Goal: Task Accomplishment & Management: Manage account settings

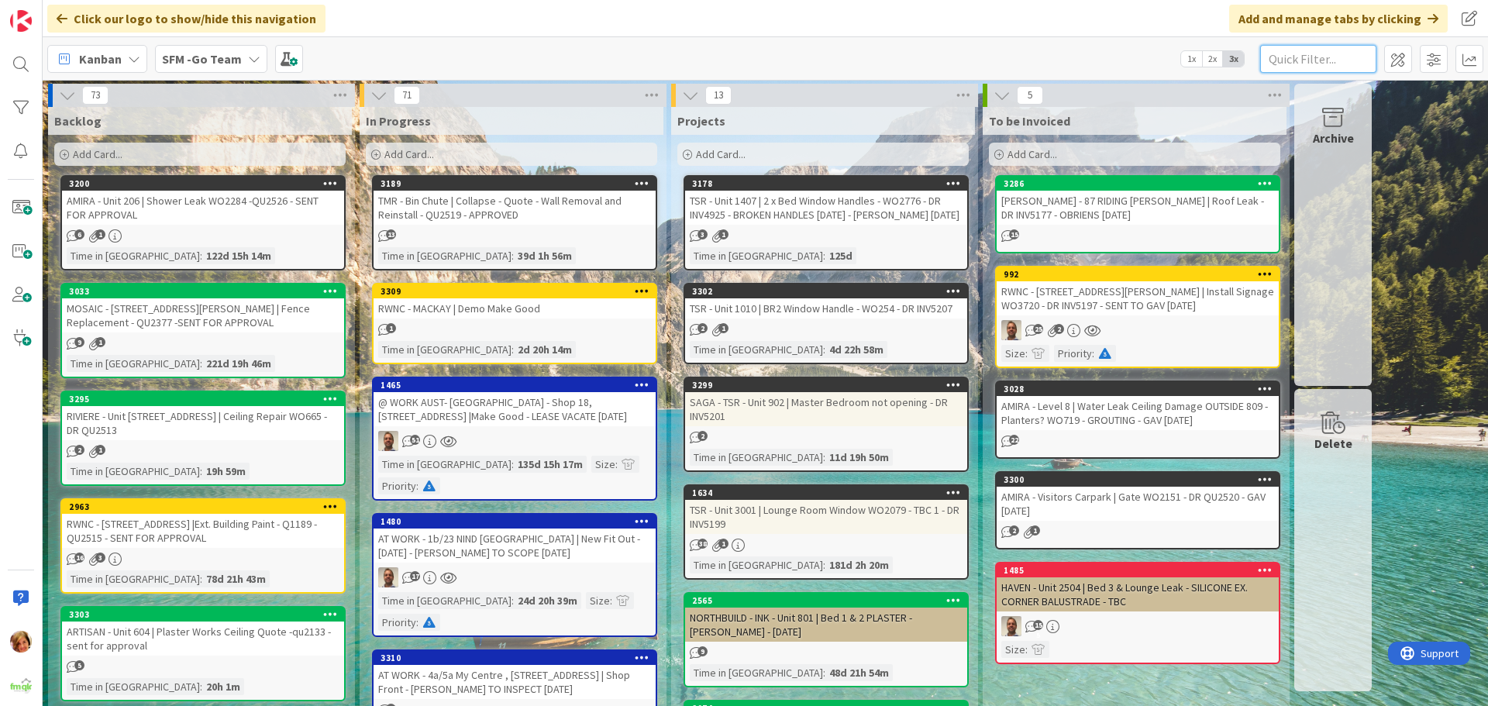
click at [1349, 64] on input "text" at bounding box center [1318, 59] width 116 height 28
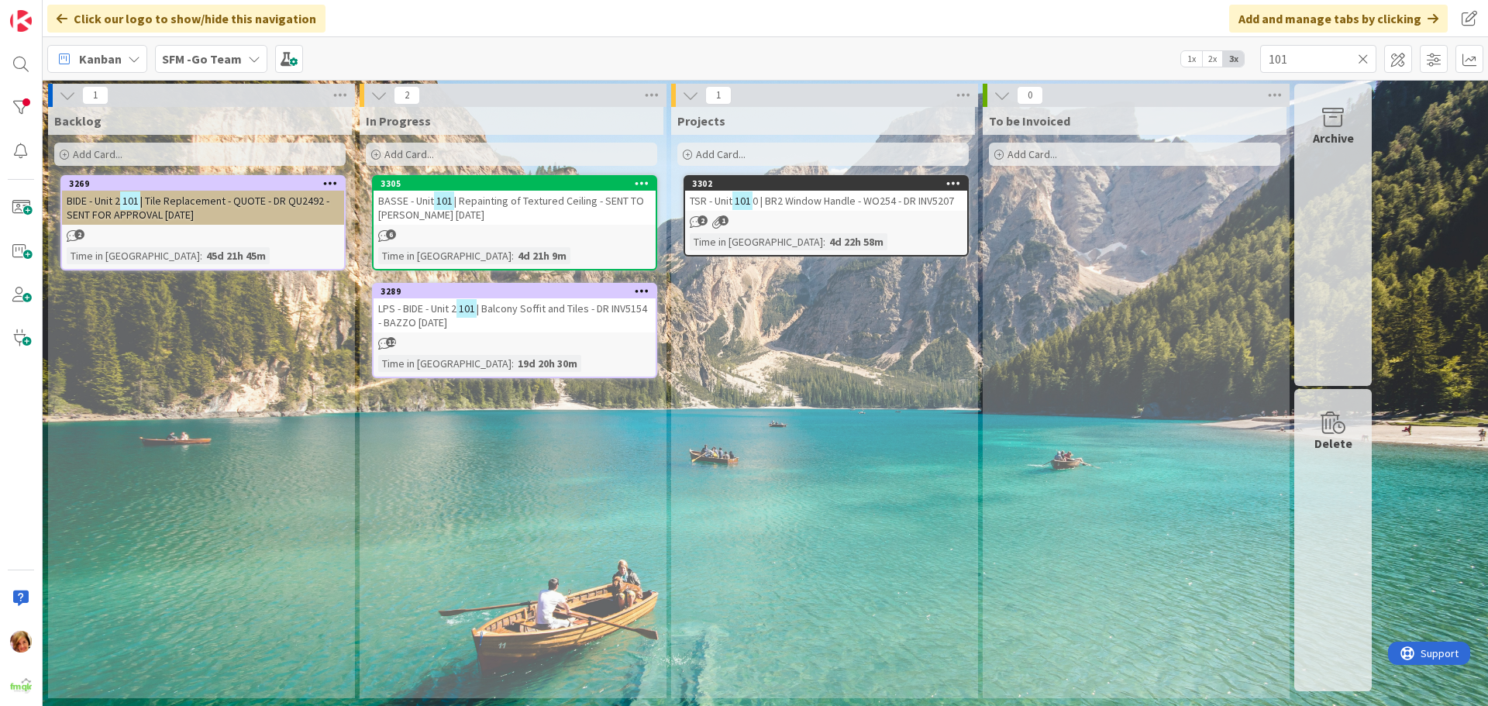
click at [468, 201] on span "| Repainting of Textured Ceiling - SENT TO [PERSON_NAME] [DATE]" at bounding box center [511, 208] width 266 height 28
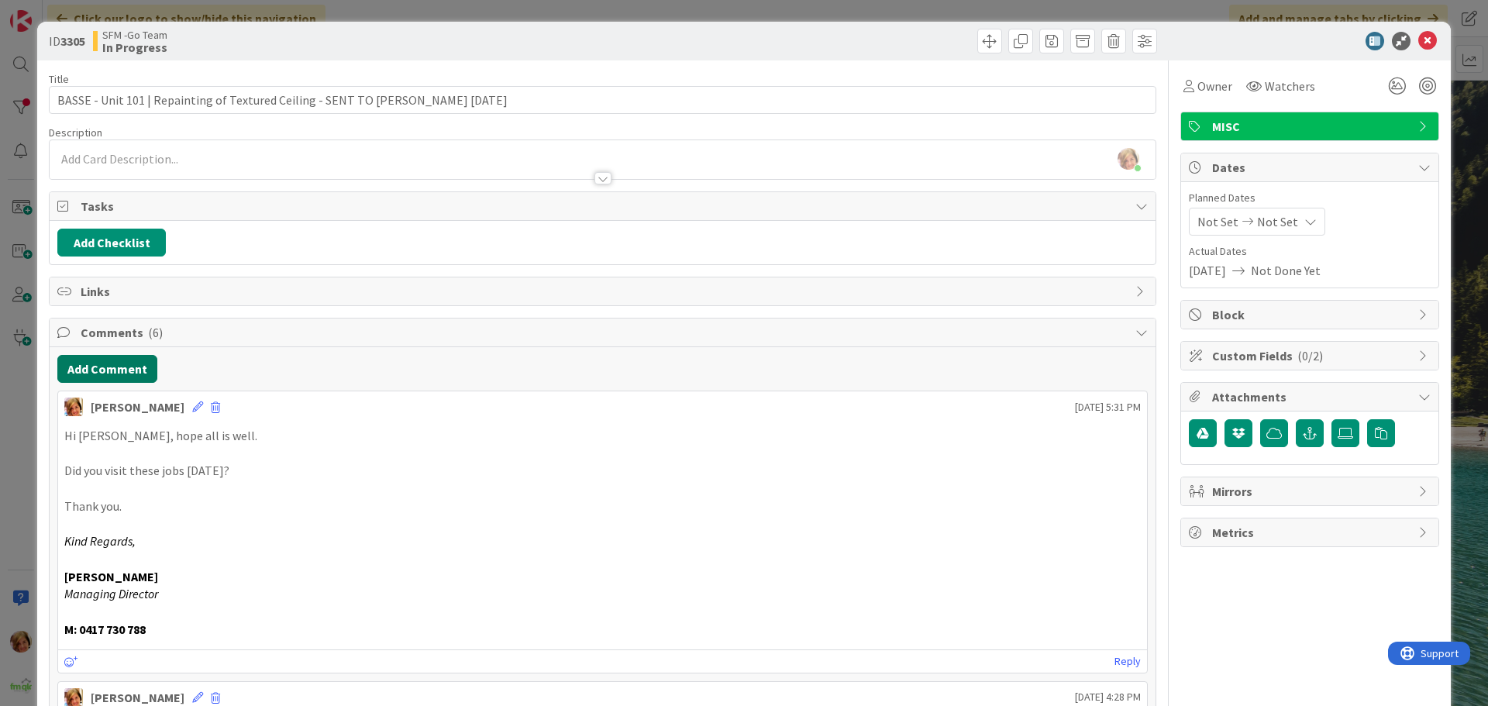
click at [77, 371] on button "Add Comment" at bounding box center [107, 369] width 100 height 28
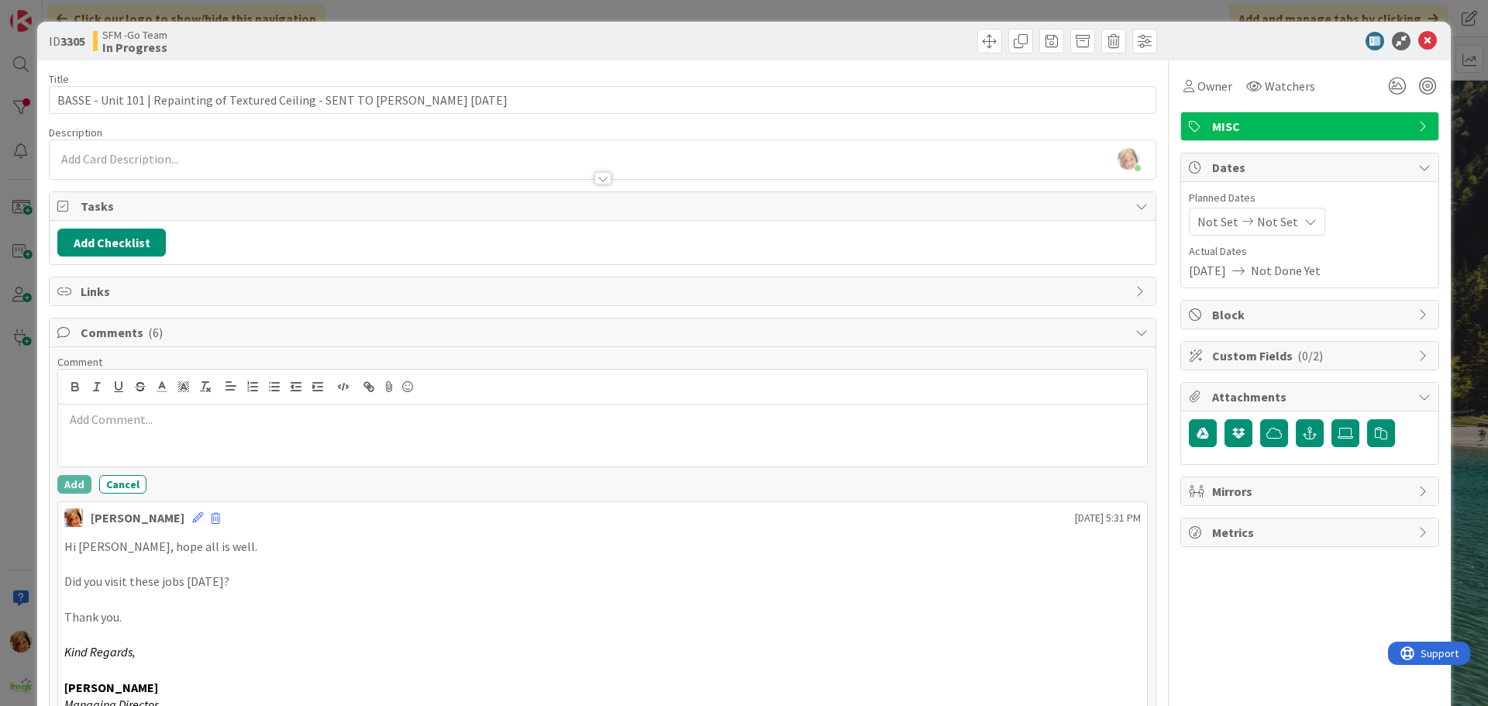
click at [156, 425] on p at bounding box center [602, 420] width 1076 height 18
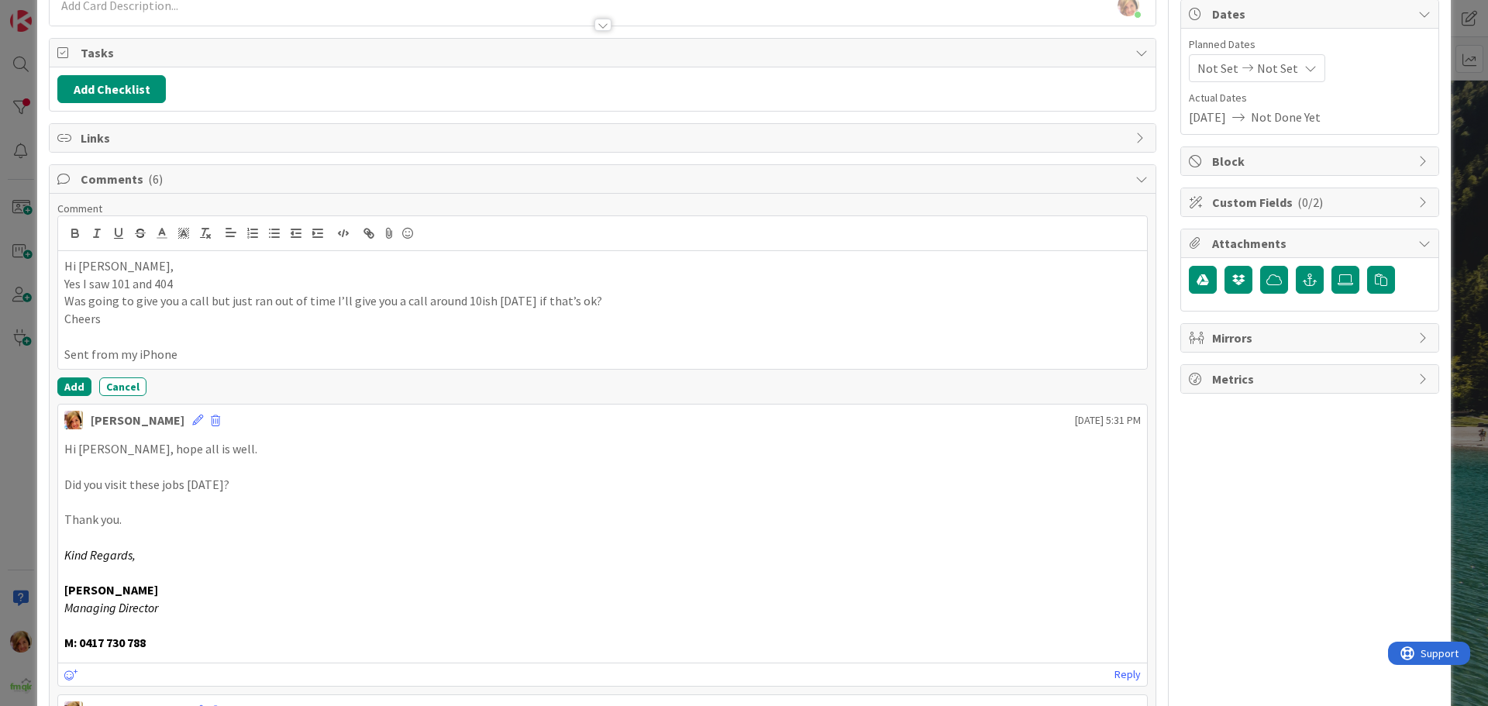
scroll to position [155, 0]
click at [71, 380] on button "Add" at bounding box center [74, 385] width 34 height 19
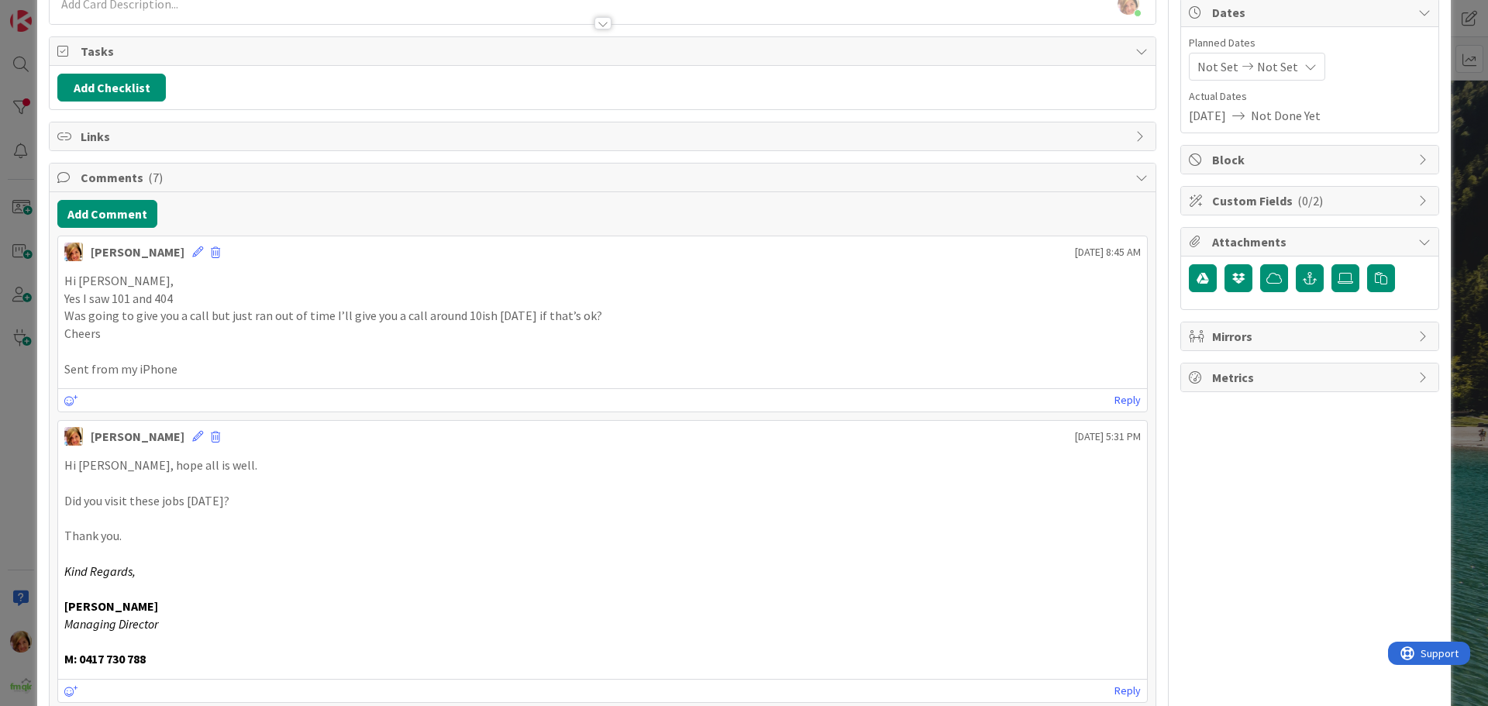
scroll to position [0, 0]
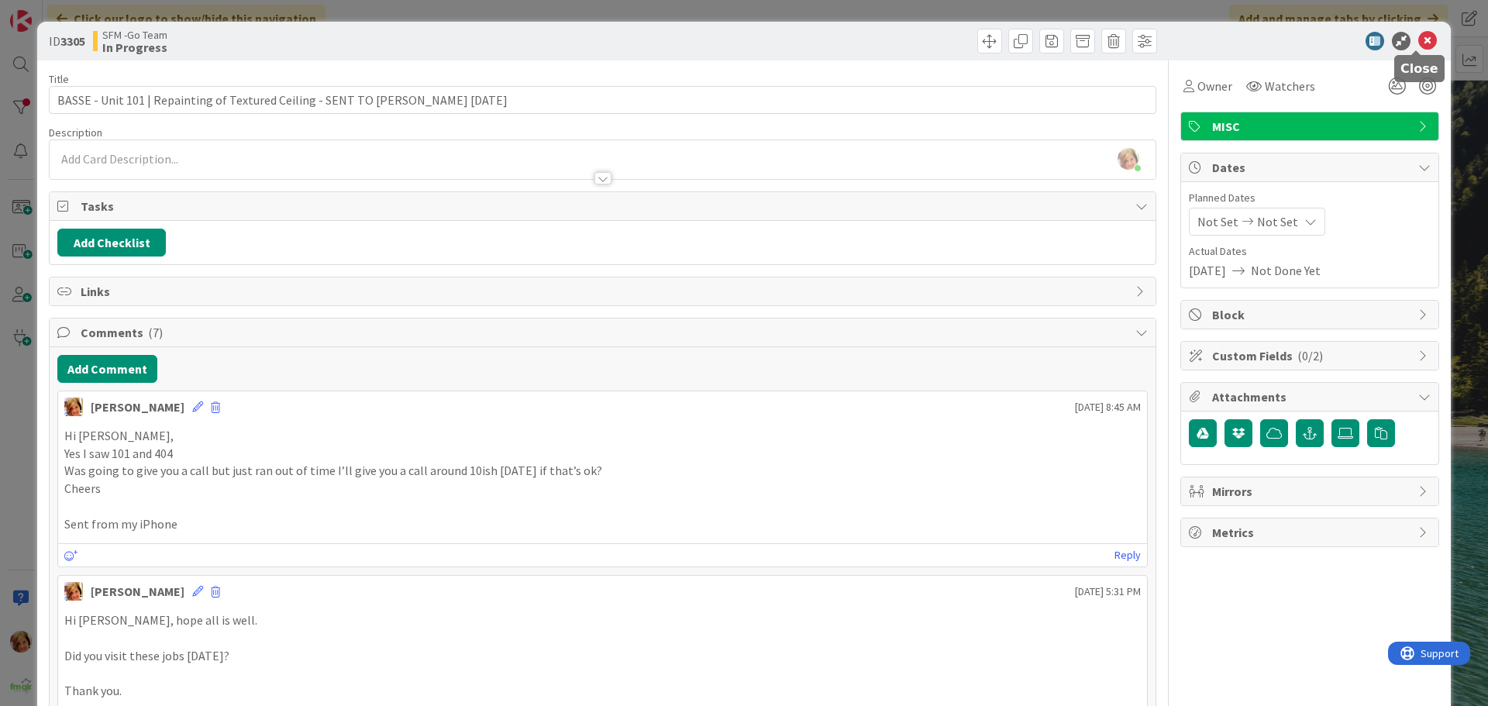
click at [1418, 41] on icon at bounding box center [1427, 41] width 19 height 19
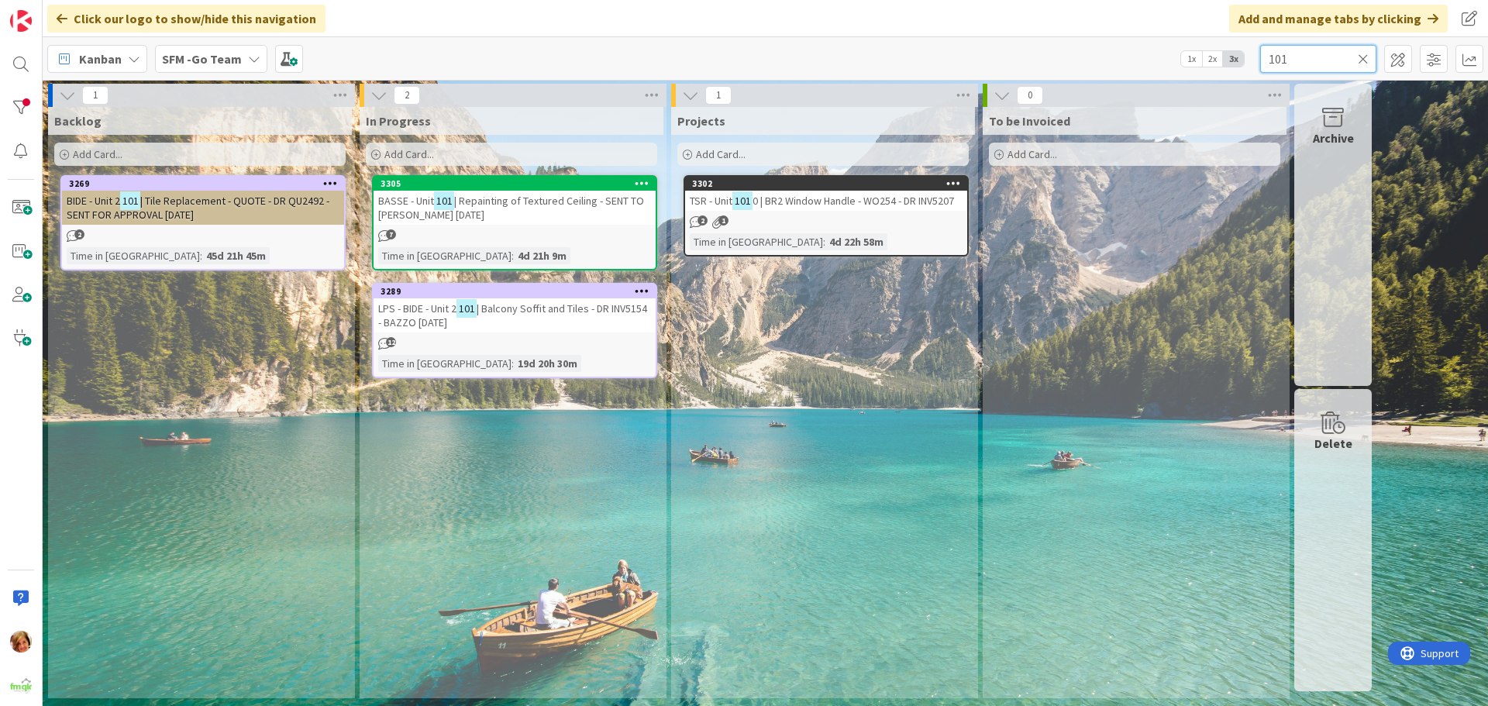
click at [1314, 53] on input "101" at bounding box center [1318, 59] width 116 height 28
type input "1"
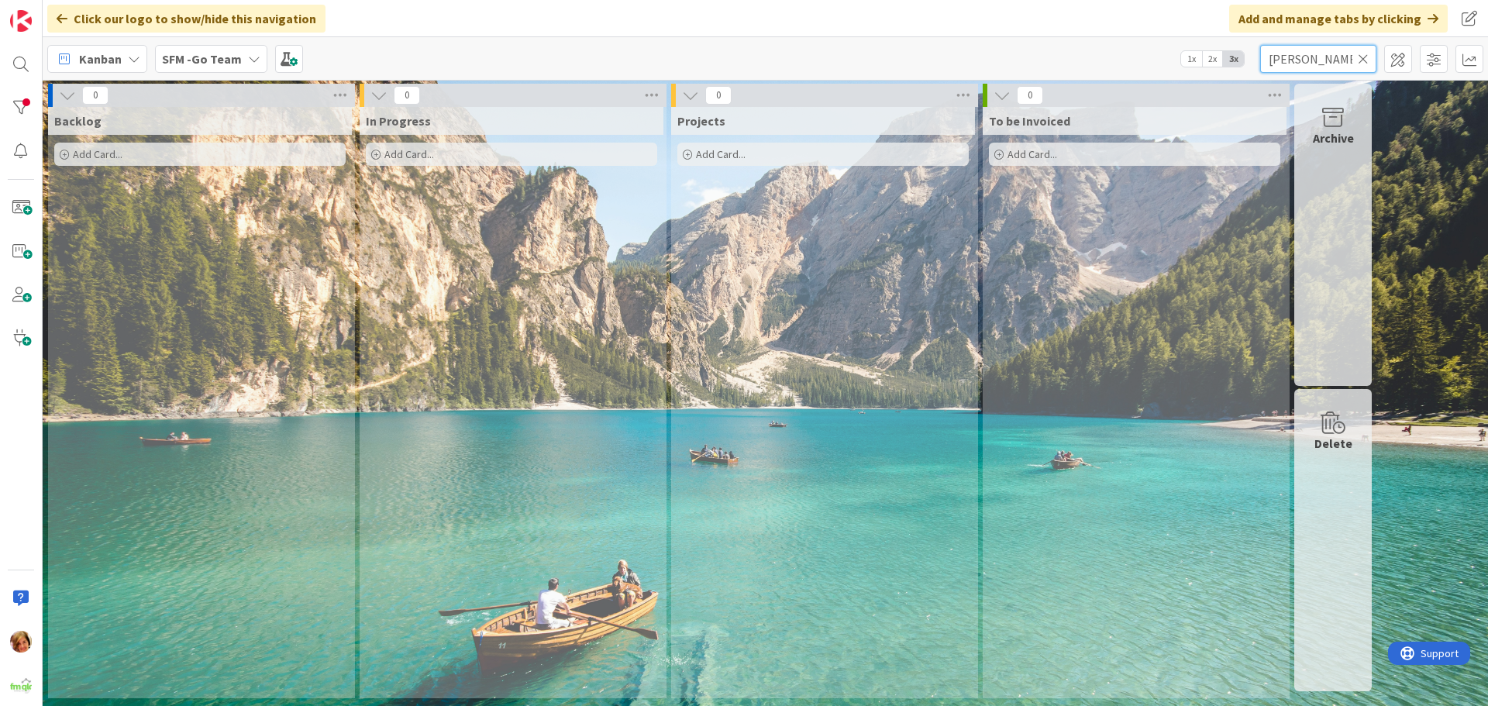
type input "[PERSON_NAME]"
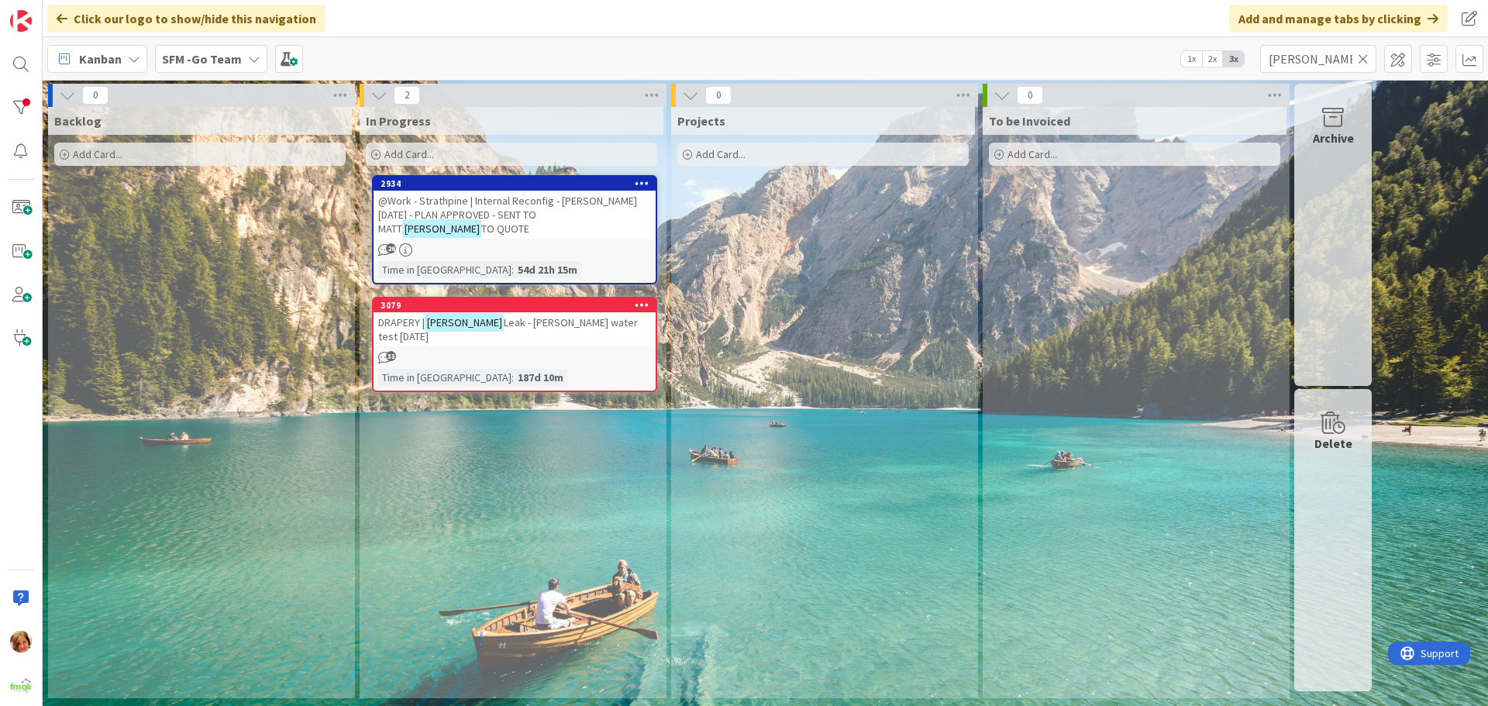
click at [498, 312] on div "DRAPERY | [PERSON_NAME] Leak - [PERSON_NAME] water test [DATE]" at bounding box center [514, 329] width 282 height 34
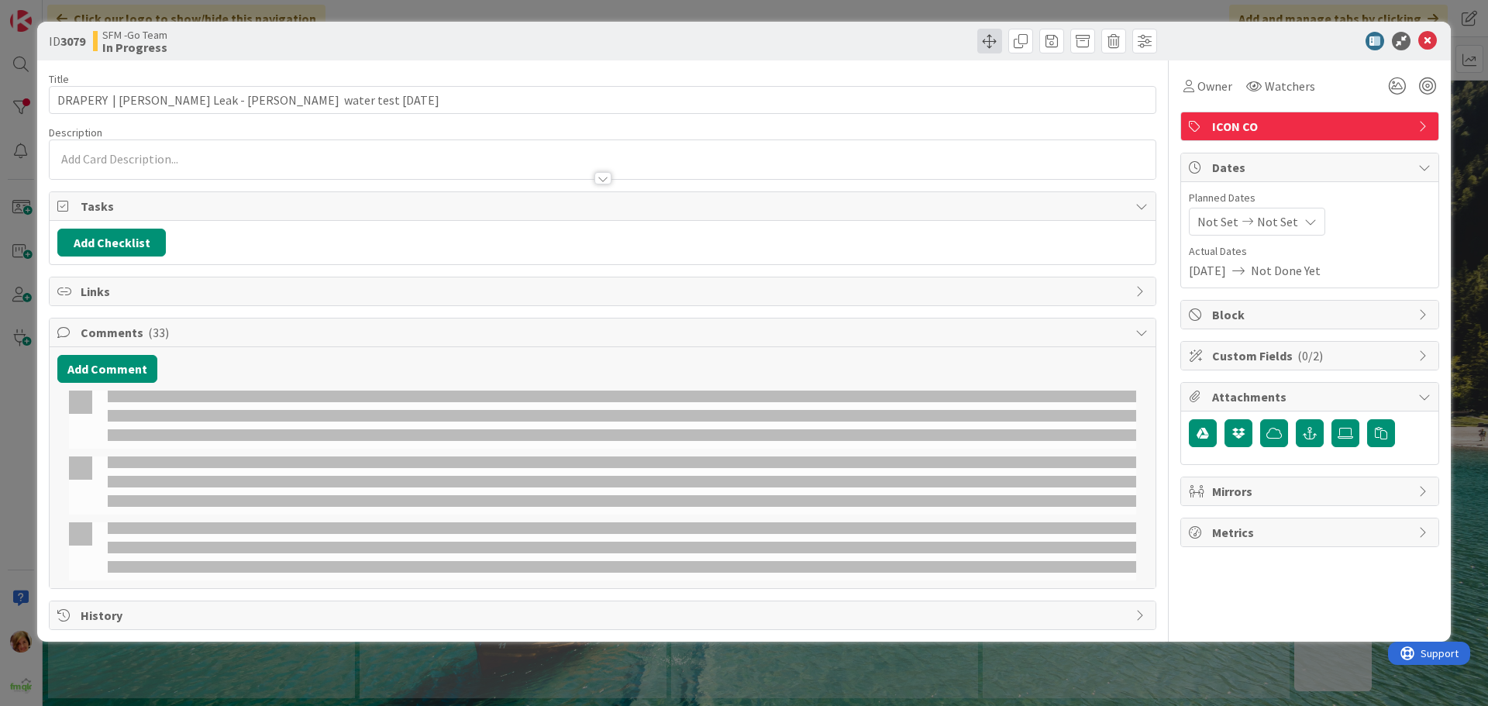
click at [986, 36] on span at bounding box center [989, 41] width 25 height 25
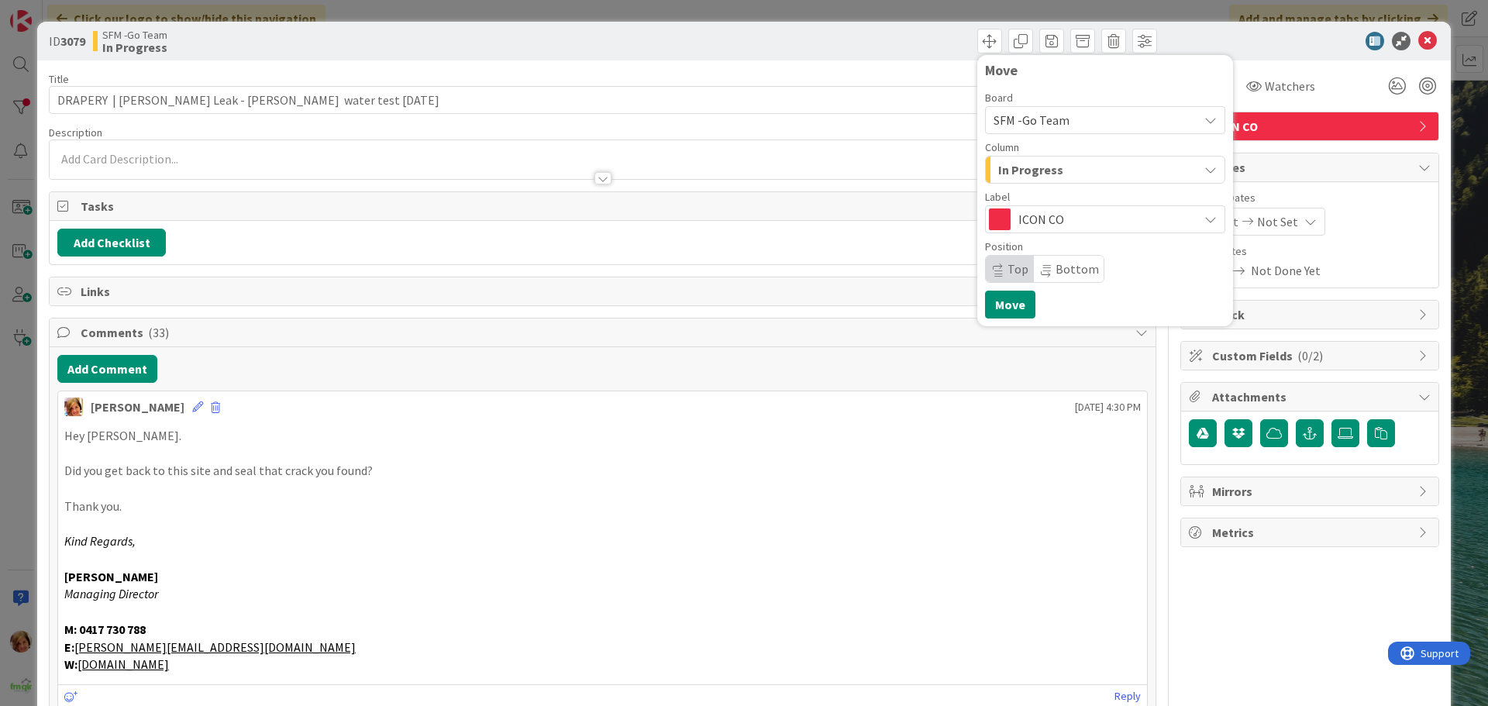
click at [1077, 169] on div "In Progress" at bounding box center [1096, 169] width 204 height 25
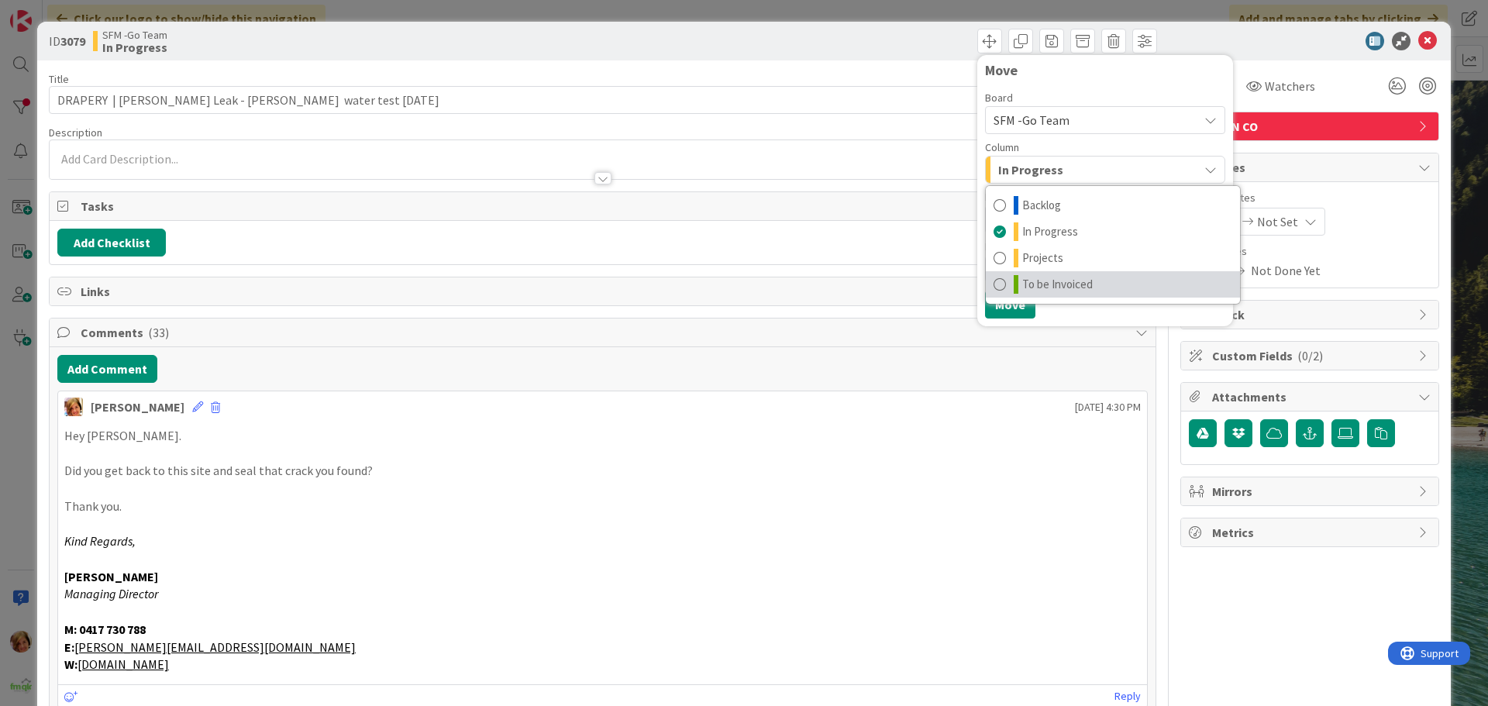
drag, startPoint x: 1058, startPoint y: 281, endPoint x: 1033, endPoint y: 291, distance: 27.5
click at [1058, 284] on span "To be Invoiced" at bounding box center [1057, 284] width 71 height 19
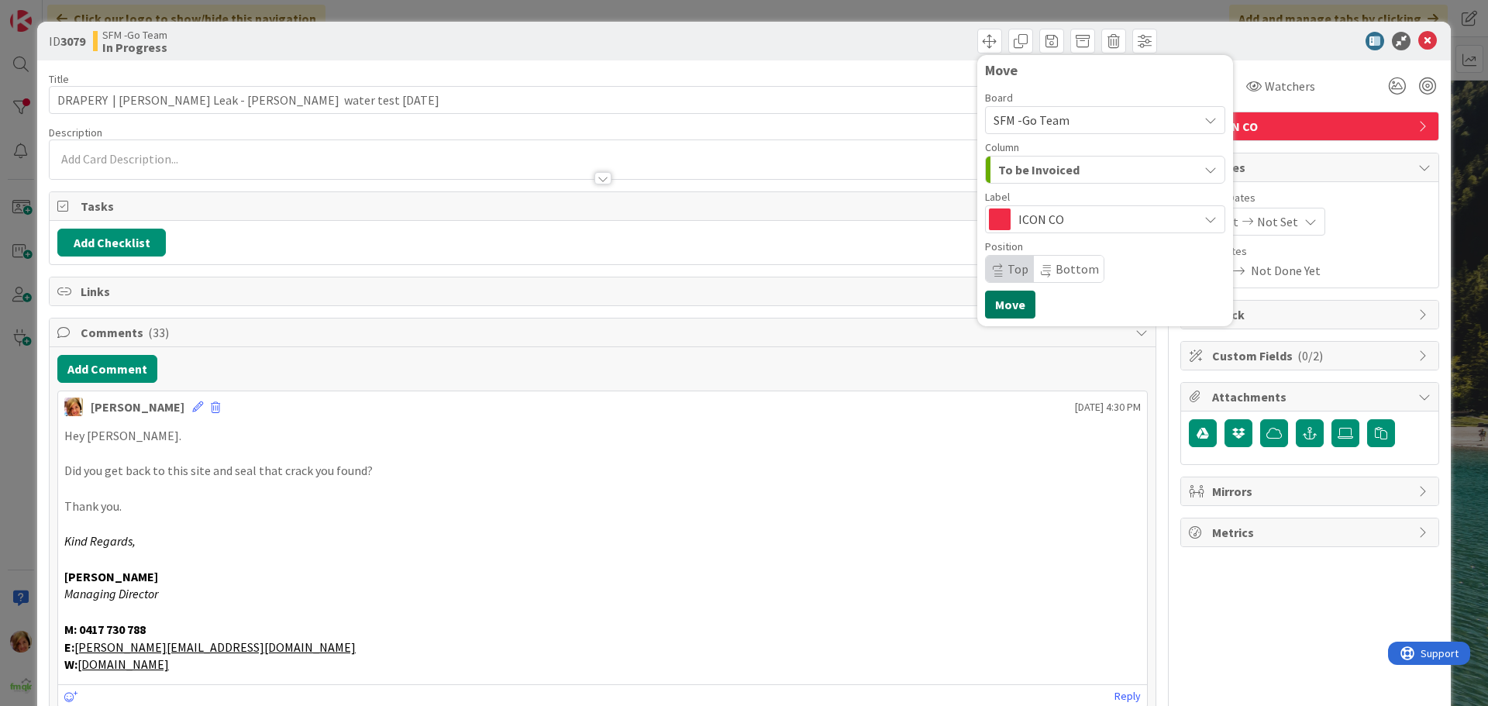
click at [1009, 300] on button "Move" at bounding box center [1010, 305] width 50 height 28
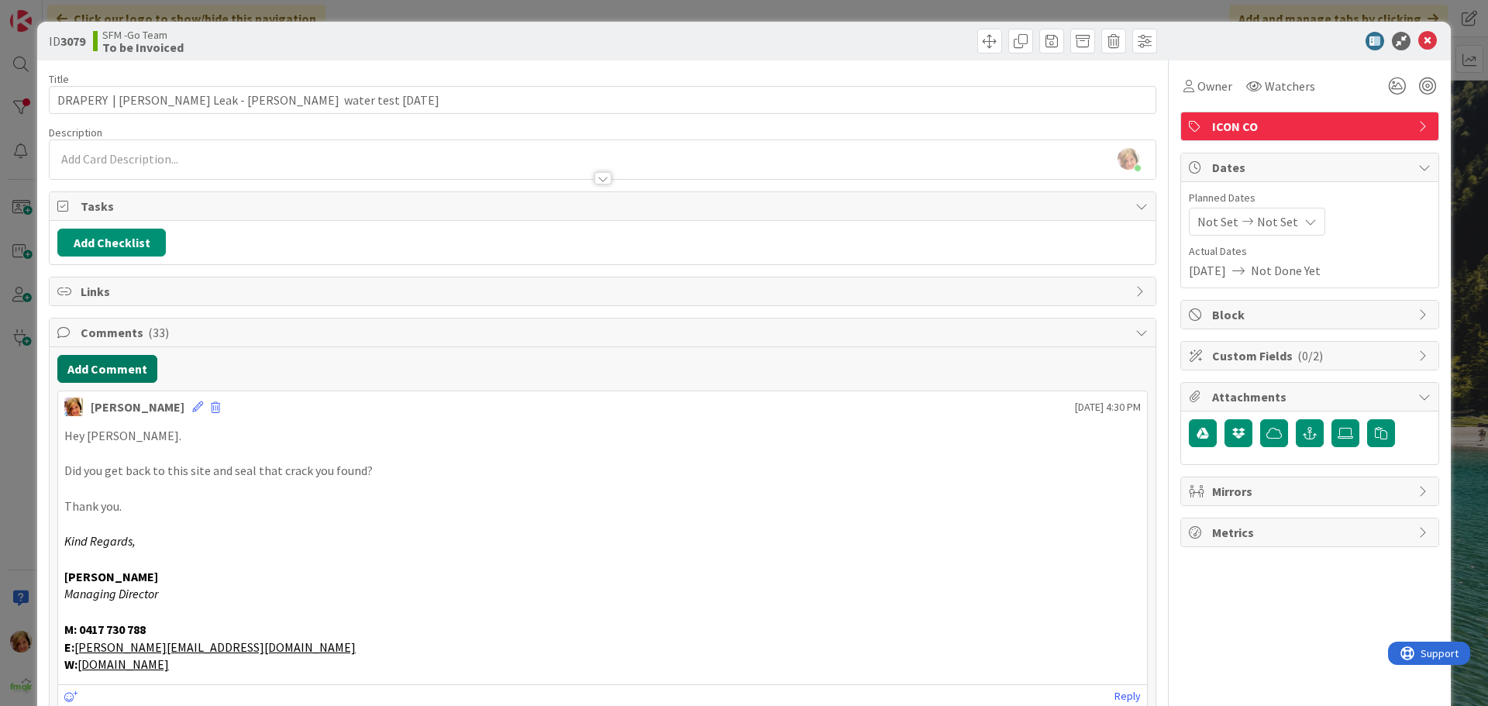
click at [106, 373] on button "Add Comment" at bounding box center [107, 369] width 100 height 28
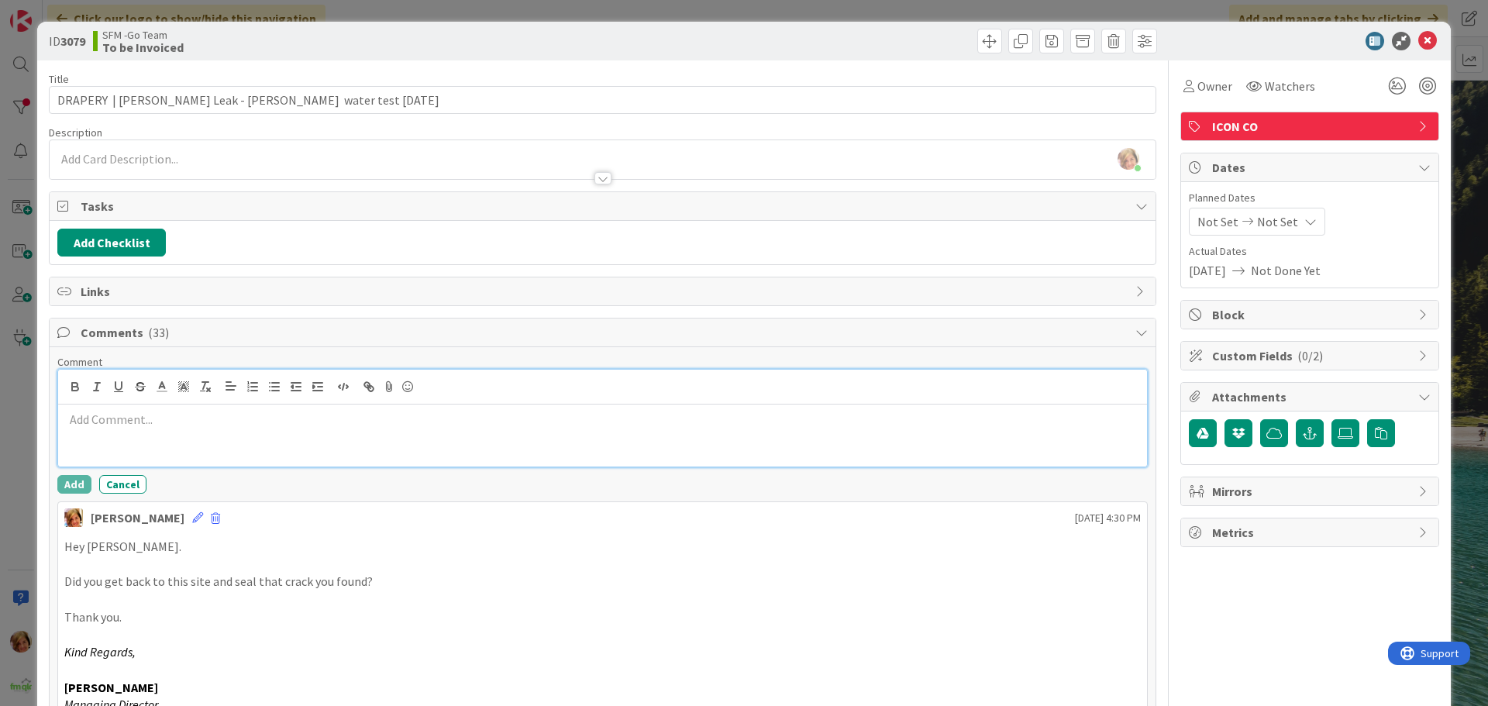
drag, startPoint x: 275, startPoint y: 414, endPoint x: 265, endPoint y: 425, distance: 14.8
click at [275, 415] on p at bounding box center [602, 420] width 1076 height 18
paste div
click at [71, 487] on button "Add" at bounding box center [74, 484] width 34 height 19
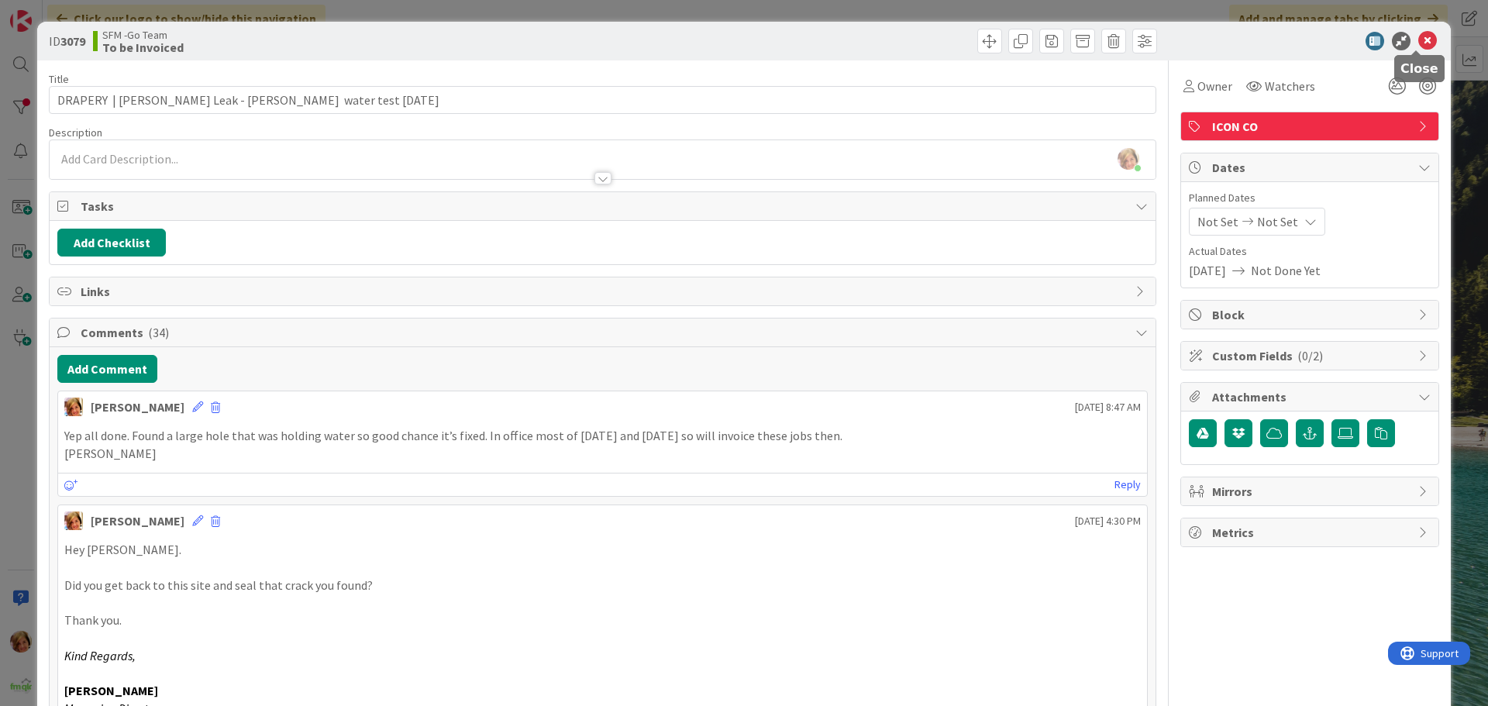
click at [1418, 36] on icon at bounding box center [1427, 41] width 19 height 19
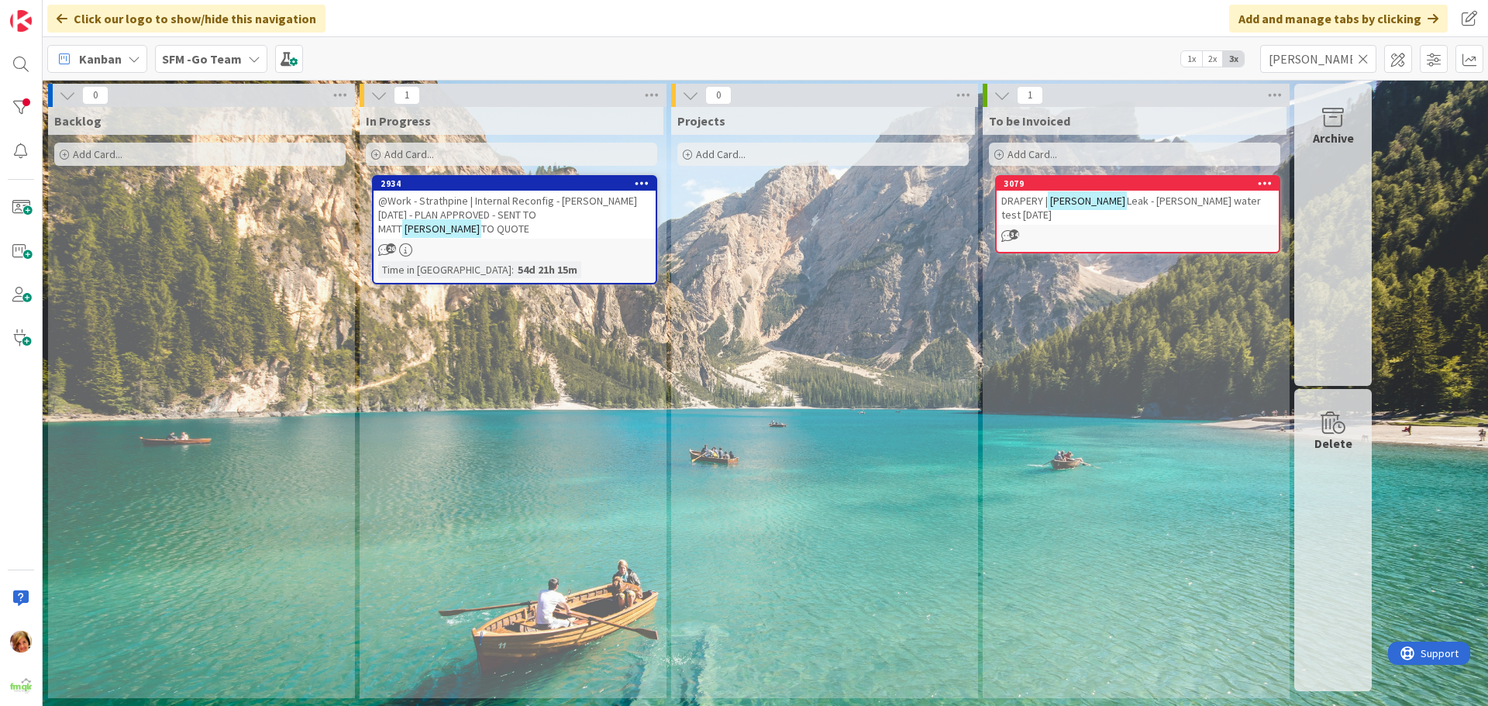
click at [1361, 57] on icon at bounding box center [1363, 59] width 11 height 14
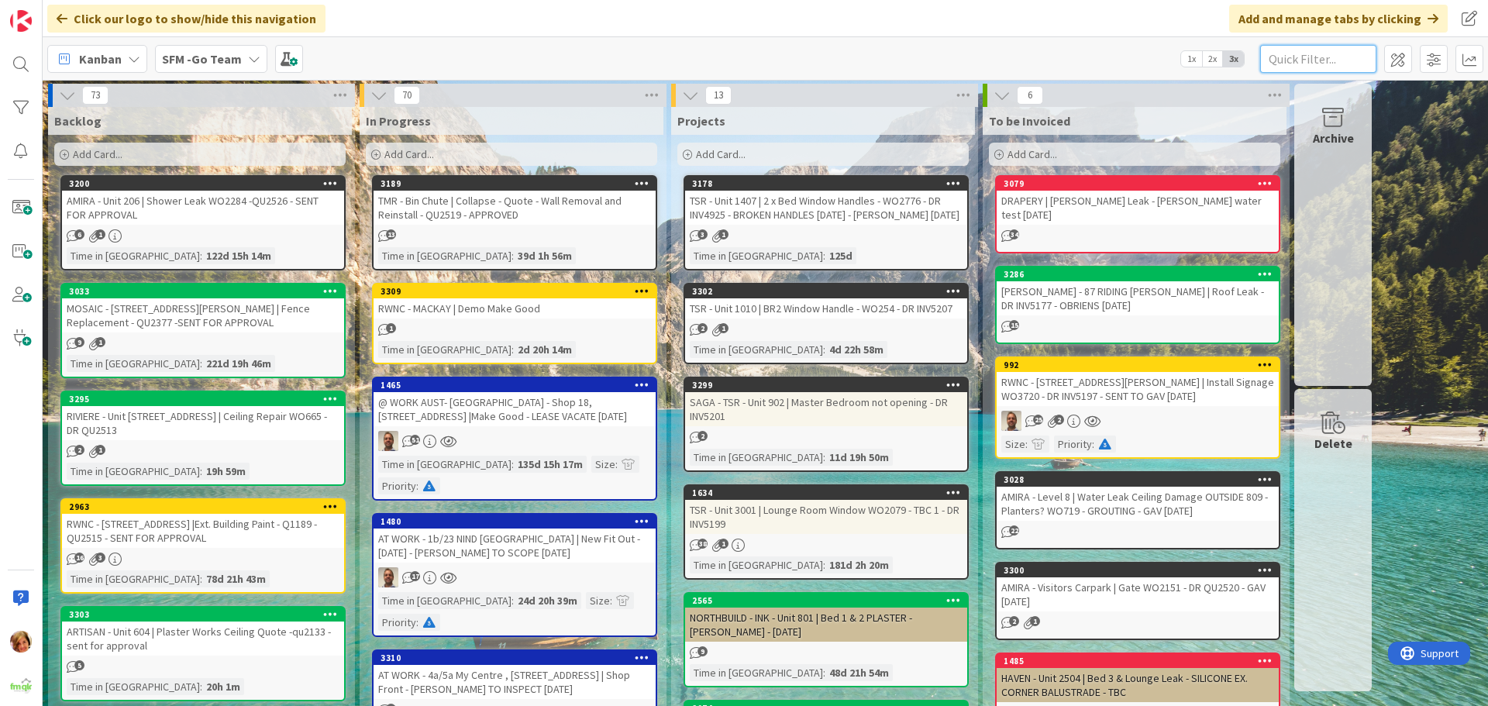
click at [1327, 61] on input "text" at bounding box center [1318, 59] width 116 height 28
type input "203"
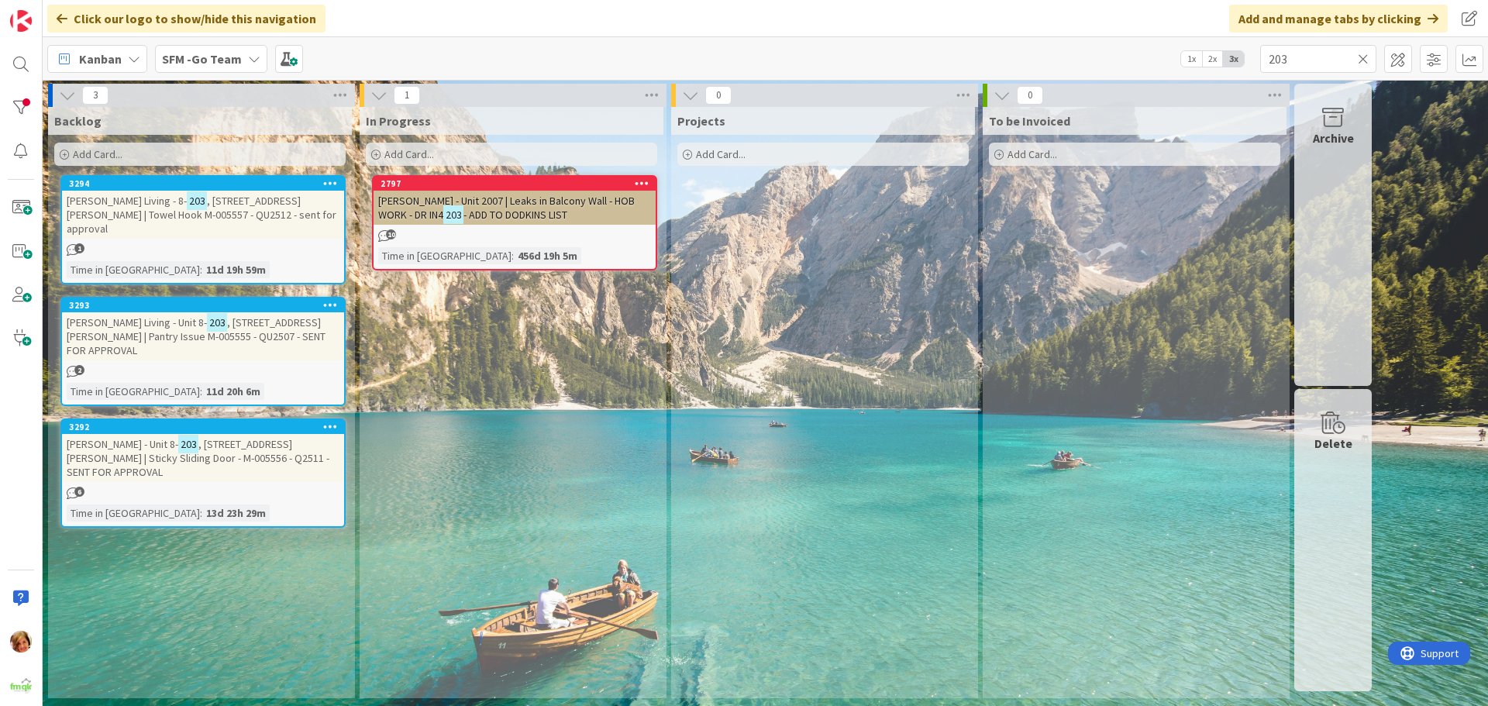
click at [1362, 58] on icon at bounding box center [1363, 59] width 11 height 14
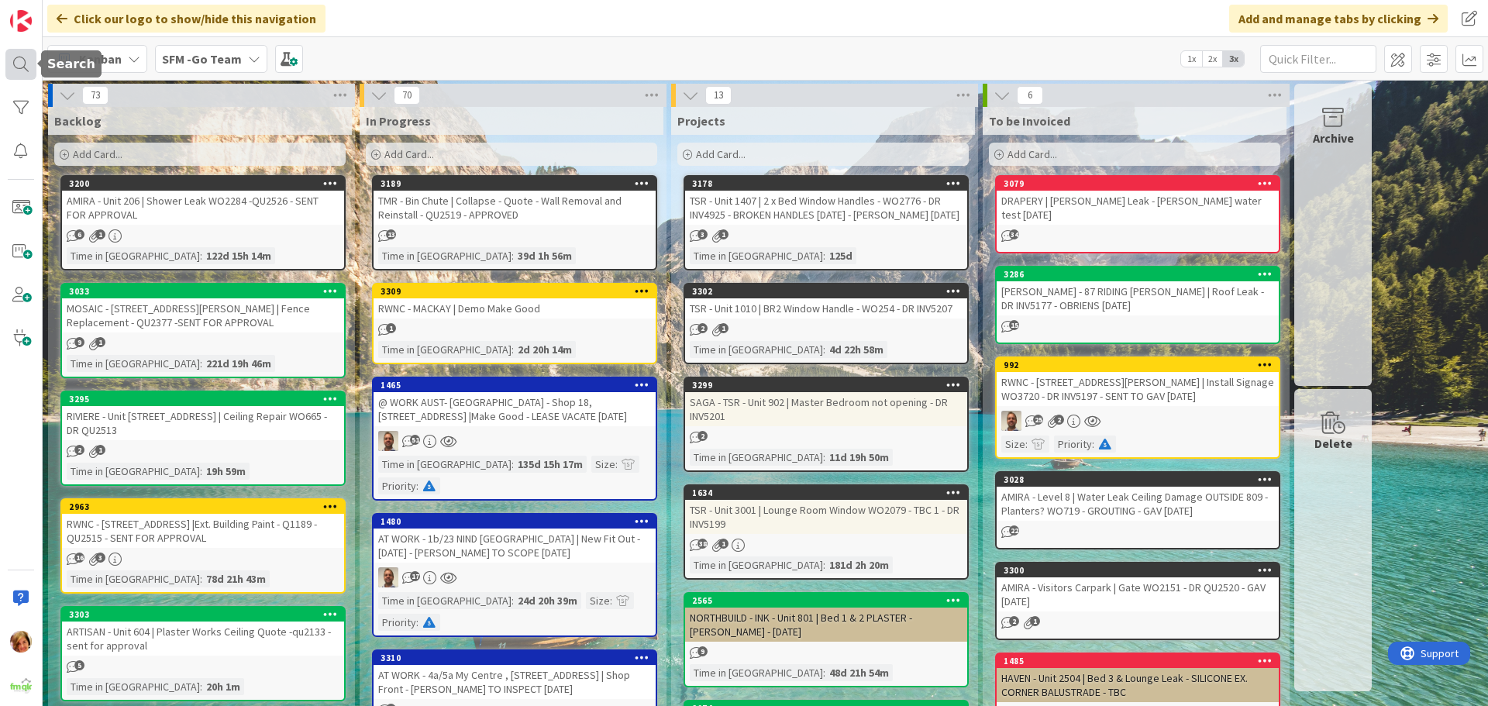
click at [21, 60] on div at bounding box center [20, 64] width 31 height 31
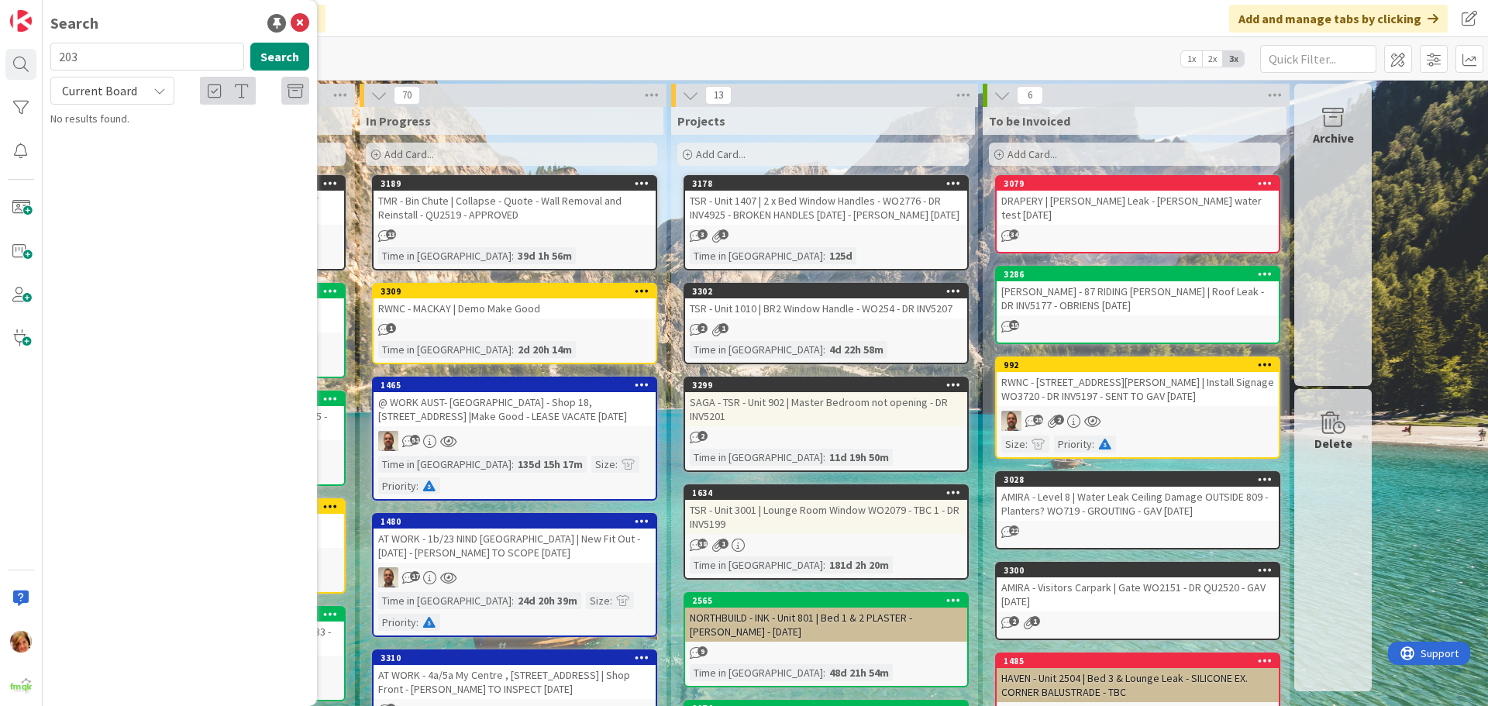
type input "203"
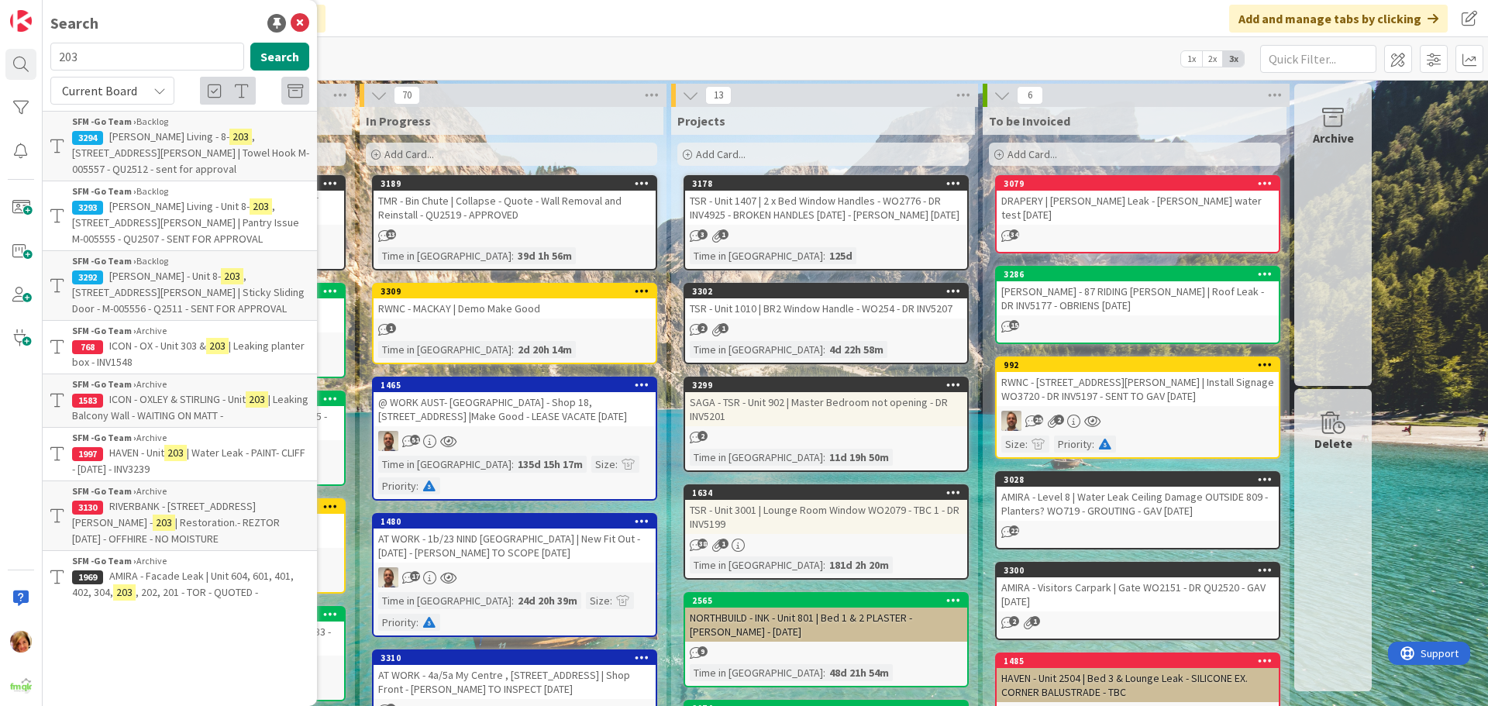
click at [154, 499] on span "RIVERBANK - [STREET_ADDRESS][PERSON_NAME] -" at bounding box center [164, 514] width 184 height 30
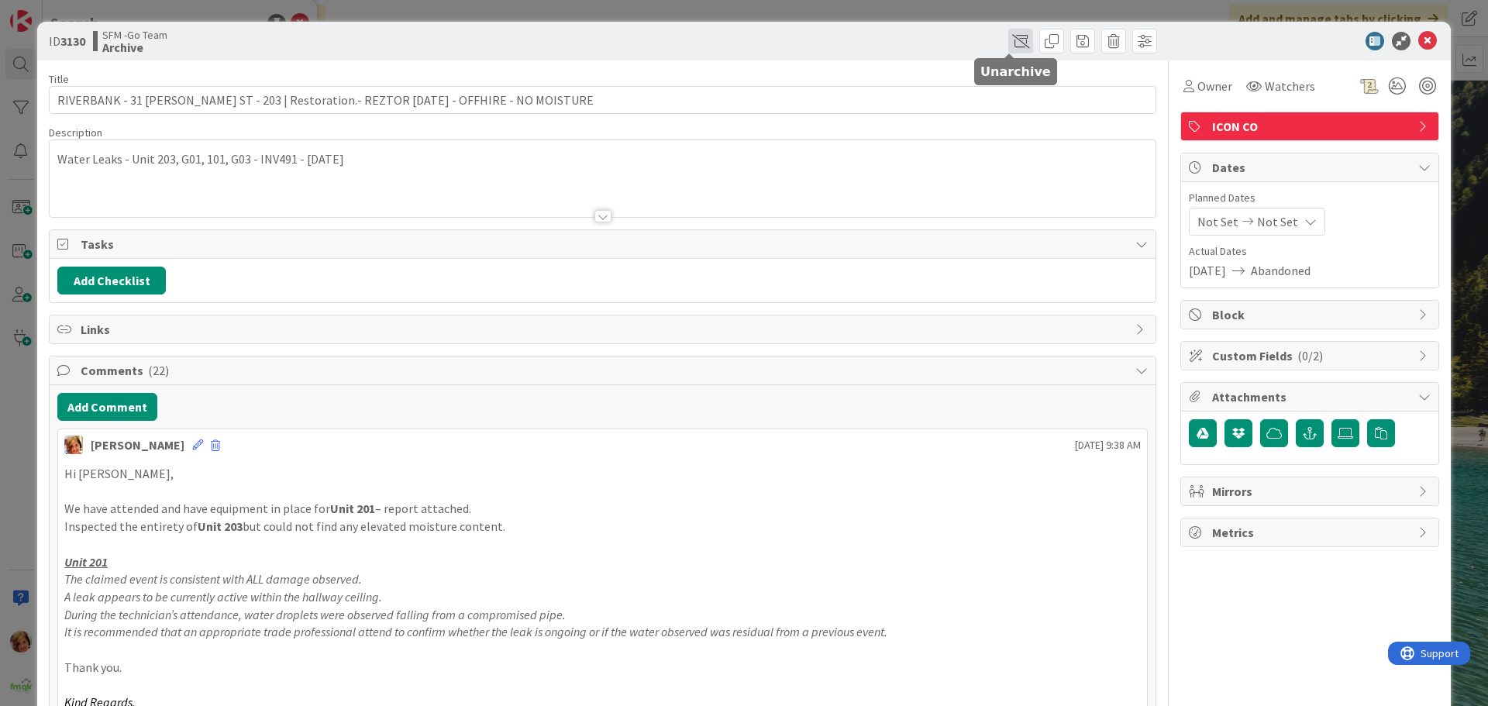
drag, startPoint x: 154, startPoint y: 487, endPoint x: 1010, endPoint y: 43, distance: 964.1
click at [1010, 43] on span at bounding box center [1020, 41] width 25 height 25
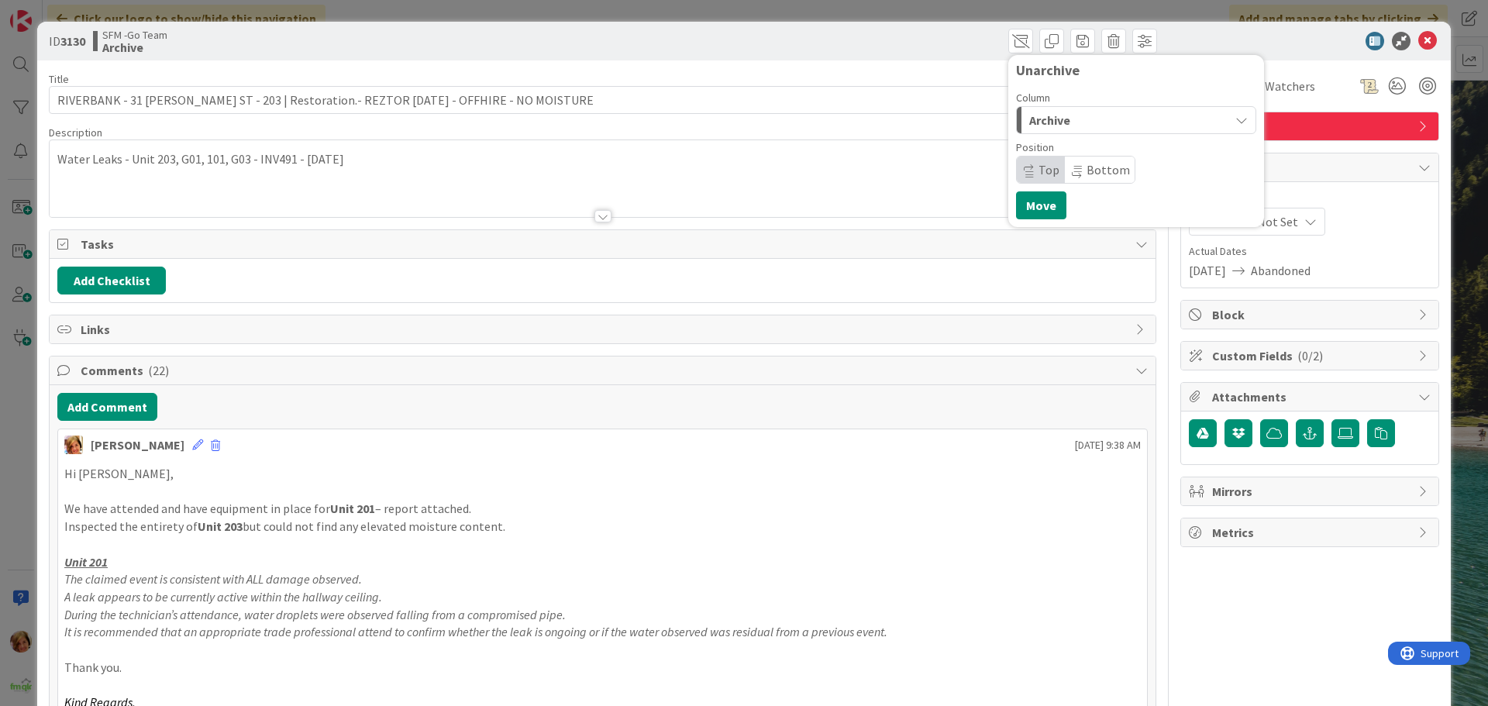
drag, startPoint x: 1069, startPoint y: 119, endPoint x: 1072, endPoint y: 132, distance: 14.3
click at [1069, 120] on div "Archive" at bounding box center [1127, 120] width 204 height 25
click at [1060, 183] on span "In Progress" at bounding box center [1081, 182] width 56 height 19
click at [1034, 204] on button "Move" at bounding box center [1041, 205] width 50 height 28
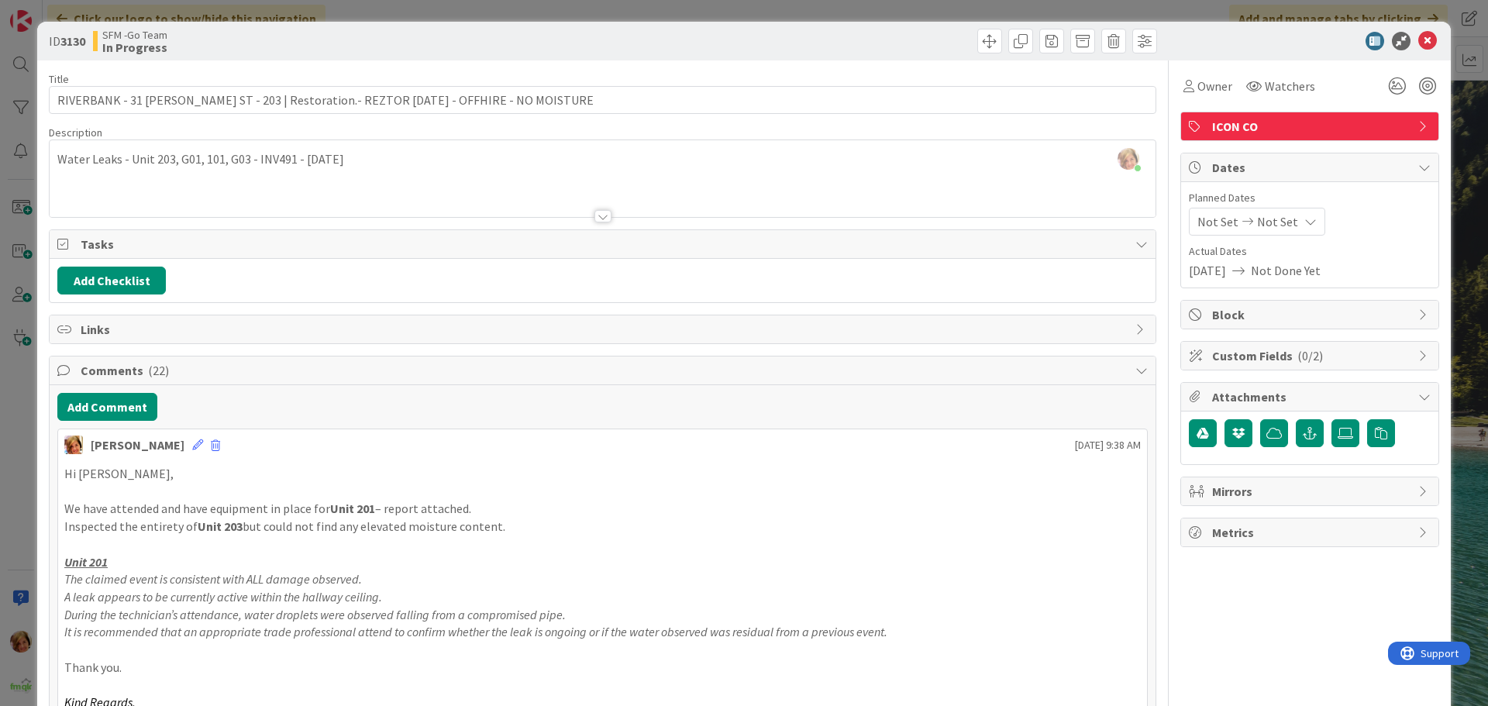
click at [346, 159] on div "[PERSON_NAME] just joined Water Leaks - Unit 203, G01, 101, G03 - INV491 - [DAT…" at bounding box center [603, 178] width 1106 height 77
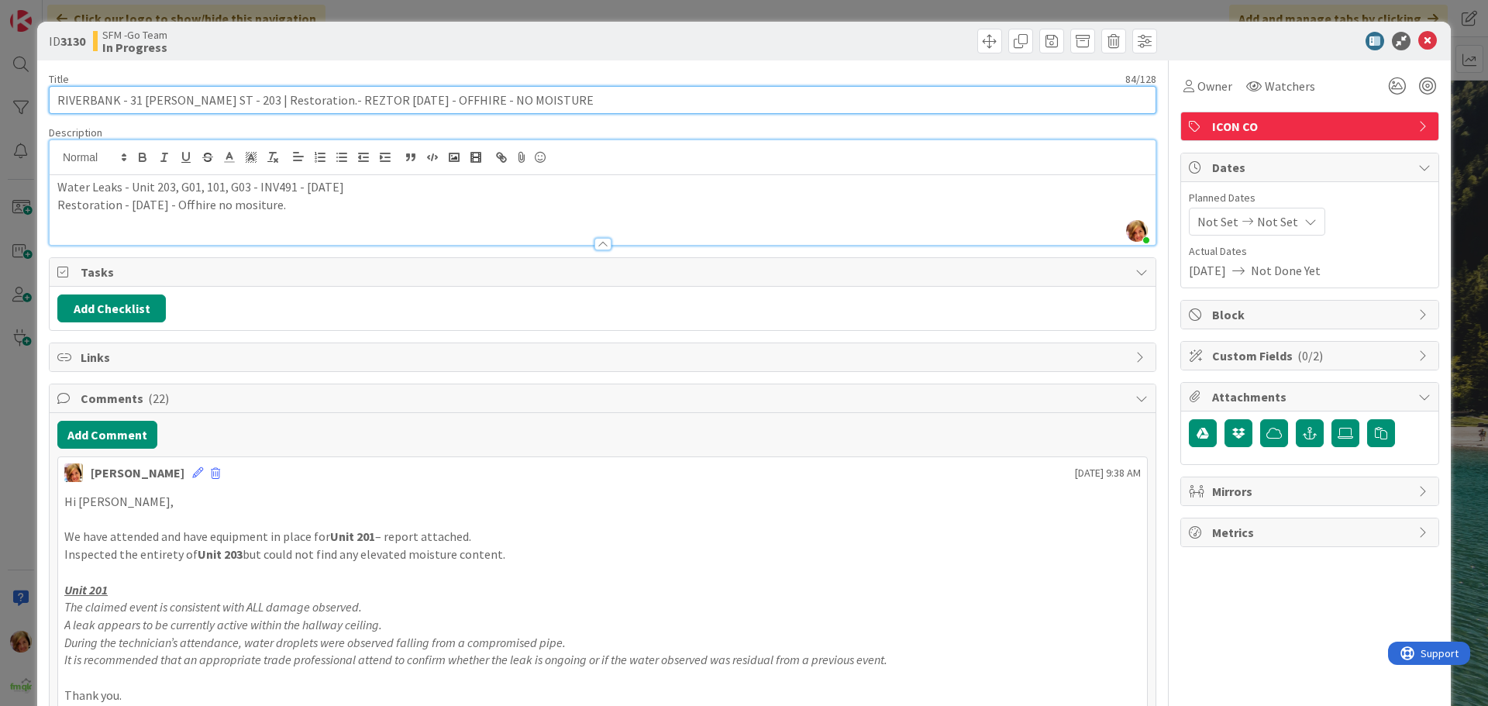
drag, startPoint x: 535, startPoint y: 98, endPoint x: 228, endPoint y: 108, distance: 307.8
click at [228, 108] on input "RIVERBANK - 31 [PERSON_NAME] ST - 203 | Restoration.- REZTOR [DATE] - OFFHIRE -…" at bounding box center [602, 100] width 1107 height 28
type input "RIVERBANK - [STREET_ADDRESS][PERSON_NAME] | Patch and Paint"
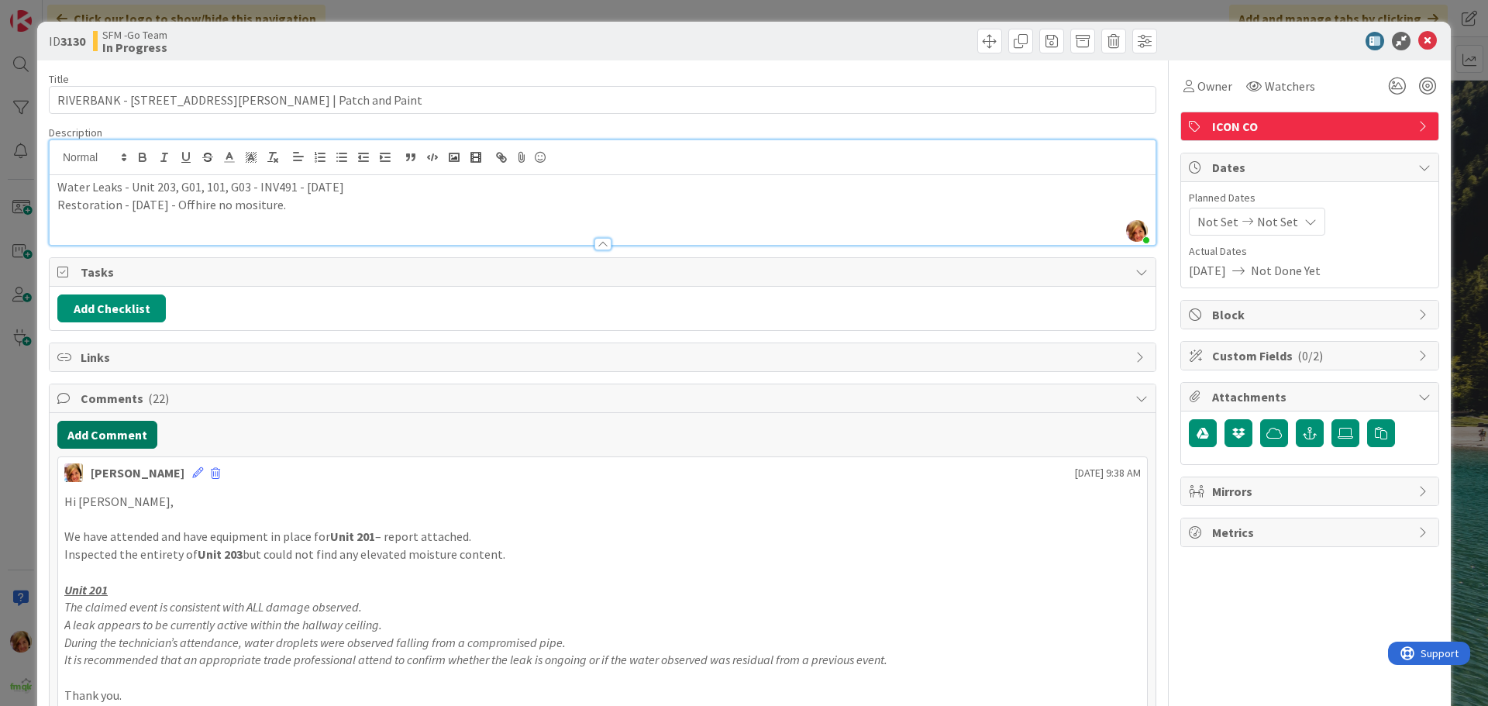
click at [108, 436] on button "Add Comment" at bounding box center [107, 435] width 100 height 28
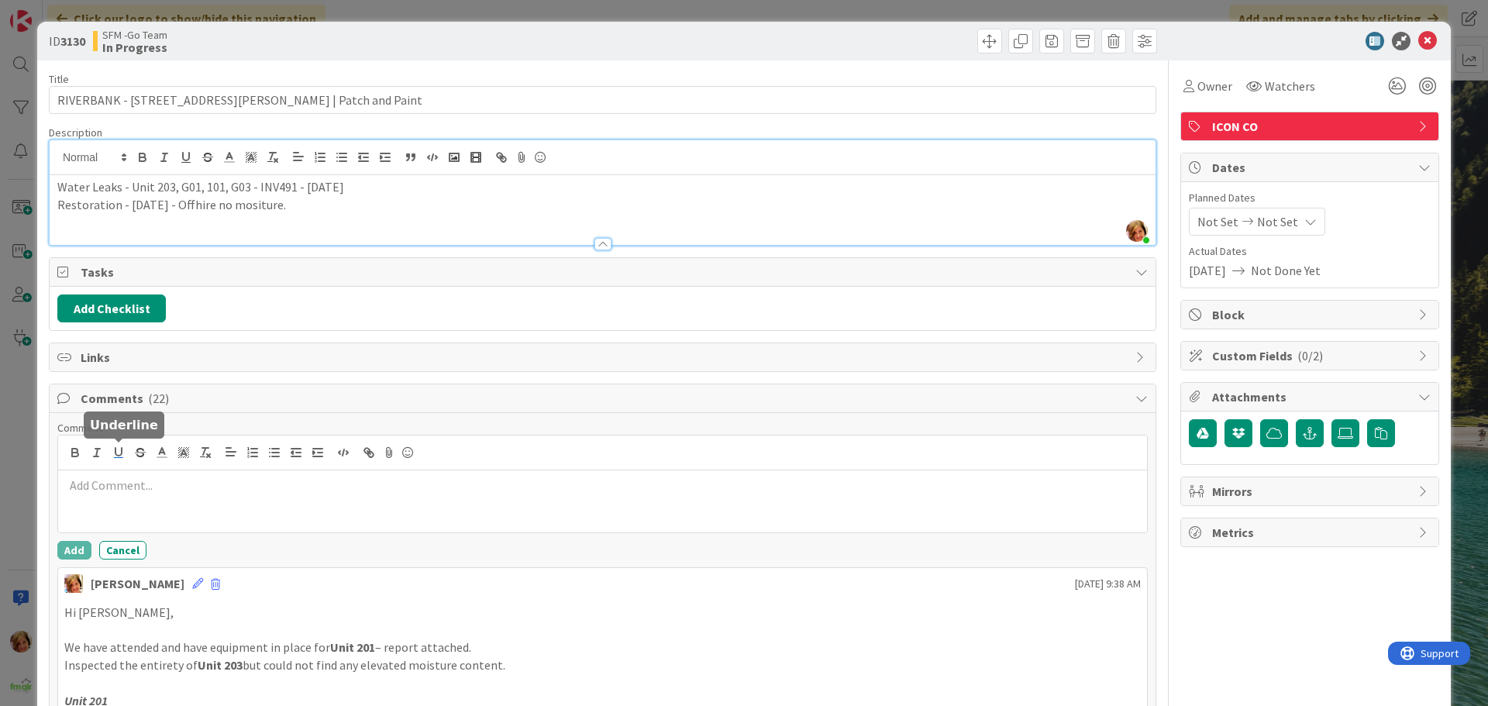
click at [120, 461] on button "button" at bounding box center [119, 452] width 22 height 19
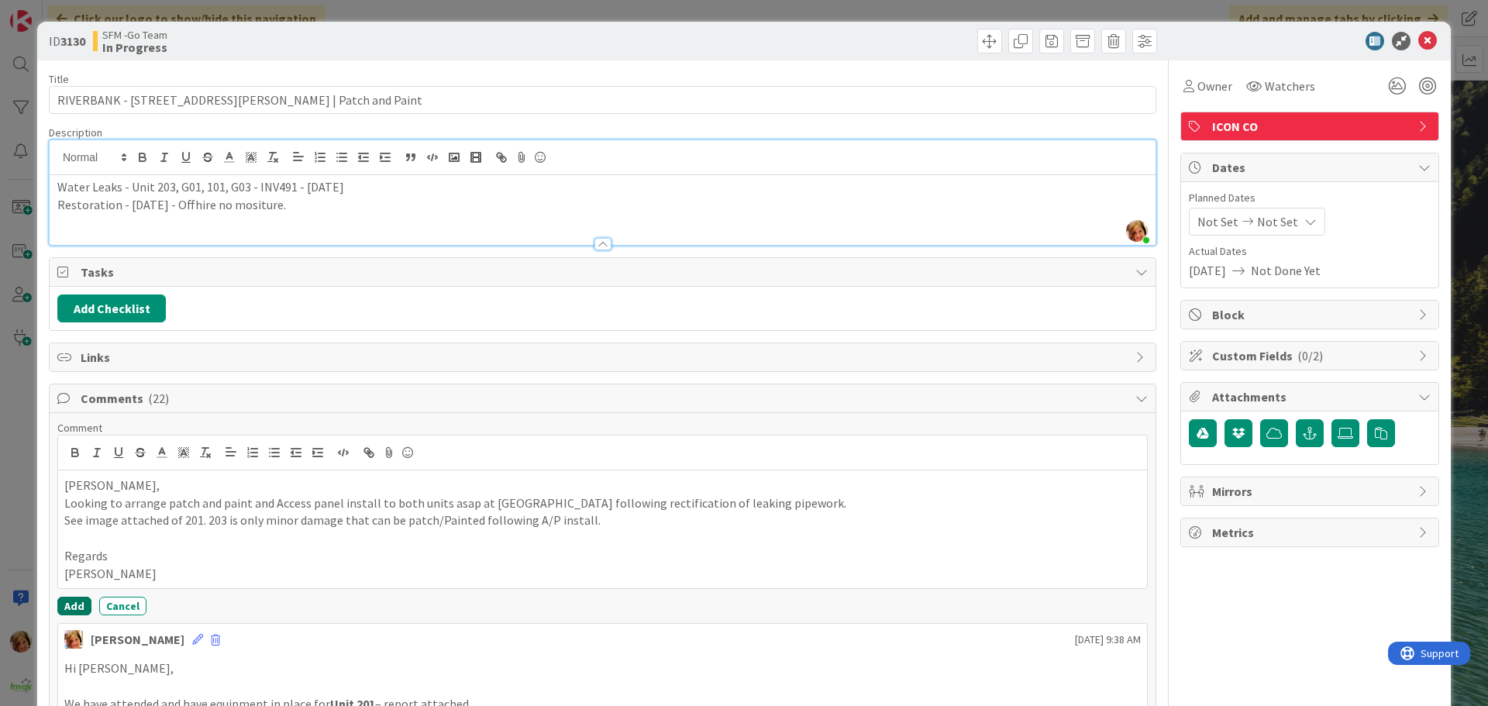
click at [68, 605] on button "Add" at bounding box center [74, 606] width 34 height 19
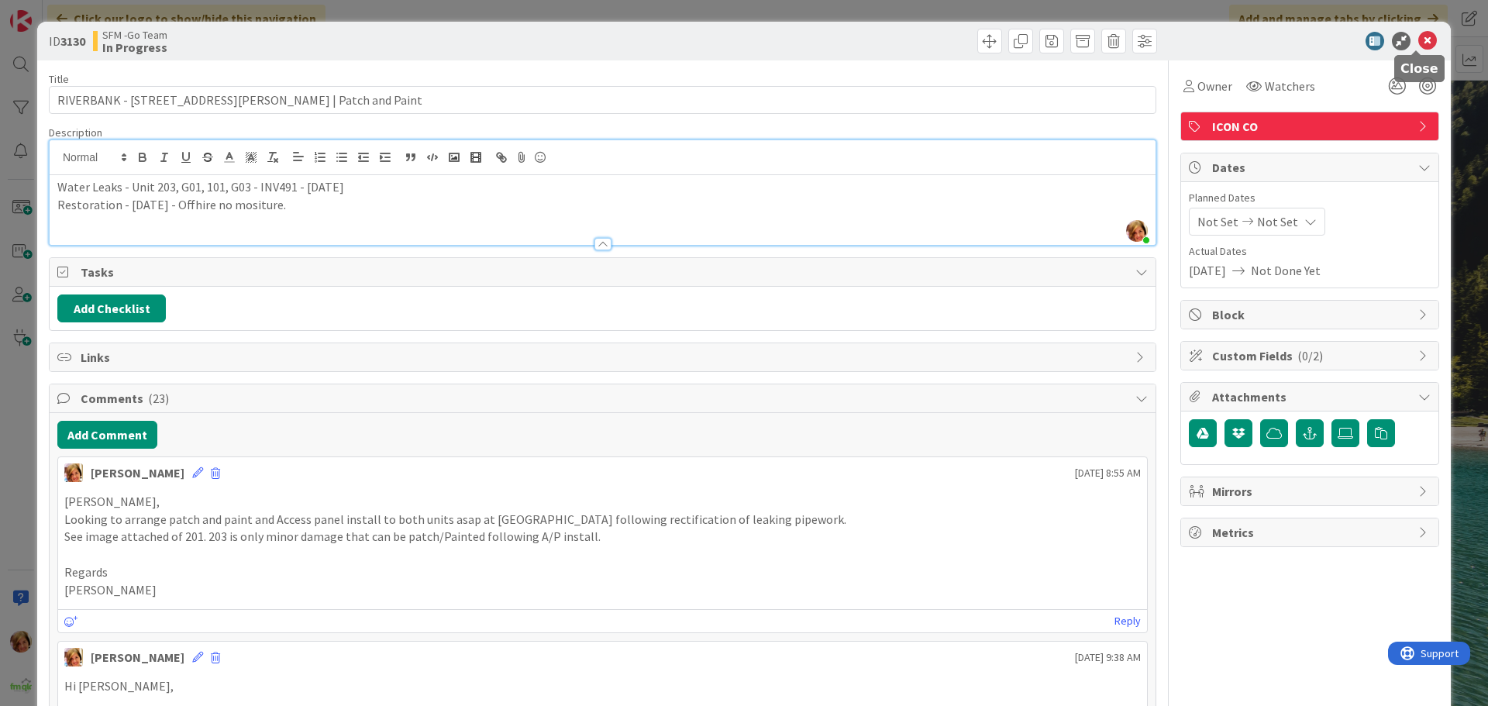
click at [1418, 40] on icon at bounding box center [1427, 41] width 19 height 19
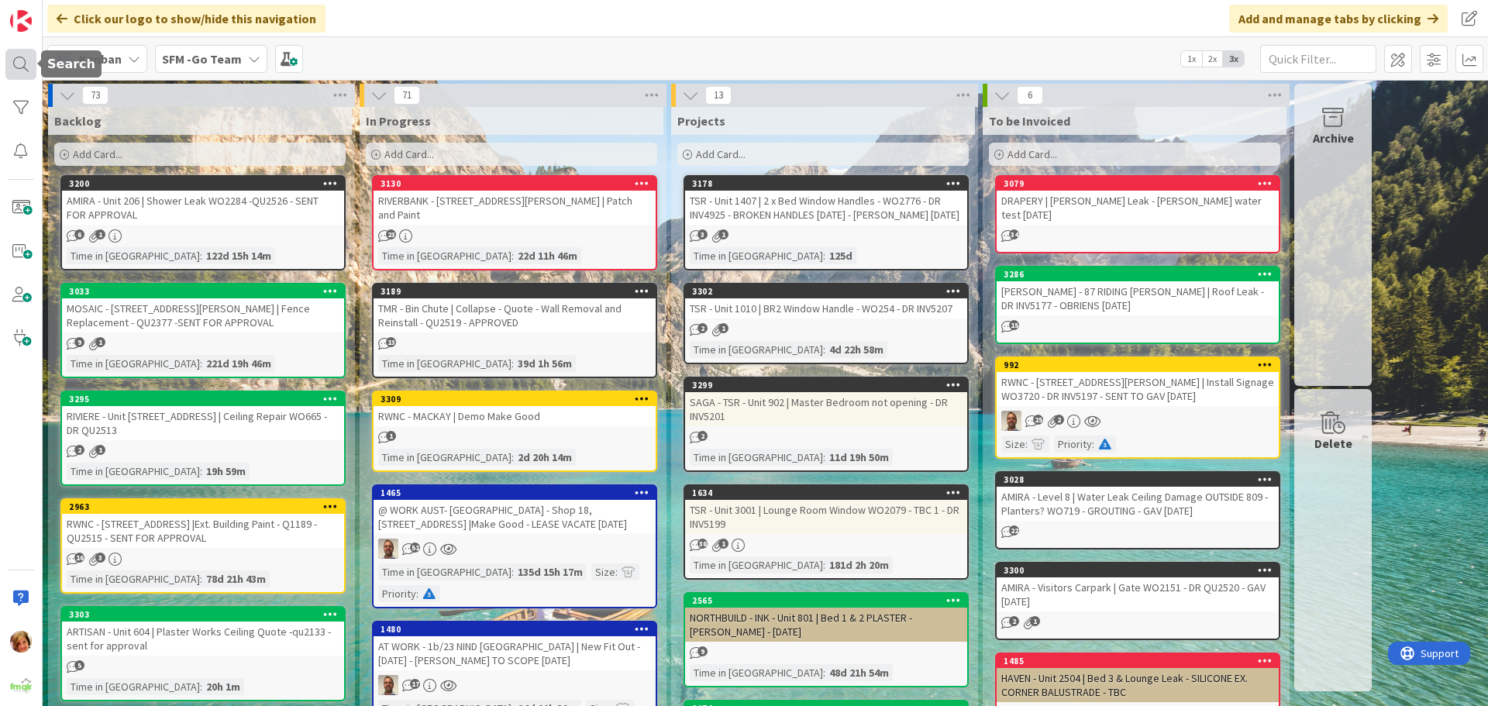
click at [19, 58] on div at bounding box center [20, 64] width 31 height 31
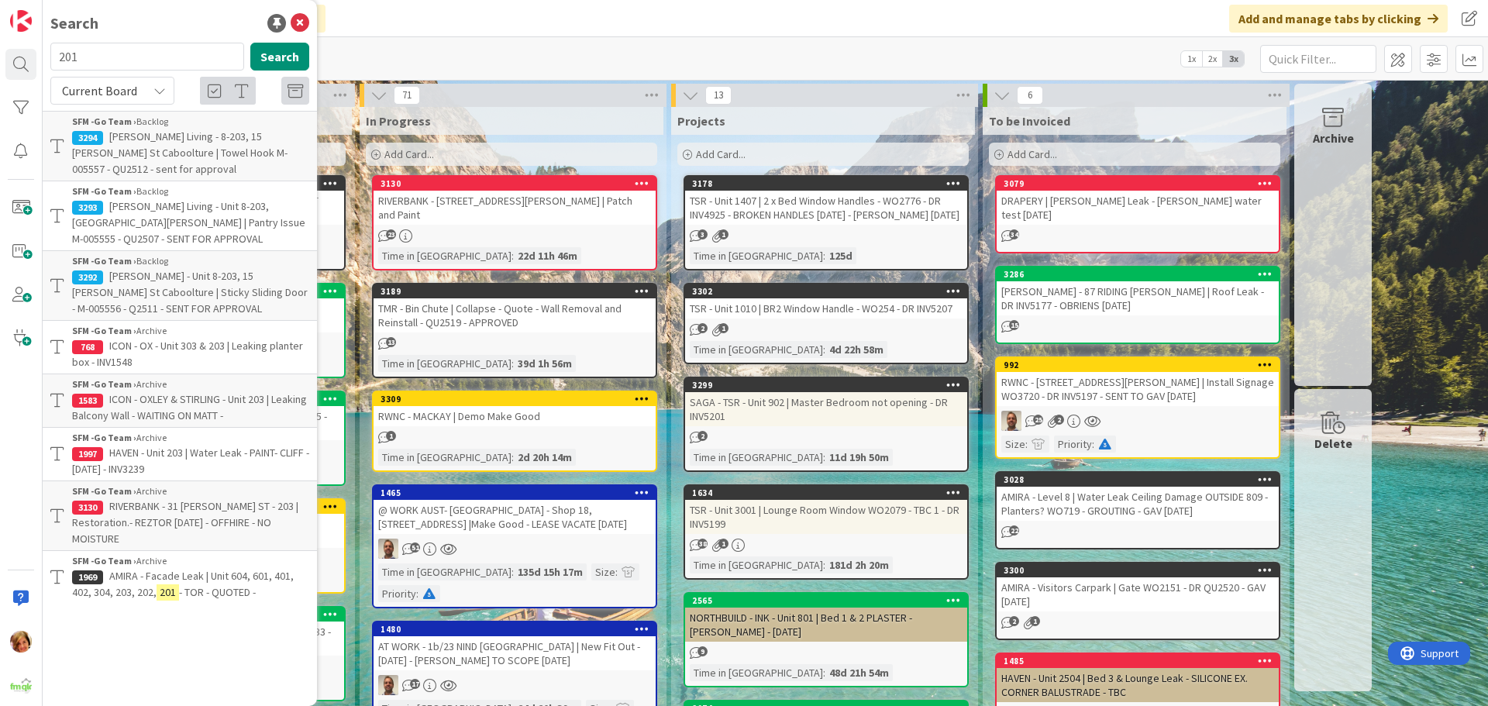
type input "201"
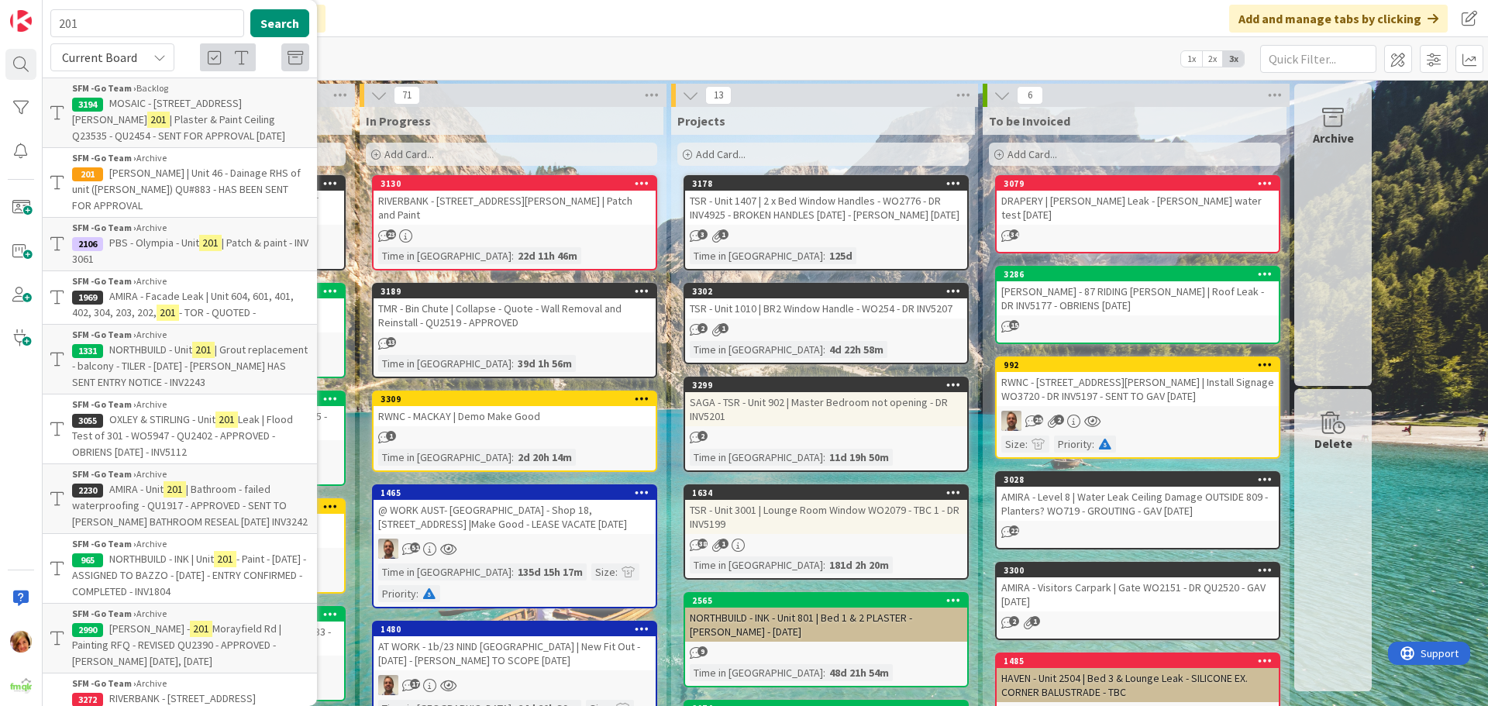
scroll to position [81, 0]
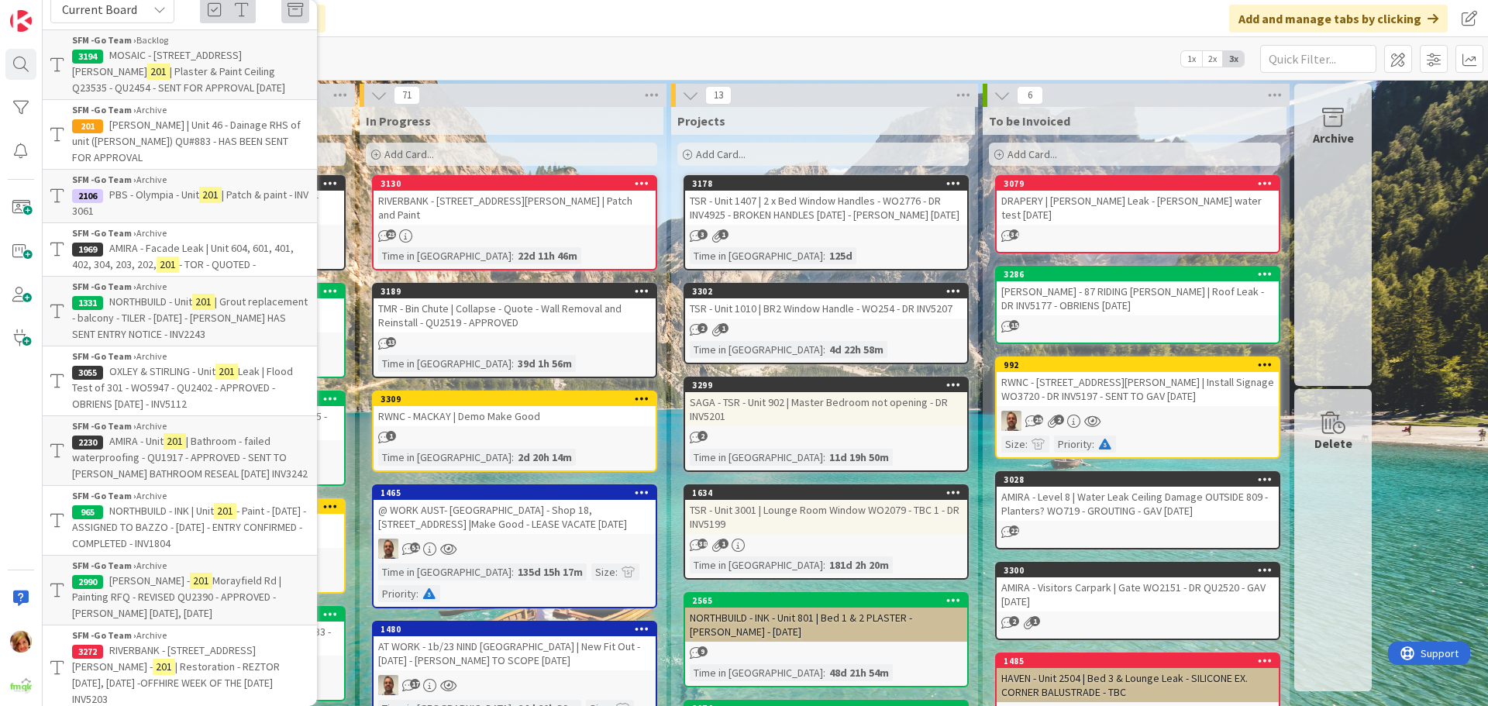
click at [148, 646] on span "RIVERBANK - [STREET_ADDRESS][PERSON_NAME] -" at bounding box center [164, 658] width 184 height 30
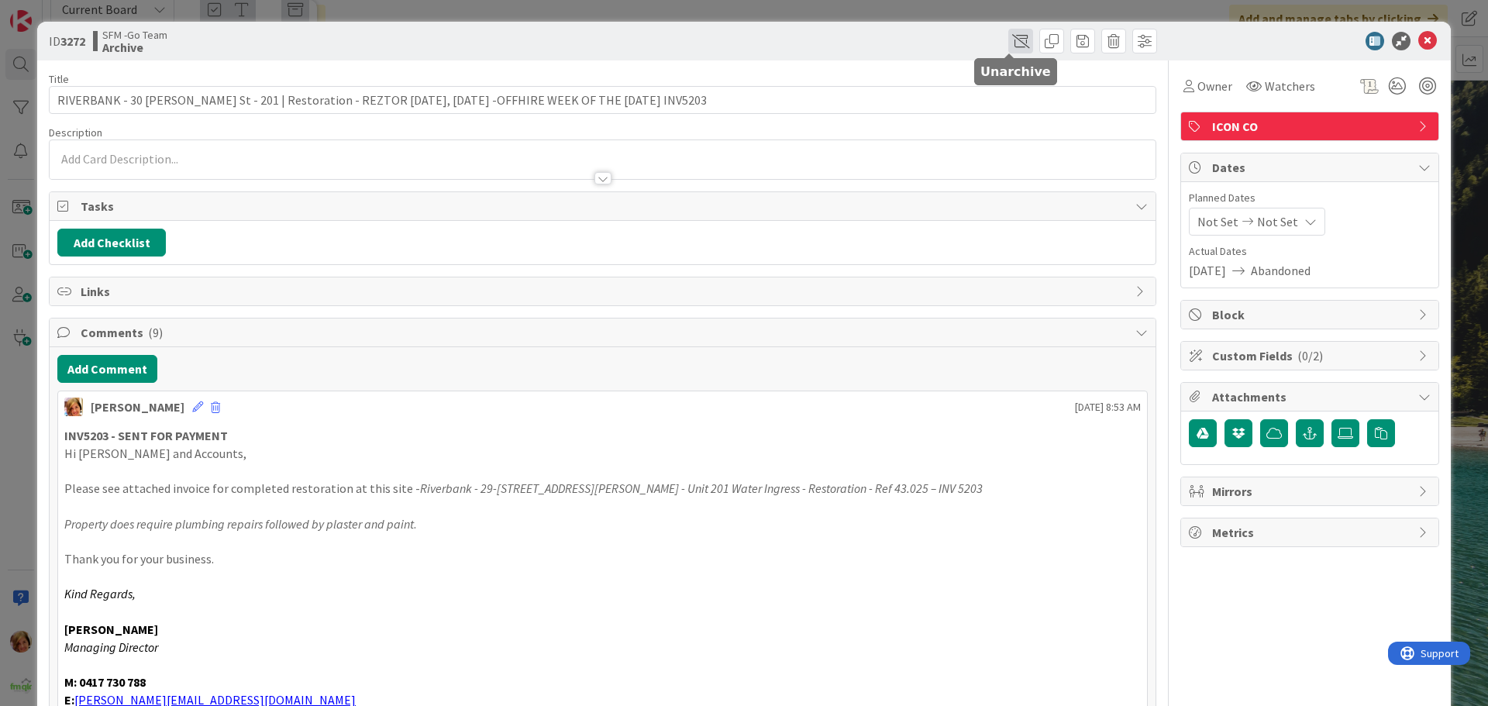
click at [1008, 40] on span at bounding box center [1020, 41] width 25 height 25
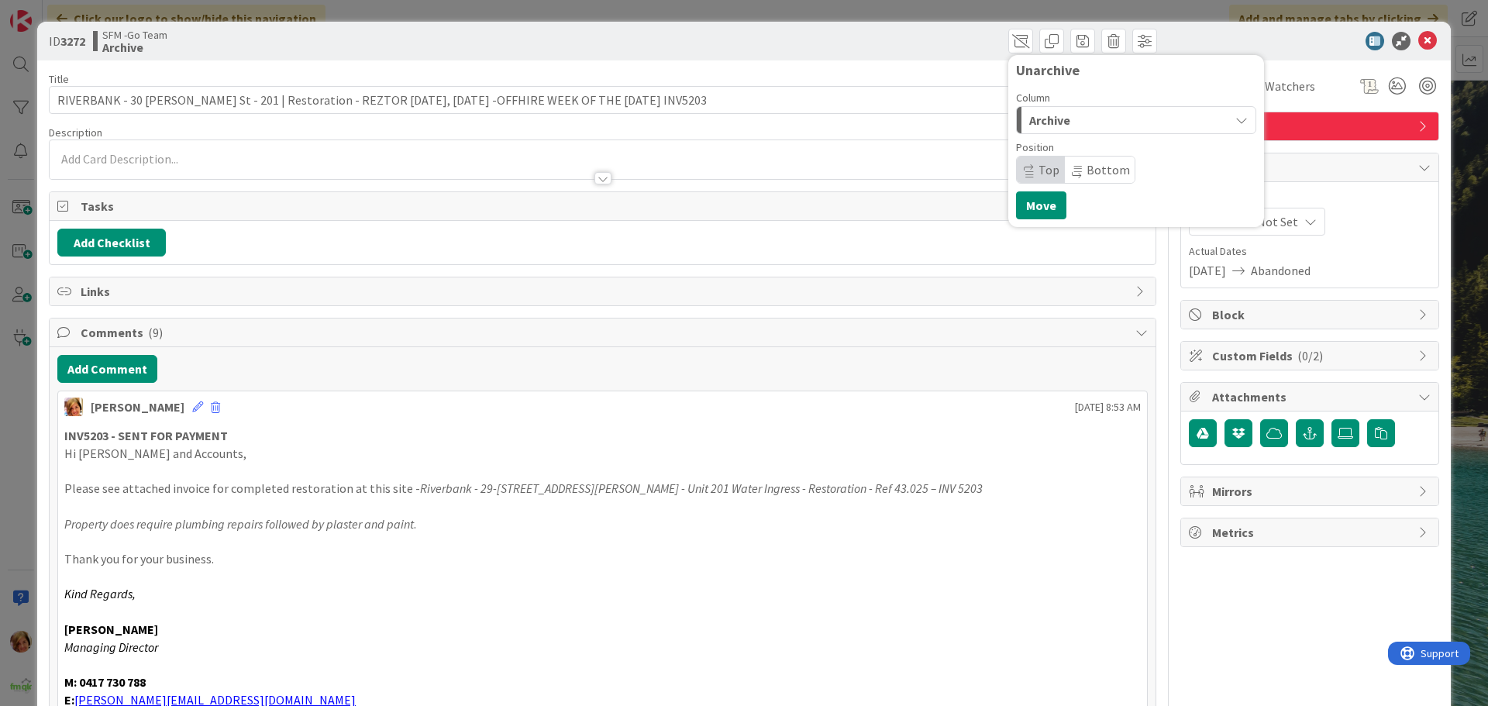
click at [1065, 124] on div "Archive" at bounding box center [1127, 120] width 204 height 25
click at [1055, 182] on span "In Progress" at bounding box center [1081, 182] width 56 height 19
click at [1025, 201] on button "Move" at bounding box center [1041, 205] width 50 height 28
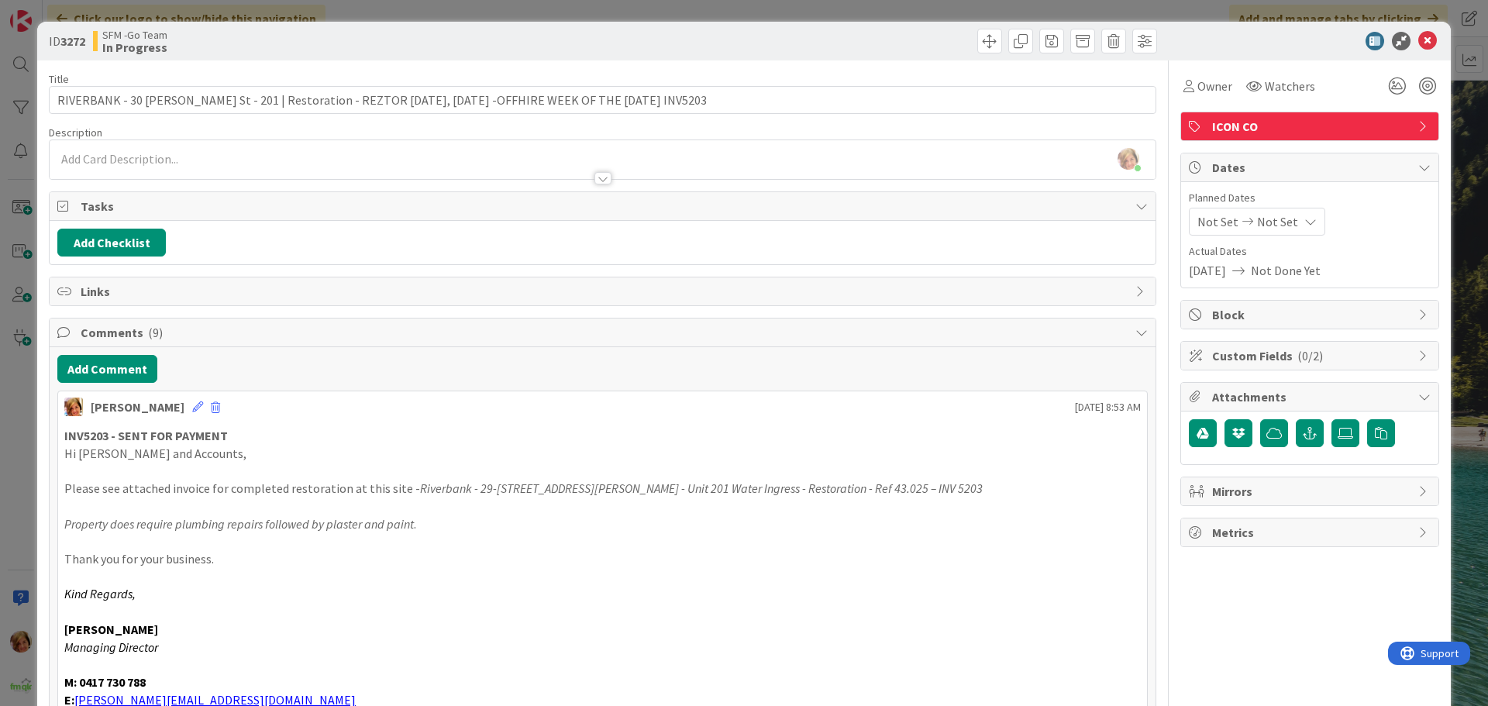
click at [161, 155] on div "[PERSON_NAME] just joined" at bounding box center [603, 159] width 1106 height 39
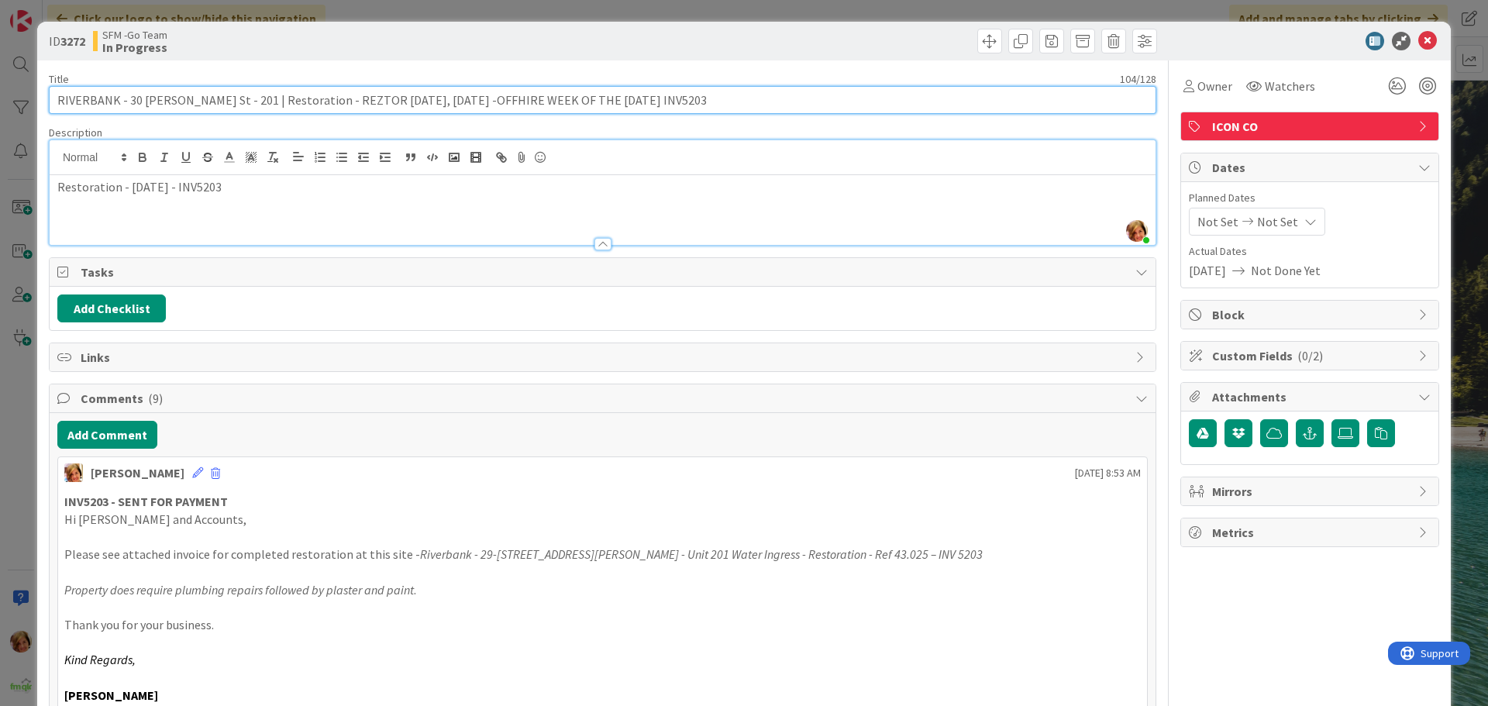
drag, startPoint x: 670, startPoint y: 97, endPoint x: 222, endPoint y: 102, distance: 448.7
click at [222, 102] on input "RIVERBANK - 30 [PERSON_NAME] St - 201 | Restoration - REZTOR [DATE], [DATE] -OF…" at bounding box center [602, 100] width 1107 height 28
type input "RIVERBANK - [STREET_ADDRESS][PERSON_NAME] | Patch & Paint Ceiling"
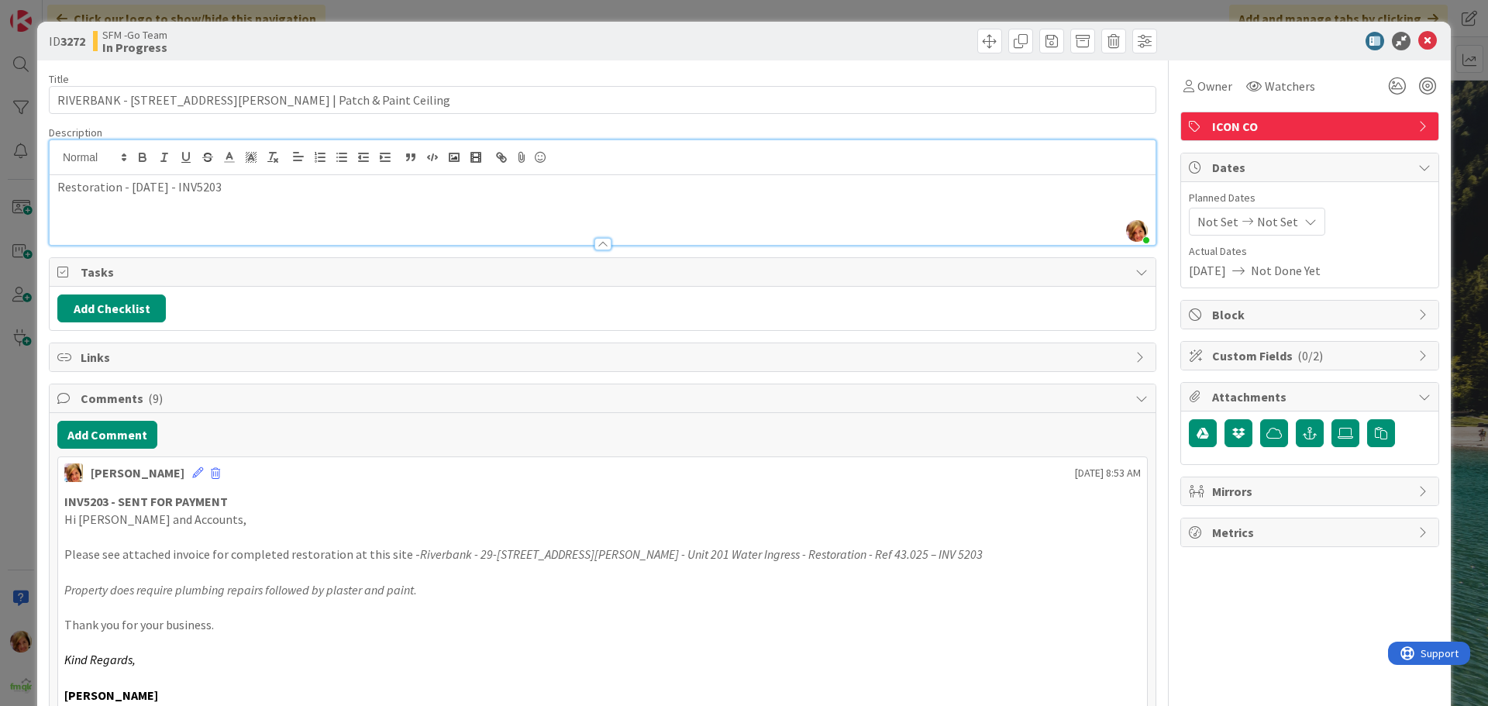
click at [708, 45] on div "Move Move" at bounding box center [882, 41] width 550 height 25
click at [1418, 44] on icon at bounding box center [1427, 41] width 19 height 19
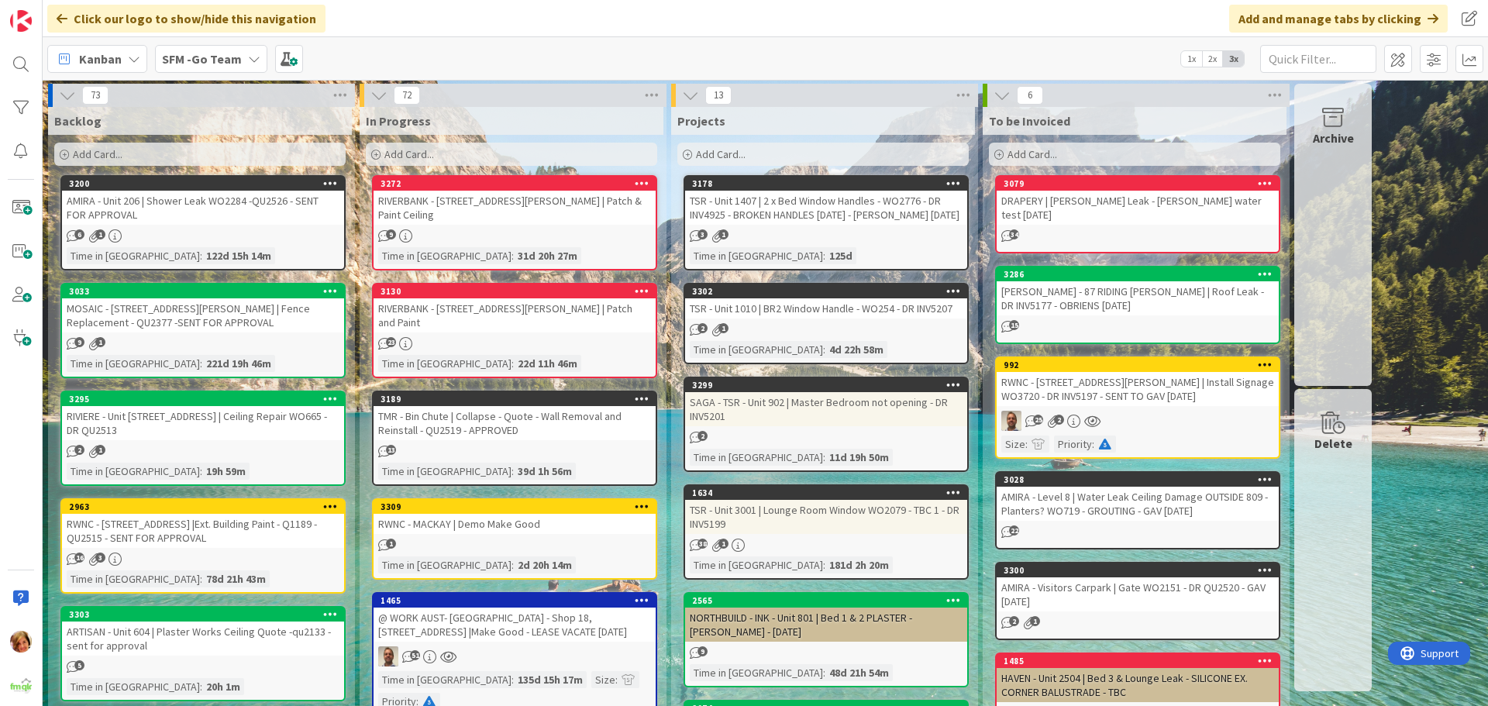
click at [553, 337] on div "23" at bounding box center [514, 343] width 282 height 13
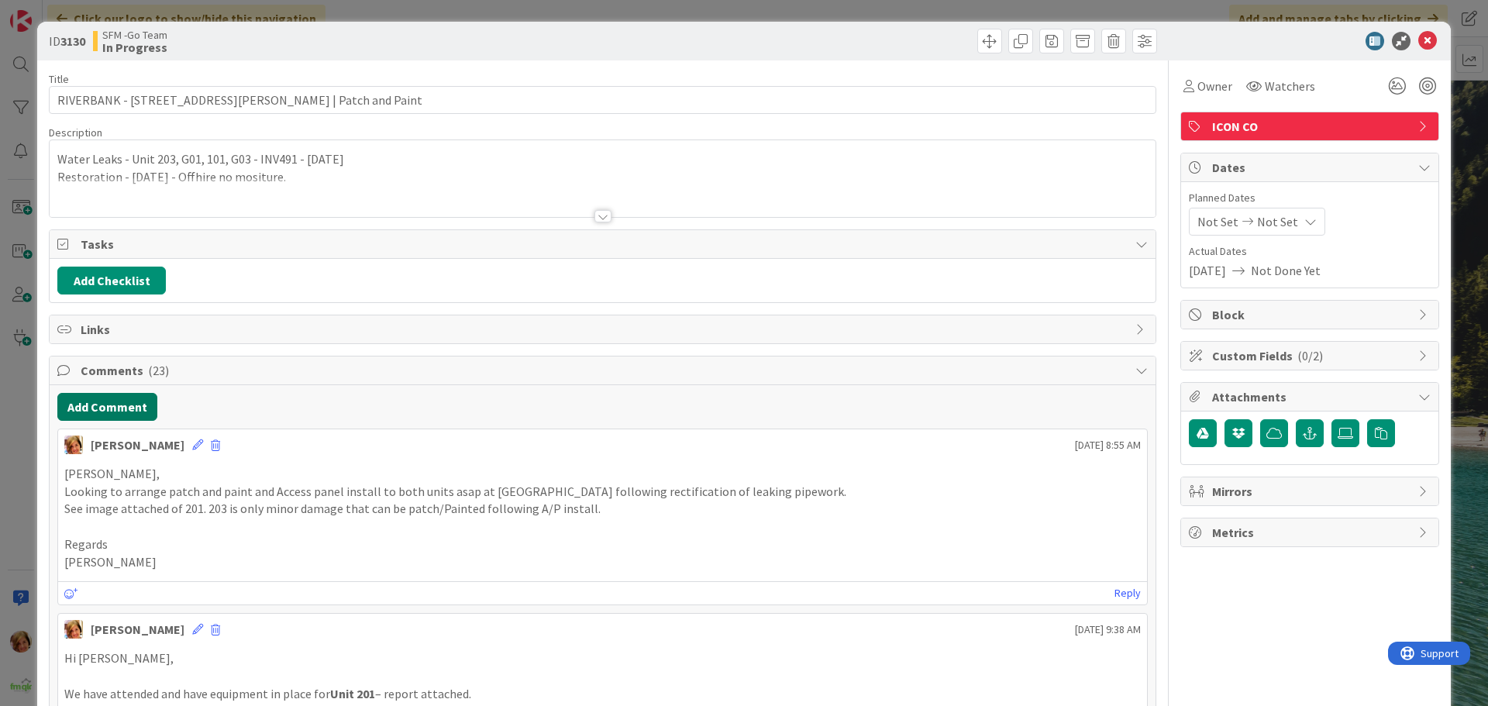
click at [106, 404] on button "Add Comment" at bounding box center [107, 407] width 100 height 28
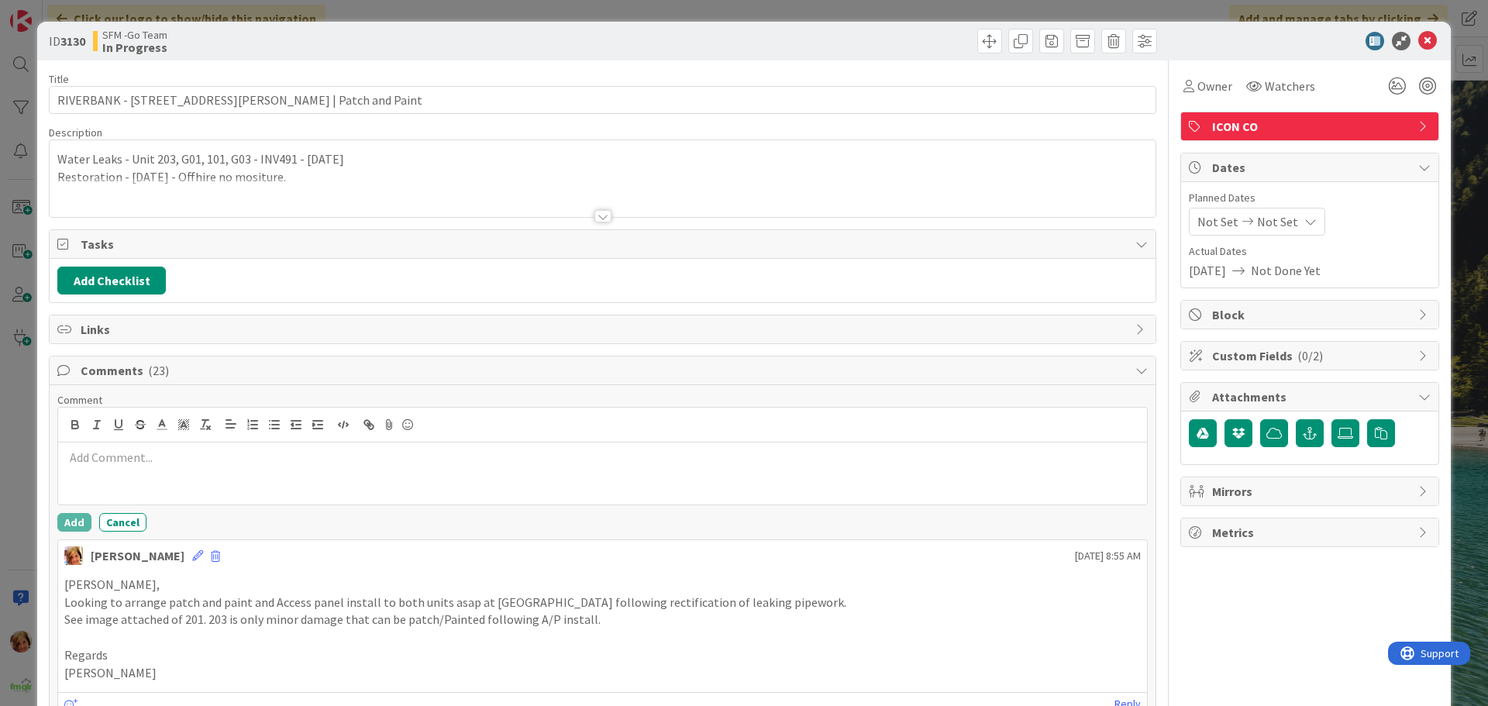
click at [146, 455] on p at bounding box center [602, 458] width 1076 height 18
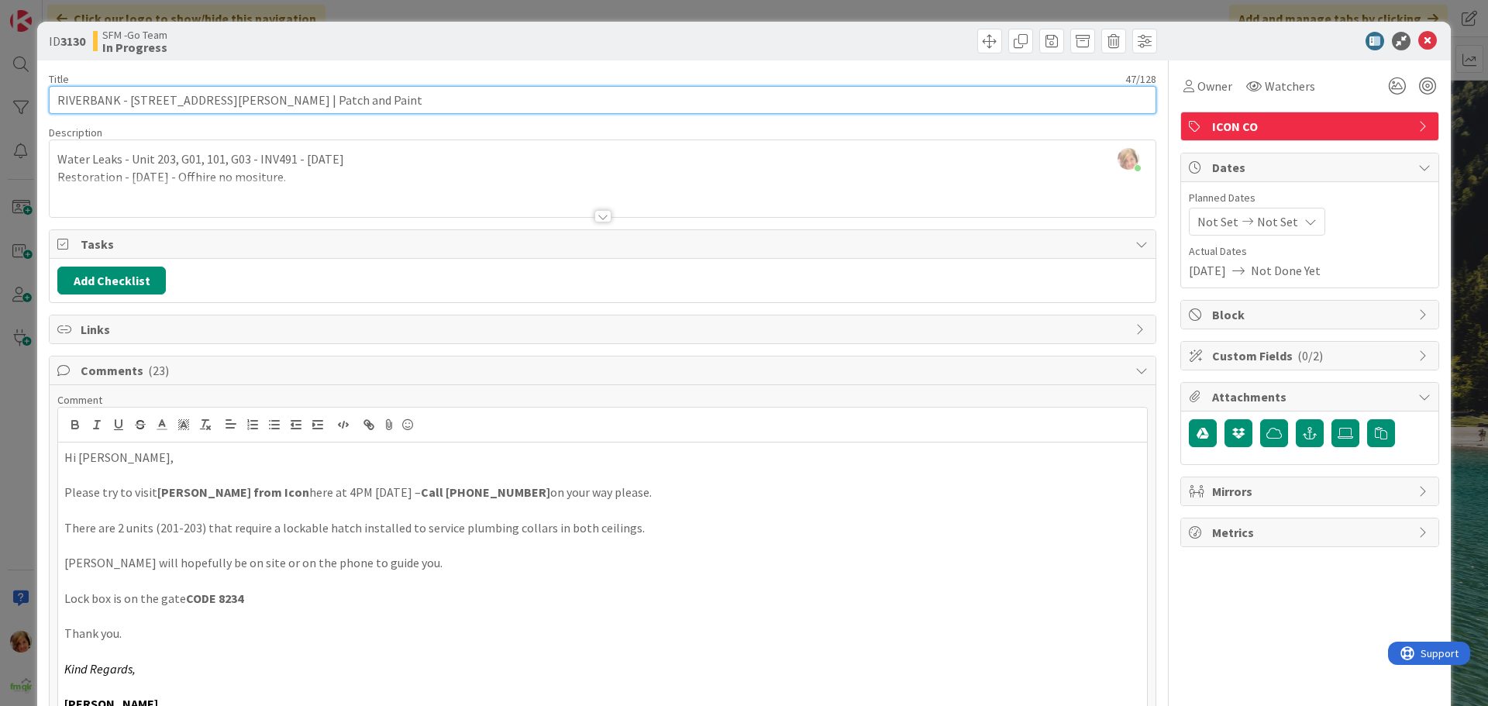
click at [339, 95] on input "RIVERBANK - [STREET_ADDRESS][PERSON_NAME] | Patch and Paint" at bounding box center [602, 100] width 1107 height 28
type input "RIVERBANK - [STREET_ADDRESS][PERSON_NAME] | Patch and Paint - [PERSON_NAME] INS…"
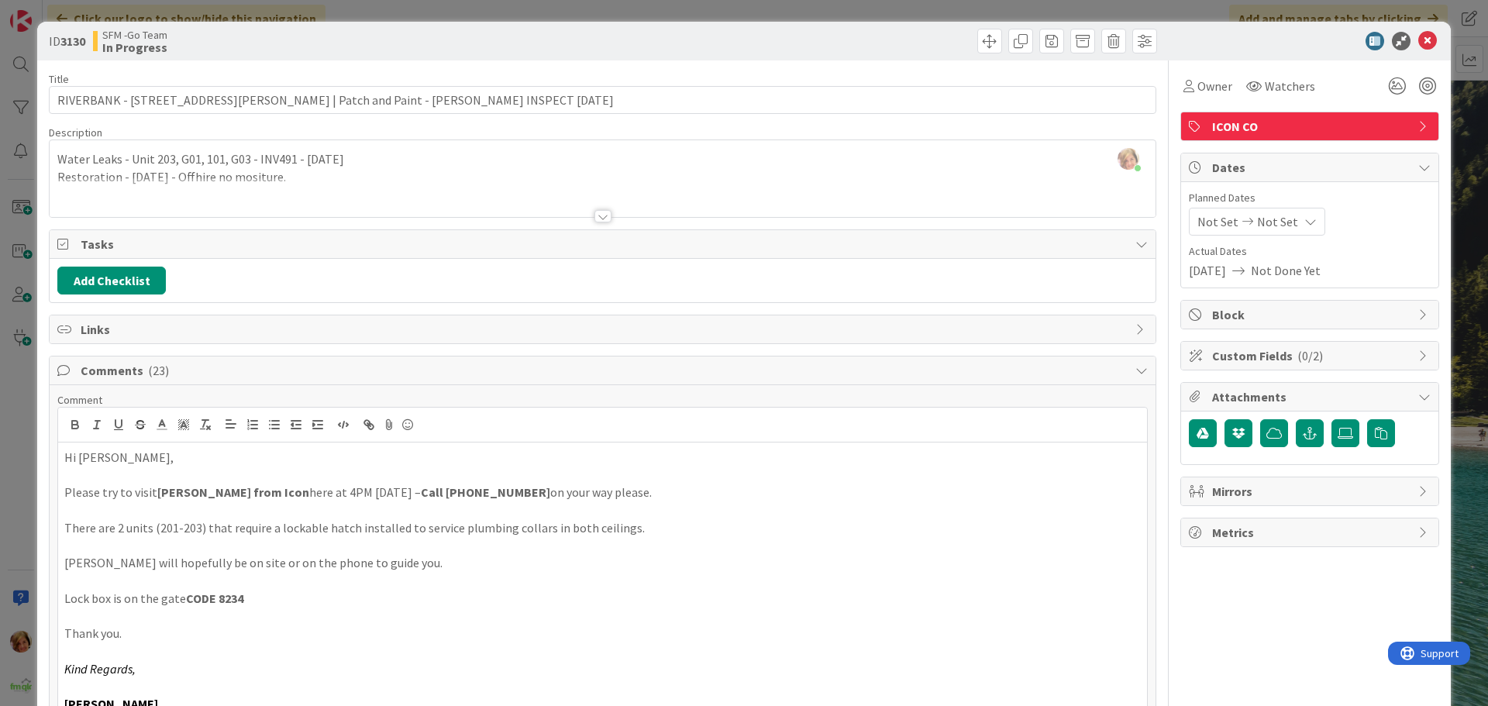
drag, startPoint x: 663, startPoint y: 36, endPoint x: 981, endPoint y: 3, distance: 319.4
click at [664, 36] on div at bounding box center [882, 41] width 550 height 25
click at [1418, 40] on icon at bounding box center [1427, 41] width 19 height 19
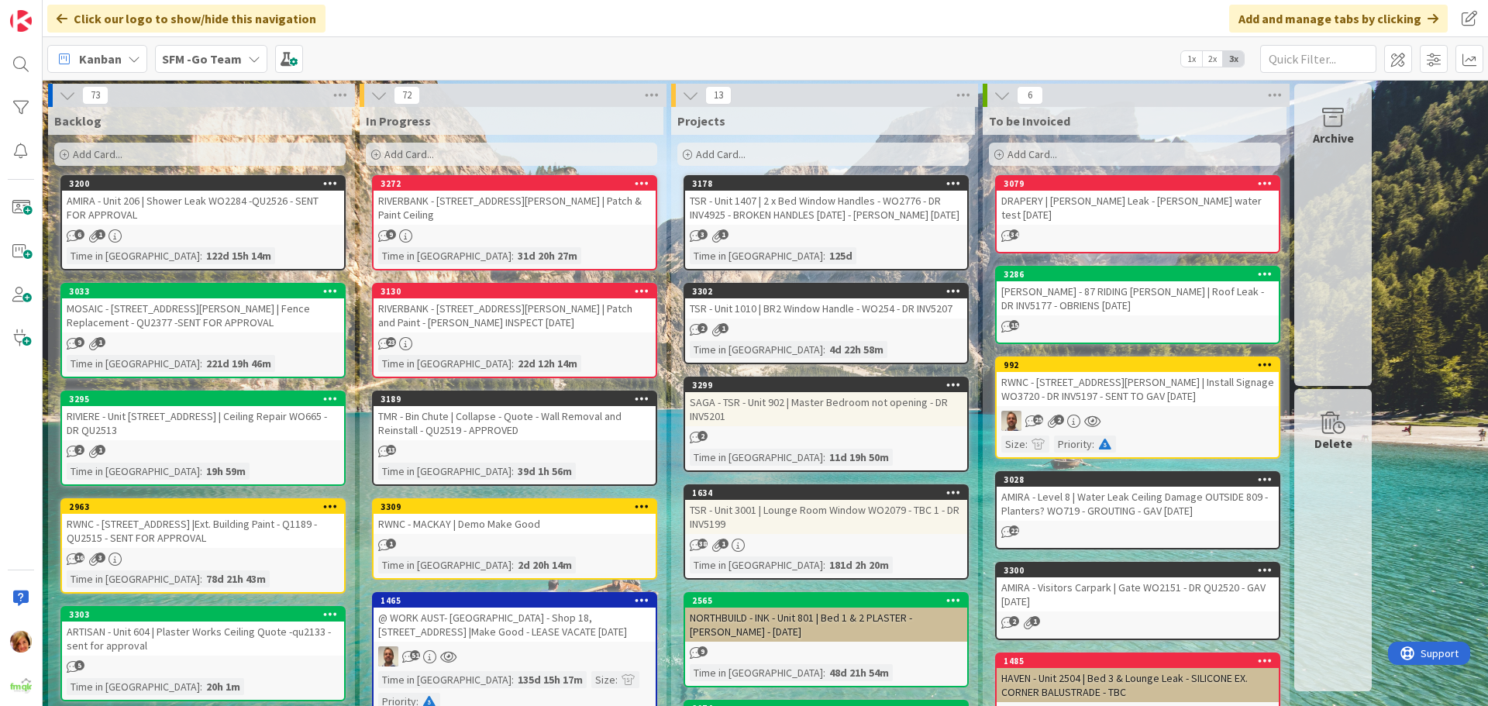
click at [528, 312] on div "RIVERBANK - [STREET_ADDRESS][PERSON_NAME] | Patch and Paint - [PERSON_NAME] INS…" at bounding box center [514, 315] width 282 height 34
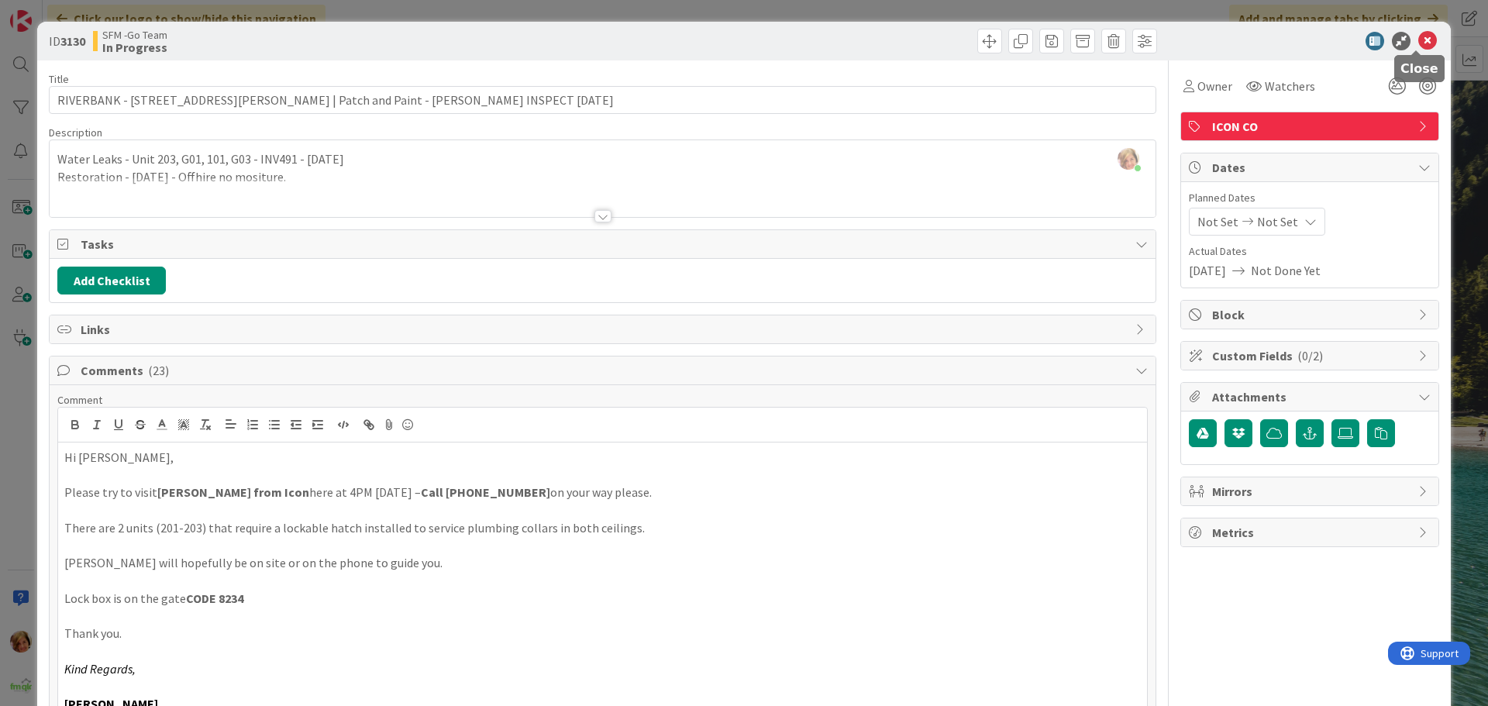
click at [1418, 41] on icon at bounding box center [1427, 41] width 19 height 19
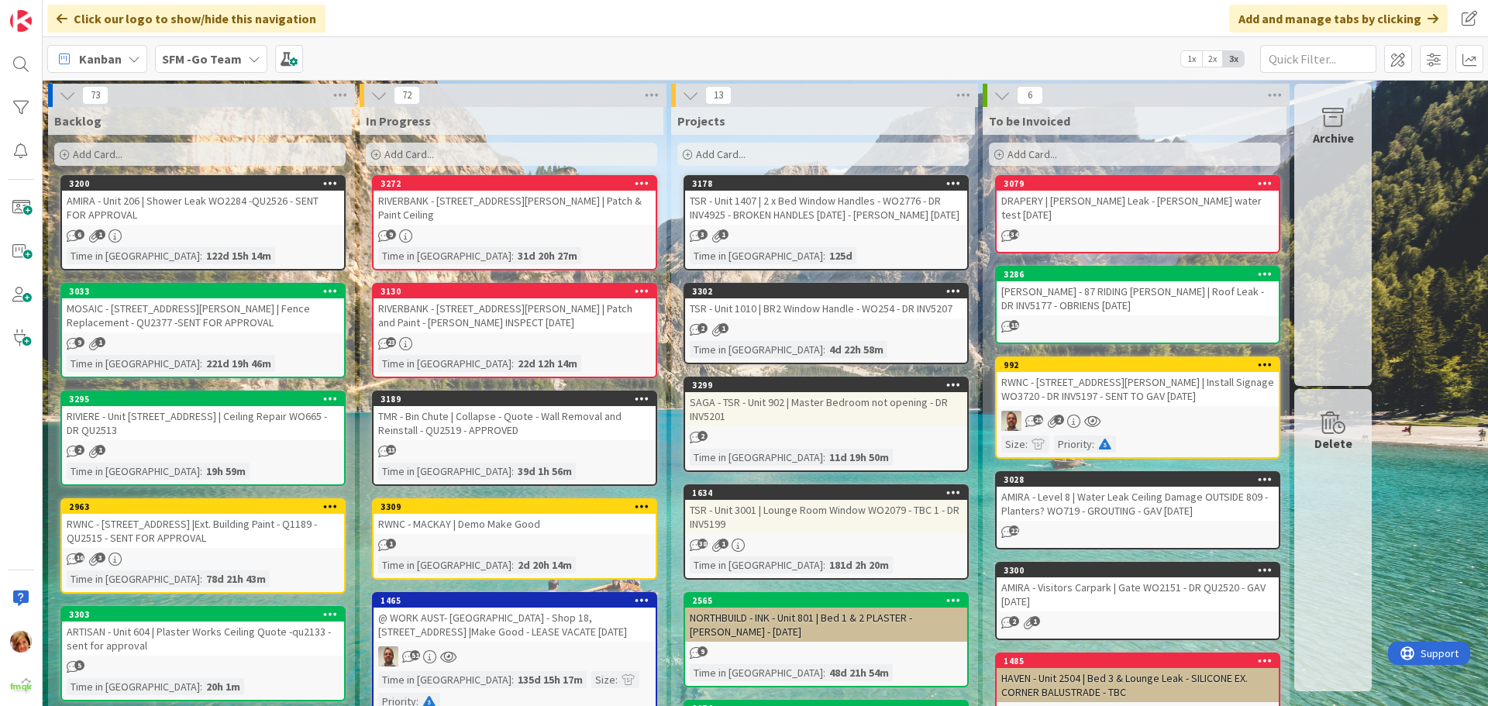
click at [500, 206] on div "RIVERBANK - [STREET_ADDRESS][PERSON_NAME] | Patch & Paint Ceiling" at bounding box center [514, 208] width 282 height 34
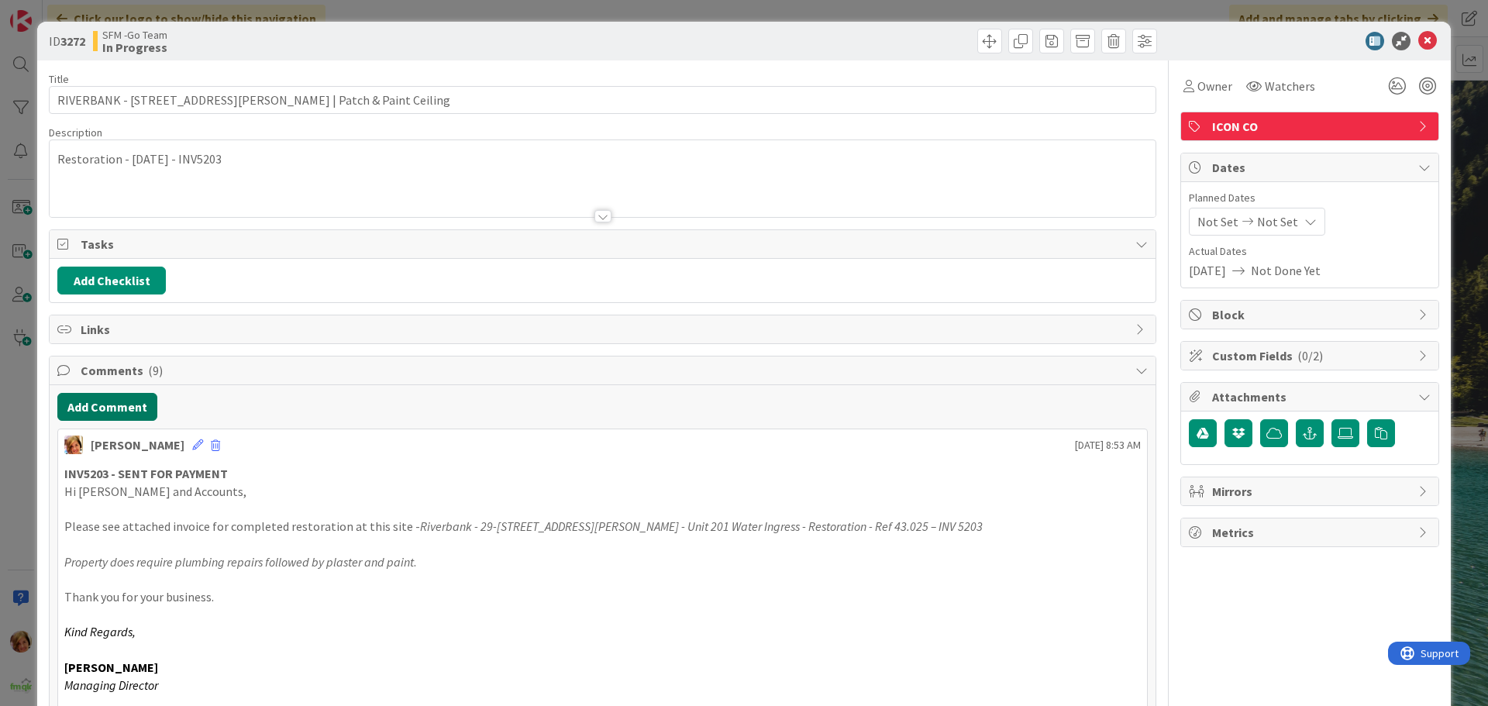
click at [106, 412] on button "Add Comment" at bounding box center [107, 407] width 100 height 28
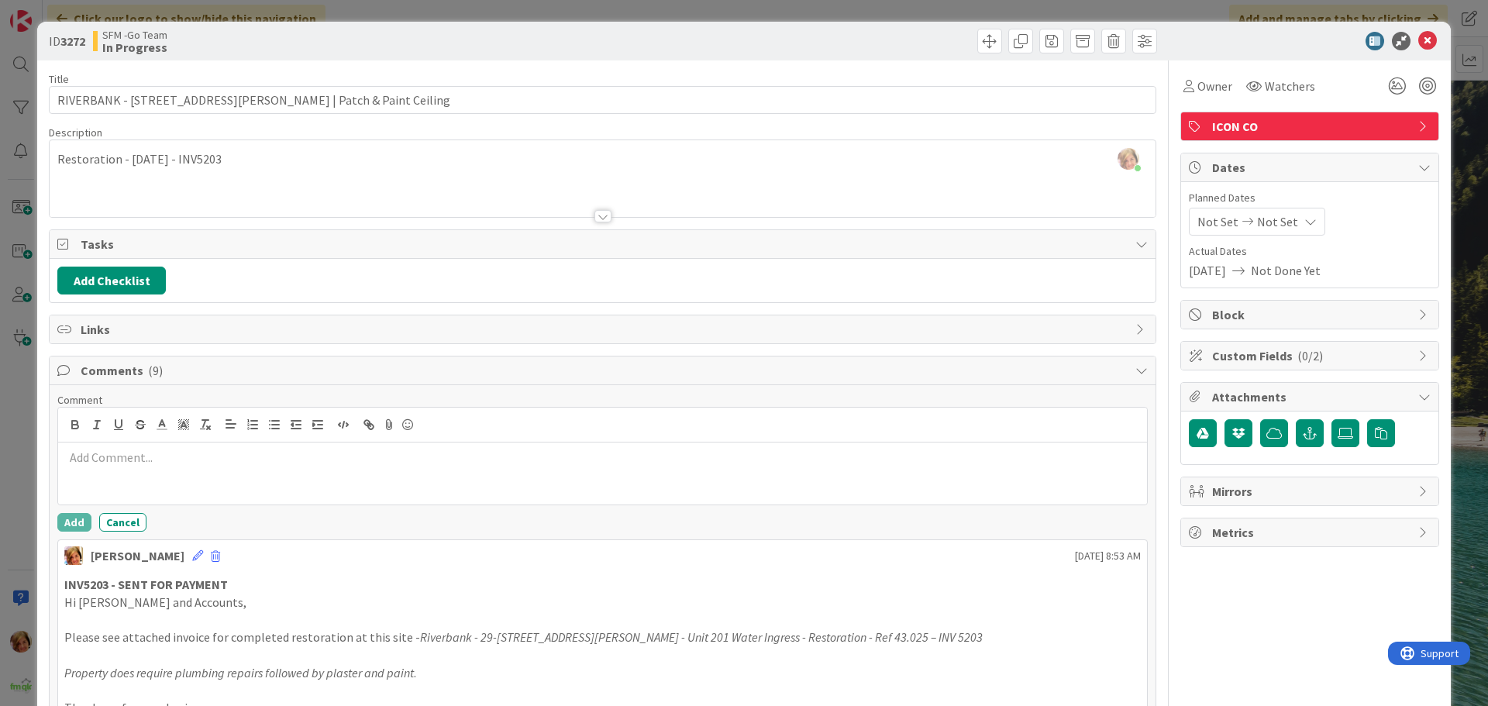
click at [126, 453] on p at bounding box center [602, 458] width 1076 height 18
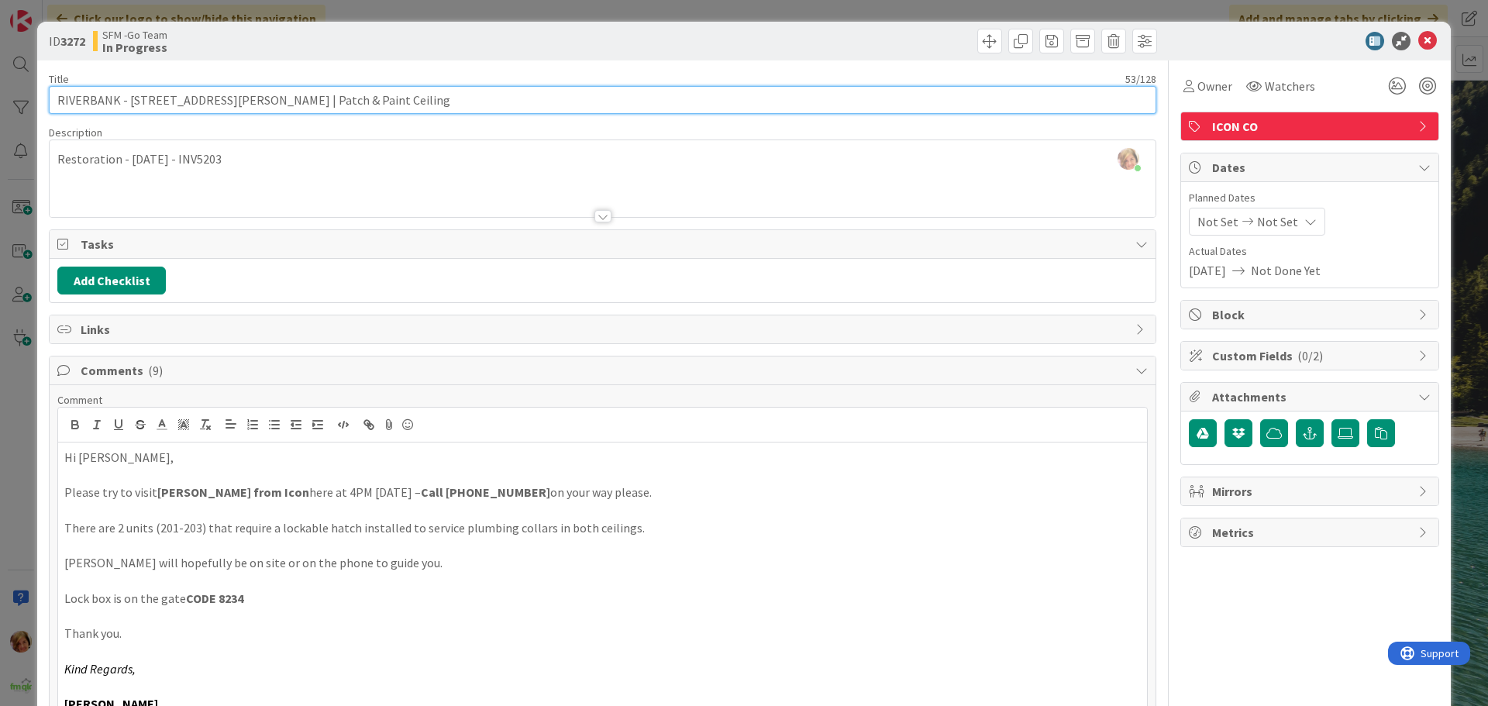
click at [401, 96] on input "RIVERBANK - [STREET_ADDRESS][PERSON_NAME] | Patch & Paint Ceiling" at bounding box center [602, 100] width 1107 height 28
type input "RIVERBANK - [STREET_ADDRESS][PERSON_NAME] | Patch & Paint Ceiling - [PERSON_NAM…"
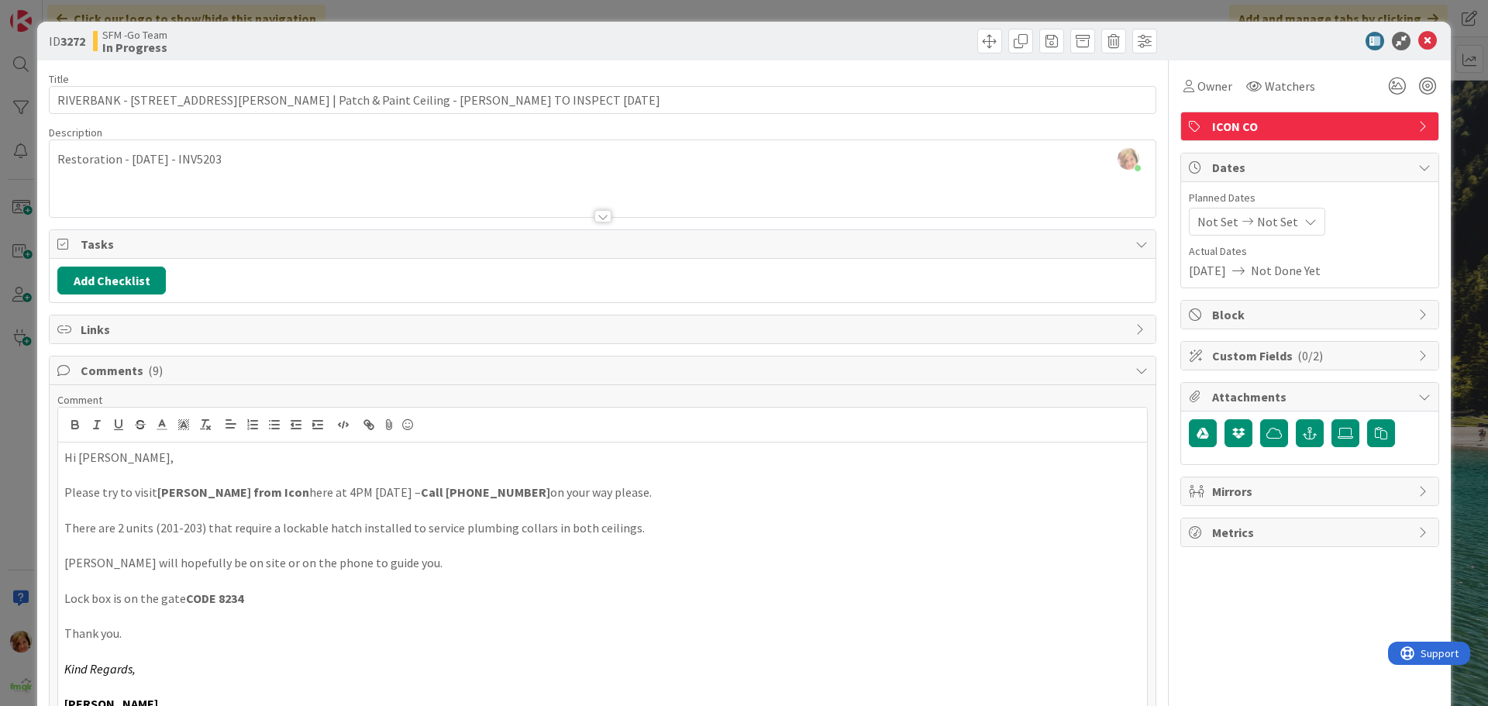
click at [697, 40] on div at bounding box center [882, 41] width 550 height 25
drag, startPoint x: 1419, startPoint y: 36, endPoint x: 1412, endPoint y: 40, distance: 8.0
click at [1418, 36] on icon at bounding box center [1427, 41] width 19 height 19
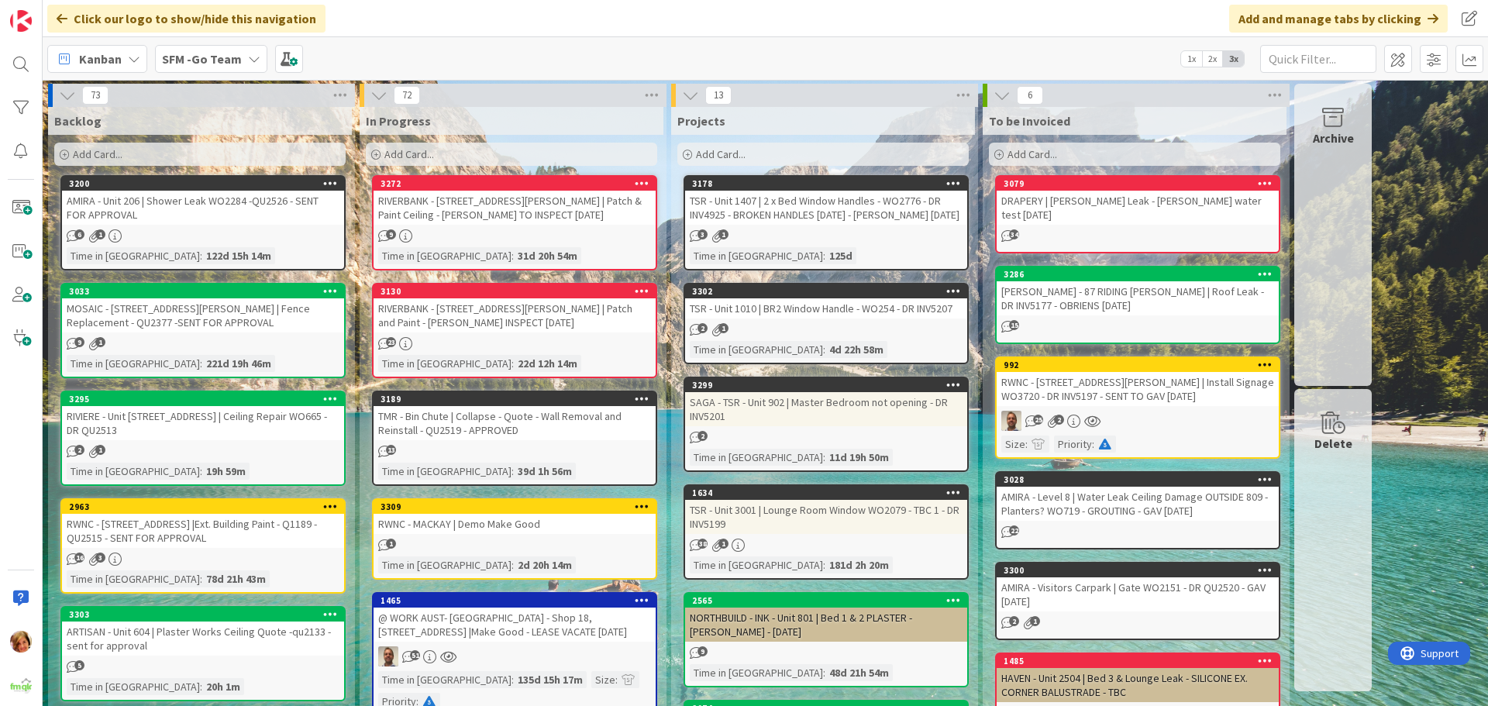
click at [540, 308] on div "RIVERBANK - [STREET_ADDRESS][PERSON_NAME] | Patch and Paint - [PERSON_NAME] INS…" at bounding box center [514, 315] width 282 height 34
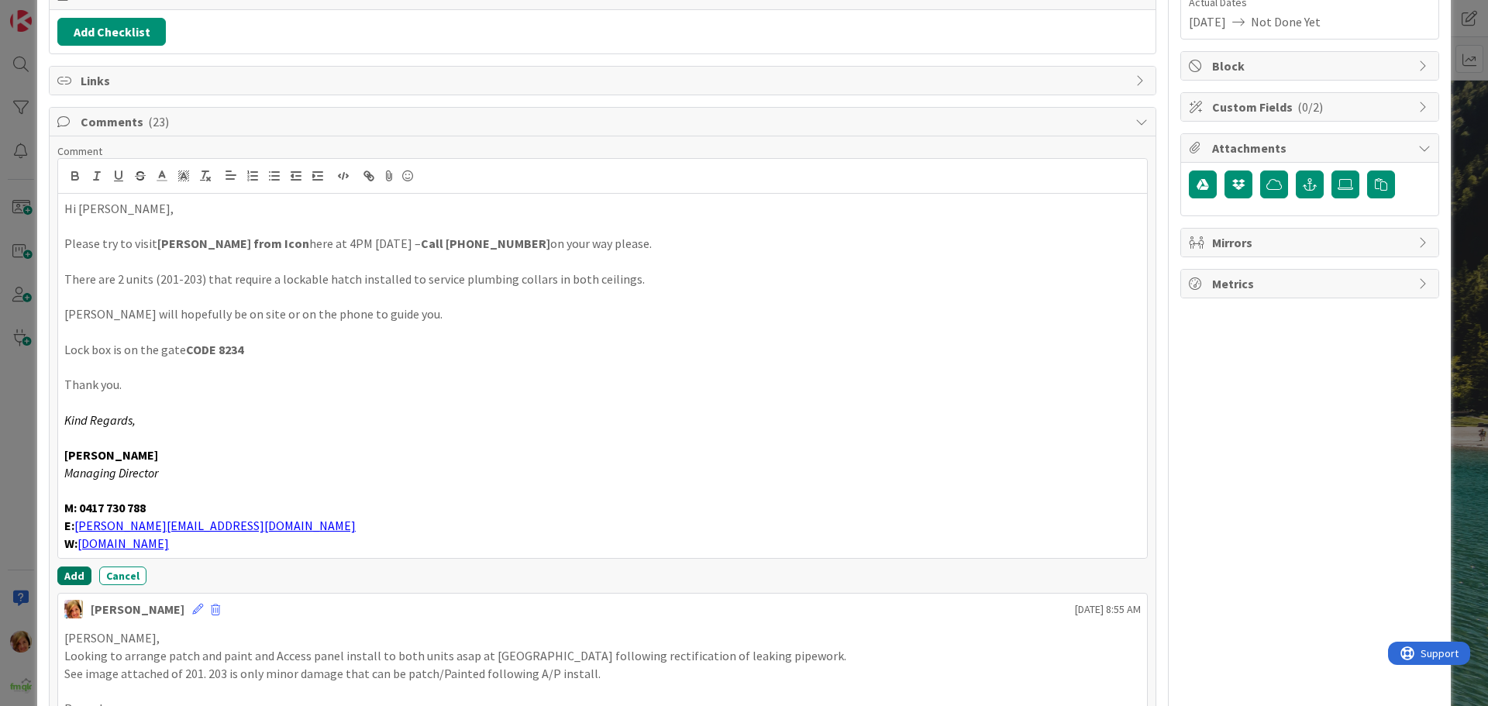
click at [71, 572] on button "Add" at bounding box center [74, 575] width 34 height 19
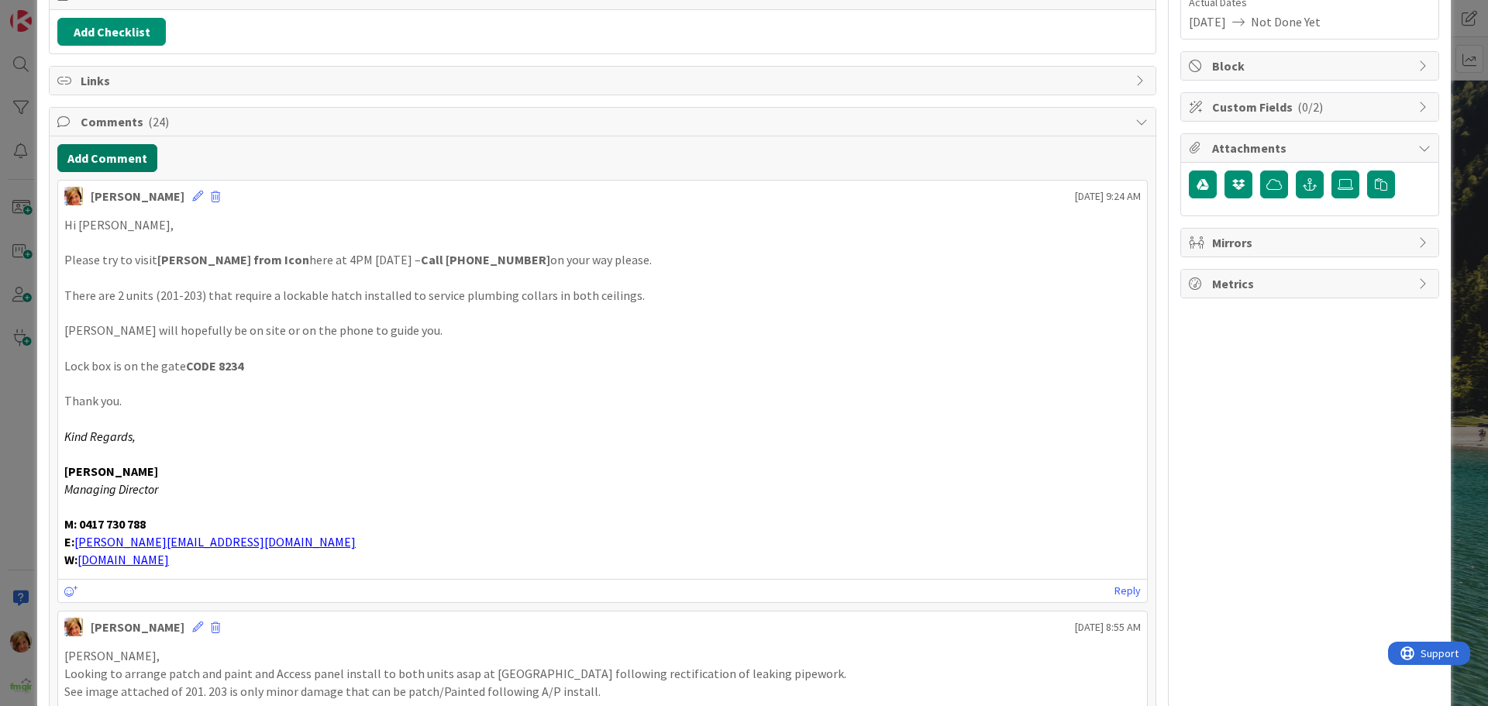
click at [111, 160] on button "Add Comment" at bounding box center [107, 158] width 100 height 28
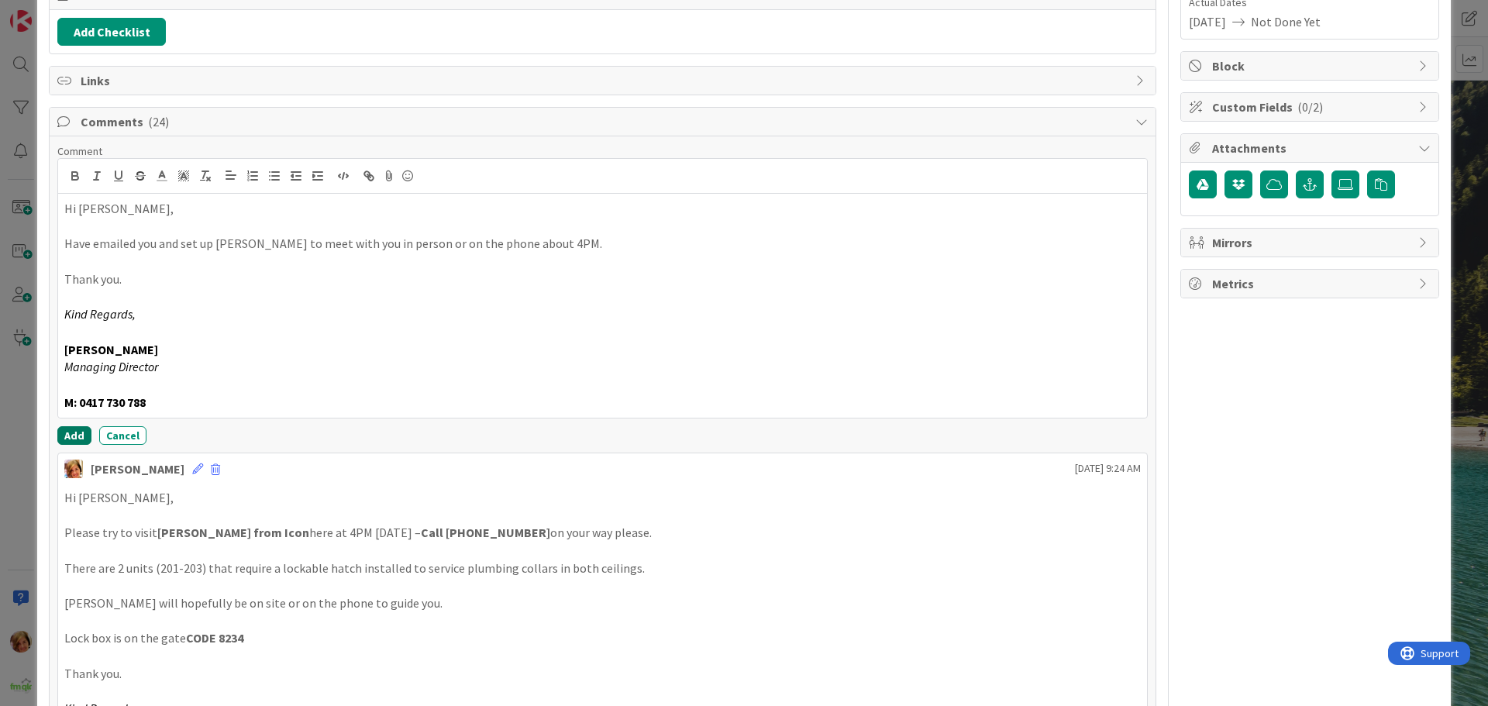
click at [71, 438] on button "Add" at bounding box center [74, 435] width 34 height 19
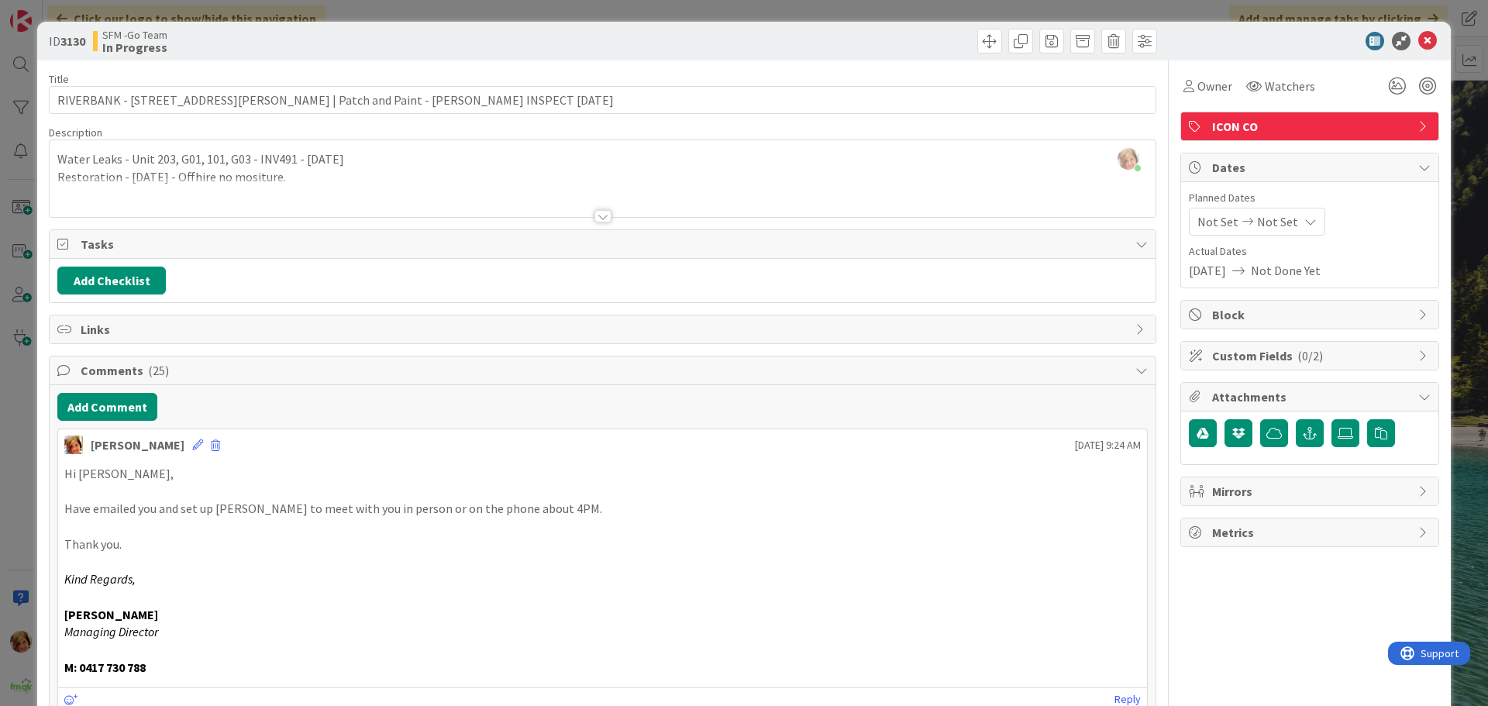
click at [559, 53] on div "SFM -Go Team In Progress" at bounding box center [346, 41] width 506 height 25
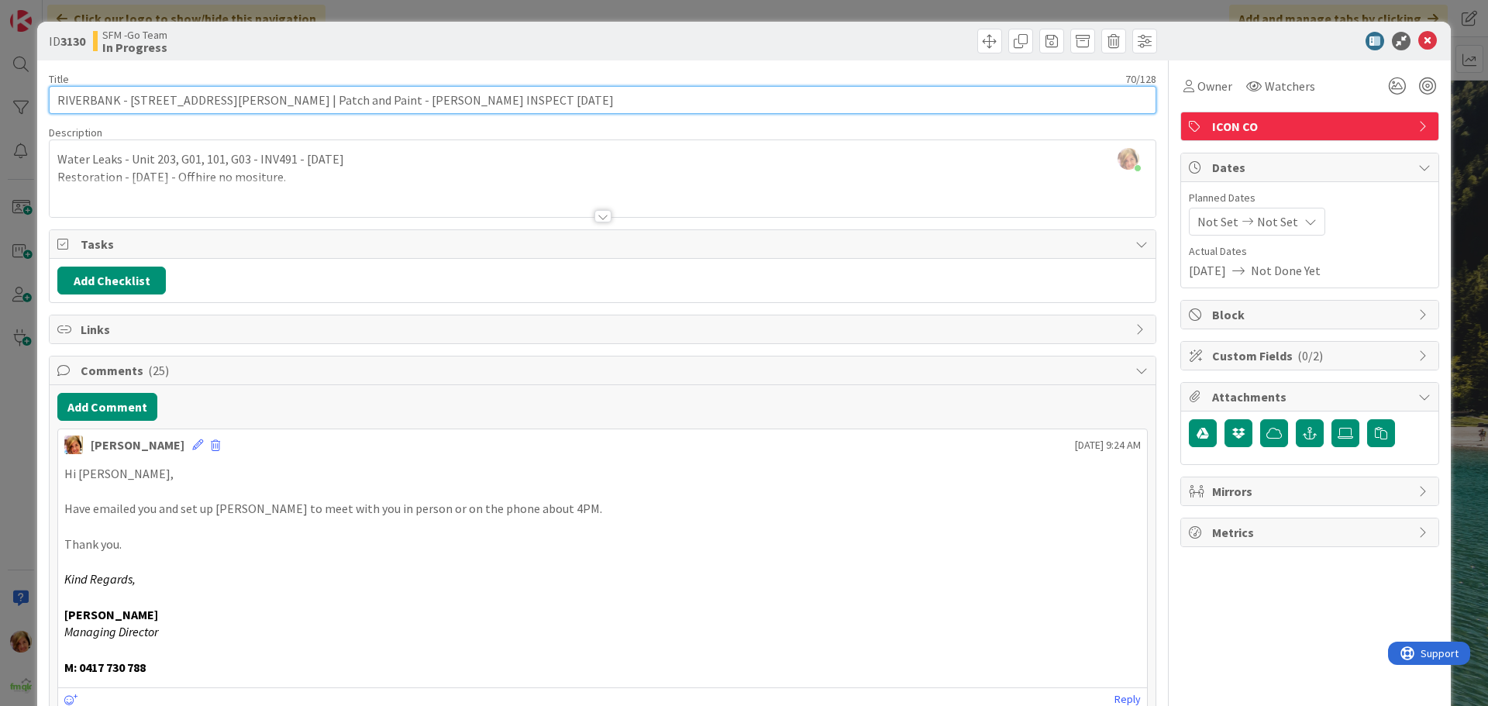
click at [470, 105] on input "RIVERBANK - [STREET_ADDRESS][PERSON_NAME] | Patch and Paint - [PERSON_NAME] INS…" at bounding box center [602, 100] width 1107 height 28
drag, startPoint x: 490, startPoint y: 102, endPoint x: 436, endPoint y: 105, distance: 53.6
click at [436, 105] on input "RIVERBANK - [STREET_ADDRESS][PERSON_NAME] | Patch and Paint - [PERSON_NAME] INS…" at bounding box center [602, 100] width 1107 height 28
type input "RIVERBANK - [STREET_ADDRESS][PERSON_NAME] | Patch and Paint - [PERSON_NAME] INS…"
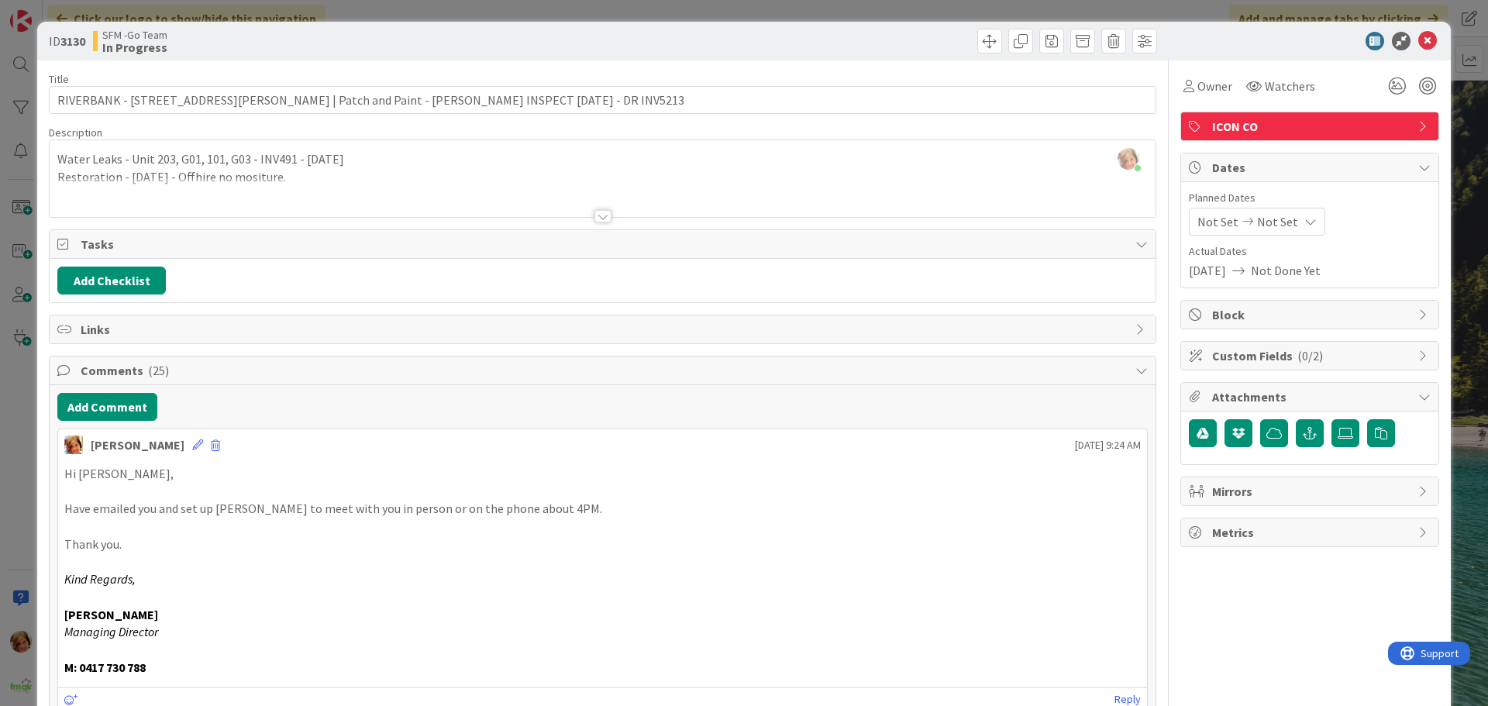
click at [828, 43] on div at bounding box center [882, 41] width 550 height 25
click at [1420, 37] on icon at bounding box center [1427, 41] width 19 height 19
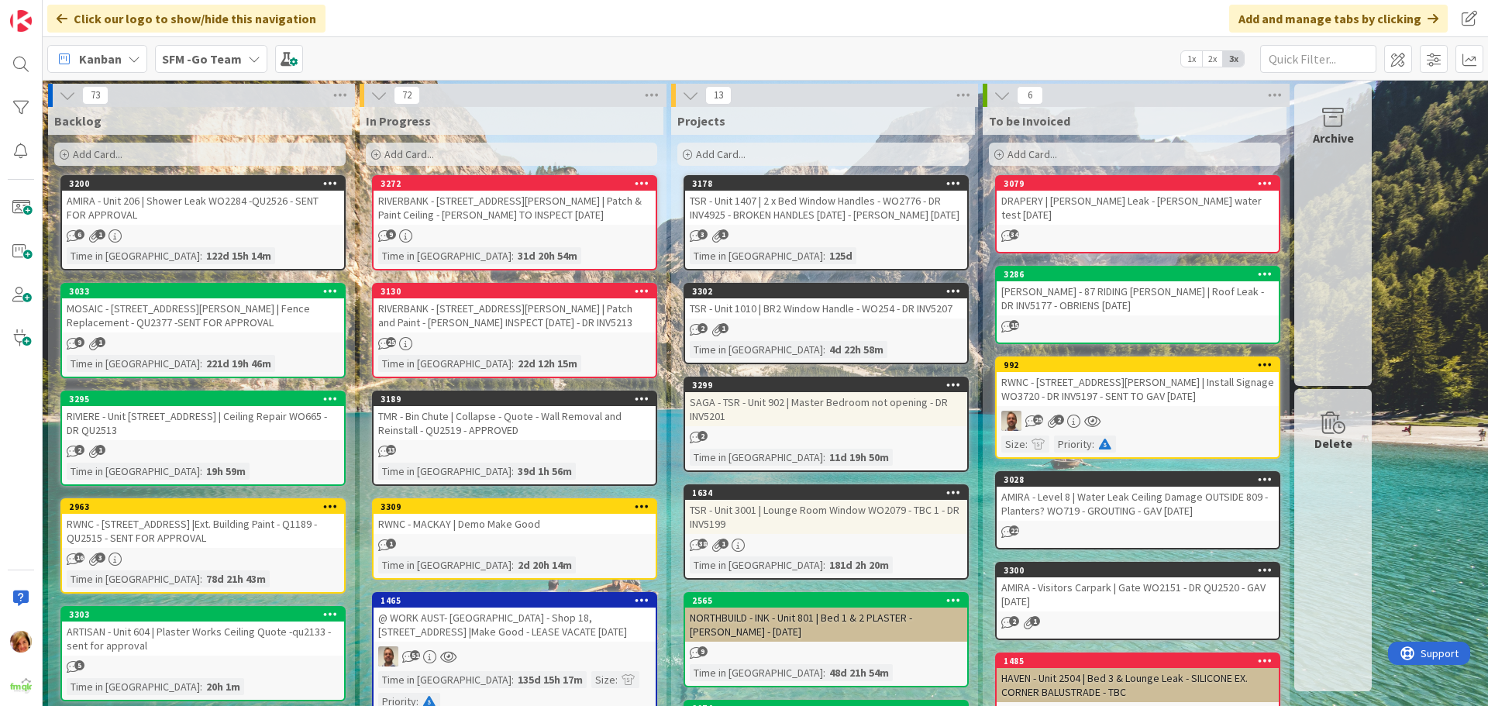
click at [603, 312] on div "RIVERBANK - [STREET_ADDRESS][PERSON_NAME] | Patch and Paint - [PERSON_NAME] INS…" at bounding box center [514, 315] width 282 height 34
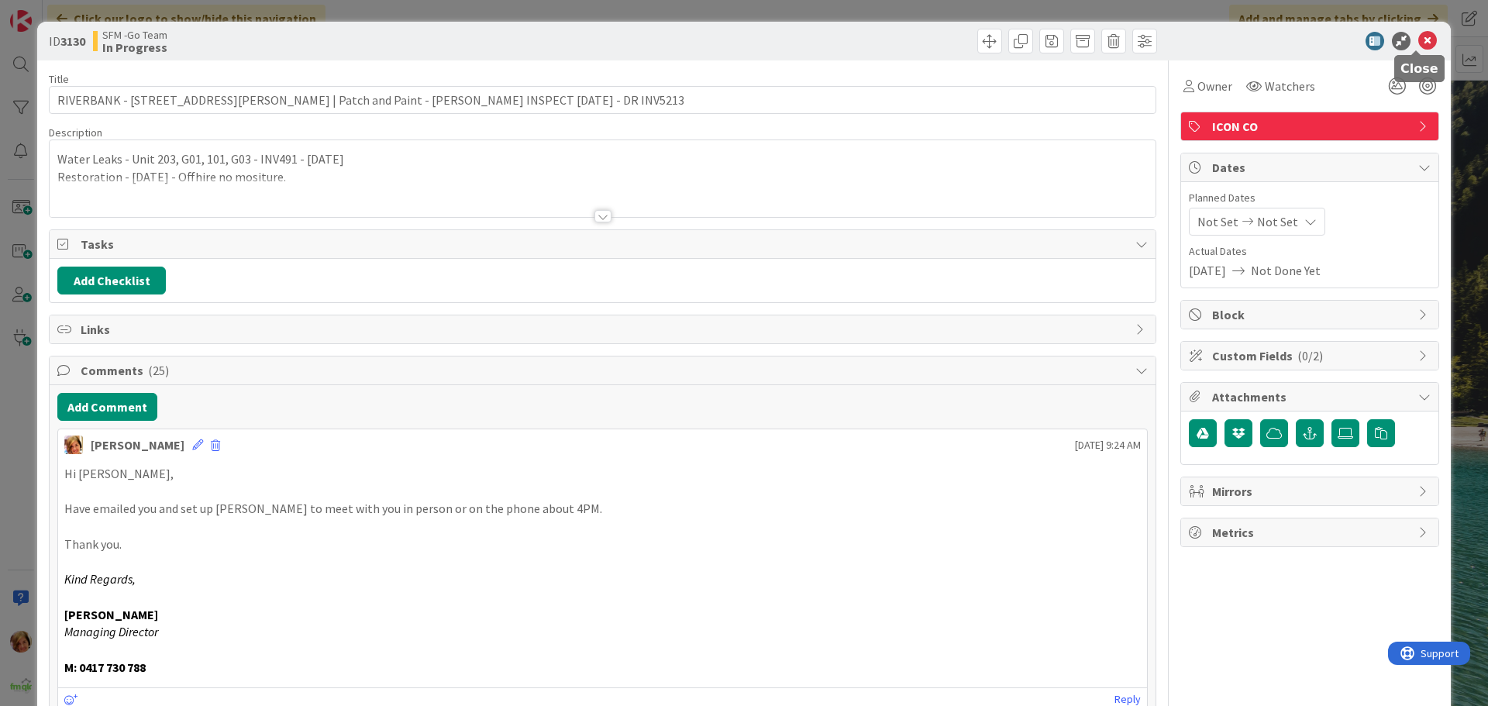
click at [1418, 40] on icon at bounding box center [1427, 41] width 19 height 19
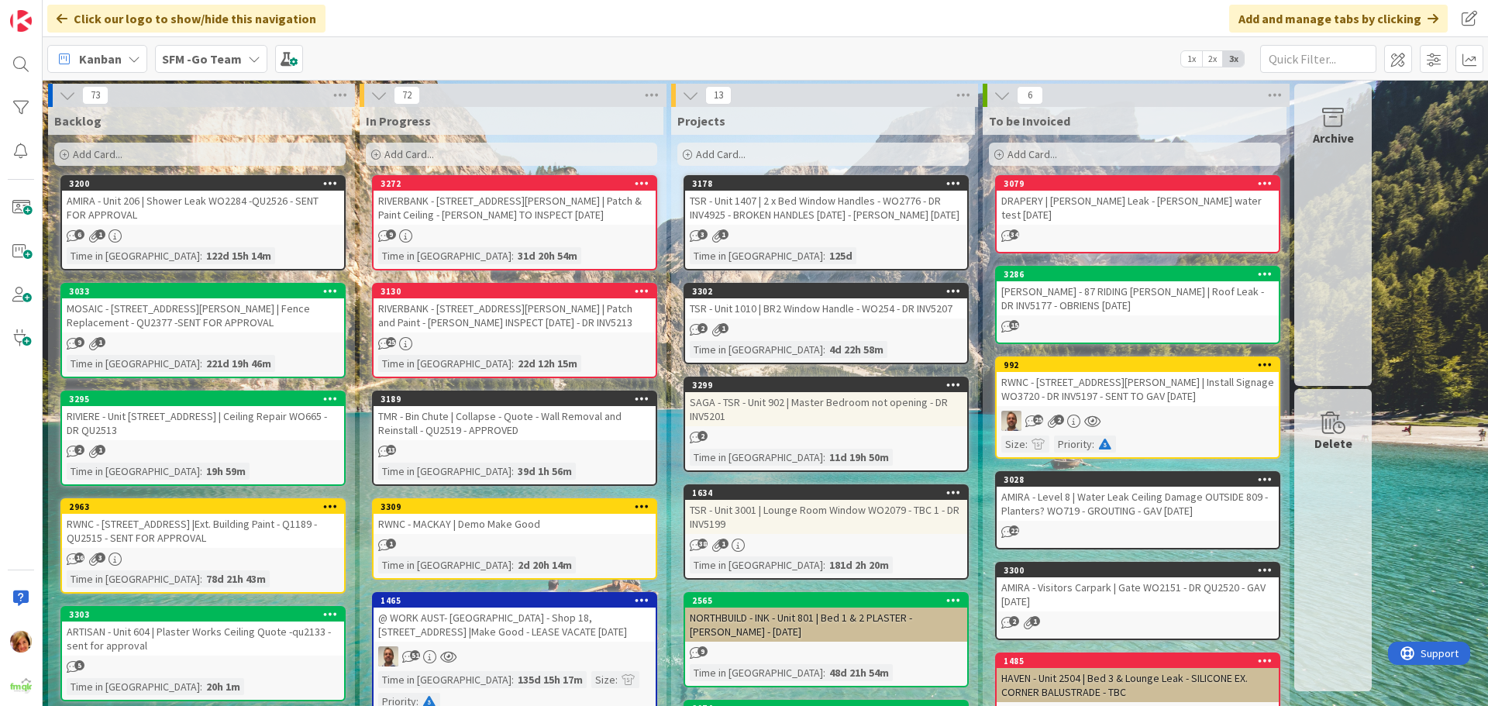
click at [507, 205] on div "RIVERBANK - [STREET_ADDRESS][PERSON_NAME] | Patch & Paint Ceiling - [PERSON_NAM…" at bounding box center [514, 208] width 282 height 34
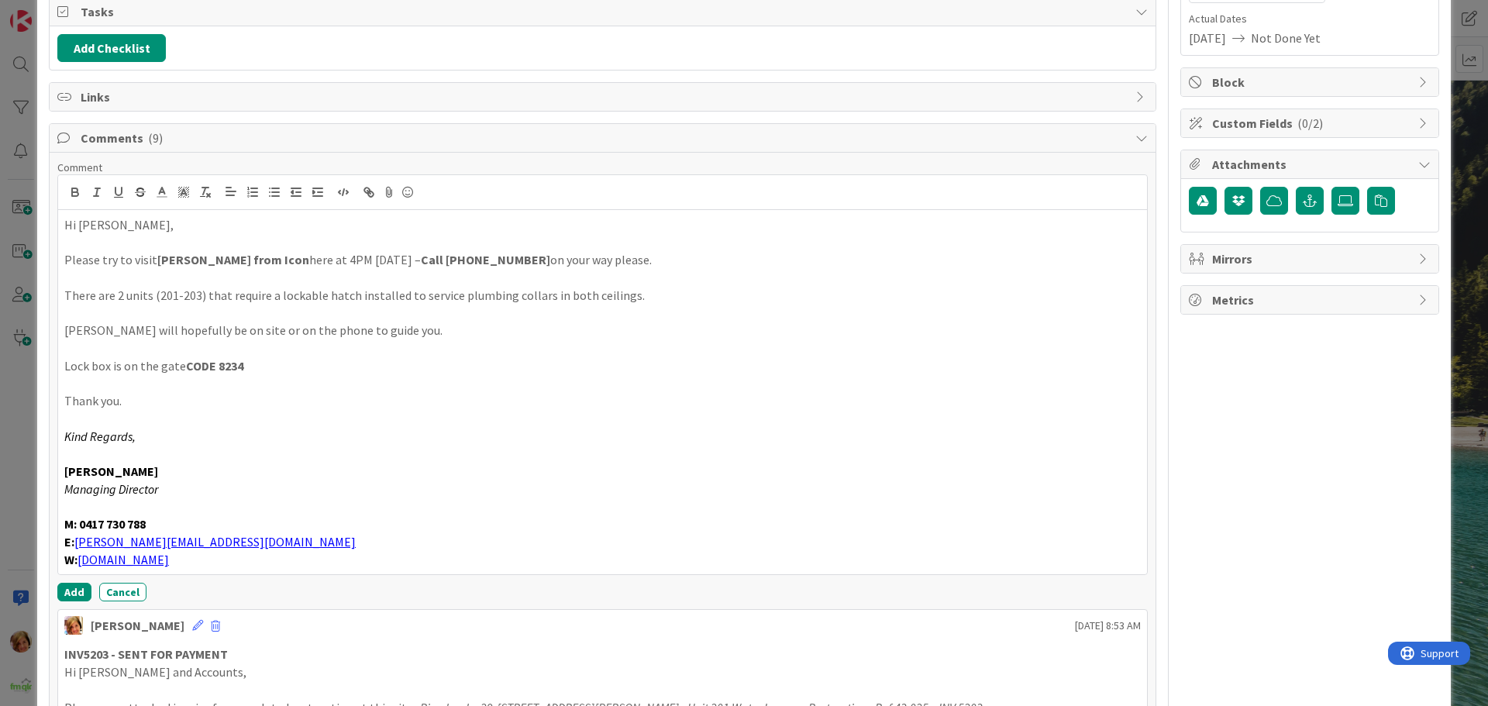
scroll to position [465, 0]
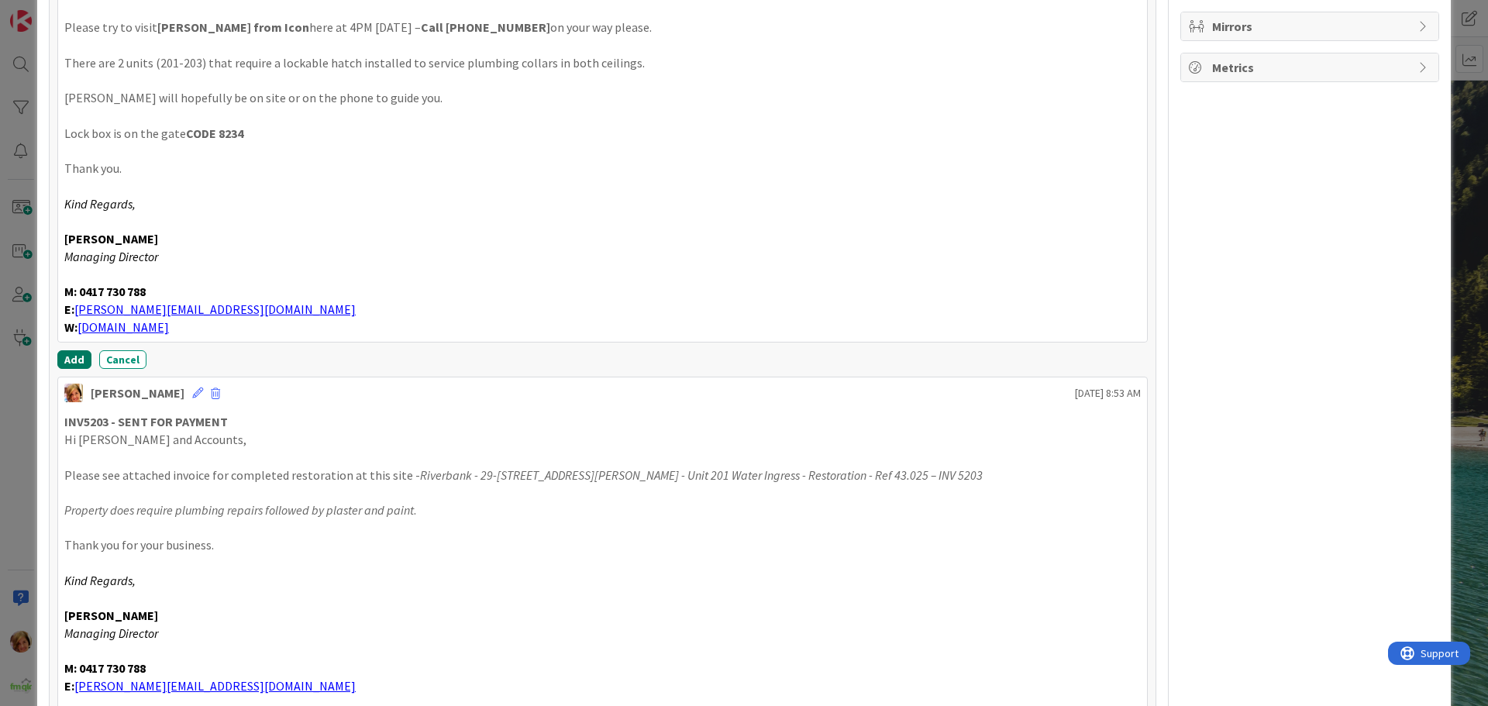
click at [74, 354] on button "Add" at bounding box center [74, 359] width 34 height 19
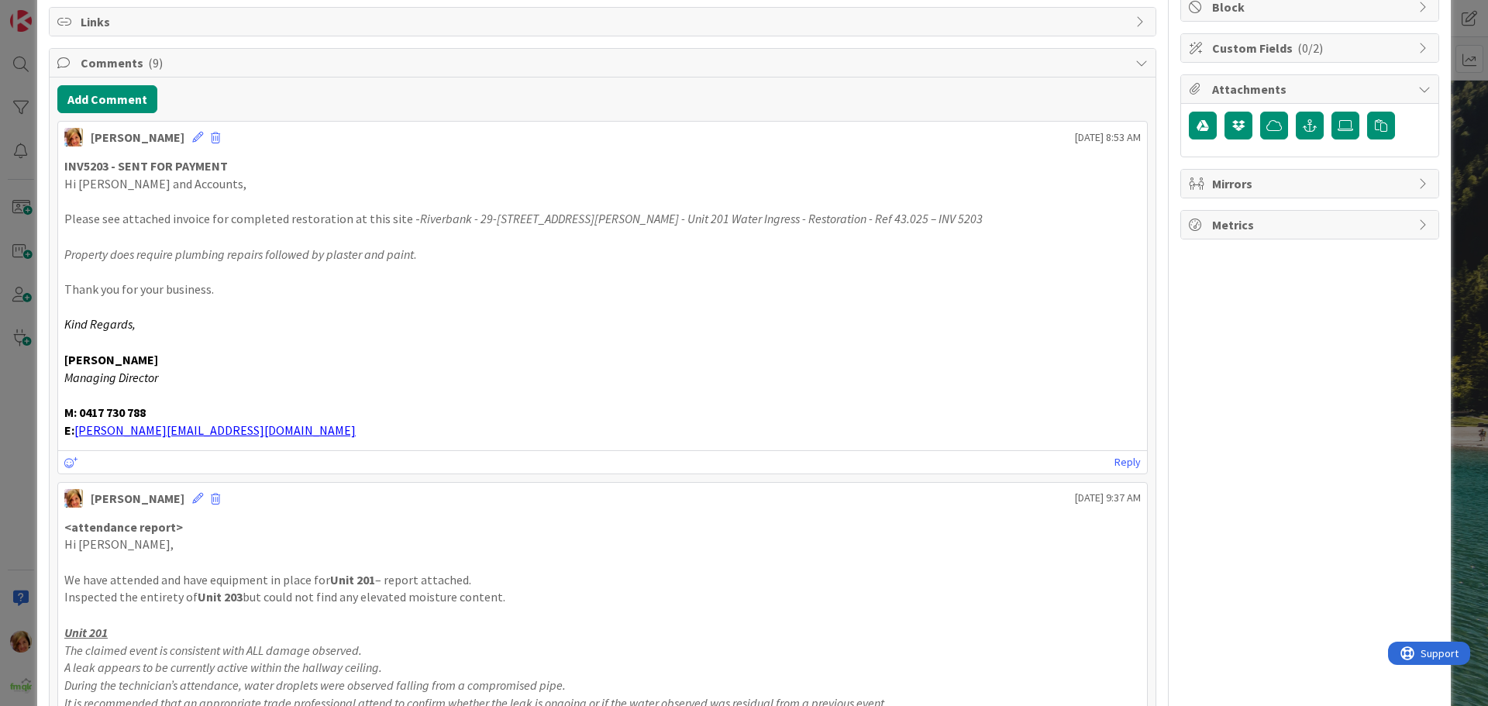
scroll to position [0, 0]
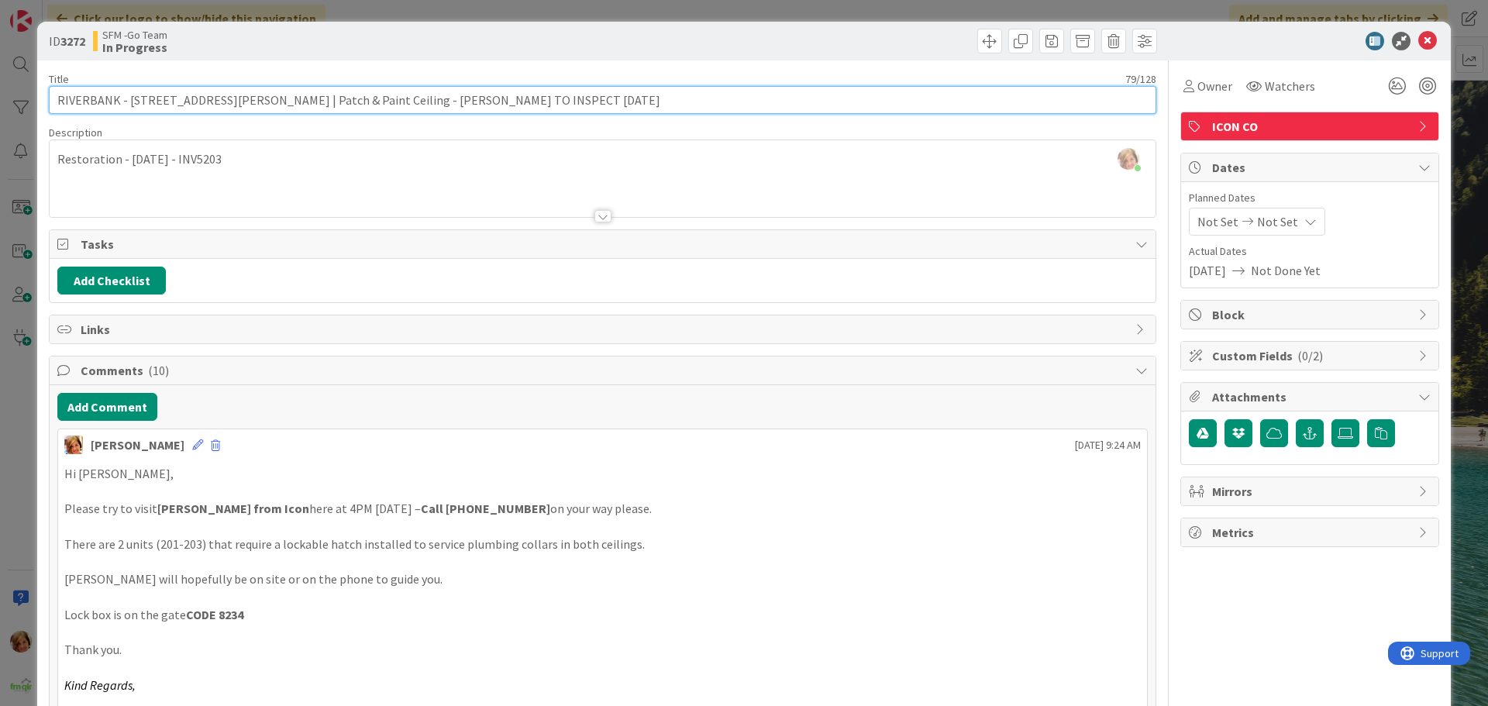
click at [492, 100] on input "RIVERBANK - [STREET_ADDRESS][PERSON_NAME] | Patch & Paint Ceiling - [PERSON_NAM…" at bounding box center [602, 100] width 1107 height 28
type input "RIVERBANK - [STREET_ADDRESS][PERSON_NAME] | Patch & Paint Ceiling - [PERSON_NAM…"
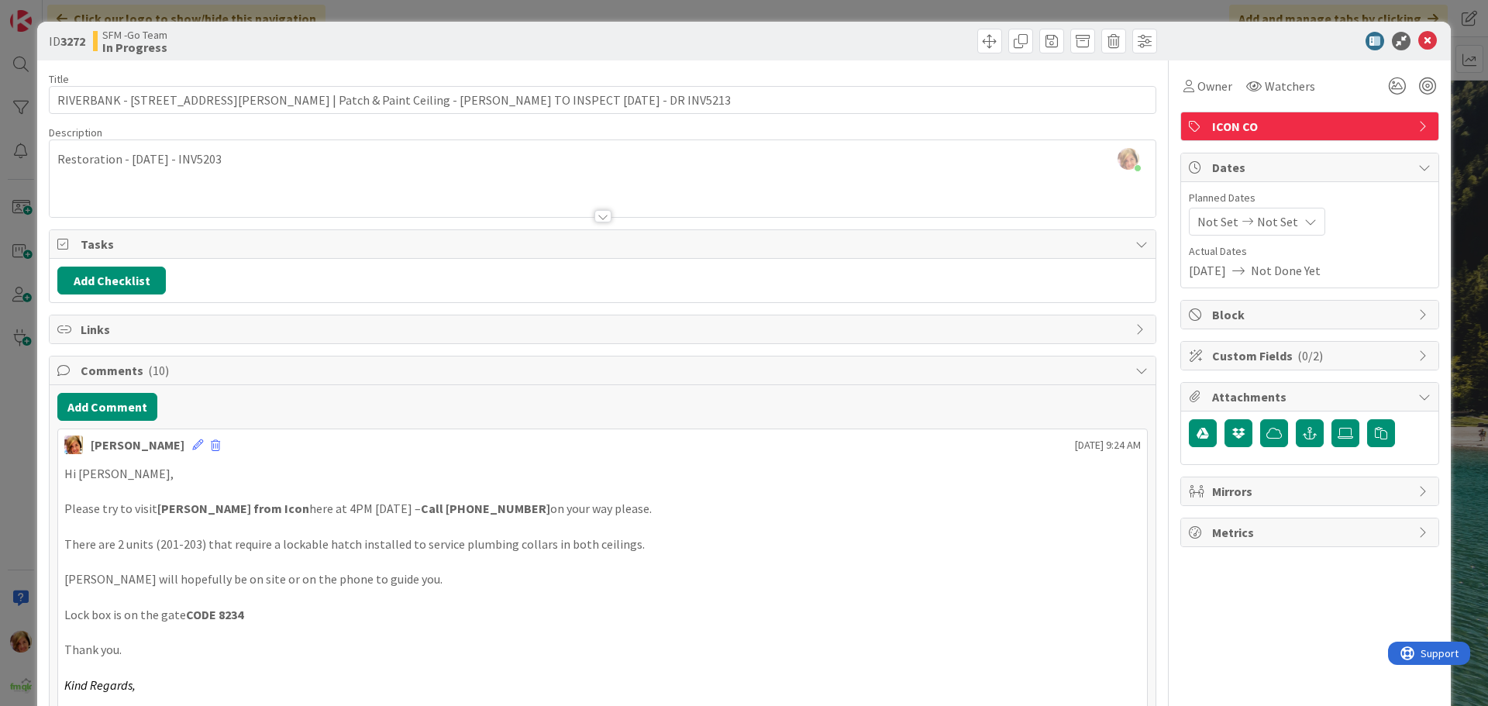
click at [808, 46] on div at bounding box center [882, 41] width 550 height 25
click at [1418, 41] on icon at bounding box center [1427, 41] width 19 height 19
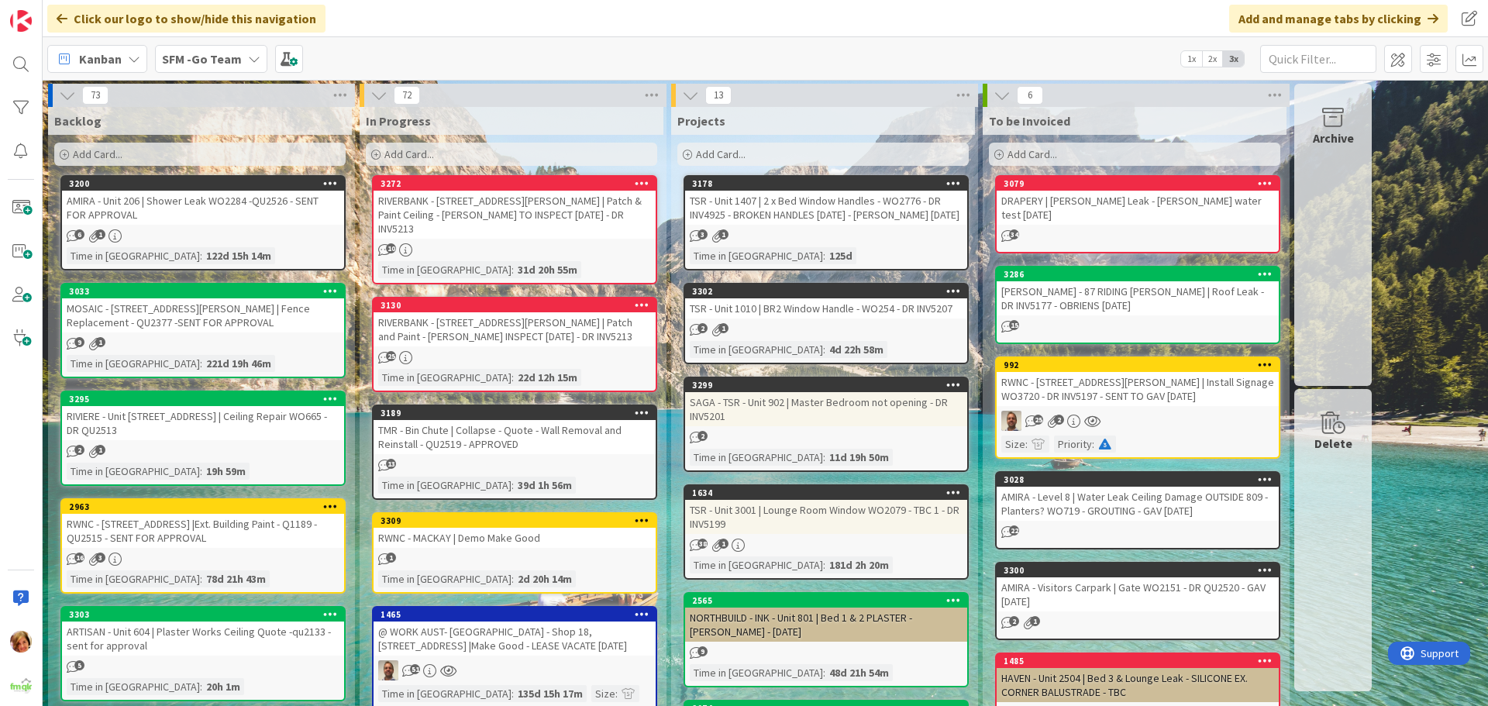
drag, startPoint x: 473, startPoint y: 227, endPoint x: 55, endPoint y: 320, distance: 427.9
click at [473, 227] on link "3272 RIVERBANK - [STREET_ADDRESS][PERSON_NAME] | Patch & Paint Ceiling - [PERSO…" at bounding box center [514, 229] width 285 height 109
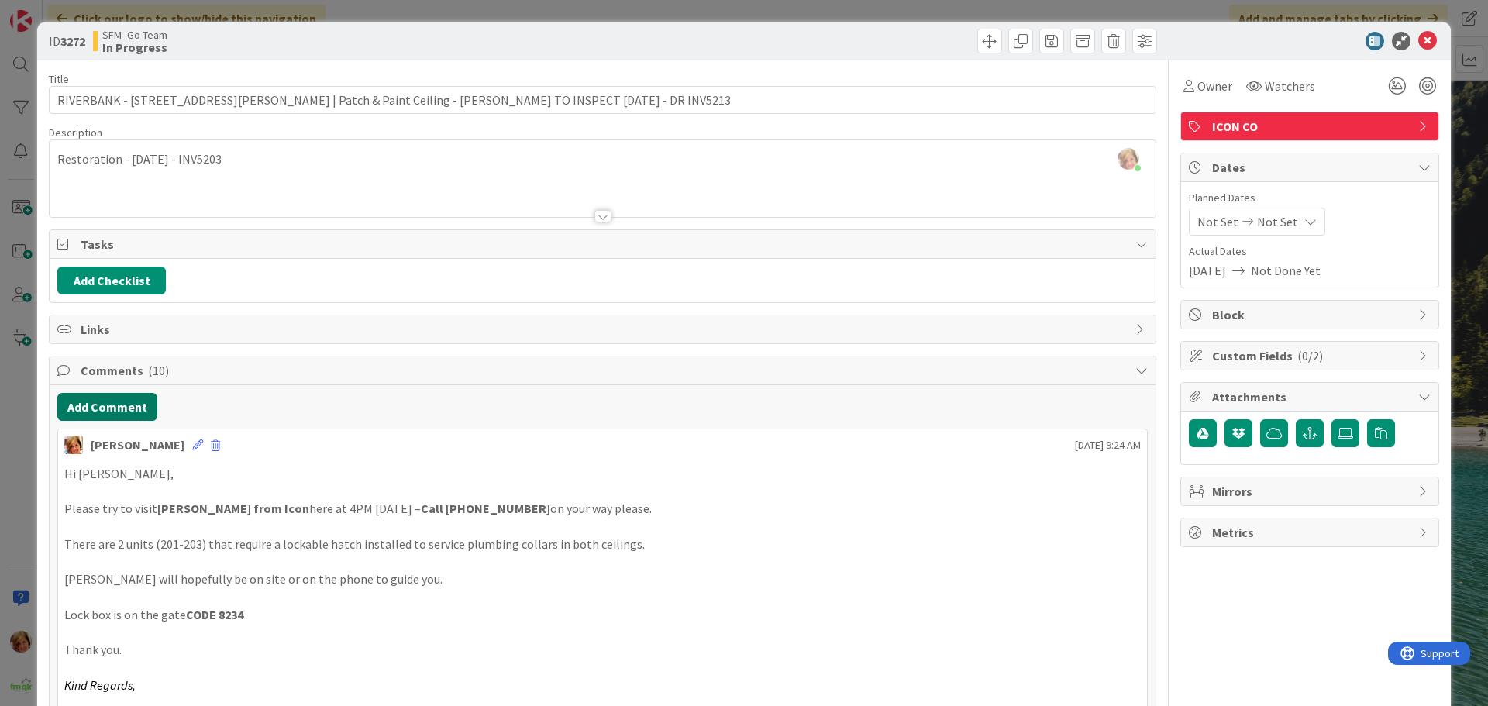
click at [134, 402] on button "Add Comment" at bounding box center [107, 407] width 100 height 28
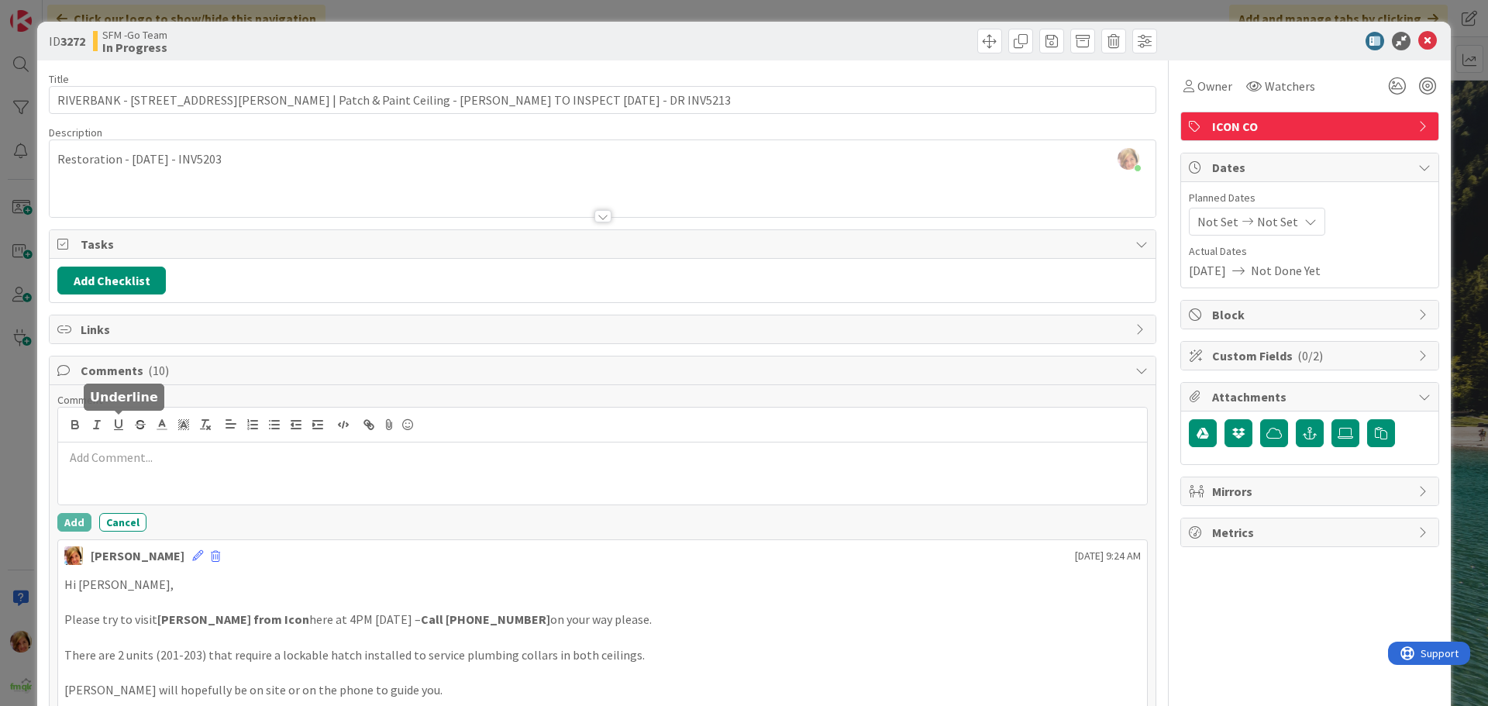
click at [121, 463] on p at bounding box center [602, 458] width 1076 height 18
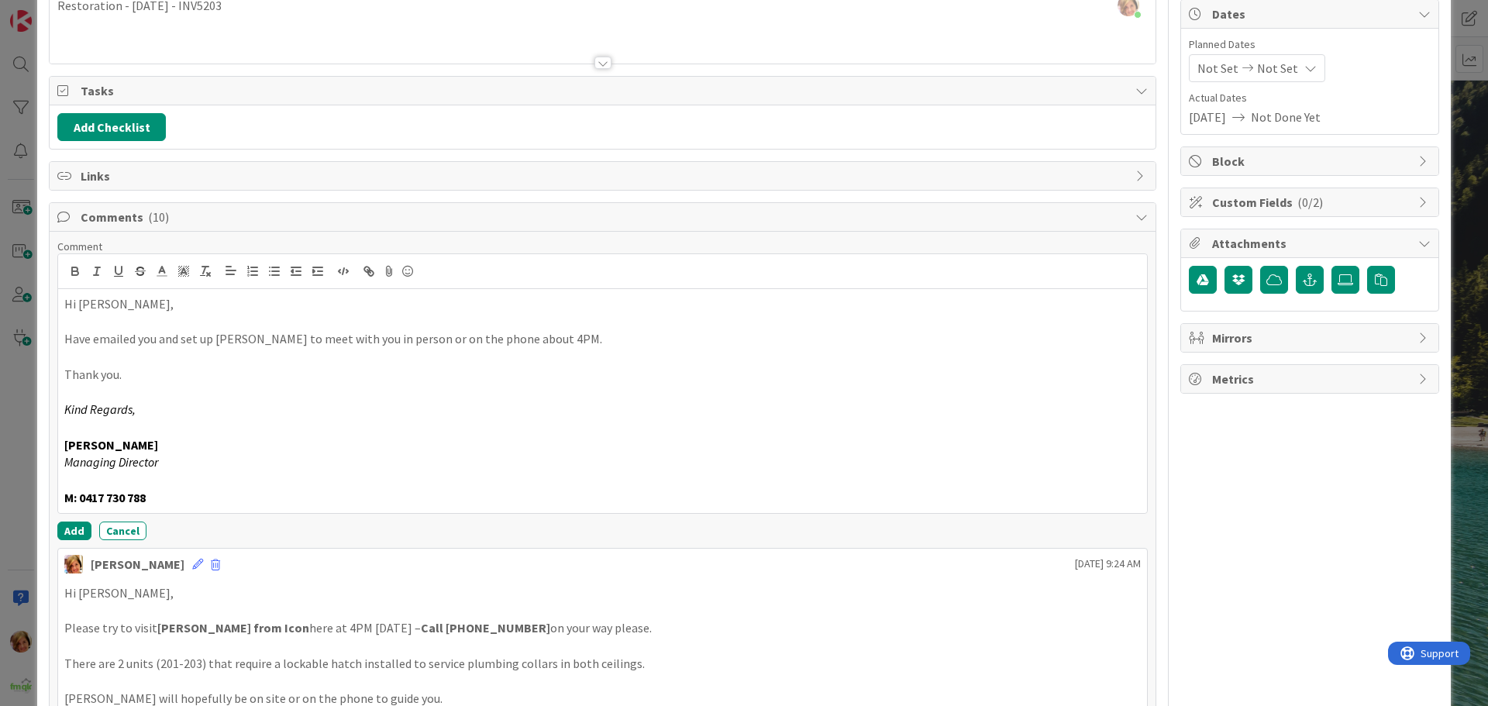
scroll to position [155, 0]
click at [74, 526] on button "Add" at bounding box center [74, 529] width 34 height 19
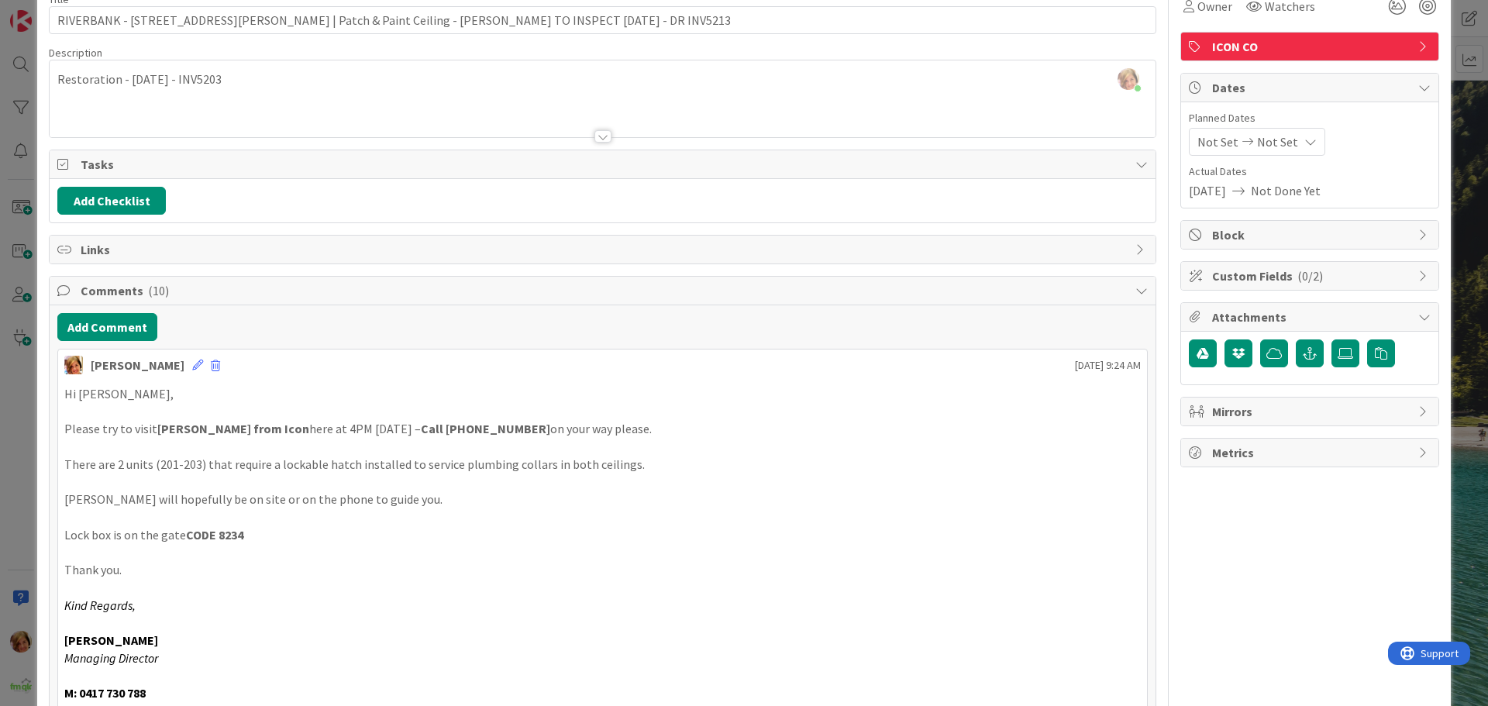
scroll to position [0, 0]
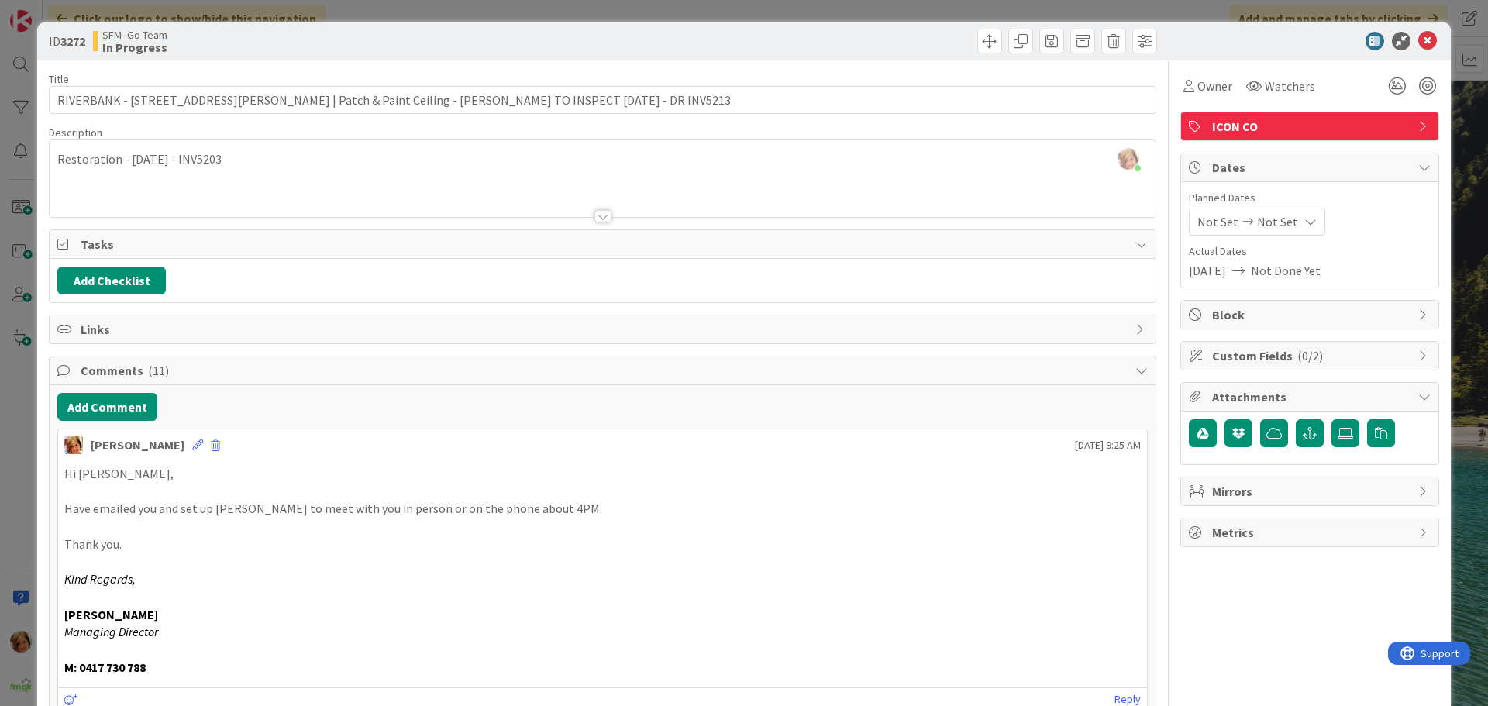
click at [773, 43] on div at bounding box center [882, 41] width 550 height 25
click at [1418, 40] on icon at bounding box center [1427, 41] width 19 height 19
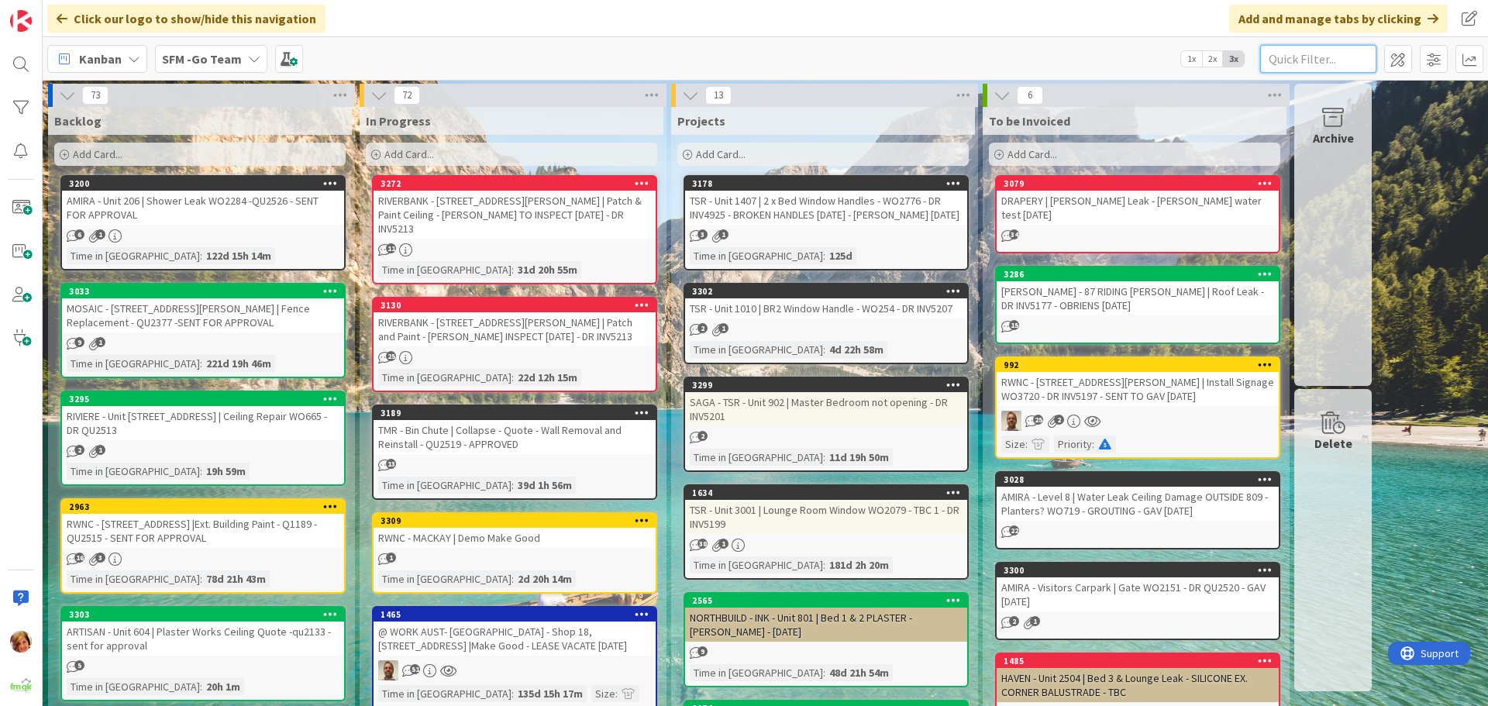
click at [1328, 65] on input "text" at bounding box center [1318, 59] width 116 height 28
type input "BIN"
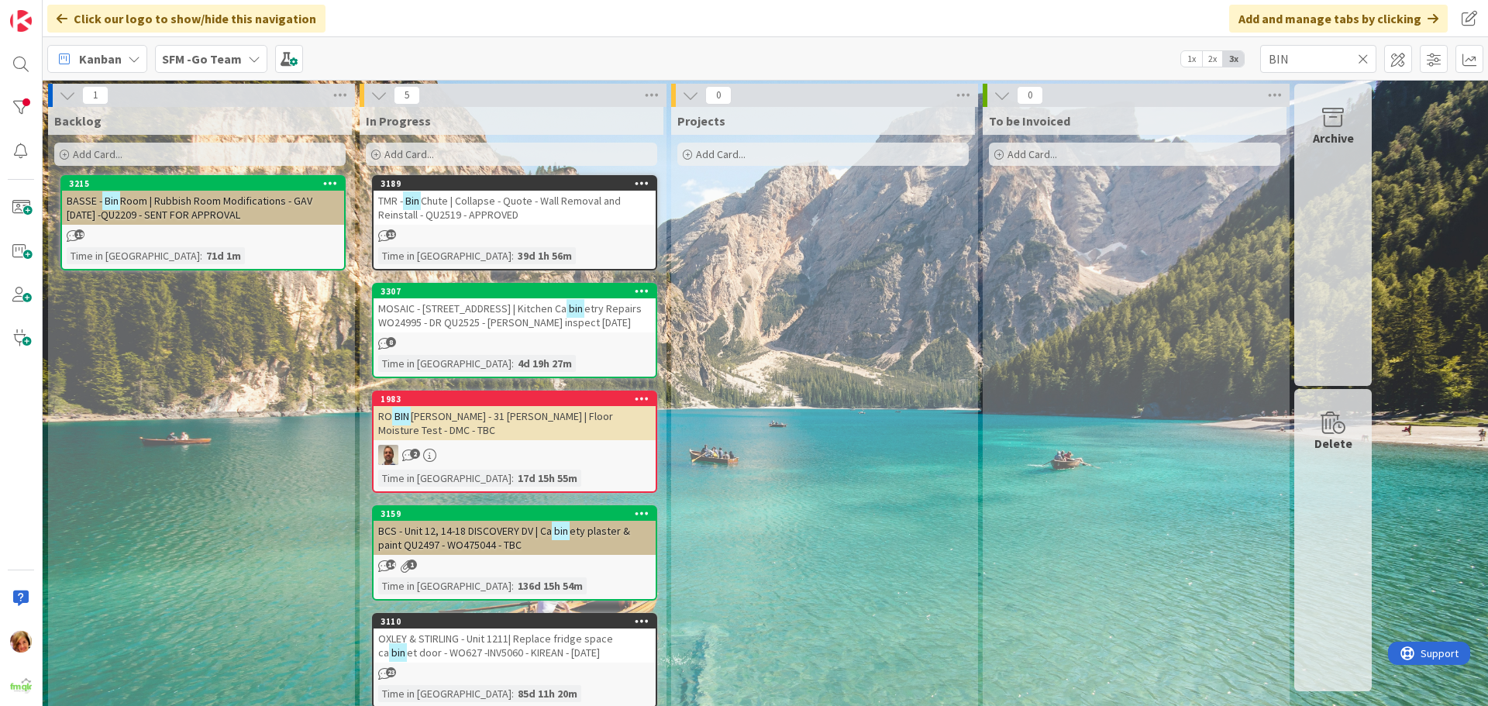
click at [492, 206] on span "Chute | Collapse - Quote - Wall Removal and Reinstall - QU2519 - APPROVED" at bounding box center [499, 208] width 243 height 28
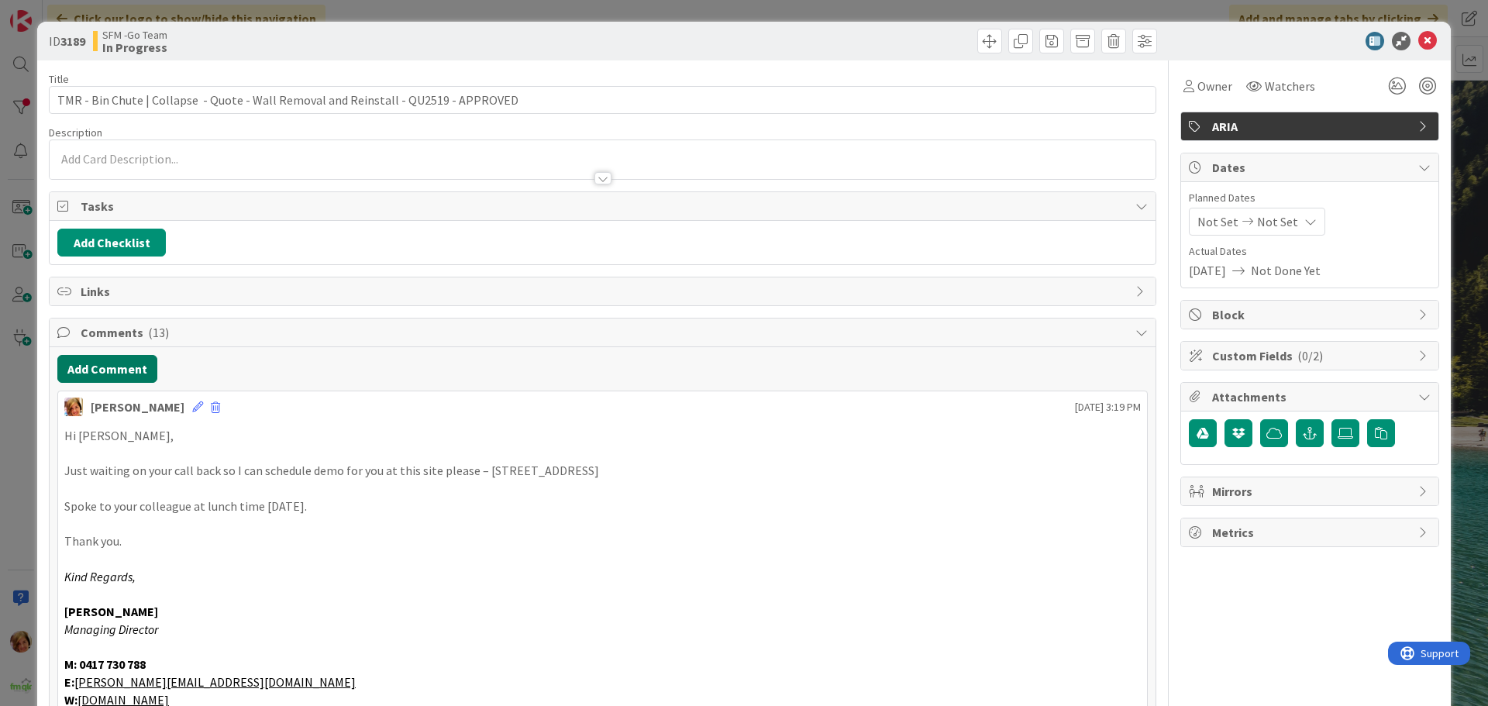
click at [111, 360] on button "Add Comment" at bounding box center [107, 369] width 100 height 28
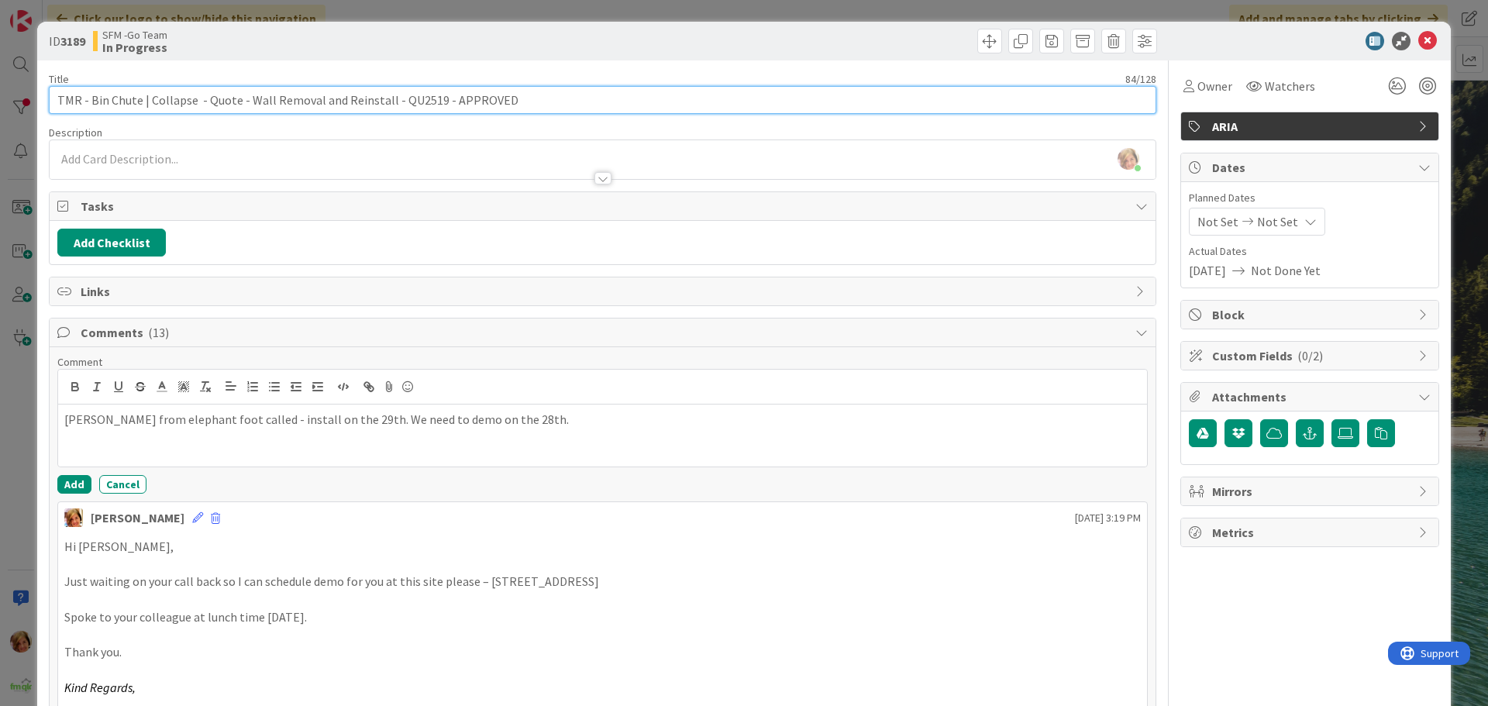
click at [586, 92] on input "TMR - Bin Chute | Collapse - Quote - Wall Removal and Reinstall - QU2519 - APPR…" at bounding box center [602, 100] width 1107 height 28
type input "TMR - Bin Chute | Collapse - Quote - Wall Removal and Reinstall - QU2519 - APPR…"
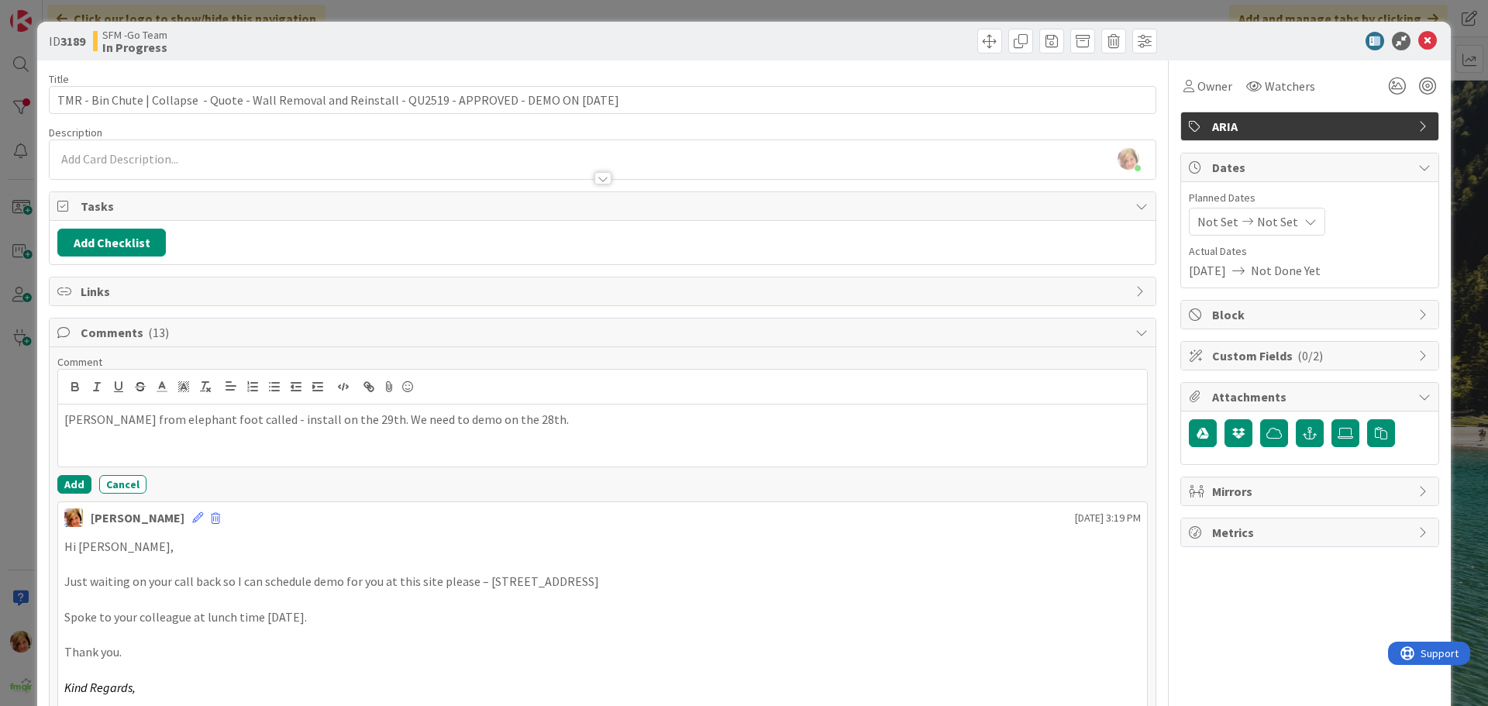
click at [731, 33] on div at bounding box center [882, 41] width 550 height 25
click at [65, 484] on button "Add" at bounding box center [74, 484] width 34 height 19
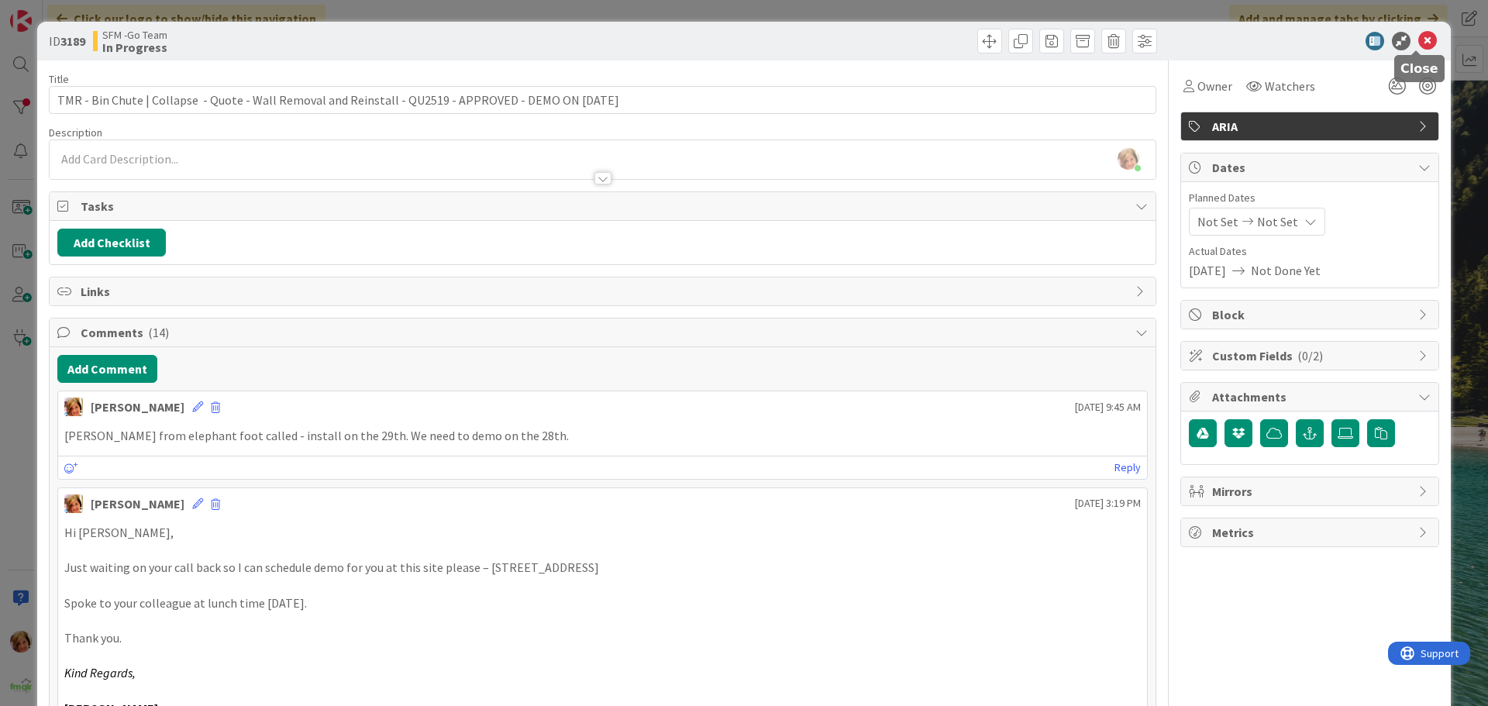
click at [1418, 36] on icon at bounding box center [1427, 41] width 19 height 19
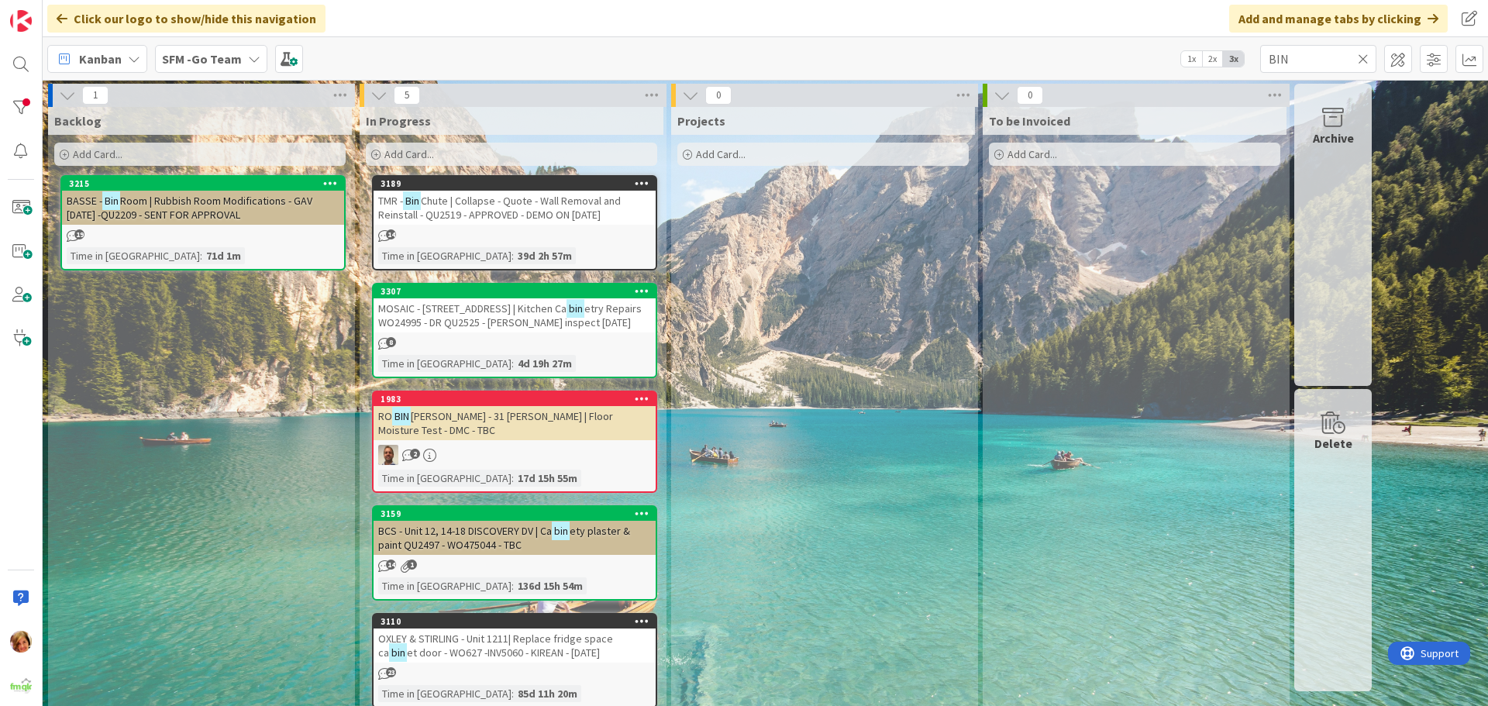
click at [1361, 57] on icon at bounding box center [1363, 59] width 11 height 14
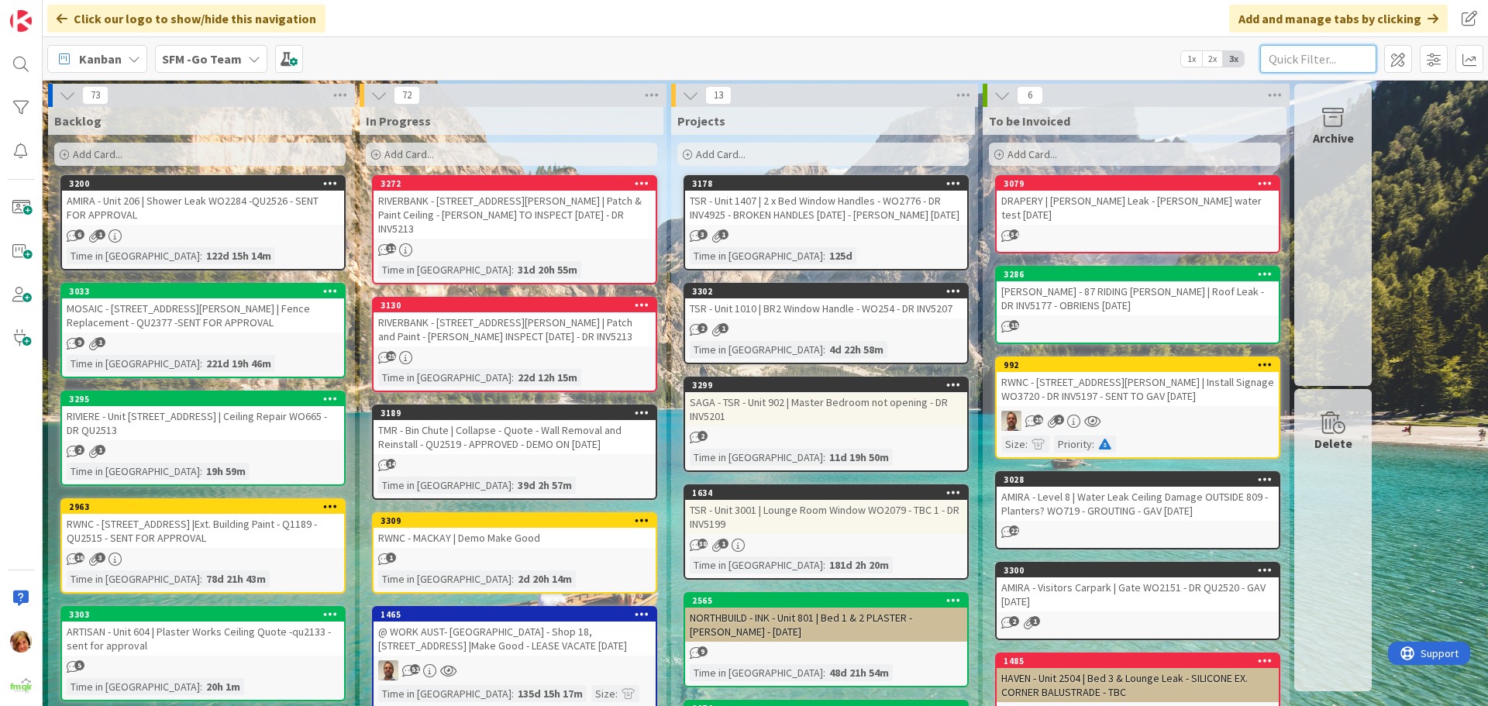
click at [1314, 60] on input "text" at bounding box center [1318, 59] width 116 height 28
type input "BIN"
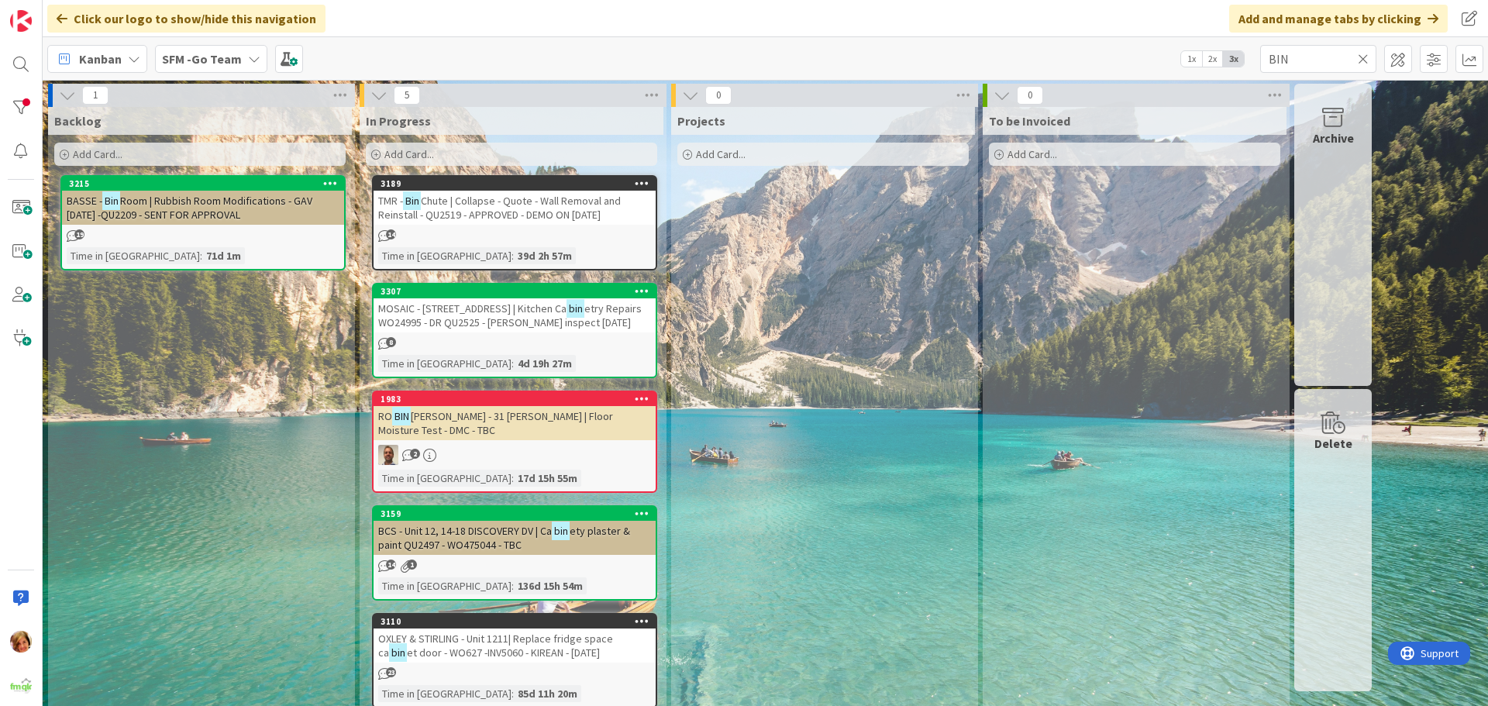
click at [543, 201] on span "Chute | Collapse - Quote - Wall Removal and Reinstall - QU2519 - APPROVED - DEM…" at bounding box center [499, 208] width 243 height 28
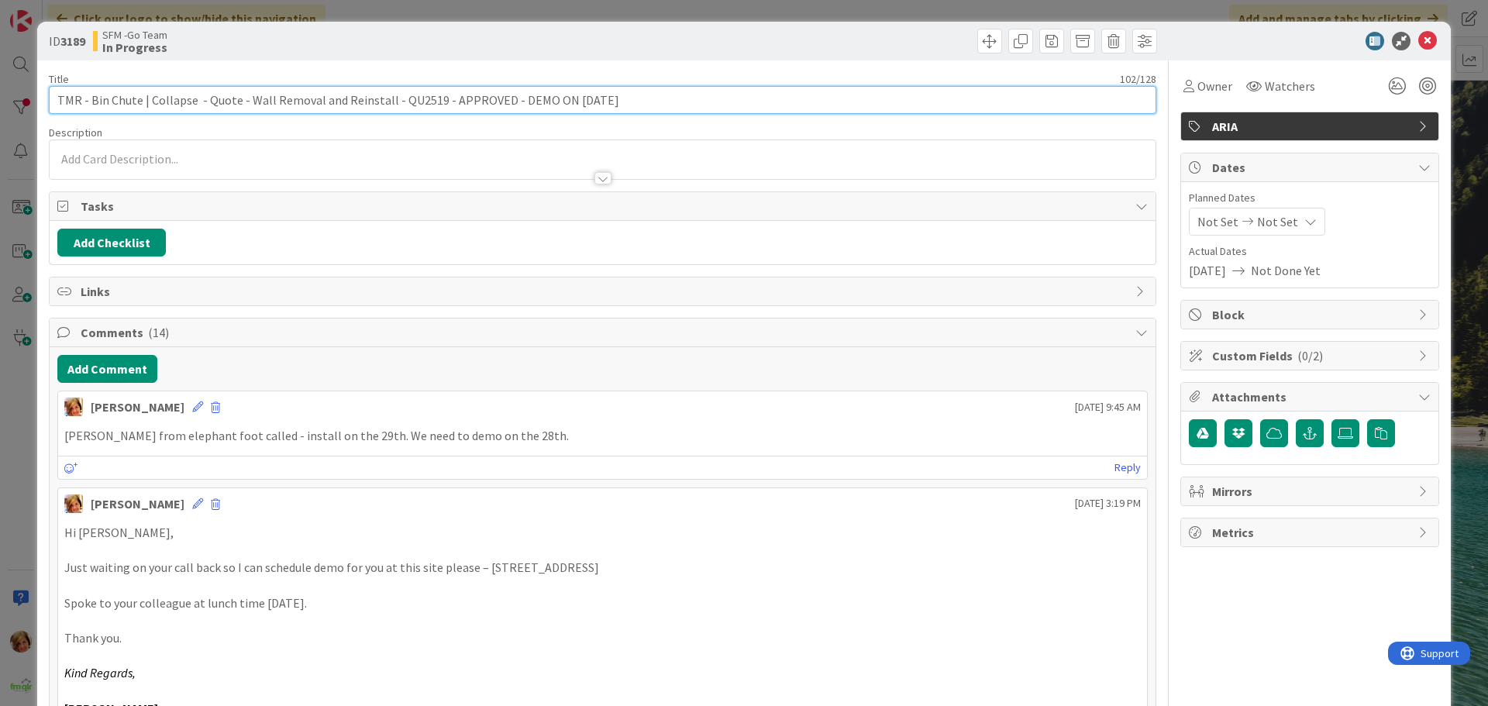
click at [571, 98] on input "TMR - Bin Chute | Collapse - Quote - Wall Removal and Reinstall - QU2519 - APPR…" at bounding box center [602, 100] width 1107 height 28
type input "TMR - Bin Chute | Collapse - Quote - Wall Removal and Reinstall - QU2519 - APPR…"
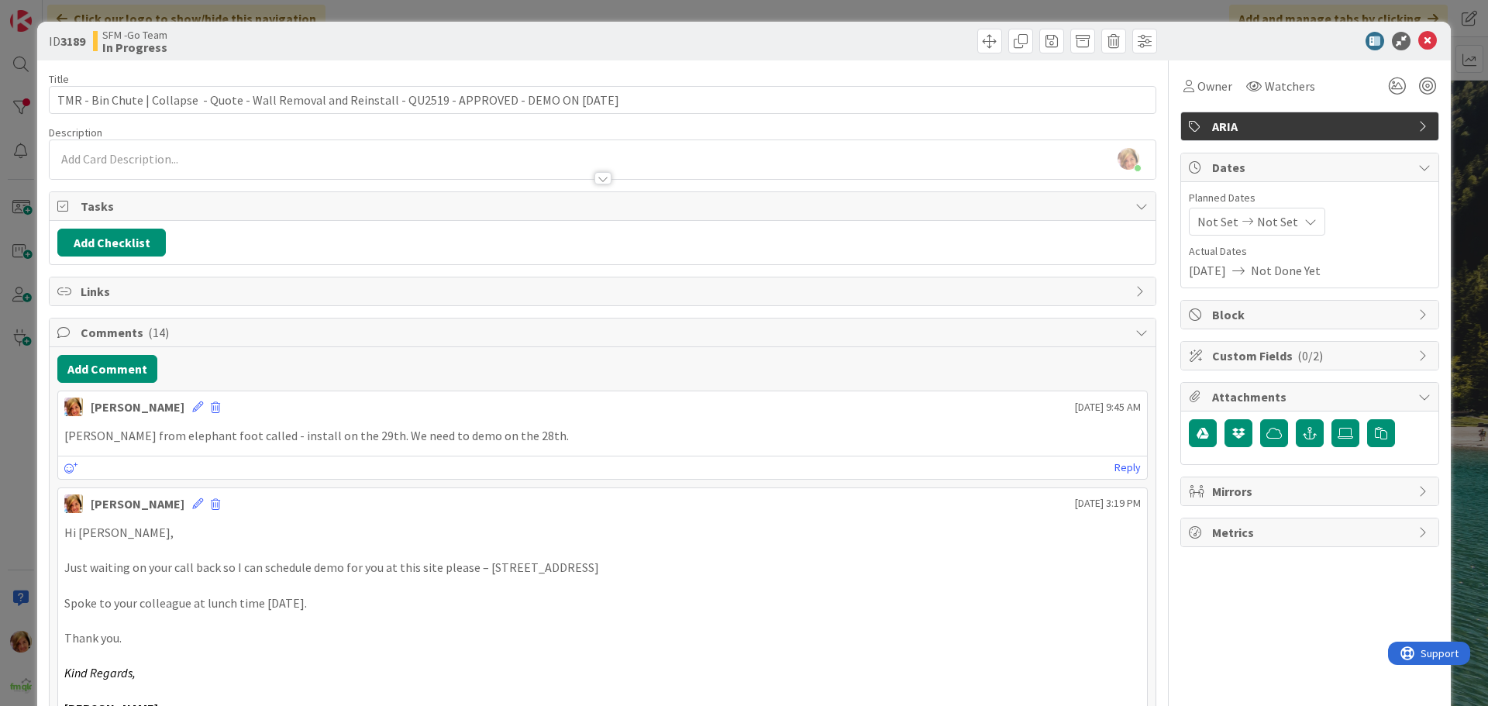
drag, startPoint x: 896, startPoint y: 42, endPoint x: 1142, endPoint y: 64, distance: 247.4
click at [896, 42] on div at bounding box center [882, 41] width 550 height 25
click at [1418, 42] on icon at bounding box center [1427, 41] width 19 height 19
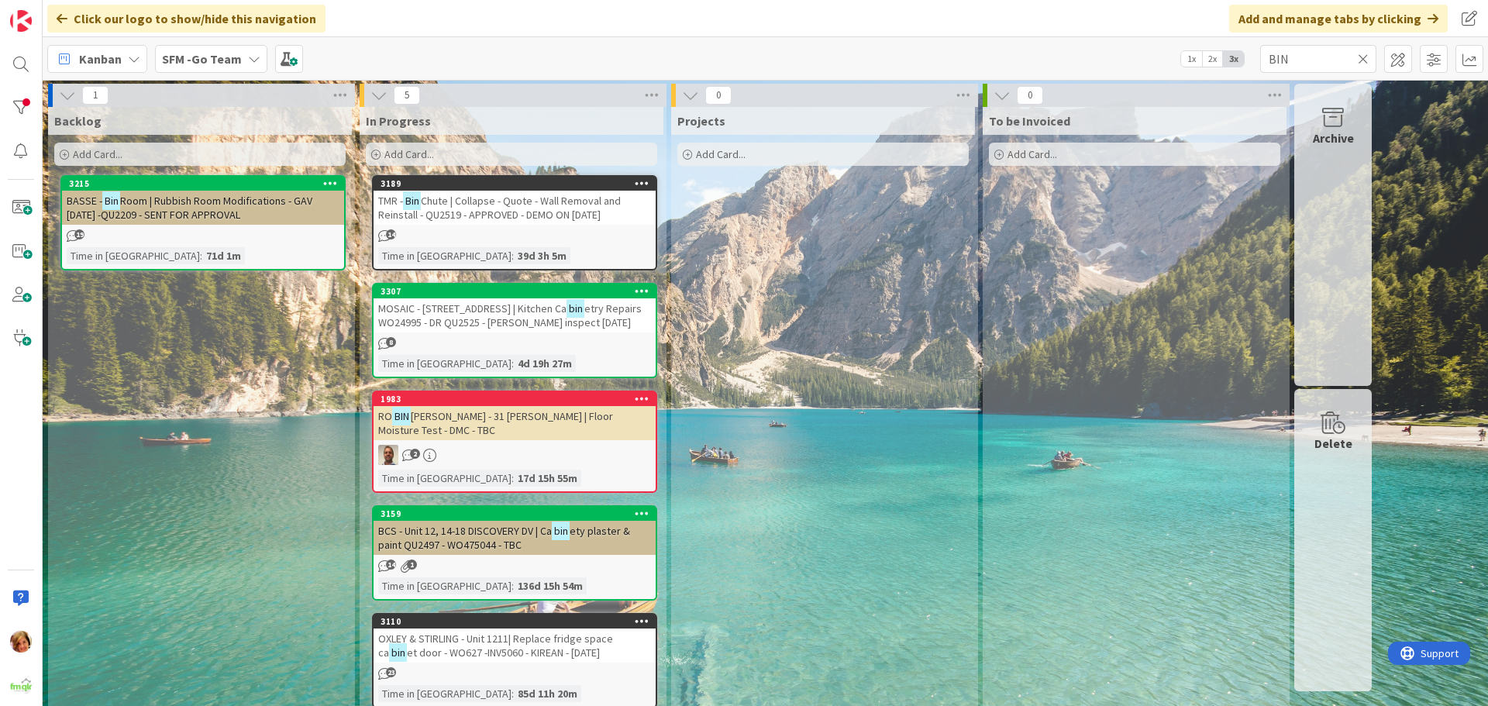
click at [1362, 60] on icon at bounding box center [1363, 59] width 11 height 14
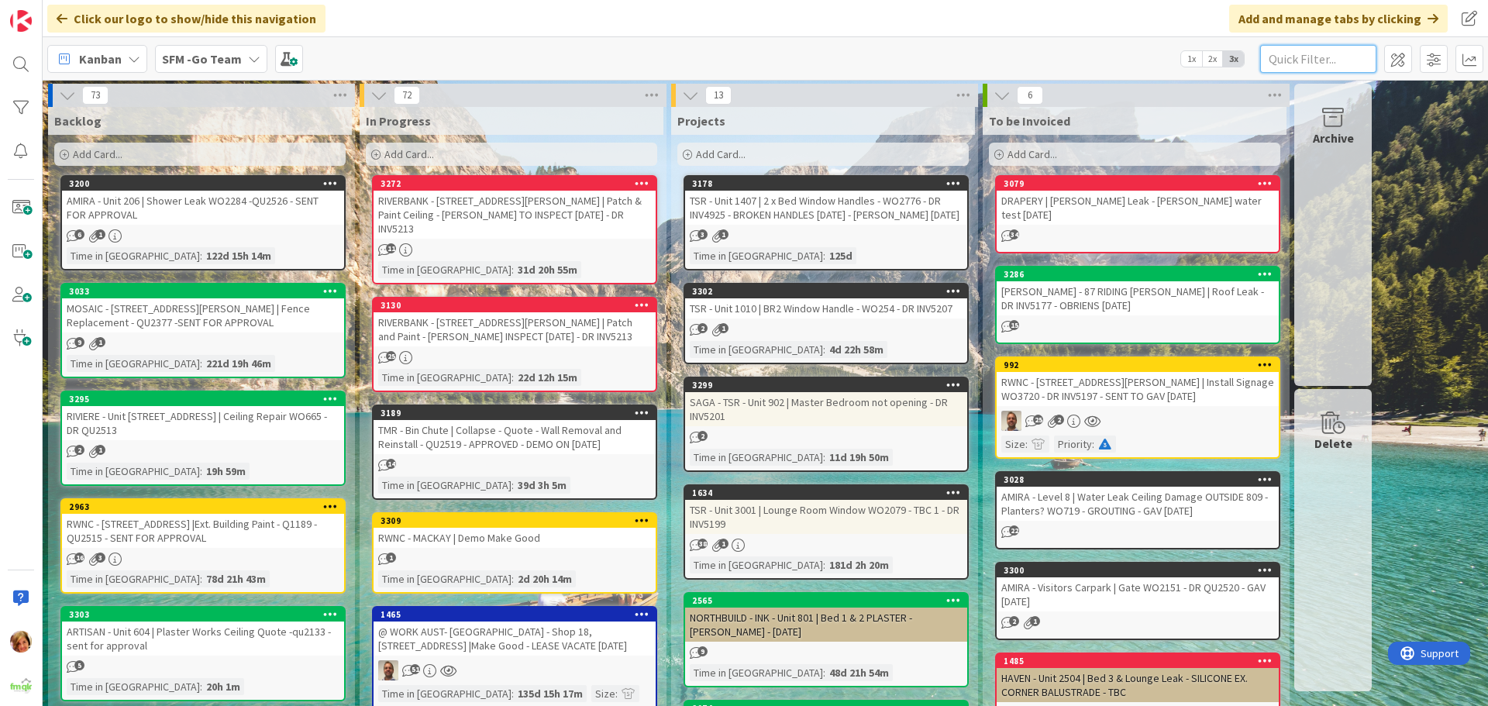
click at [1299, 57] on input "text" at bounding box center [1318, 59] width 116 height 28
type input "BANYO"
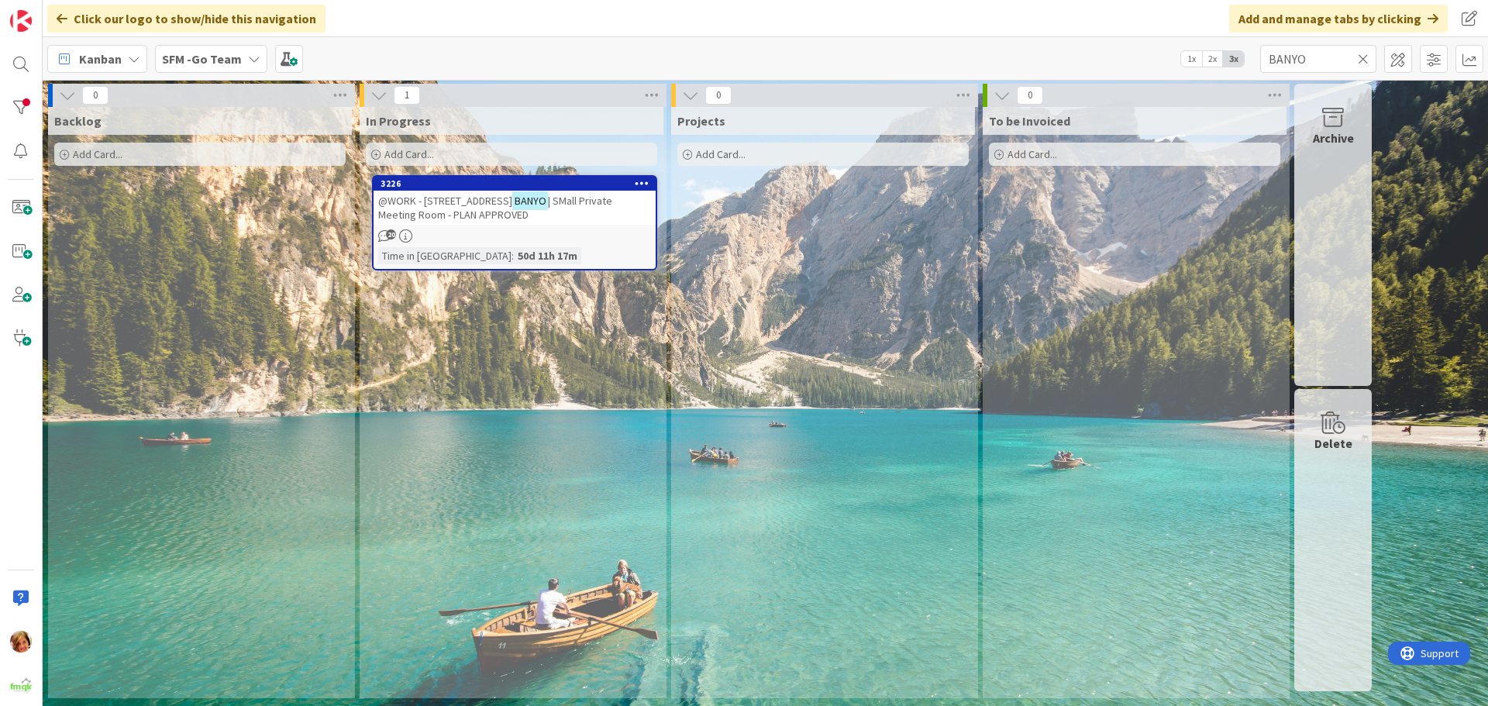
click at [1361, 55] on icon at bounding box center [1363, 59] width 11 height 14
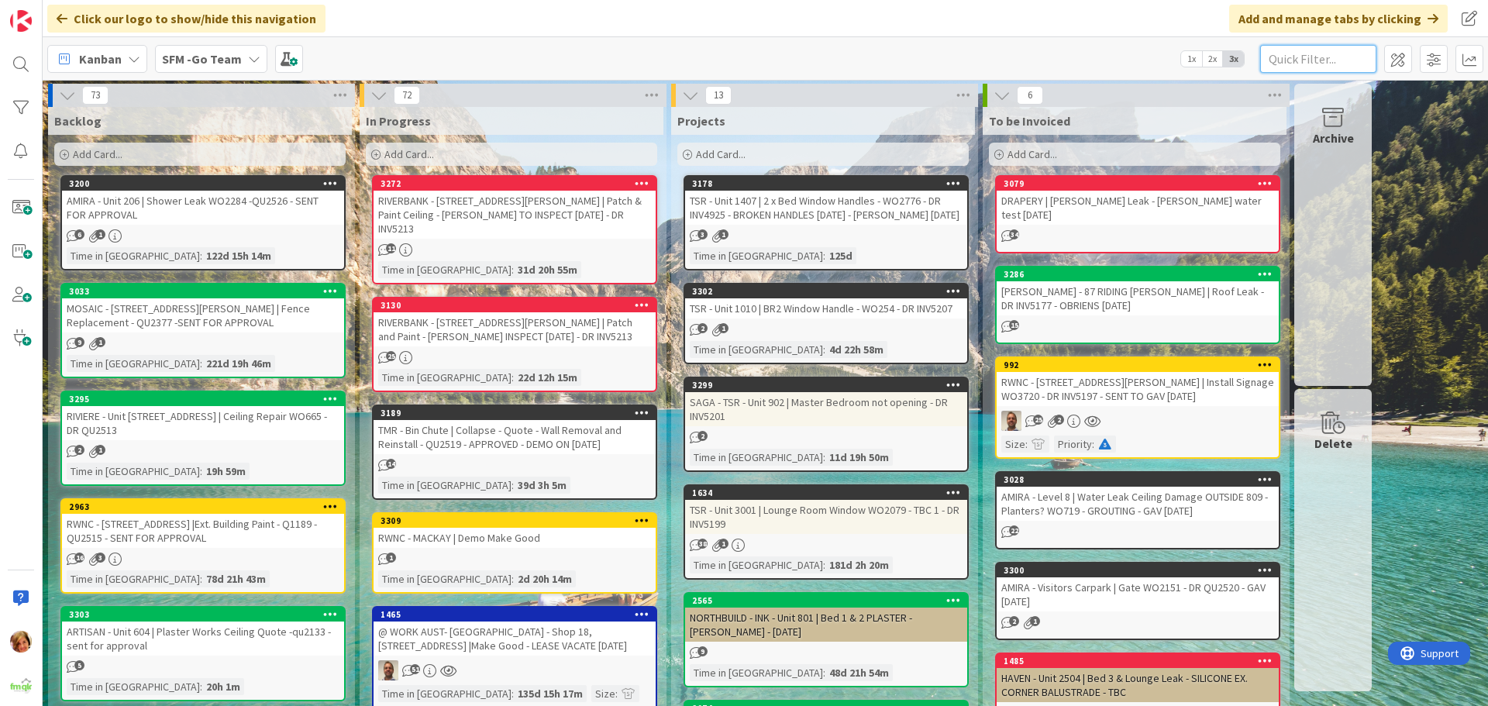
click at [1311, 56] on input "text" at bounding box center [1318, 59] width 116 height 28
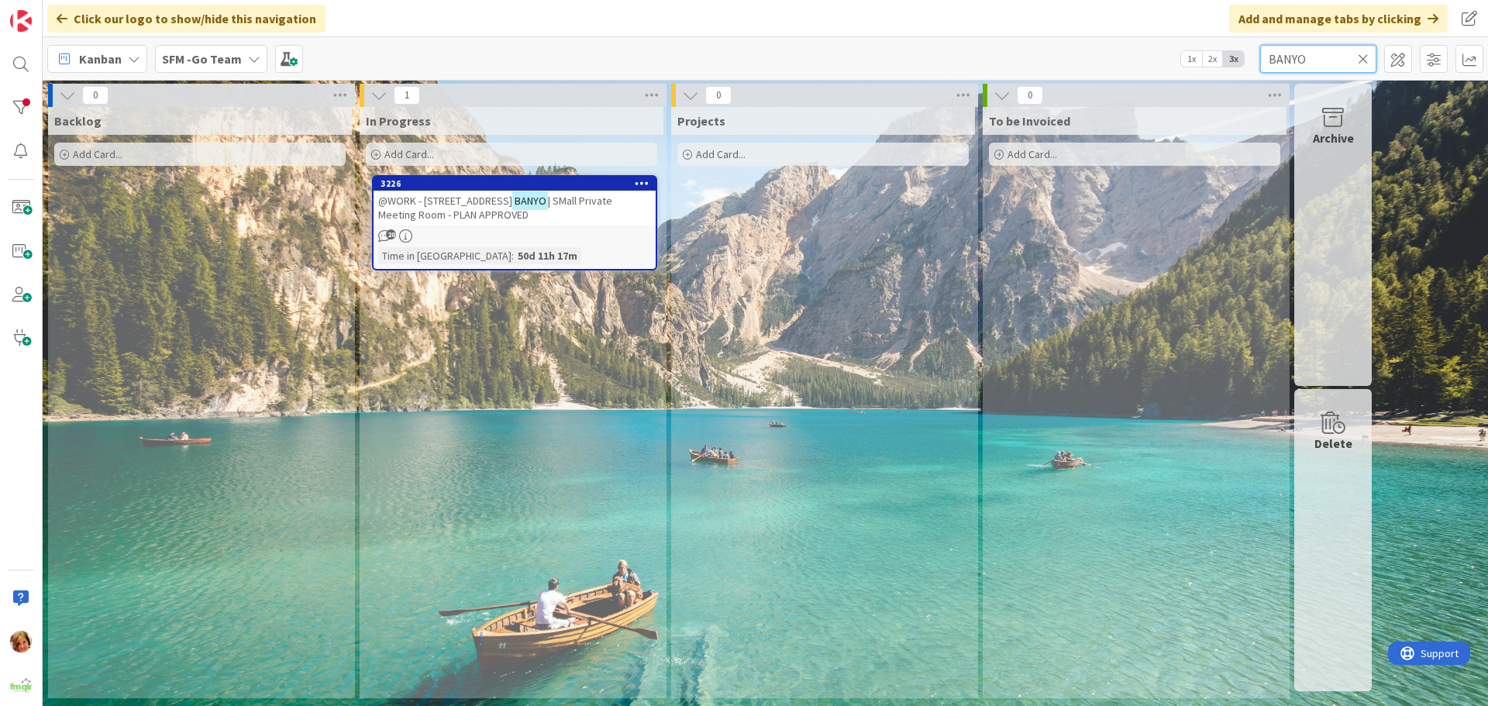
type input "BANYO"
click at [439, 206] on span "@WORK - [STREET_ADDRESS]" at bounding box center [445, 201] width 134 height 14
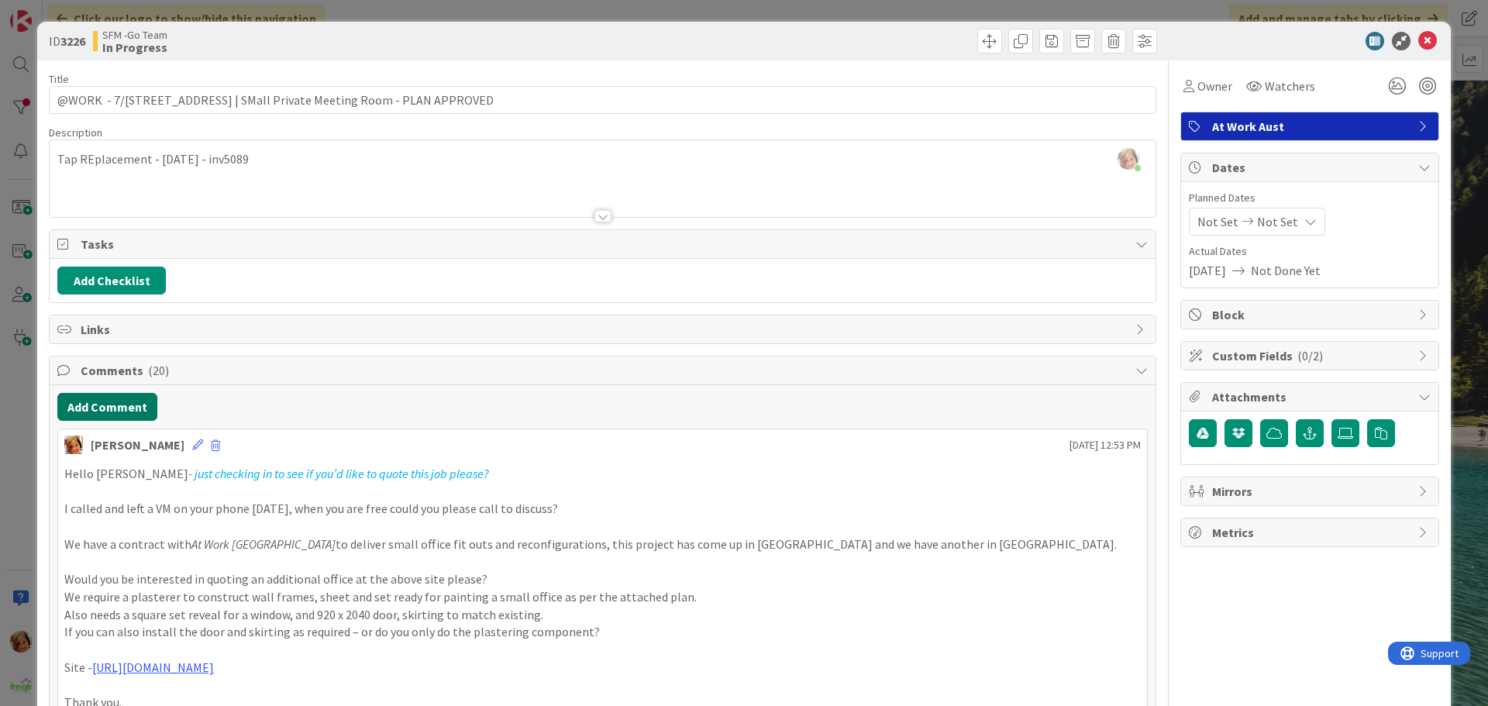
click at [126, 407] on button "Add Comment" at bounding box center [107, 407] width 100 height 28
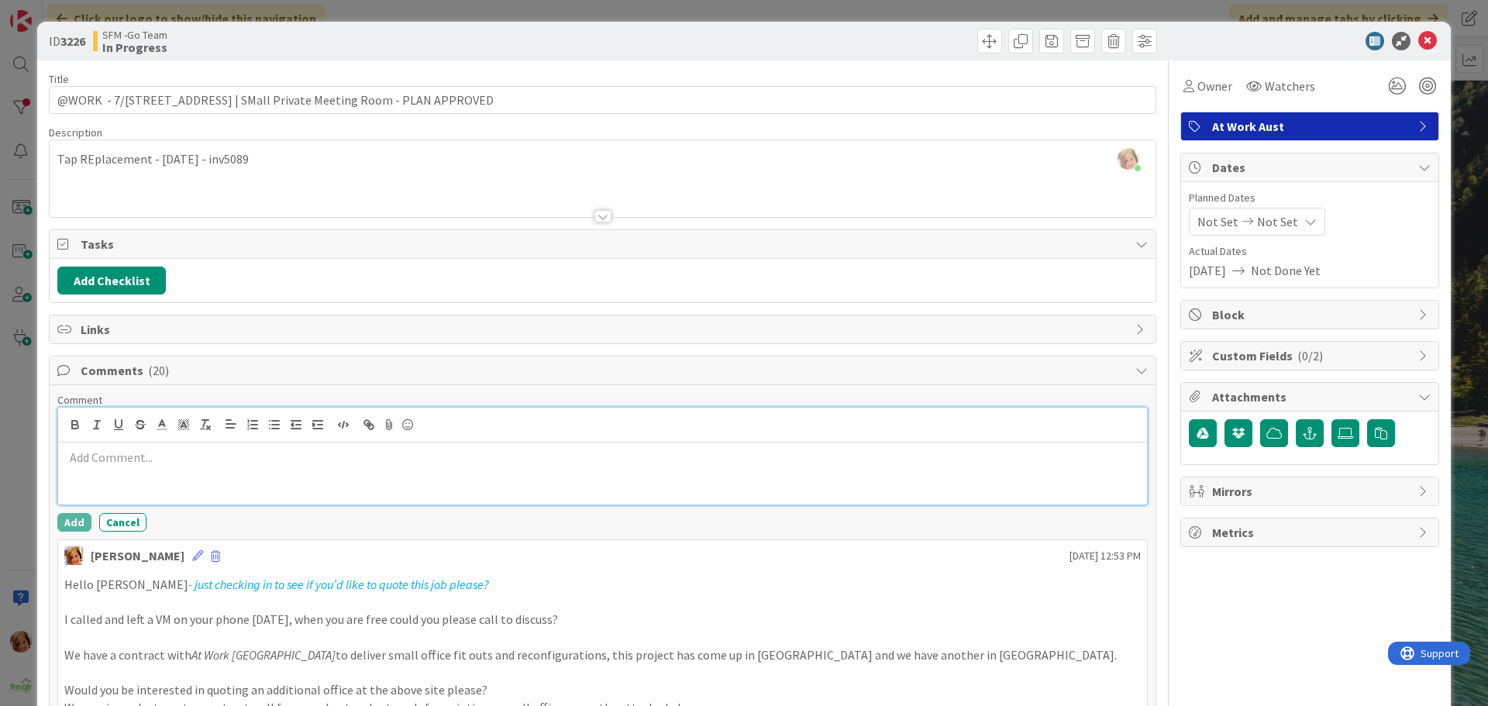
click at [192, 473] on div at bounding box center [602, 473] width 1089 height 62
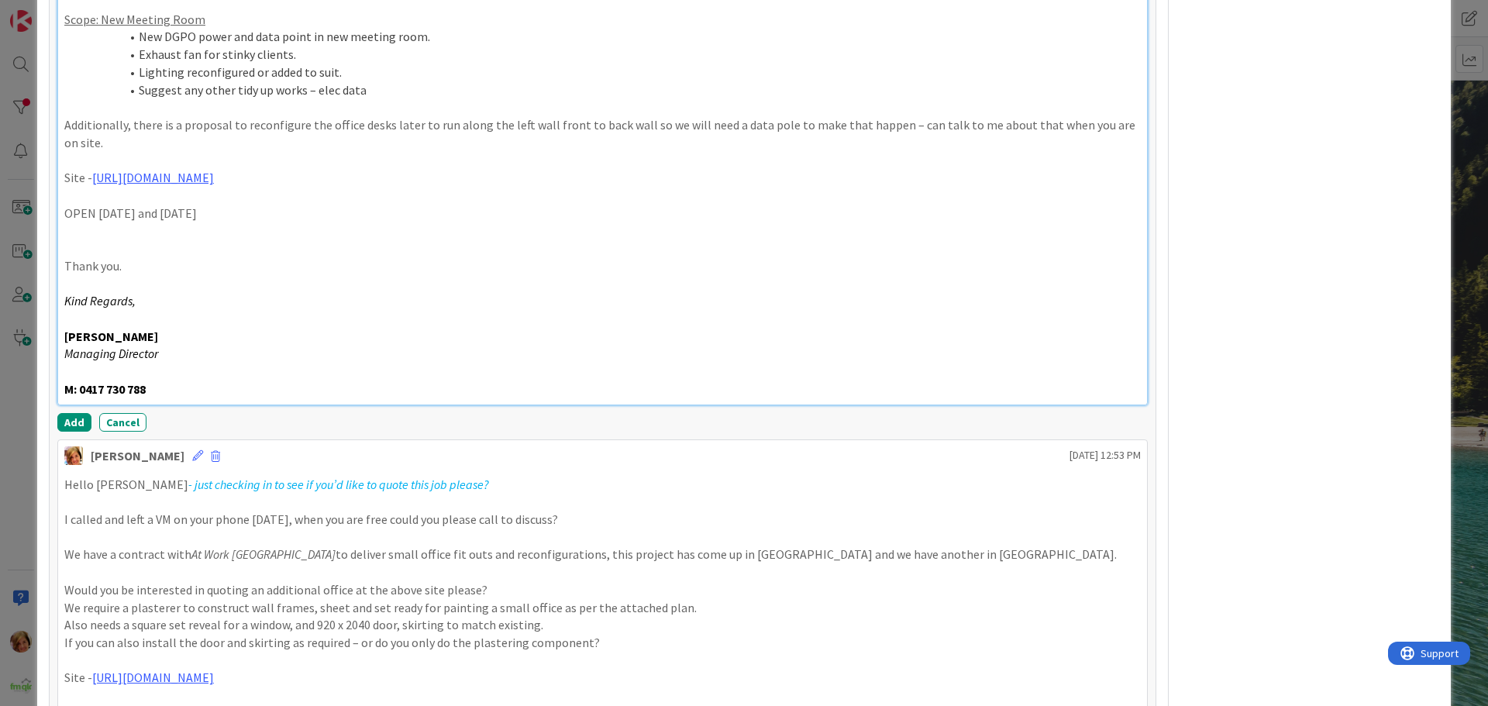
scroll to position [580, 0]
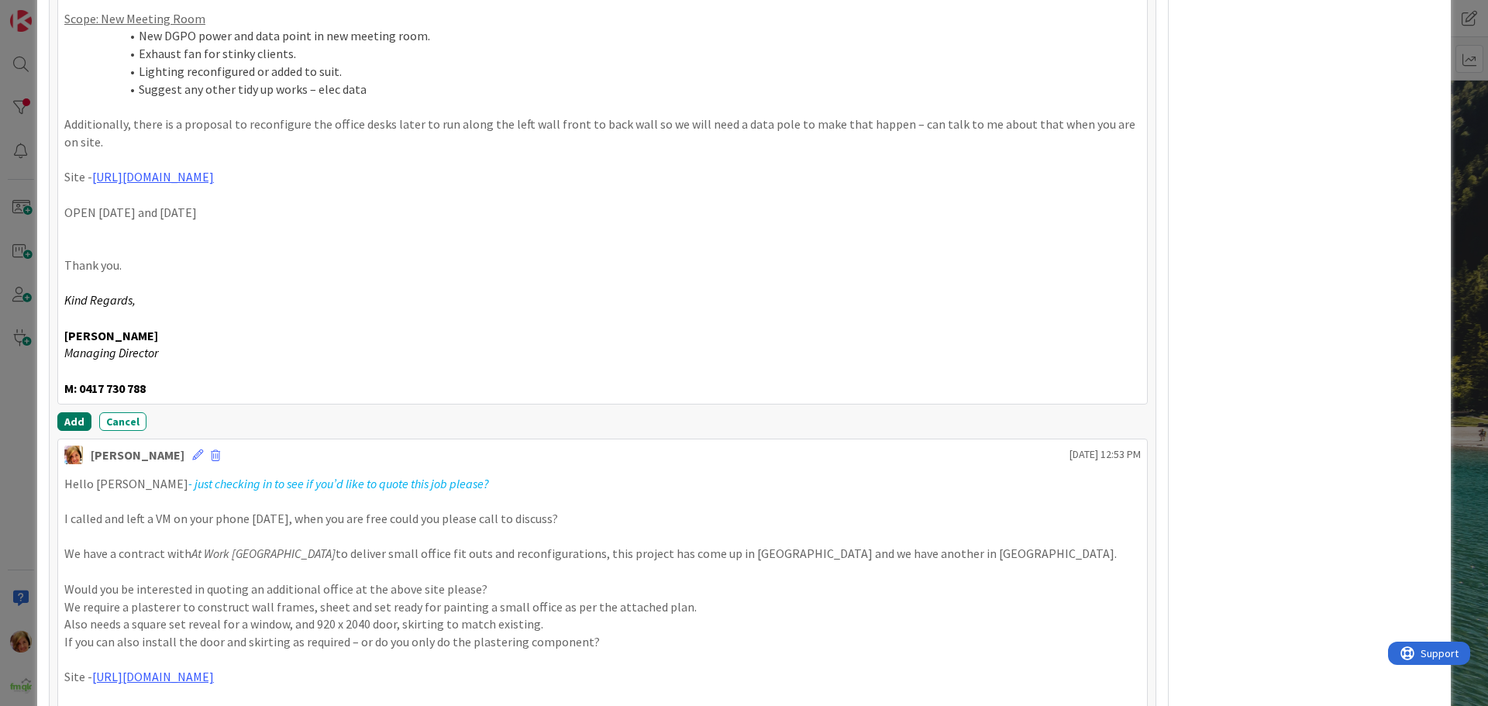
click at [75, 419] on button "Add" at bounding box center [74, 421] width 34 height 19
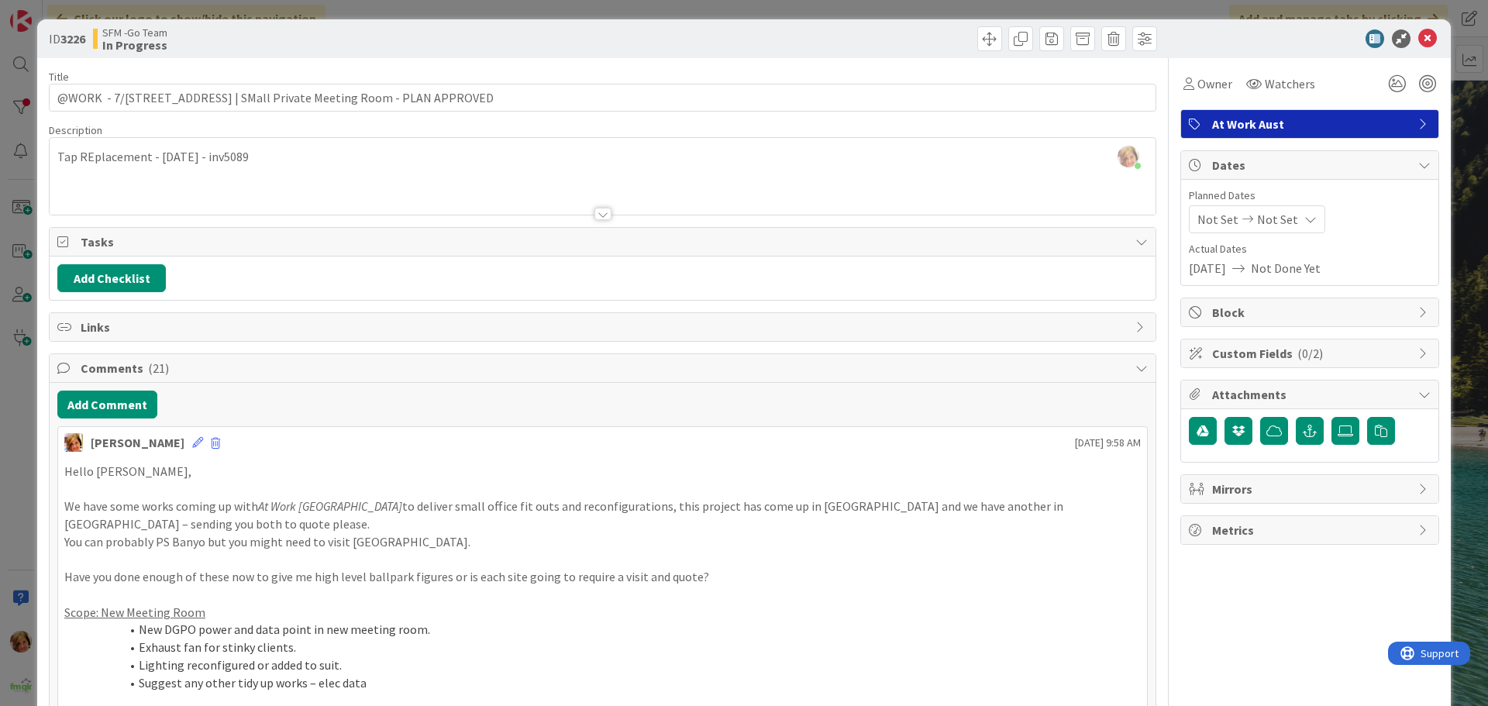
scroll to position [0, 0]
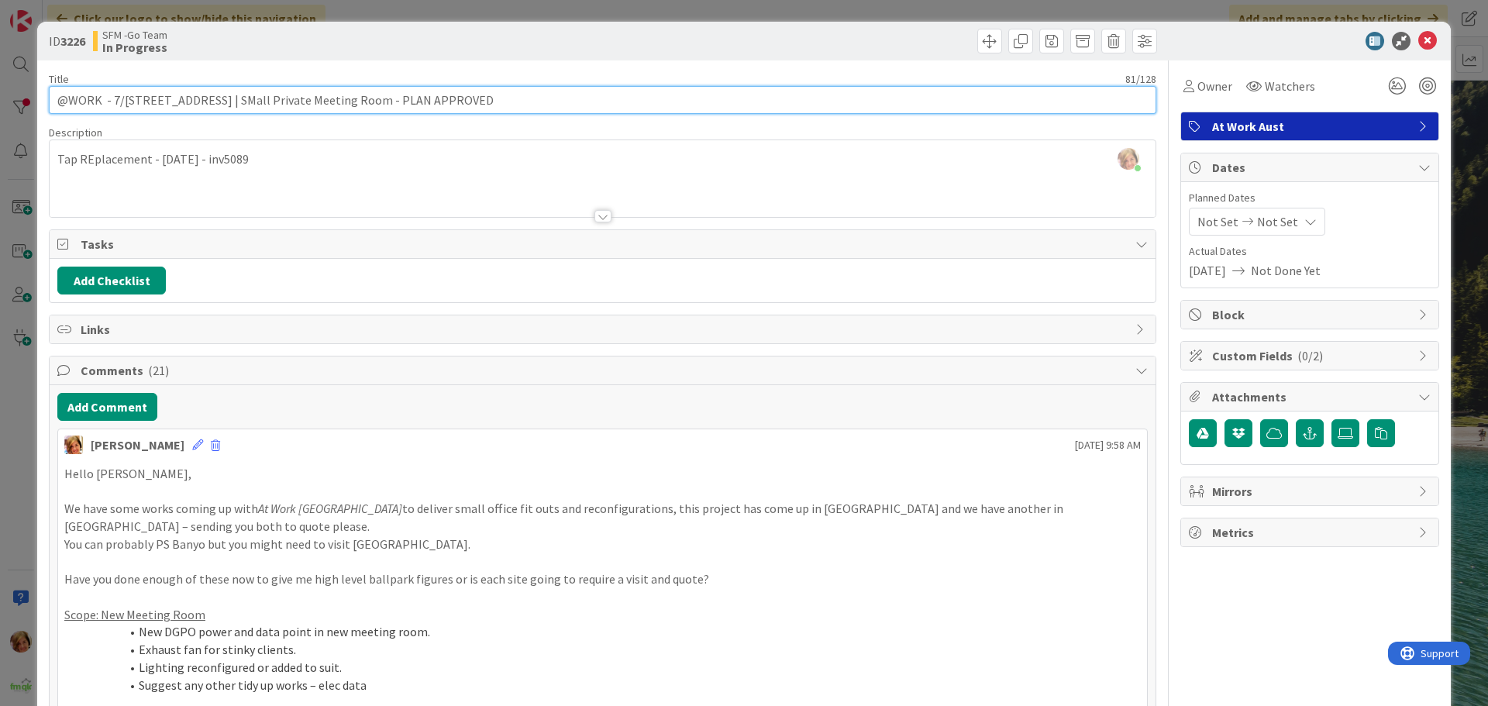
click at [521, 104] on input "@WORK - 7/[STREET_ADDRESS] | SMall Private Meeting Room - PLAN APPROVED" at bounding box center [602, 100] width 1107 height 28
click at [569, 102] on input "@WORK - 7/[STREET_ADDRESS] | SMall Private Meeting Room - PLAN APPROVED - DHE" at bounding box center [602, 100] width 1107 height 28
type input "@WORK - 7/[STREET_ADDRESS] | SMall Private Meeting Room - PLAN APPROVED - DHE T…"
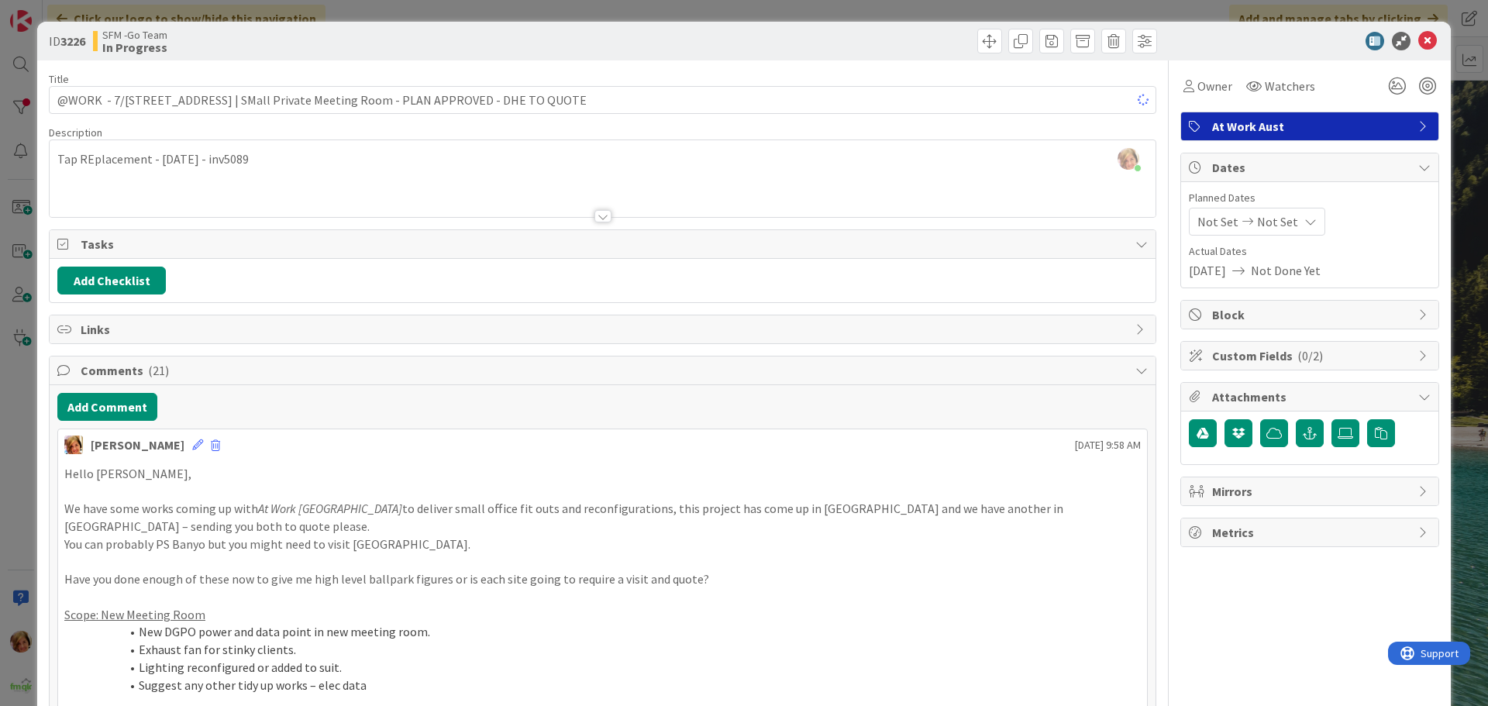
click at [840, 31] on div at bounding box center [882, 41] width 550 height 25
click at [1418, 41] on icon at bounding box center [1427, 41] width 19 height 19
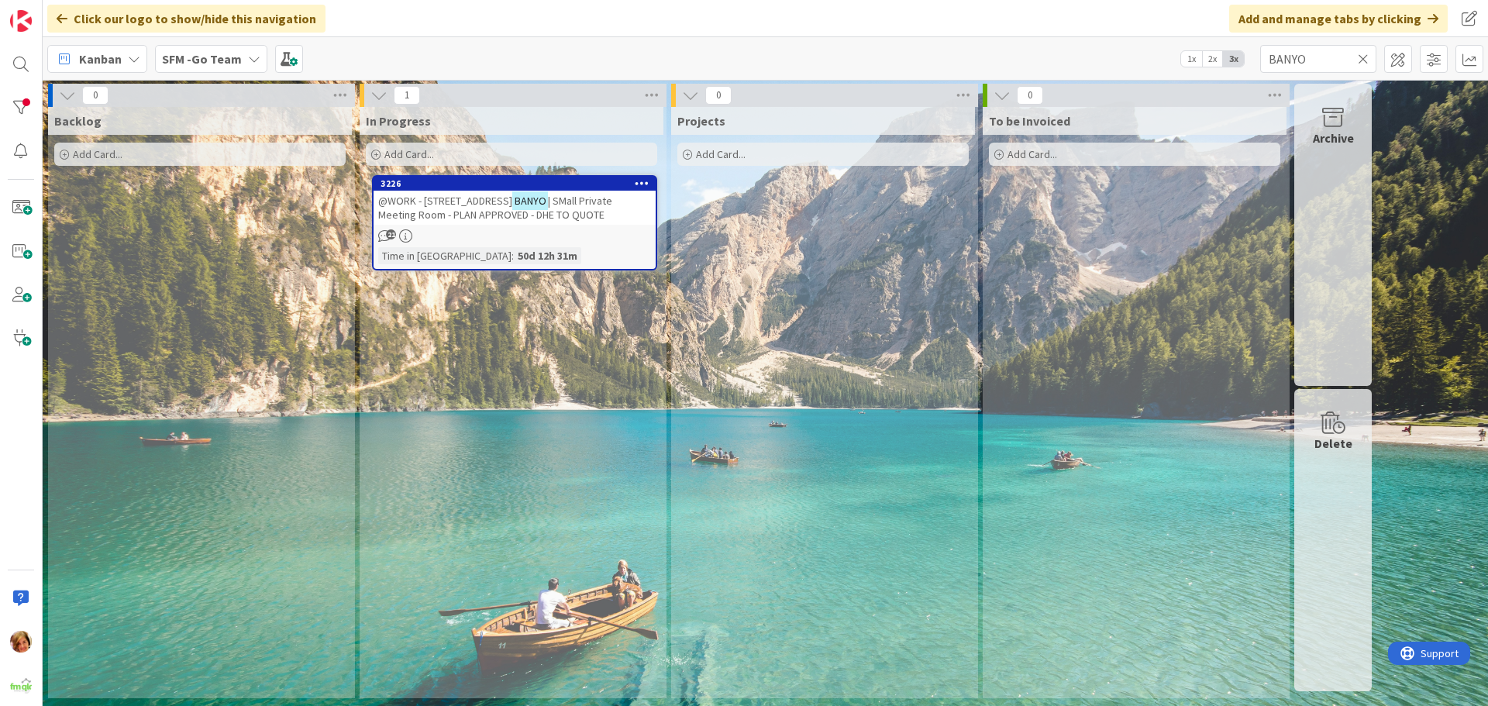
click at [1364, 54] on icon at bounding box center [1363, 59] width 11 height 14
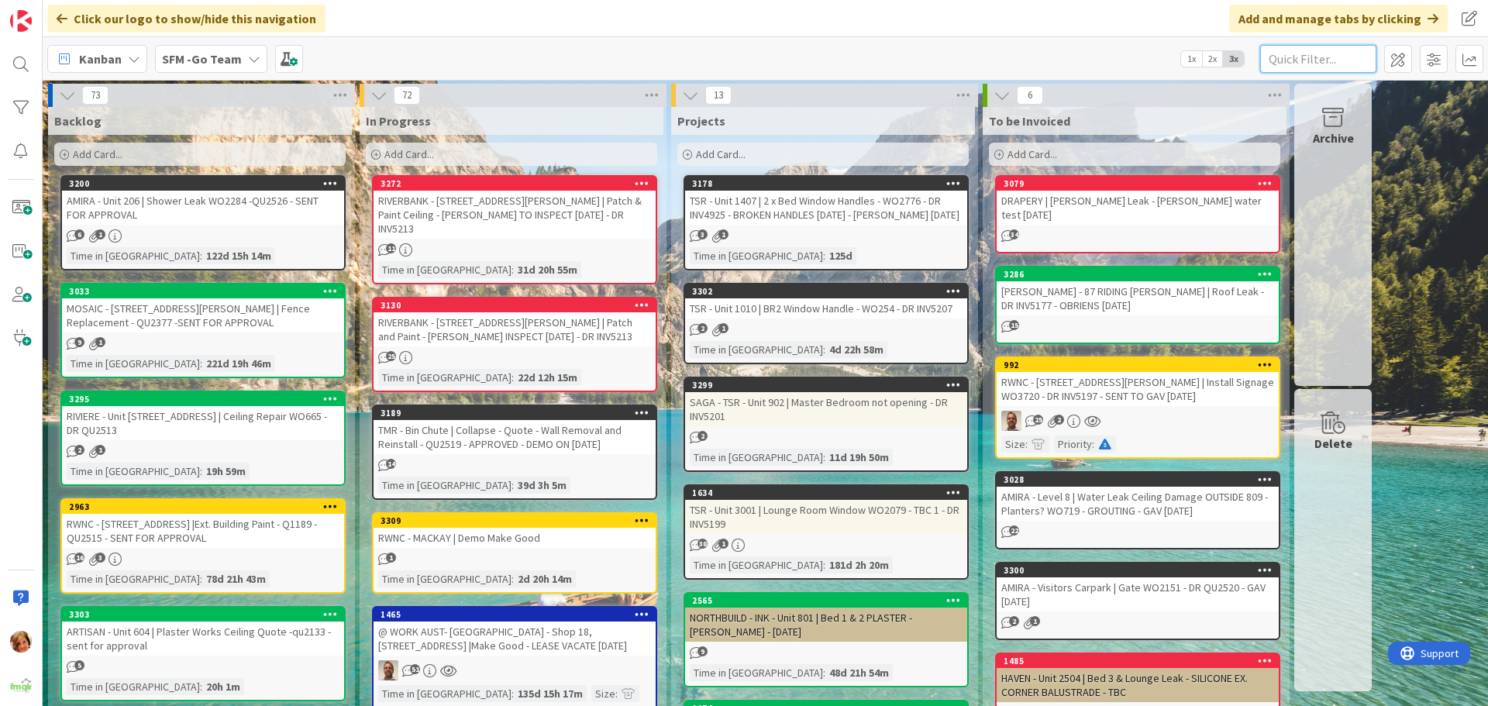
click at [1304, 59] on input "text" at bounding box center [1318, 59] width 116 height 28
type input "STRATHPINE"
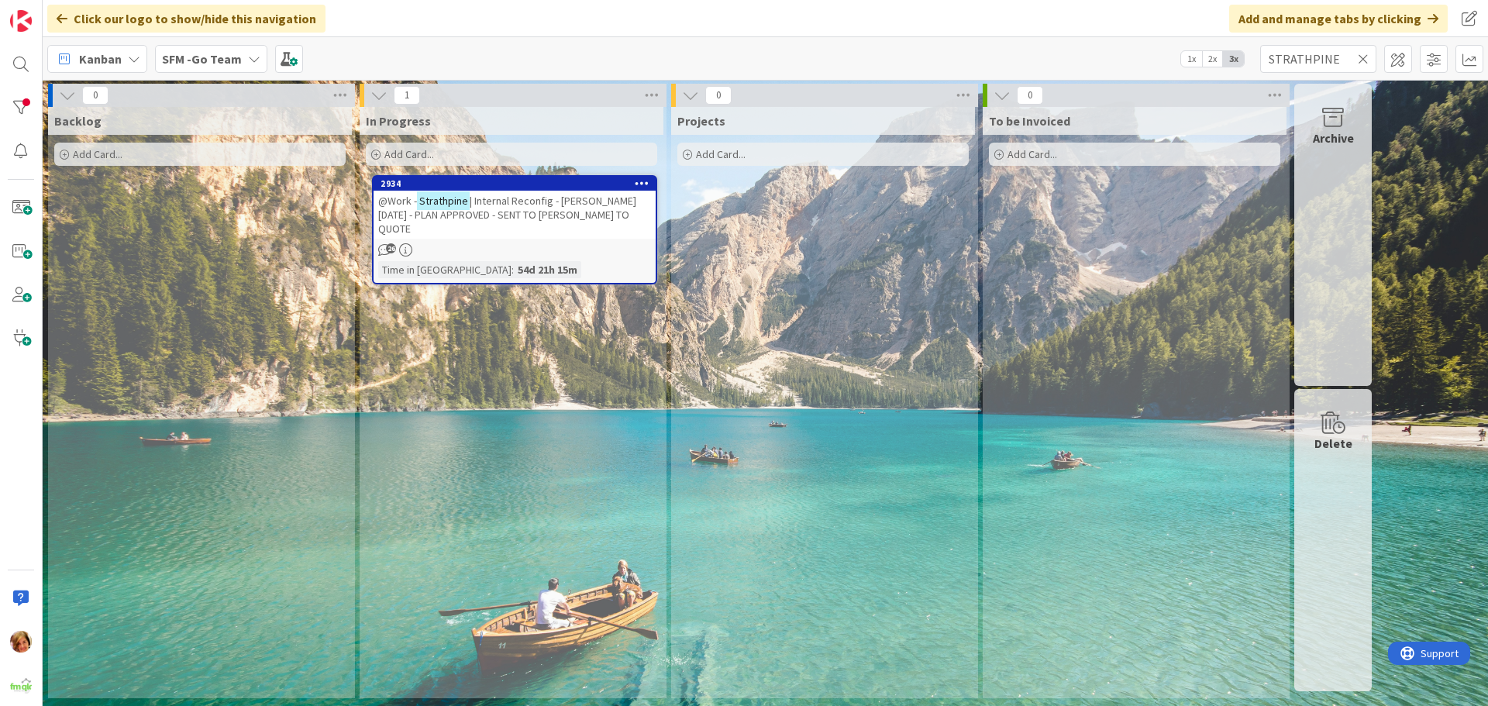
click at [510, 194] on span "| Internal Reconfig - [PERSON_NAME] [DATE] - PLAN APPROVED - SENT TO [PERSON_NA…" at bounding box center [507, 215] width 258 height 42
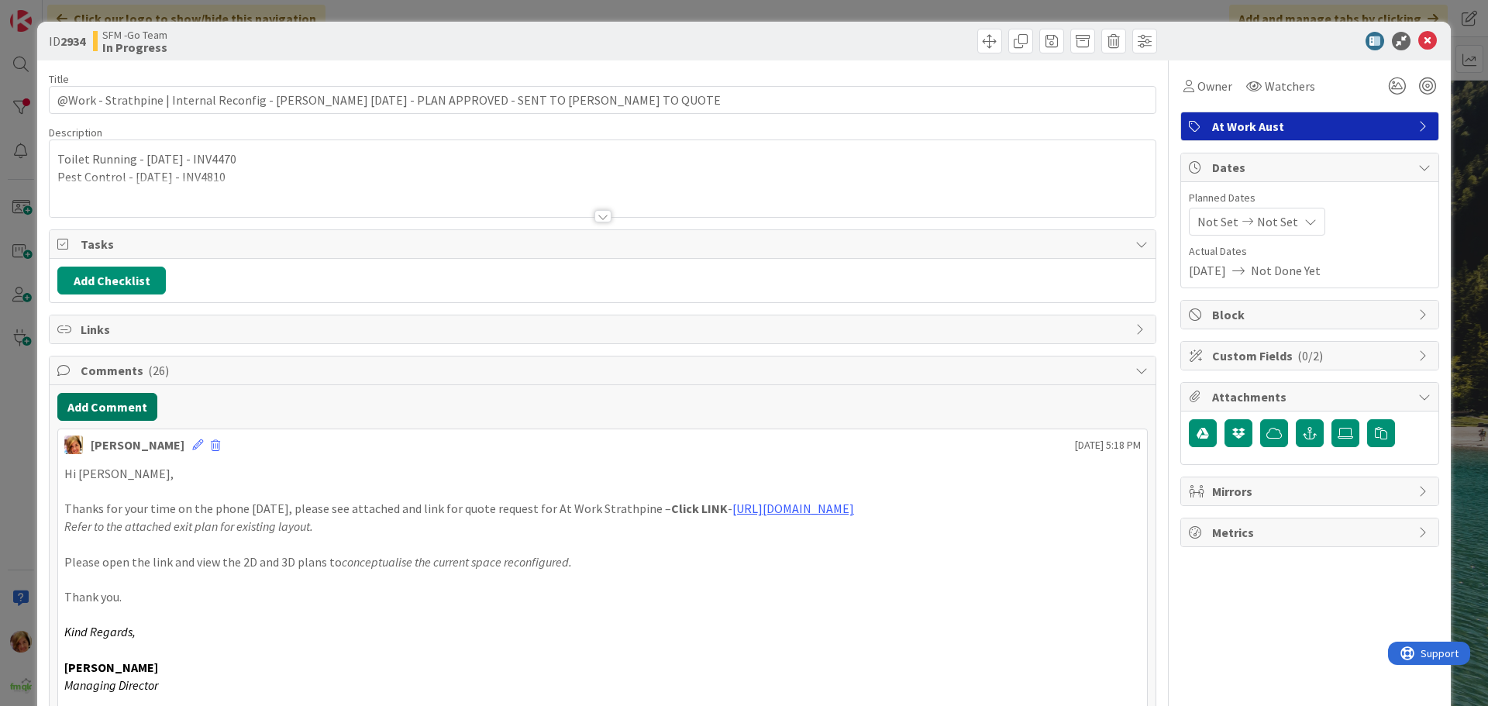
click at [104, 406] on button "Add Comment" at bounding box center [107, 407] width 100 height 28
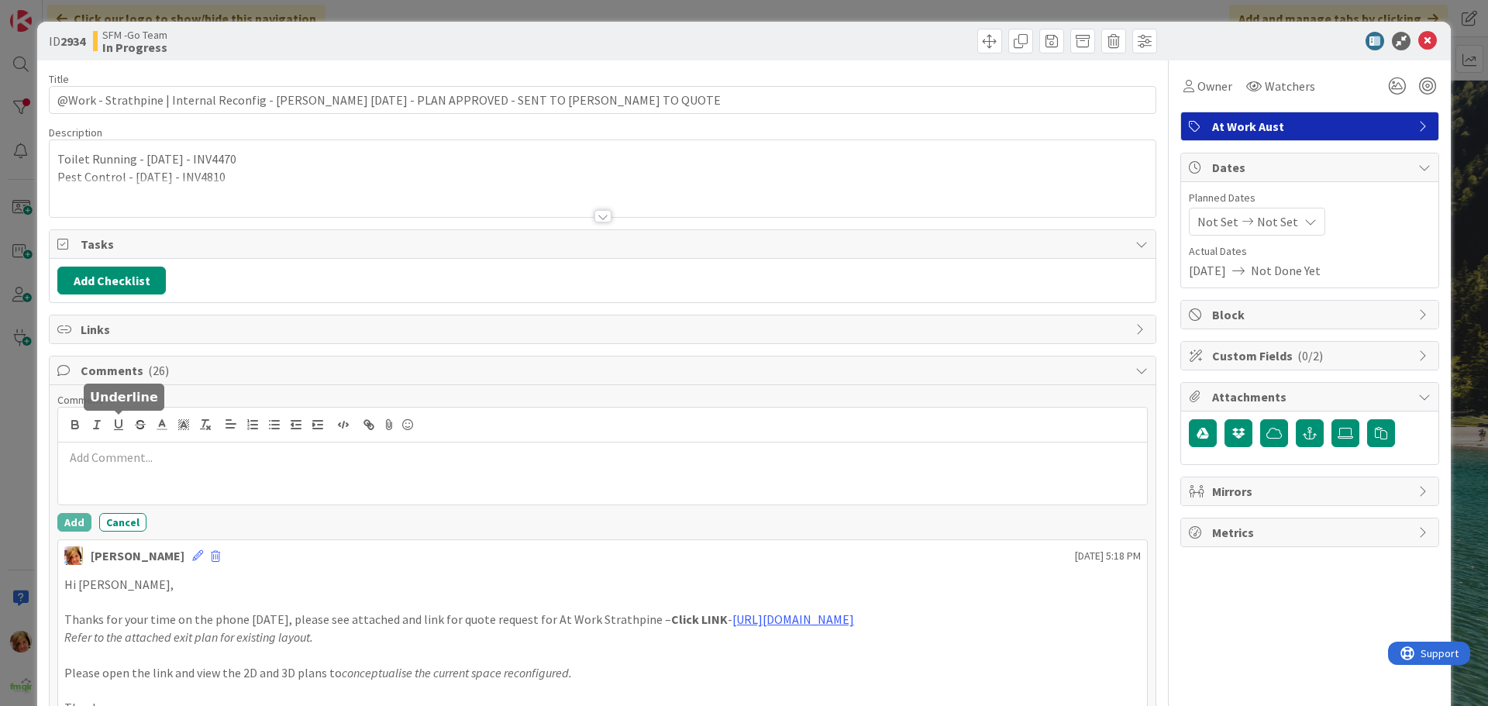
click at [136, 453] on p at bounding box center [602, 458] width 1076 height 18
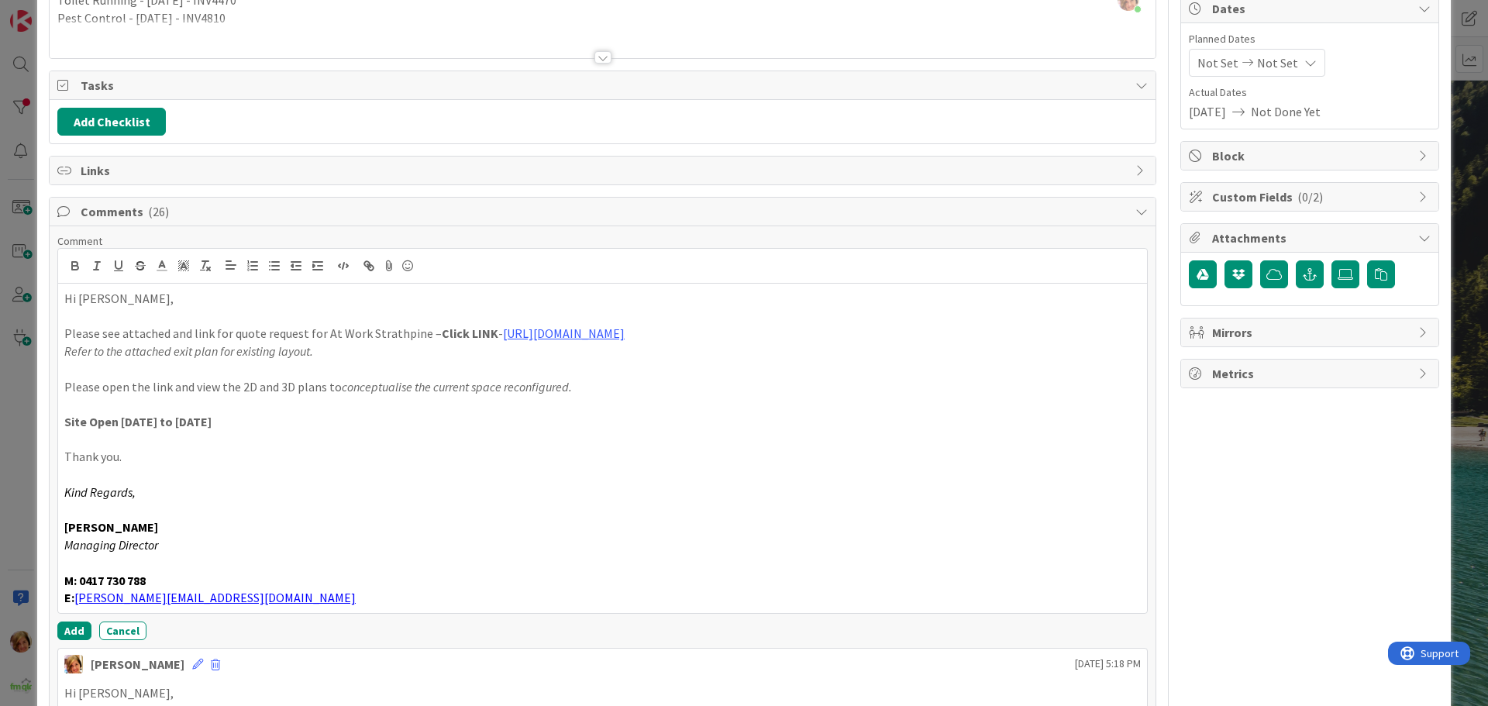
scroll to position [368, 0]
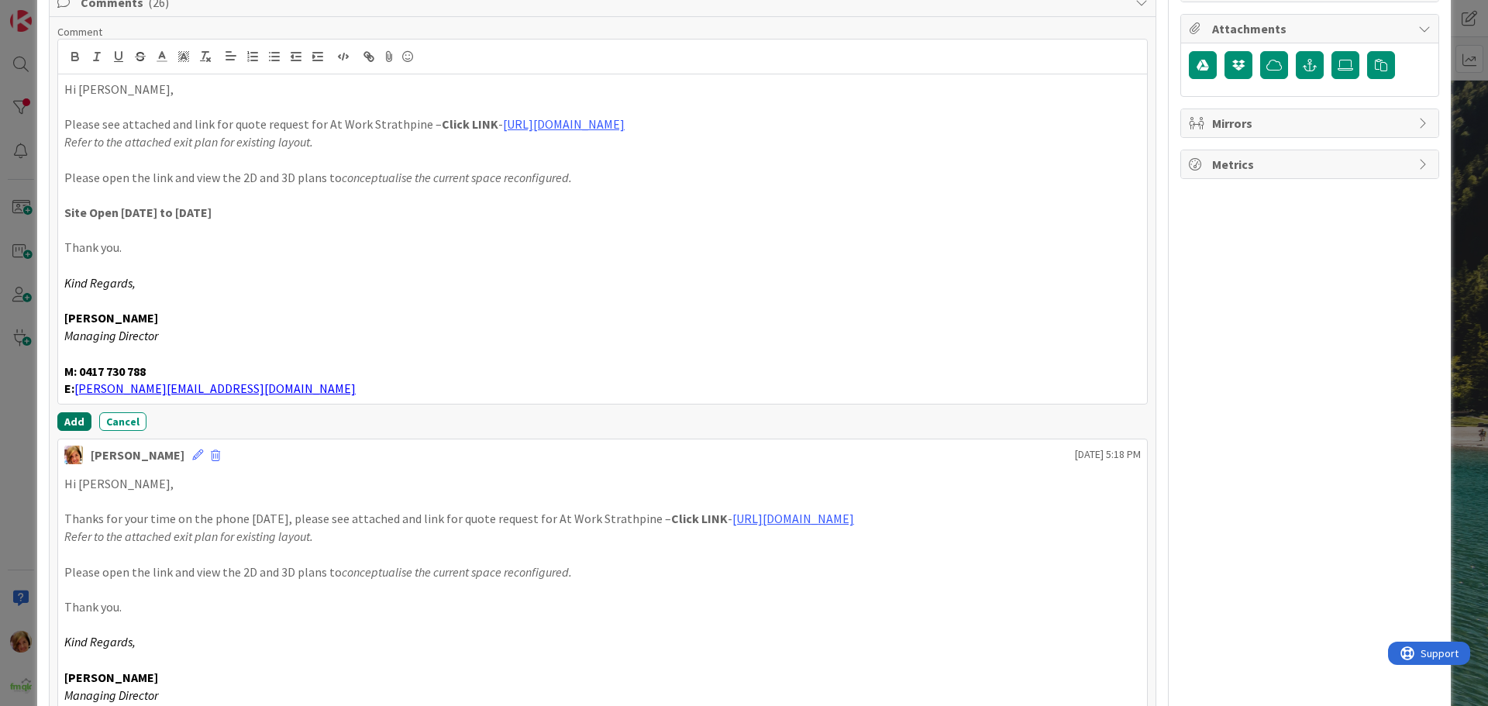
click at [71, 420] on button "Add" at bounding box center [74, 421] width 34 height 19
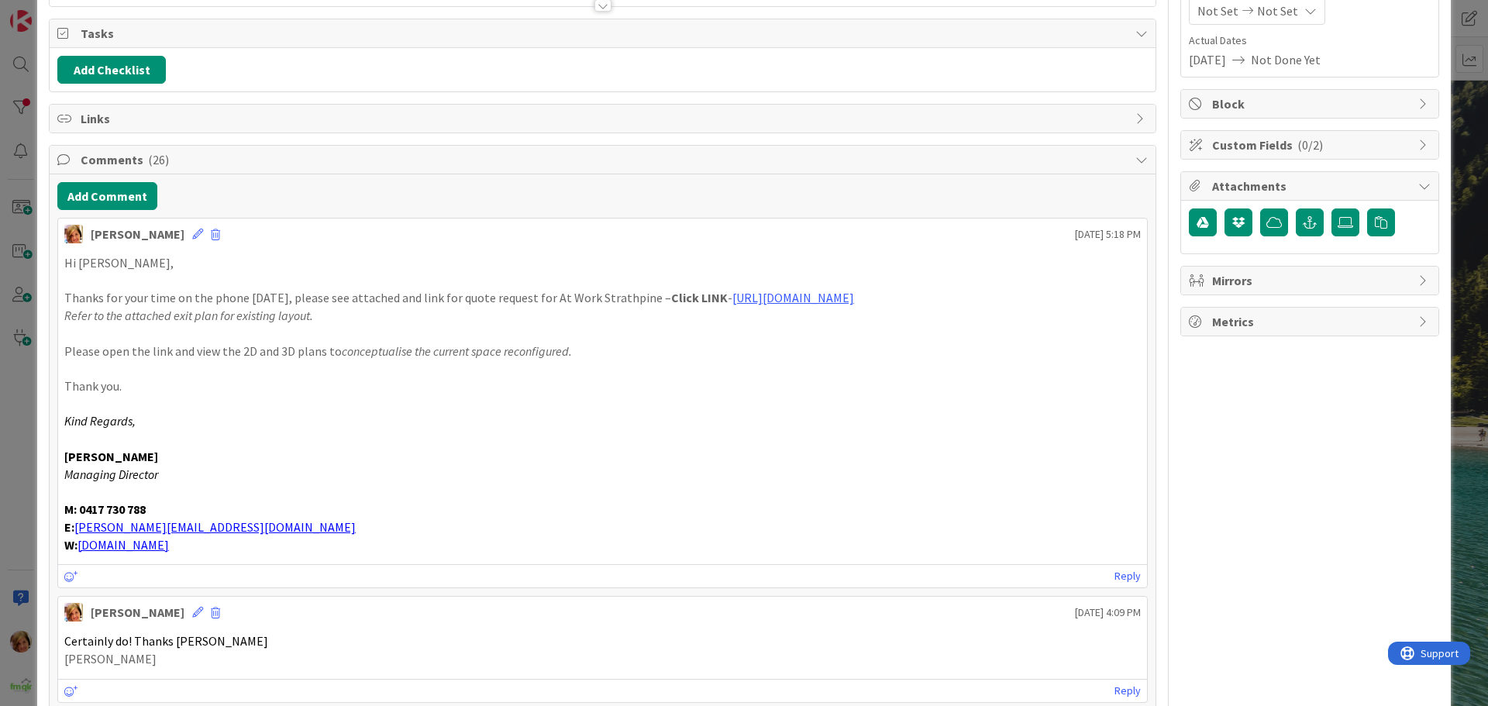
scroll to position [0, 0]
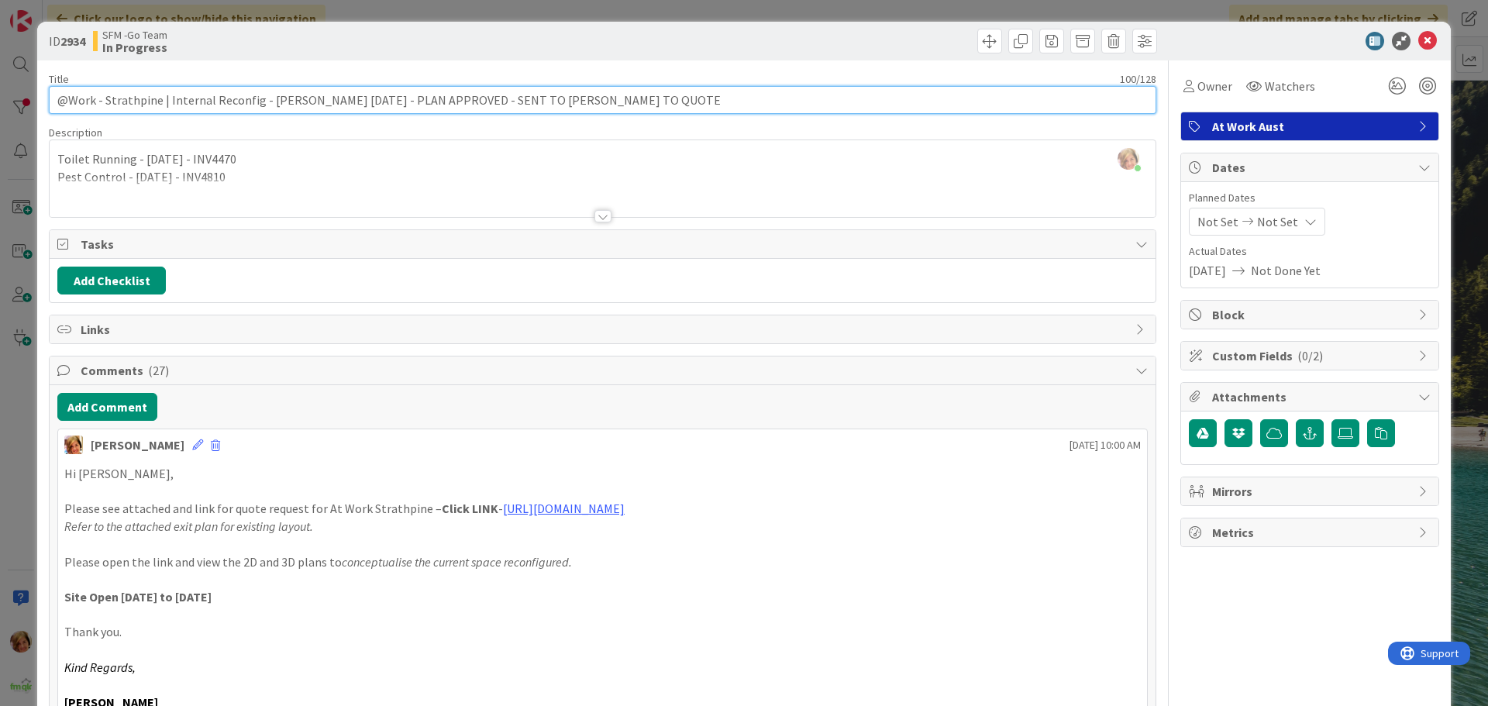
click at [479, 100] on input "@Work - Strathpine | Internal Reconfig - [PERSON_NAME] [DATE] - PLAN APPROVED -…" at bounding box center [602, 100] width 1107 height 28
click at [506, 102] on input "@Work - Strathpine | Internal Reconfig - [PERSON_NAME] [DATE] - PLAN APPROVED -…" at bounding box center [602, 100] width 1107 height 28
type input "@Work - Strathpine | Internal Reconfig - [PERSON_NAME] [DATE] - PLAN APPROVED -…"
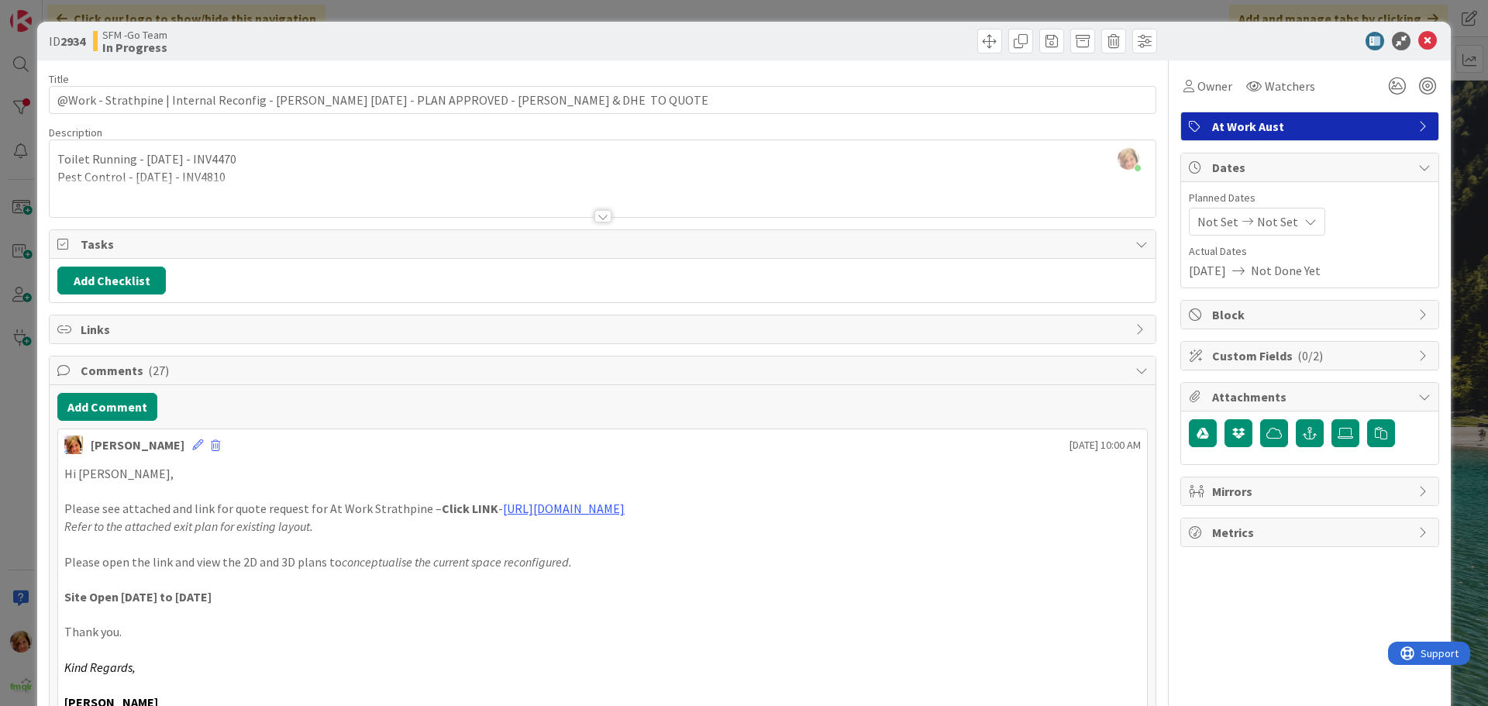
click at [694, 34] on div at bounding box center [882, 41] width 550 height 25
click at [1418, 44] on icon at bounding box center [1427, 41] width 19 height 19
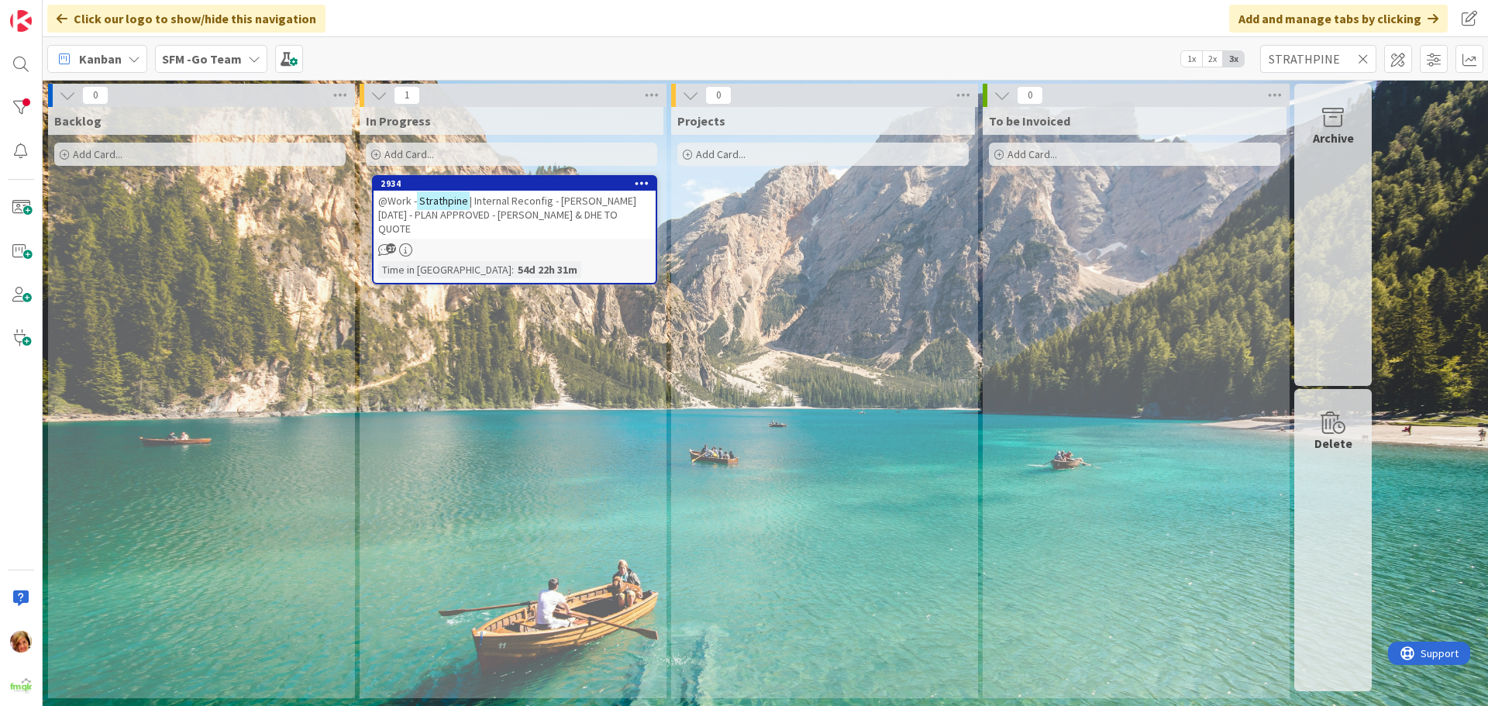
click at [1362, 60] on icon at bounding box center [1363, 59] width 11 height 14
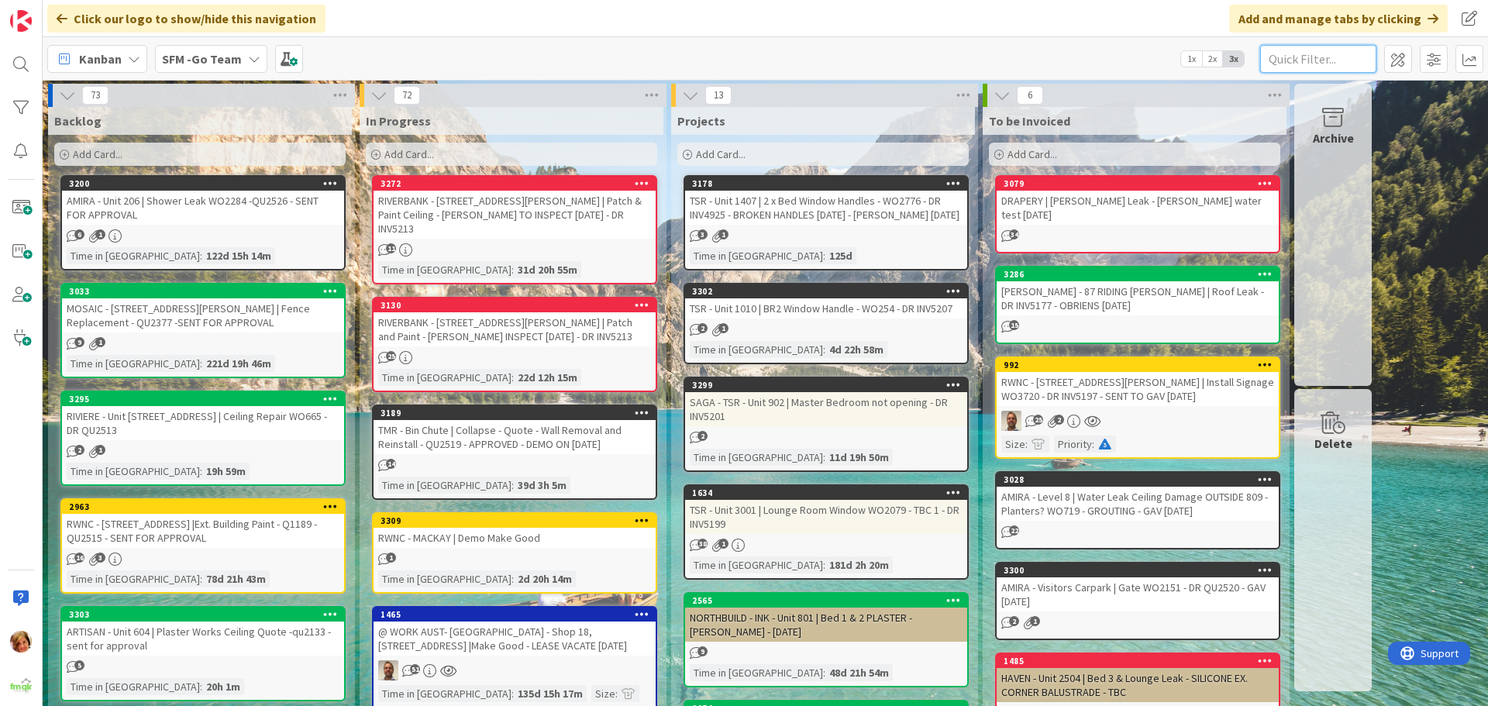
click at [1320, 62] on input "text" at bounding box center [1318, 59] width 116 height 28
type input "WILSONTON"
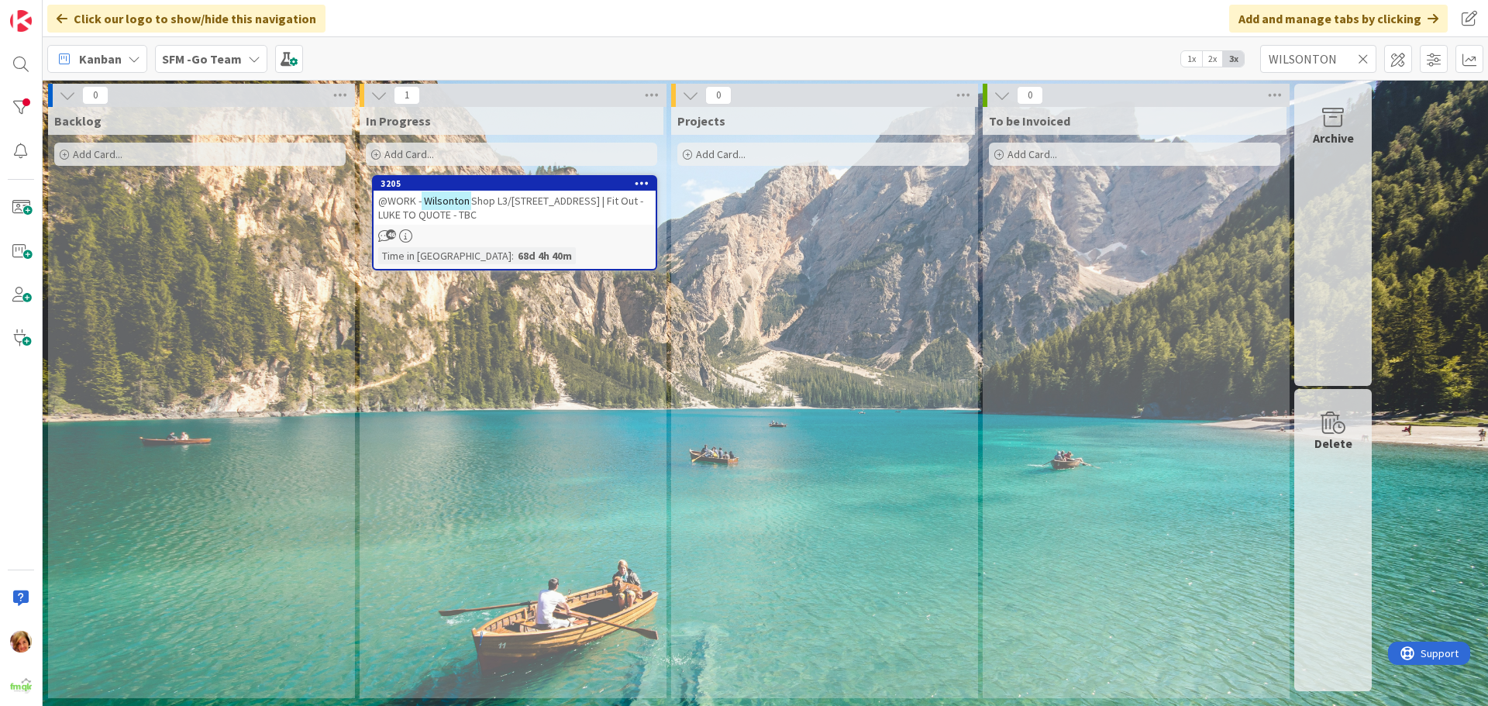
click at [570, 201] on span "Shop L3/[STREET_ADDRESS] | Fit Out - LUKE TO QUOTE - TBC" at bounding box center [510, 208] width 265 height 28
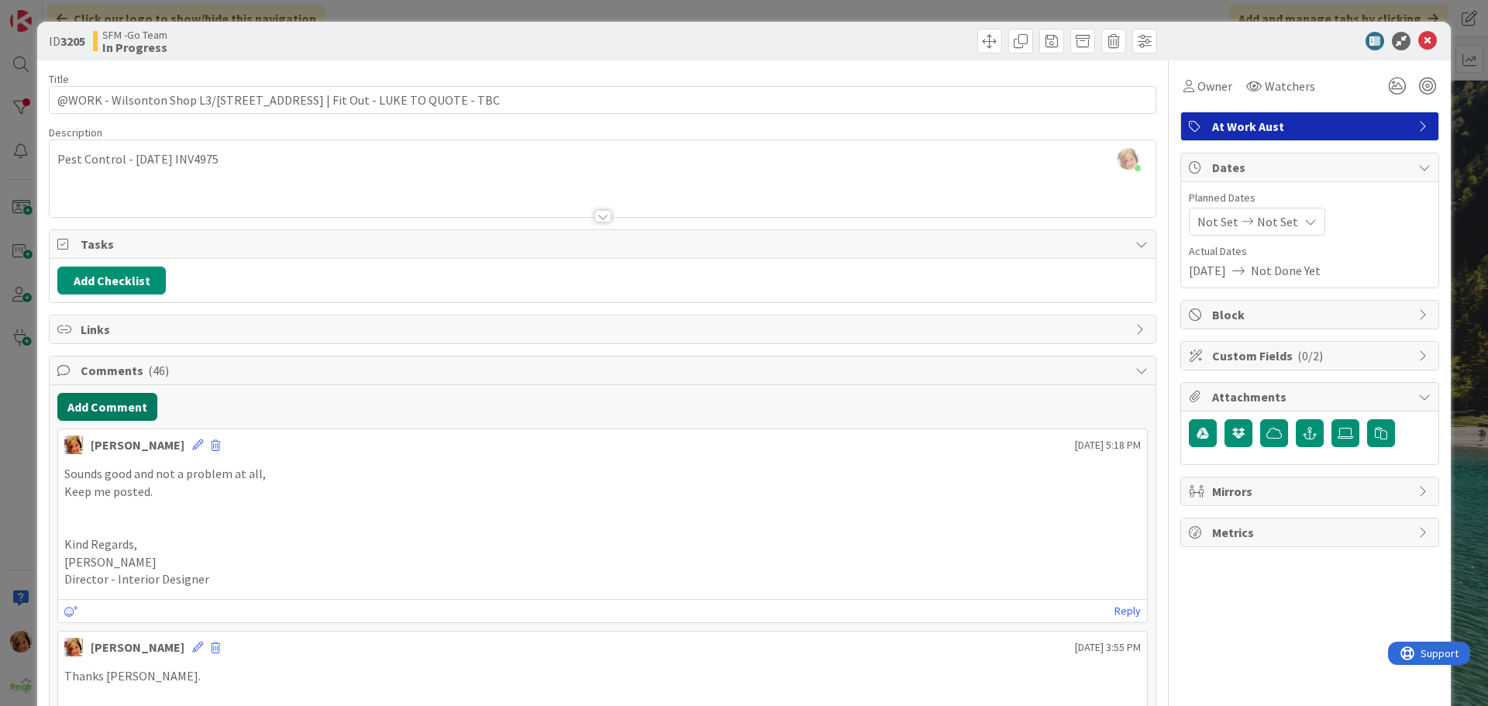
click at [115, 408] on button "Add Comment" at bounding box center [107, 407] width 100 height 28
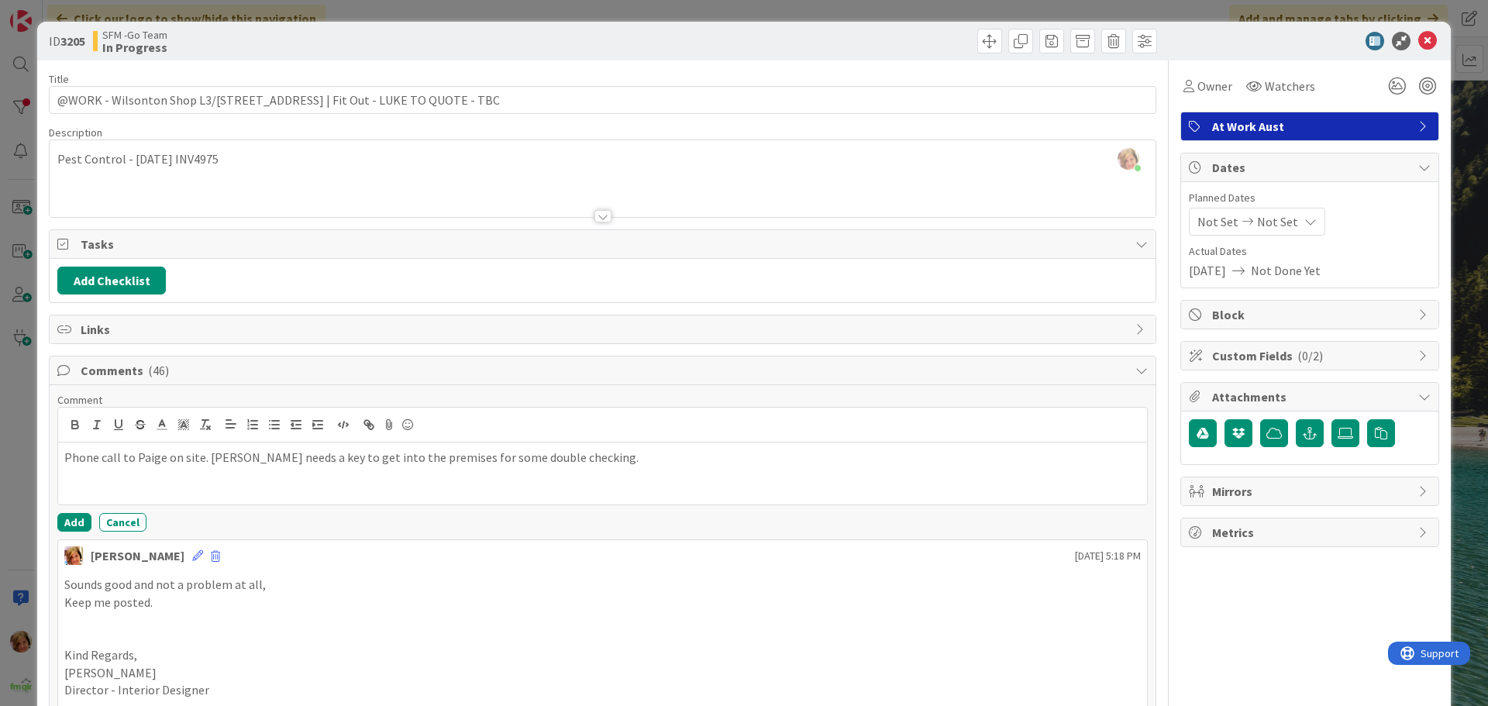
click at [572, 465] on p "Phone call to Paige on site. [PERSON_NAME] needs a key to get into the premises…" at bounding box center [602, 458] width 1076 height 18
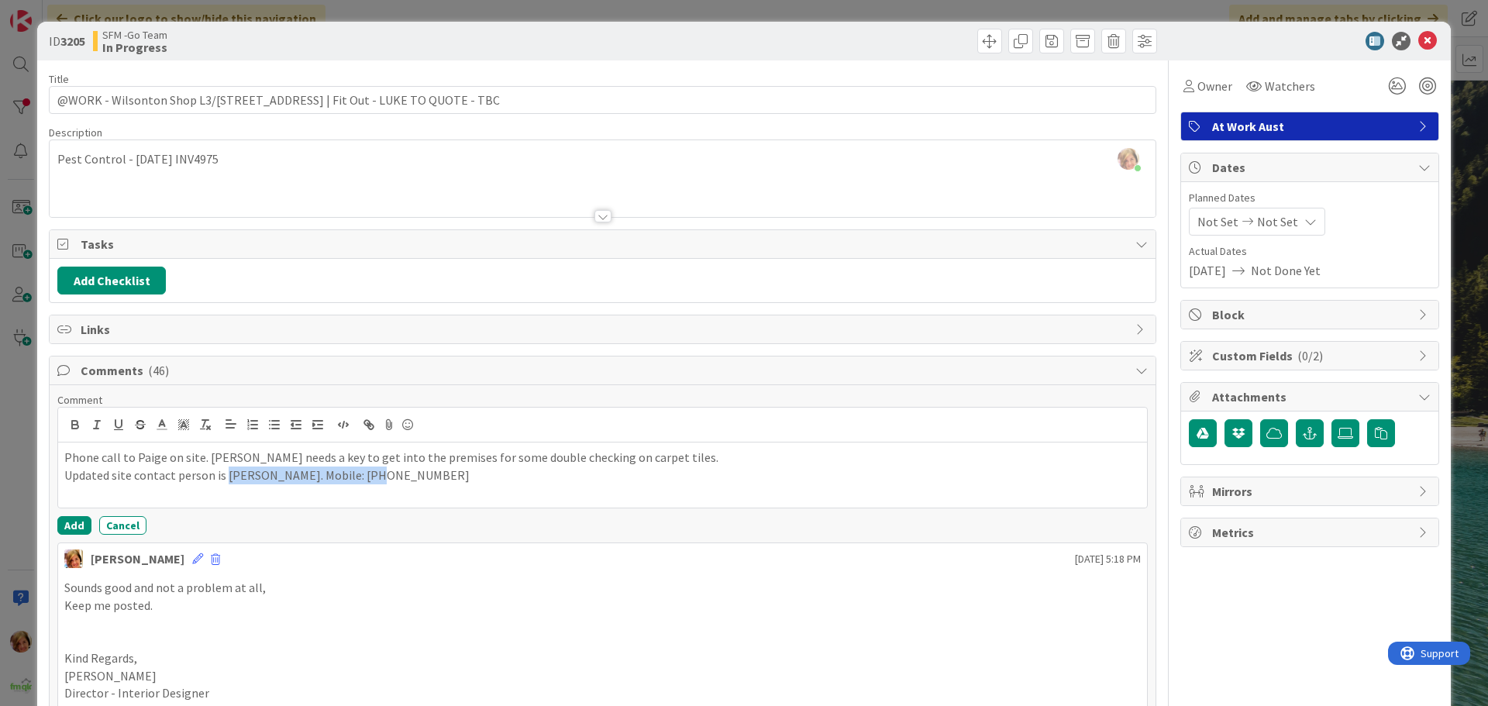
drag, startPoint x: 380, startPoint y: 473, endPoint x: 223, endPoint y: 474, distance: 157.3
click at [223, 474] on p "Updated site contact person is [PERSON_NAME]. Mobile: [PHONE_NUMBER]" at bounding box center [602, 475] width 1076 height 18
click at [67, 521] on button "Add" at bounding box center [74, 525] width 34 height 19
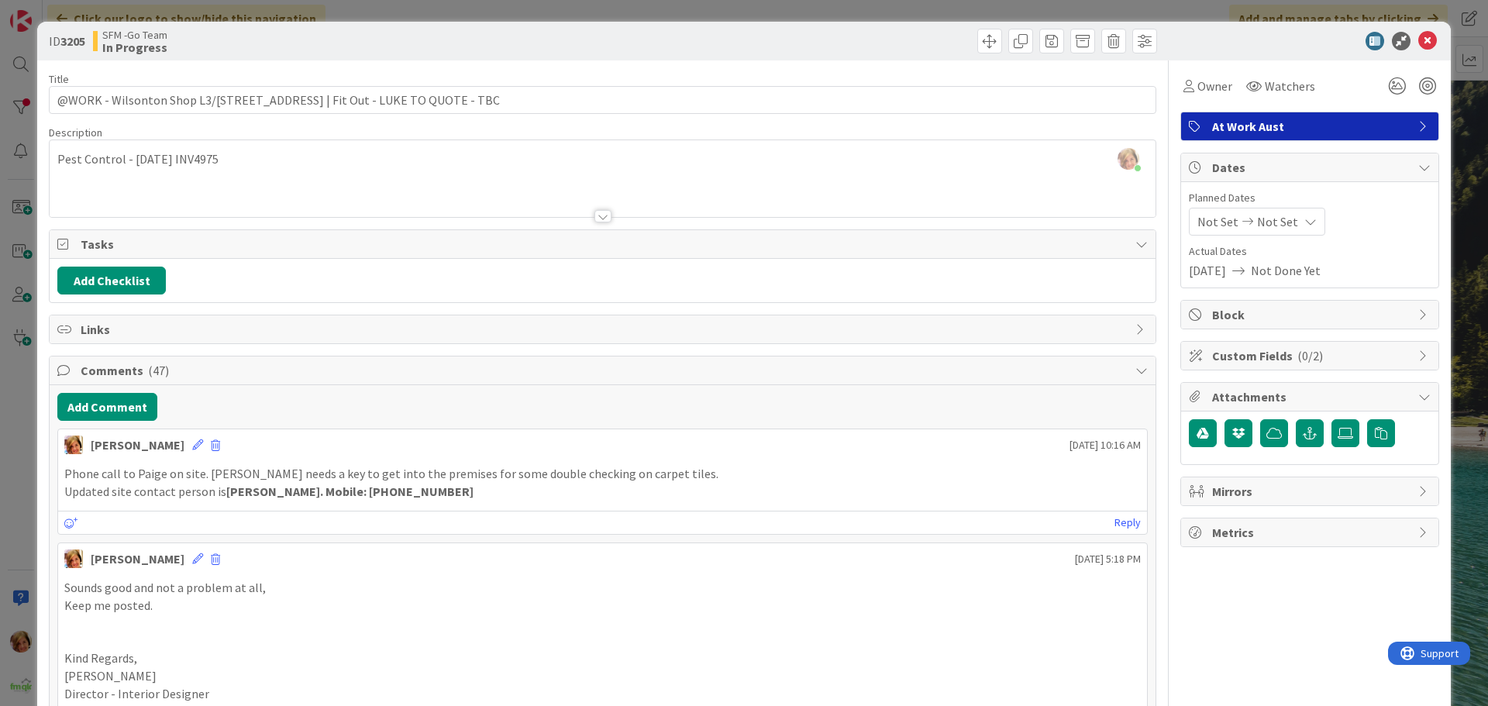
click at [649, 44] on div at bounding box center [882, 41] width 550 height 25
click at [1418, 40] on icon at bounding box center [1427, 41] width 19 height 19
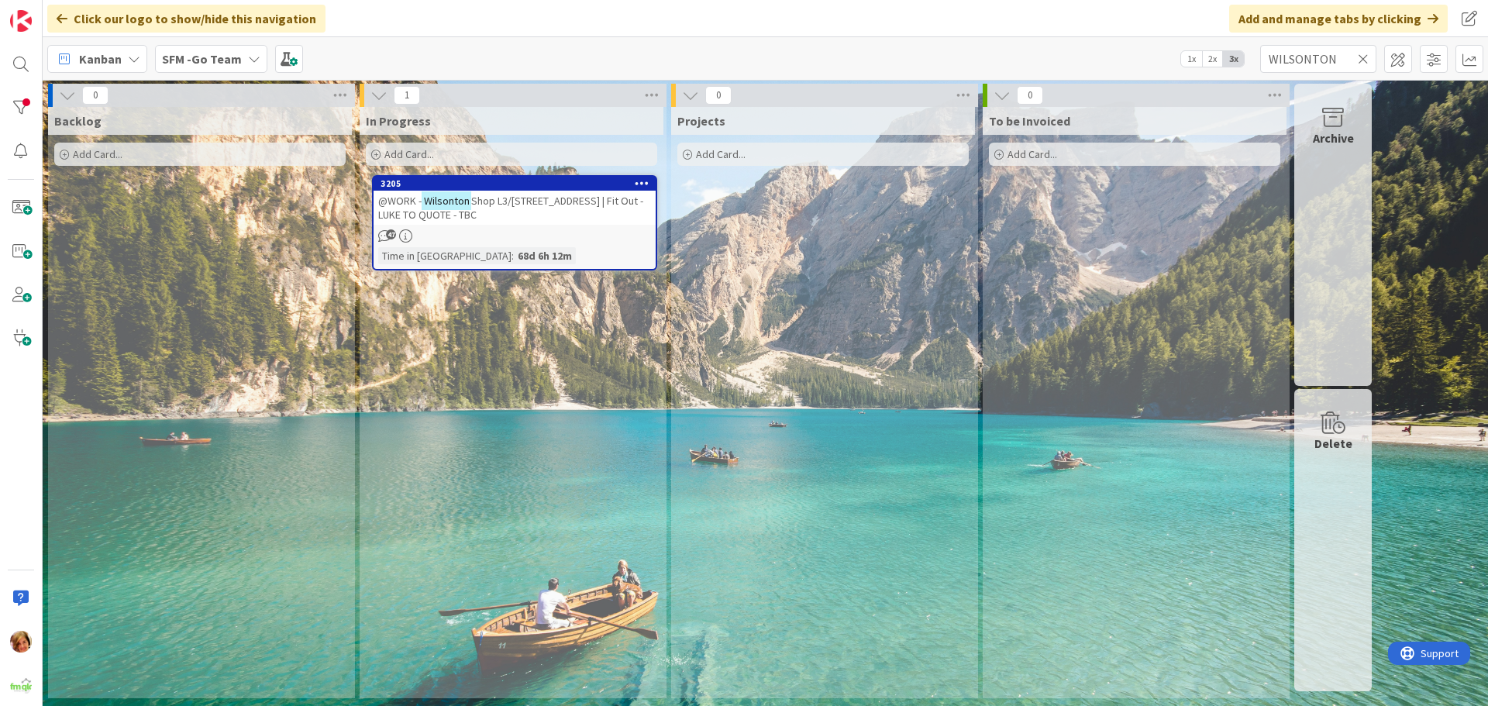
click at [1364, 60] on icon at bounding box center [1363, 59] width 11 height 14
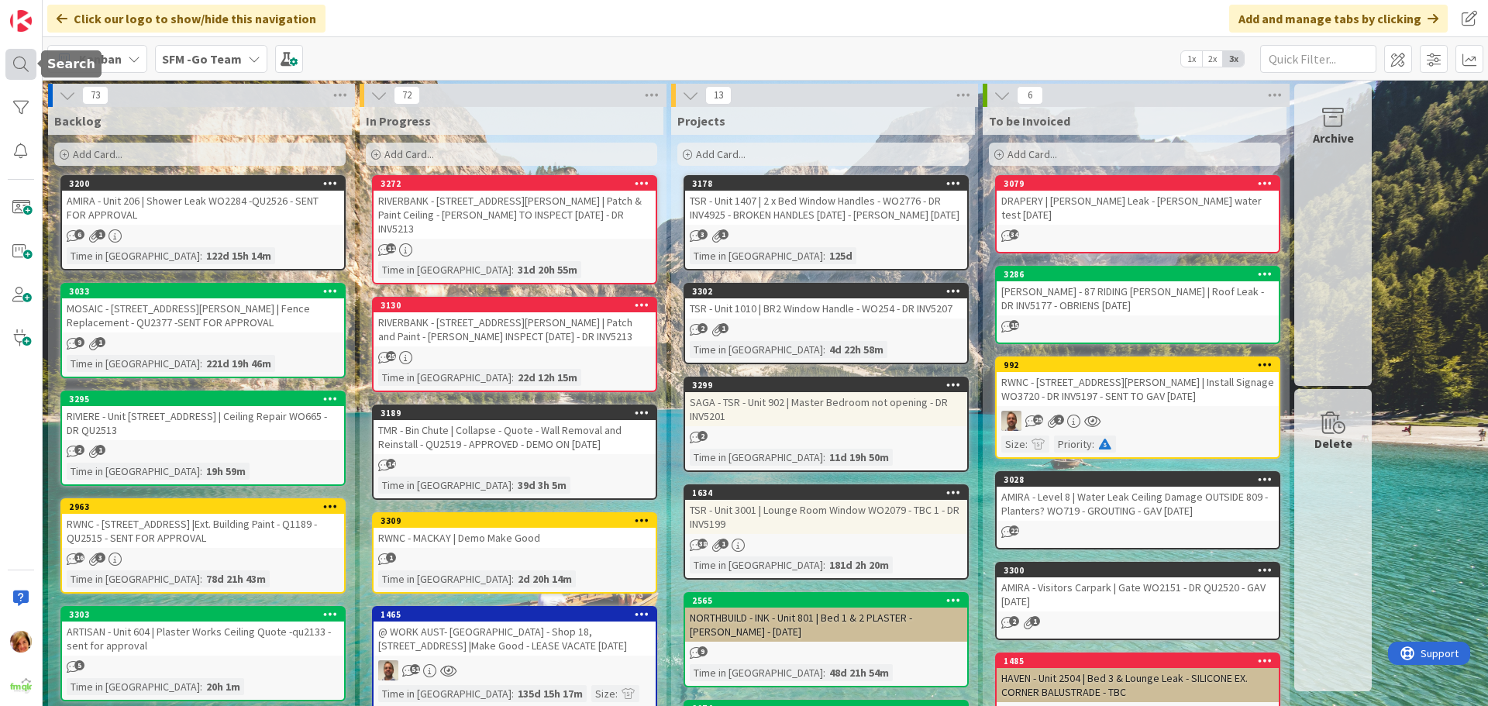
click at [19, 67] on div at bounding box center [20, 64] width 31 height 31
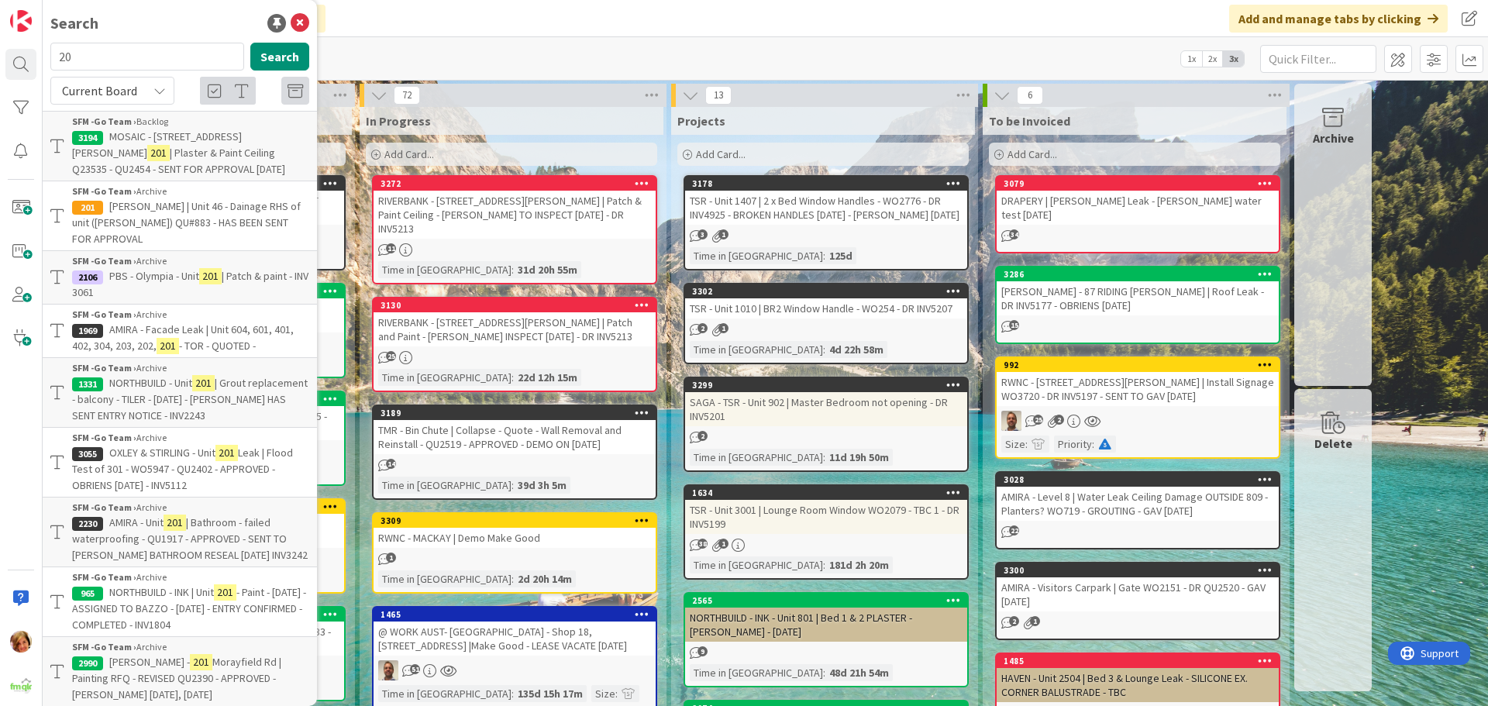
type input "2"
type input "424"
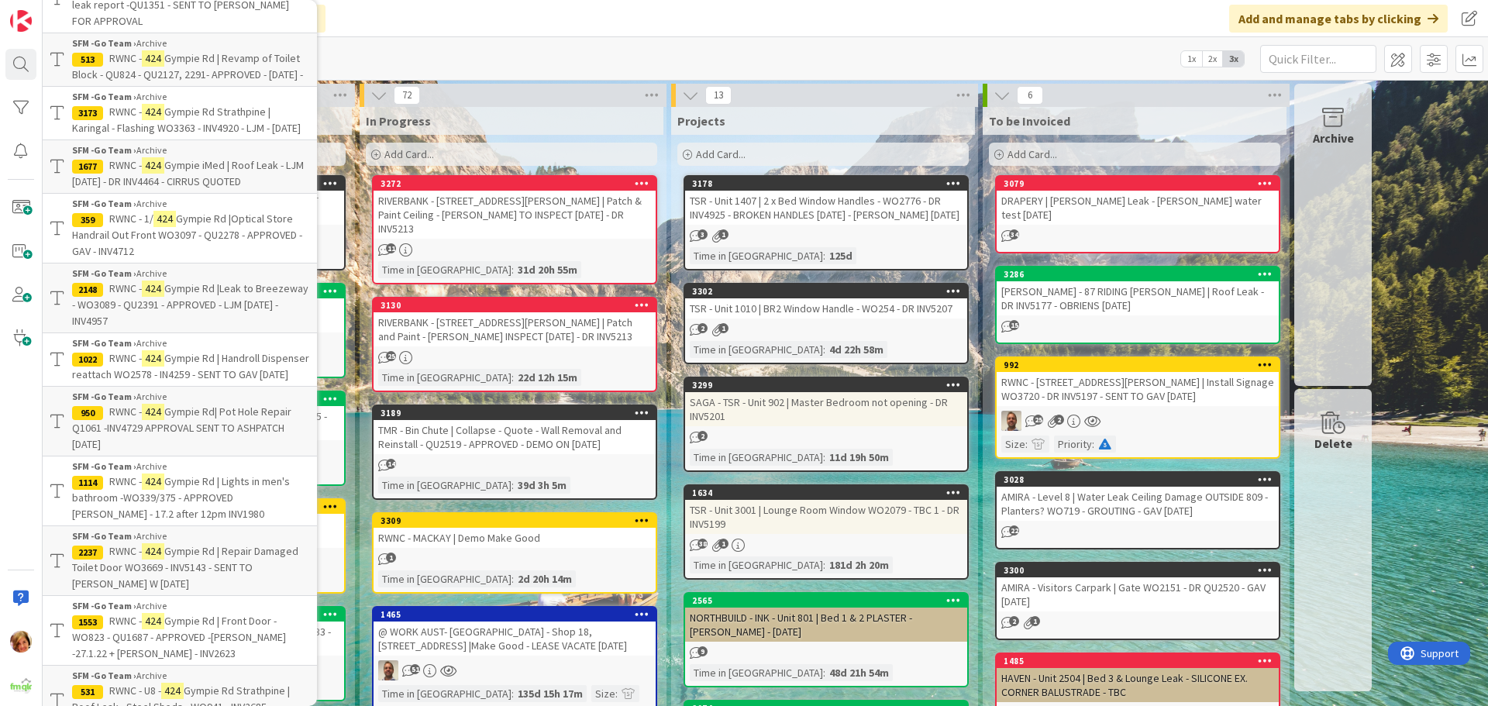
scroll to position [232, 0]
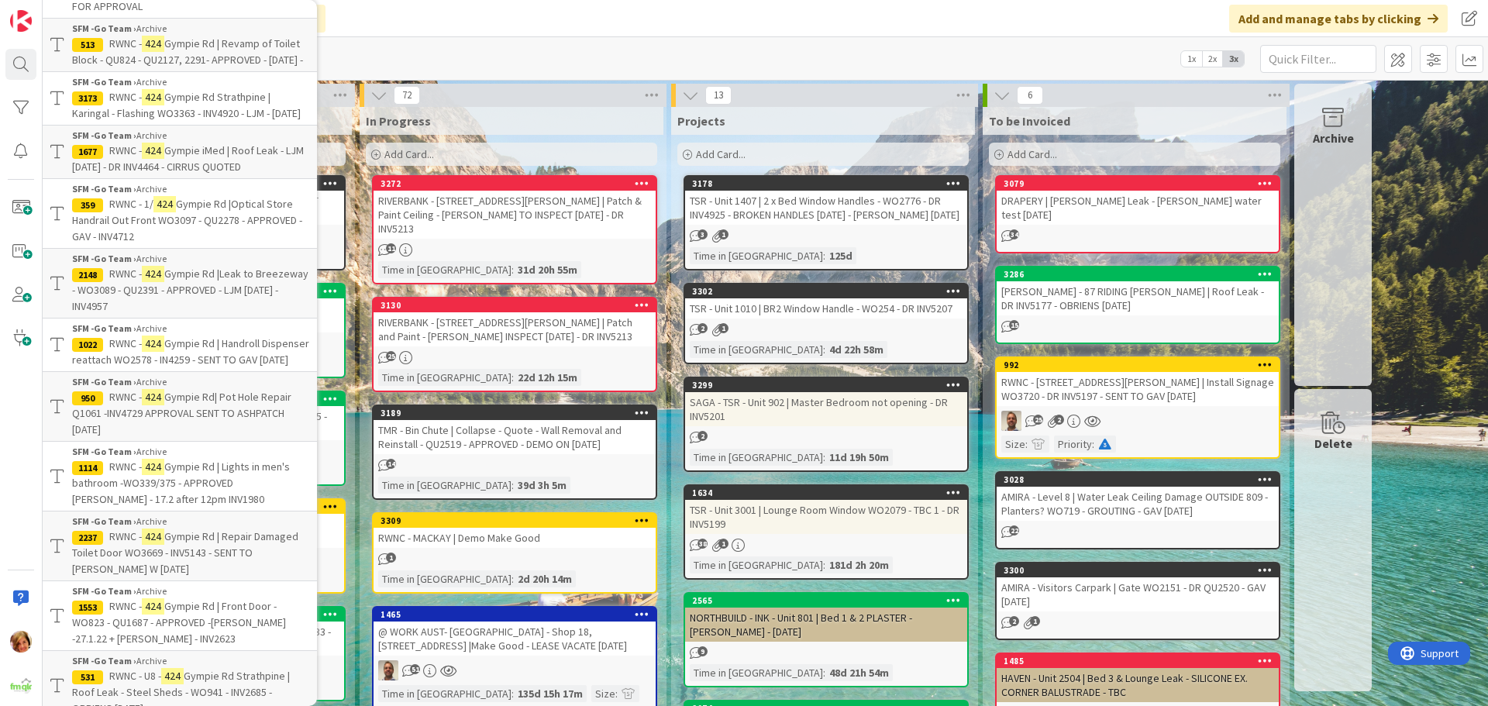
click at [204, 365] on span "Gympie Rd | Handroll Dispenser reattach WO2578 - IN4259 - SENT TO GAV [DATE]" at bounding box center [190, 351] width 237 height 30
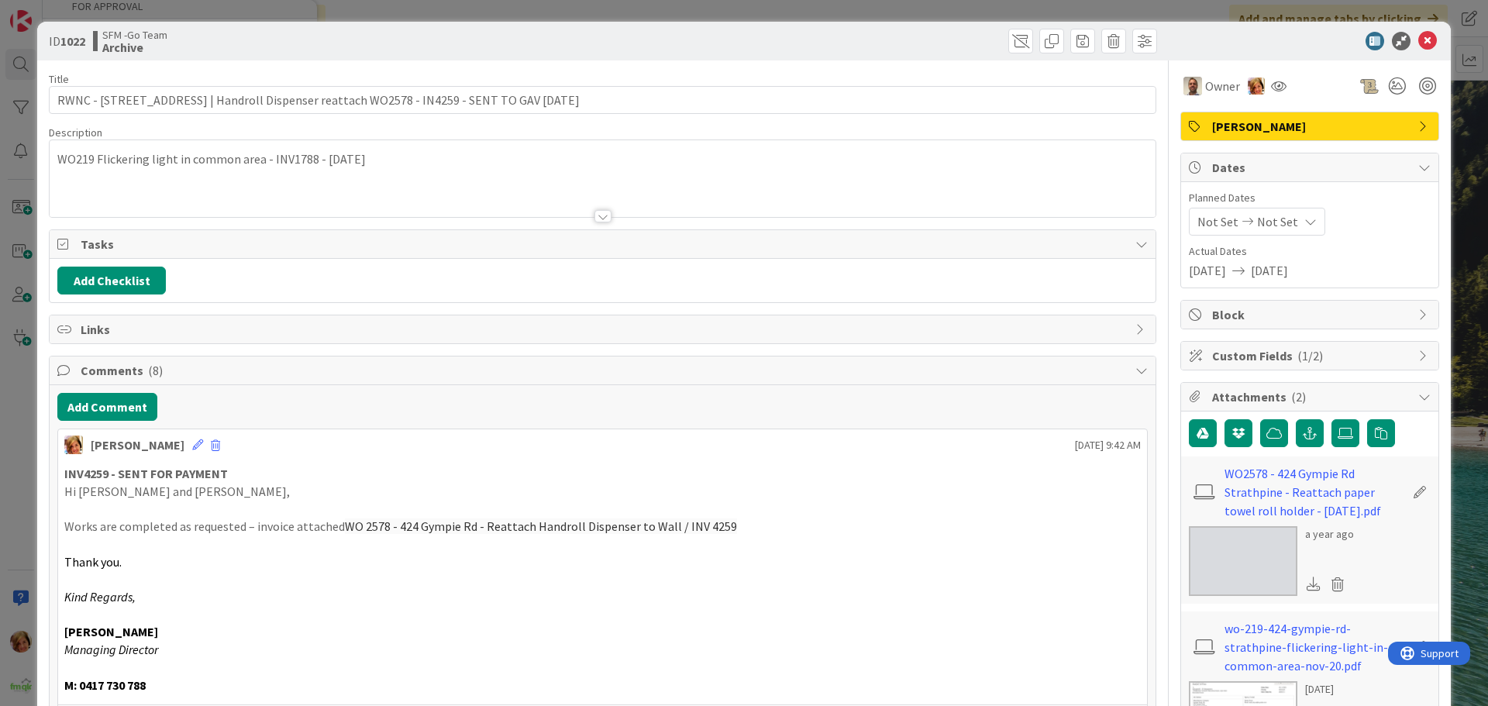
click at [372, 160] on div "WO219 Flickering light in common area - INV1788 - [DATE]" at bounding box center [603, 178] width 1106 height 77
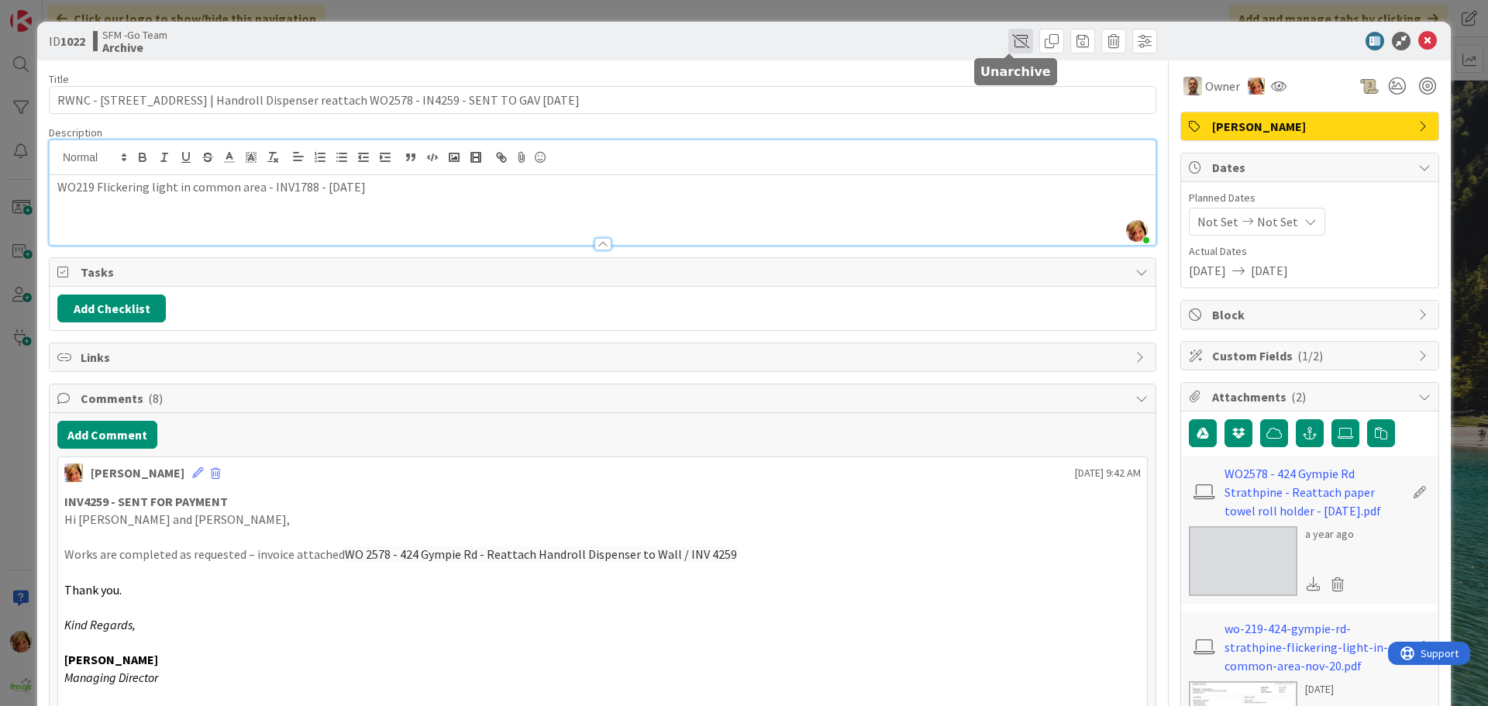
click at [1008, 40] on span at bounding box center [1020, 41] width 25 height 25
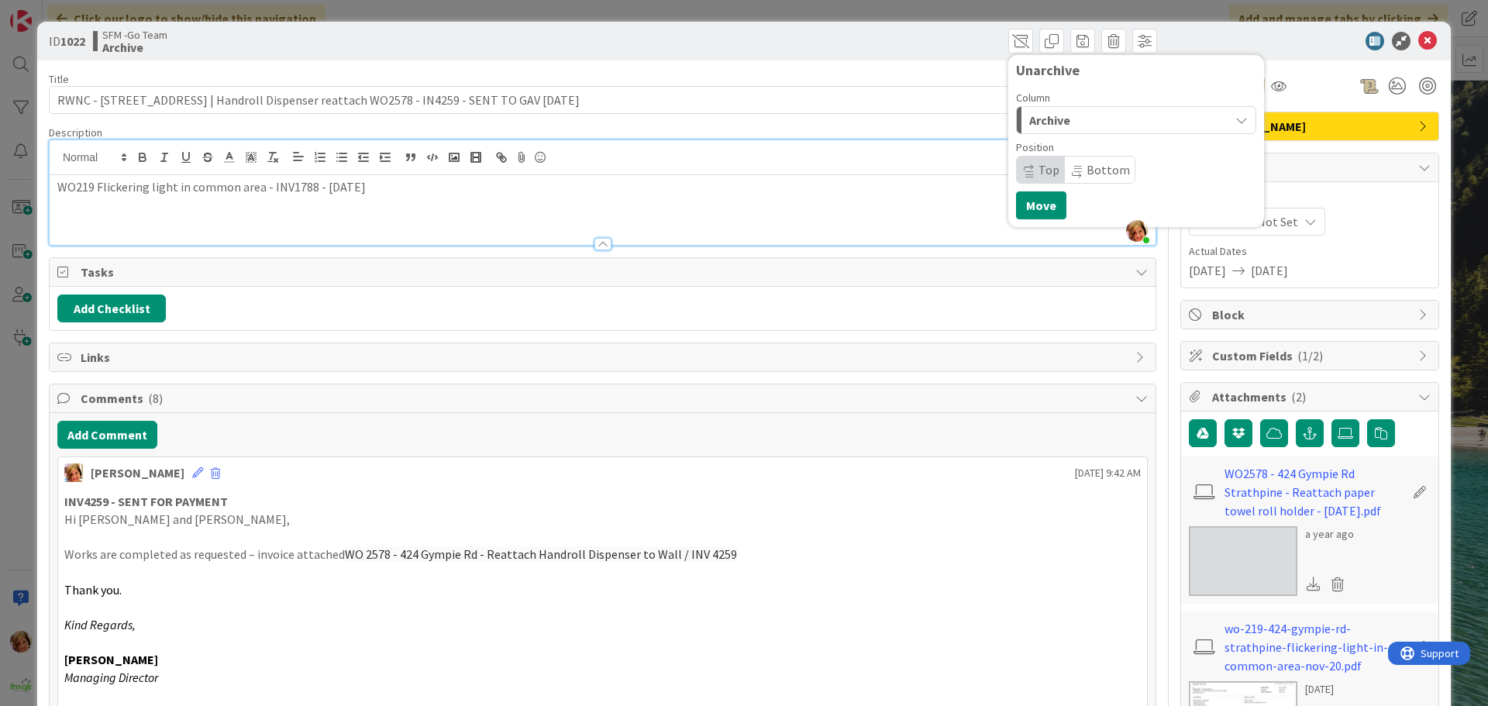
click at [1081, 122] on div "Archive" at bounding box center [1127, 120] width 204 height 25
click at [1078, 180] on span "In Progress" at bounding box center [1081, 182] width 56 height 19
click at [1027, 209] on button "Move" at bounding box center [1041, 205] width 50 height 28
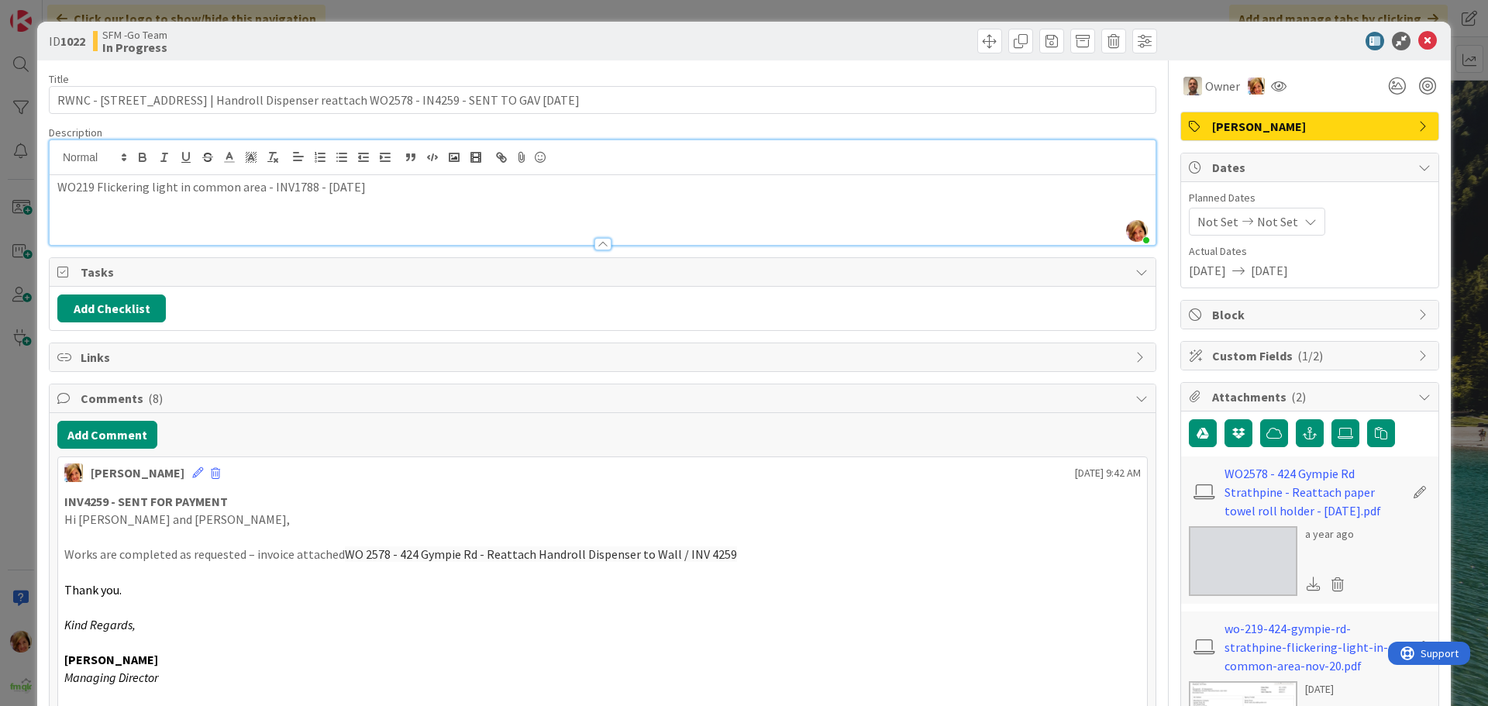
click at [366, 191] on p "WO219 Flickering light in common area - INV1788 - [DATE]" at bounding box center [602, 187] width 1090 height 18
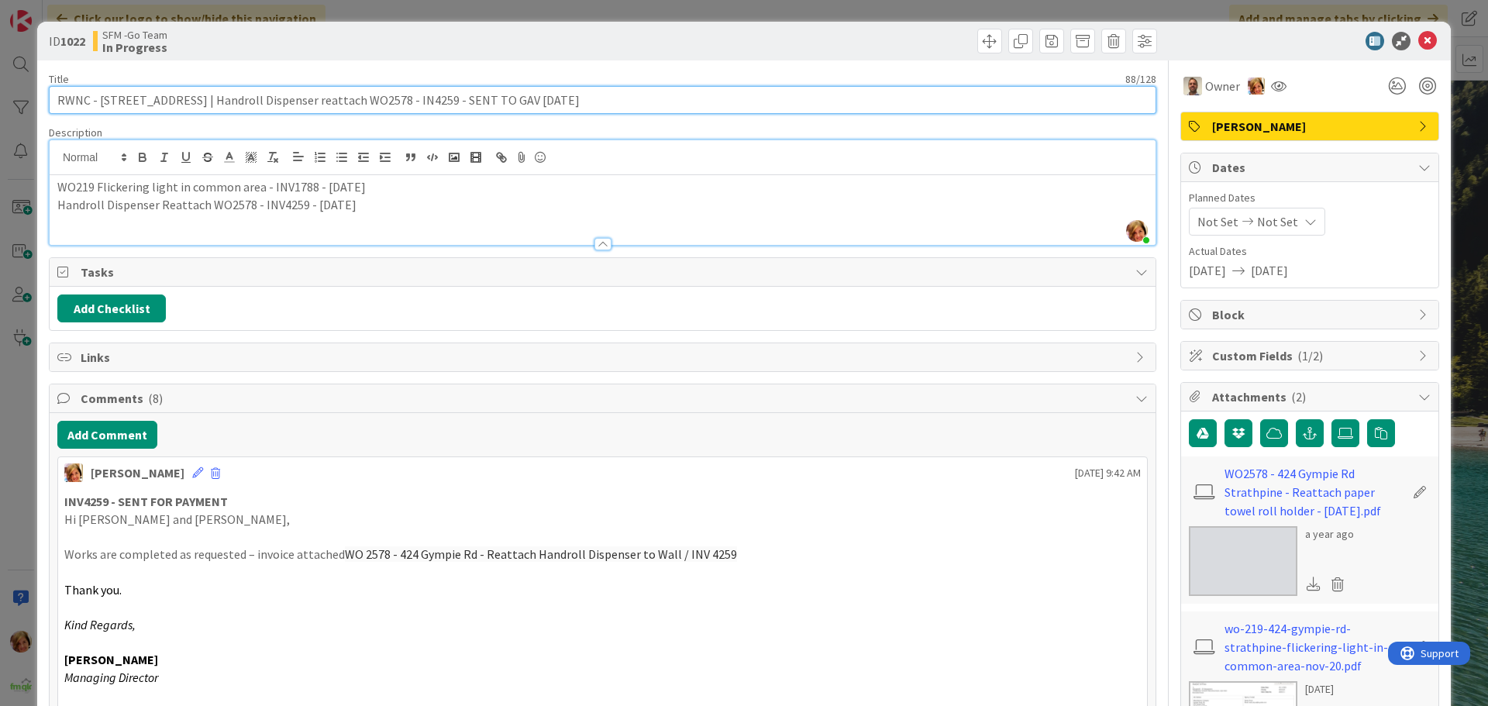
drag, startPoint x: 560, startPoint y: 101, endPoint x: 183, endPoint y: 103, distance: 377.4
click at [186, 103] on input "RWNC - [STREET_ADDRESS] | Handroll Dispenser reattach WO2578 - IN4259 - SENT TO…" at bounding box center [602, 100] width 1107 height 28
type input "RWNC - [STREET_ADDRESS] | Install Locked Box WO3754"
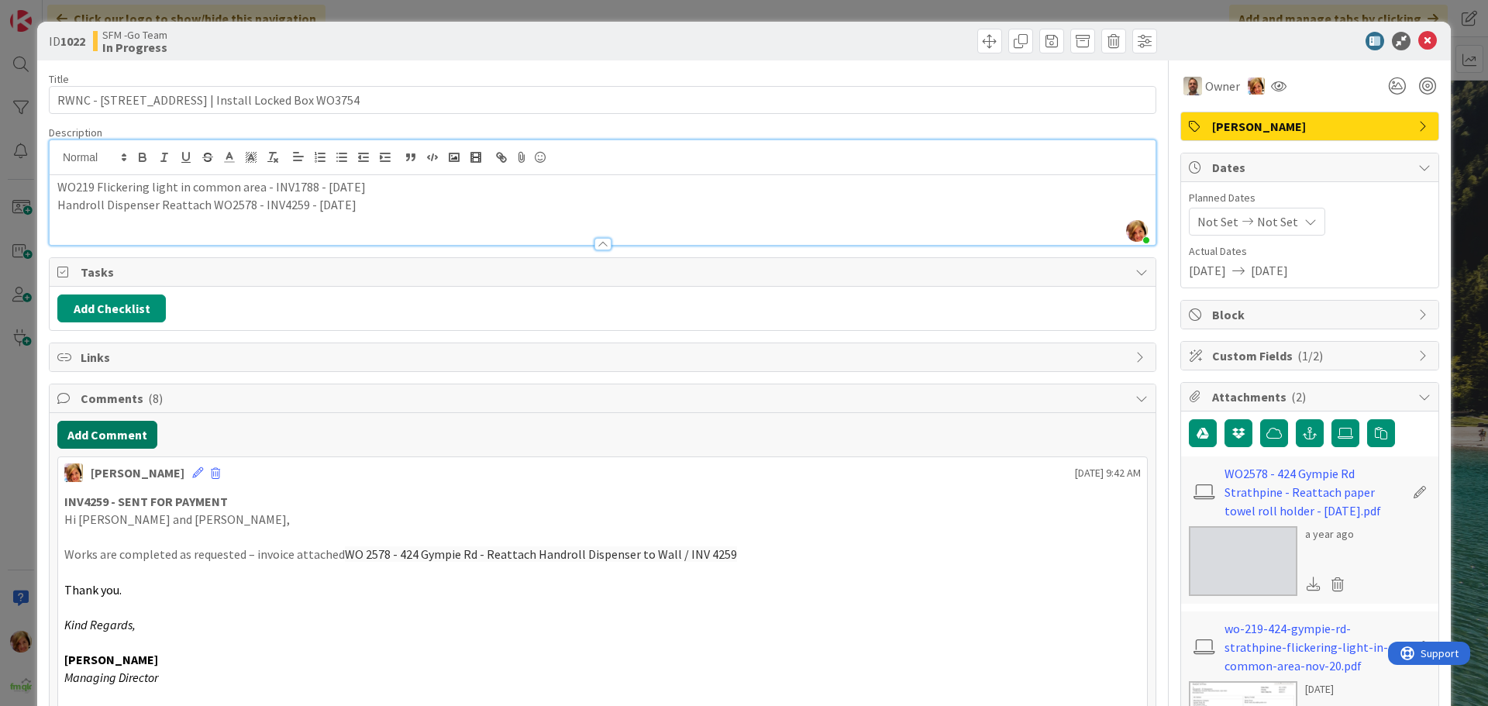
click at [122, 438] on button "Add Comment" at bounding box center [107, 435] width 100 height 28
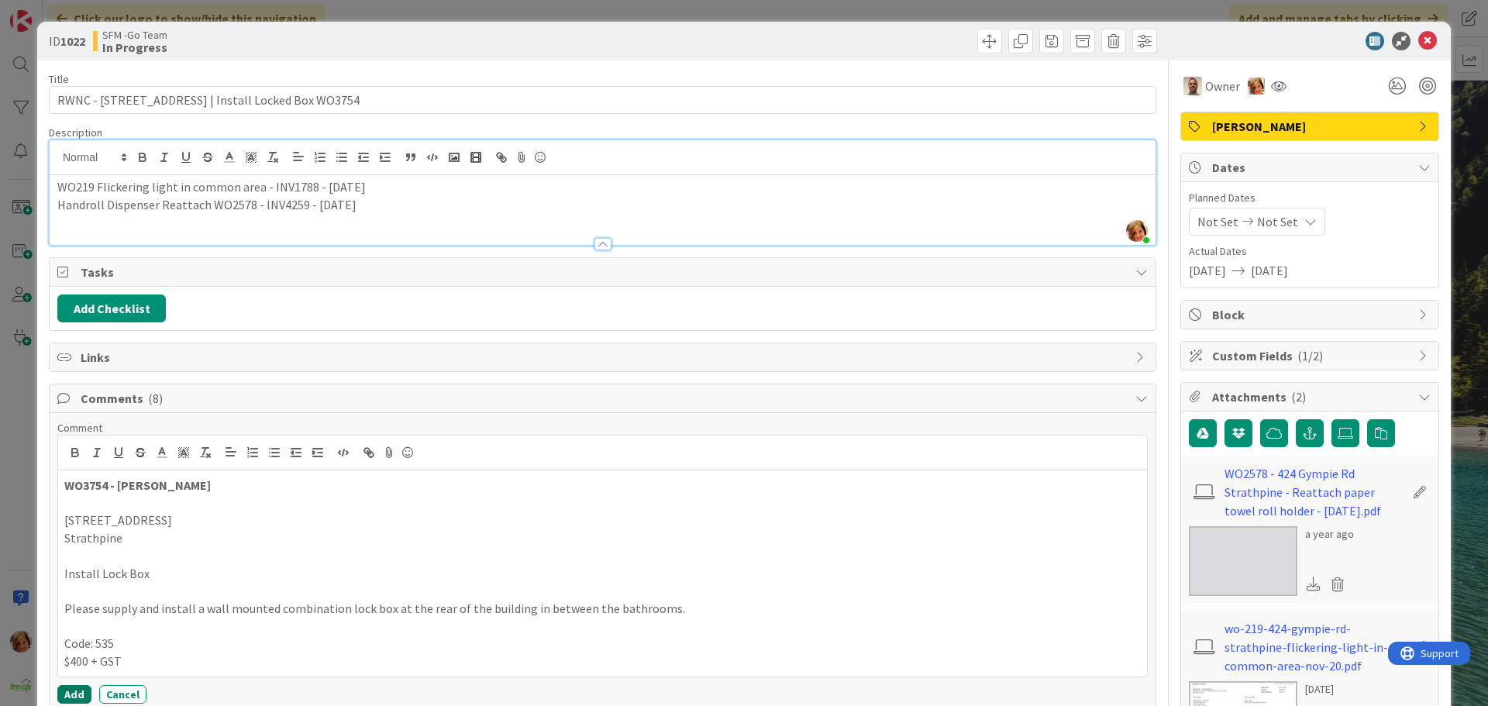
click at [71, 692] on button "Add" at bounding box center [74, 694] width 34 height 19
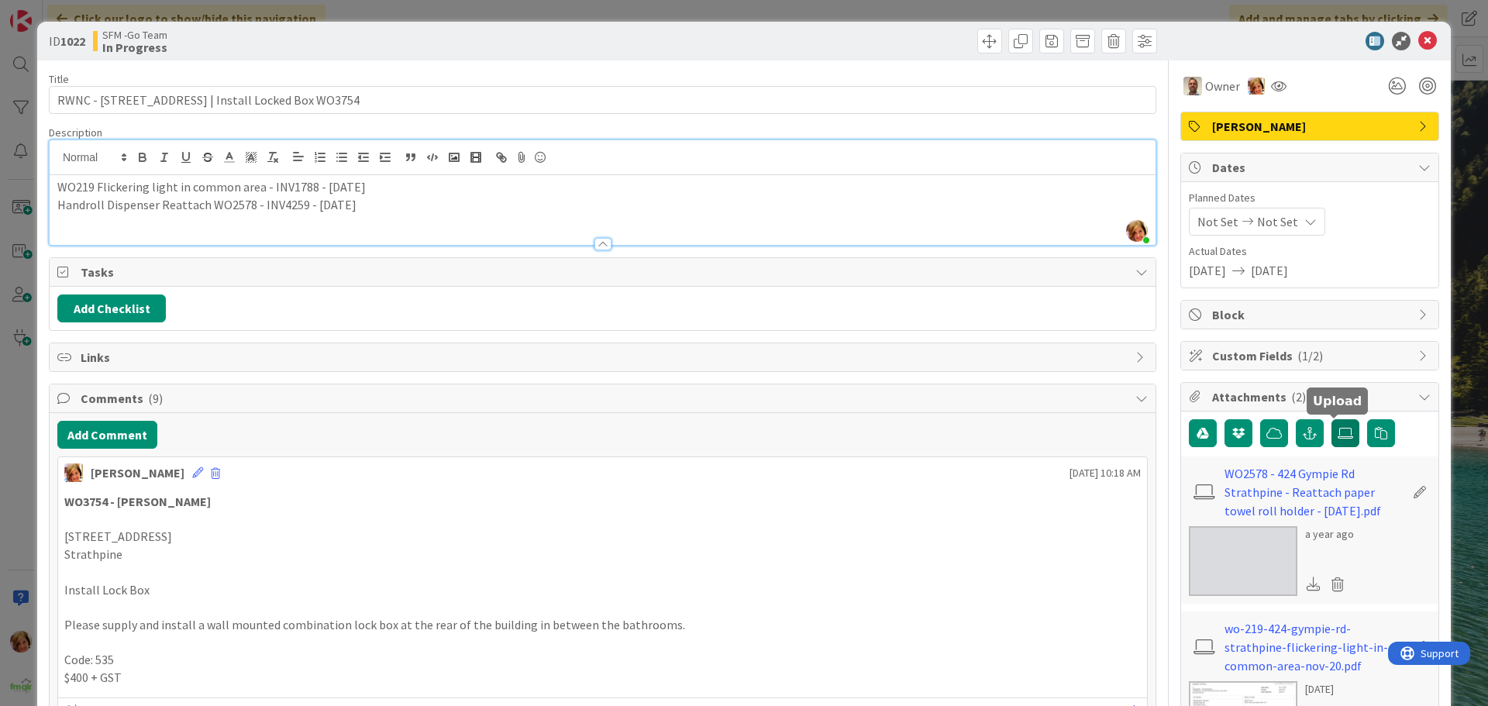
click at [1337, 432] on icon at bounding box center [1344, 433] width 15 height 12
click at [1331, 419] on input "file" at bounding box center [1331, 419] width 0 height 0
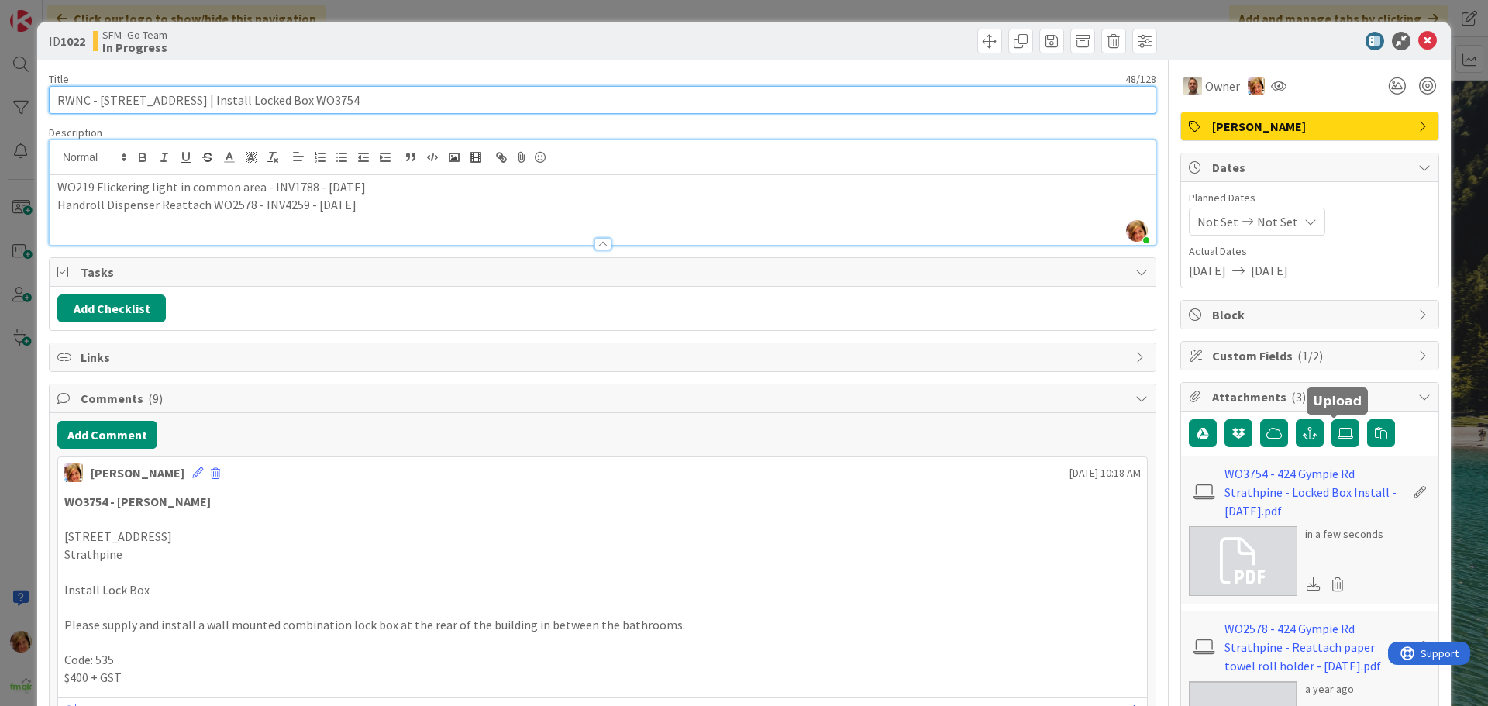
click at [349, 89] on input "RWNC - [STREET_ADDRESS] | Install Locked Box WO3754" at bounding box center [602, 100] width 1107 height 28
type input "RWNC - [STREET_ADDRESS] | Install Locked Box WO3754 - DR INV5214"
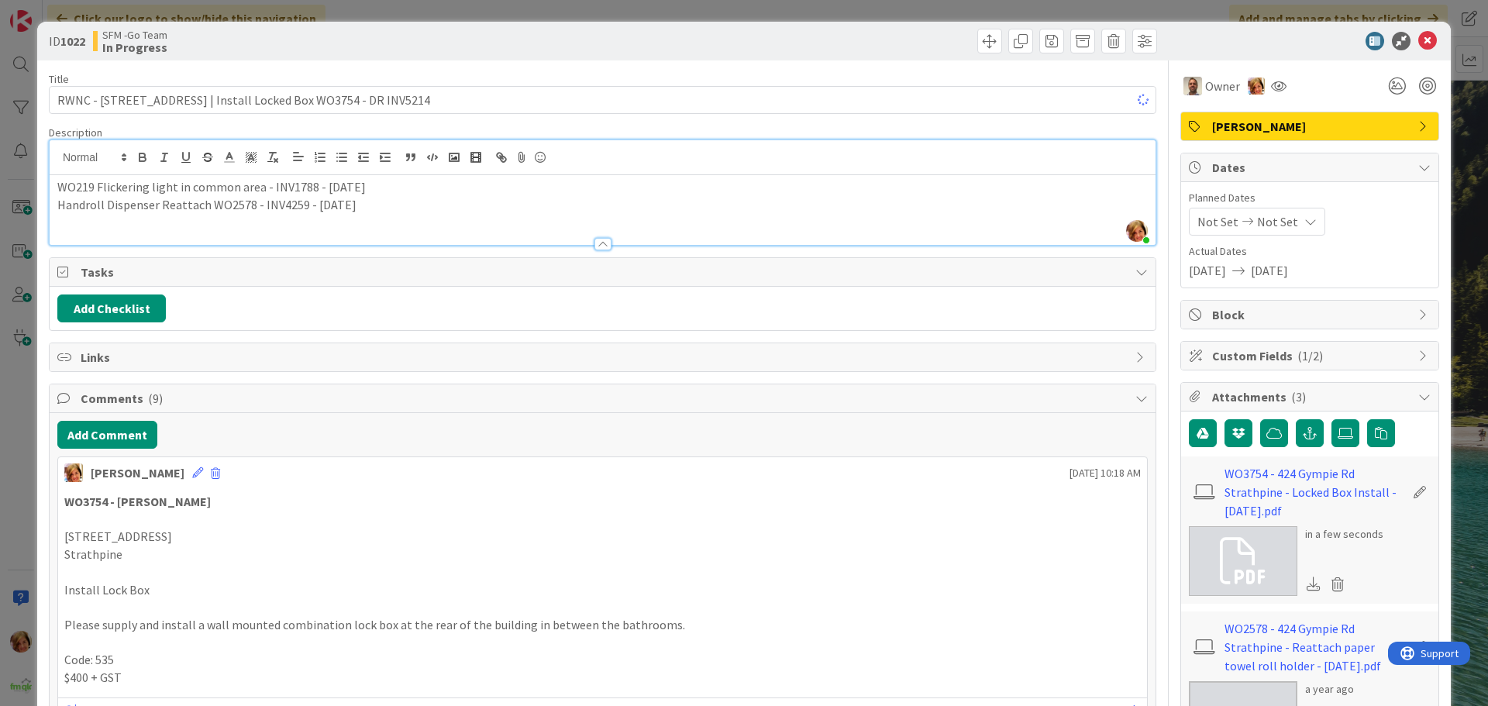
click at [666, 57] on div "ID 1022 SFM -Go Team In Progress Move Move" at bounding box center [743, 41] width 1413 height 39
click at [1418, 43] on icon at bounding box center [1427, 41] width 19 height 19
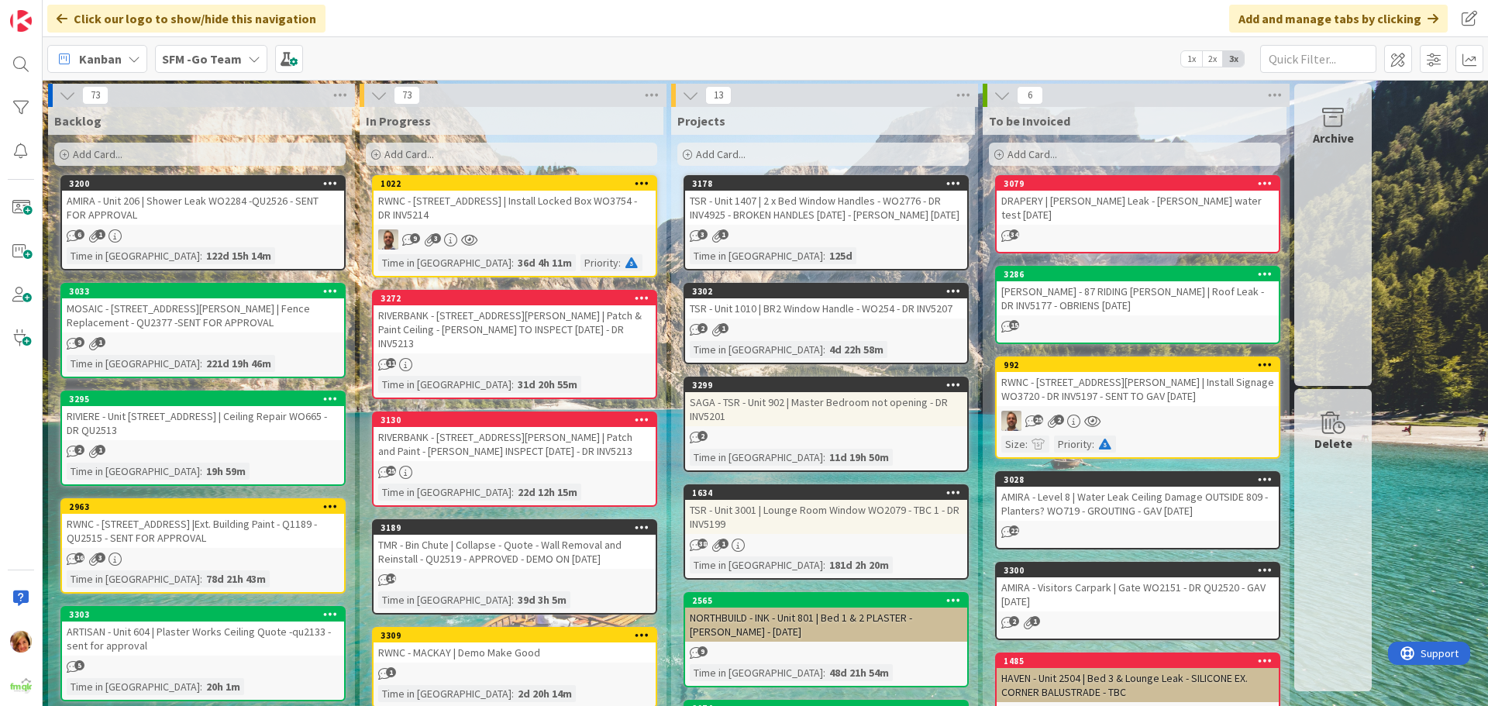
drag, startPoint x: 510, startPoint y: 539, endPoint x: 487, endPoint y: 539, distance: 23.2
click at [510, 539] on div "TMR - Bin Chute | Collapse - Quote - Wall Removal and Reinstall - QU2519 - APPR…" at bounding box center [514, 552] width 282 height 34
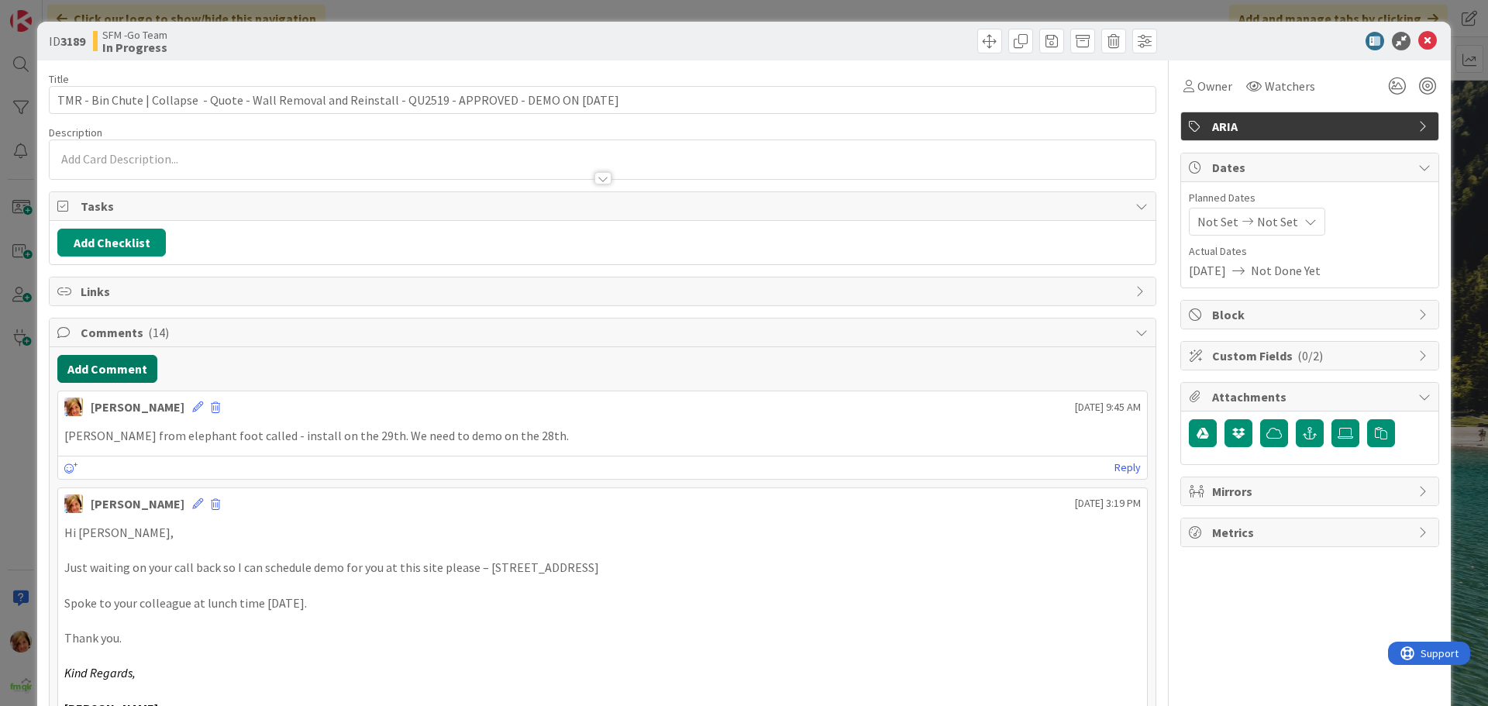
click at [112, 365] on button "Add Comment" at bounding box center [107, 369] width 100 height 28
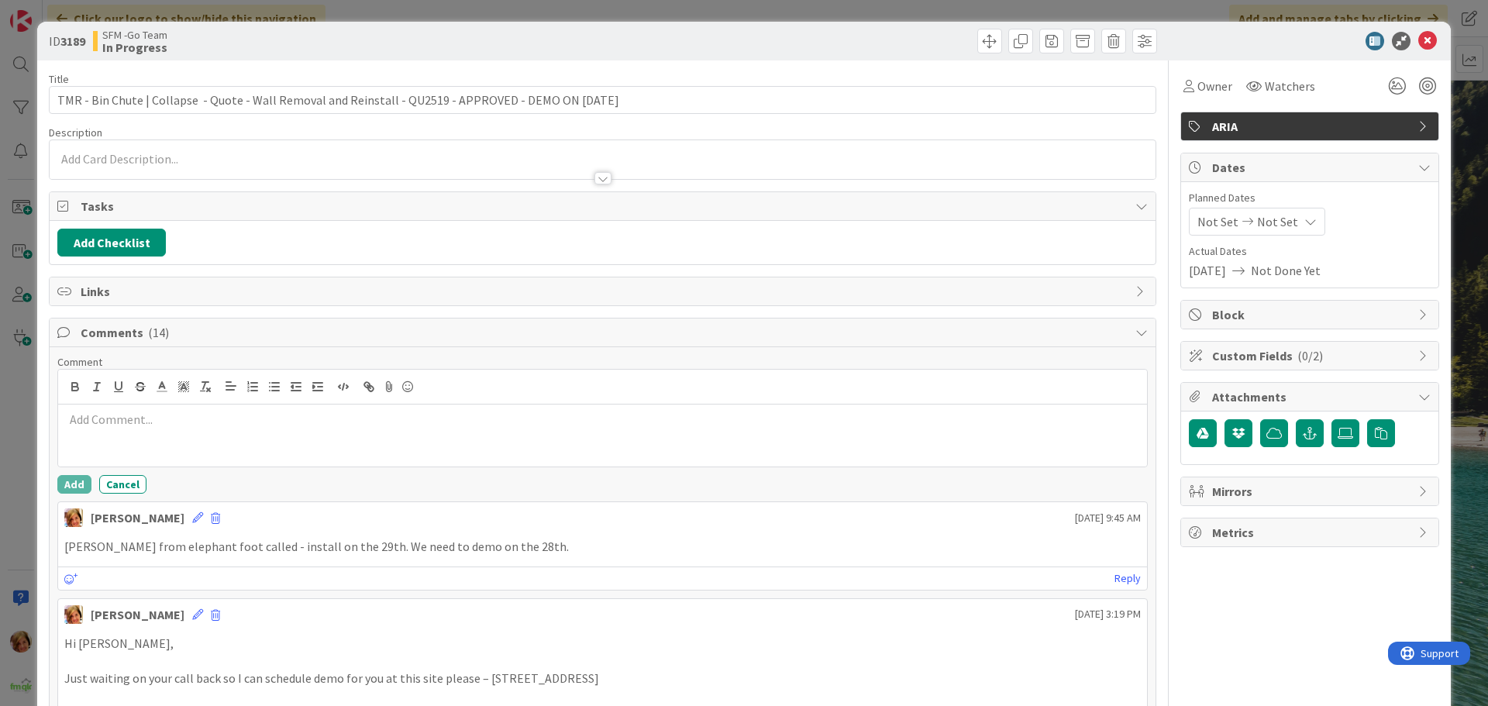
click at [132, 411] on div at bounding box center [602, 435] width 1089 height 62
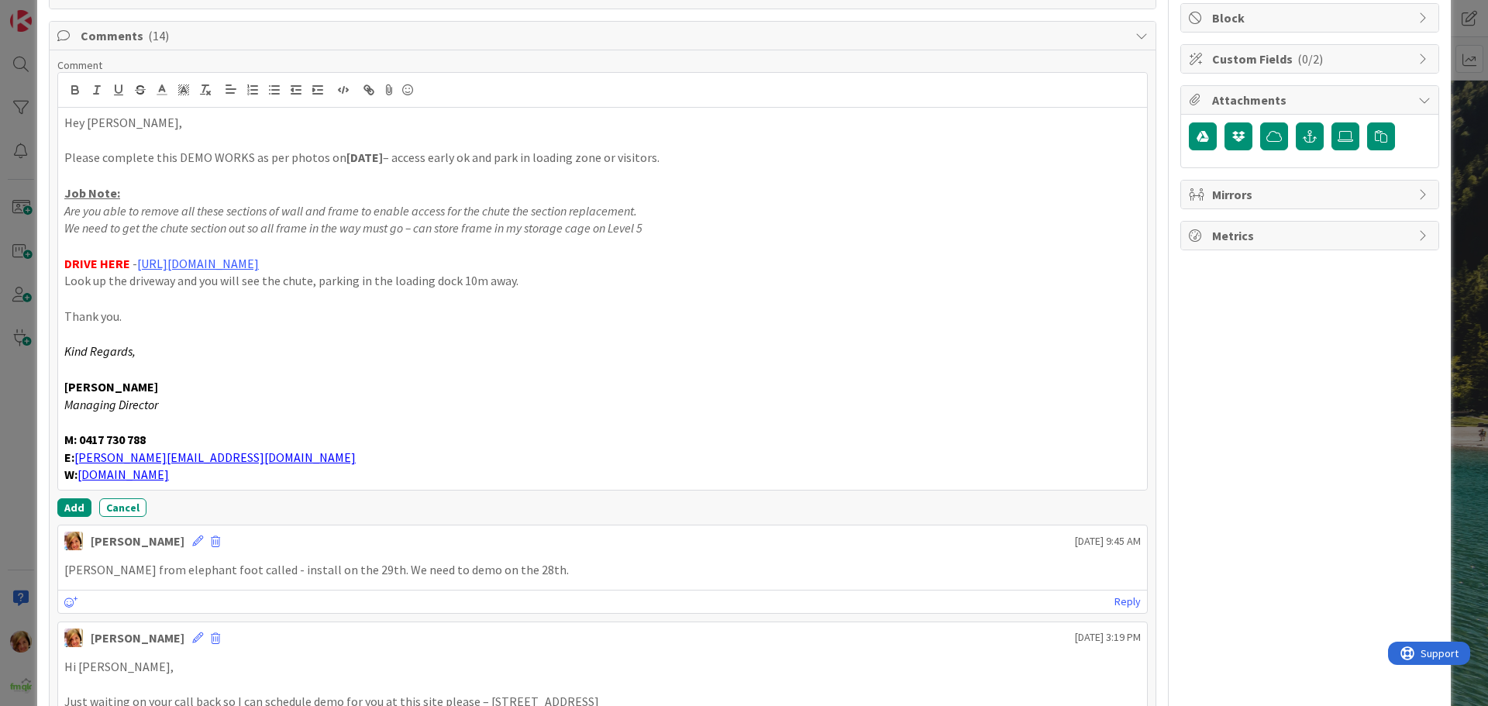
scroll to position [305, 0]
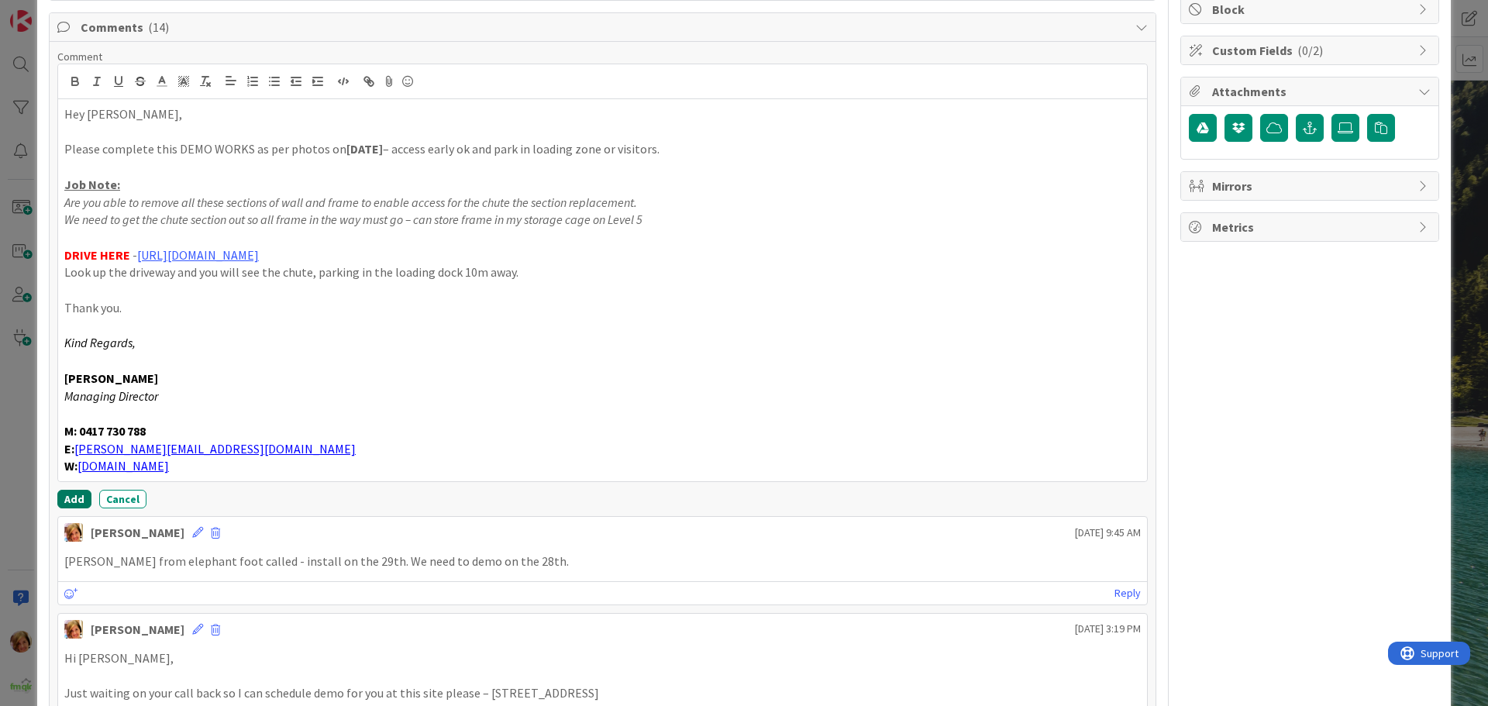
click at [68, 494] on button "Add" at bounding box center [74, 499] width 34 height 19
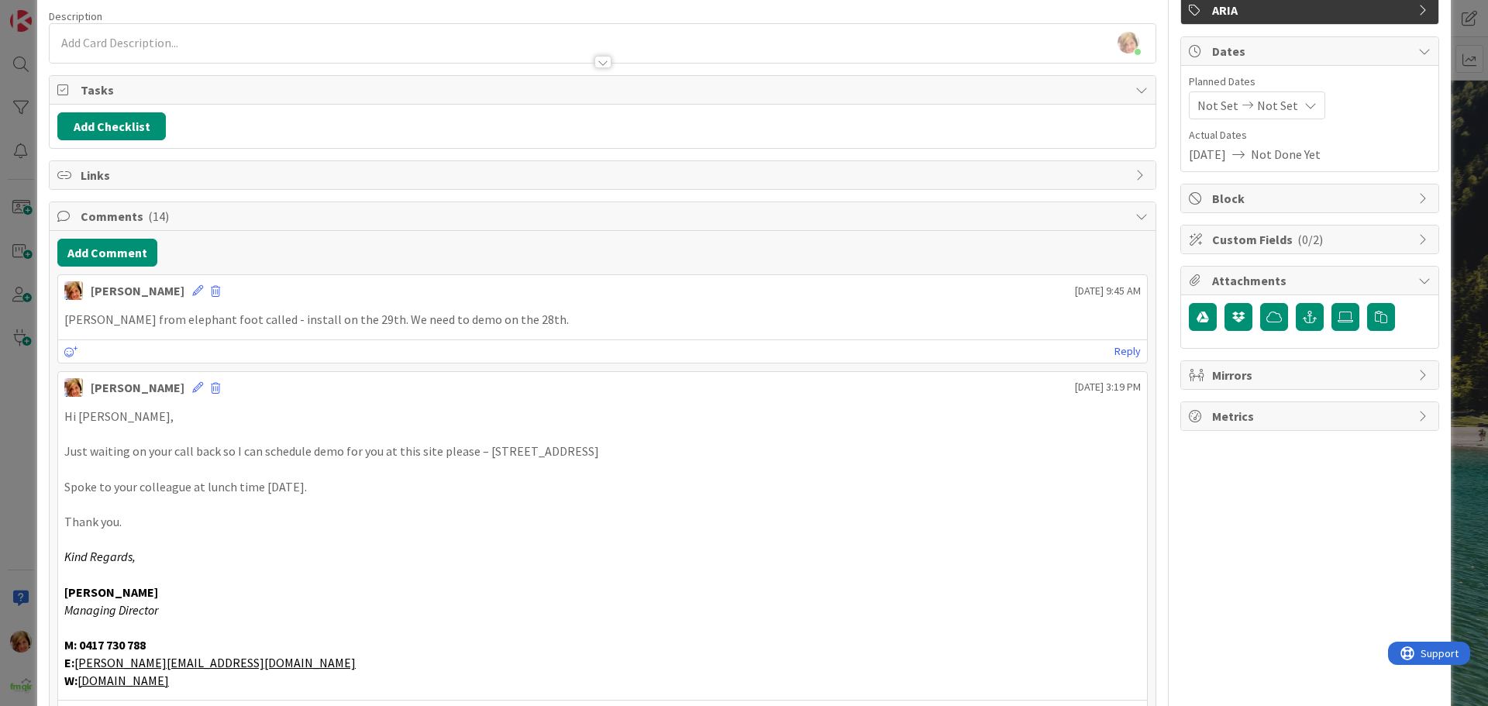
scroll to position [0, 0]
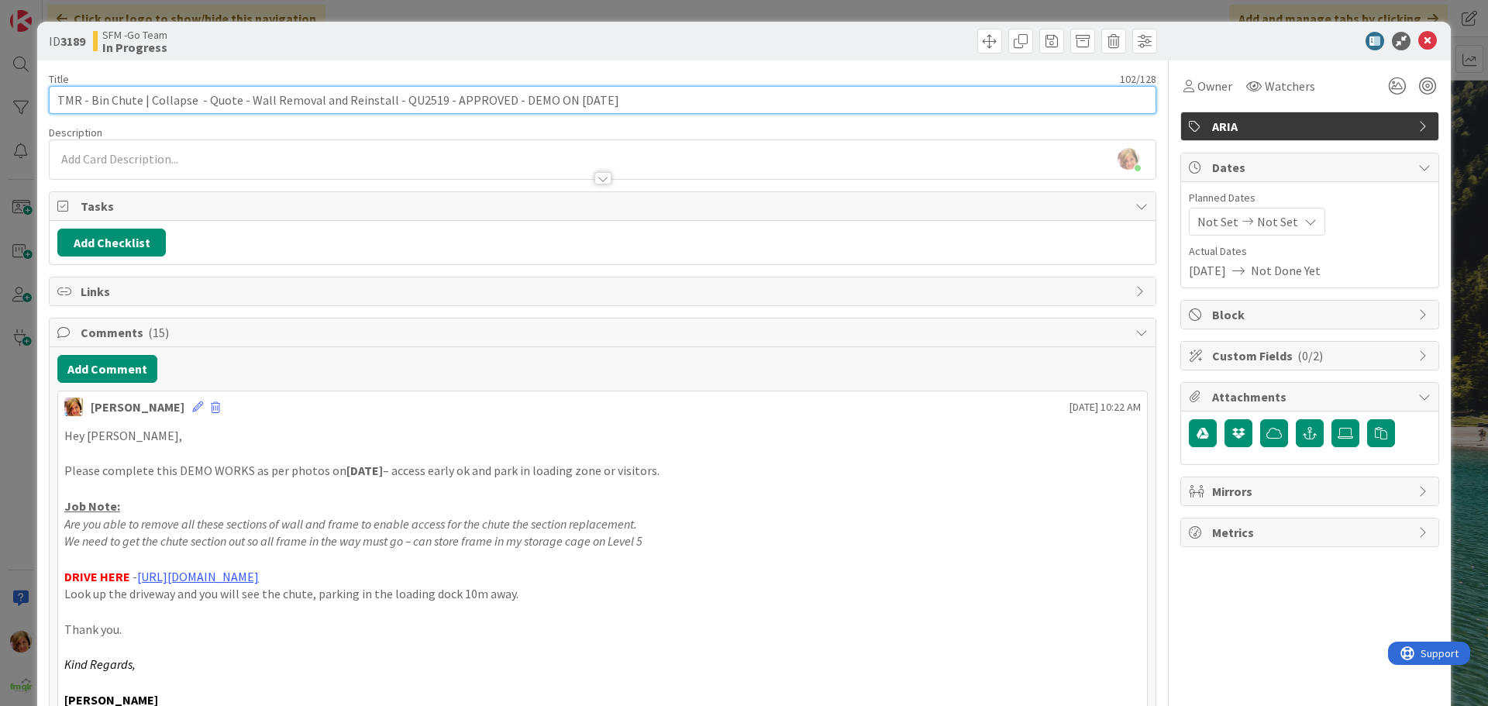
click at [508, 100] on input "TMR - Bin Chute | Collapse - Quote - Wall Removal and Reinstall - QU2519 - APPR…" at bounding box center [602, 100] width 1107 height 28
type input "TMR - Bin Chute | Collapse - Quote - Wall Removal and Reinstall - QU2519 - APPR…"
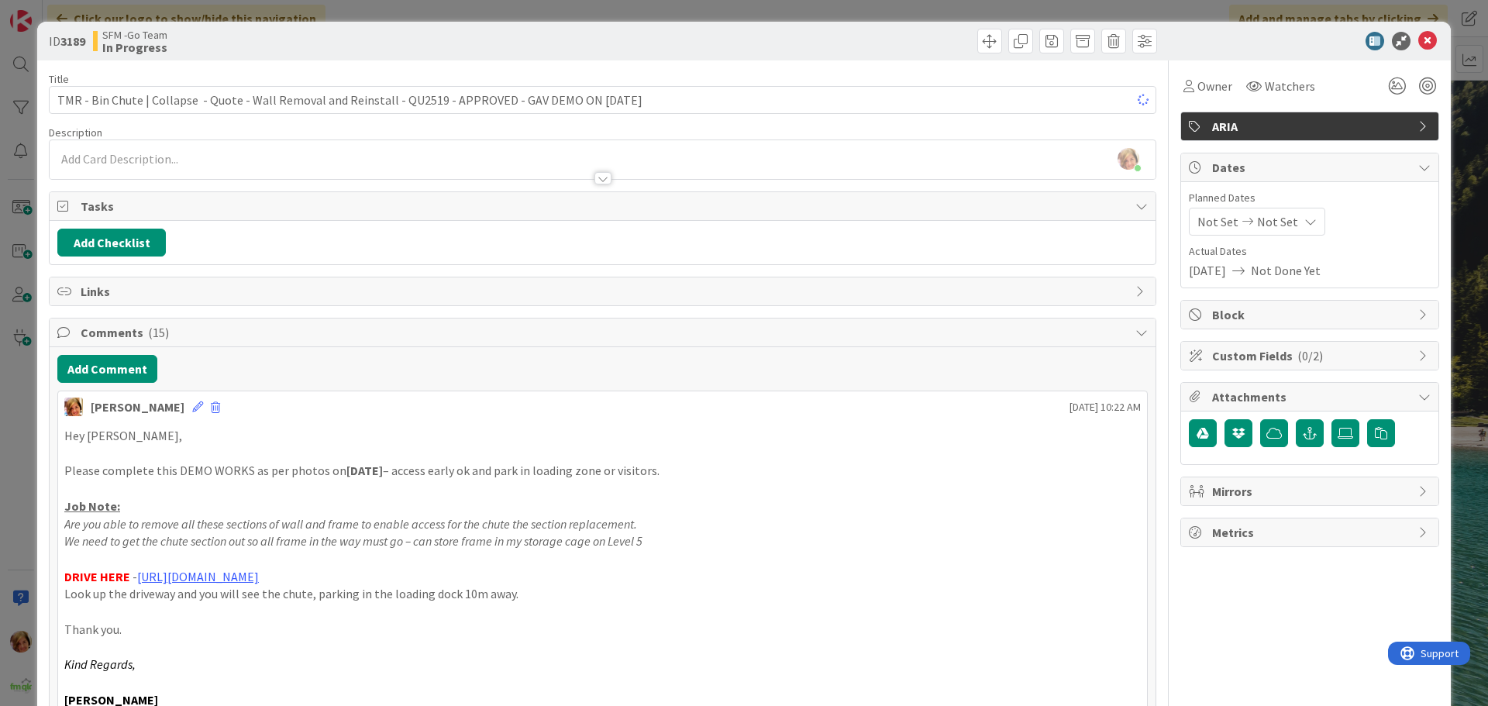
click at [790, 35] on div at bounding box center [882, 41] width 550 height 25
click at [1418, 41] on icon at bounding box center [1427, 41] width 19 height 19
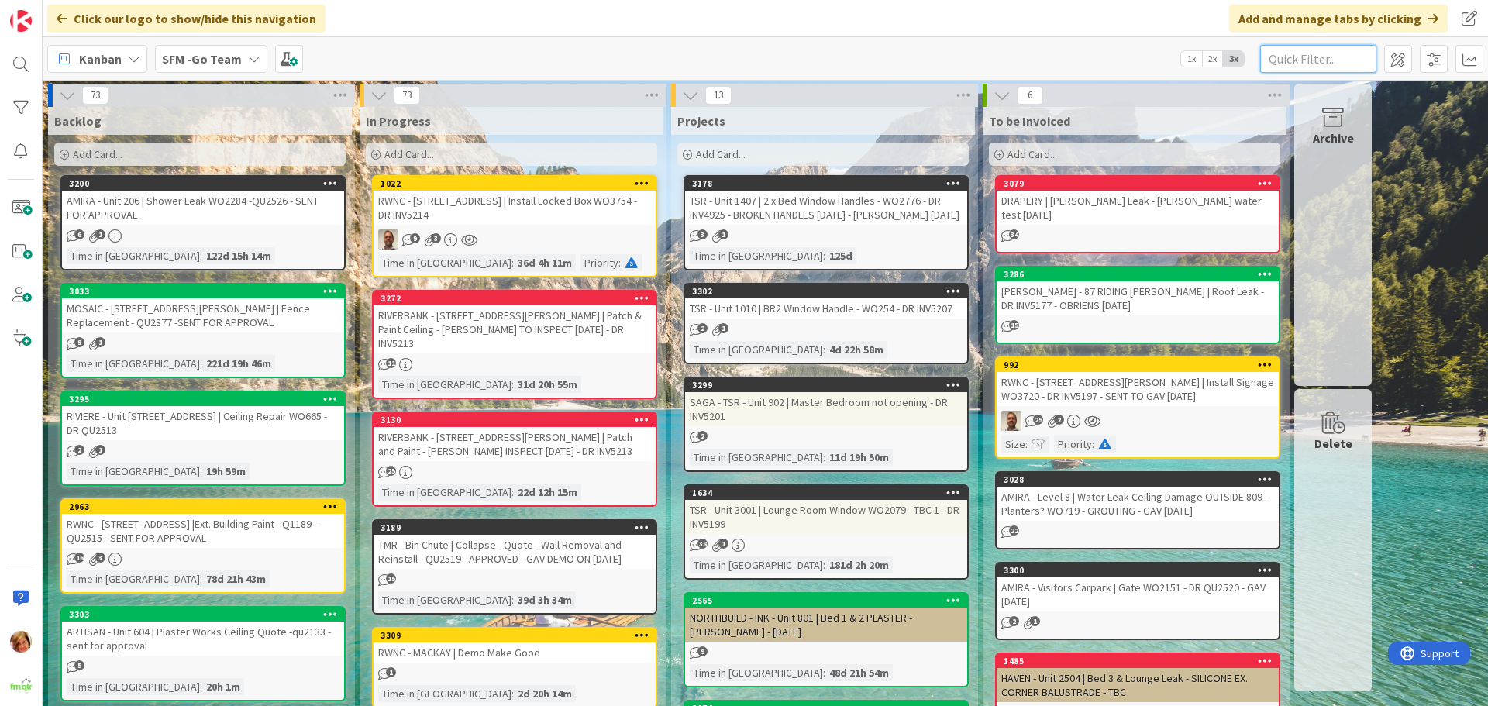
click at [1331, 64] on input "text" at bounding box center [1318, 59] width 116 height 28
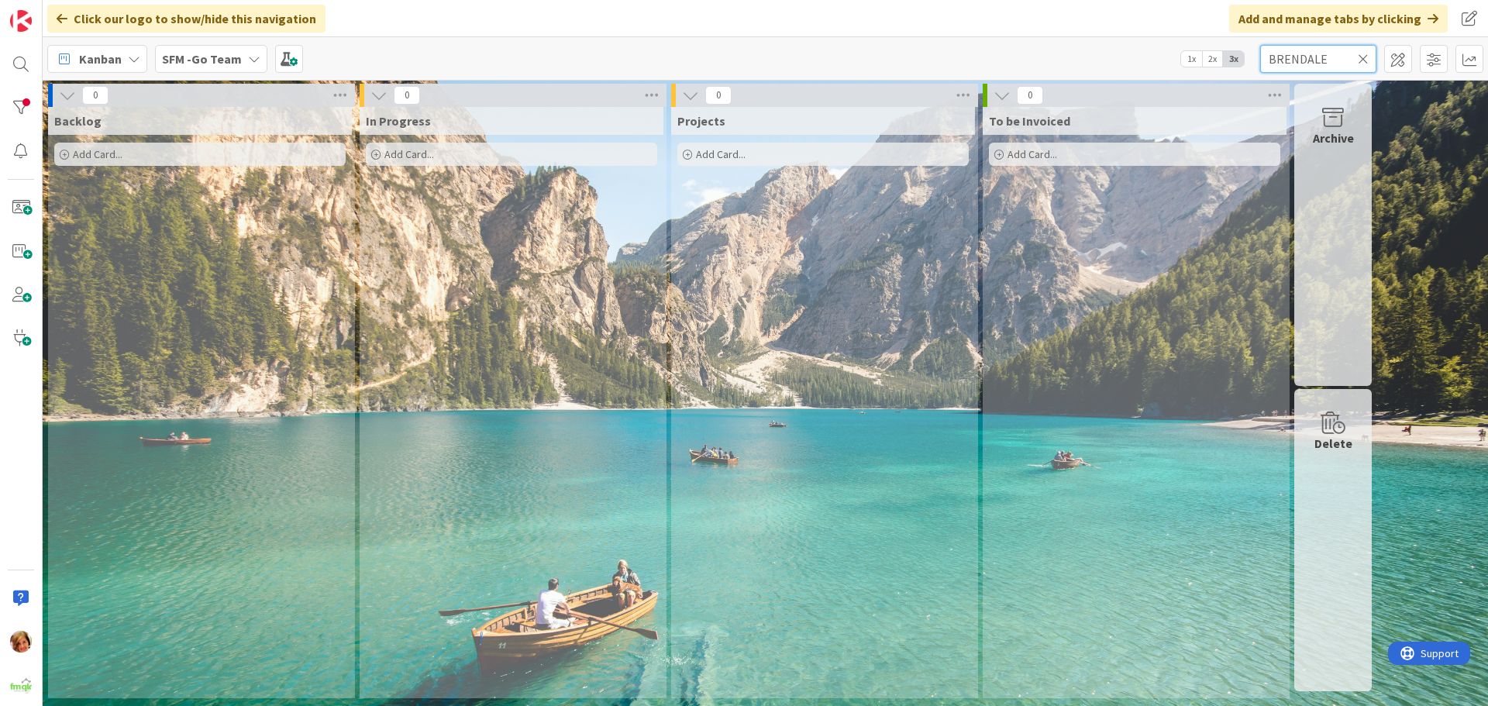
drag, startPoint x: 1330, startPoint y: 56, endPoint x: 1256, endPoint y: 55, distance: 73.6
click at [1256, 55] on div "Kanban SFM -Go Team 1x 2x 3x BRENDALE" at bounding box center [765, 58] width 1445 height 43
type input "33"
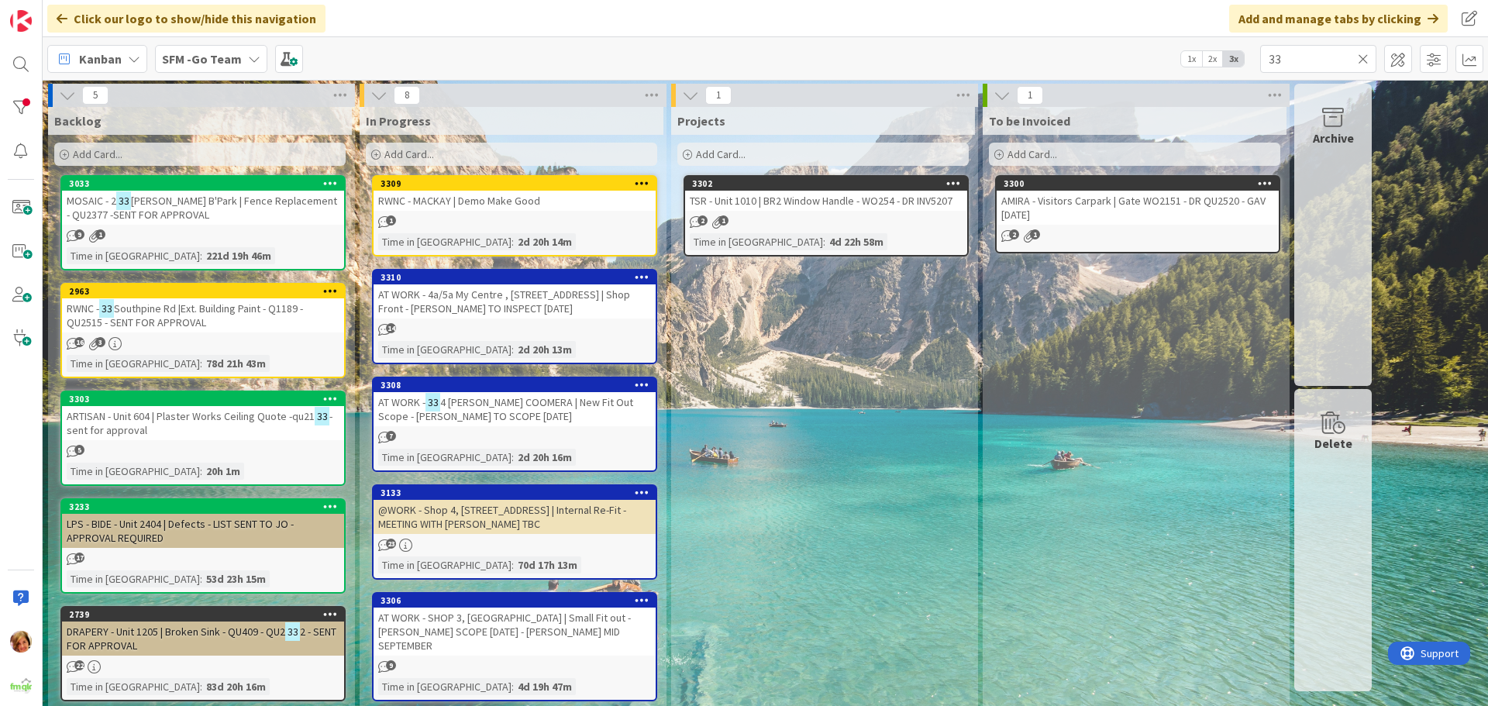
click at [190, 307] on span "Southpine Rd |Ext. Building Paint - Q1189 - QU2515 - SENT FOR APPROVAL" at bounding box center [185, 315] width 236 height 28
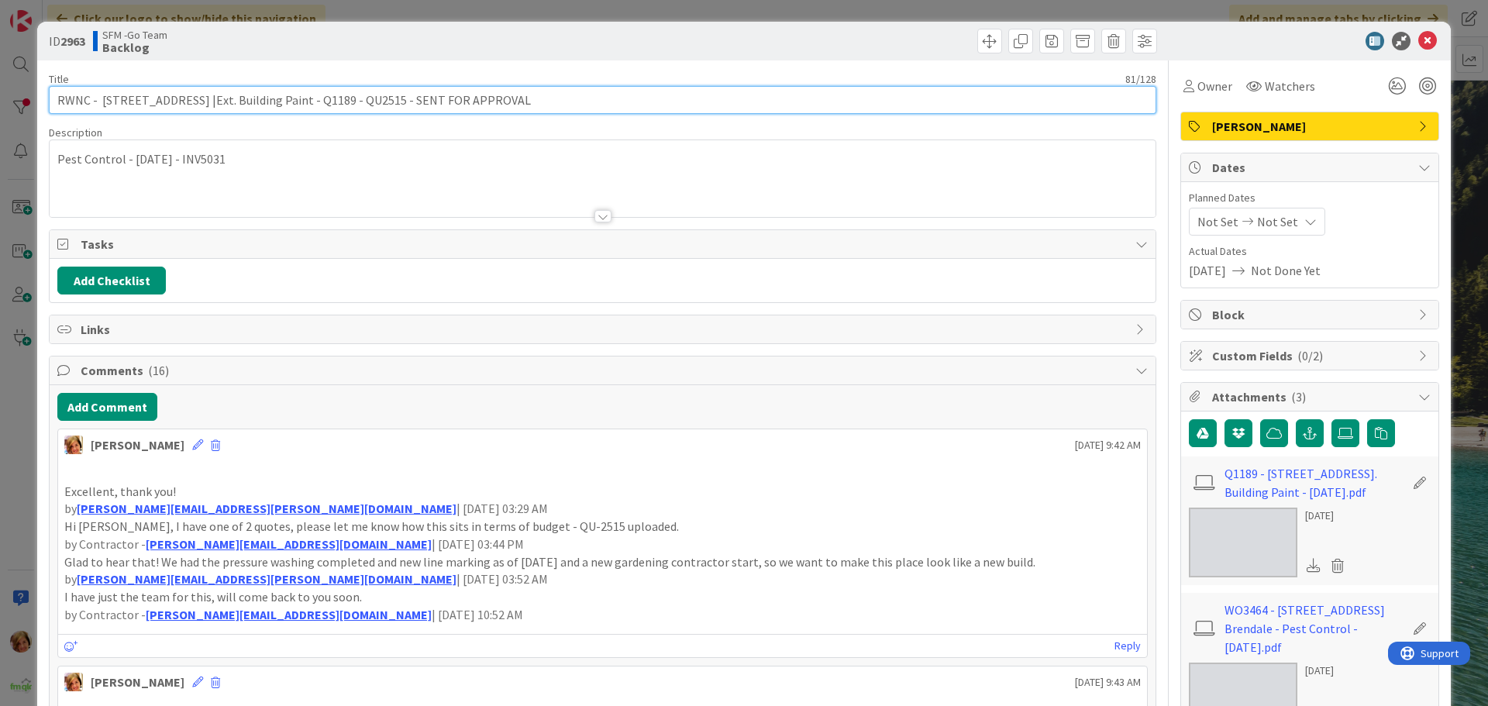
click at [529, 98] on input "RWNC - [STREET_ADDRESS] |Ext. Building Paint - Q1189 - QU2515 - SENT FOR APPROV…" at bounding box center [602, 100] width 1107 height 28
type input "RWNC - [STREET_ADDRESS] |Ext. Building Paint - Q1189 - QU2515 - SENT FOR APPROV…"
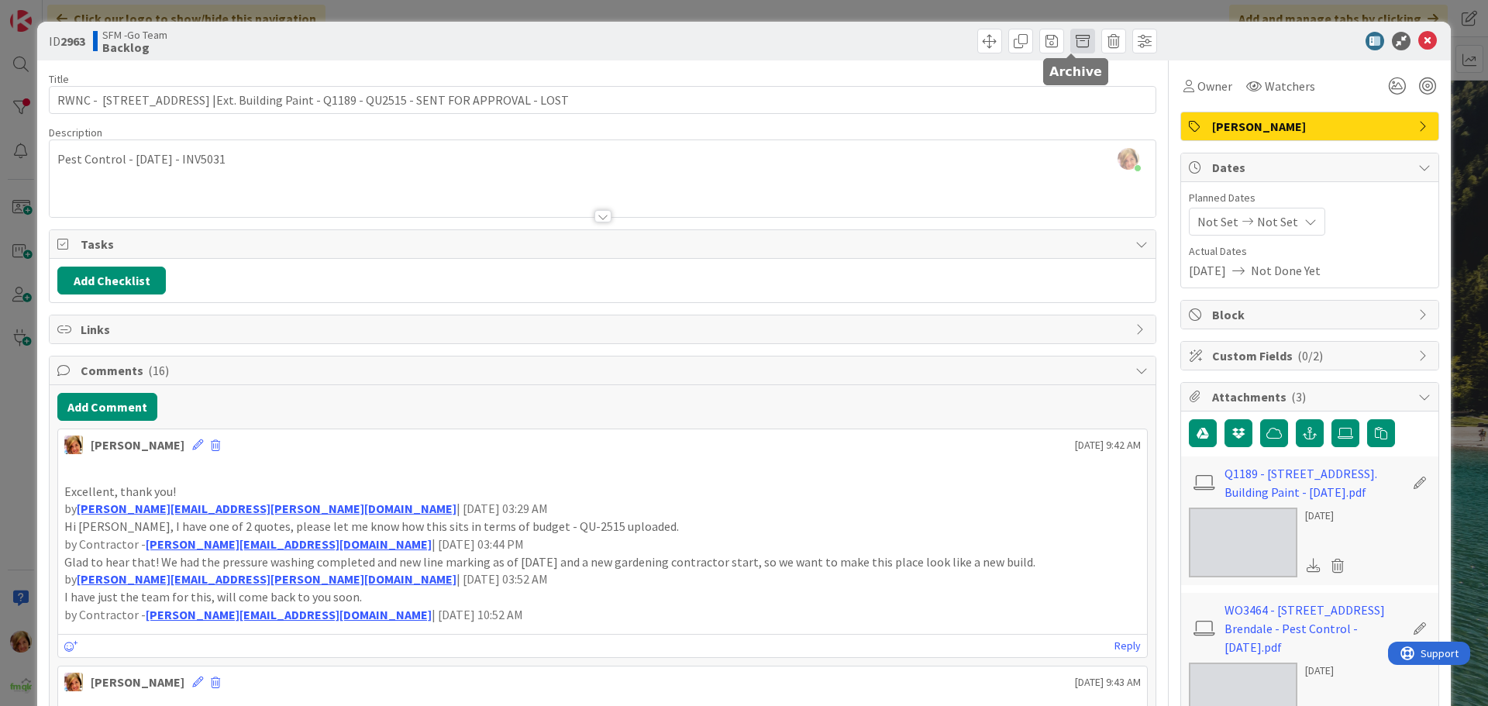
click at [1070, 42] on span at bounding box center [1082, 41] width 25 height 25
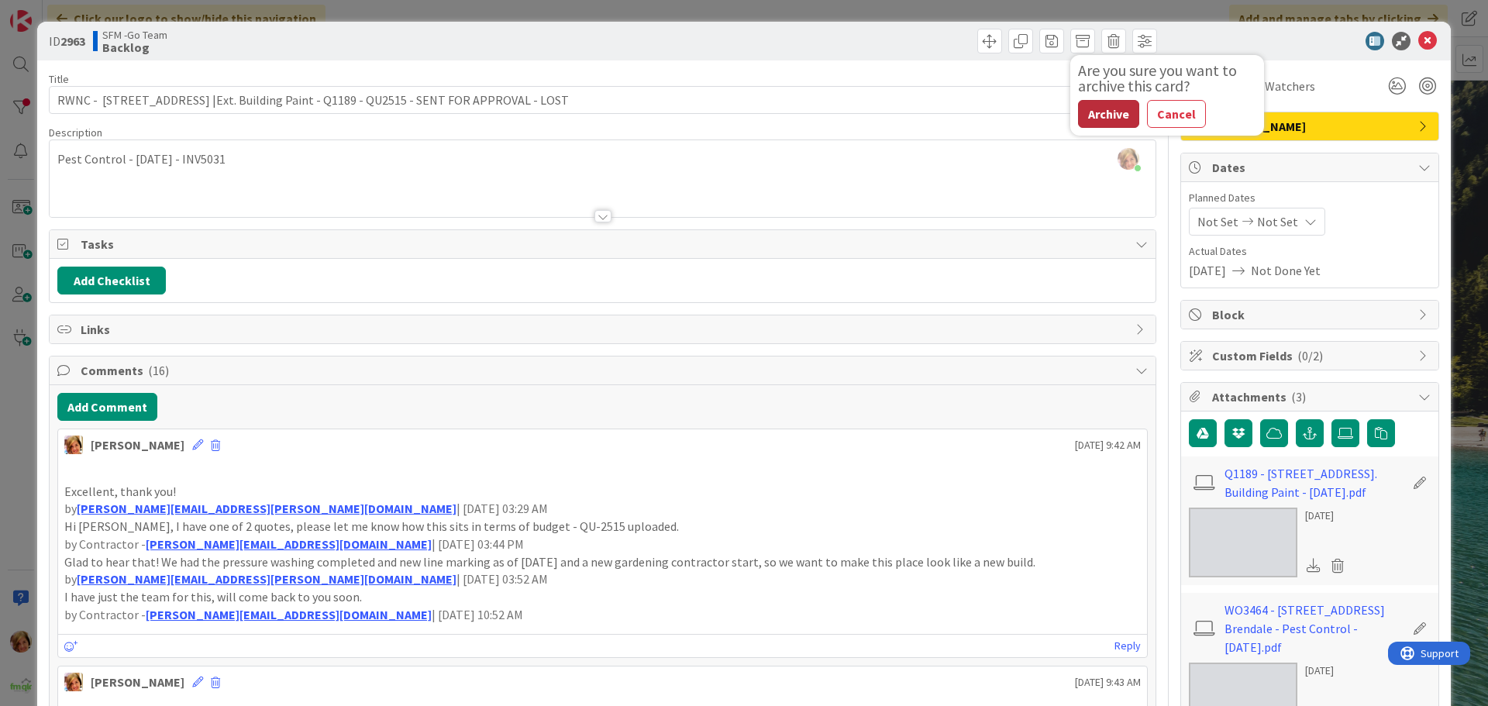
click at [1103, 109] on button "Archive" at bounding box center [1108, 114] width 61 height 28
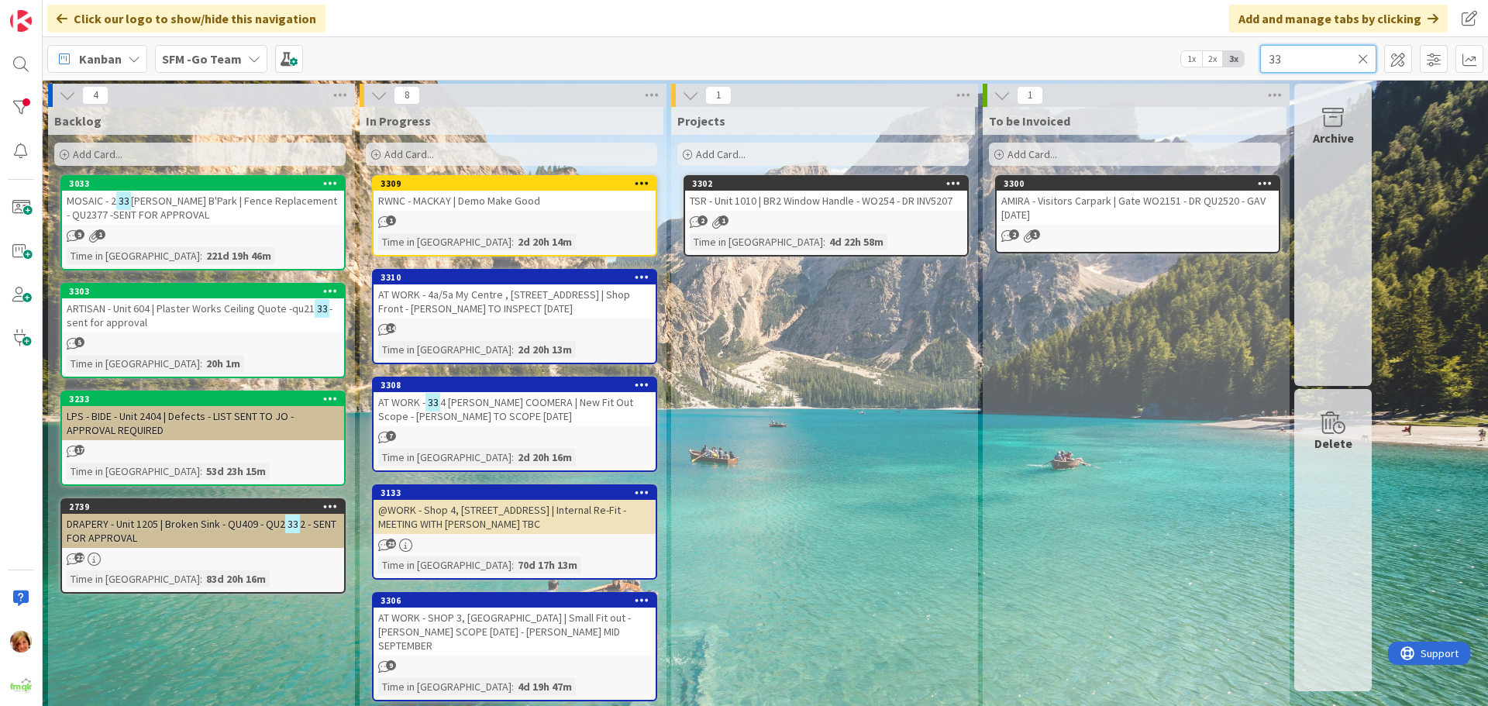
click at [1300, 64] on input "33" at bounding box center [1318, 59] width 116 height 28
type input "3"
type input "TMR"
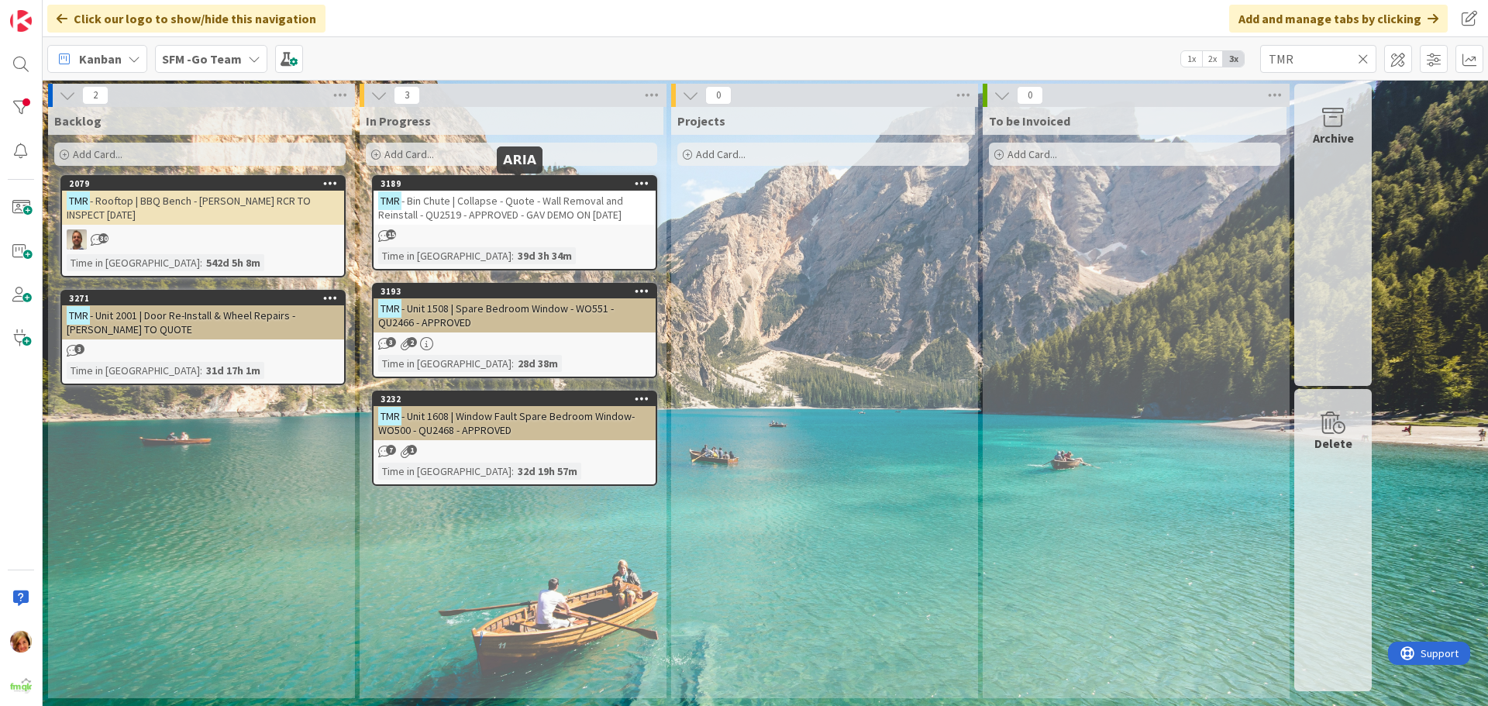
click at [504, 210] on span "- Bin Chute | Collapse - Quote - Wall Removal and Reinstall - QU2519 - APPROVED…" at bounding box center [500, 208] width 245 height 28
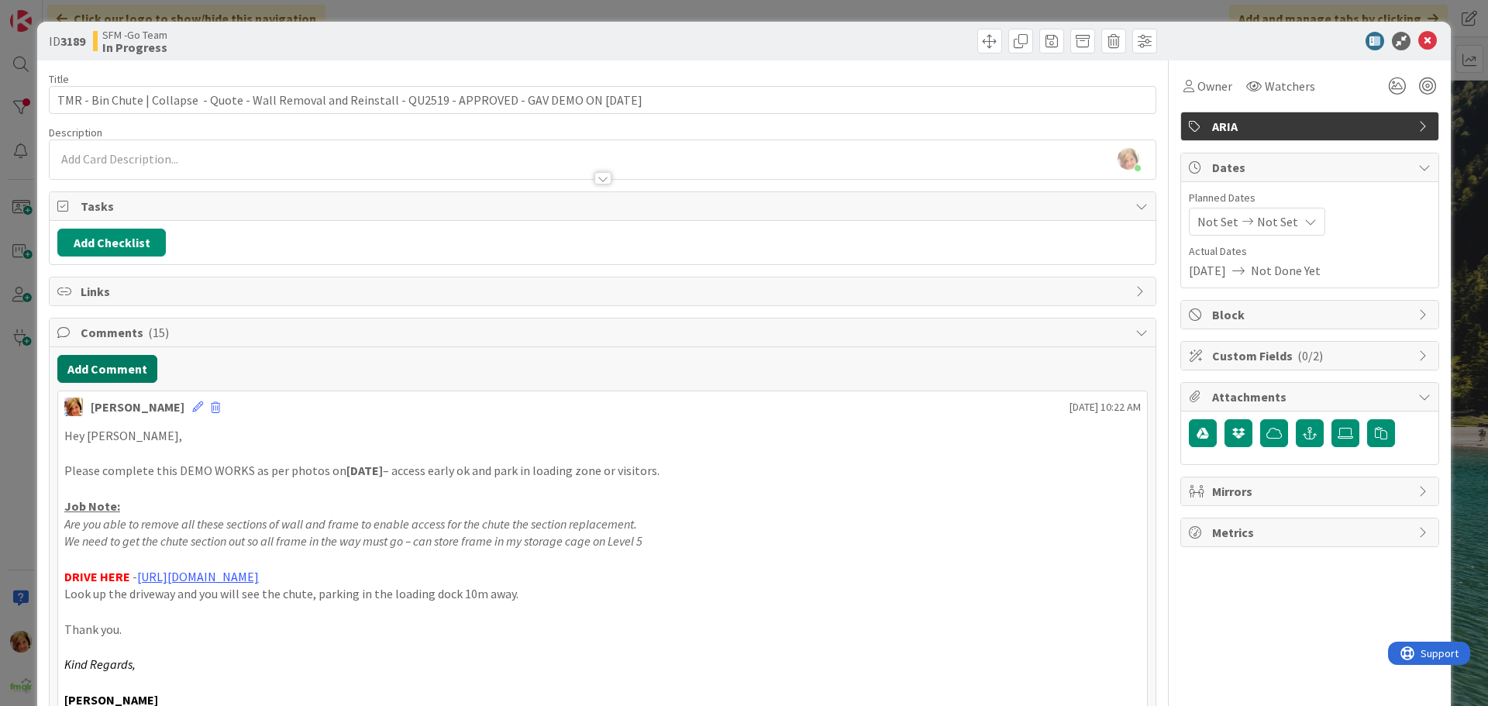
click at [116, 364] on button "Add Comment" at bounding box center [107, 369] width 100 height 28
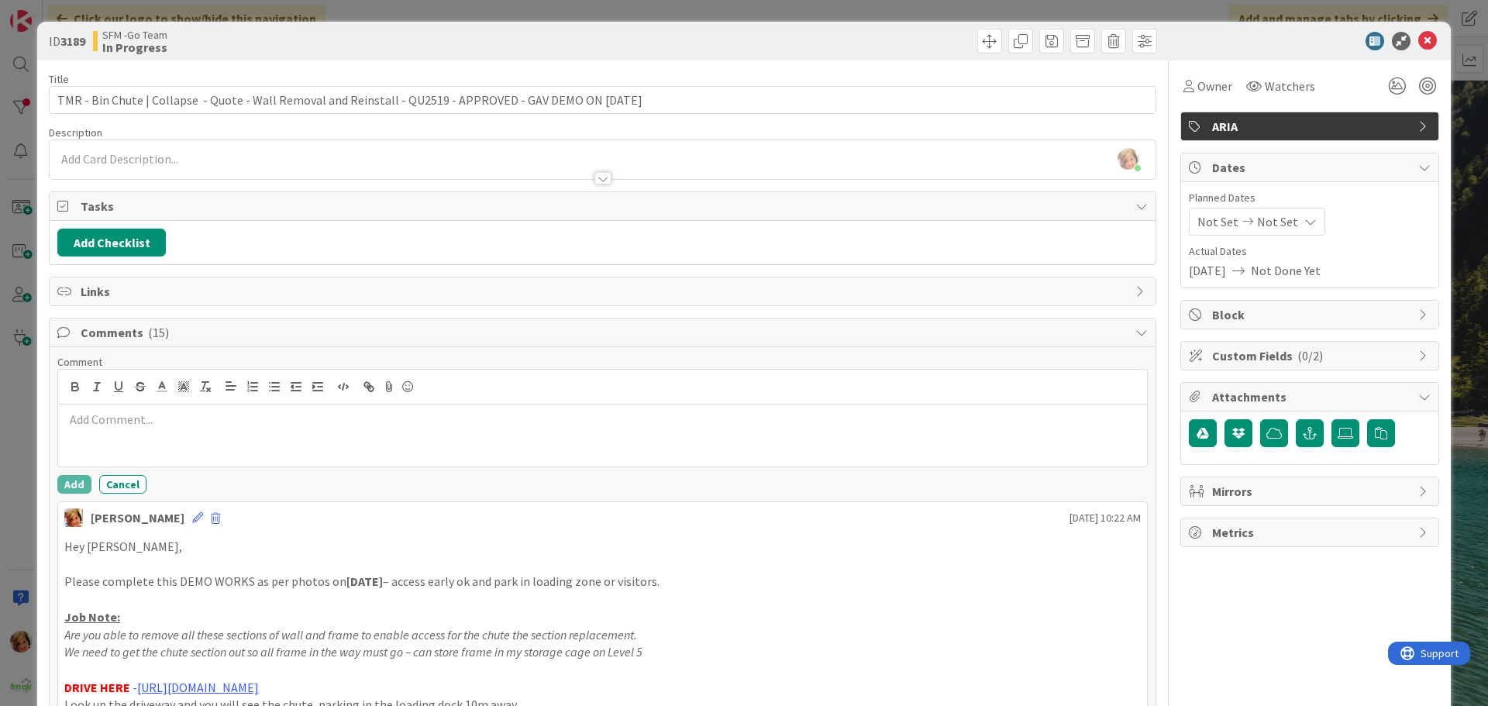
click at [143, 419] on p at bounding box center [602, 420] width 1076 height 18
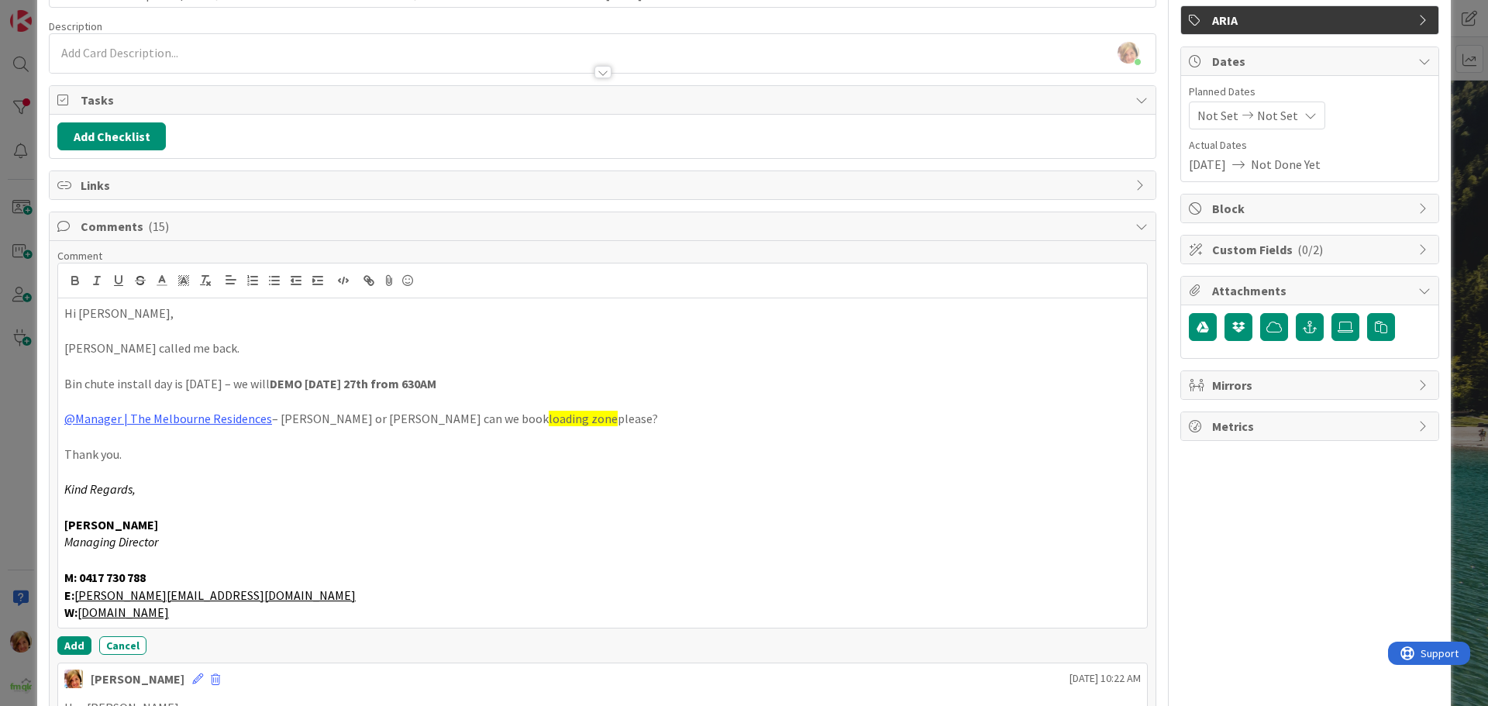
scroll to position [253, 0]
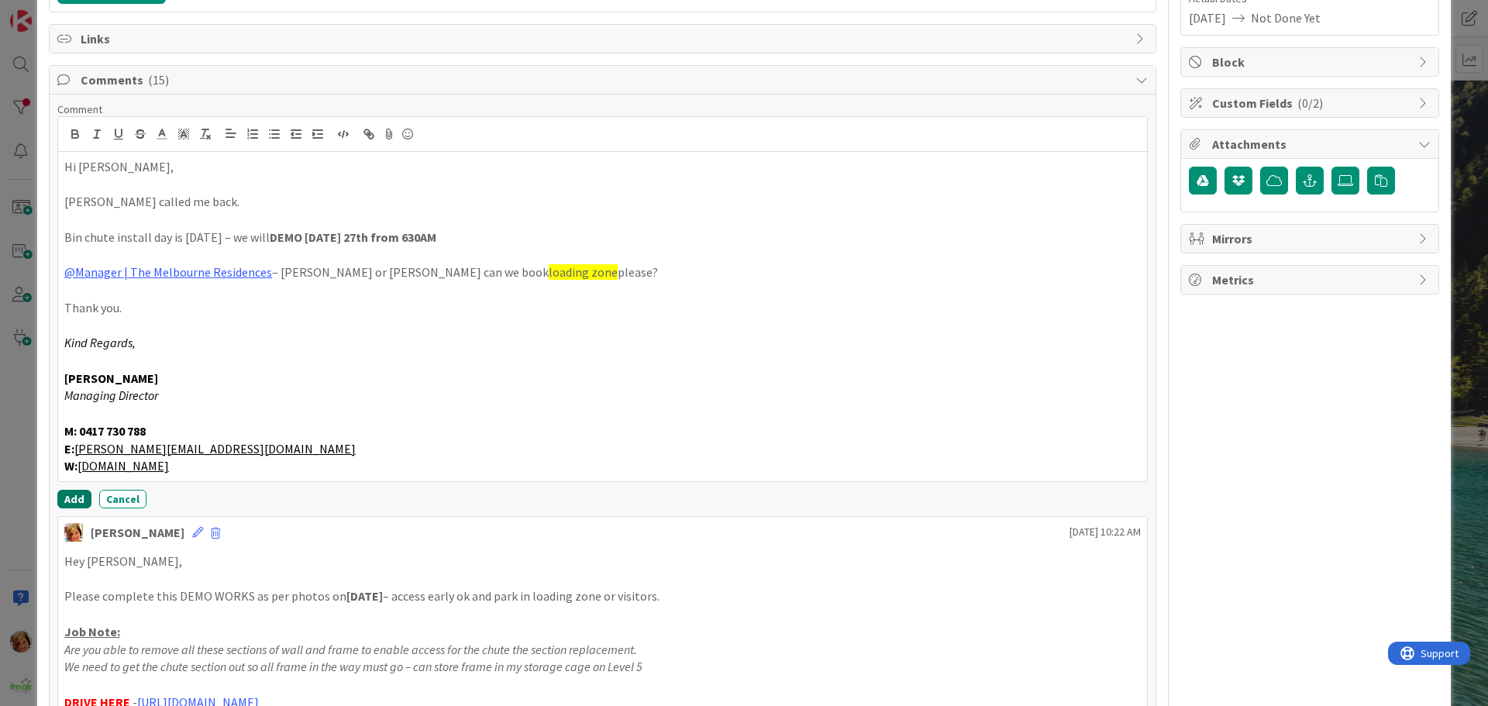
click at [71, 495] on button "Add" at bounding box center [74, 499] width 34 height 19
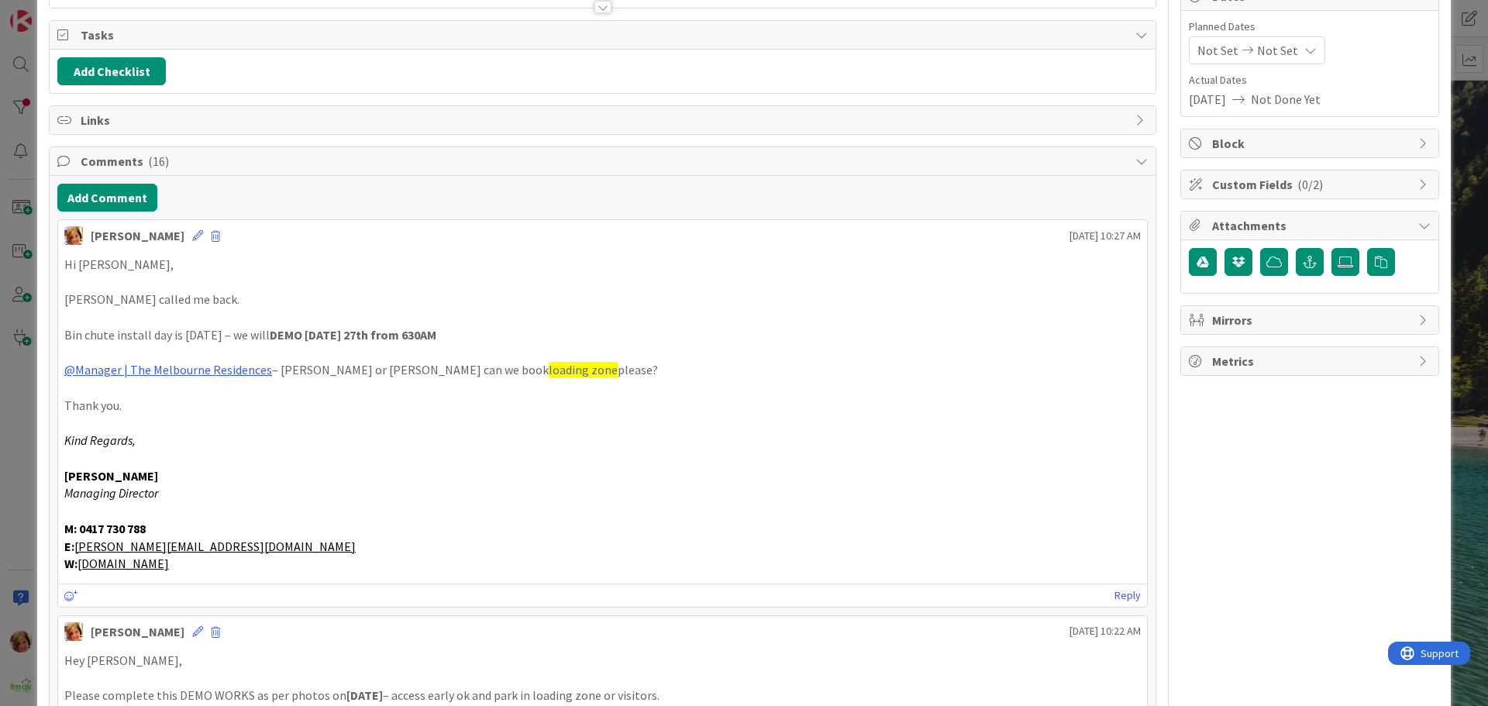
scroll to position [0, 0]
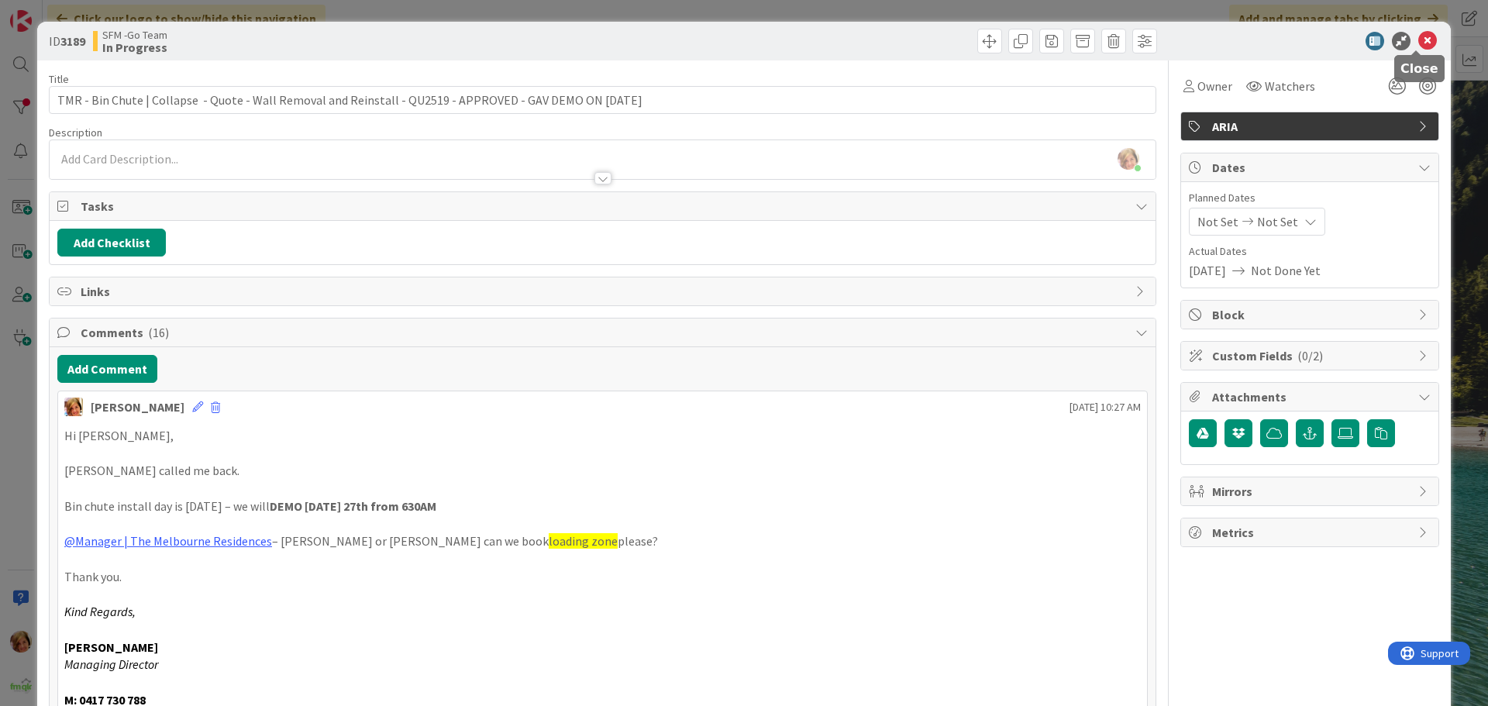
click at [1418, 42] on icon at bounding box center [1427, 41] width 19 height 19
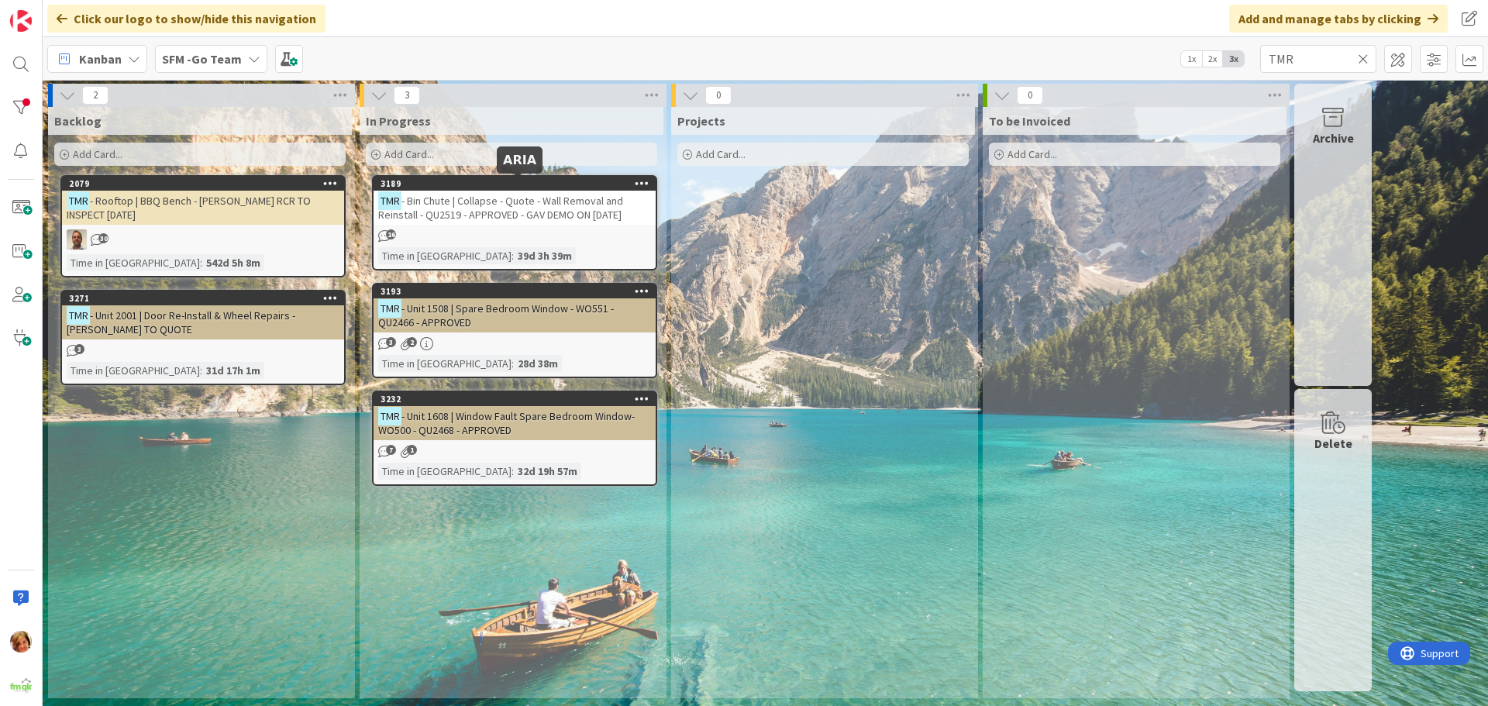
drag, startPoint x: 507, startPoint y: 200, endPoint x: 433, endPoint y: 225, distance: 77.7
click at [507, 200] on span "- Bin Chute | Collapse - Quote - Wall Removal and Reinstall - QU2519 - APPROVED…" at bounding box center [500, 208] width 245 height 28
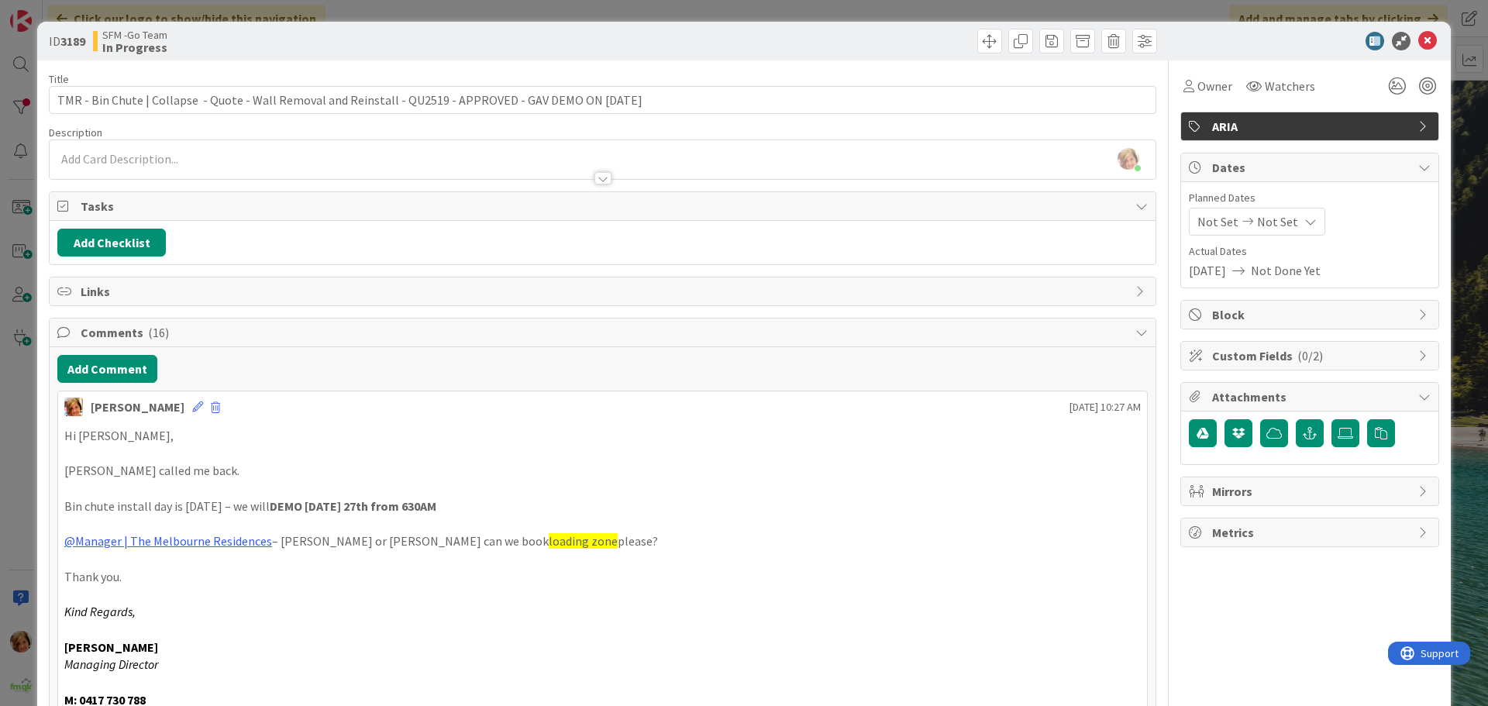
click at [120, 373] on button "Add Comment" at bounding box center [107, 369] width 100 height 28
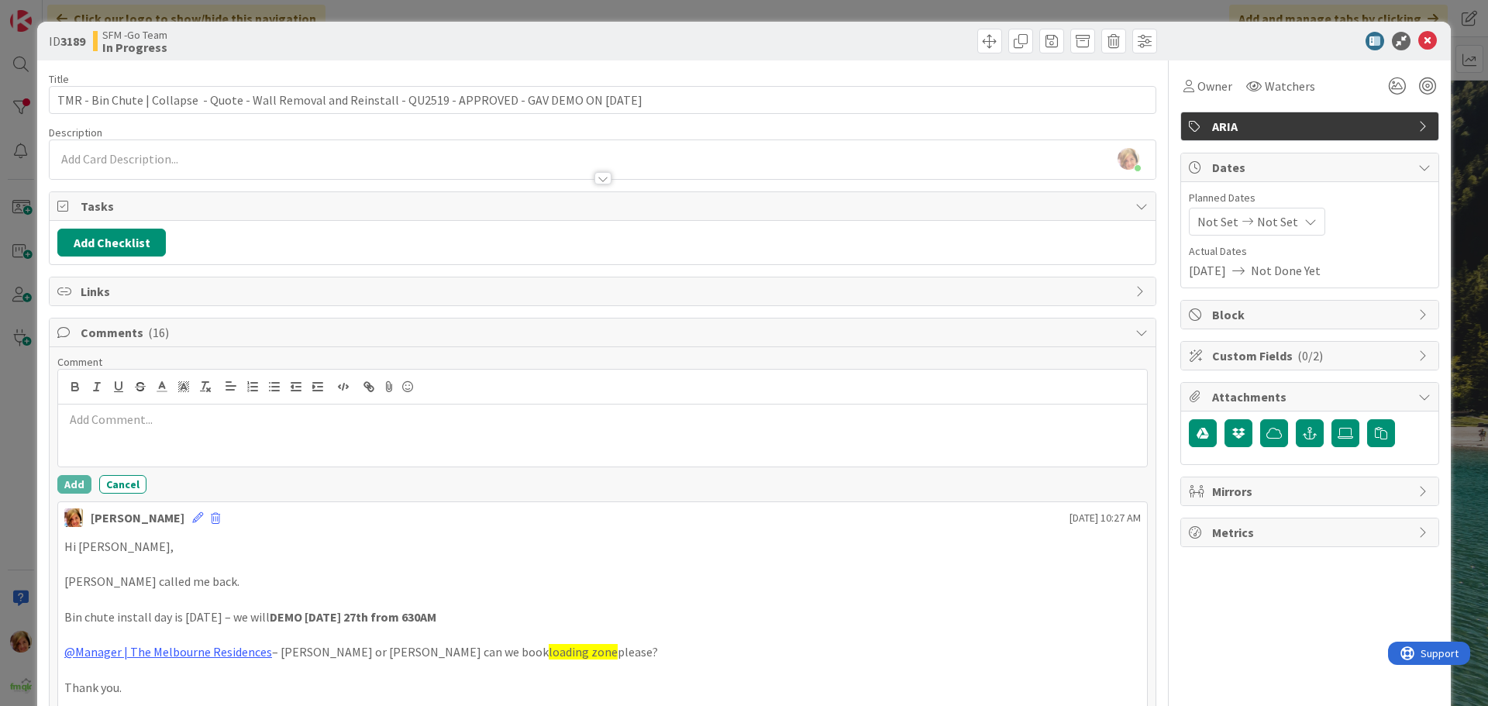
click at [148, 453] on div at bounding box center [602, 435] width 1089 height 62
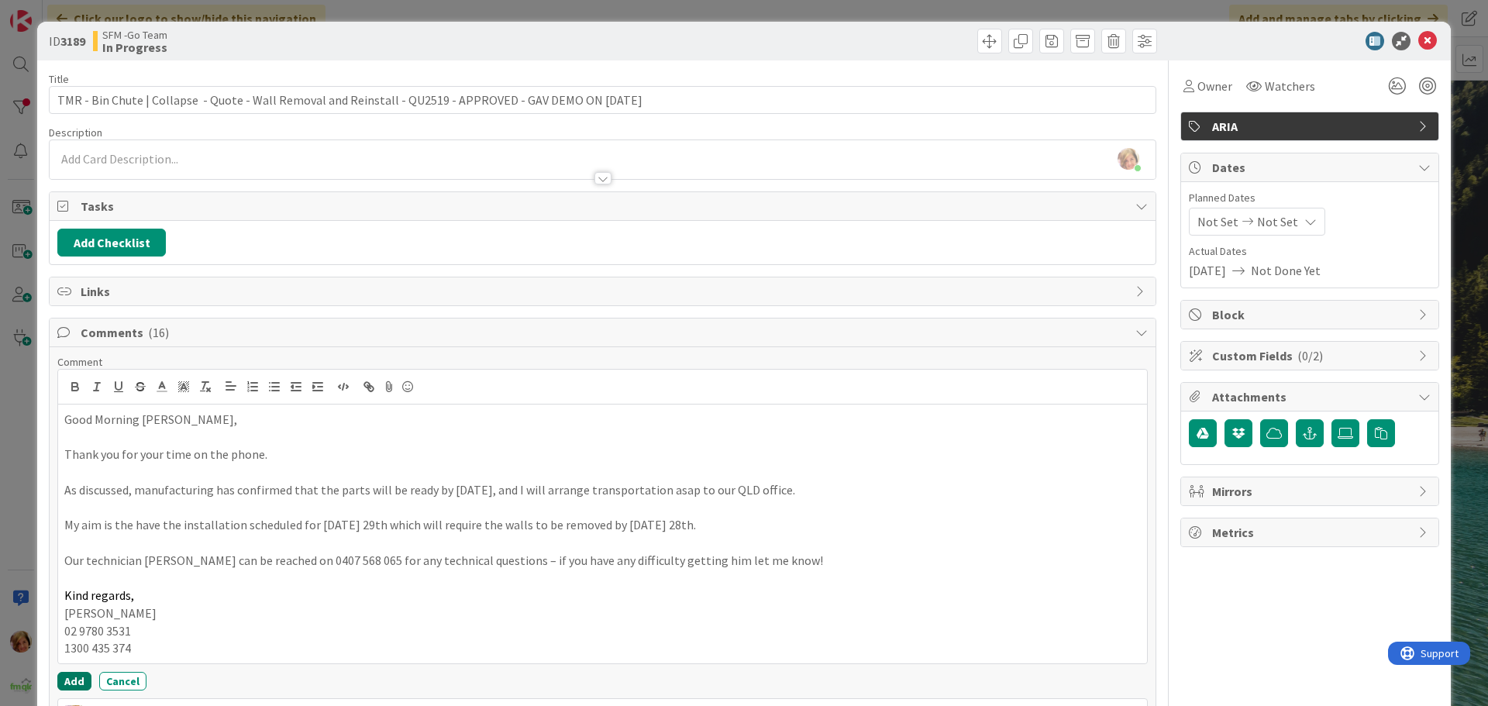
click at [69, 679] on button "Add" at bounding box center [74, 681] width 34 height 19
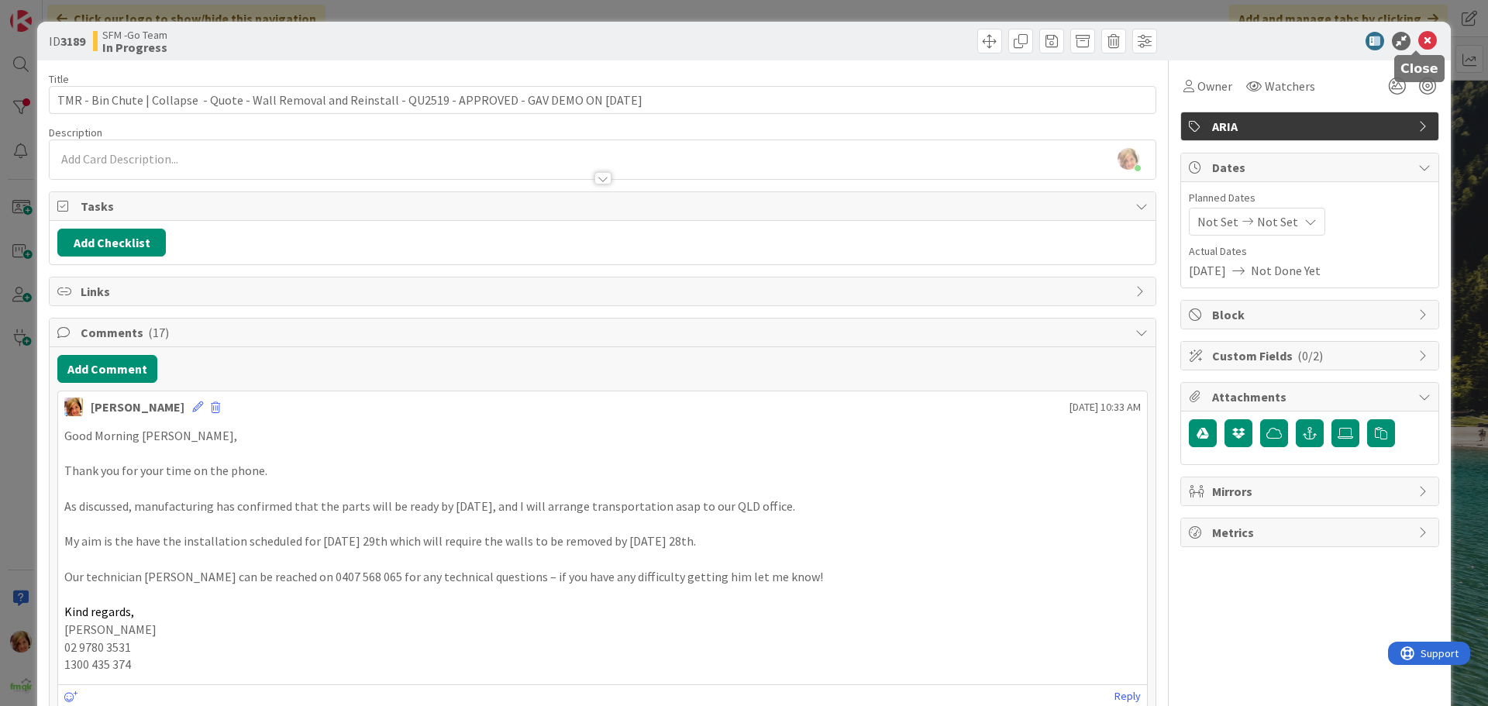
click at [1418, 45] on icon at bounding box center [1427, 41] width 19 height 19
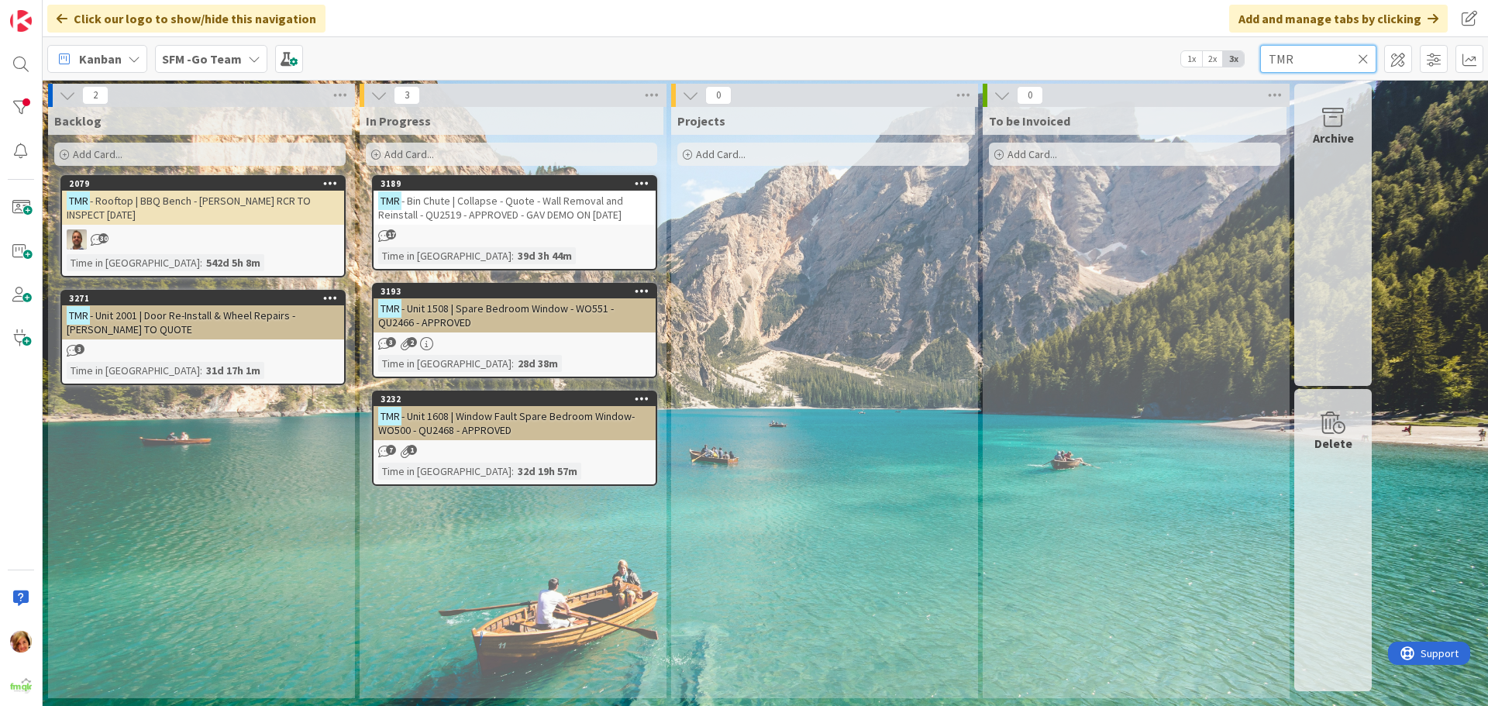
click at [1352, 53] on input "TMR" at bounding box center [1318, 59] width 116 height 28
click at [1314, 60] on input "TMR" at bounding box center [1318, 59] width 116 height 28
type input "T"
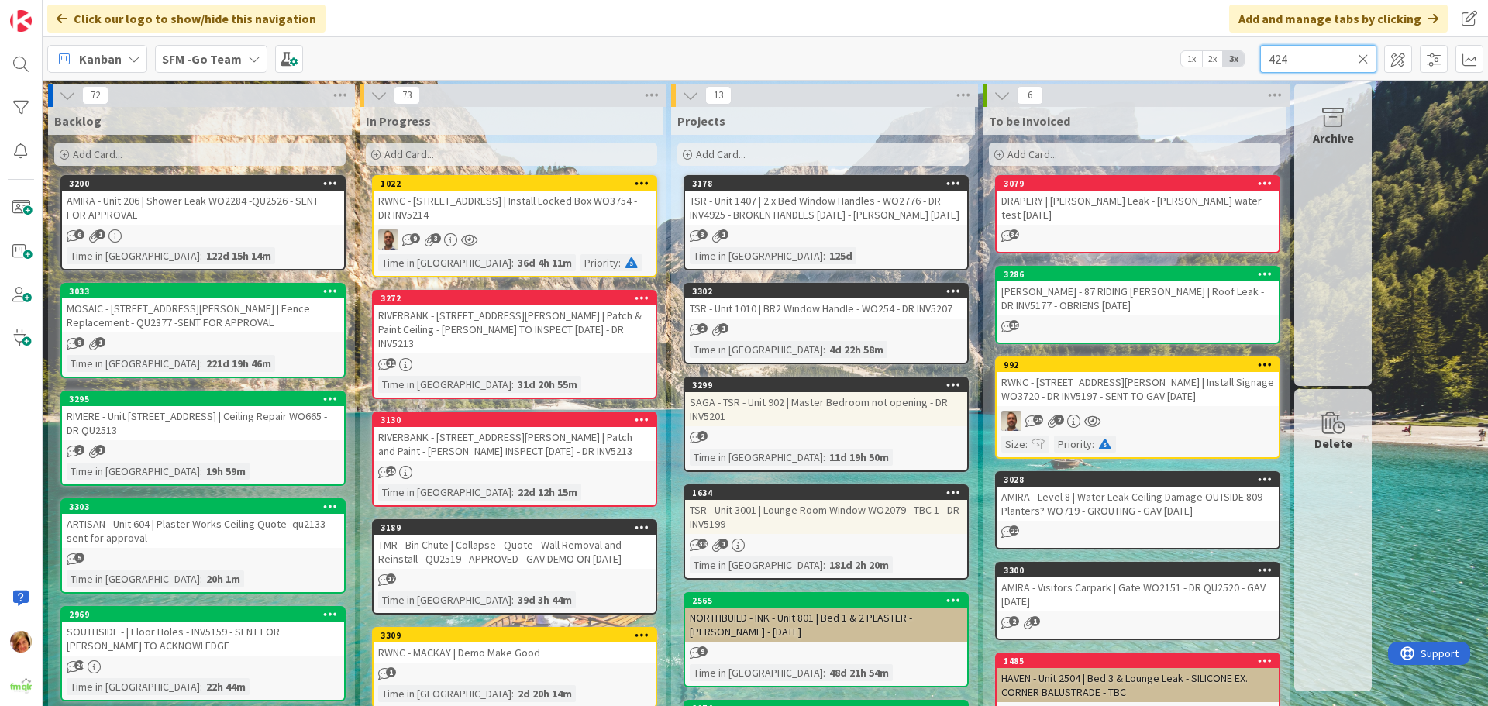
type input "424"
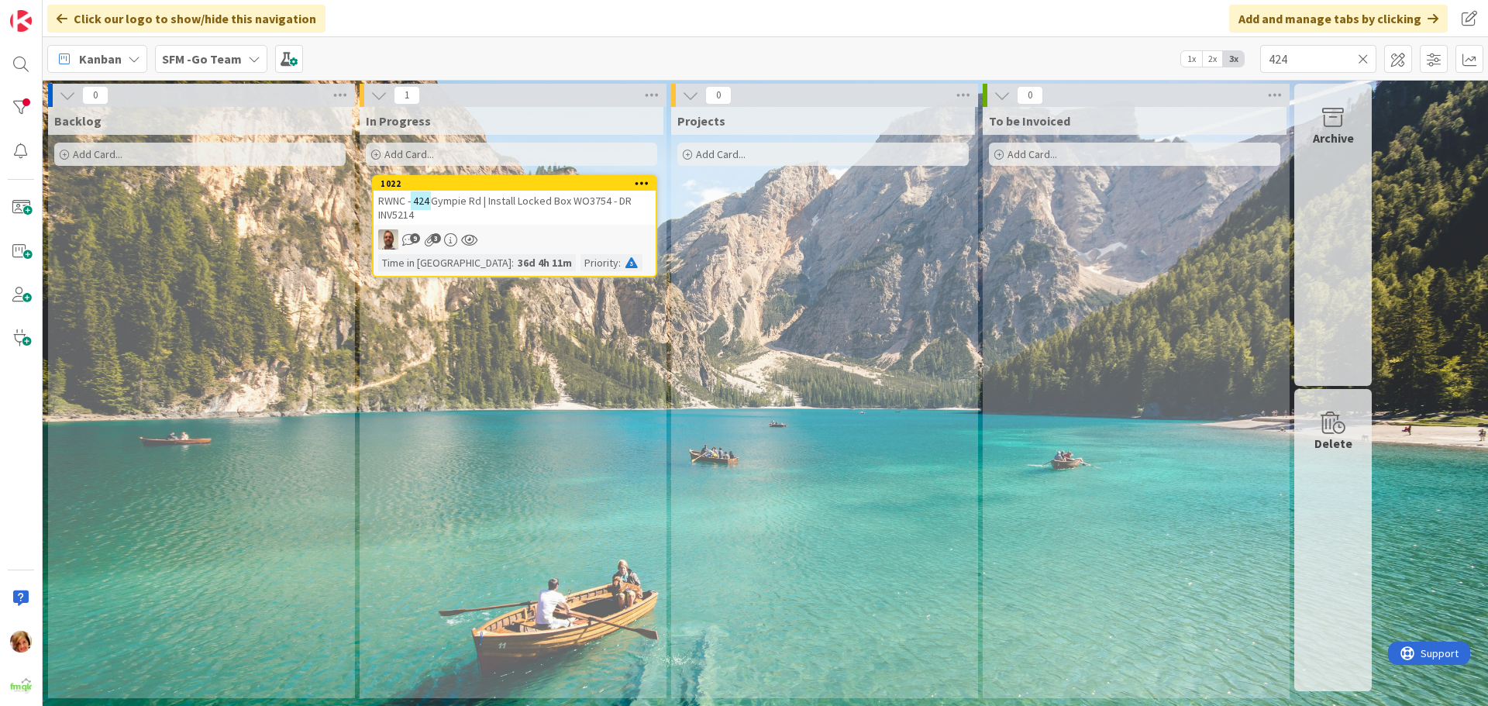
click at [541, 208] on div "RWNC - [STREET_ADDRESS] | Install Locked Box WO3754 - DR INV5214" at bounding box center [514, 208] width 282 height 34
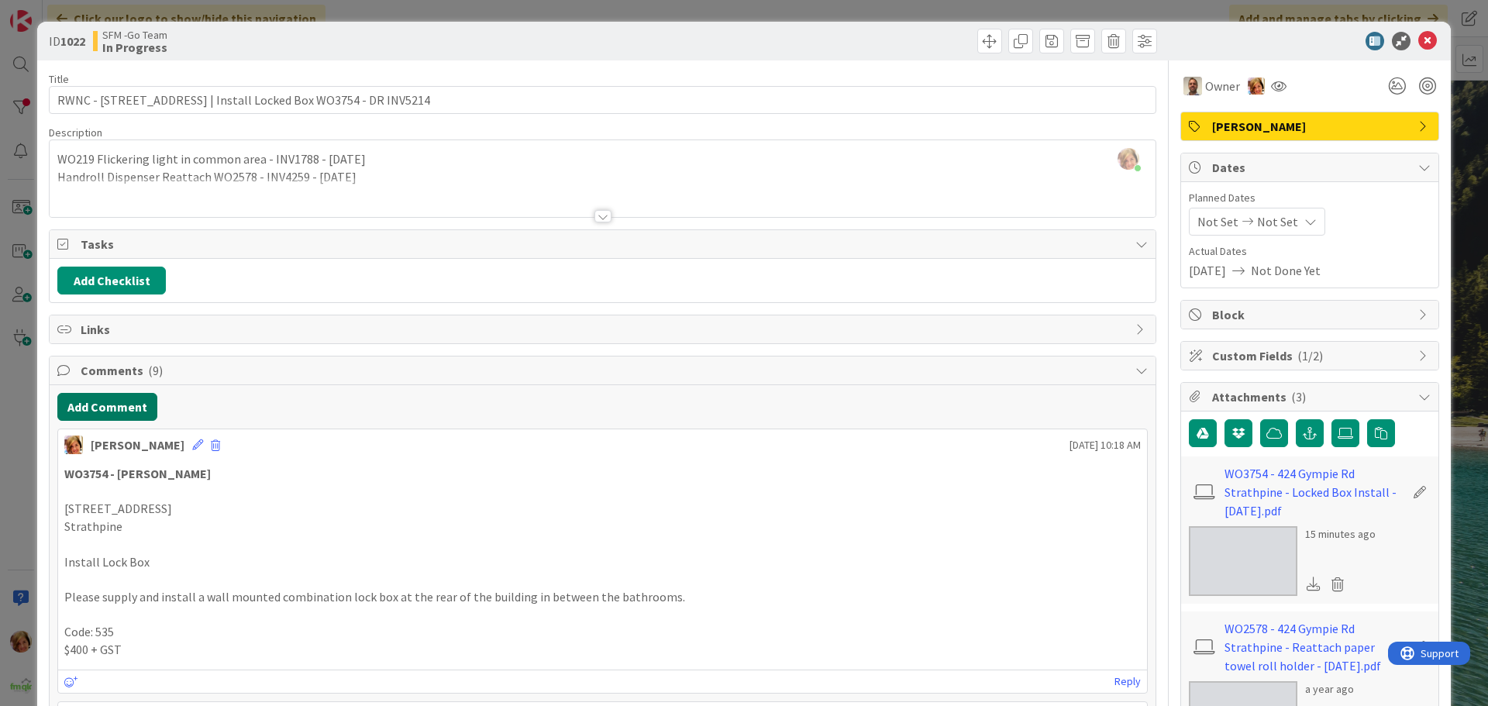
click at [111, 401] on button "Add Comment" at bounding box center [107, 407] width 100 height 28
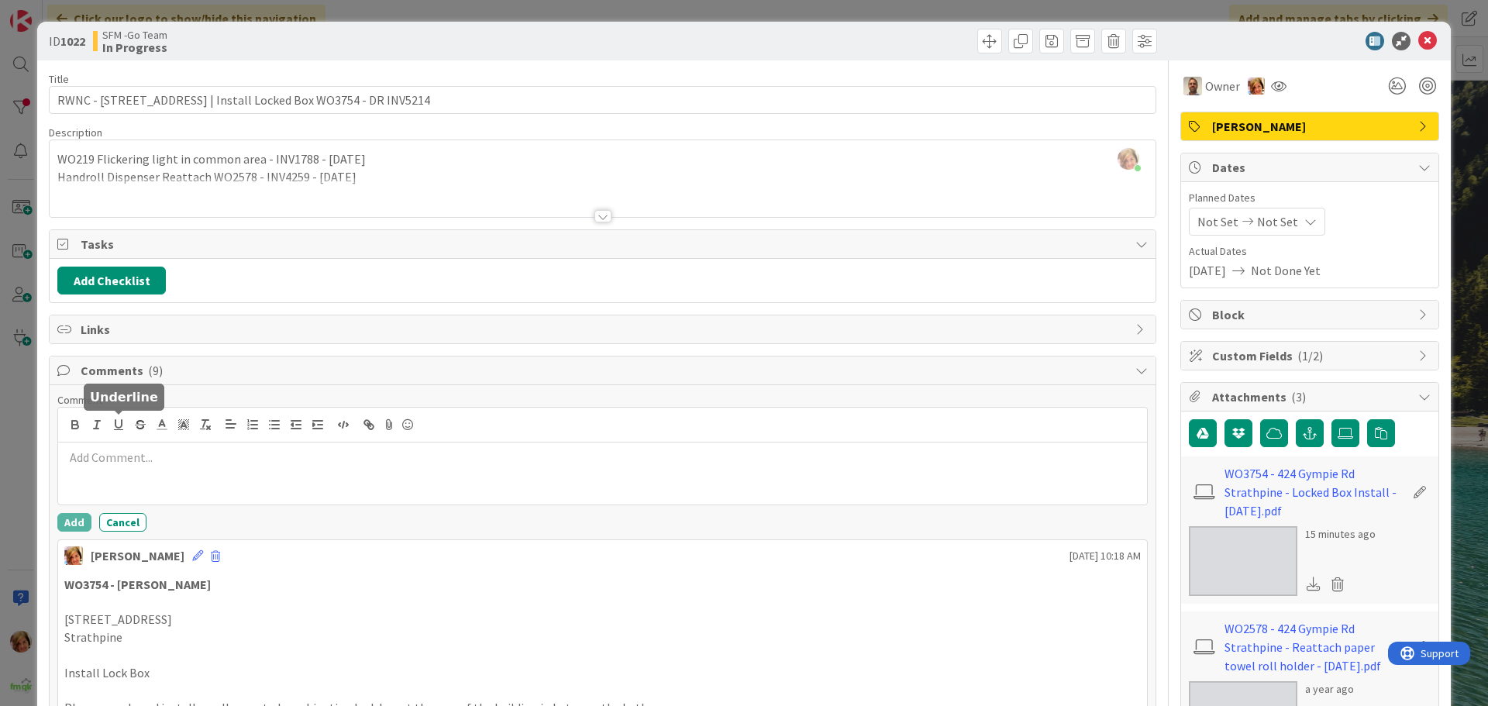
click at [137, 462] on p at bounding box center [602, 458] width 1076 height 18
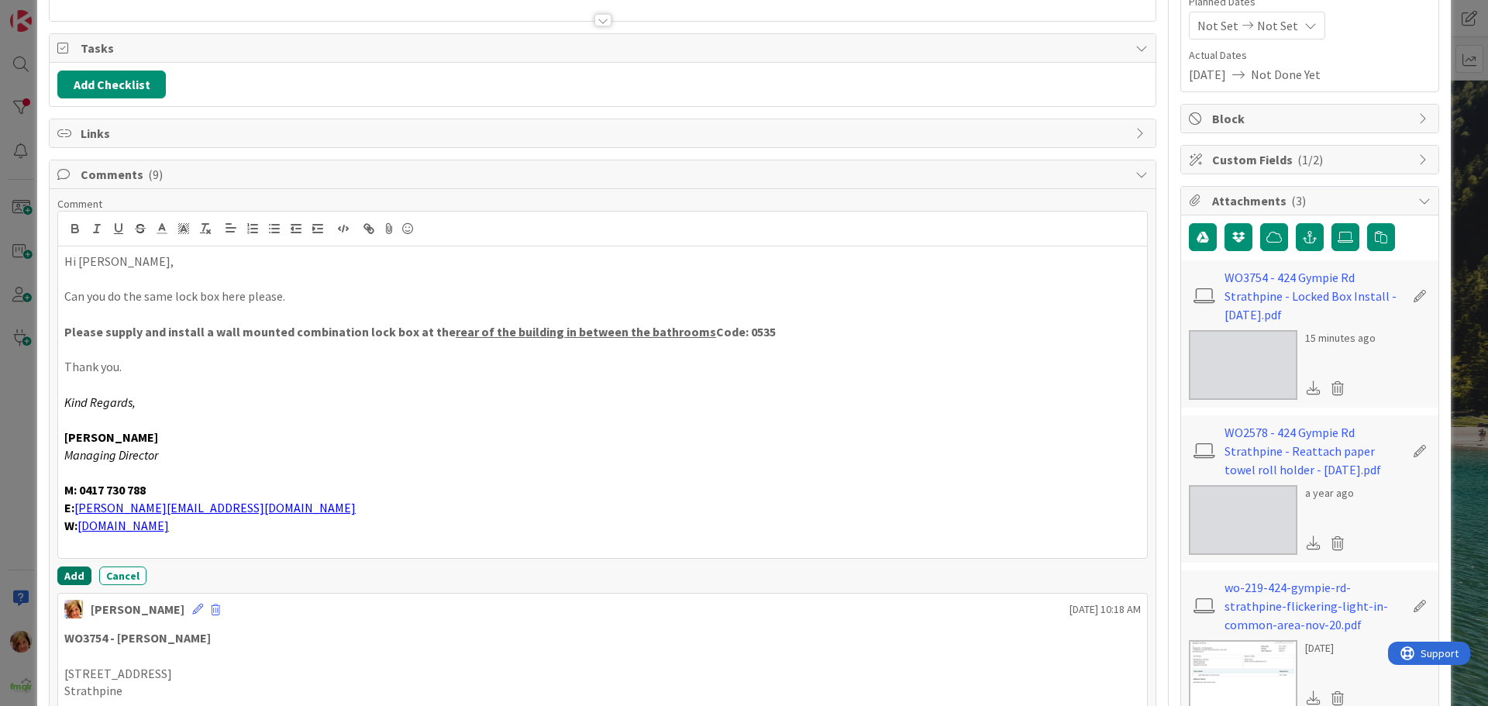
click at [71, 575] on button "Add" at bounding box center [74, 575] width 34 height 19
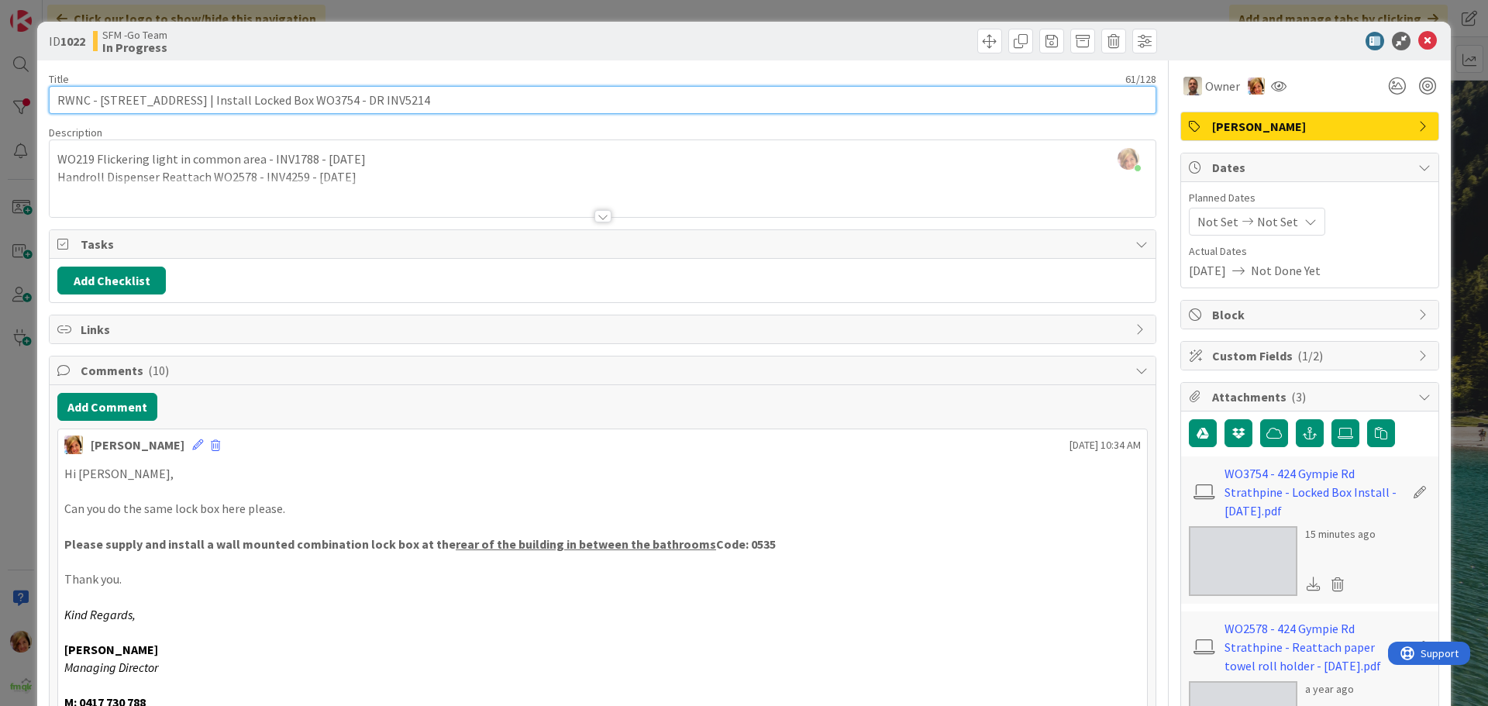
click at [409, 96] on input "RWNC - [STREET_ADDRESS] | Install Locked Box WO3754 - DR INV5214" at bounding box center [602, 100] width 1107 height 28
type input "RWNC - [STREET_ADDRESS] | Install Locked Box WO3754 - DR INV5214 - SENT TO [PER…"
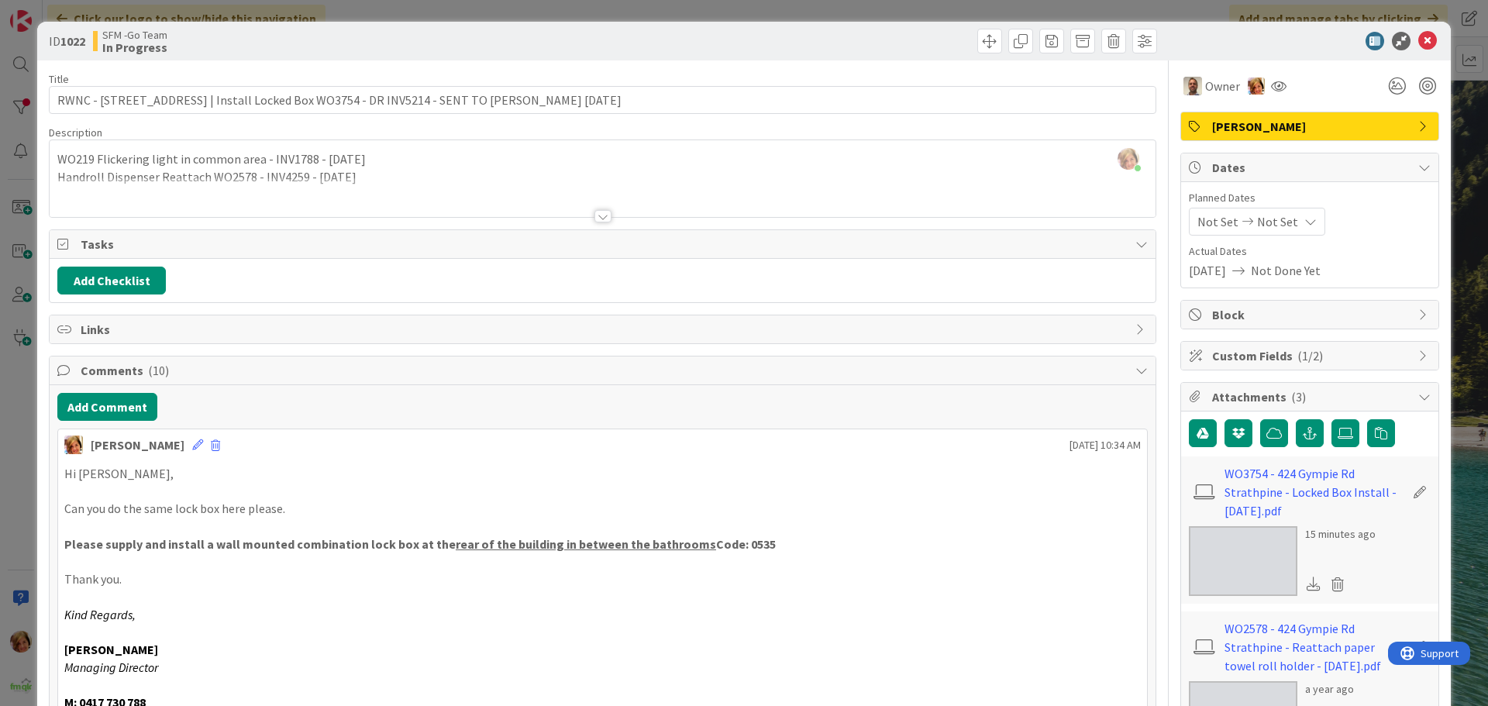
click at [763, 31] on div at bounding box center [882, 41] width 550 height 25
click at [1418, 40] on icon at bounding box center [1427, 41] width 19 height 19
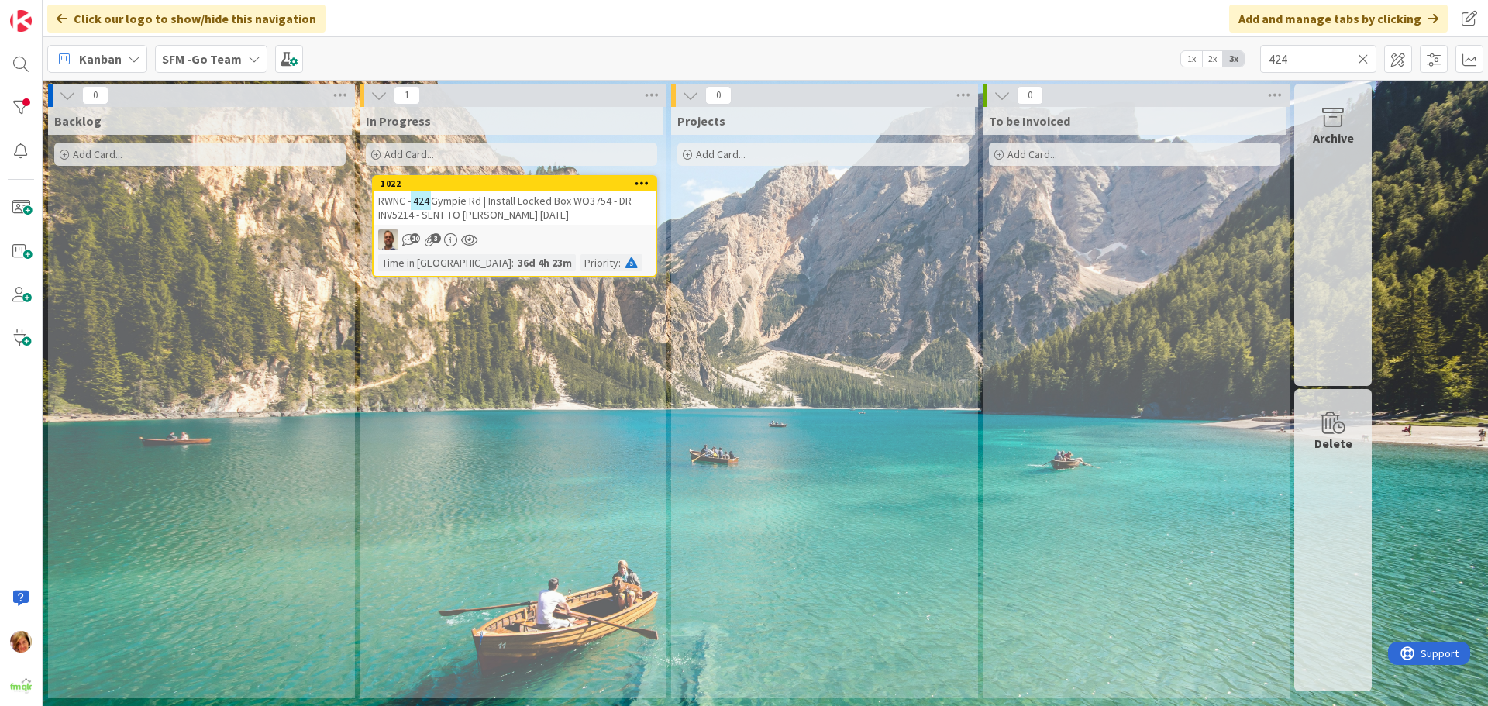
click at [1363, 57] on icon at bounding box center [1363, 59] width 11 height 14
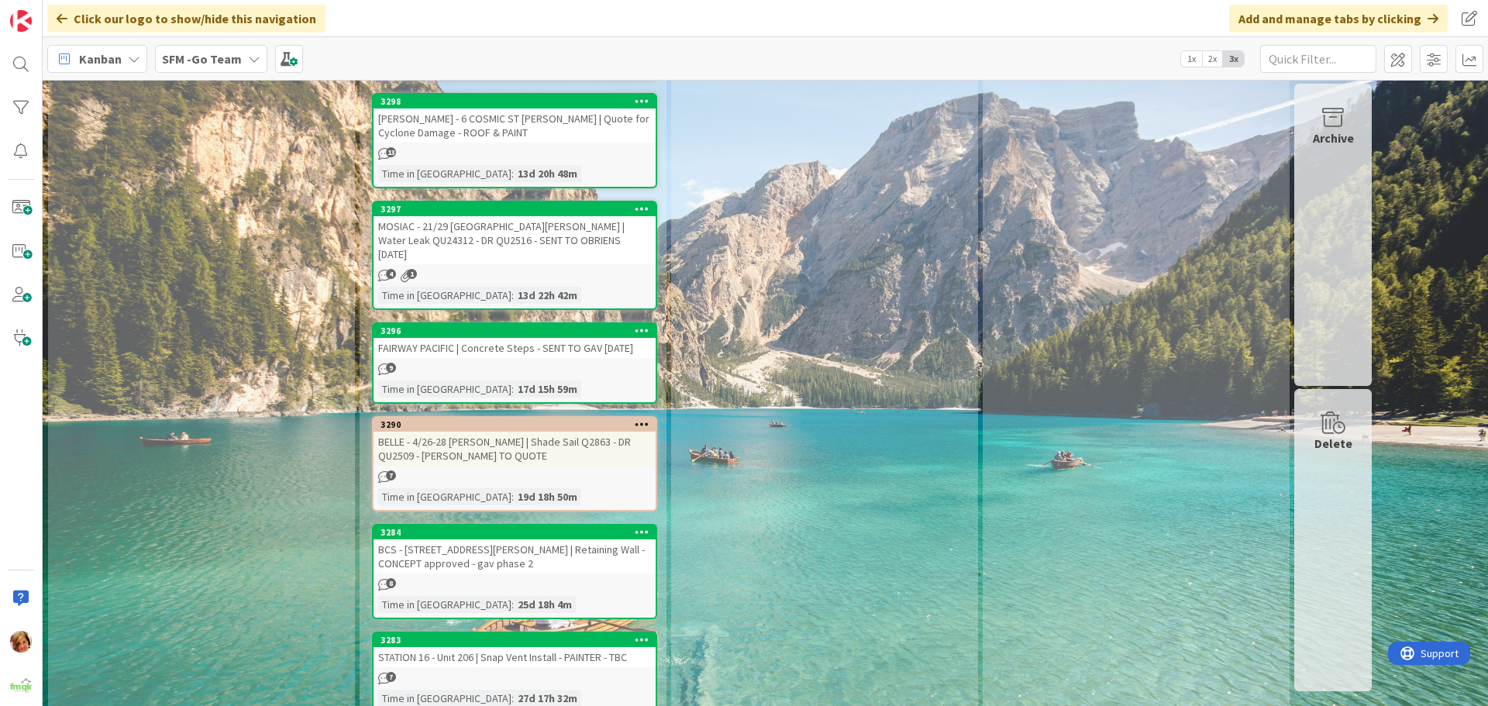
scroll to position [3564, 0]
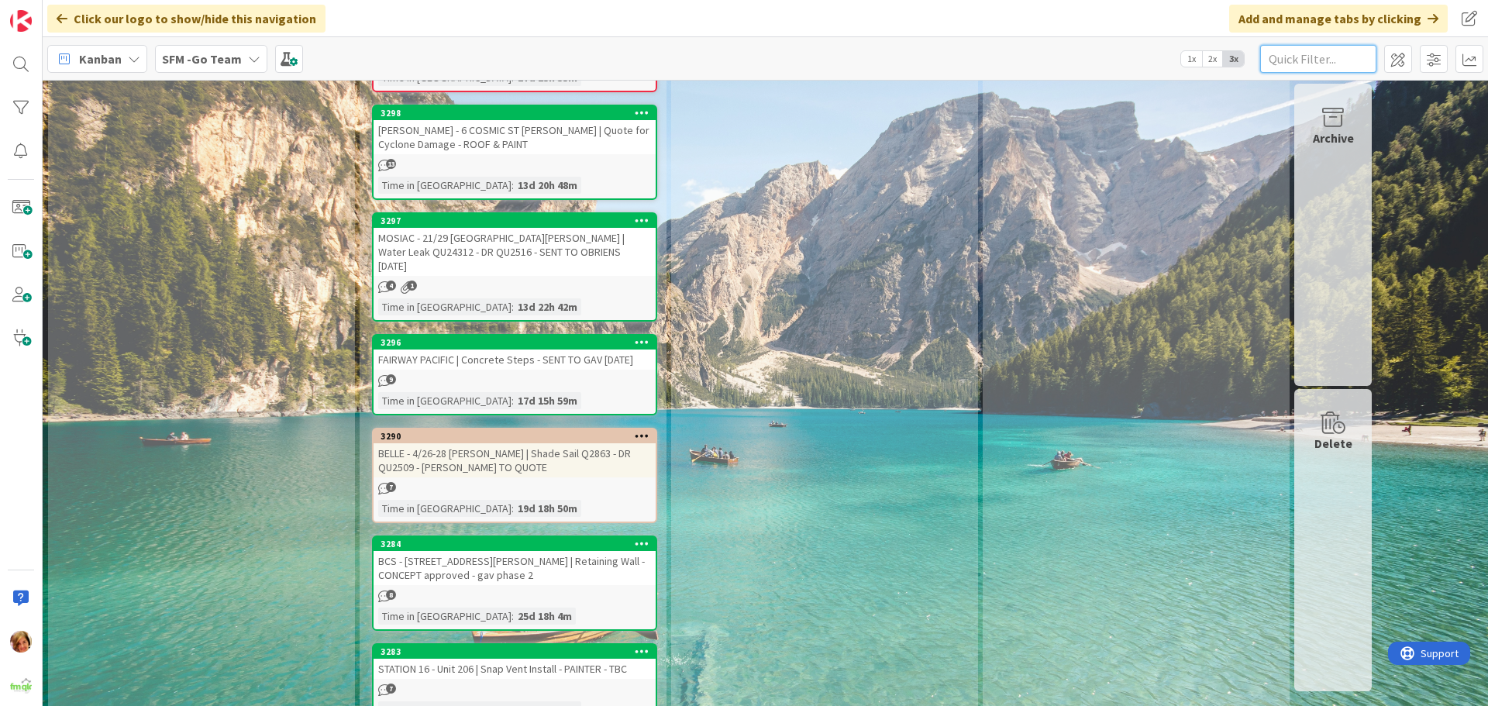
click at [1303, 56] on input "text" at bounding box center [1318, 59] width 116 height 28
type input "bin"
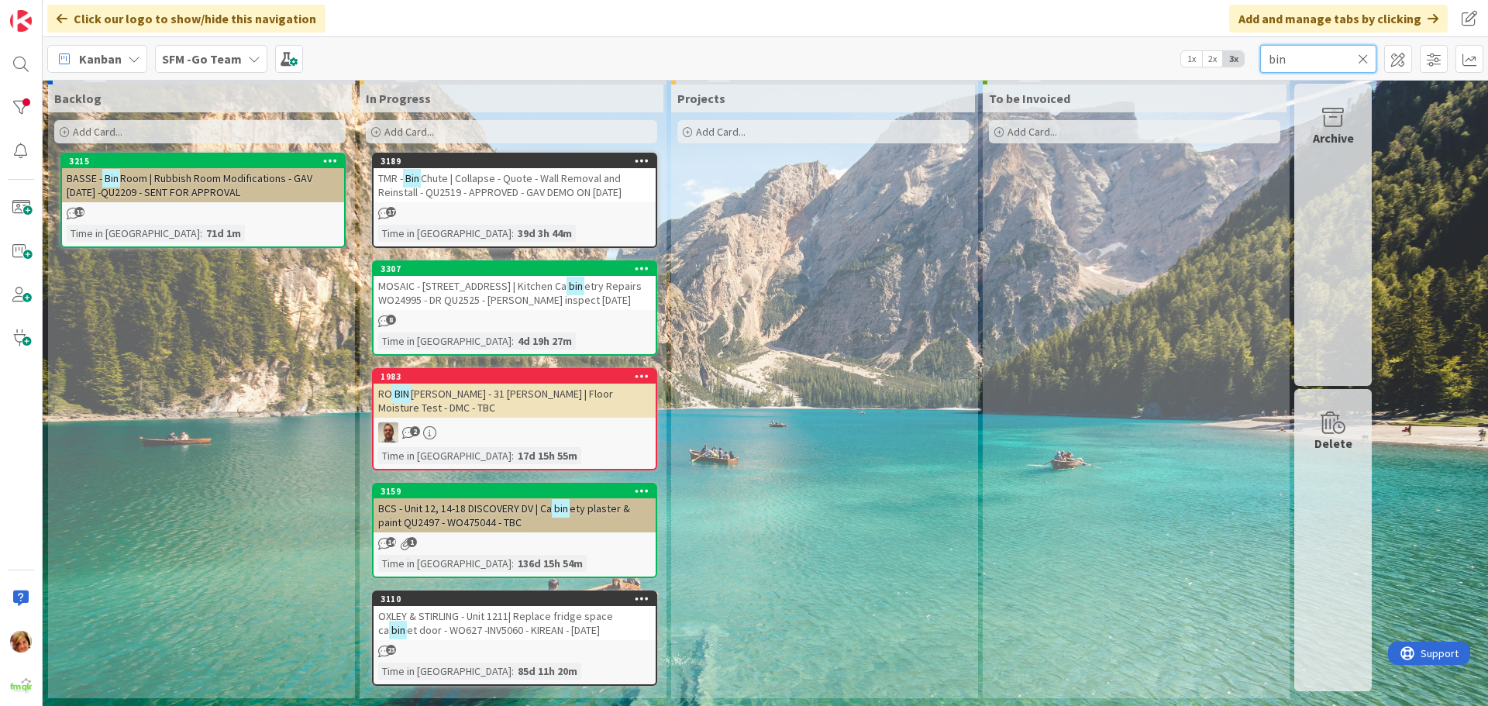
scroll to position [22, 0]
click at [546, 190] on span "Chute | Collapse - Quote - Wall Removal and Reinstall - QU2519 - APPROVED - GAV…" at bounding box center [499, 185] width 243 height 28
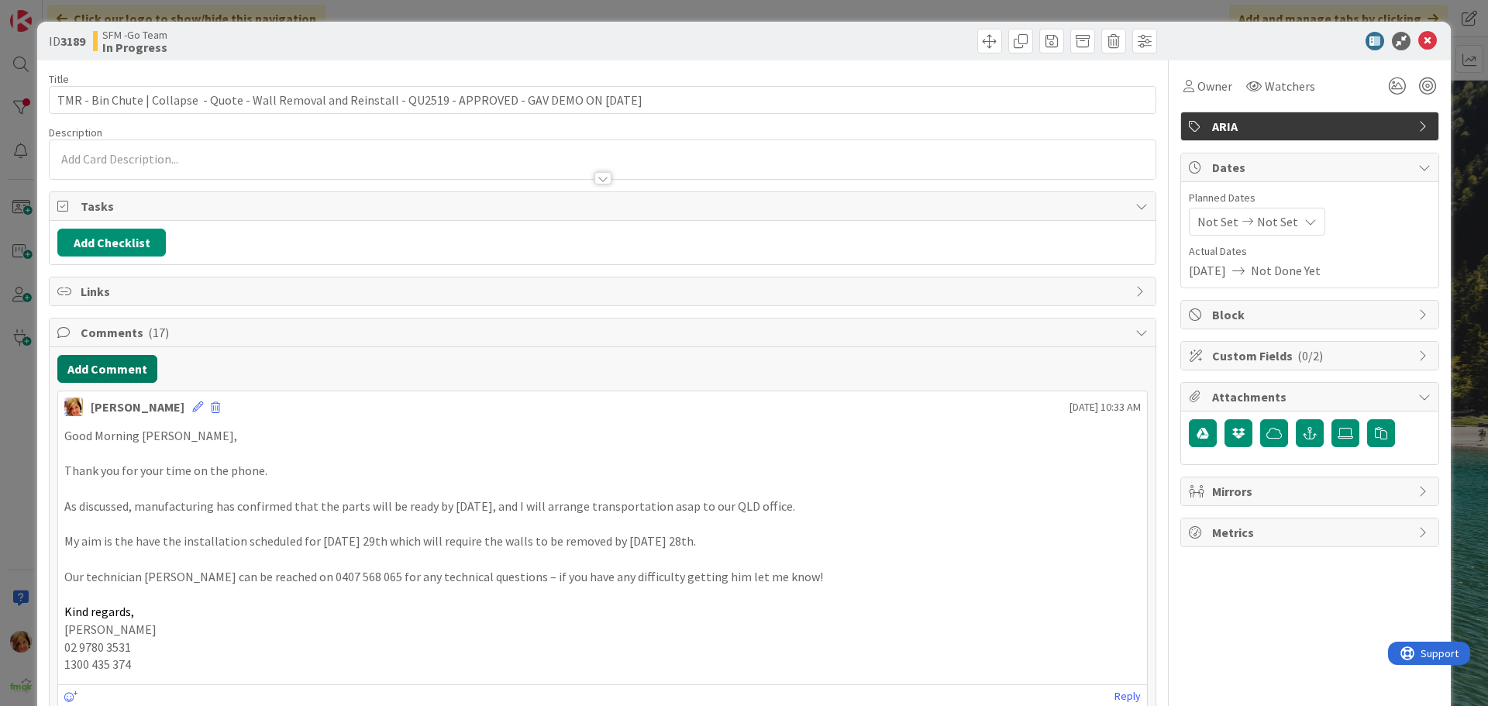
click at [123, 368] on button "Add Comment" at bounding box center [107, 369] width 100 height 28
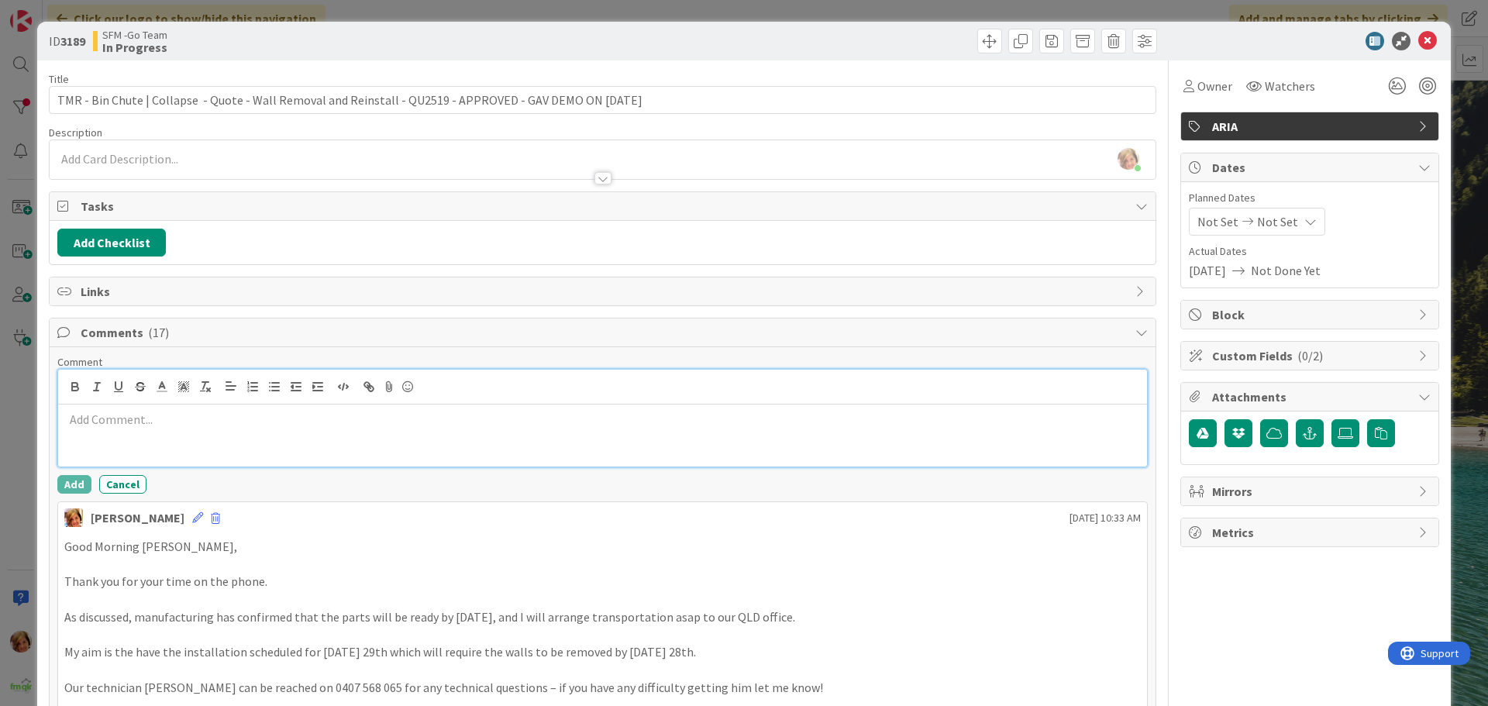
click at [113, 435] on div at bounding box center [602, 435] width 1089 height 62
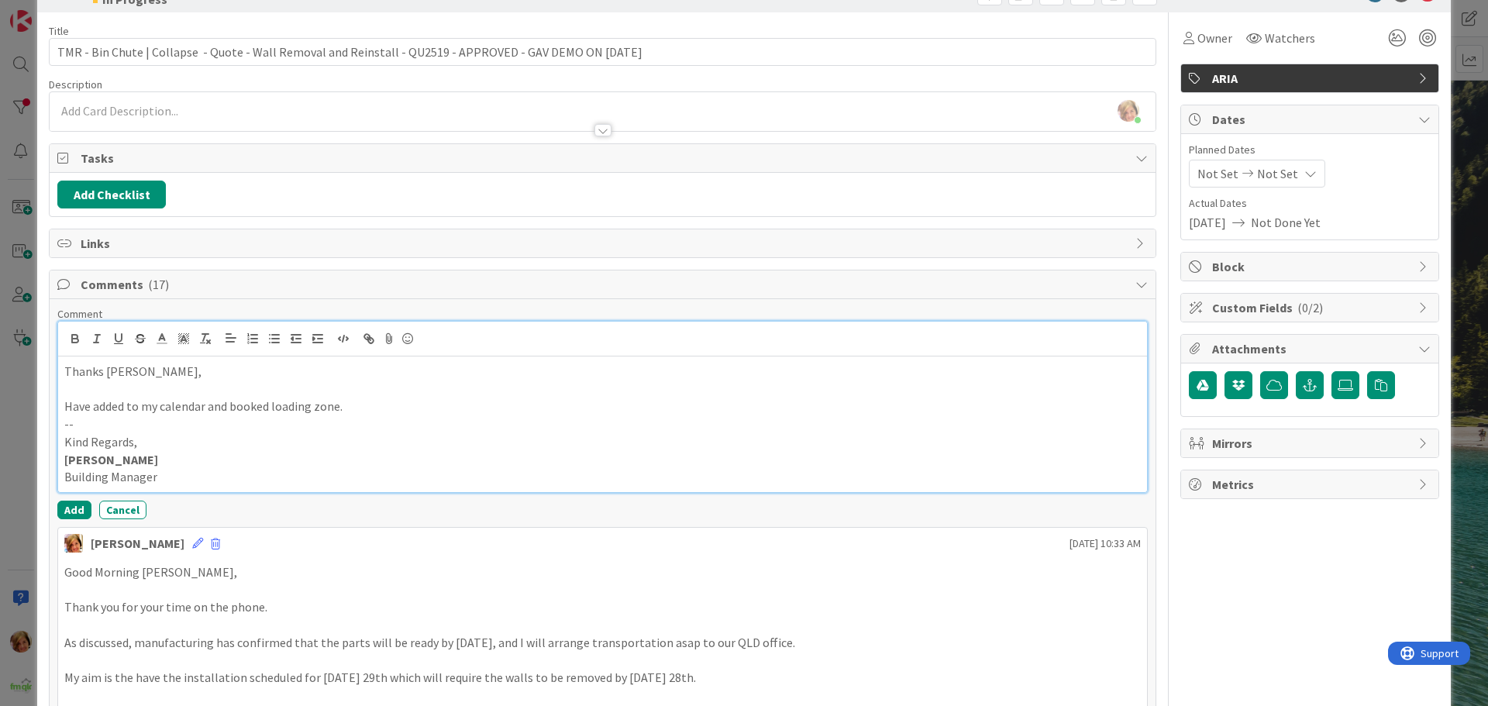
scroll to position [232, 0]
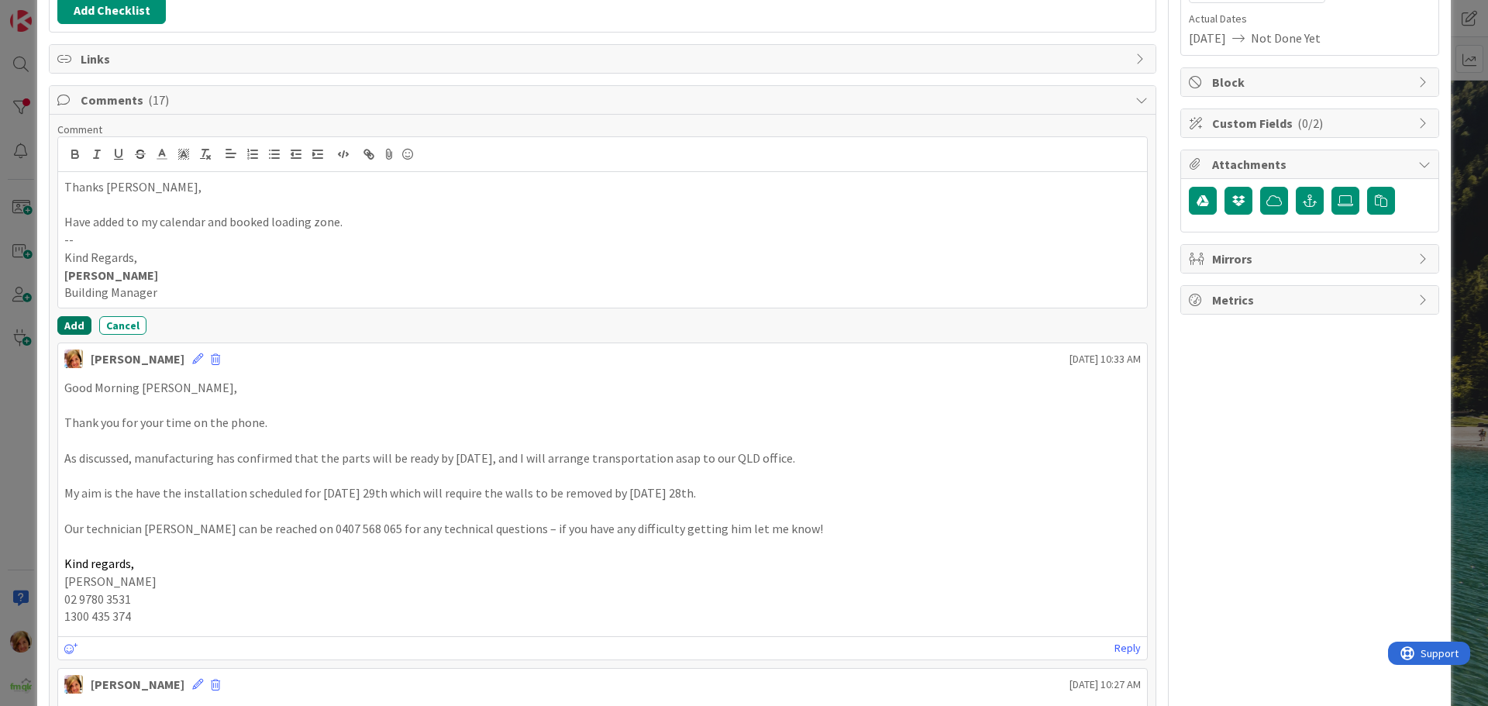
click at [71, 324] on button "Add" at bounding box center [74, 325] width 34 height 19
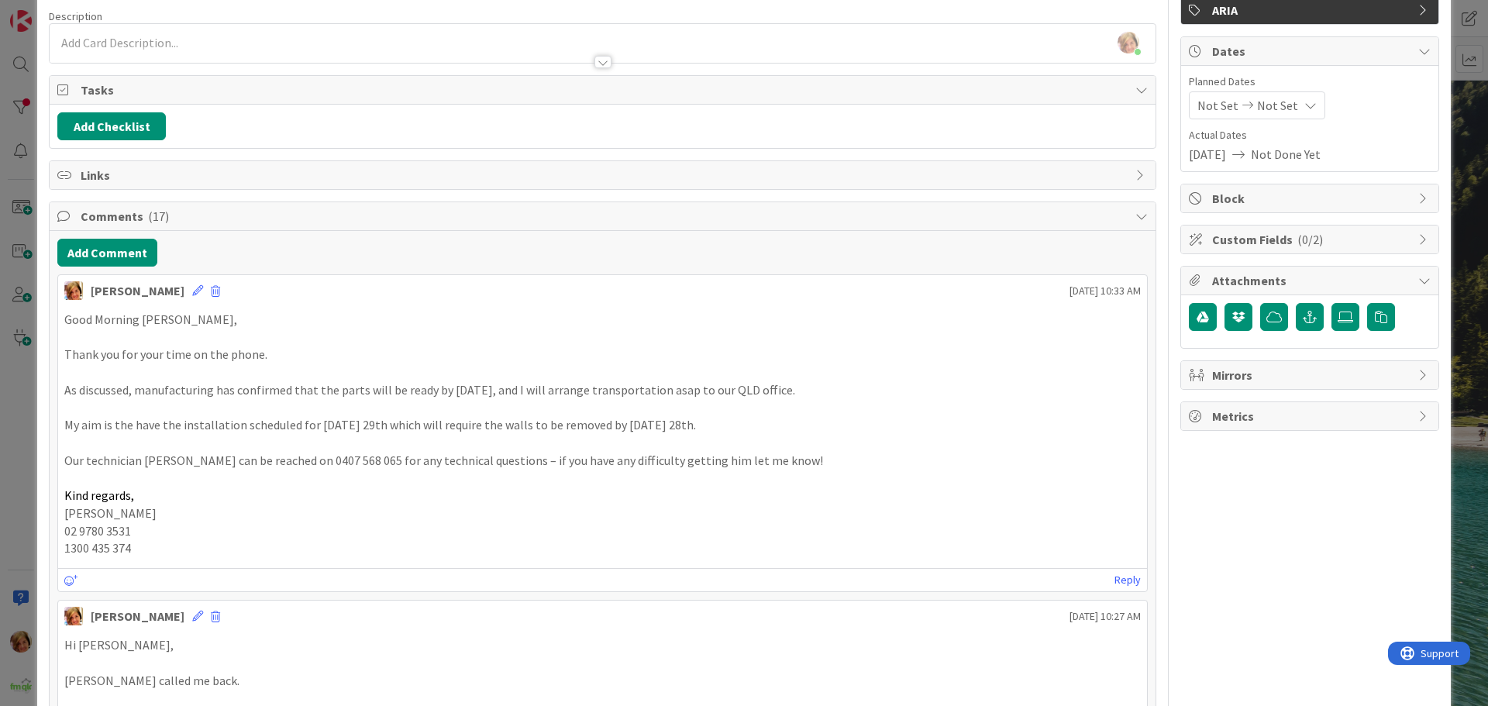
scroll to position [0, 0]
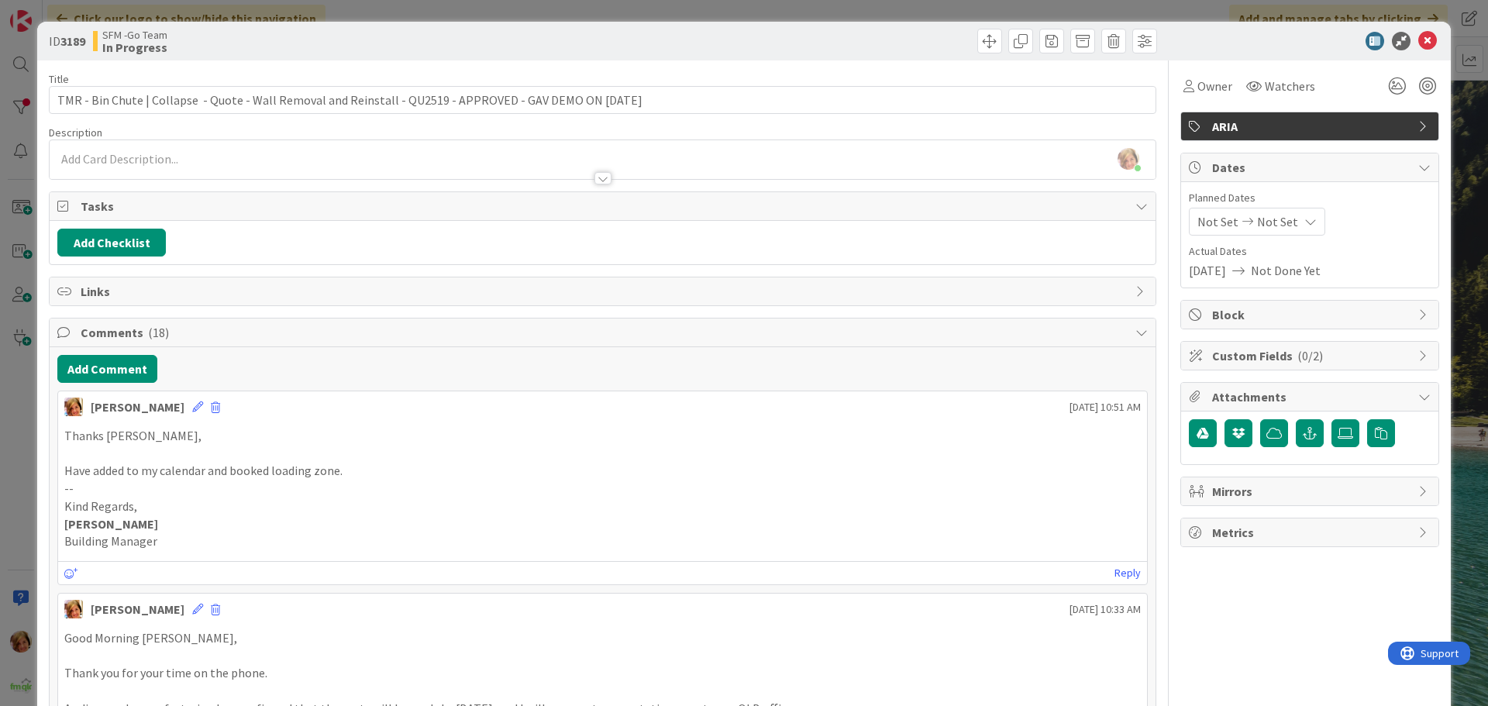
click at [730, 37] on div at bounding box center [882, 41] width 550 height 25
click at [1418, 36] on icon at bounding box center [1427, 41] width 19 height 19
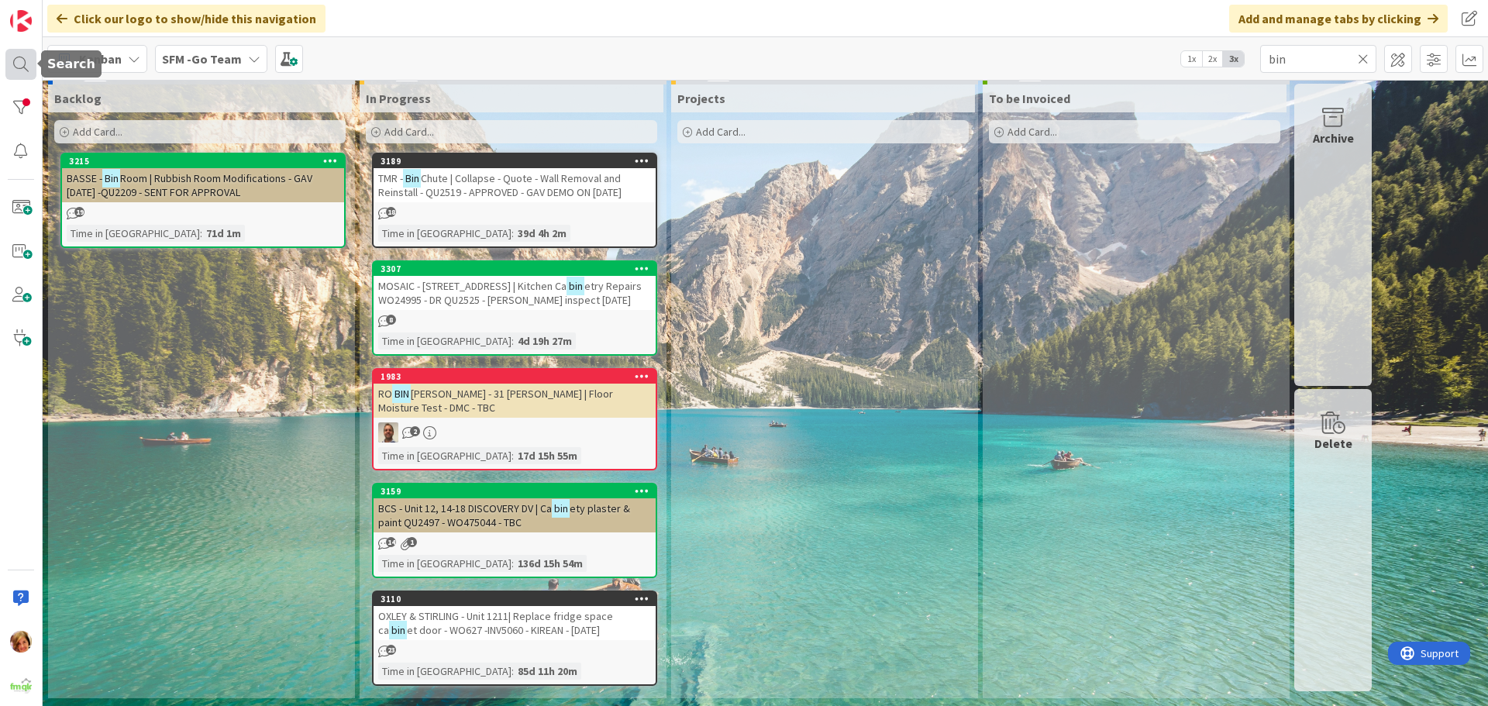
click at [16, 57] on div at bounding box center [20, 64] width 31 height 31
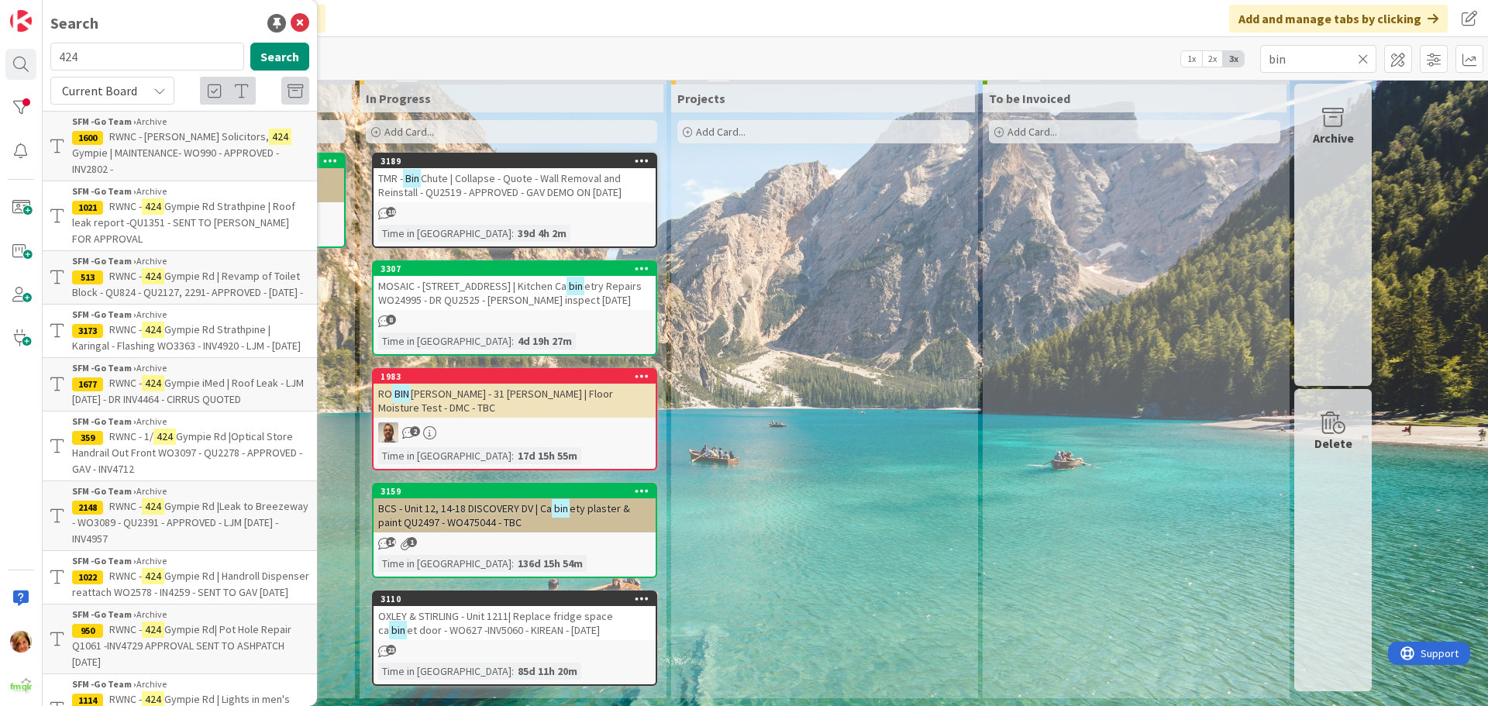
click at [138, 62] on input "424" at bounding box center [147, 57] width 194 height 28
type input "4"
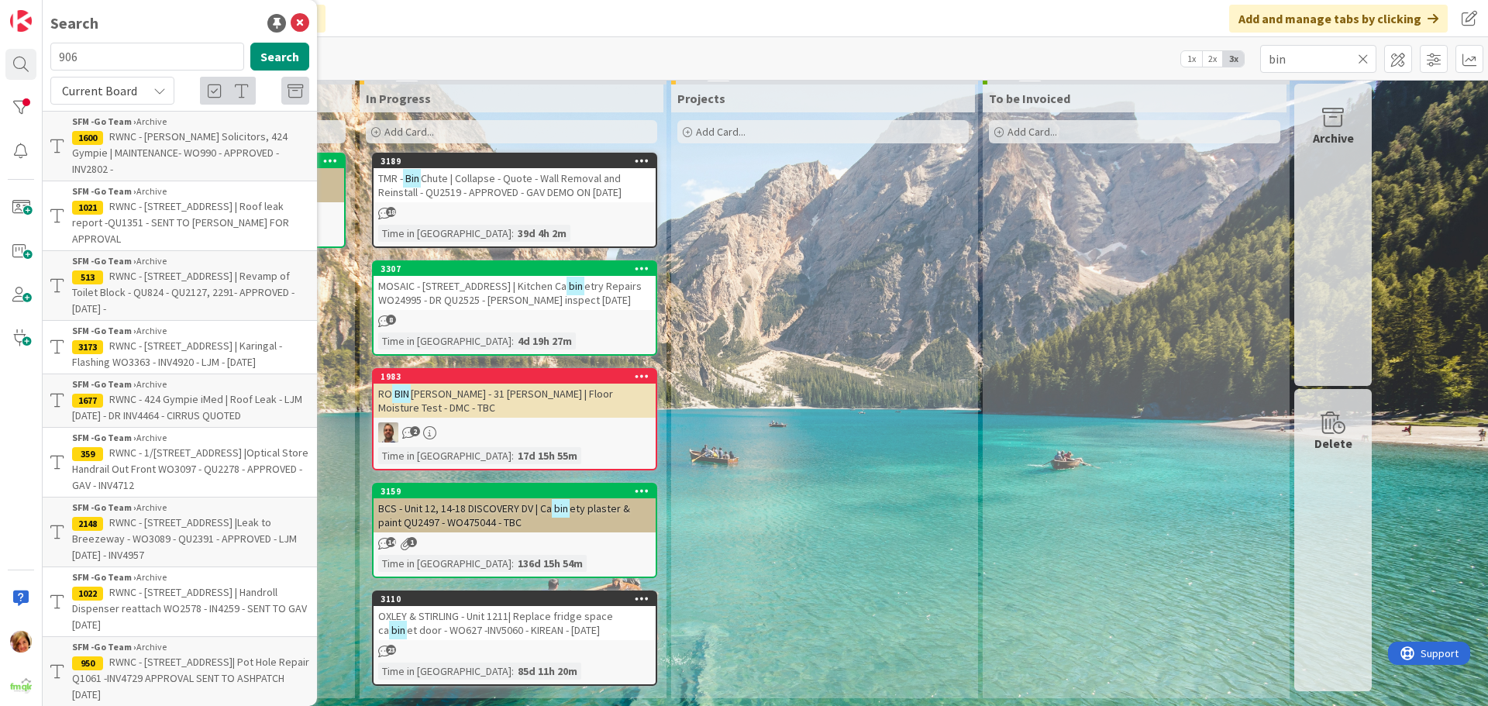
type input "906"
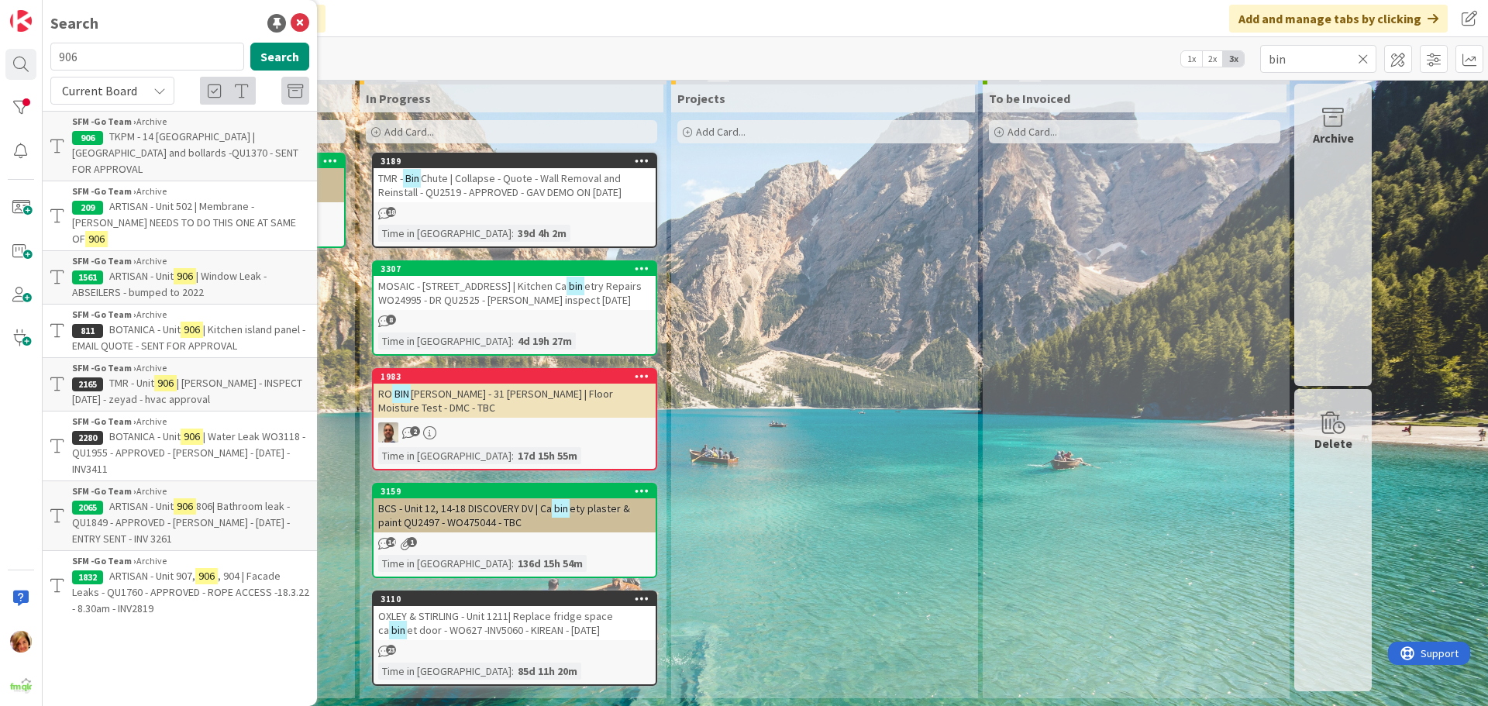
click at [477, 129] on div "Add Card..." at bounding box center [511, 131] width 291 height 23
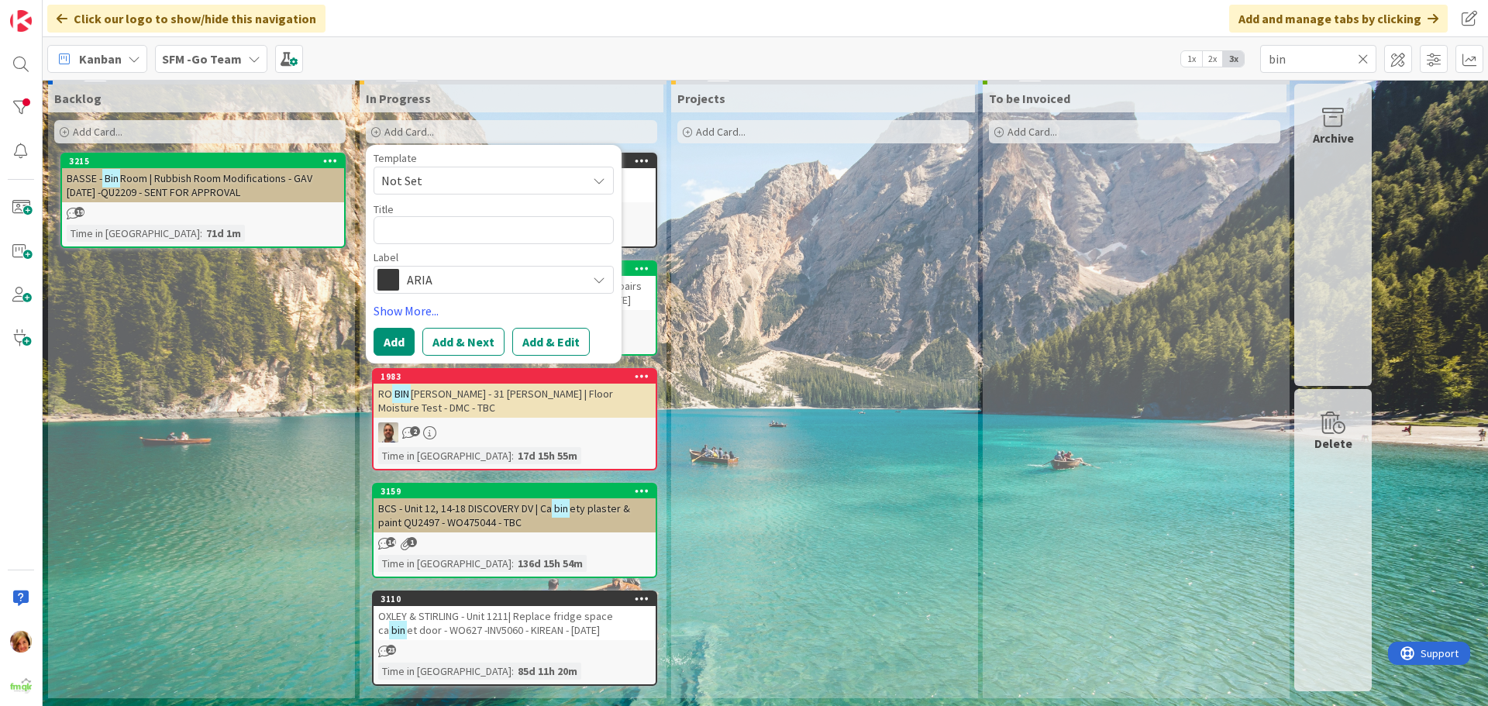
type textarea "x"
type textarea "s"
type textarea "x"
type textarea "st"
type textarea "x"
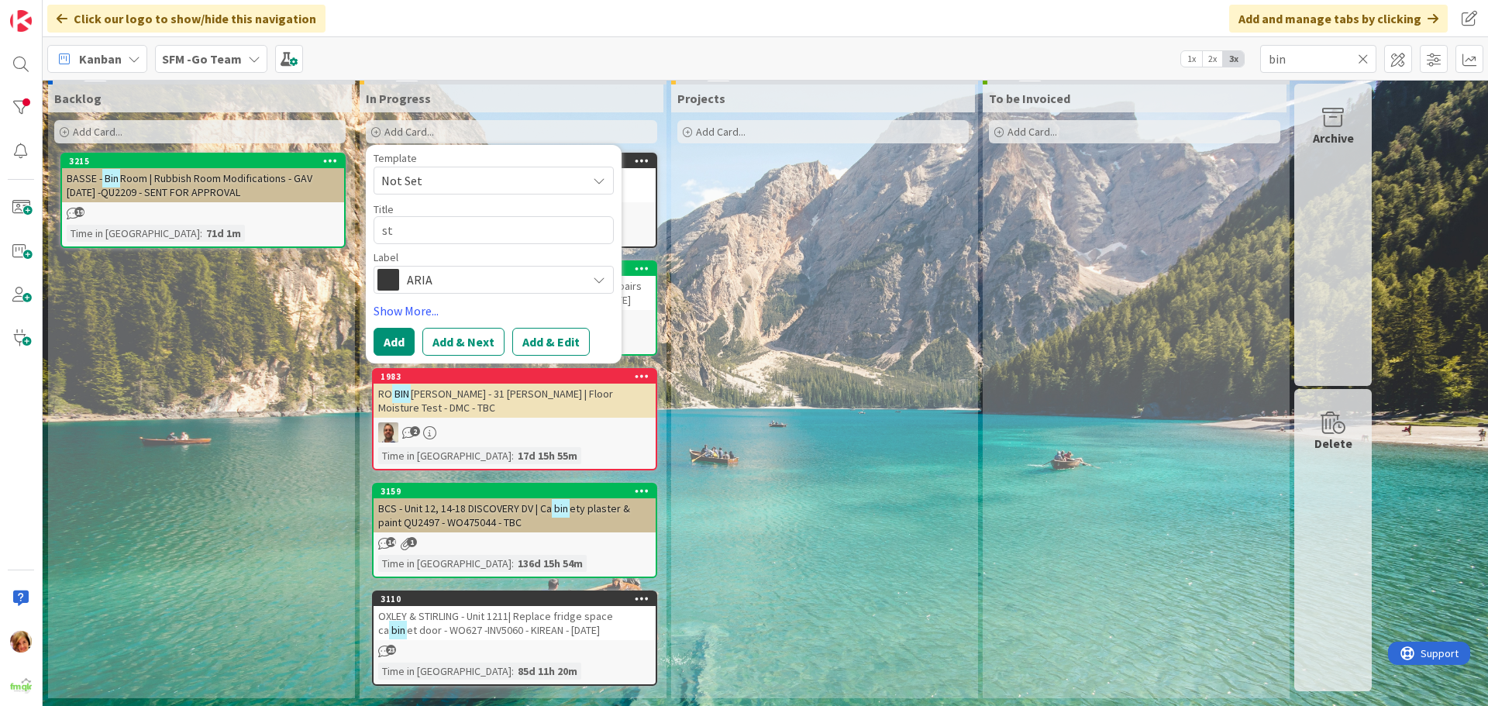
type textarea "st"
type textarea "x"
type textarea "st j"
type textarea "x"
type textarea "st ju"
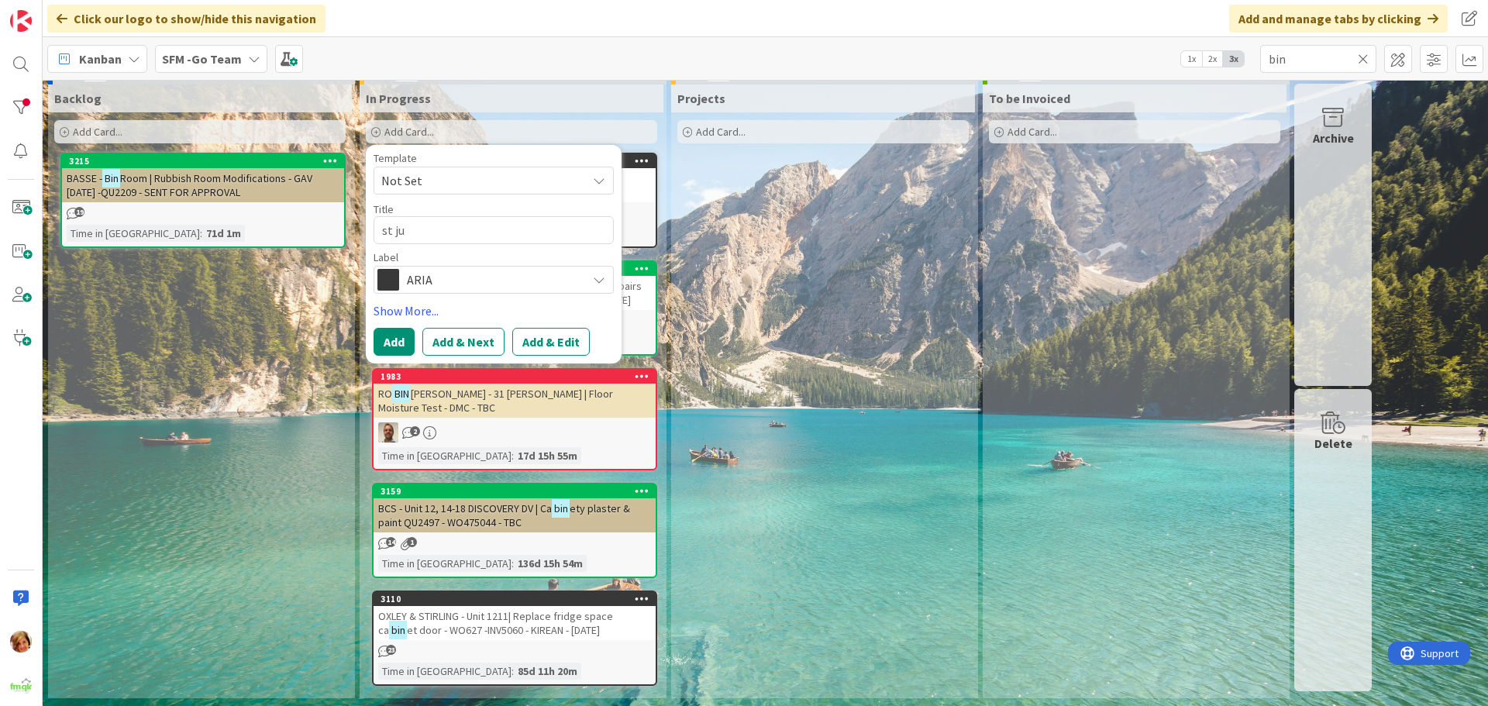
type textarea "x"
type textarea "st [DATE]"
type textarea "x"
type textarea "st [PERSON_NAME]"
type textarea "x"
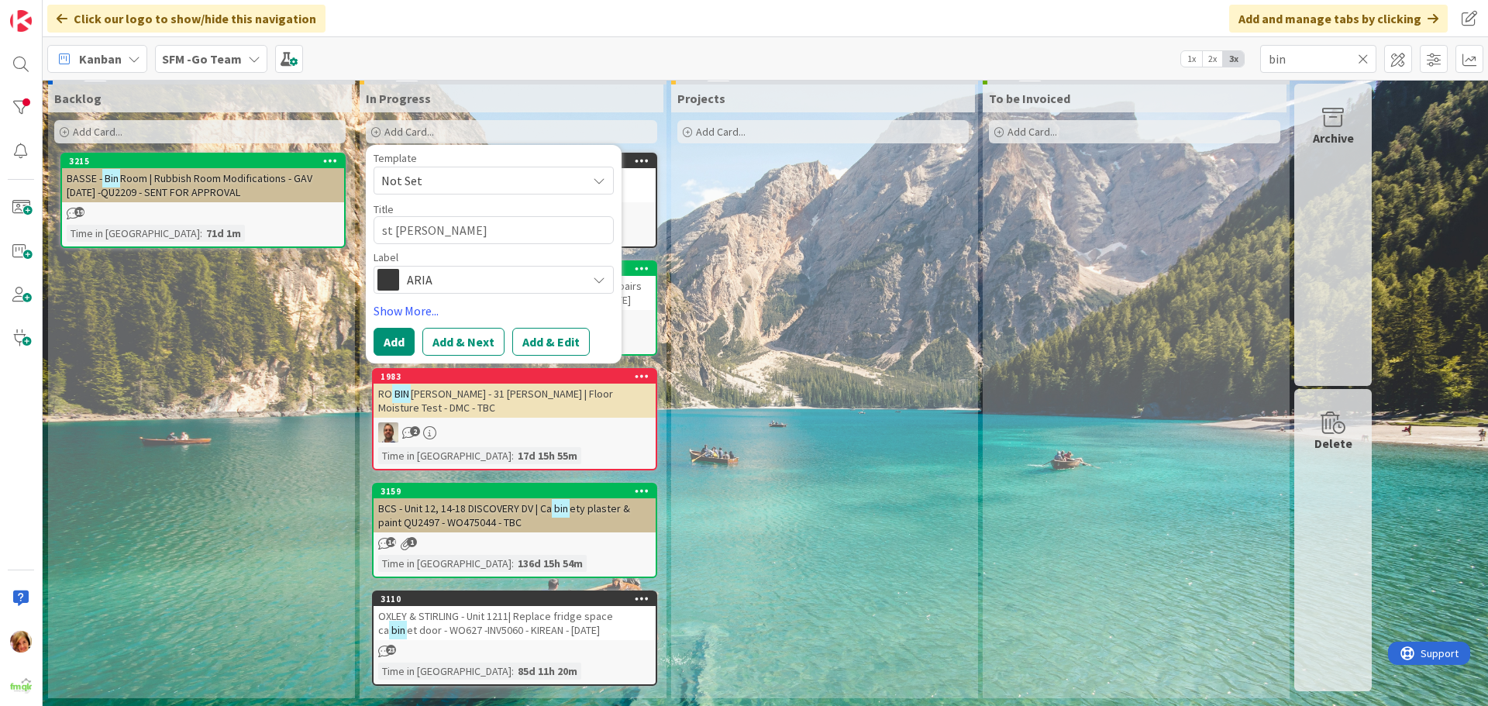
type textarea "st julien"
type textarea "x"
type textarea "st julien"
type textarea "x"
type textarea "st julien -"
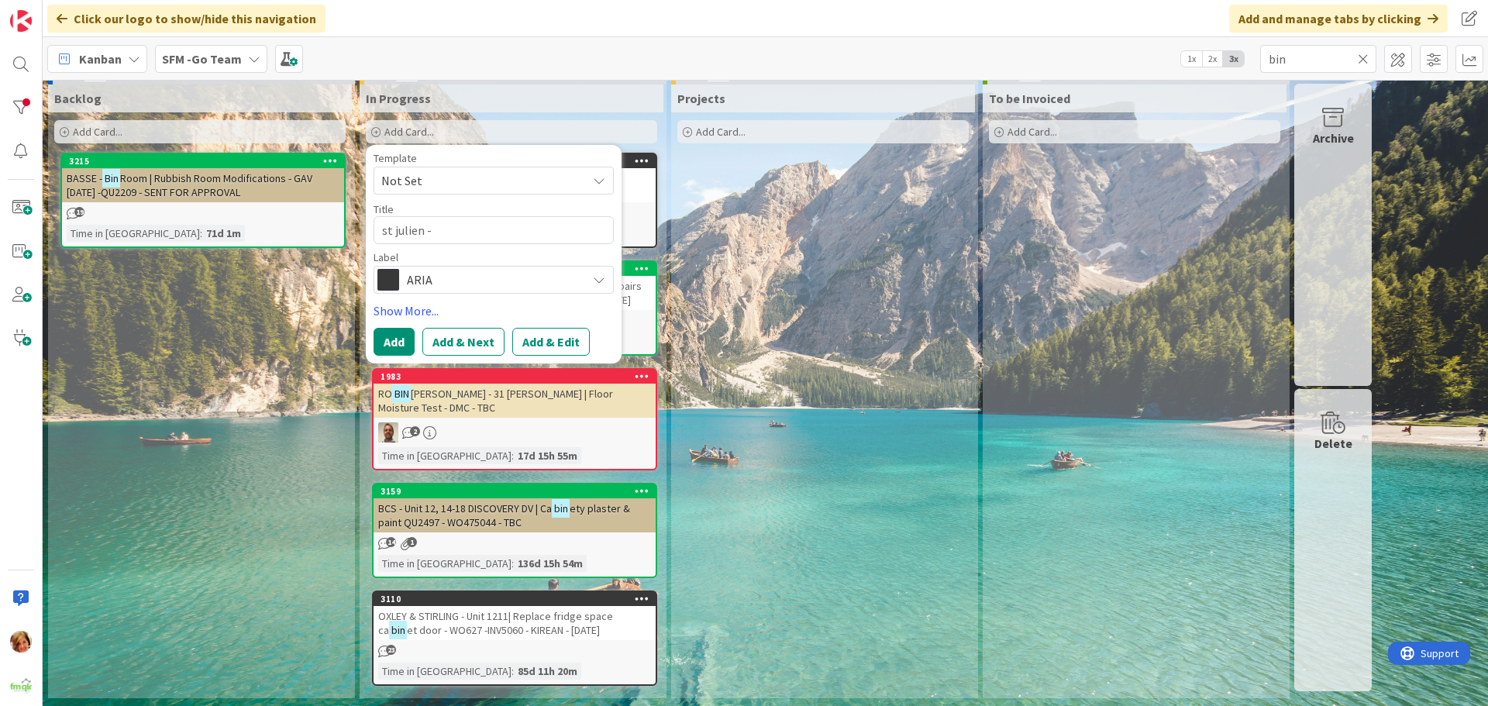
type textarea "x"
type textarea "st julien -"
type textarea "x"
type textarea "st julien -"
type textarea "x"
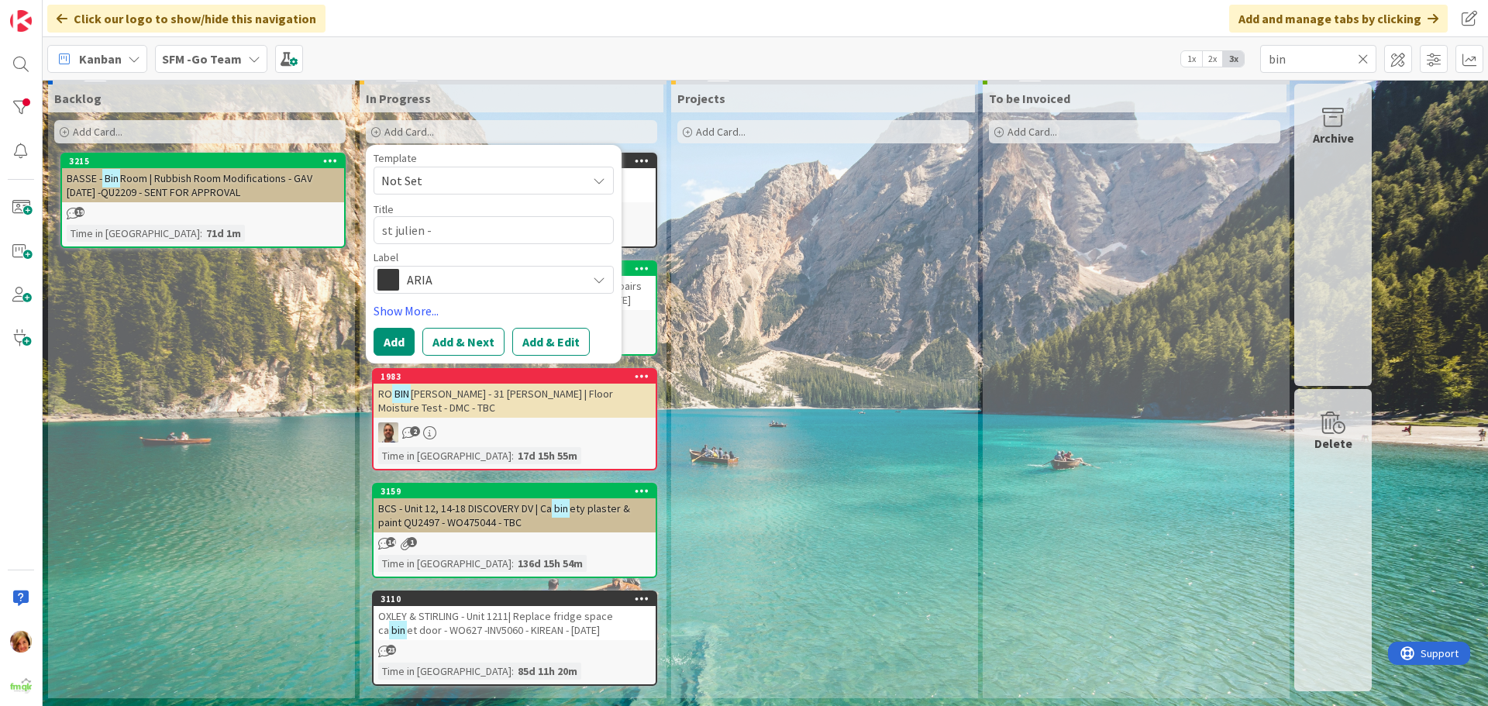
type textarea "st julien"
type textarea "x"
type textarea "st julien"
type textarea "x"
type textarea "st [PERSON_NAME]"
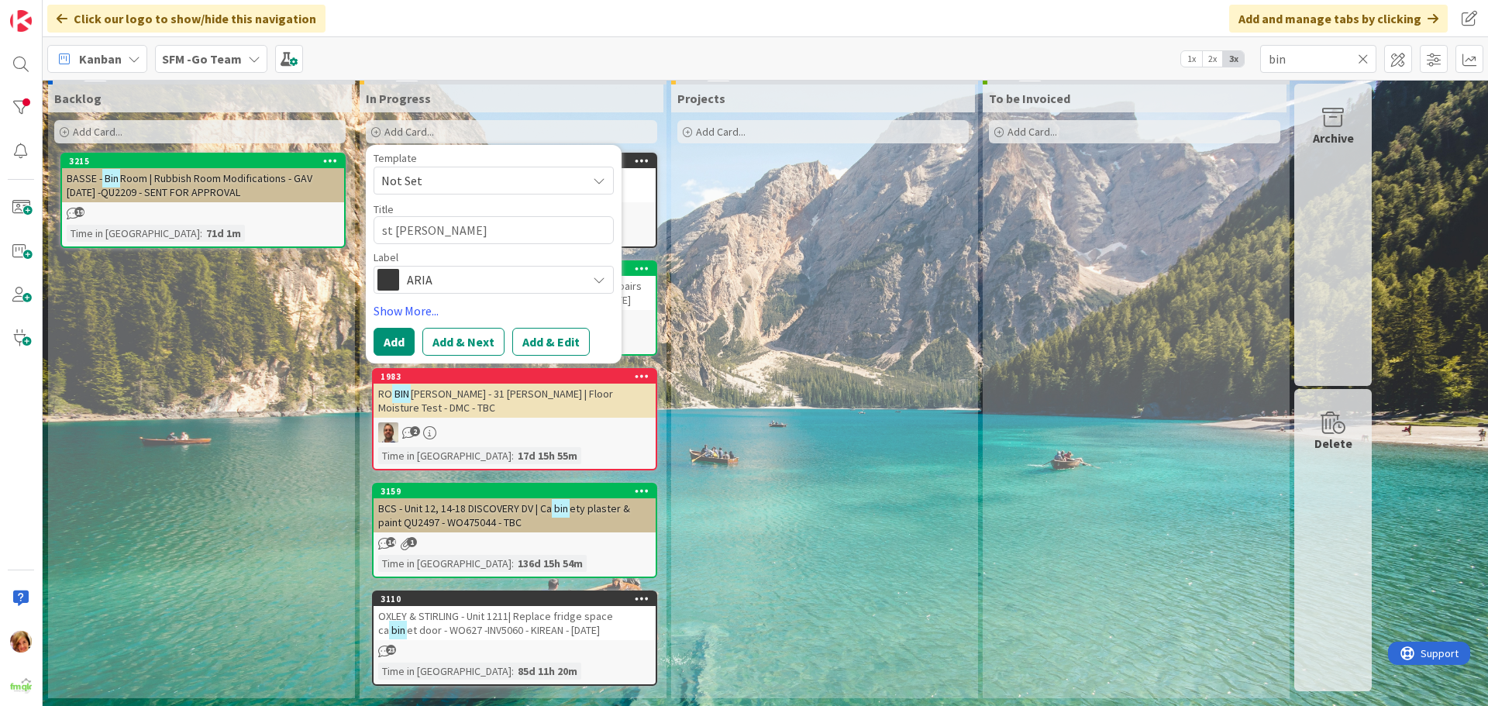
type textarea "x"
type textarea "st juli"
type textarea "x"
type textarea "st [DATE]"
type textarea "x"
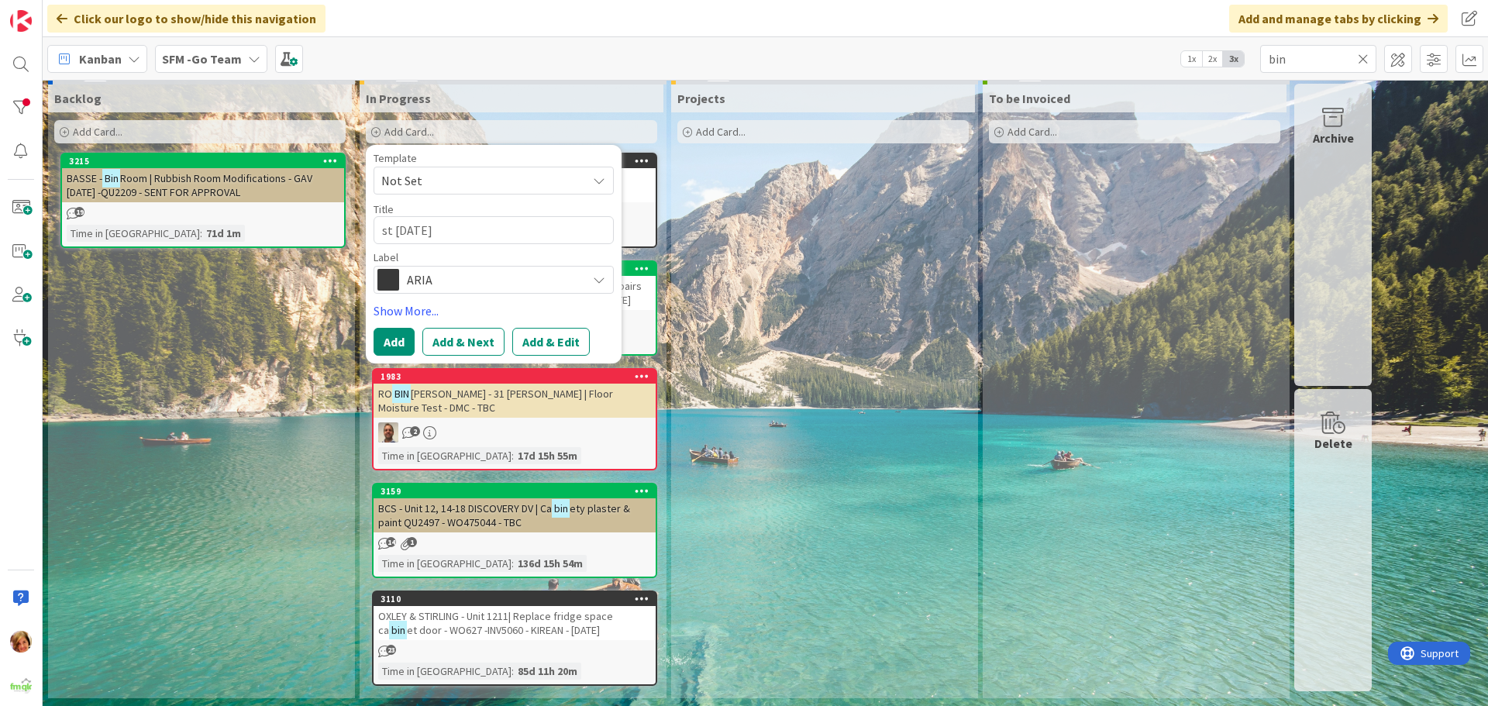
type textarea "st ju"
type textarea "x"
type textarea "st j"
type textarea "x"
type textarea "st"
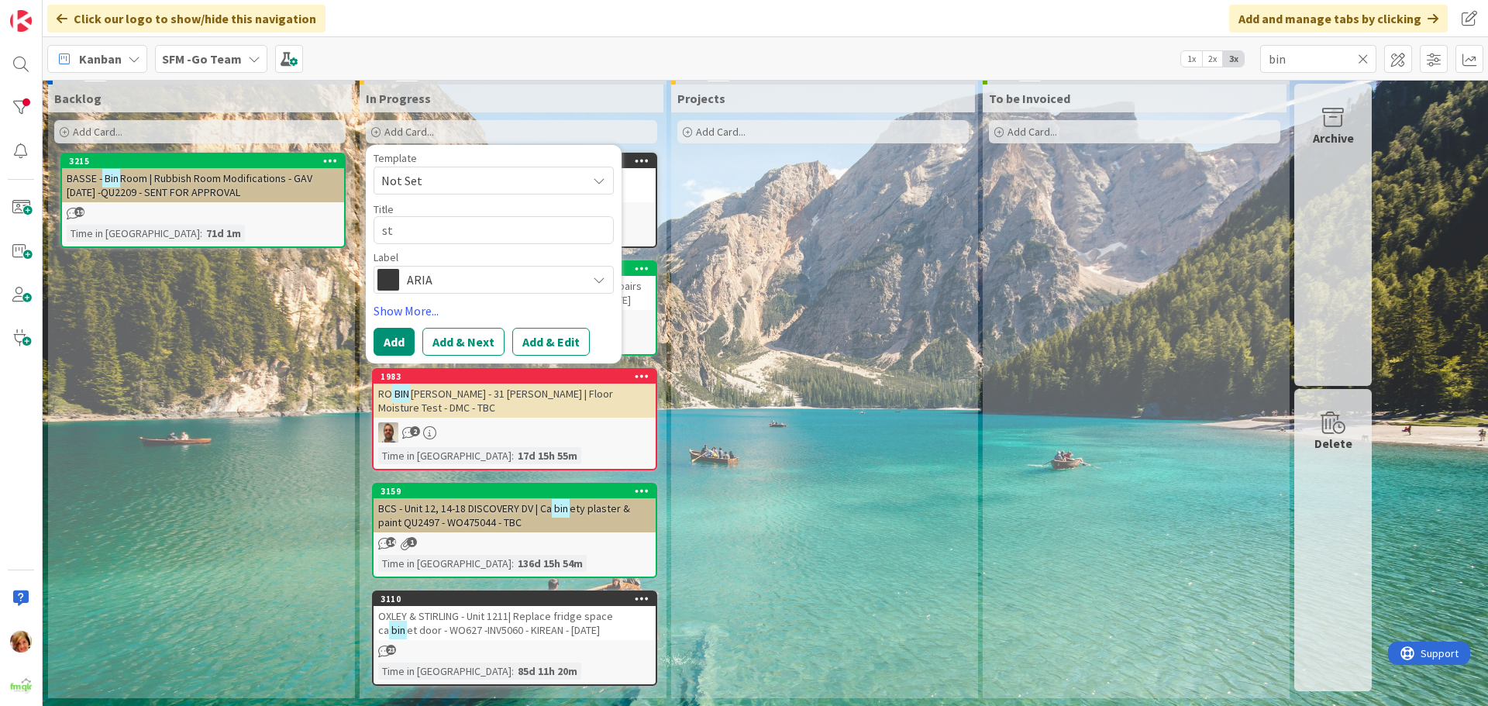
type textarea "x"
type textarea "st"
type textarea "x"
type textarea "s"
type textarea "x"
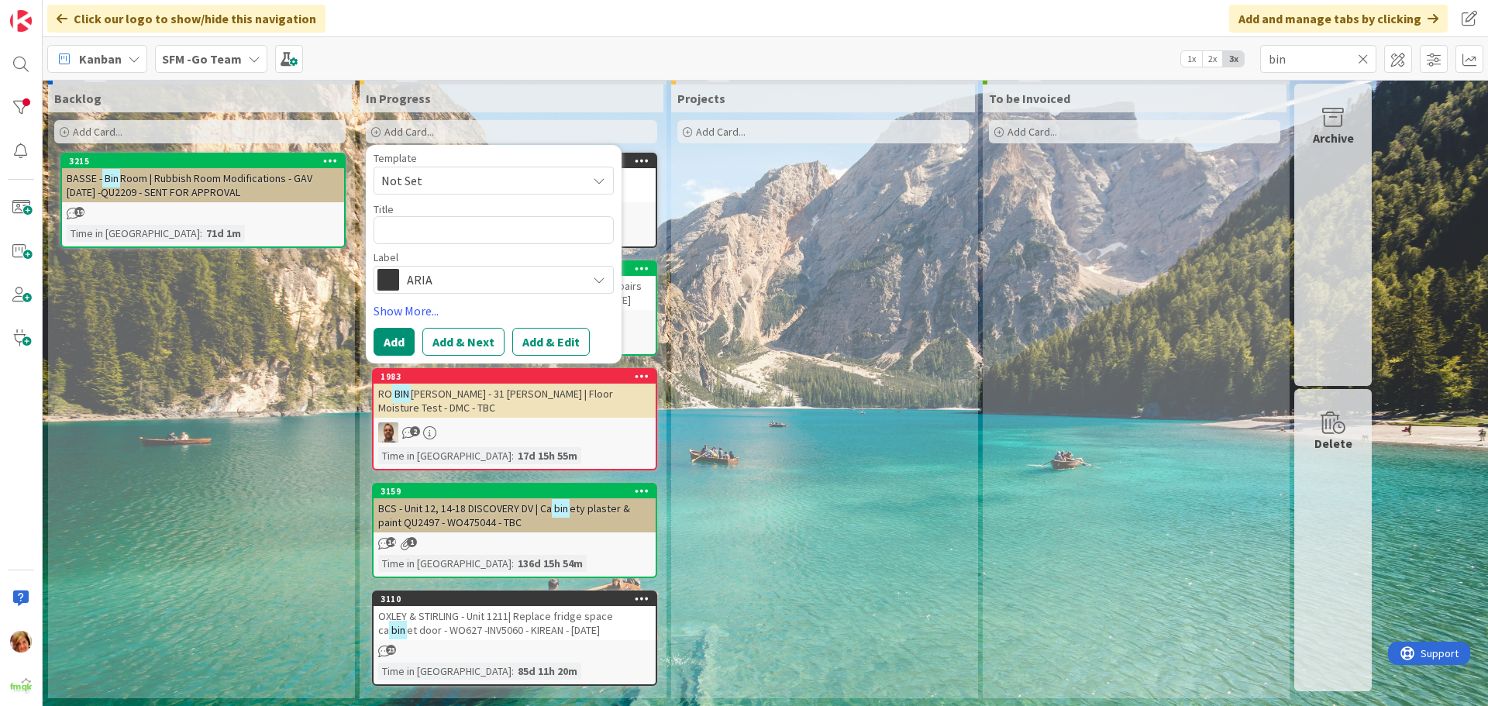
type textarea "S"
type textarea "x"
type textarea "ST"
type textarea "x"
type textarea "ST"
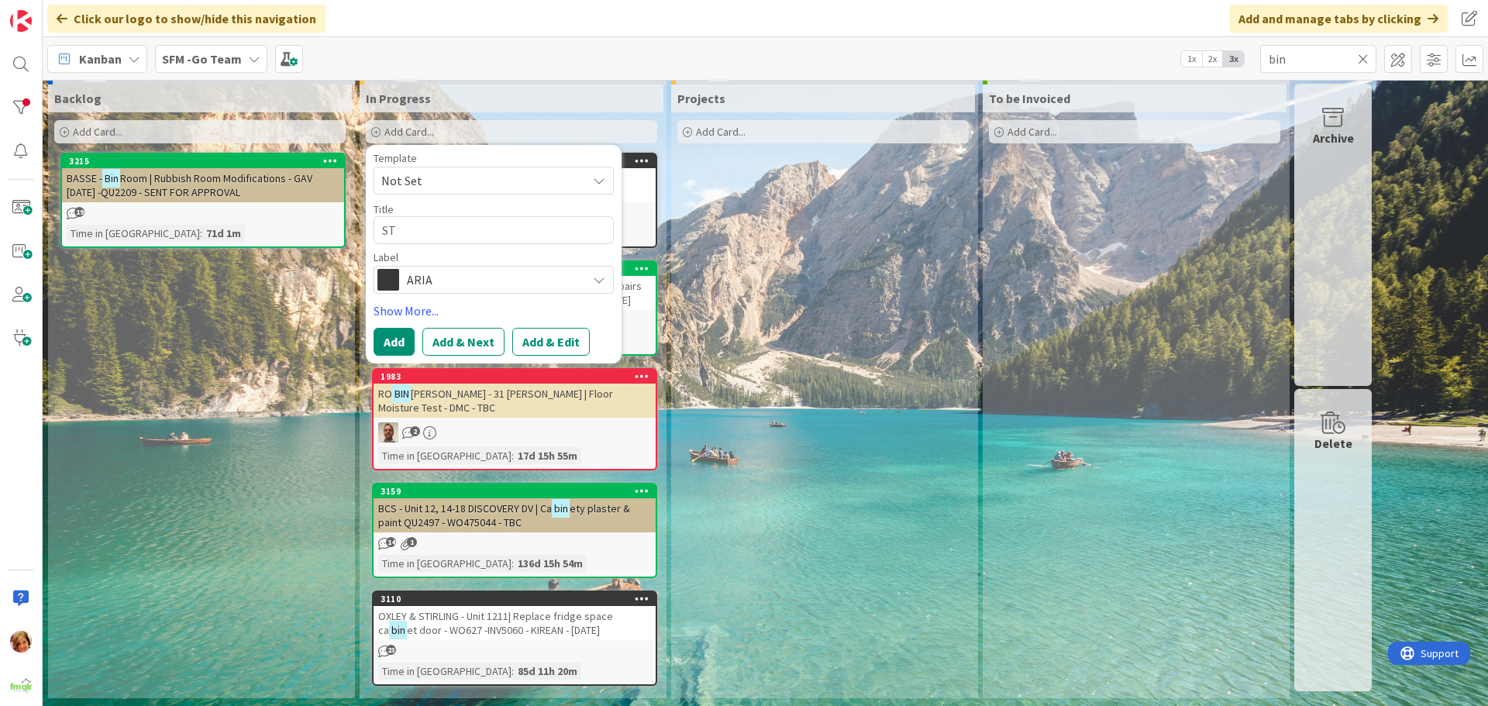
type textarea "x"
type textarea "ST J"
type textarea "x"
type textarea "ST JU"
type textarea "x"
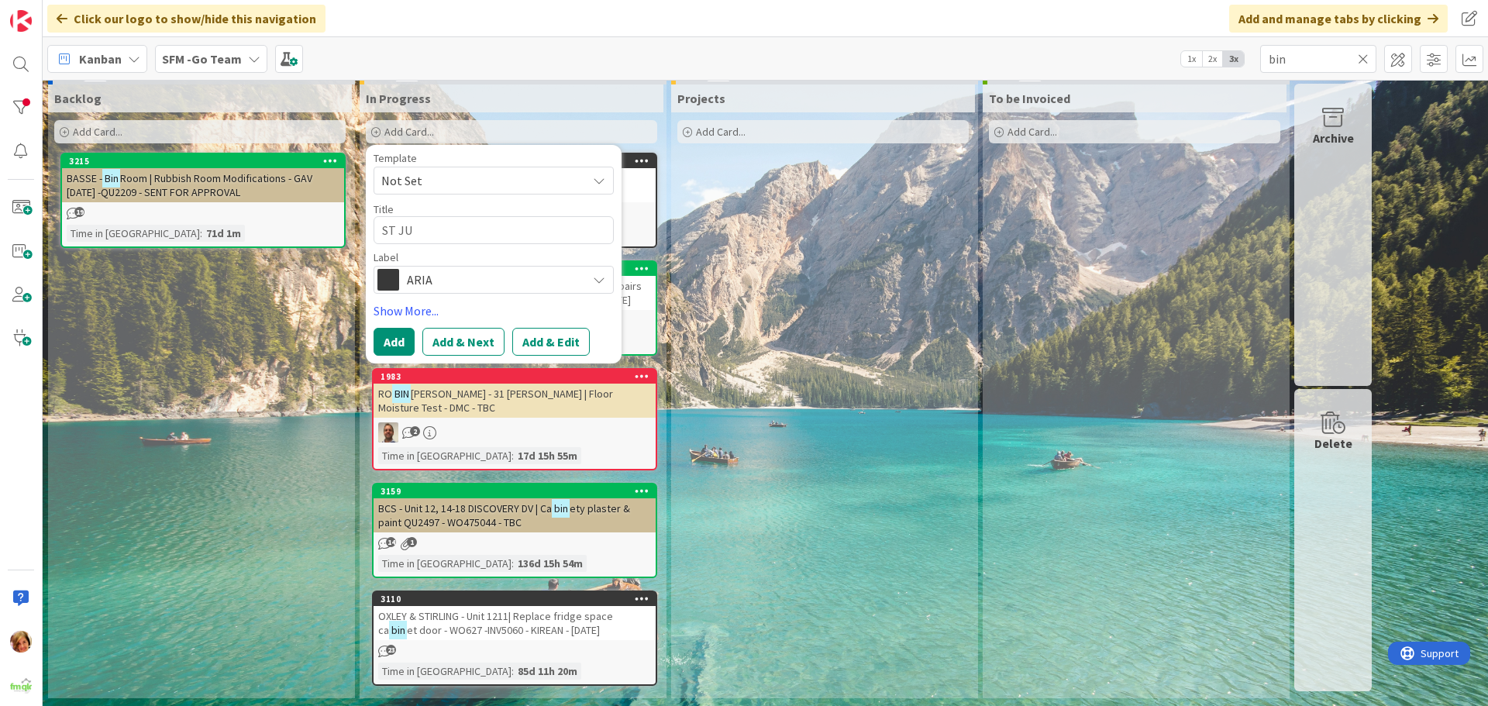
type textarea "ST [DATE]"
type textarea "x"
type textarea "ST JULI"
type textarea "x"
type textarea "ST [PERSON_NAME]"
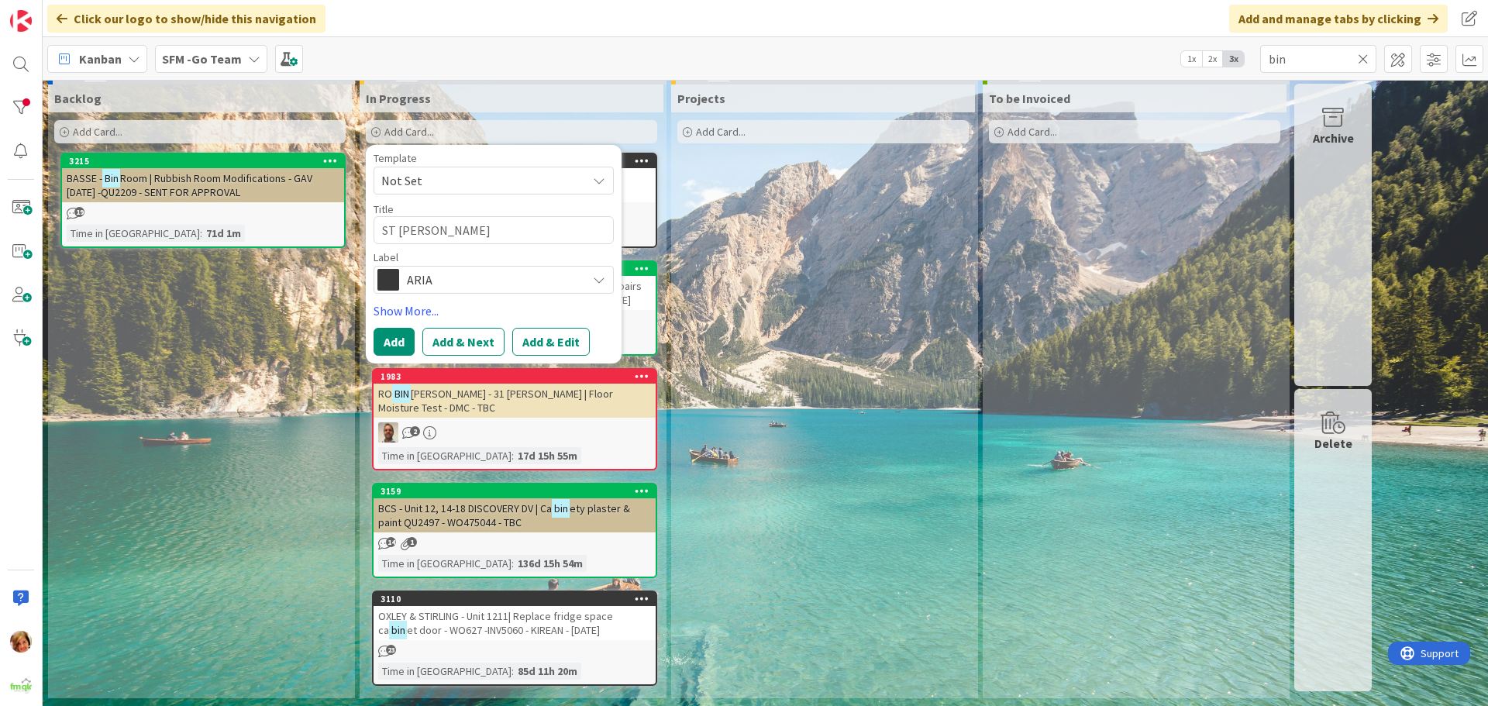
type textarea "x"
type textarea "ST JULIEN"
type textarea "x"
type textarea "ST JULIEN"
type textarea "x"
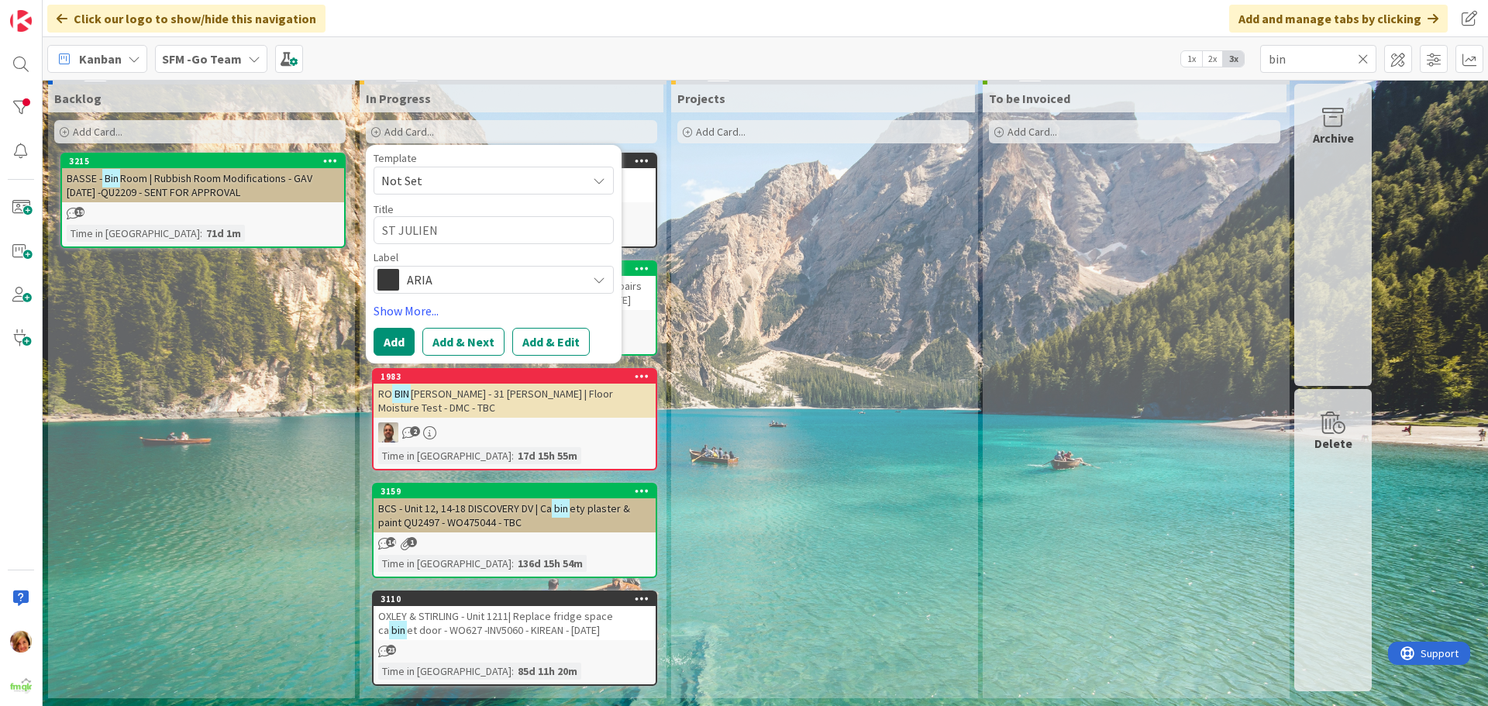
type textarea "ST JULIEN -"
type textarea "x"
type textarea "ST JULIEN -"
type textarea "x"
type textarea "ST JULIEN - U"
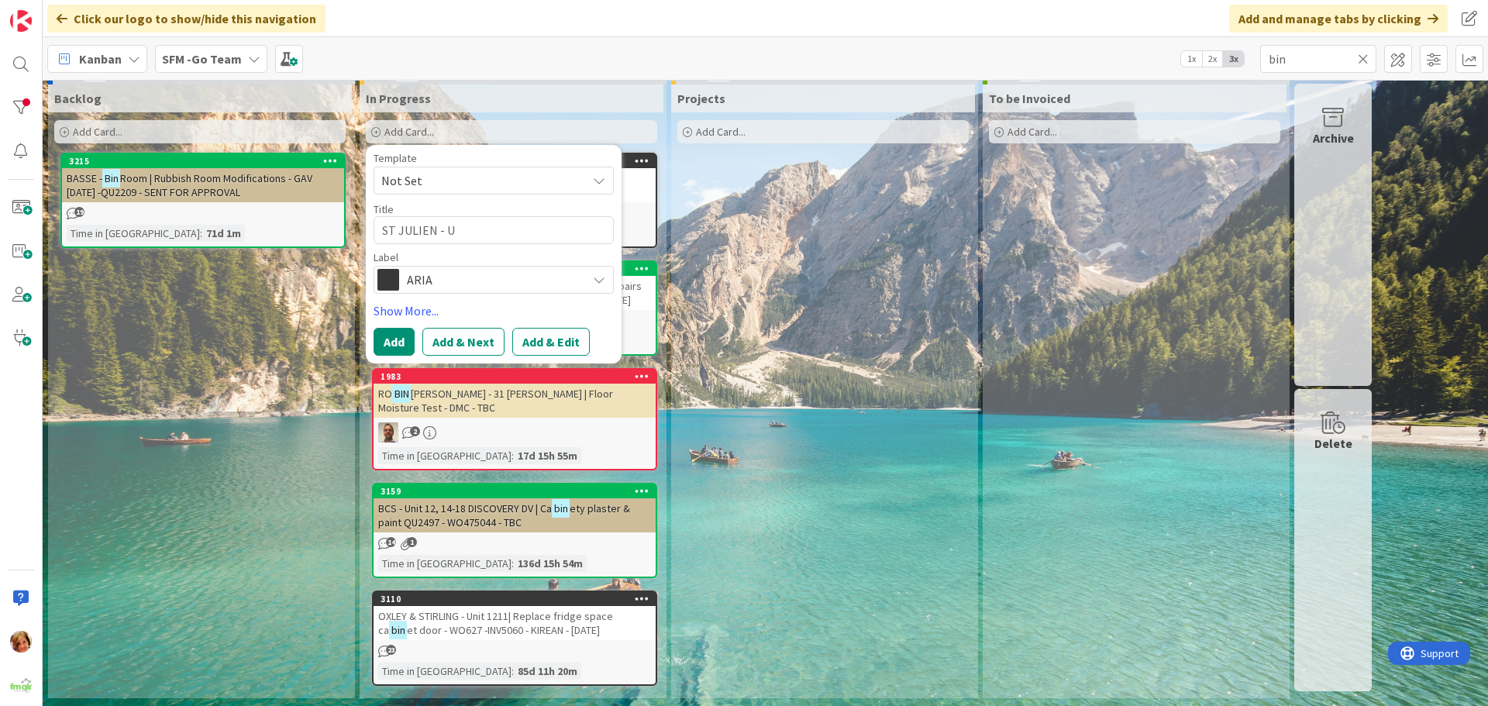
type textarea "x"
type textarea "ST JULIEN - Un"
type textarea "x"
type textarea "ST JULIEN - Uni"
type textarea "x"
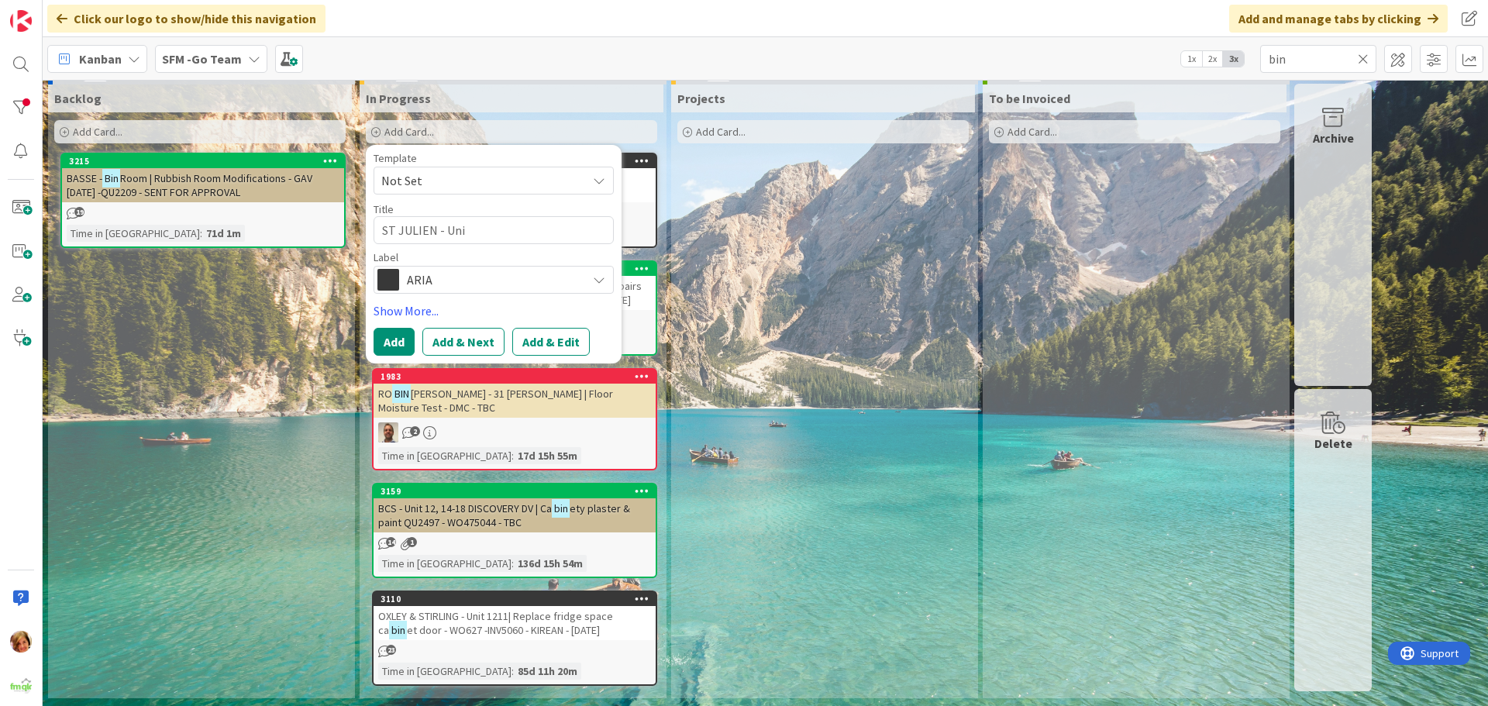
type textarea "ST JULIEN - Unit"
type textarea "x"
type textarea "ST JULIEN - Unit"
type textarea "x"
type textarea "ST JULIEN - Unit 9"
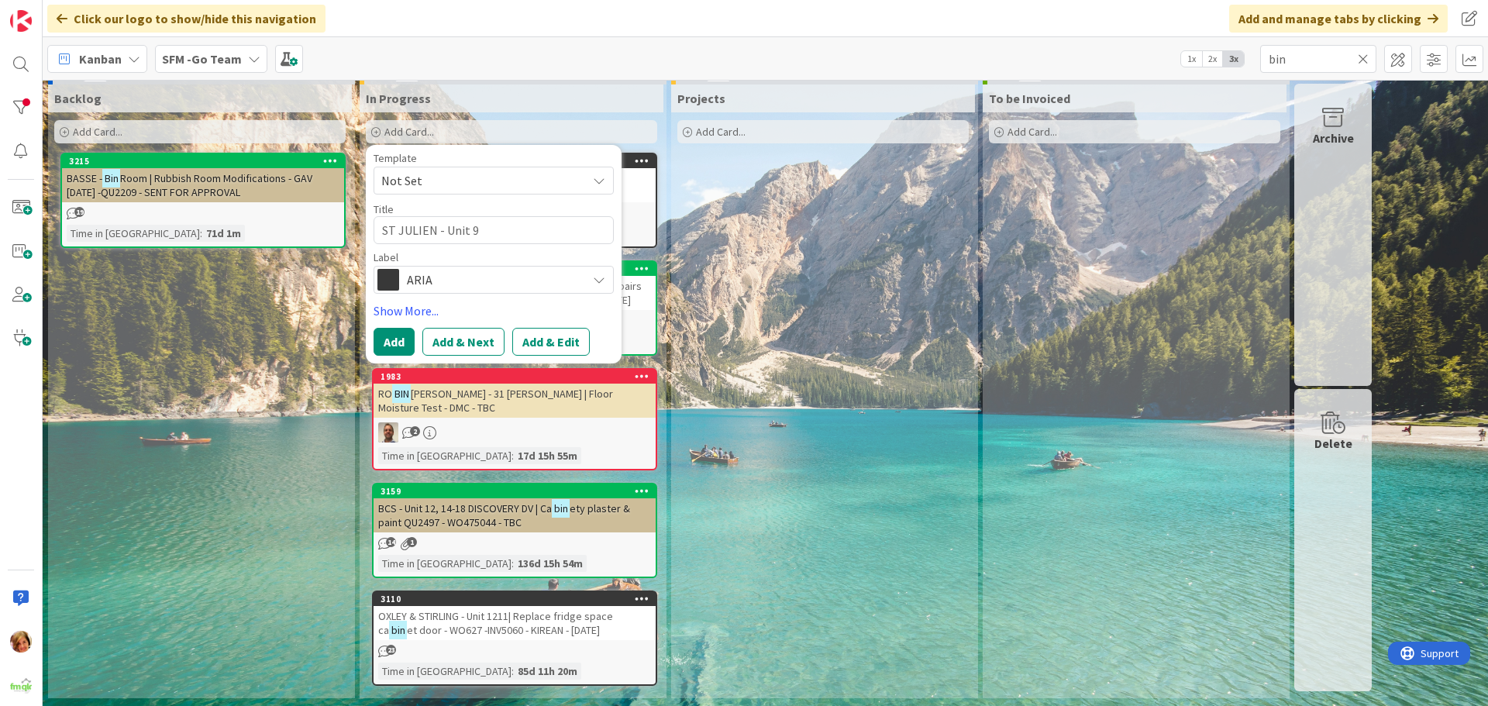
type textarea "x"
type textarea "ST JULIEN - Unit 90"
type textarea "x"
type textarea "ST JULIEN - Unit 906"
type textarea "x"
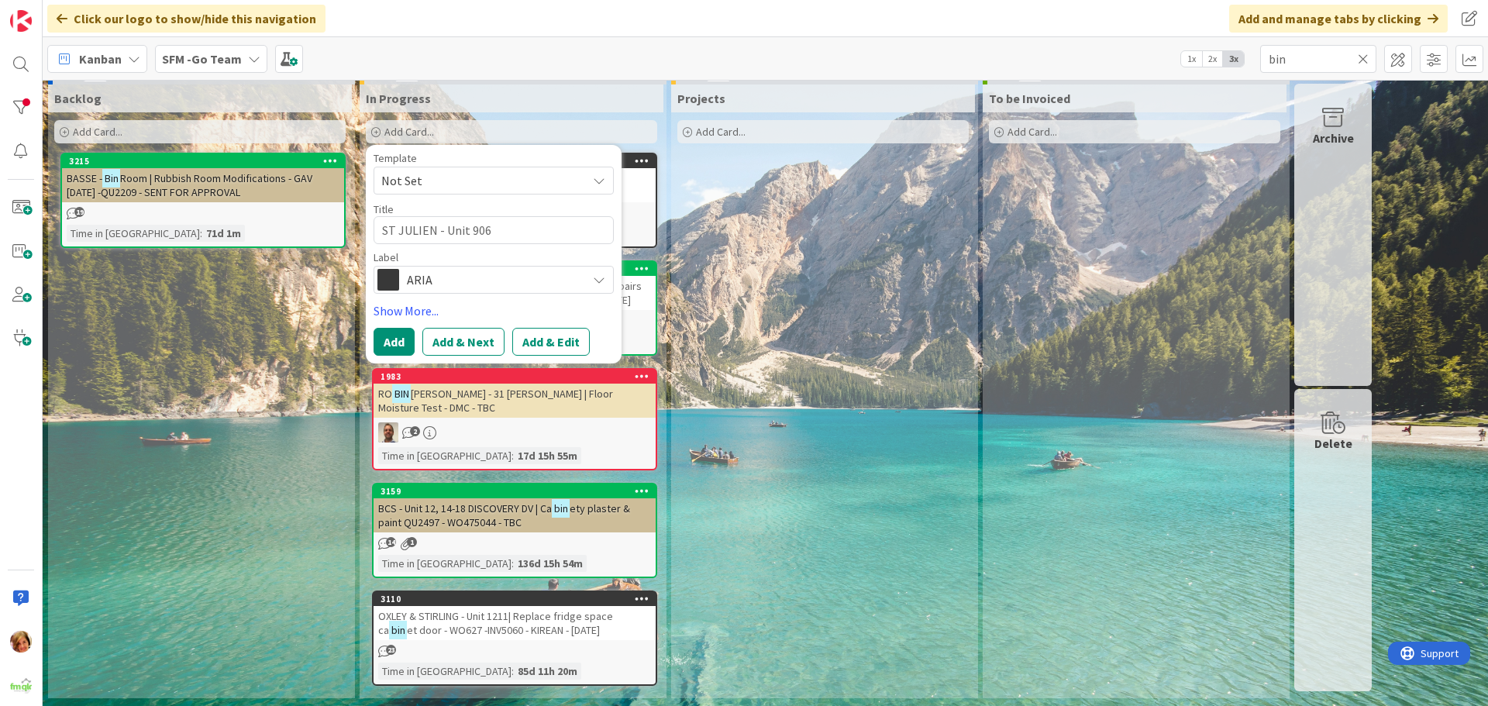
type textarea "ST JULIEN - Unit 906"
type textarea "x"
type textarea "ST JULIEN - Unit 906 |"
type textarea "x"
type textarea "ST JULIEN - Unit 906 |"
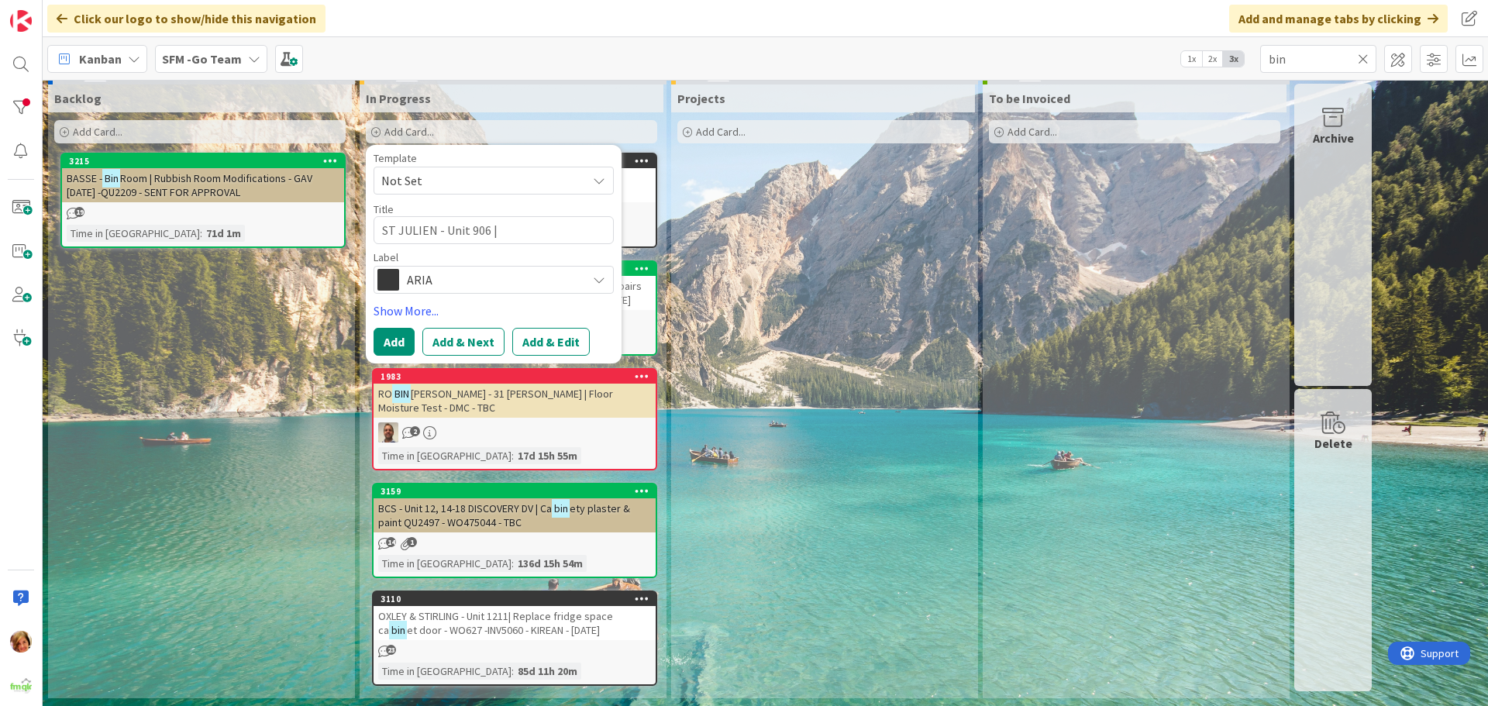
type textarea "x"
type textarea "ST JULIEN - Unit 906 | s"
type textarea "x"
type textarea "ST JULIEN - Unit 906 | sH"
type textarea "x"
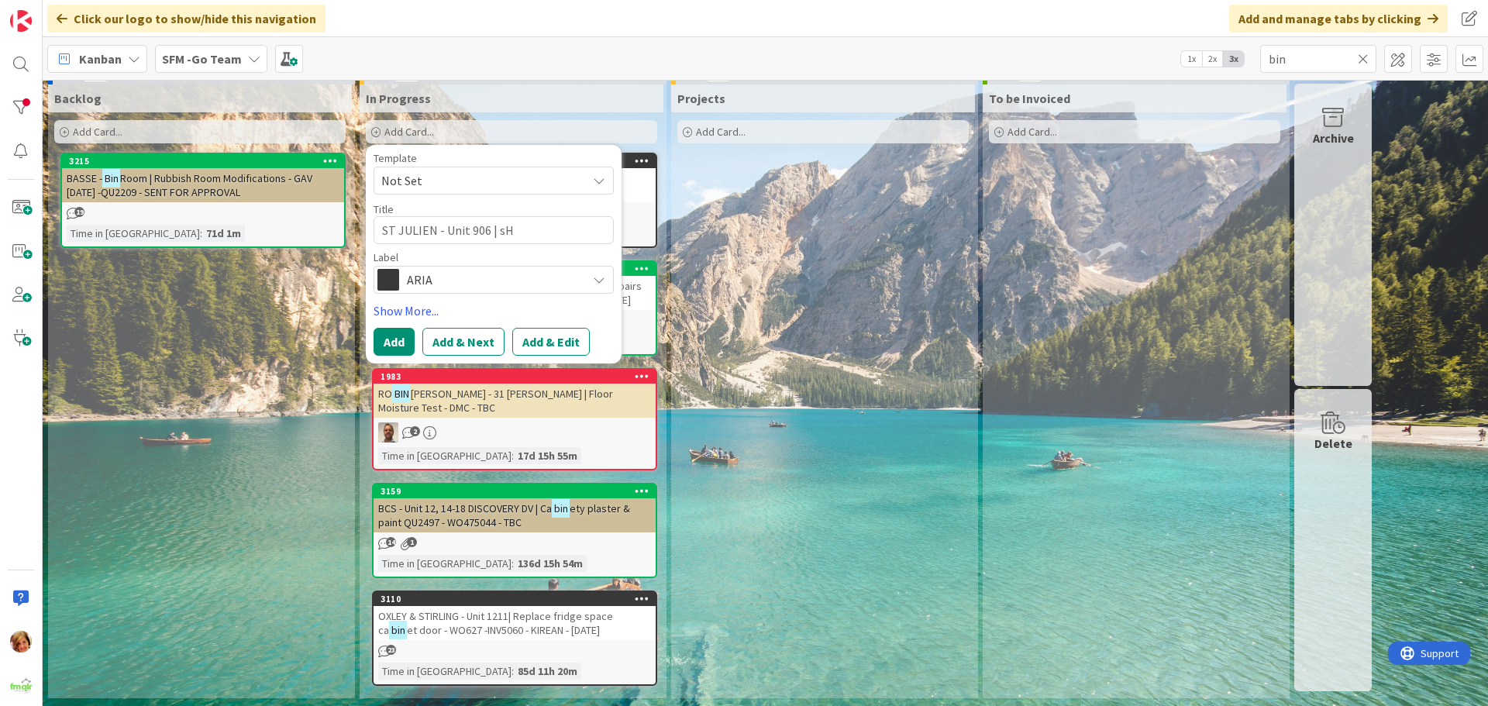
type textarea "ST JULIEN - Unit 906 | sHO"
type textarea "x"
type textarea "ST JULIEN - Unit 906 | sHOE"
type textarea "x"
type textarea "ST JULIEN - Unit 906 | sHO"
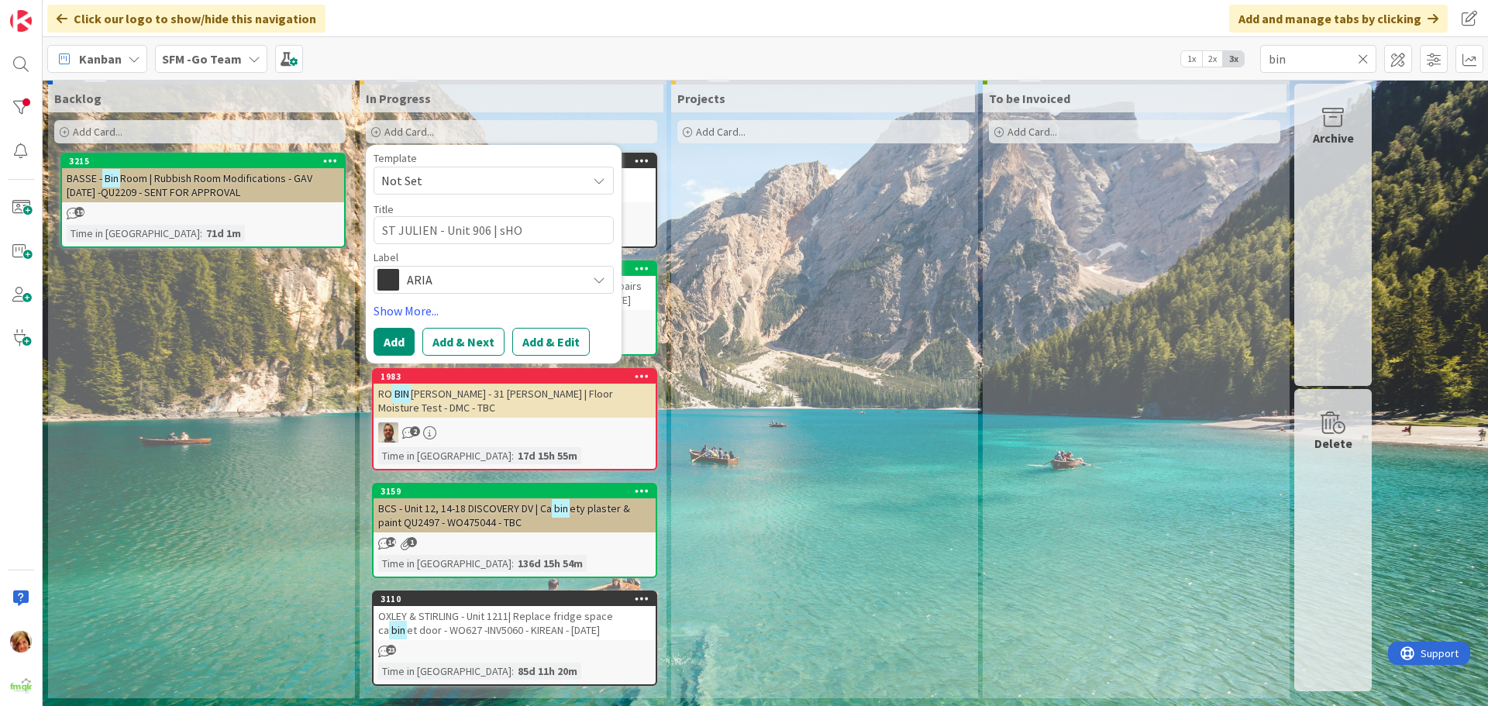
type textarea "x"
type textarea "ST JULIEN - Unit 906 | sH"
type textarea "x"
type textarea "ST JULIEN - Unit 906 | s"
type textarea "x"
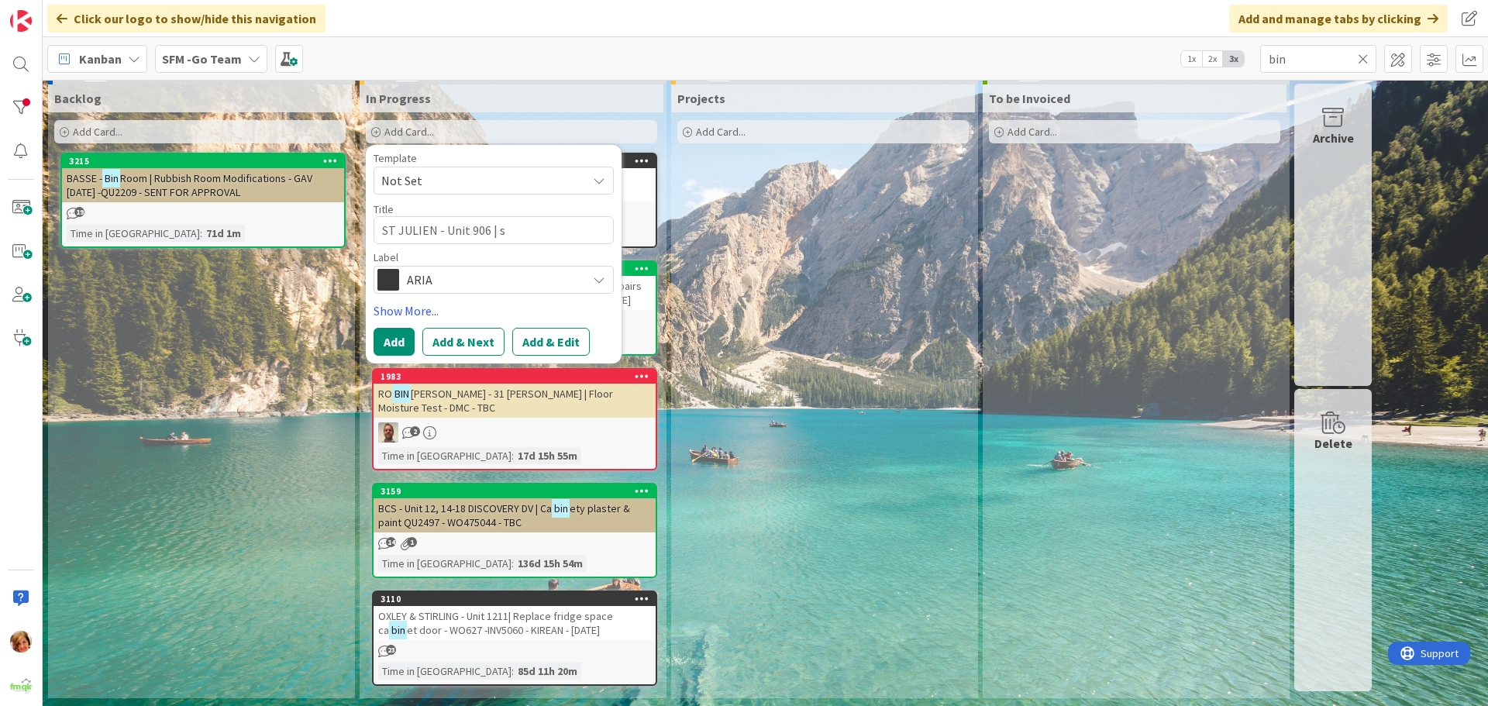
type textarea "ST JULIEN - Unit 906 |"
type textarea "x"
type textarea "ST JULIEN - Unit 906 | s"
type textarea "x"
type textarea "ST JULIEN - Unit 906 |"
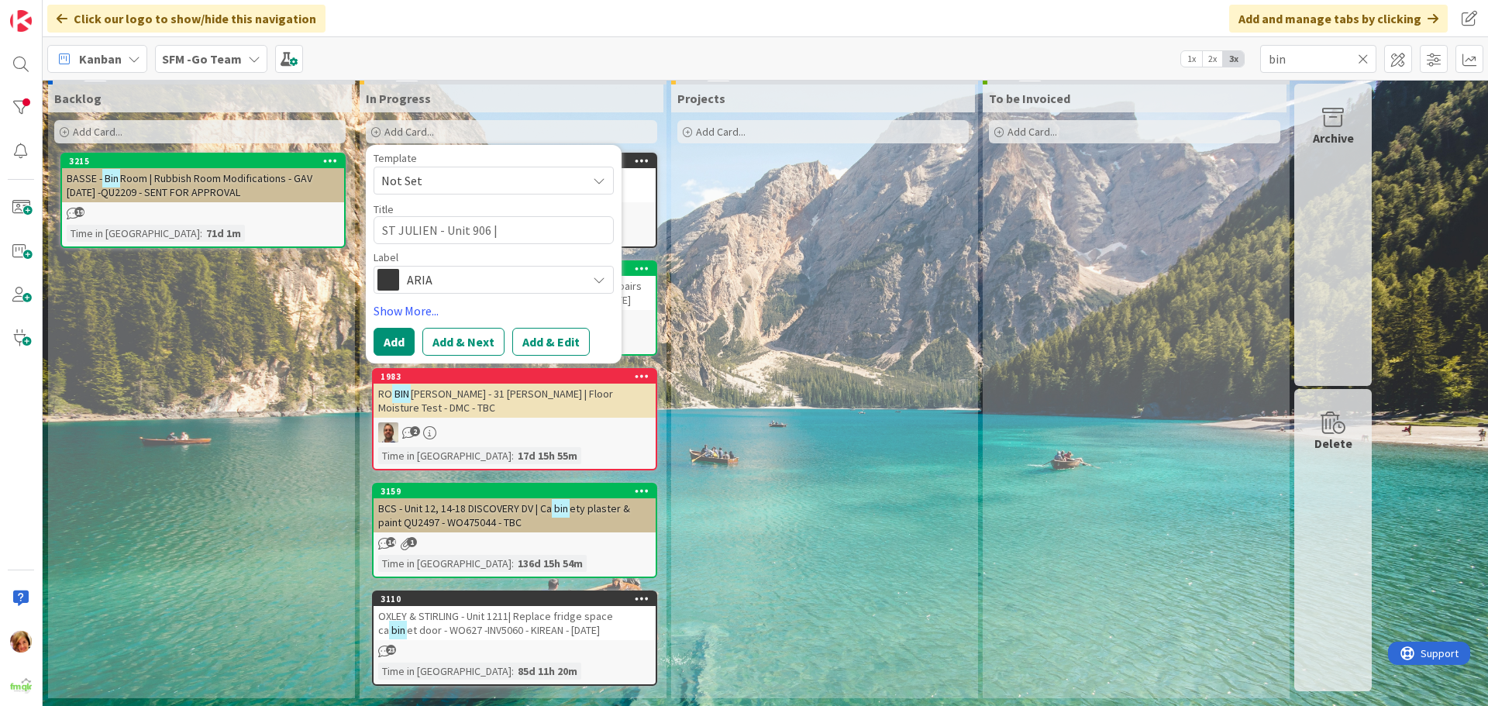
type textarea "x"
type textarea "ST JULIEN - Unit 906 | s"
type textarea "x"
type textarea "ST JULIEN - Unit 906 | sH"
type textarea "x"
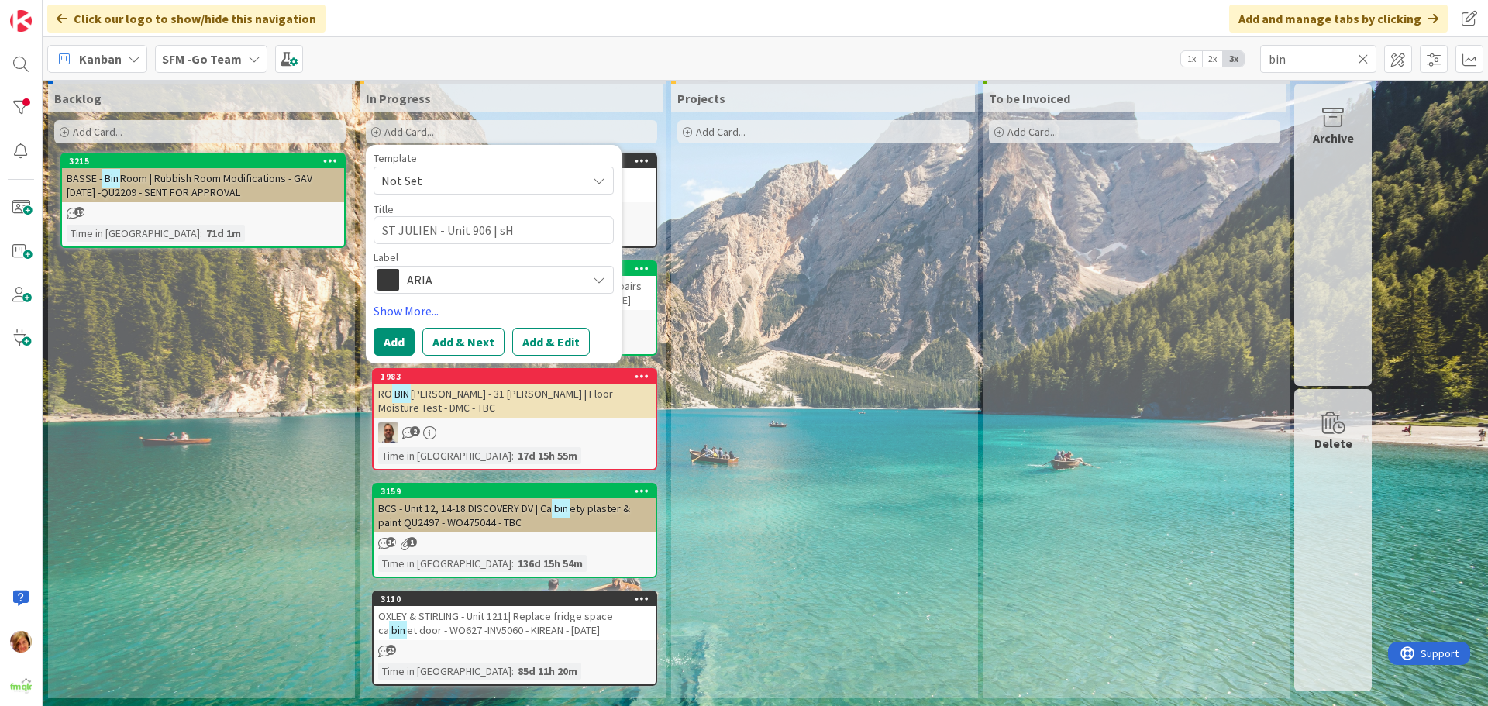
type textarea "ST JULIEN - Unit 906 | s"
type textarea "x"
type textarea "ST JULIEN - Unit 906 |"
type textarea "x"
type textarea "ST JULIEN - Unit 906 | S"
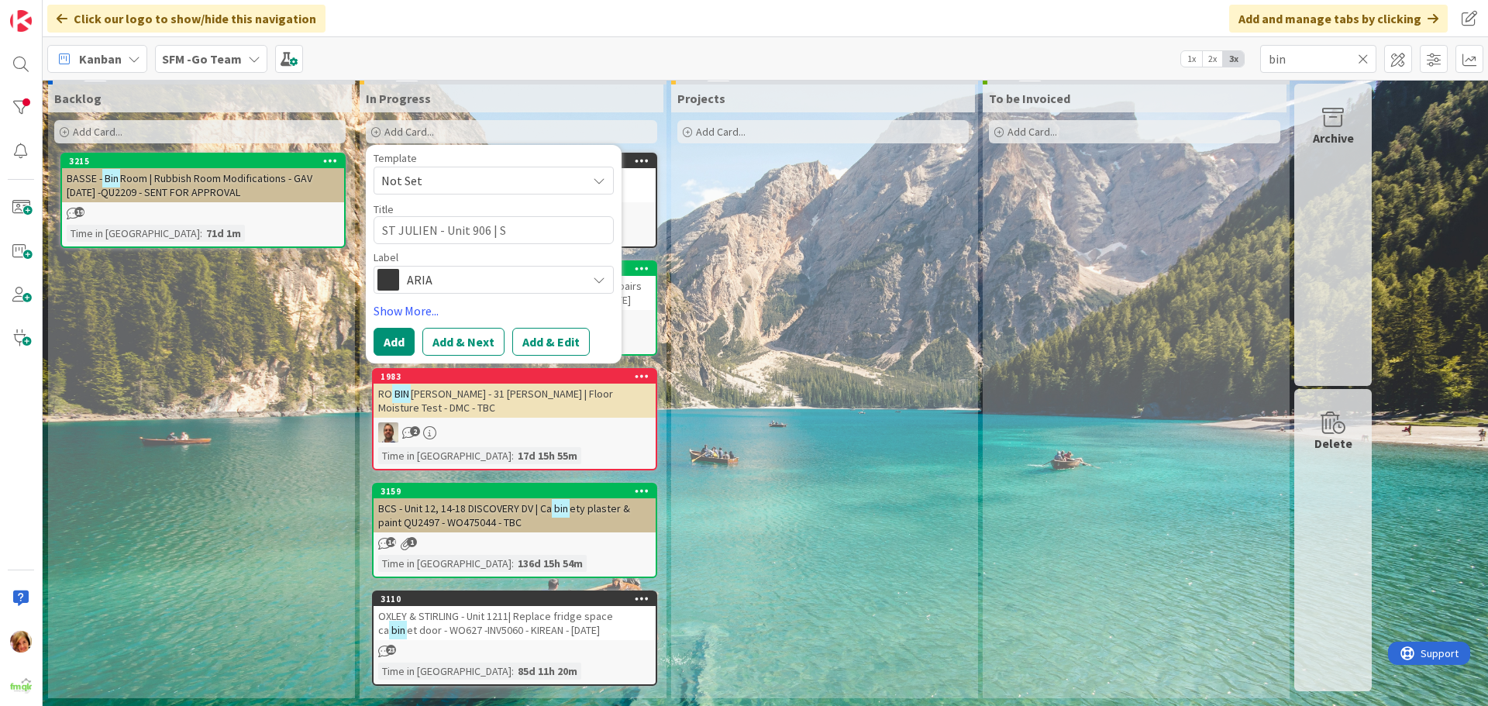
type textarea "x"
type textarea "ST JULIEN - Unit 906 | Sh"
type textarea "x"
type textarea "ST JULIEN - Unit 906 | Sho"
type textarea "x"
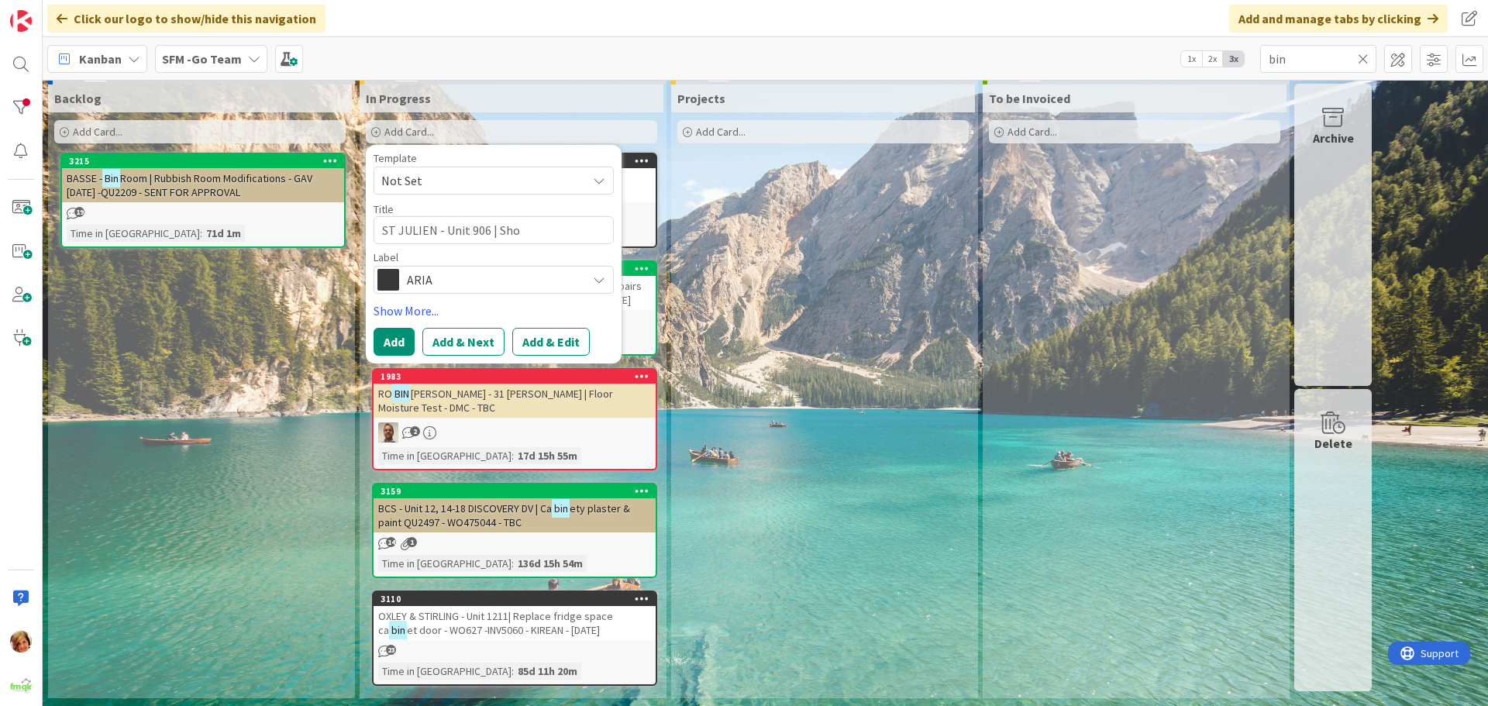
type textarea "ST JULIEN - Unit 906 | Show"
type textarea "x"
type textarea "ST JULIEN - Unit 906 | Showr"
type textarea "x"
type textarea "ST JULIEN - Unit 906 | Show"
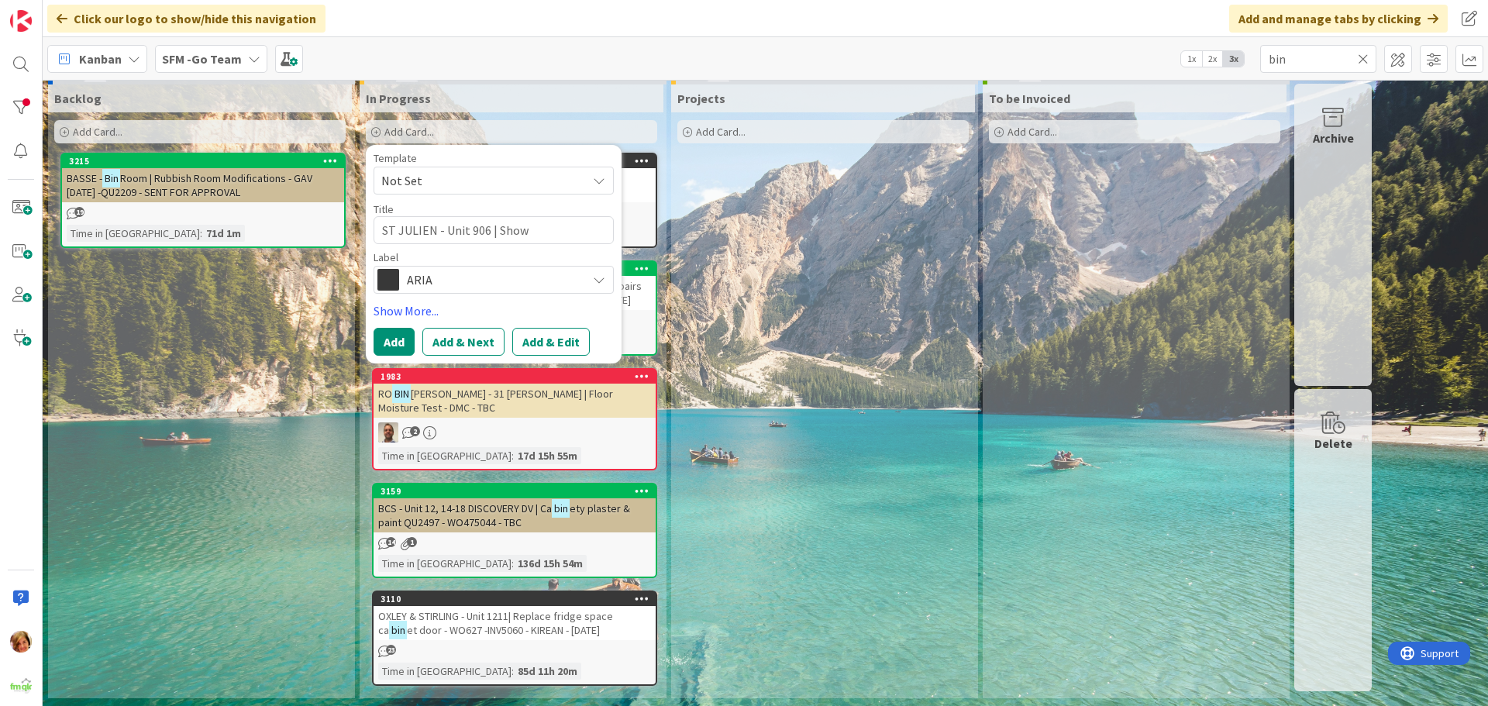
type textarea "x"
type textarea "ST JULIEN - Unit 906 | Showe"
type textarea "x"
type textarea "ST JULIEN - Unit 906 | Shower"
type textarea "x"
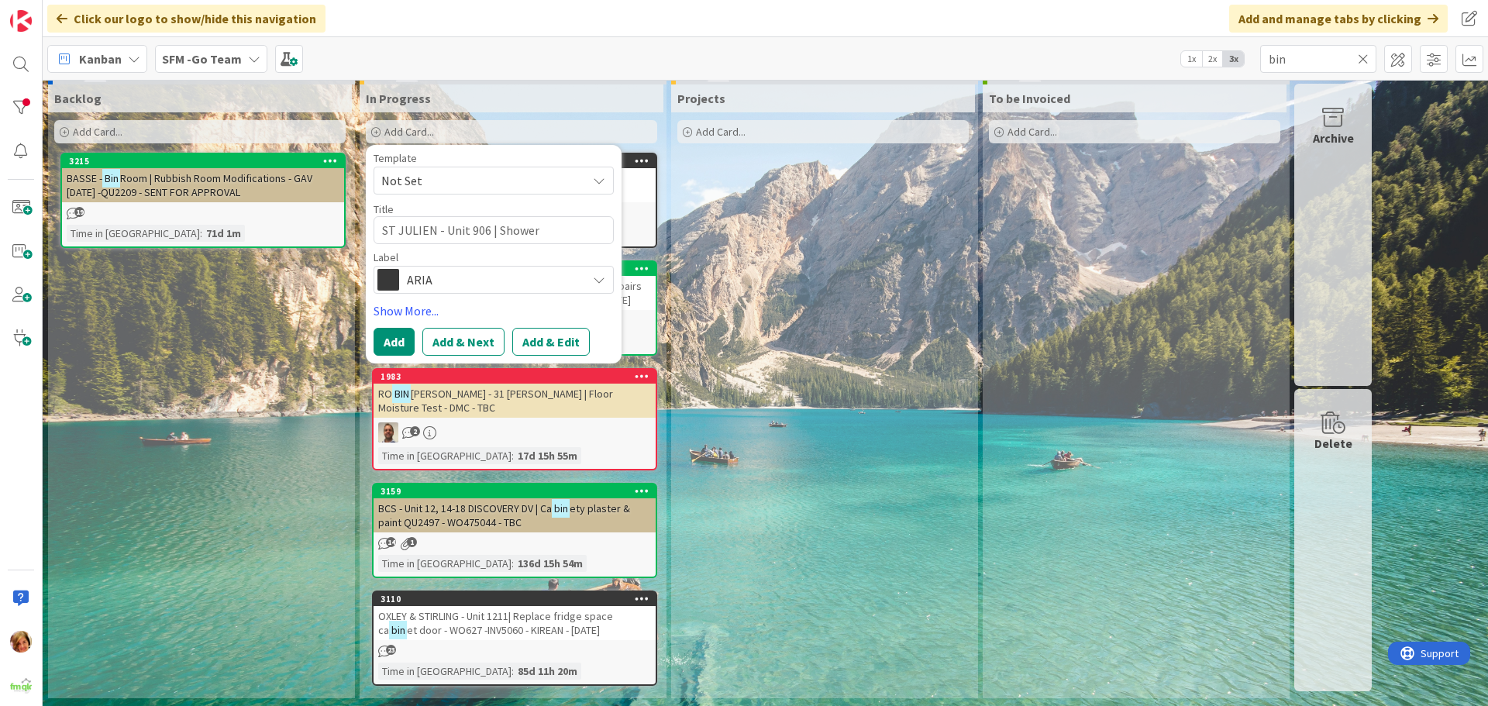
type textarea "ST JULIEN - Unit 906 | Shower"
type textarea "x"
type textarea "ST JULIEN - Unit 906 | Shower F"
type textarea "x"
type textarea "ST JULIEN - Unit 906 | Shower Fa"
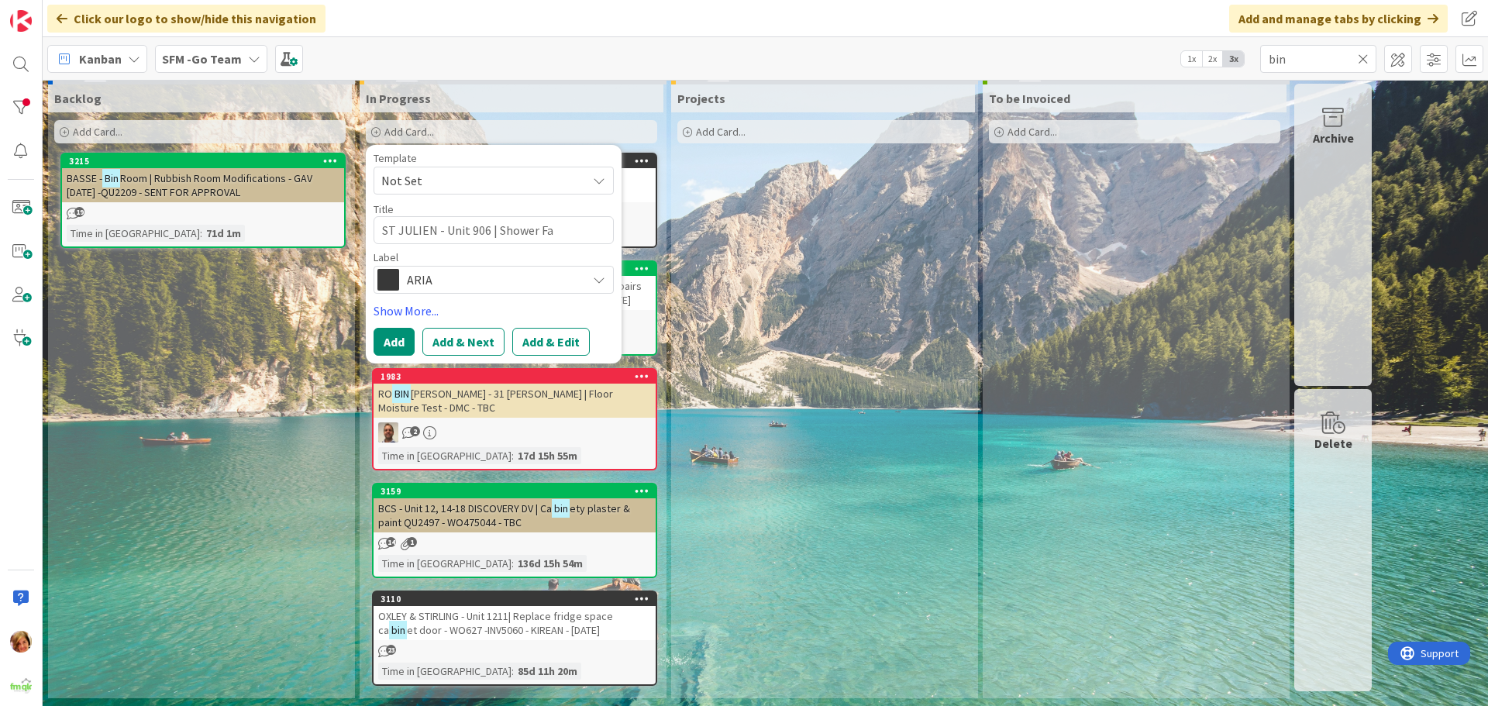
type textarea "x"
type textarea "ST JULIEN - Unit 906 | Shower Fai"
type textarea "x"
type textarea "ST JULIEN - Unit 906 | Shower Fail"
type textarea "x"
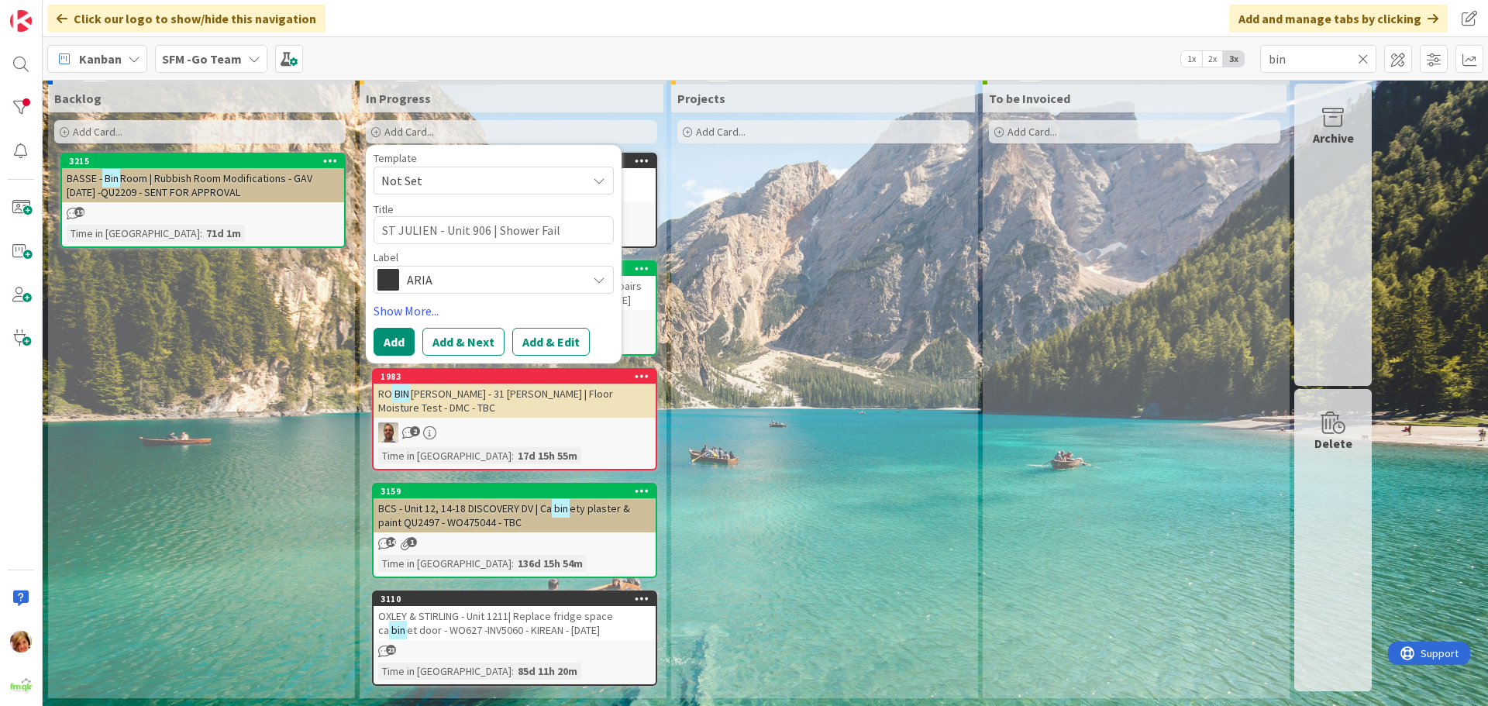
type textarea "ST JULIEN - Unit 906 | Shower [PERSON_NAME]"
type textarea "x"
type textarea "ST JULIEN - Unit 906 | Shower Failed"
type textarea "x"
type textarea "ST JULIEN - Unit 906 | Shower Failed"
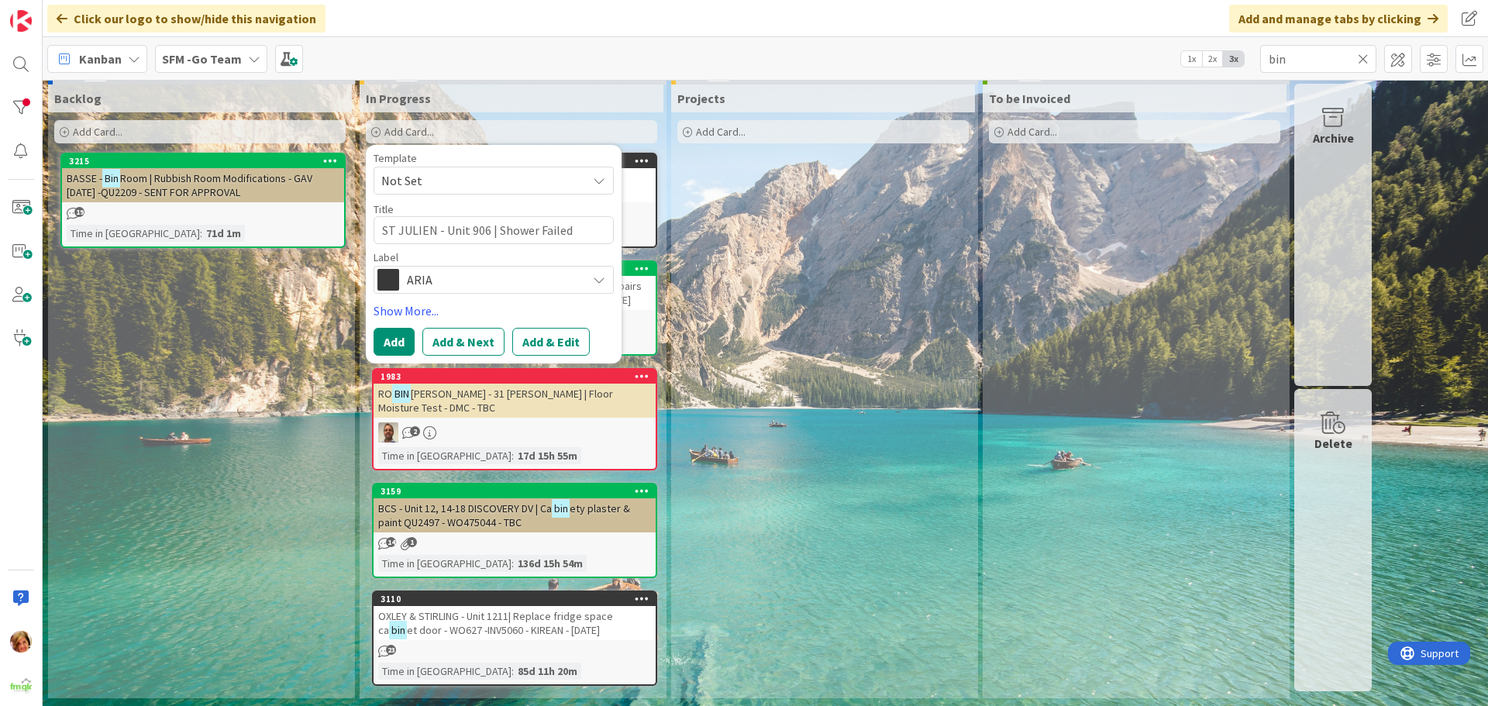
type textarea "x"
type textarea "ST JULIEN - Unit 906 | Shower Failed w"
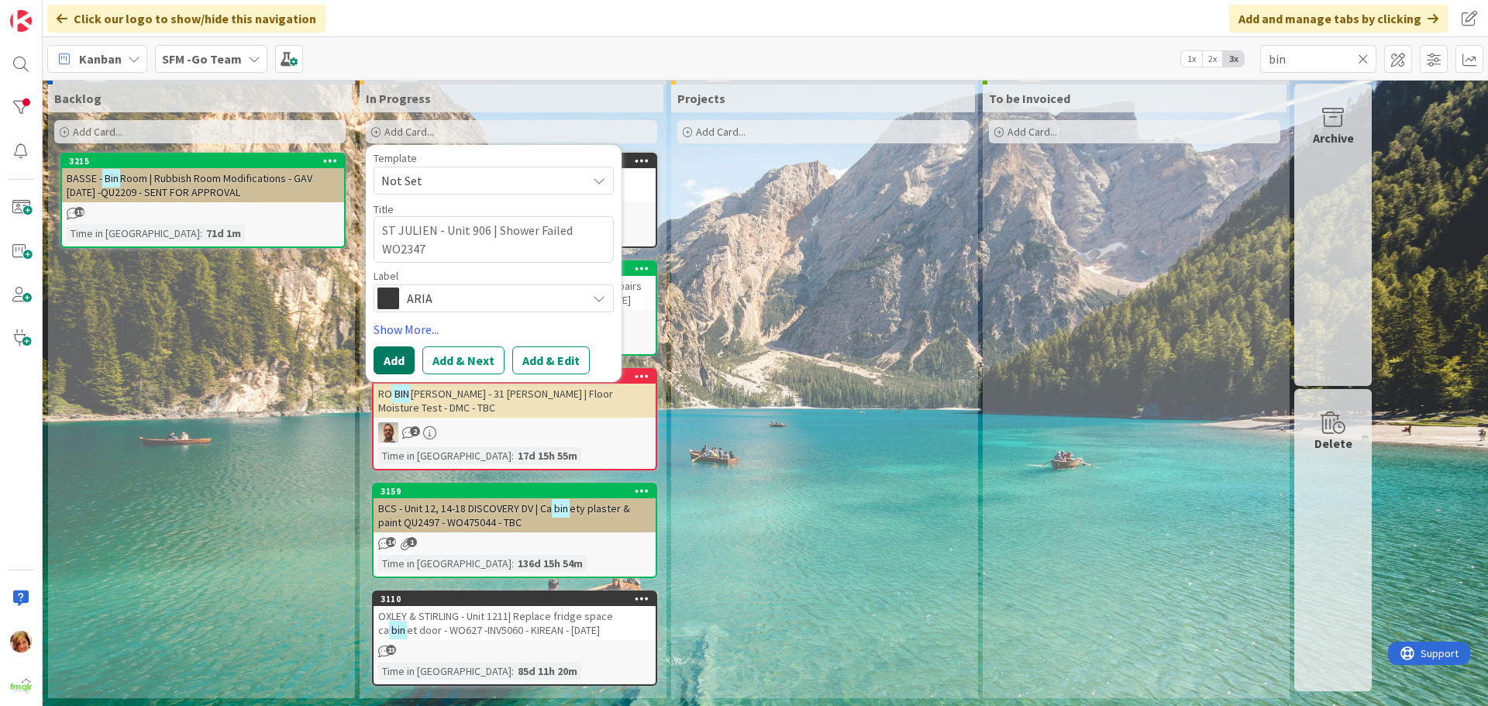
click at [393, 363] on button "Add" at bounding box center [393, 360] width 41 height 28
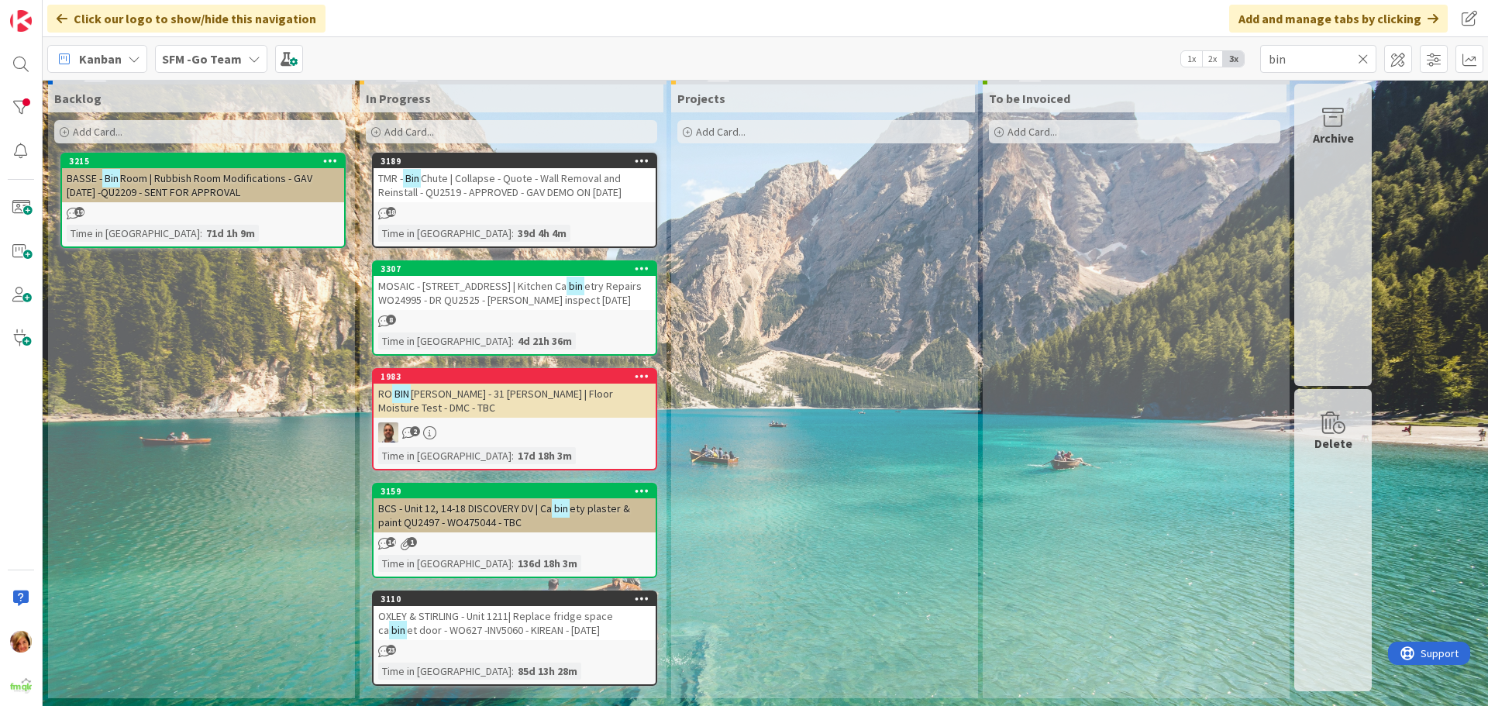
click at [1361, 56] on icon at bounding box center [1363, 59] width 11 height 14
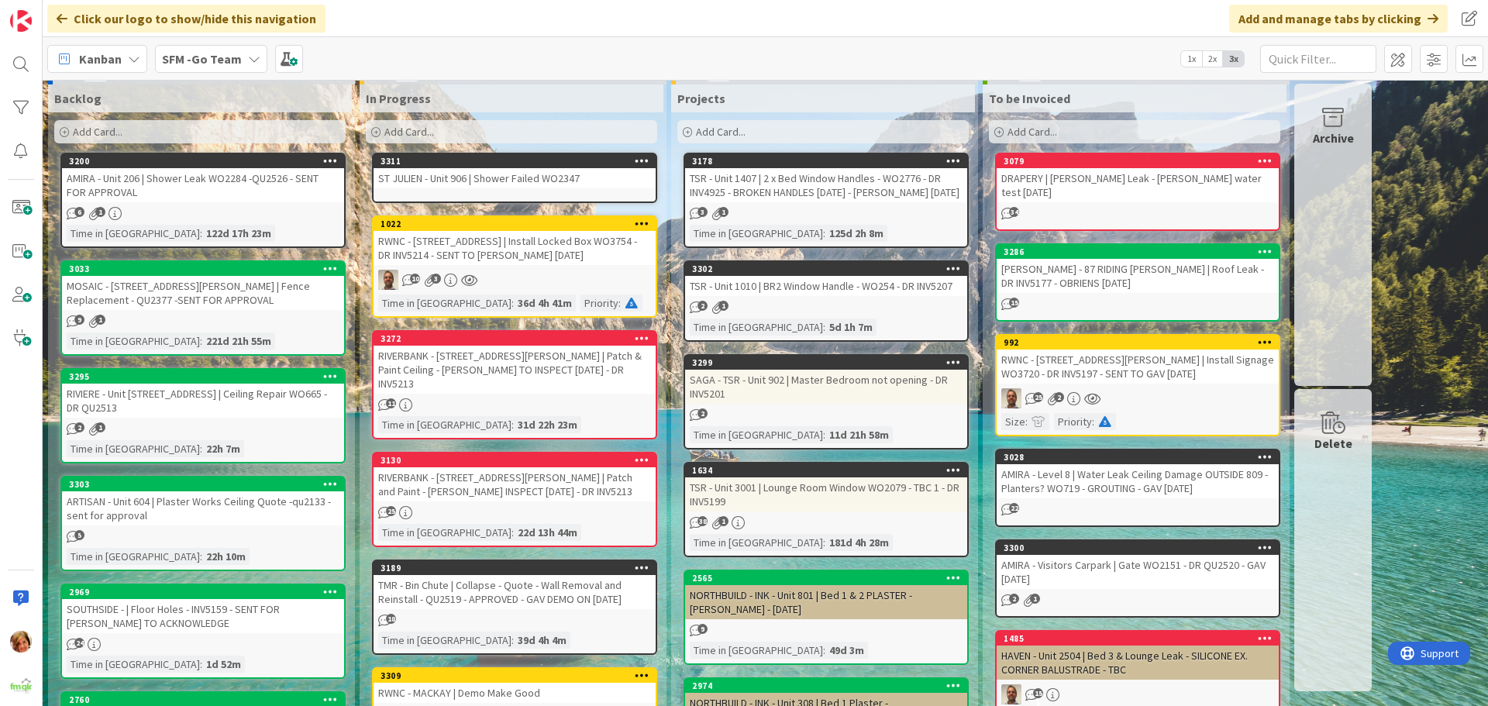
click at [516, 177] on div "ST JULIEN - Unit 906 | Shower Failed WO2347" at bounding box center [514, 178] width 282 height 20
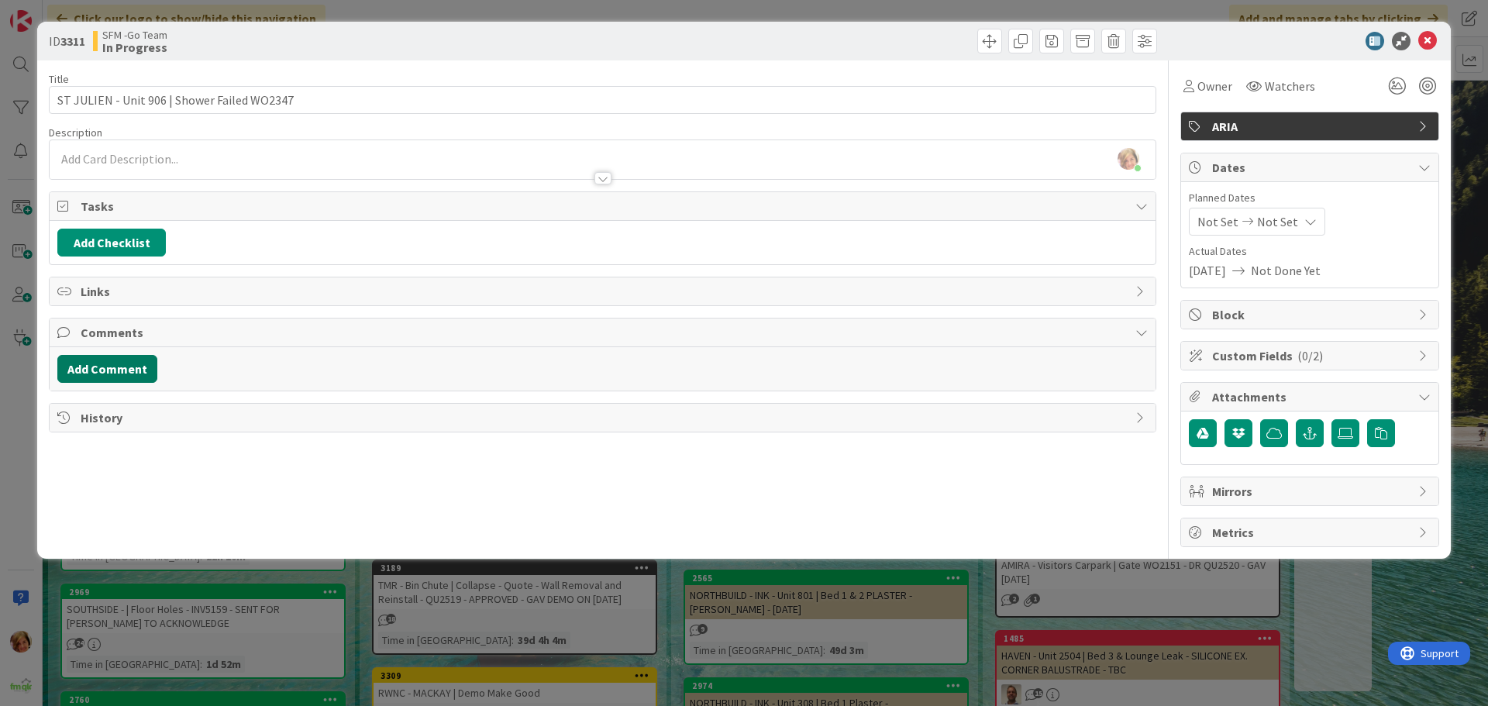
click at [123, 368] on button "Add Comment" at bounding box center [107, 369] width 100 height 28
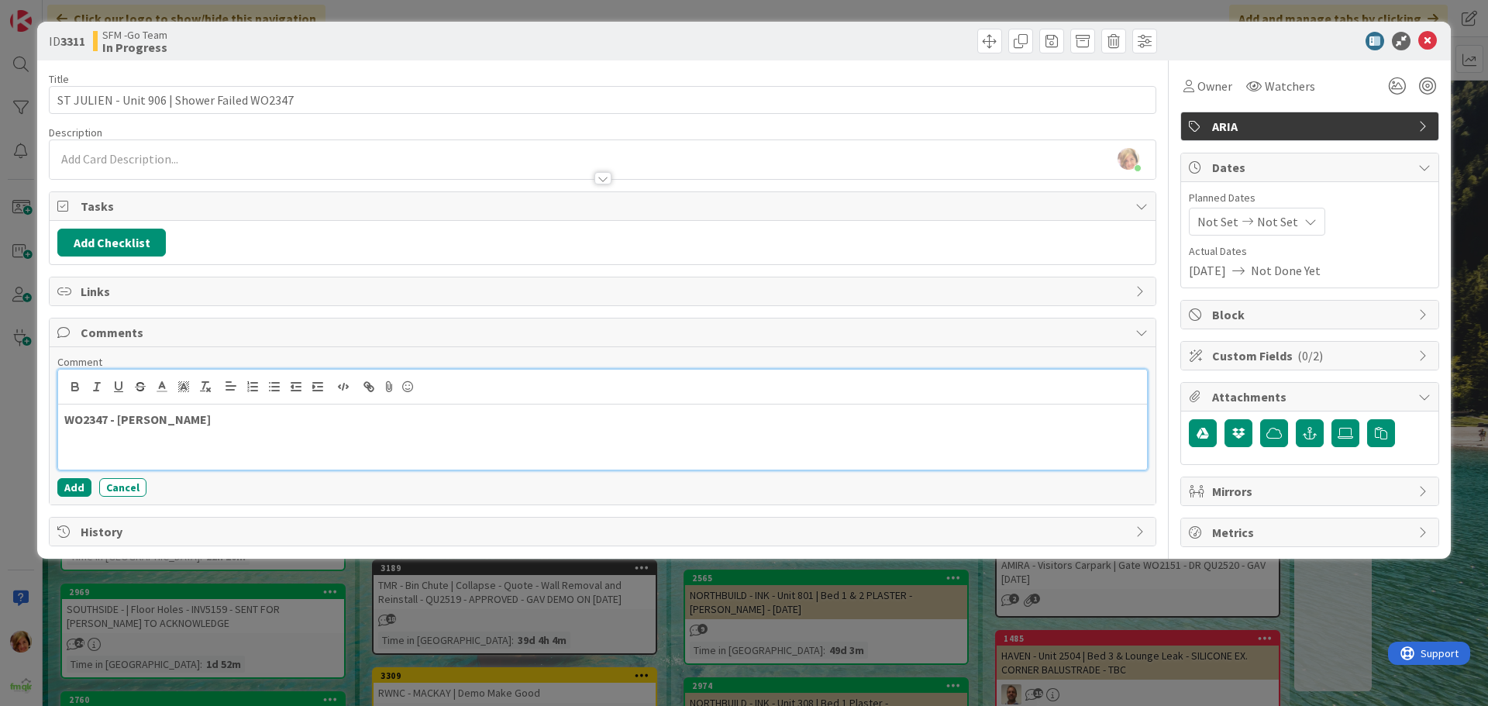
click at [279, 428] on p at bounding box center [602, 437] width 1076 height 18
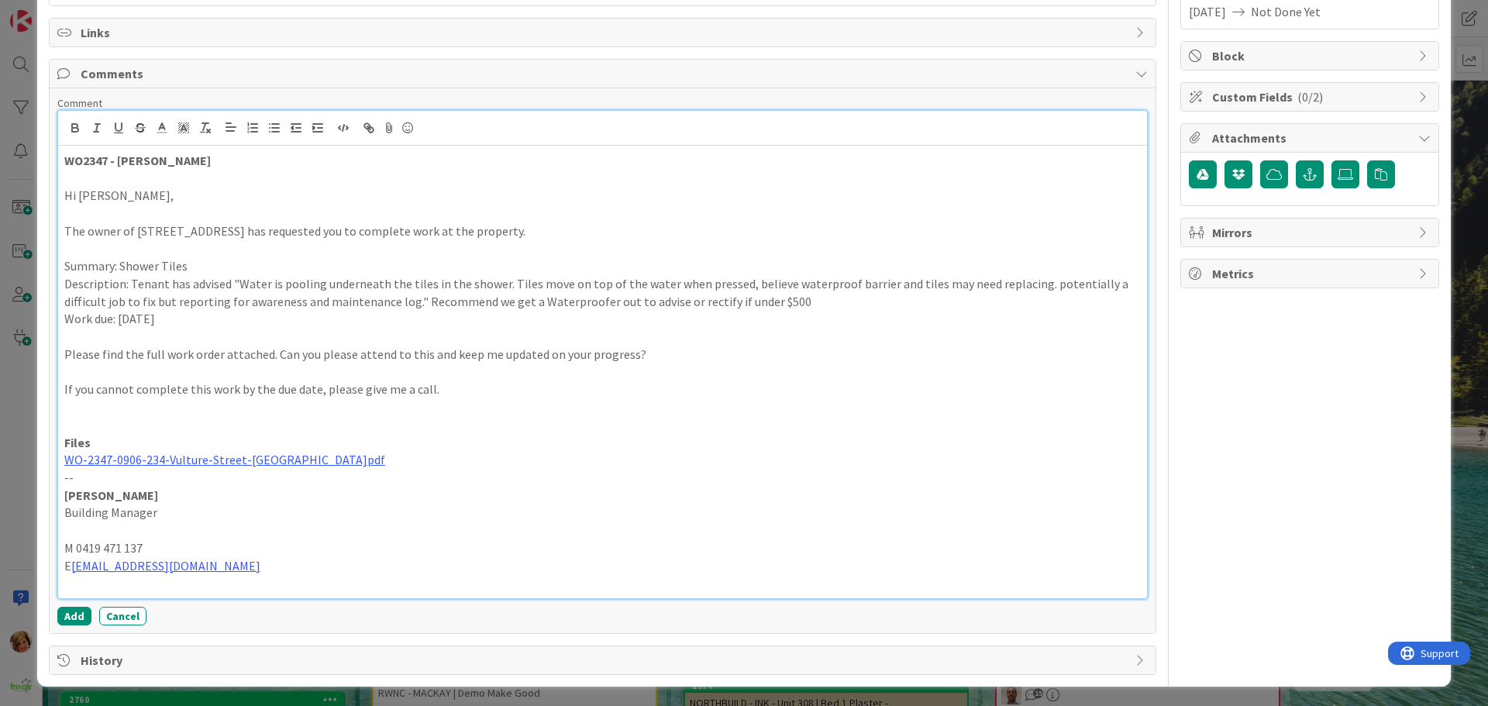
scroll to position [261, 0]
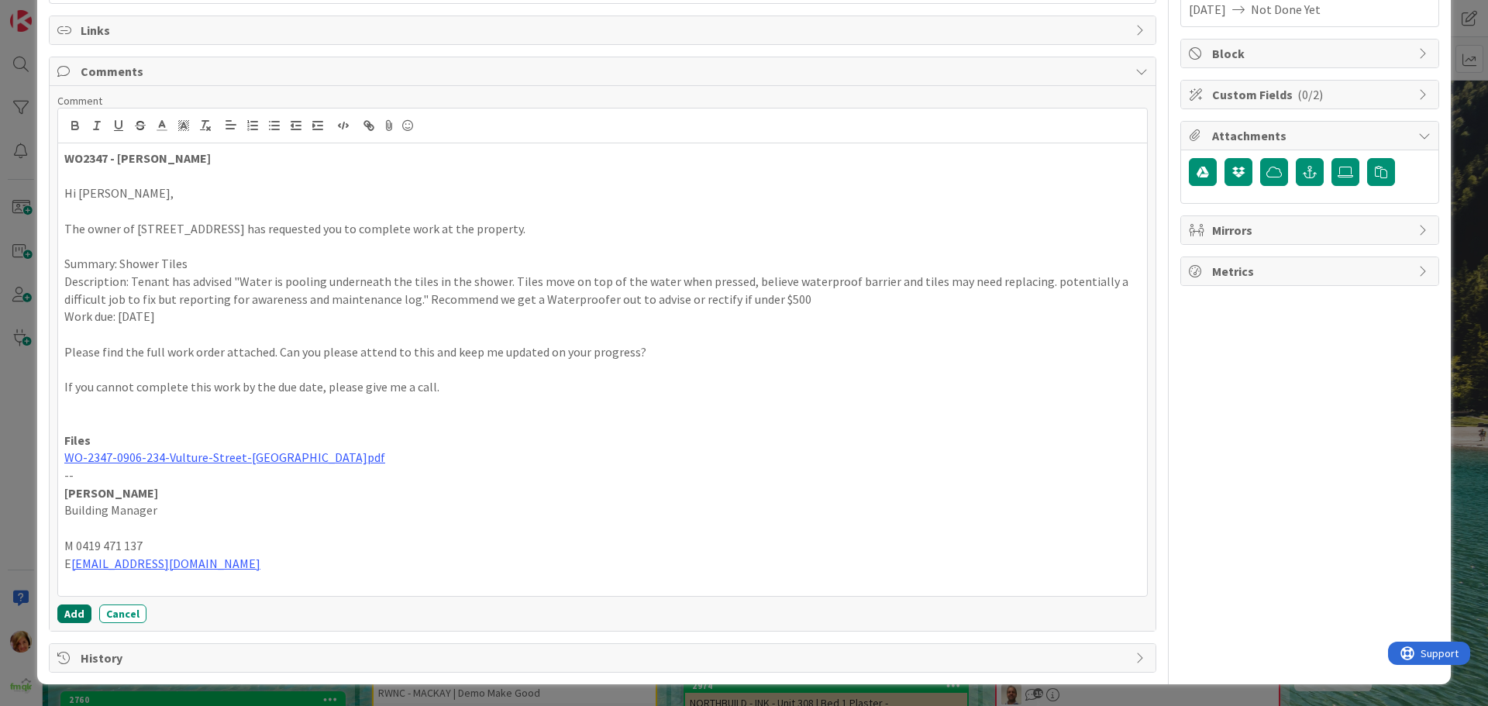
click at [73, 614] on button "Add" at bounding box center [74, 613] width 34 height 19
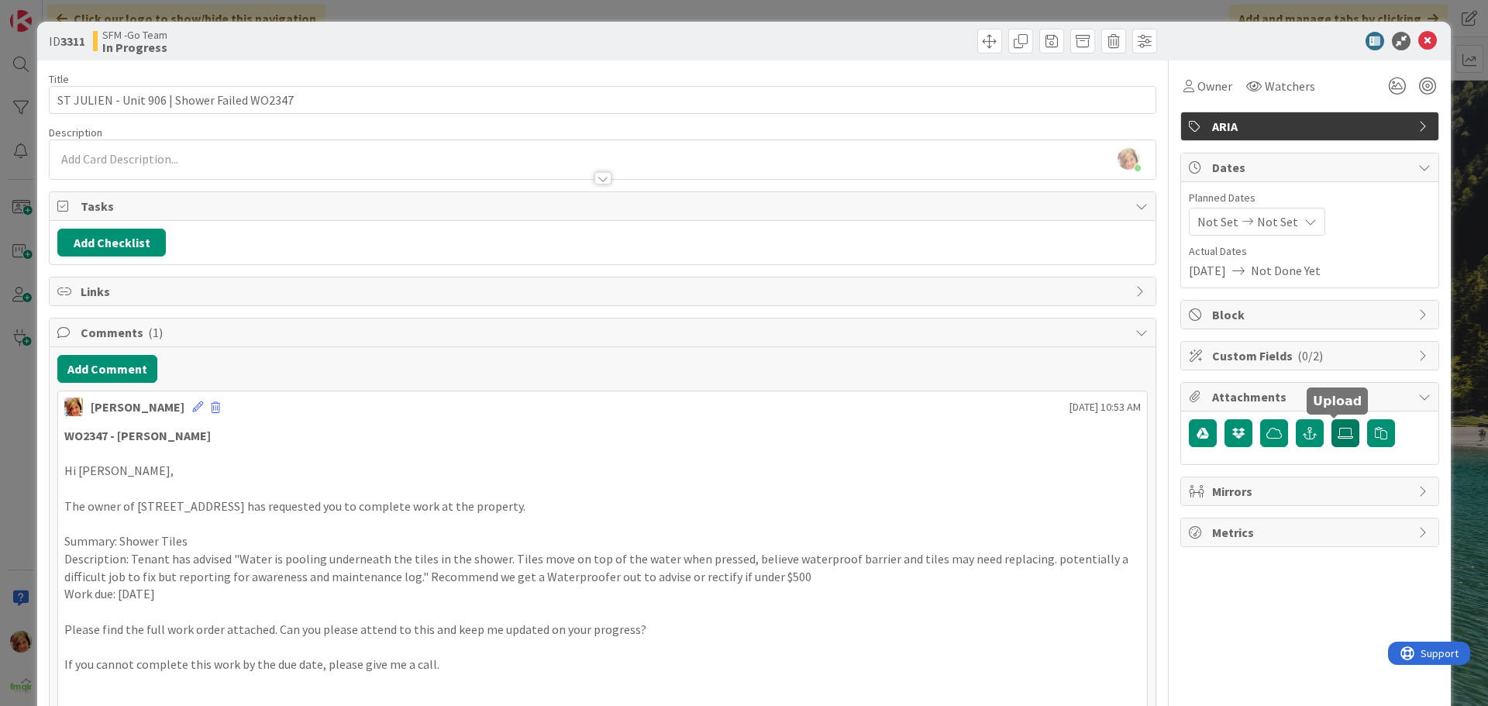
click at [1337, 427] on icon at bounding box center [1344, 433] width 15 height 12
click at [1331, 419] on input "file" at bounding box center [1331, 419] width 0 height 0
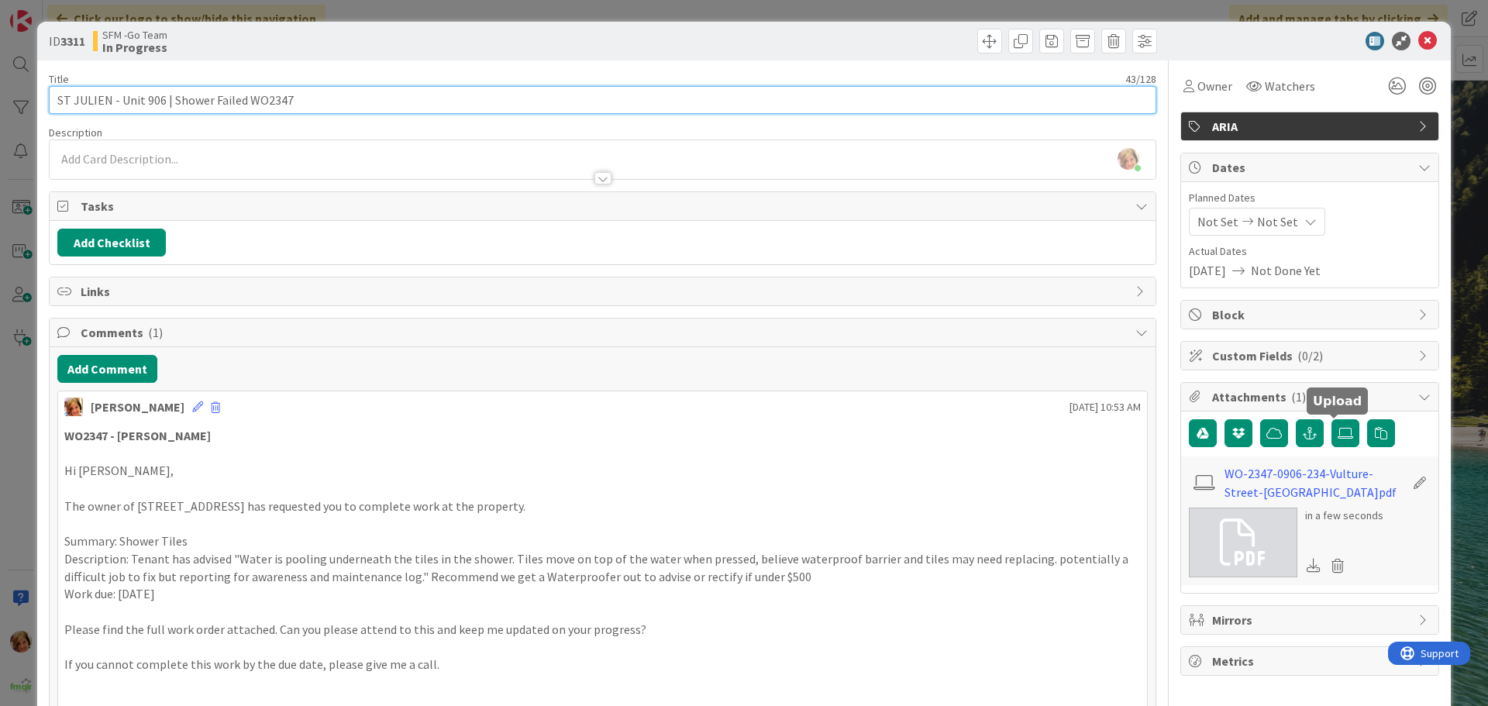
click at [391, 102] on input "ST JULIEN - Unit 906 | Shower Failed WO2347" at bounding box center [602, 100] width 1107 height 28
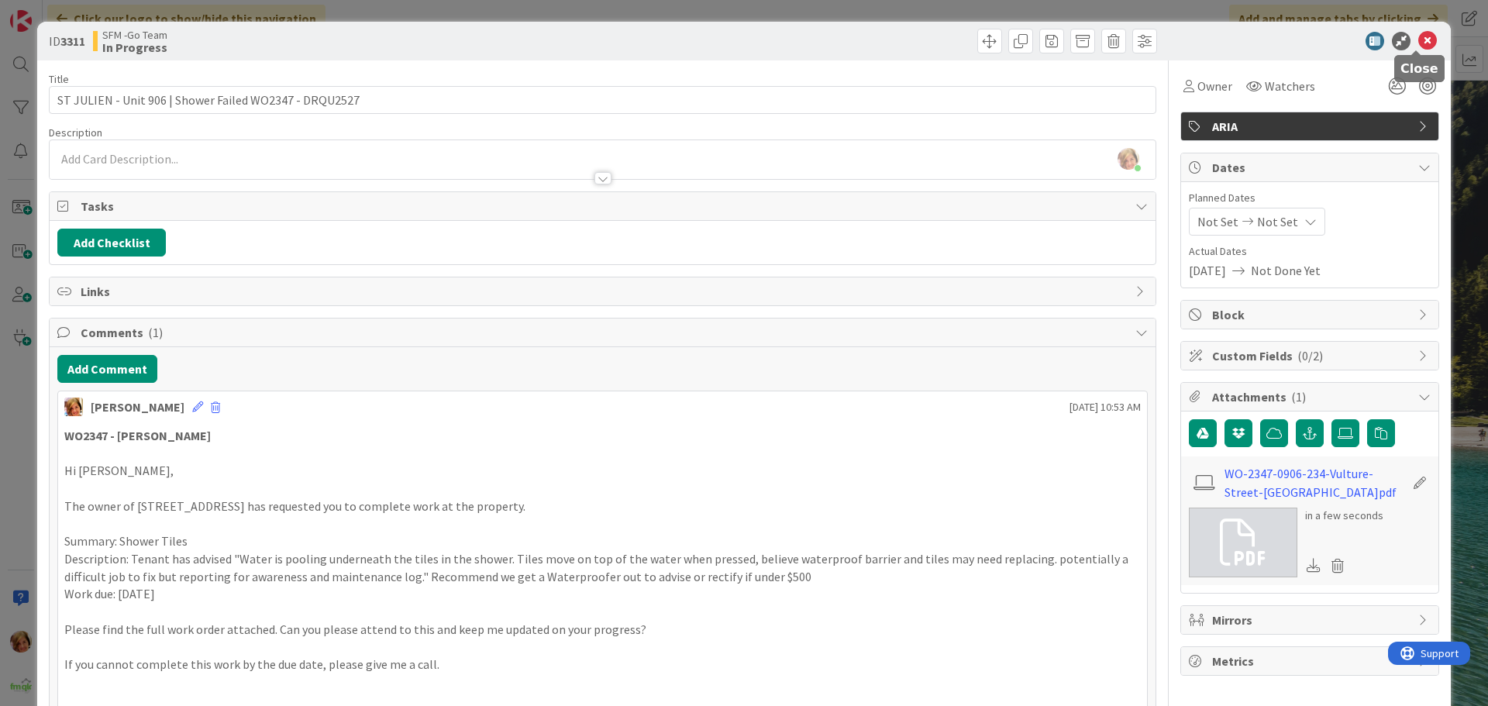
click at [1418, 39] on icon at bounding box center [1427, 41] width 19 height 19
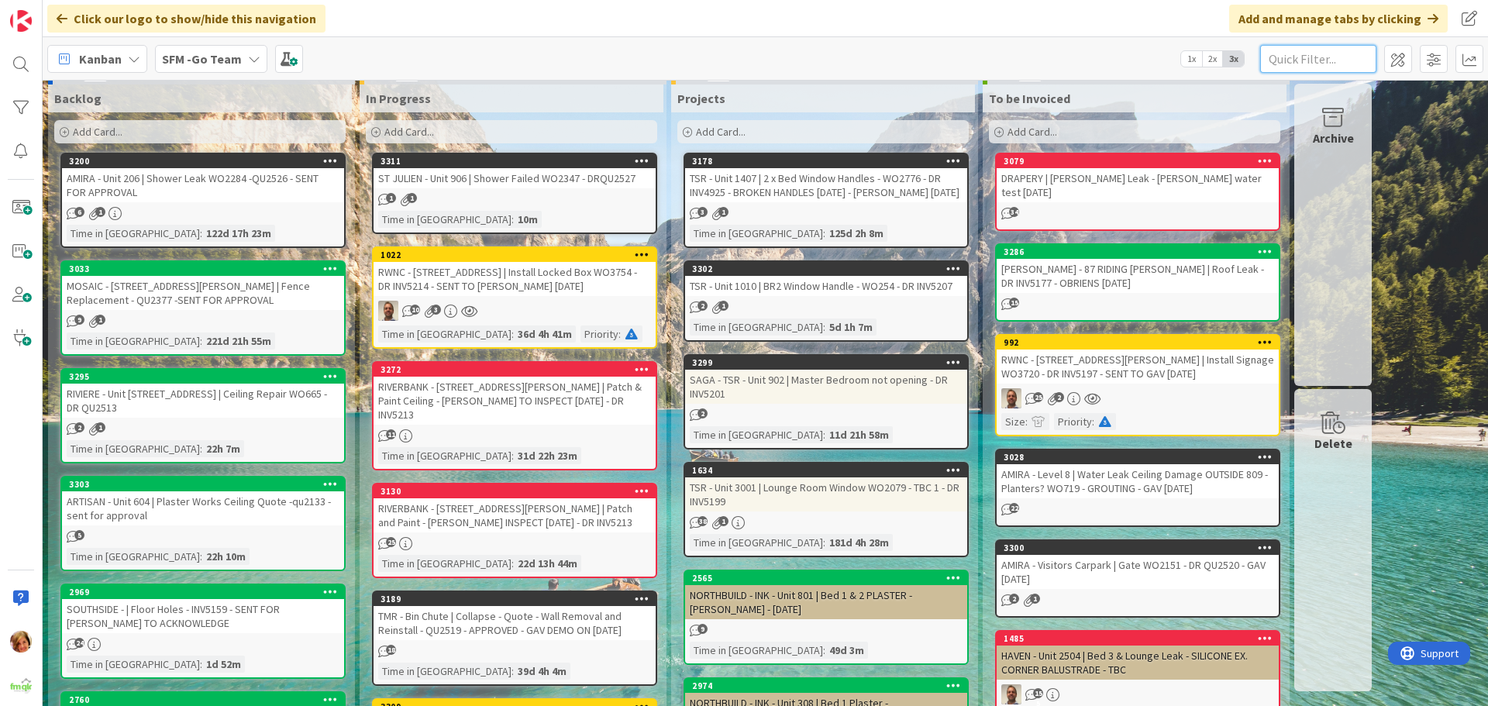
click at [1326, 60] on input "text" at bounding box center [1318, 59] width 116 height 28
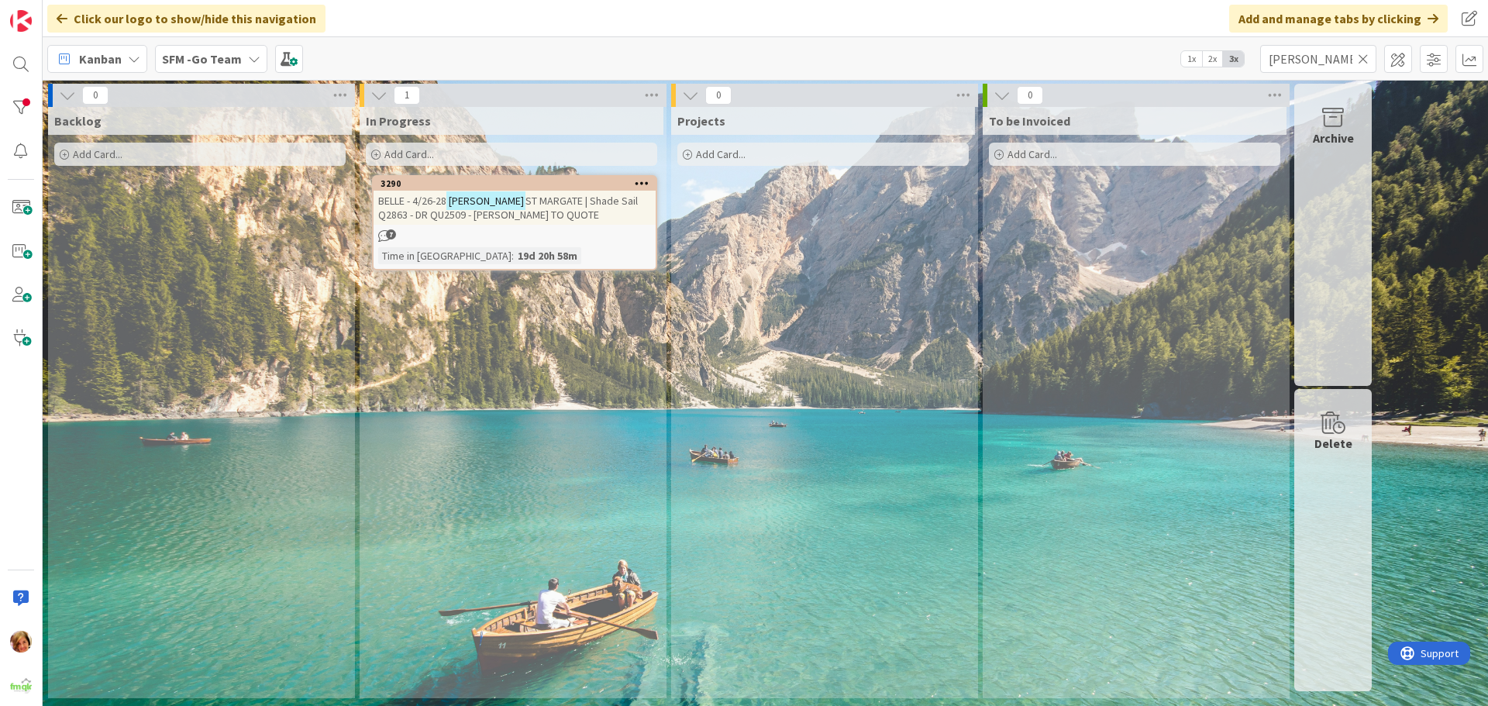
click at [544, 214] on div "BELLE - 4/26-28 [PERSON_NAME] | Shade Sail Q2863 - DR QU2509 - [PERSON_NAME] TO…" at bounding box center [514, 208] width 282 height 34
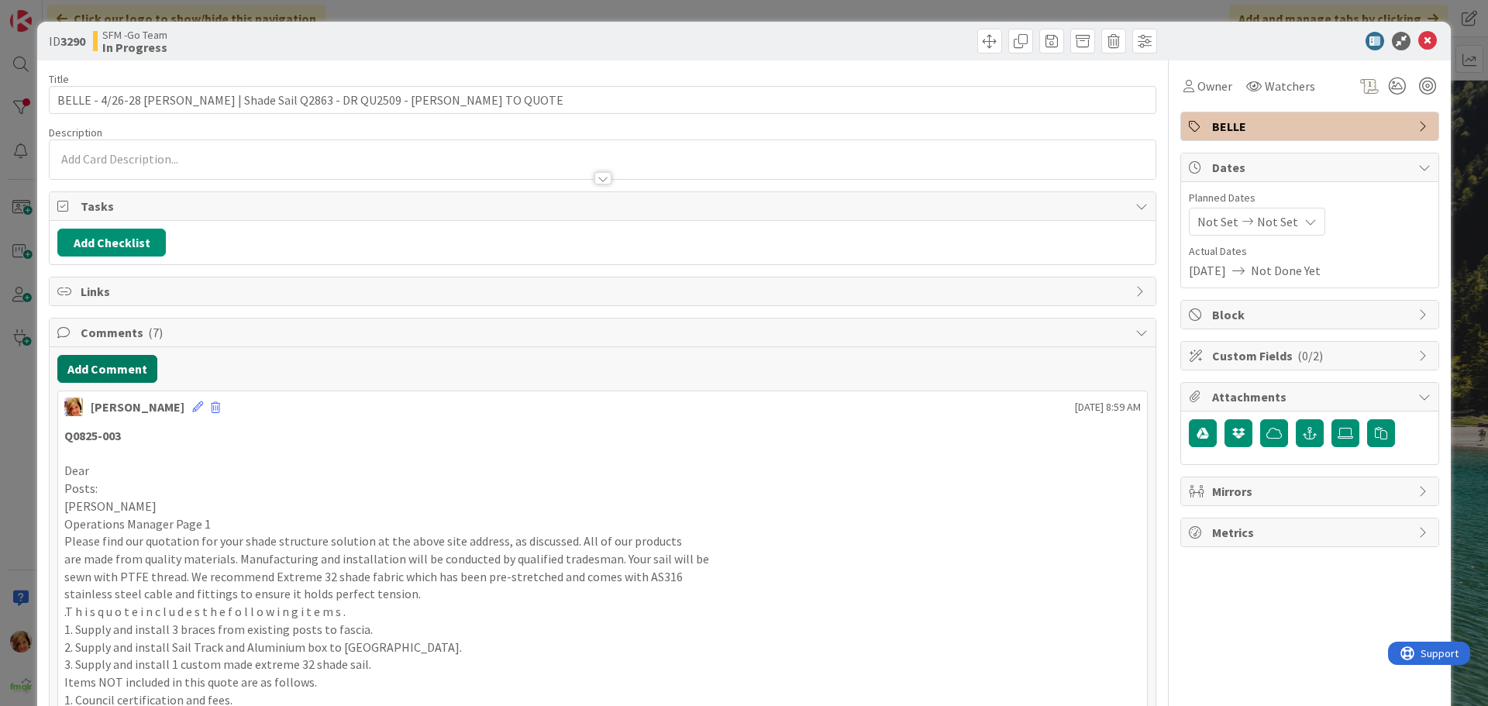
click at [91, 363] on button "Add Comment" at bounding box center [107, 369] width 100 height 28
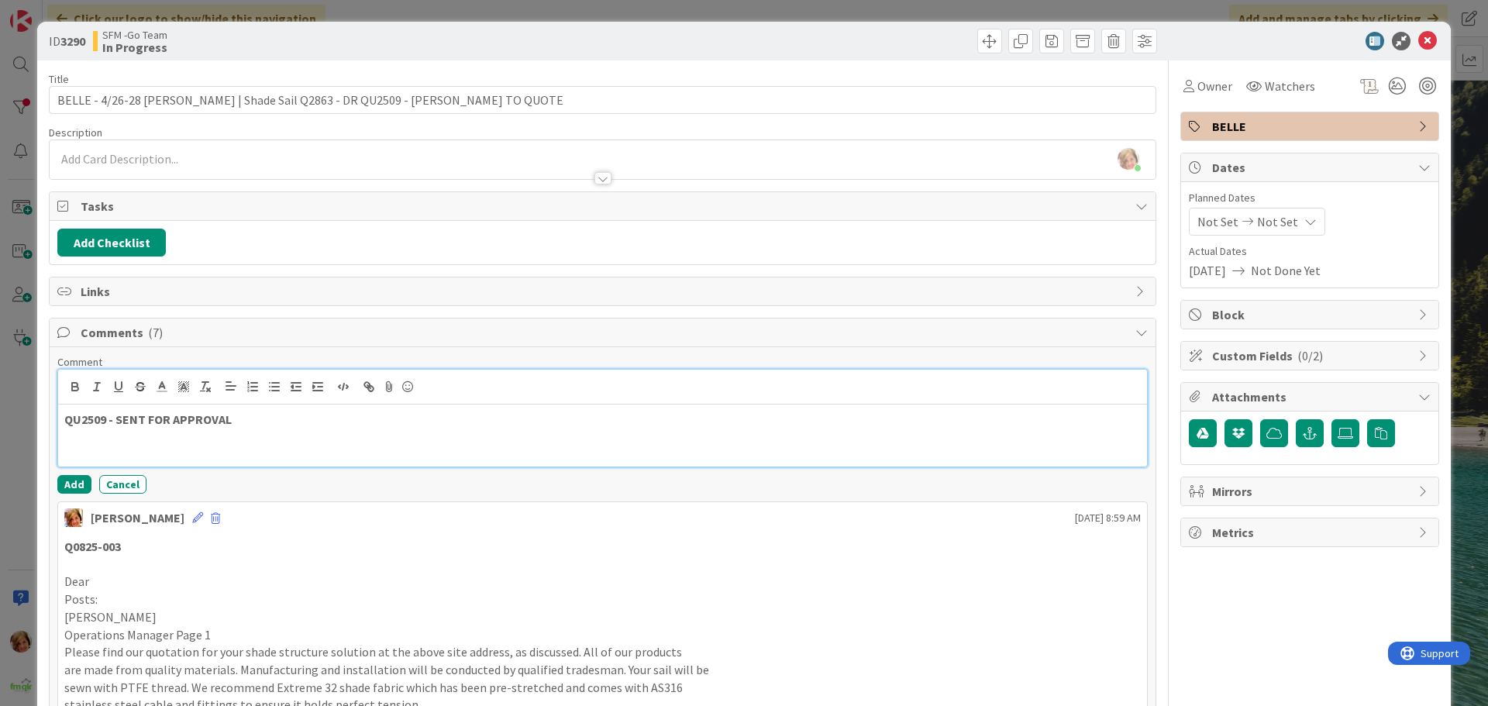
click at [276, 425] on p "QU2509 - SENT FOR APPROVAL" at bounding box center [602, 420] width 1076 height 18
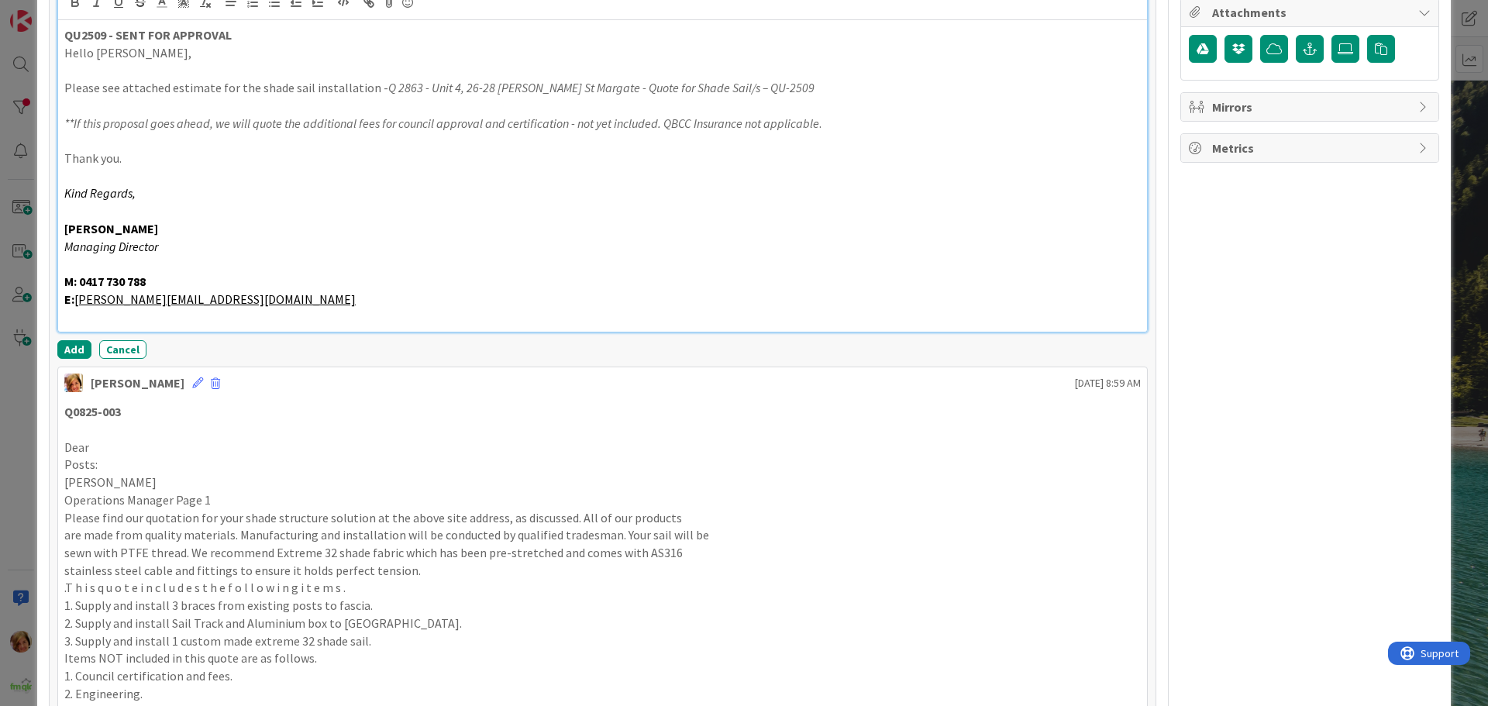
scroll to position [387, 0]
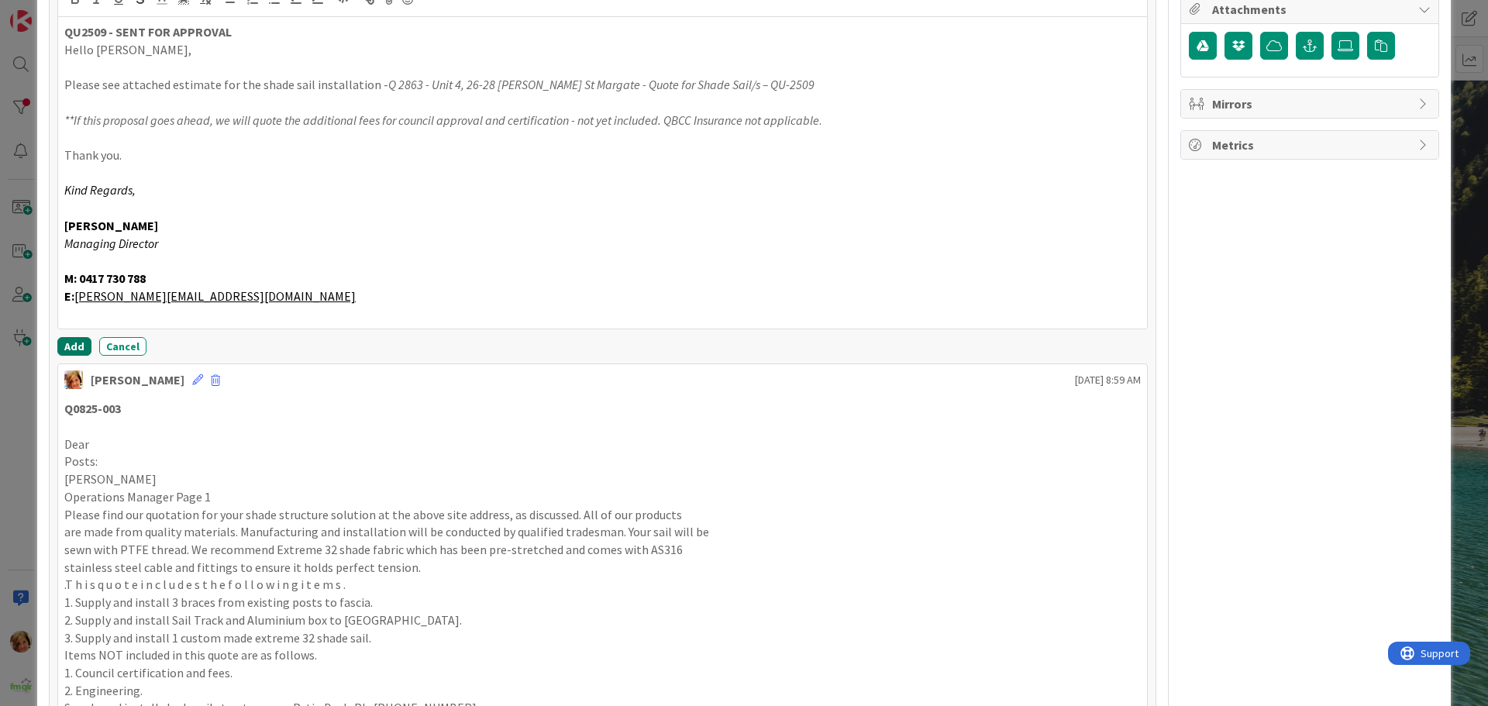
click at [77, 346] on button "Add" at bounding box center [74, 346] width 34 height 19
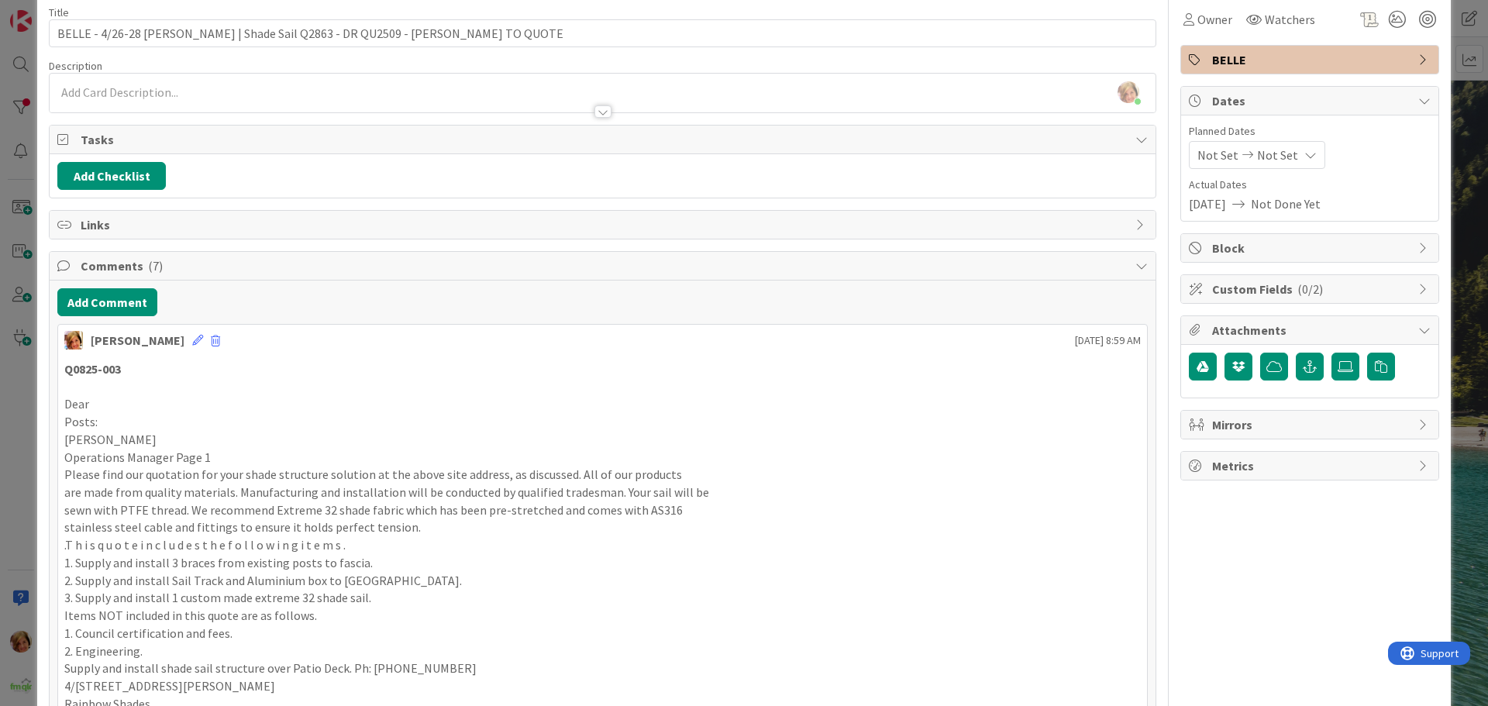
scroll to position [0, 0]
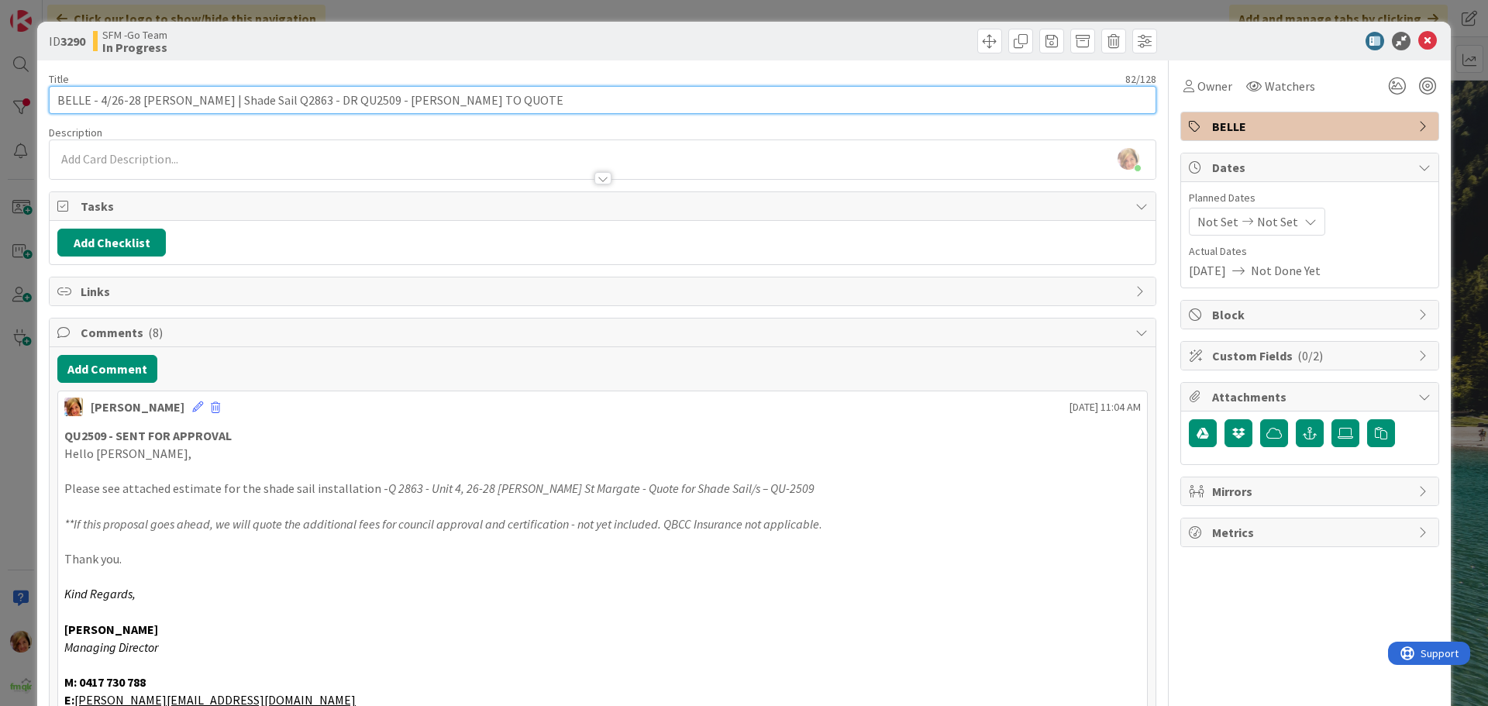
drag, startPoint x: 566, startPoint y: 104, endPoint x: 360, endPoint y: 102, distance: 206.1
click at [360, 102] on input "BELLE - 4/26-28 [PERSON_NAME] | Shade Sail Q2863 - DR QU2509 - [PERSON_NAME] TO…" at bounding box center [602, 100] width 1107 height 28
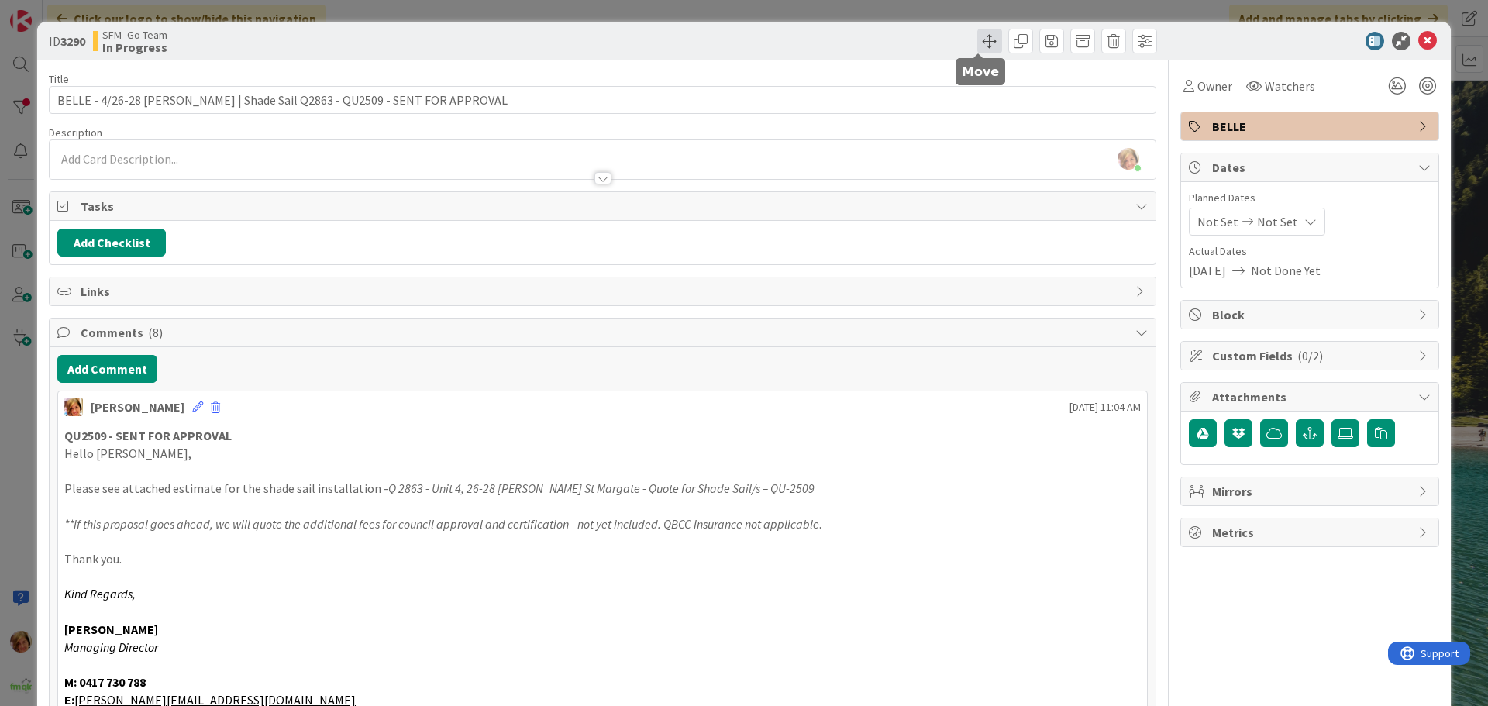
click at [979, 43] on span at bounding box center [989, 41] width 25 height 25
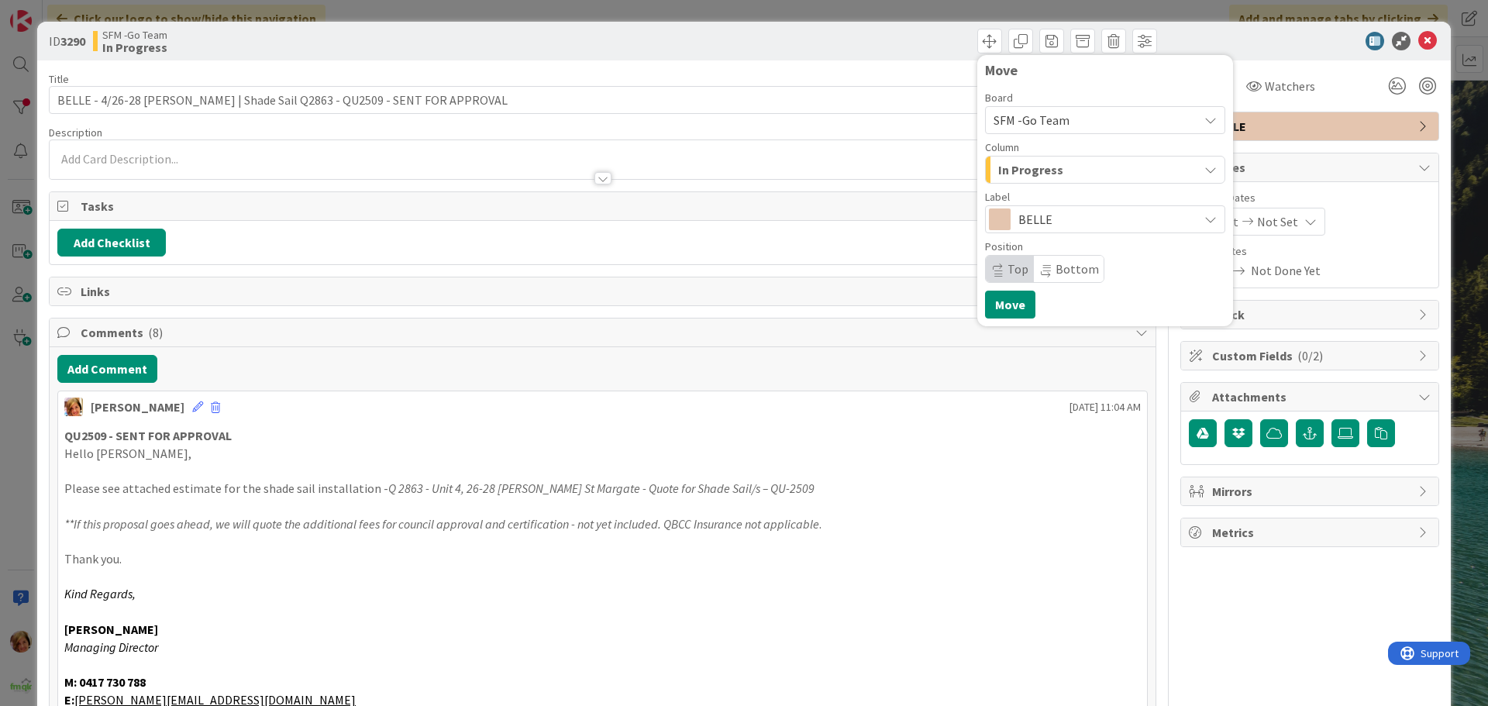
click at [1089, 171] on div "In Progress" at bounding box center [1096, 169] width 204 height 25
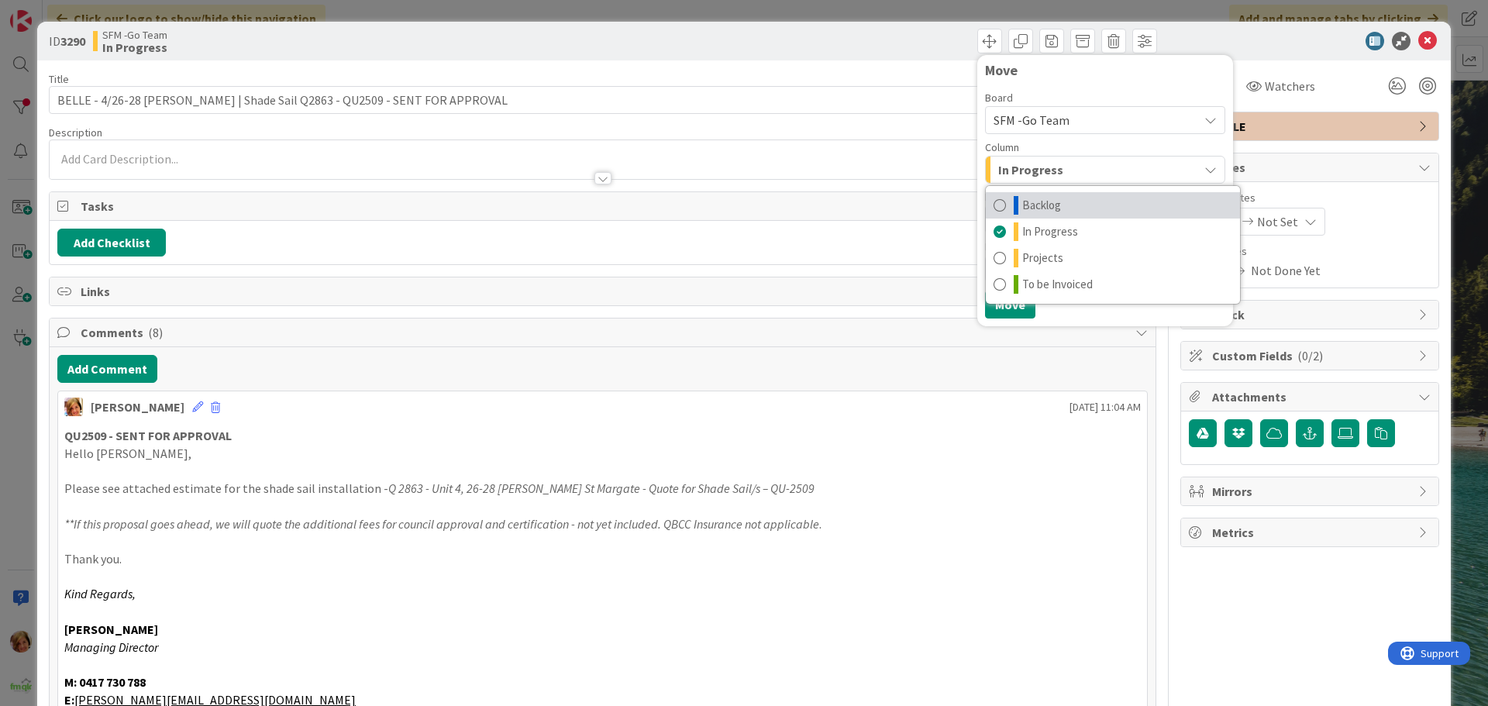
drag, startPoint x: 1041, startPoint y: 205, endPoint x: 1025, endPoint y: 262, distance: 58.6
click at [1041, 205] on span "Backlog" at bounding box center [1041, 205] width 39 height 19
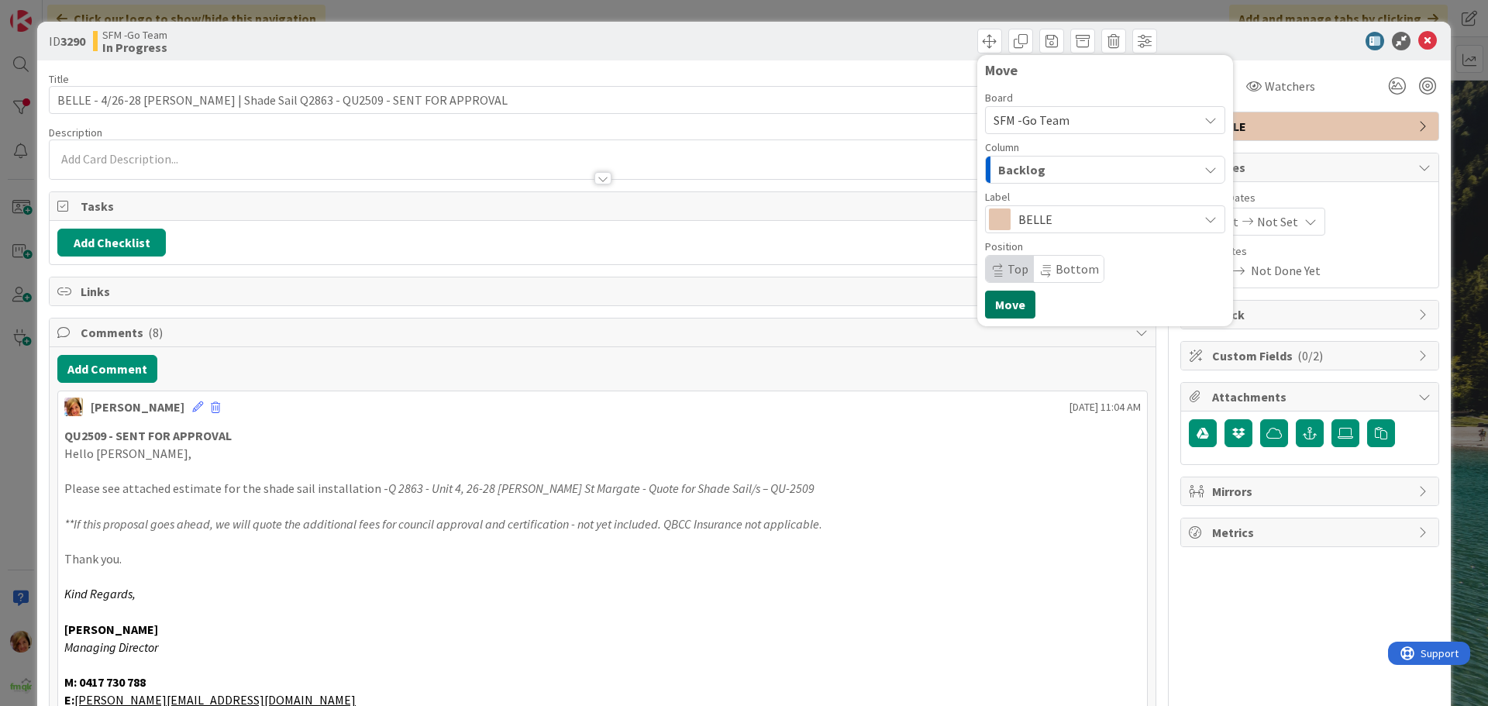
click at [1002, 307] on button "Move" at bounding box center [1010, 305] width 50 height 28
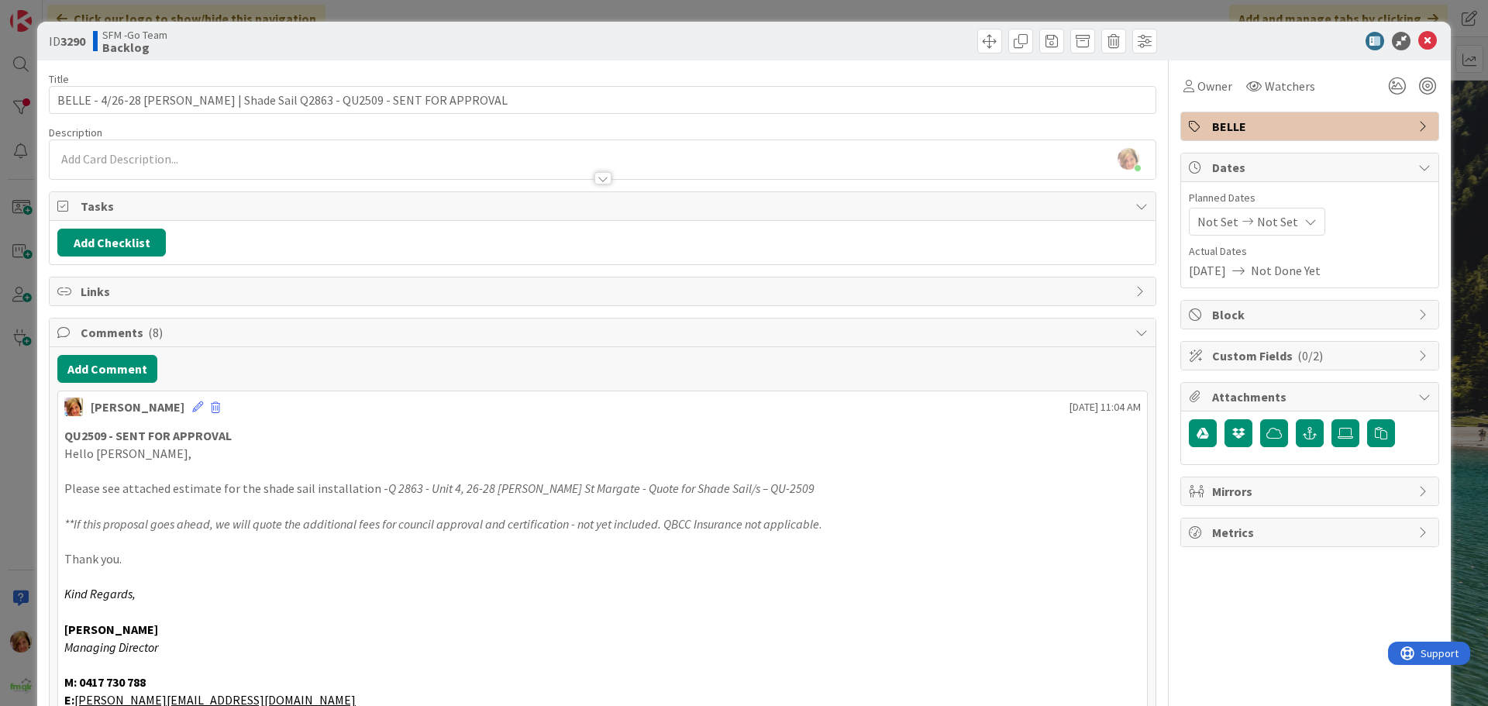
click at [818, 43] on div "Move Move" at bounding box center [882, 41] width 550 height 25
click at [1418, 39] on icon at bounding box center [1427, 41] width 19 height 19
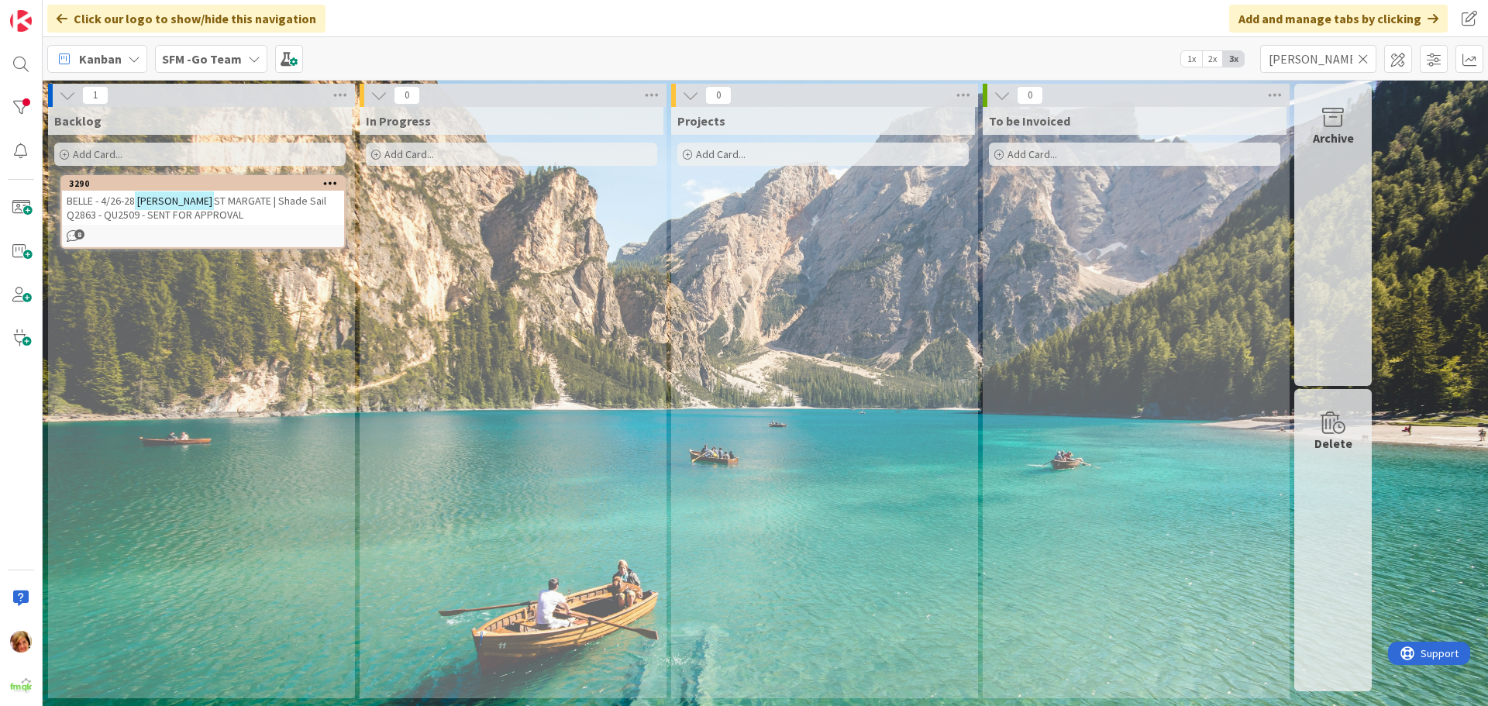
click at [1361, 55] on icon at bounding box center [1363, 59] width 11 height 14
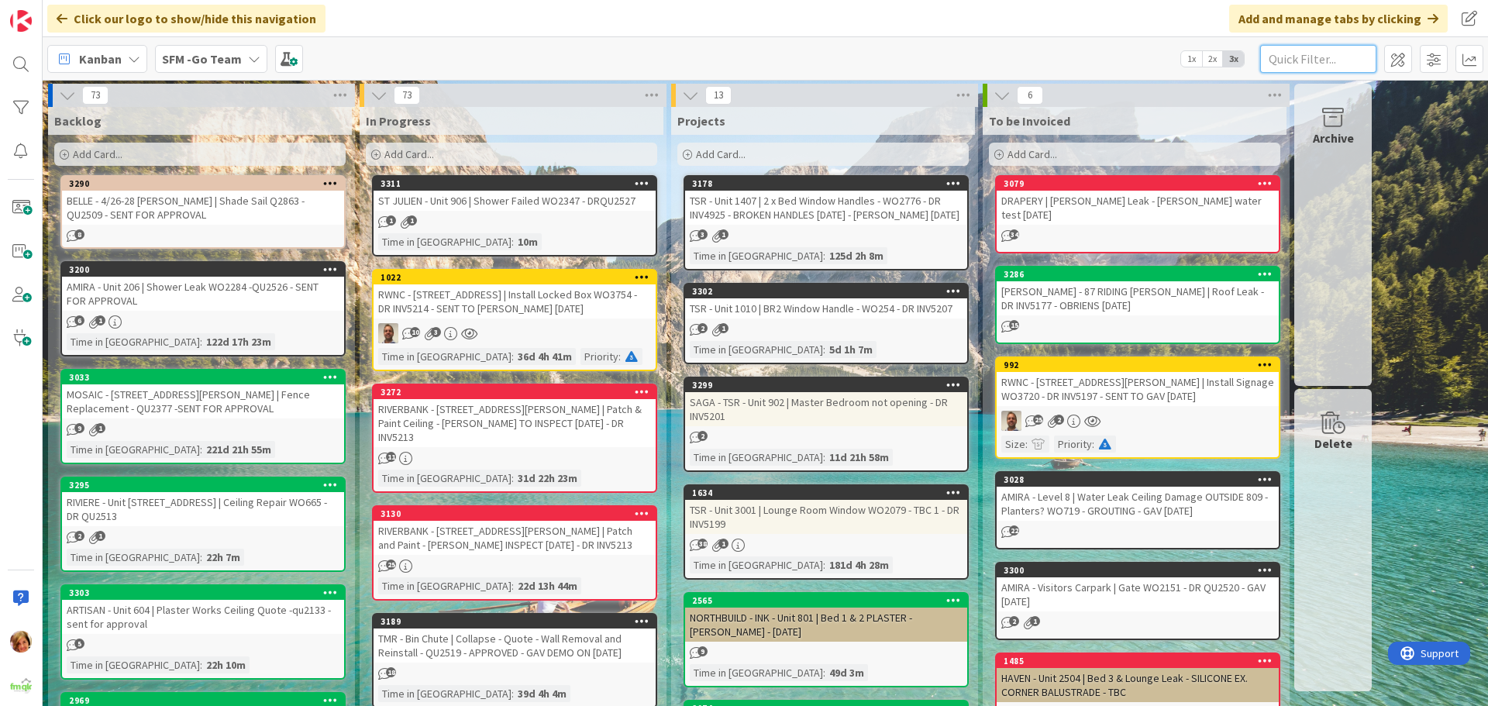
click at [1333, 53] on input "text" at bounding box center [1318, 59] width 116 height 28
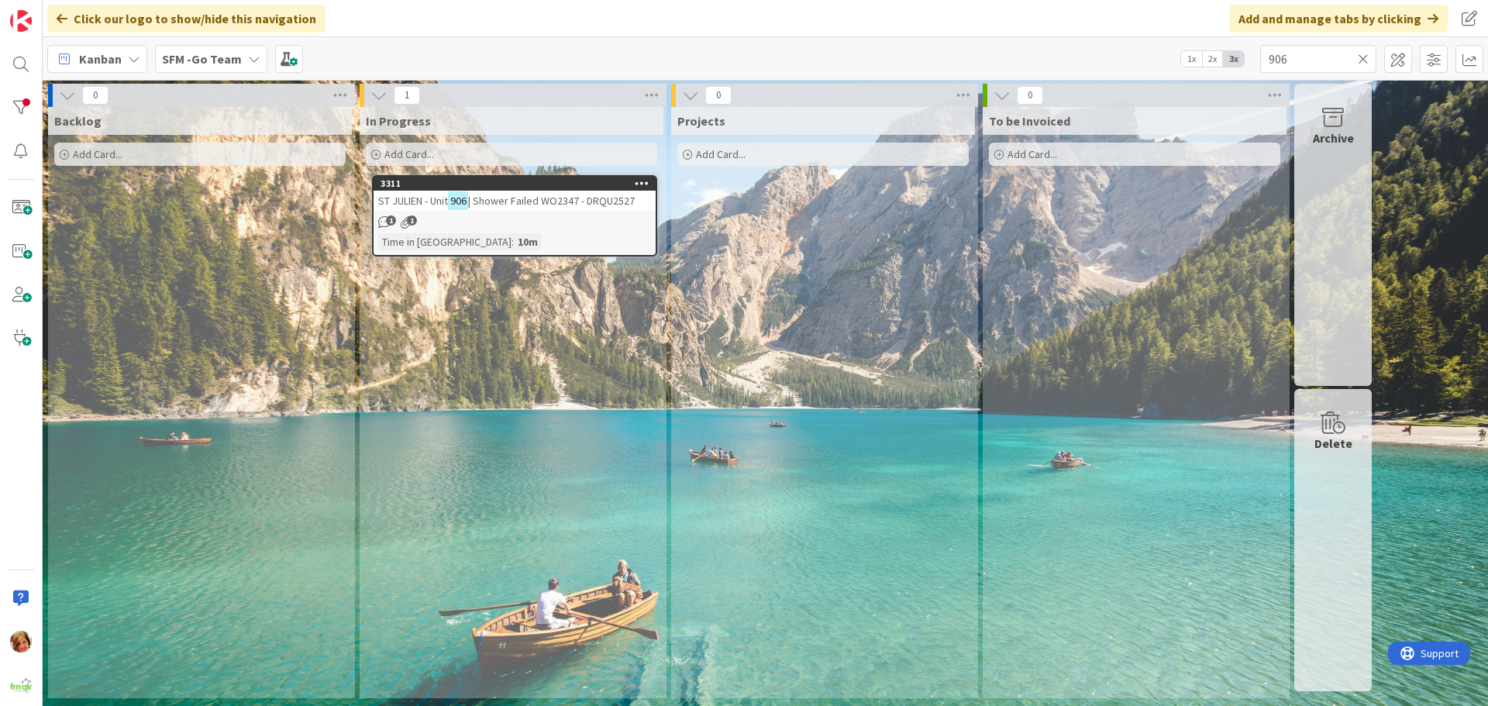
click at [523, 197] on span "| Shower Failed WO2347 - DRQU2527" at bounding box center [551, 201] width 167 height 14
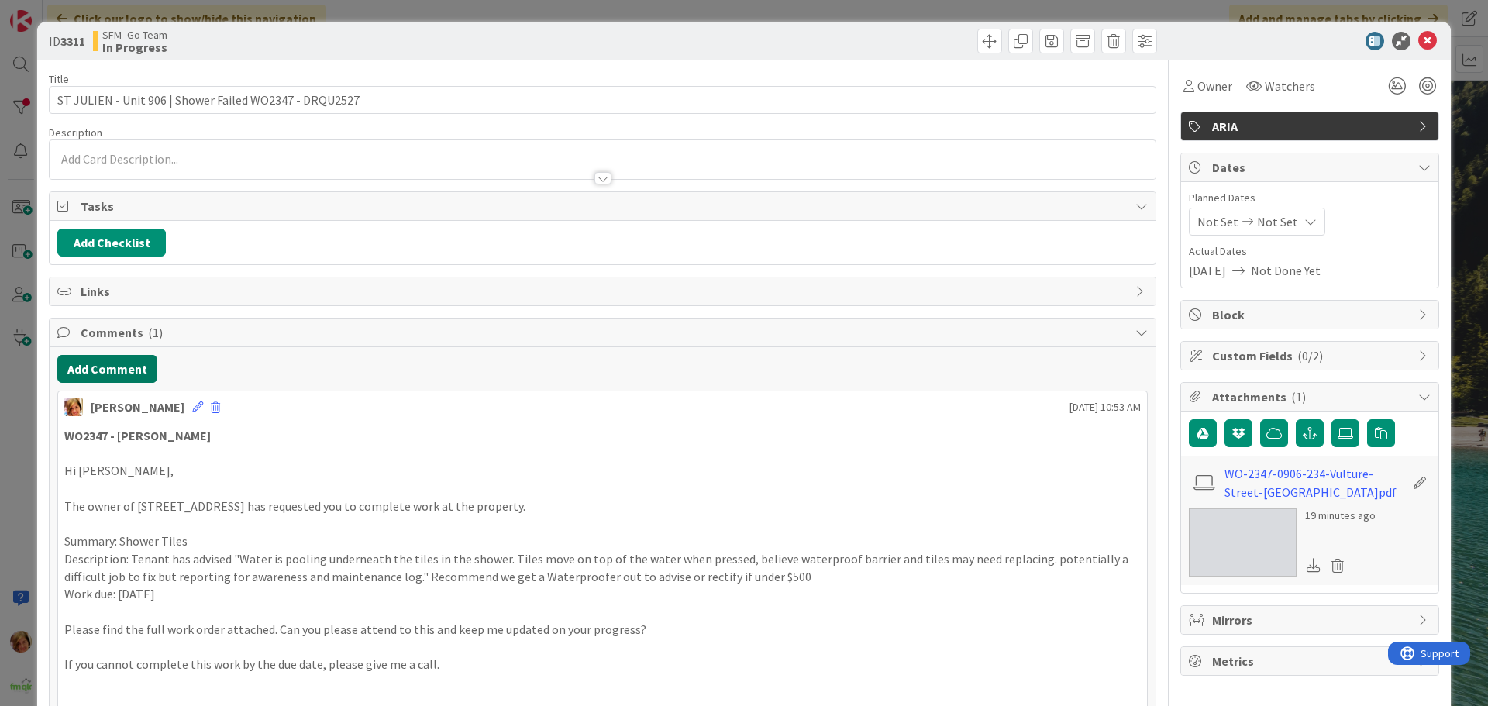
click at [132, 370] on button "Add Comment" at bounding box center [107, 369] width 100 height 28
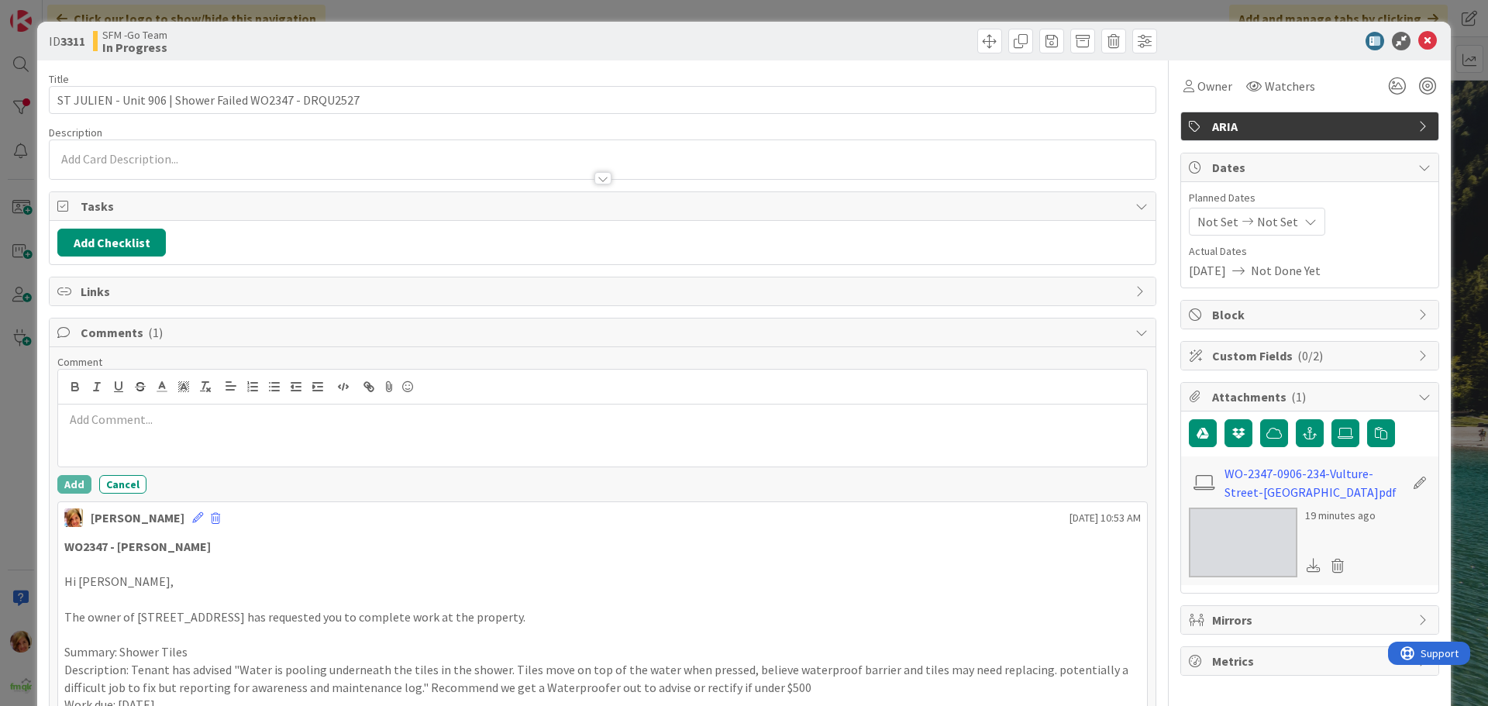
click at [158, 435] on div at bounding box center [602, 435] width 1089 height 62
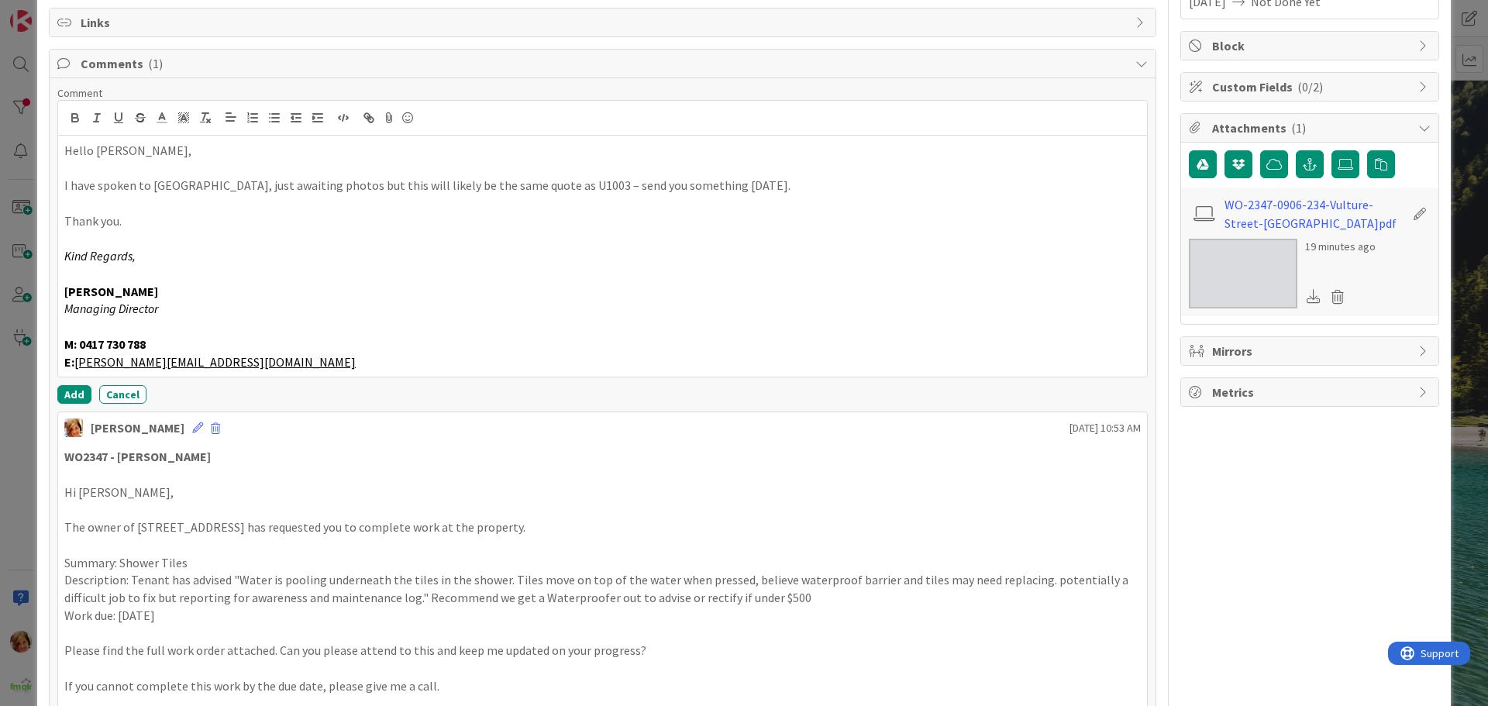
scroll to position [310, 0]
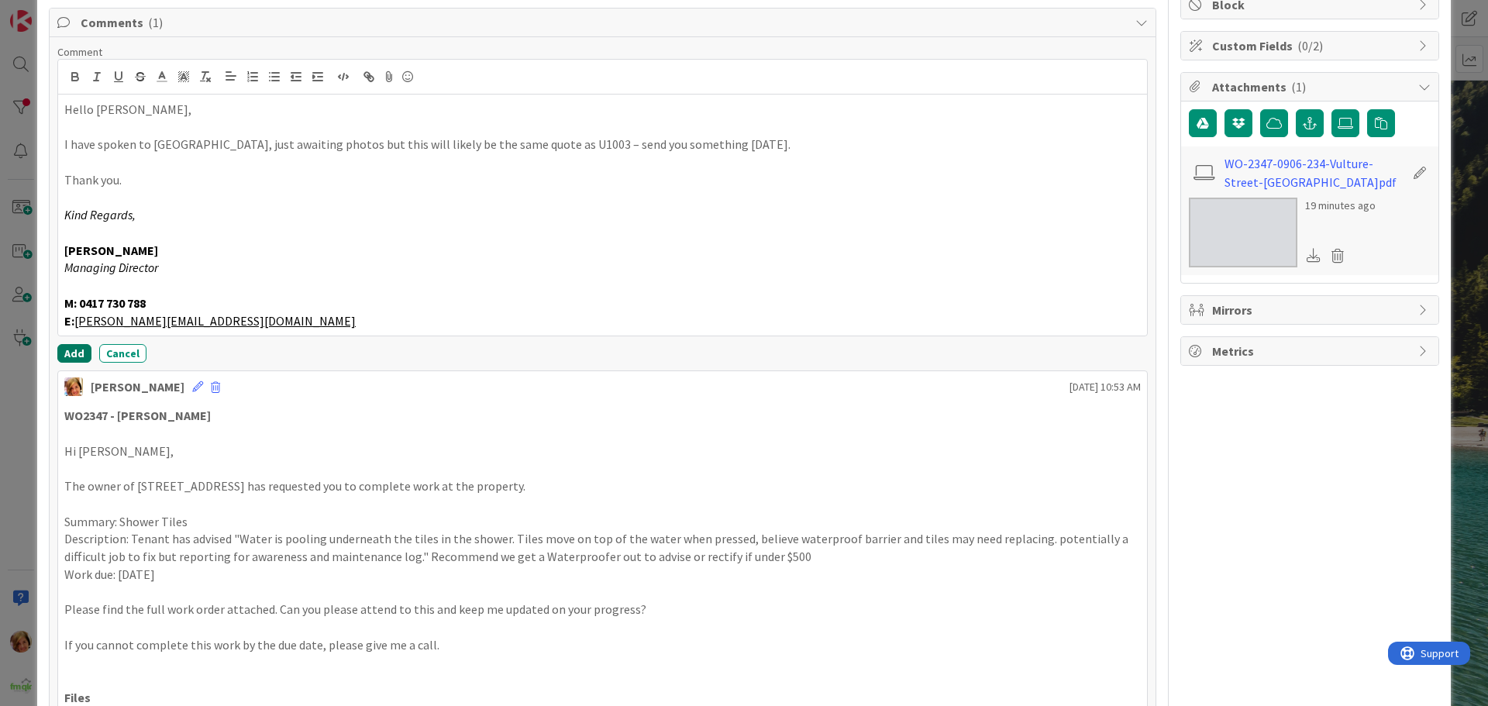
click at [74, 347] on button "Add" at bounding box center [74, 353] width 34 height 19
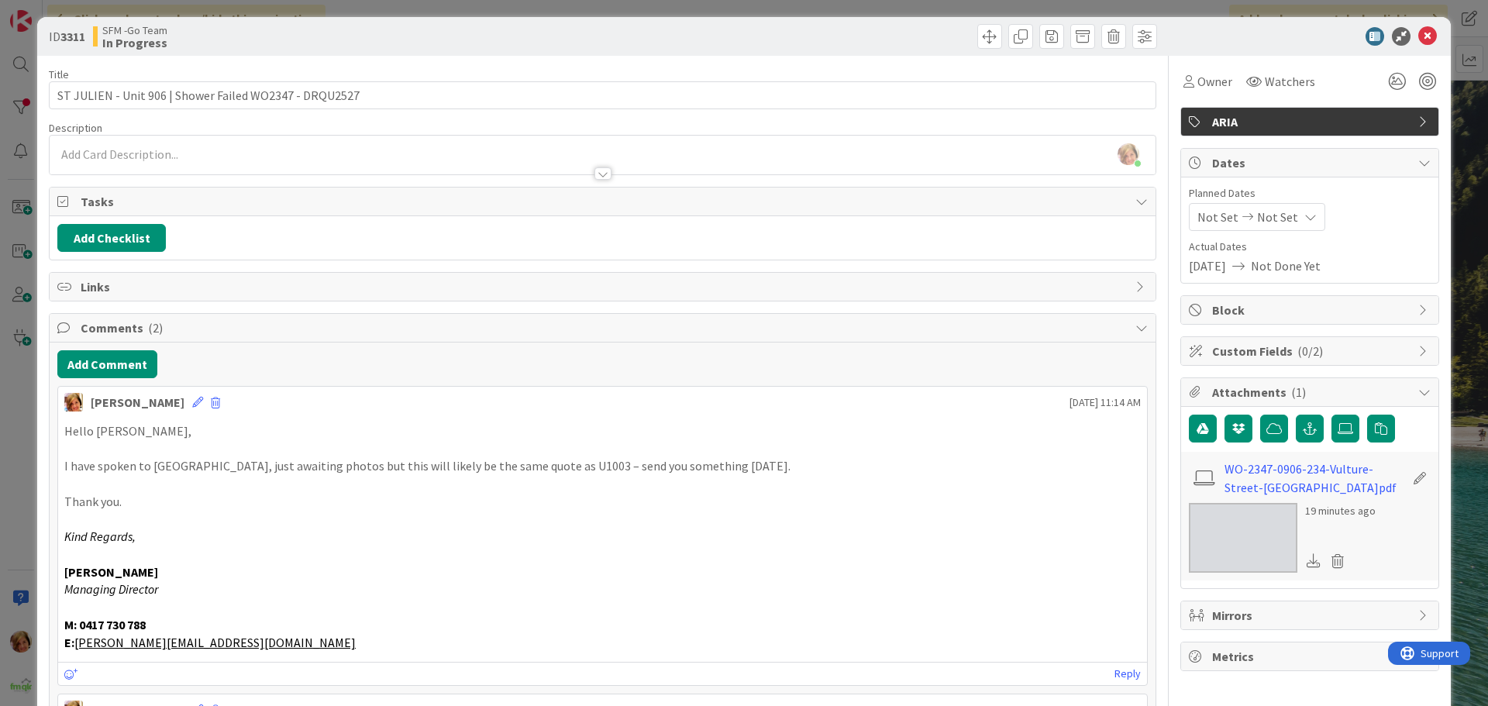
scroll to position [0, 0]
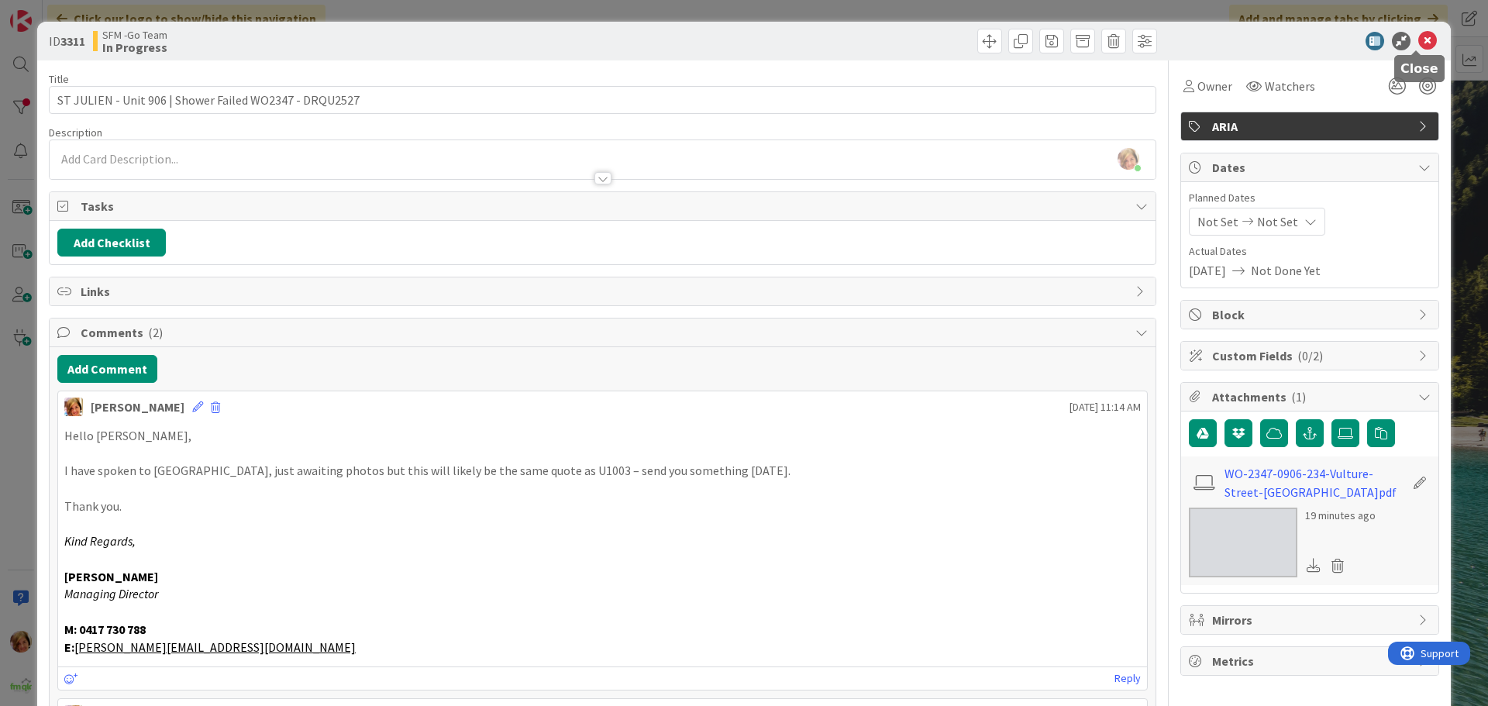
click at [1420, 40] on icon at bounding box center [1427, 41] width 19 height 19
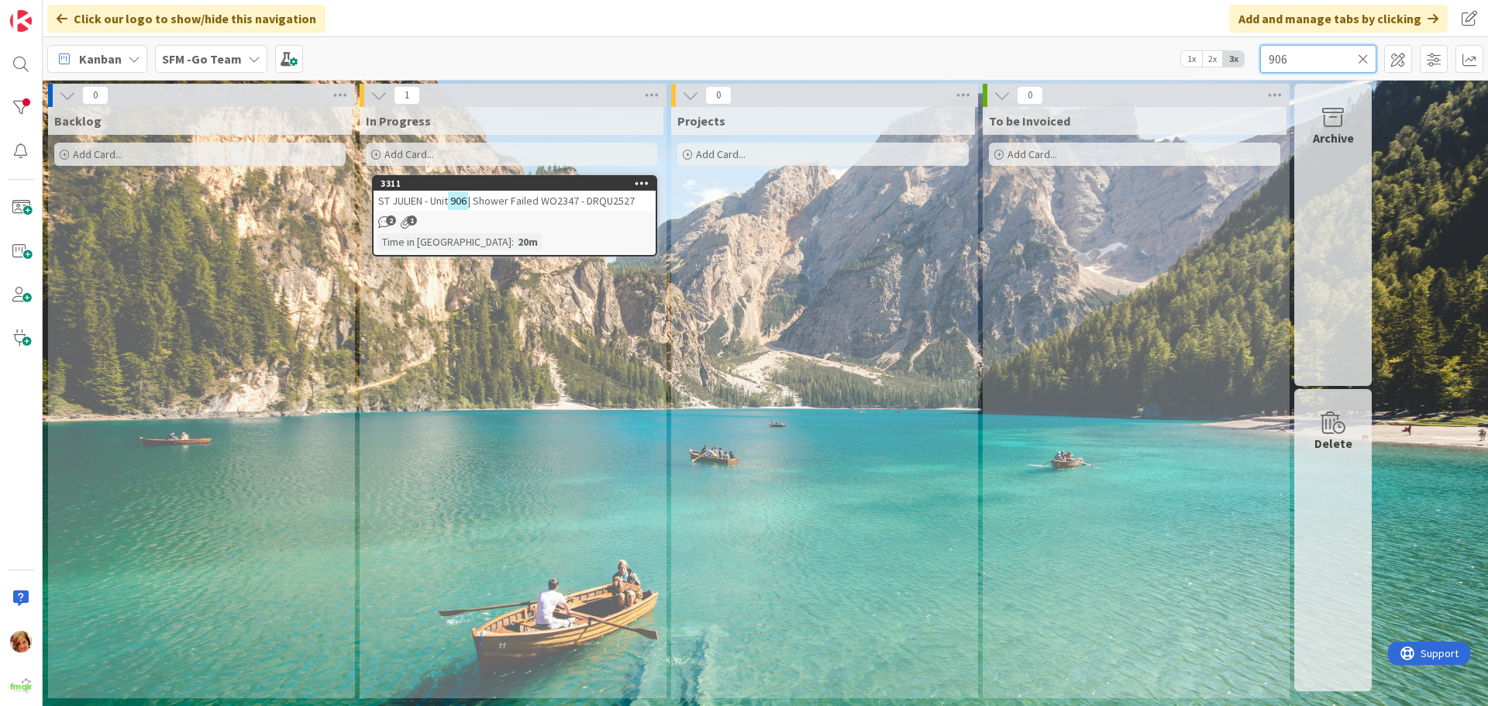
click at [1324, 55] on input "906" at bounding box center [1318, 59] width 116 height 28
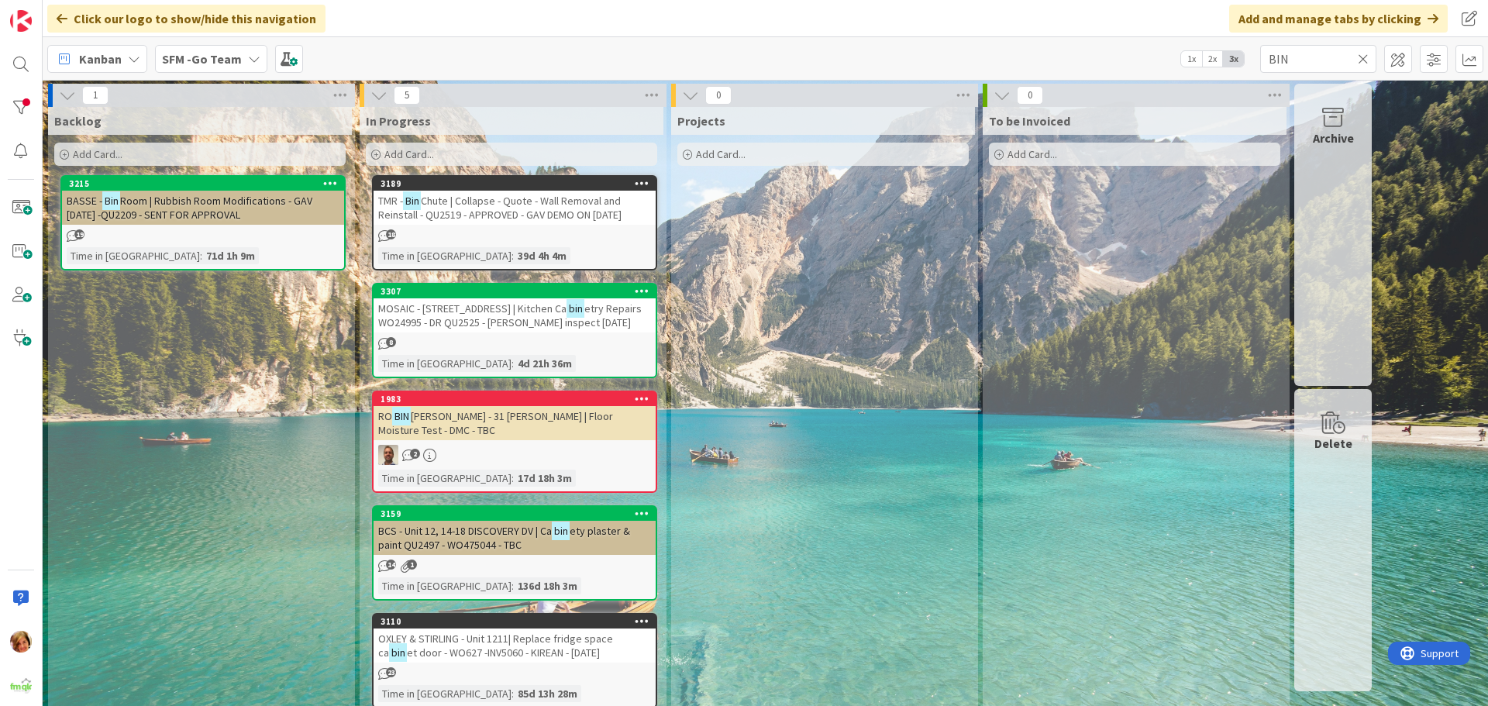
click at [576, 220] on span "Chute | Collapse - Quote - Wall Removal and Reinstall - QU2519 - APPROVED - GAV…" at bounding box center [499, 208] width 243 height 28
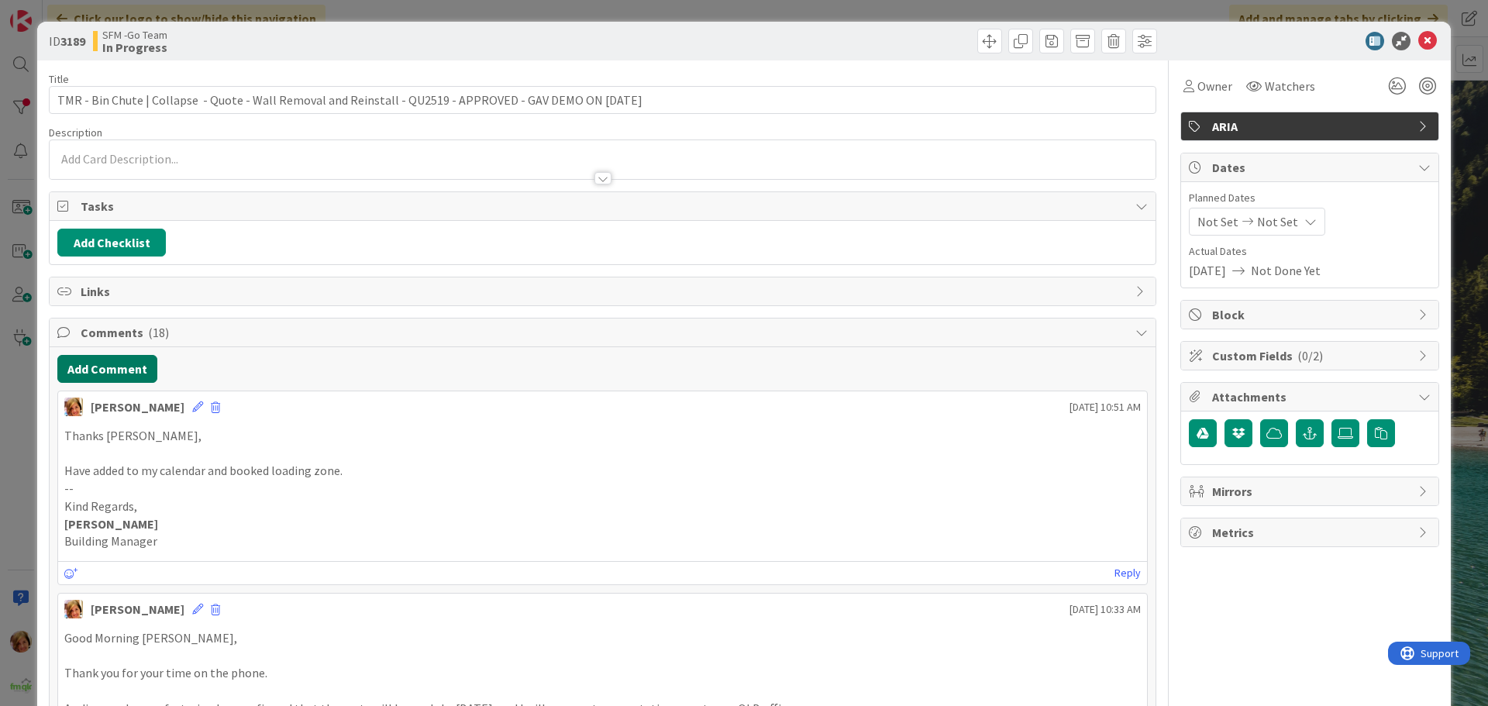
click at [136, 363] on button "Add Comment" at bounding box center [107, 369] width 100 height 28
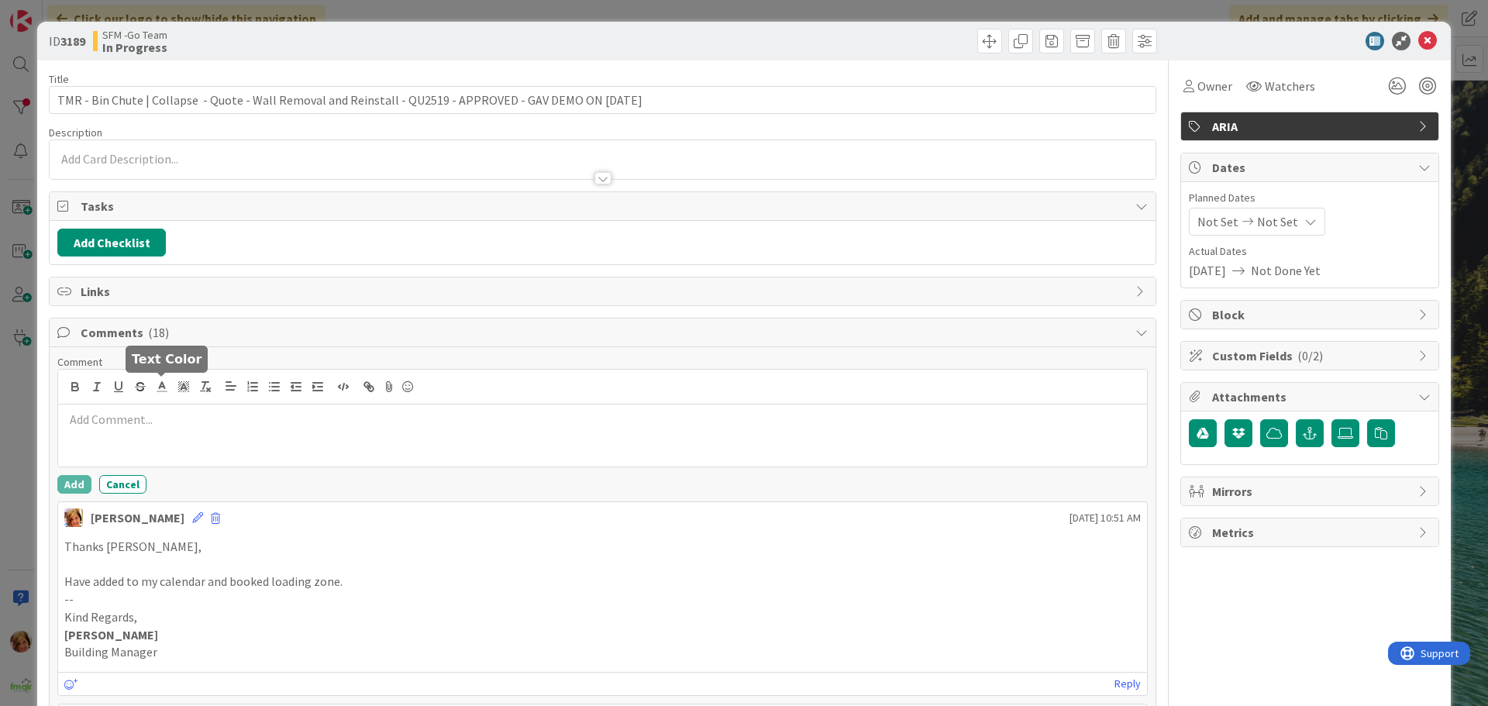
click at [177, 447] on div at bounding box center [602, 435] width 1089 height 62
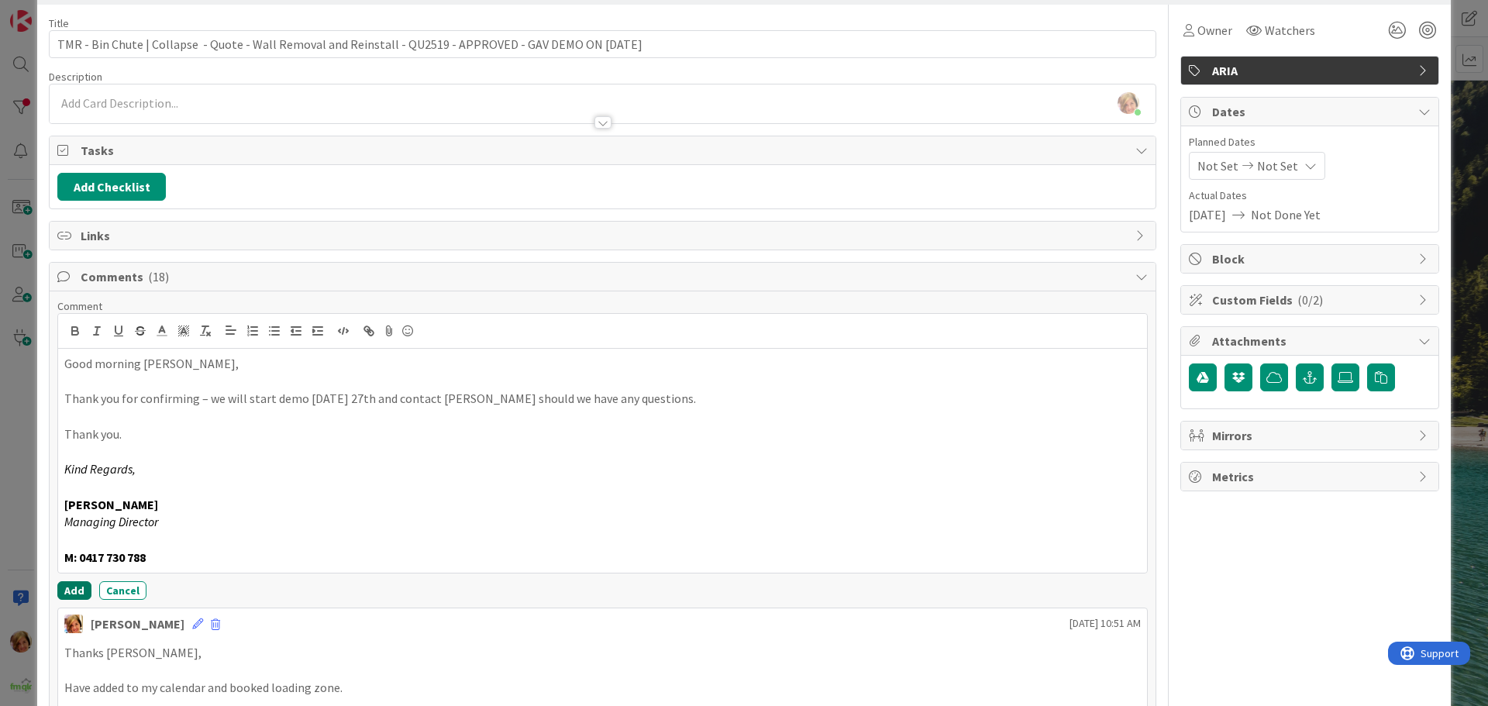
scroll to position [232, 0]
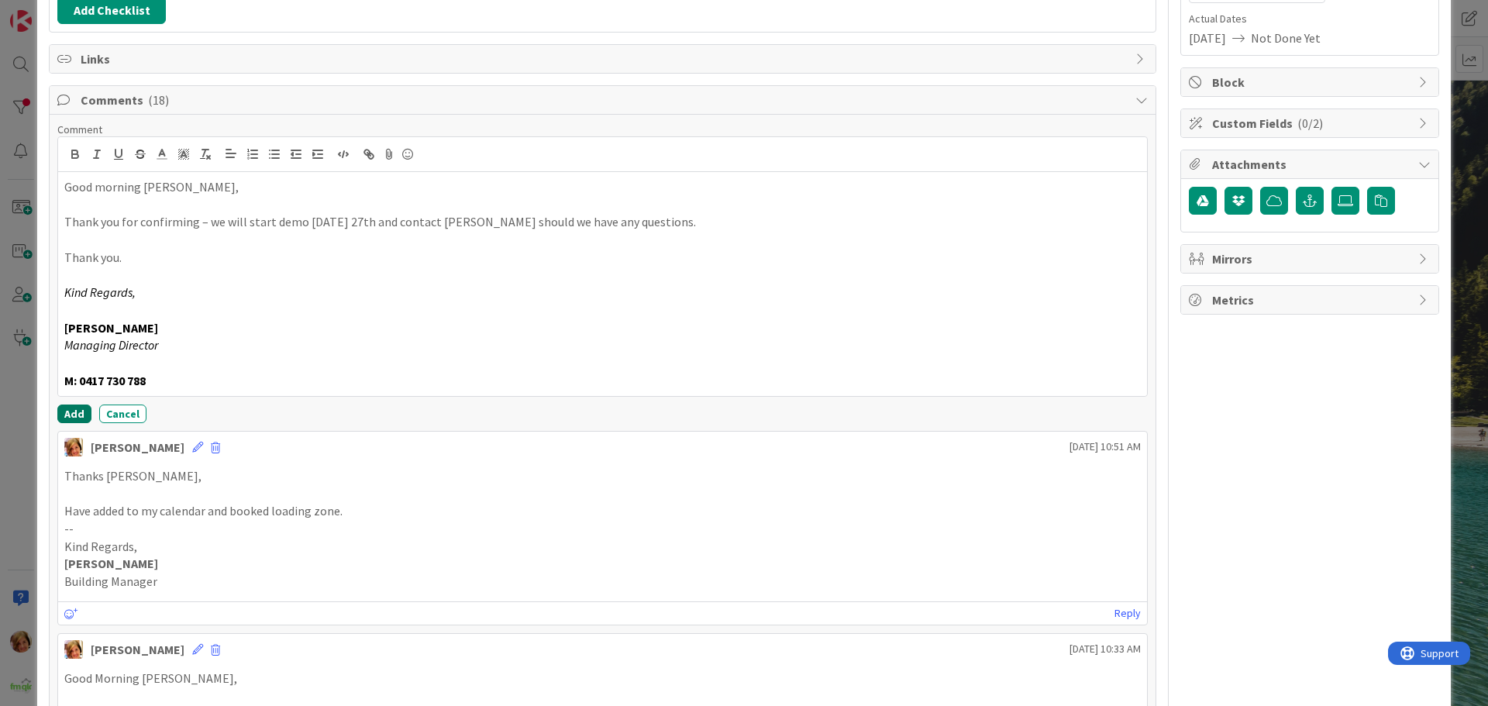
click at [68, 415] on button "Add" at bounding box center [74, 413] width 34 height 19
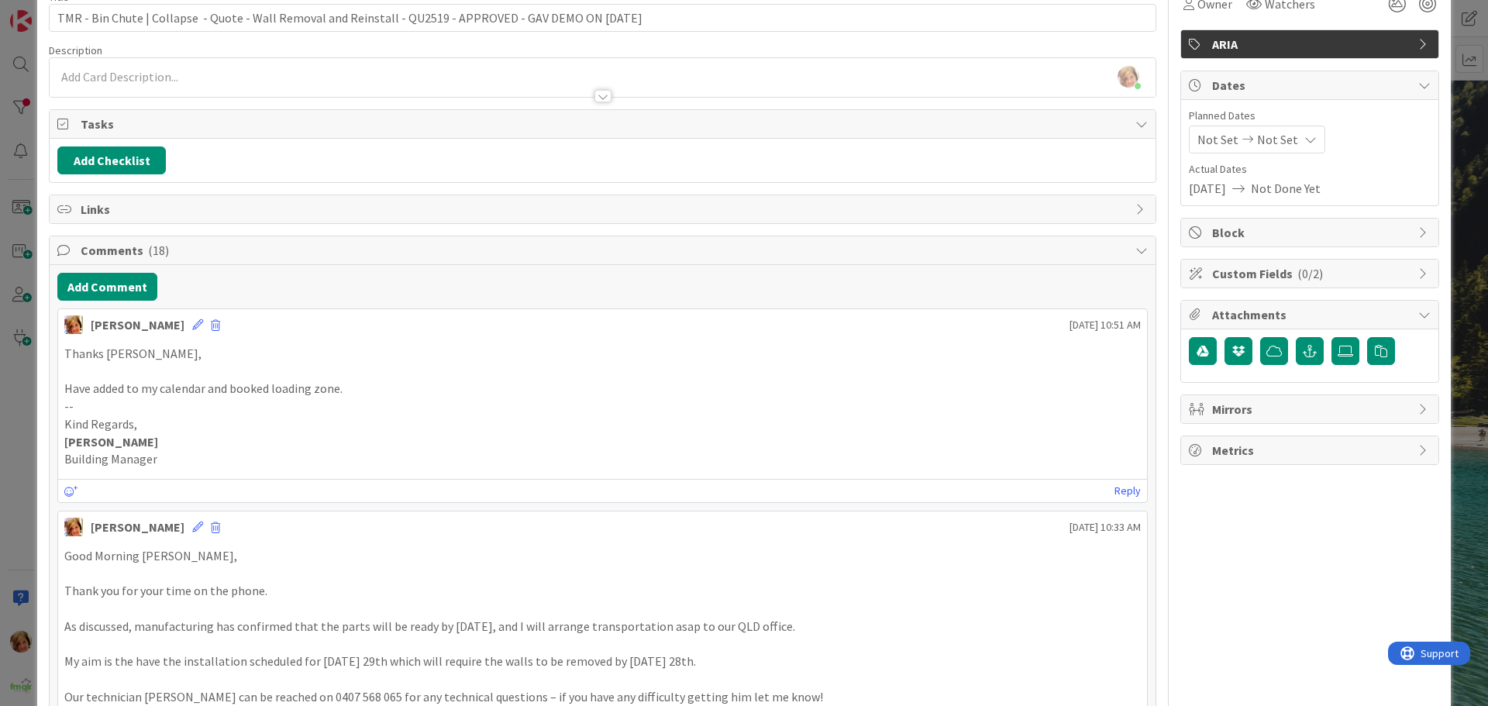
scroll to position [0, 0]
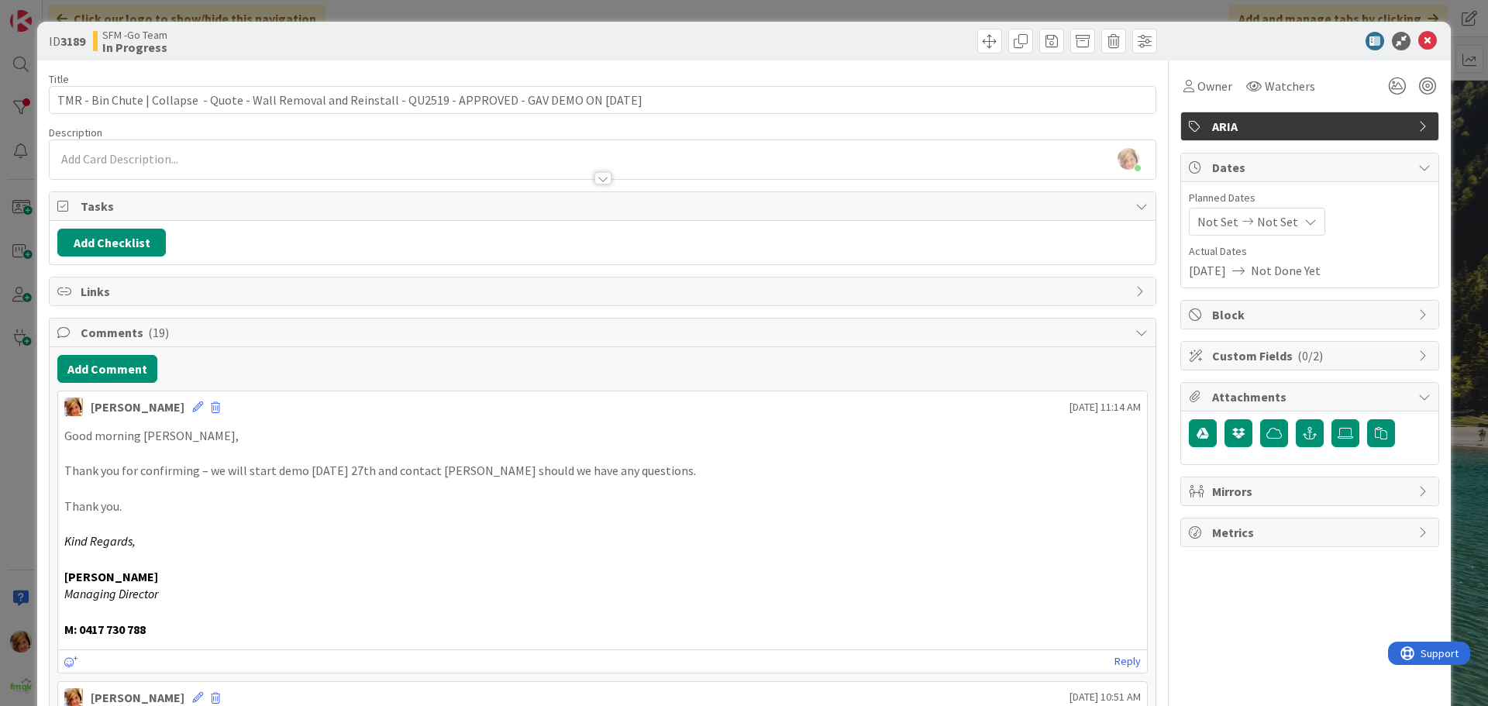
click at [757, 42] on div at bounding box center [882, 41] width 550 height 25
drag, startPoint x: 1416, startPoint y: 37, endPoint x: 1337, endPoint y: 57, distance: 81.4
click at [1418, 39] on icon at bounding box center [1427, 41] width 19 height 19
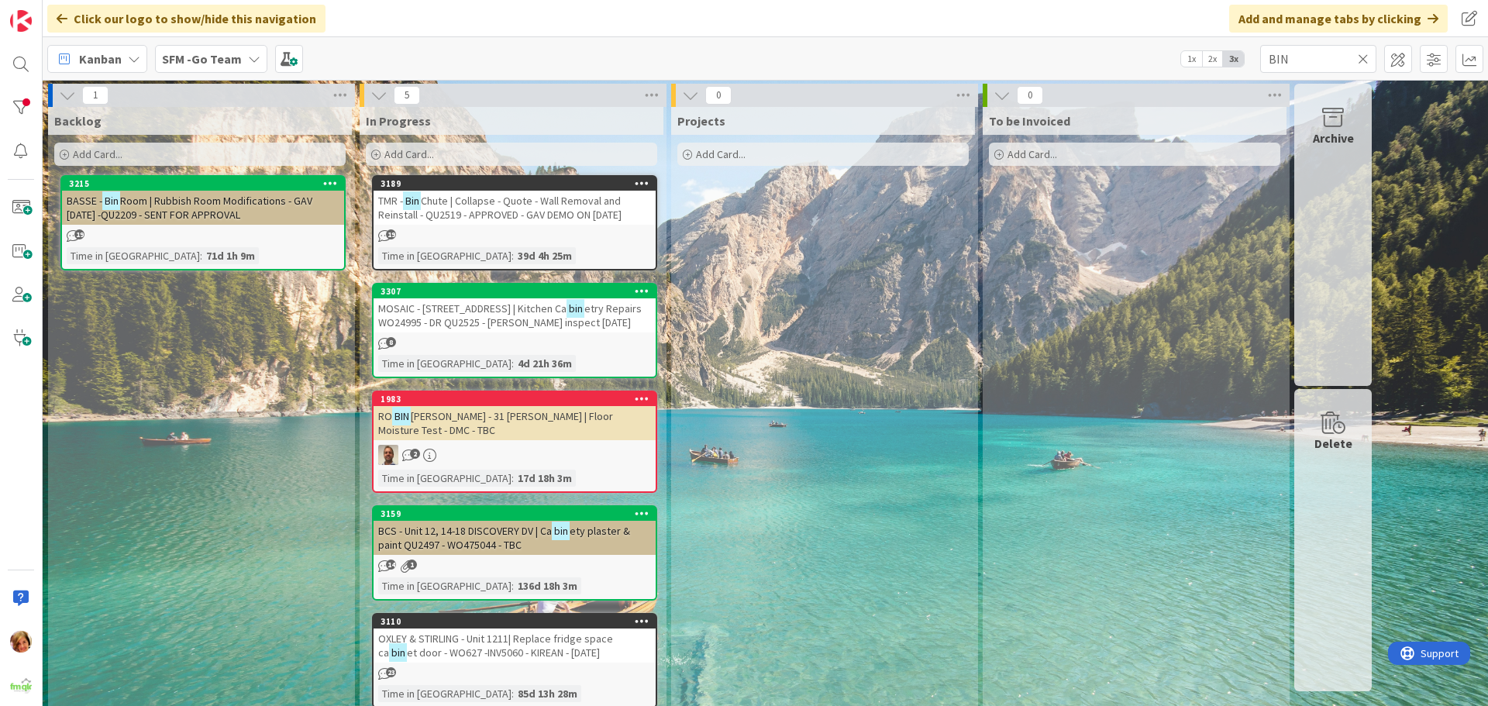
click at [1361, 56] on icon at bounding box center [1363, 59] width 11 height 14
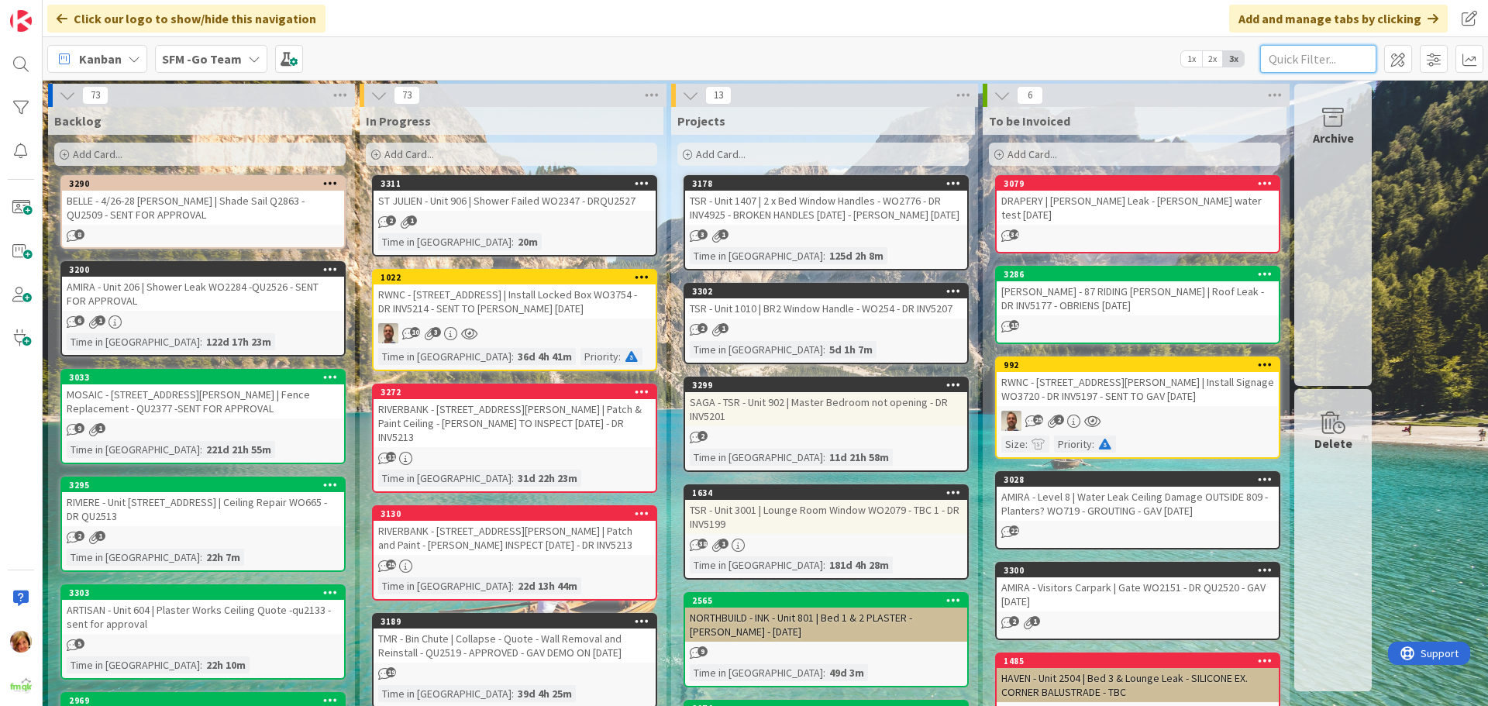
click at [1295, 59] on input "text" at bounding box center [1318, 59] width 116 height 28
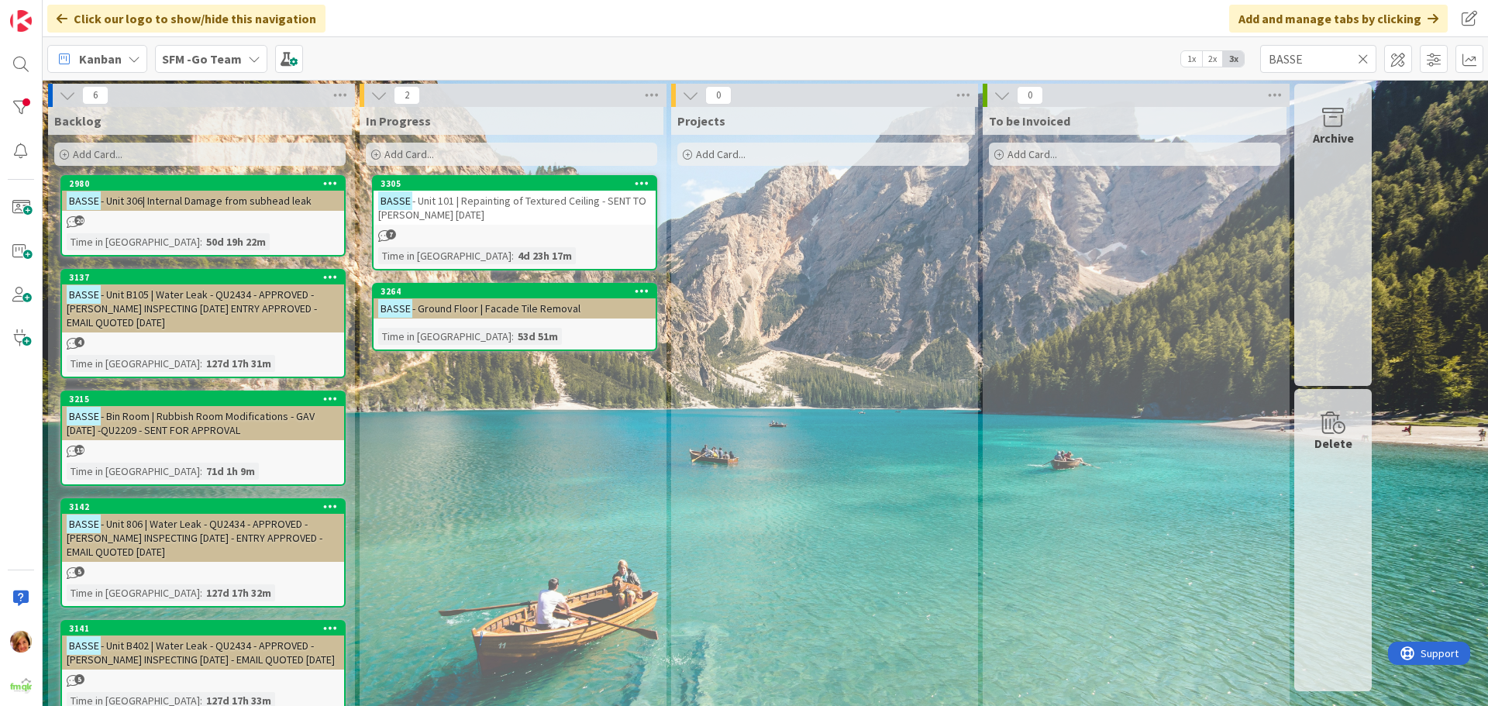
click at [527, 201] on span "- Unit 101 | Repainting of Textured Ceiling - SENT TO [PERSON_NAME] [DATE]" at bounding box center [512, 208] width 268 height 28
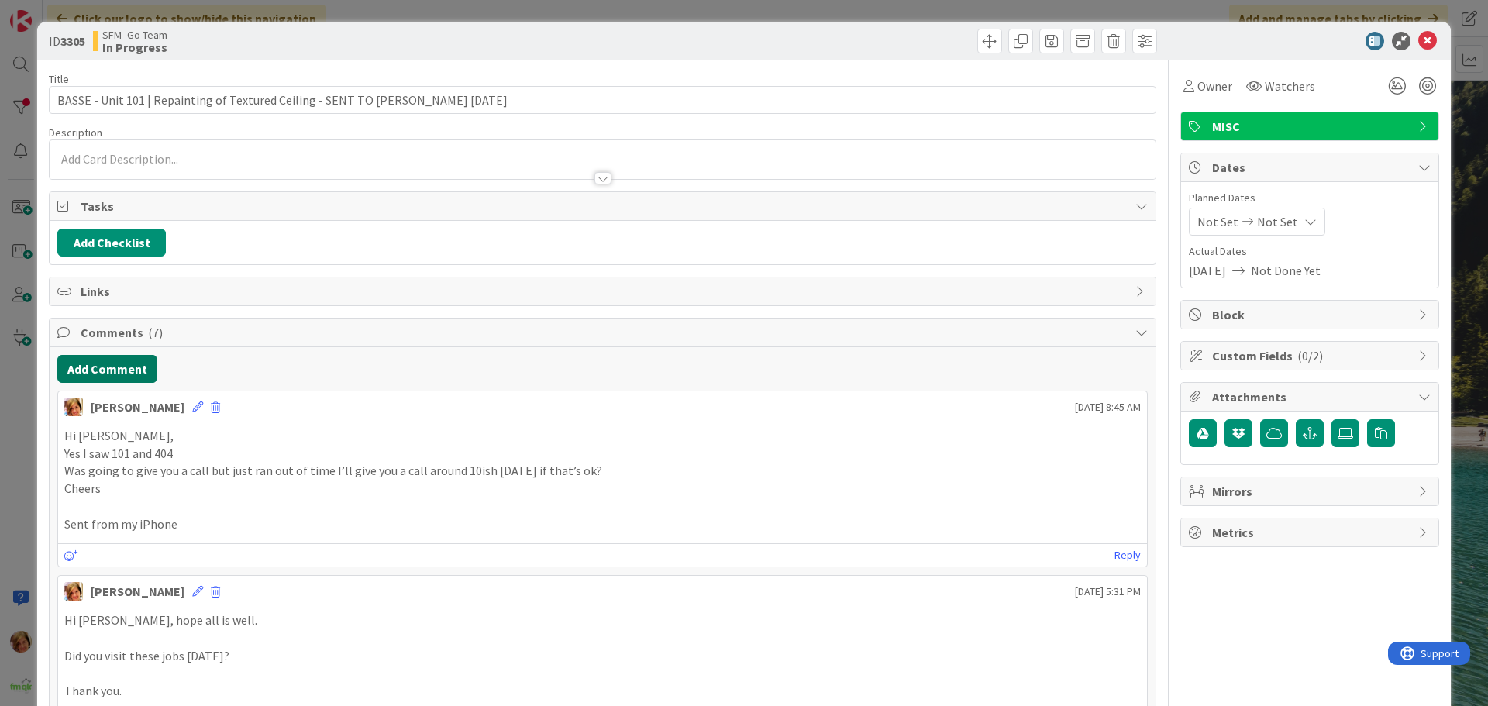
click at [119, 363] on button "Add Comment" at bounding box center [107, 369] width 100 height 28
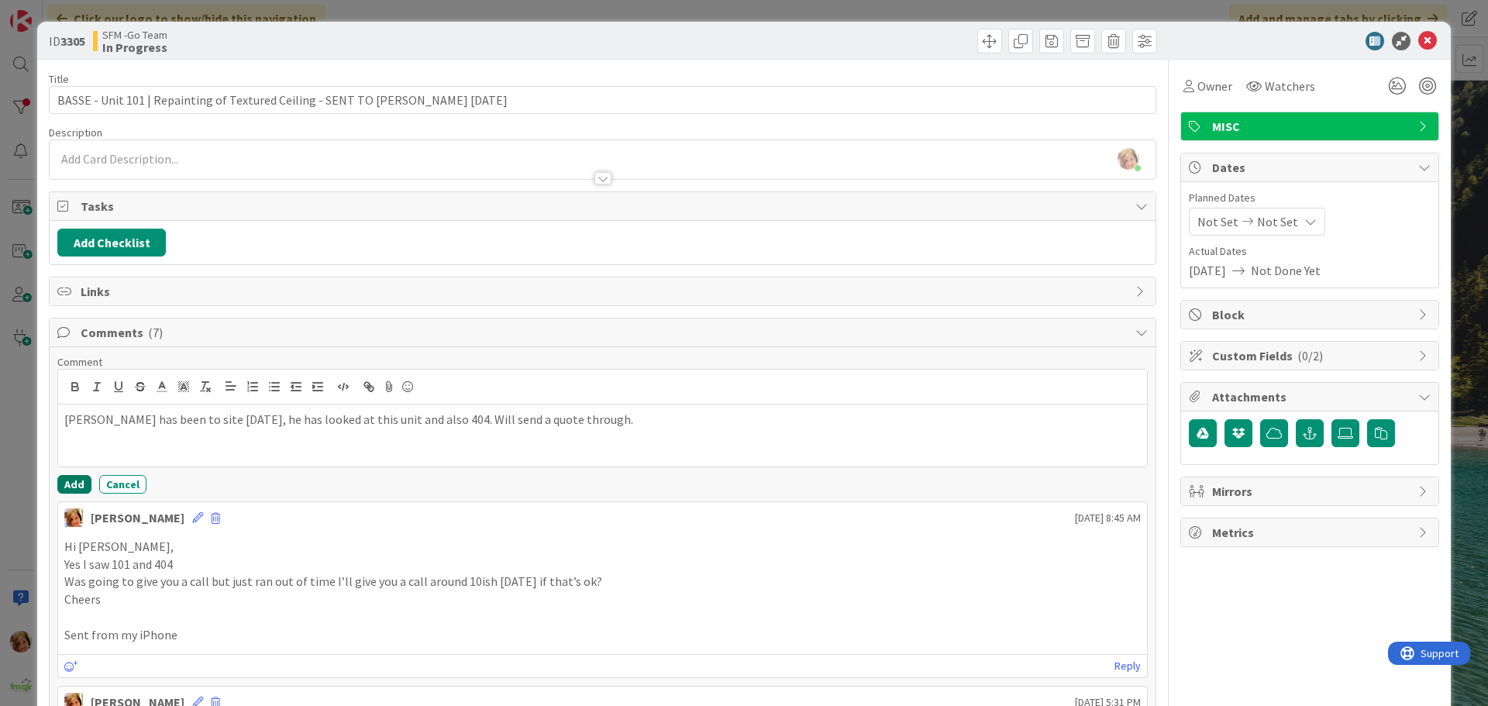
drag, startPoint x: 72, startPoint y: 477, endPoint x: 85, endPoint y: 471, distance: 14.6
click at [72, 480] on button "Add" at bounding box center [74, 484] width 34 height 19
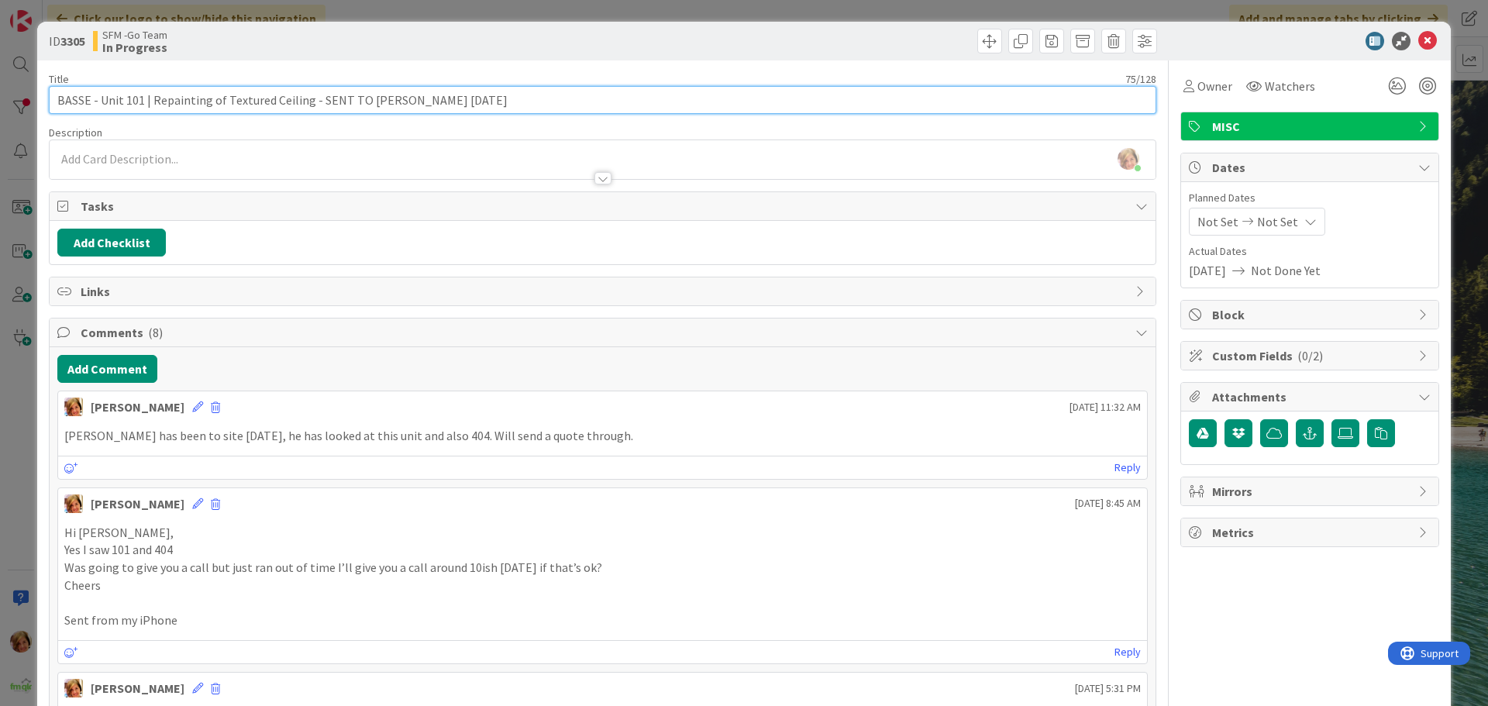
drag, startPoint x: 461, startPoint y: 101, endPoint x: 315, endPoint y: 95, distance: 146.6
click at [315, 95] on input "BASSE - Unit 101 | Repainting of Textured Ceiling - SENT TO [PERSON_NAME] [DATE]" at bounding box center [602, 100] width 1107 height 28
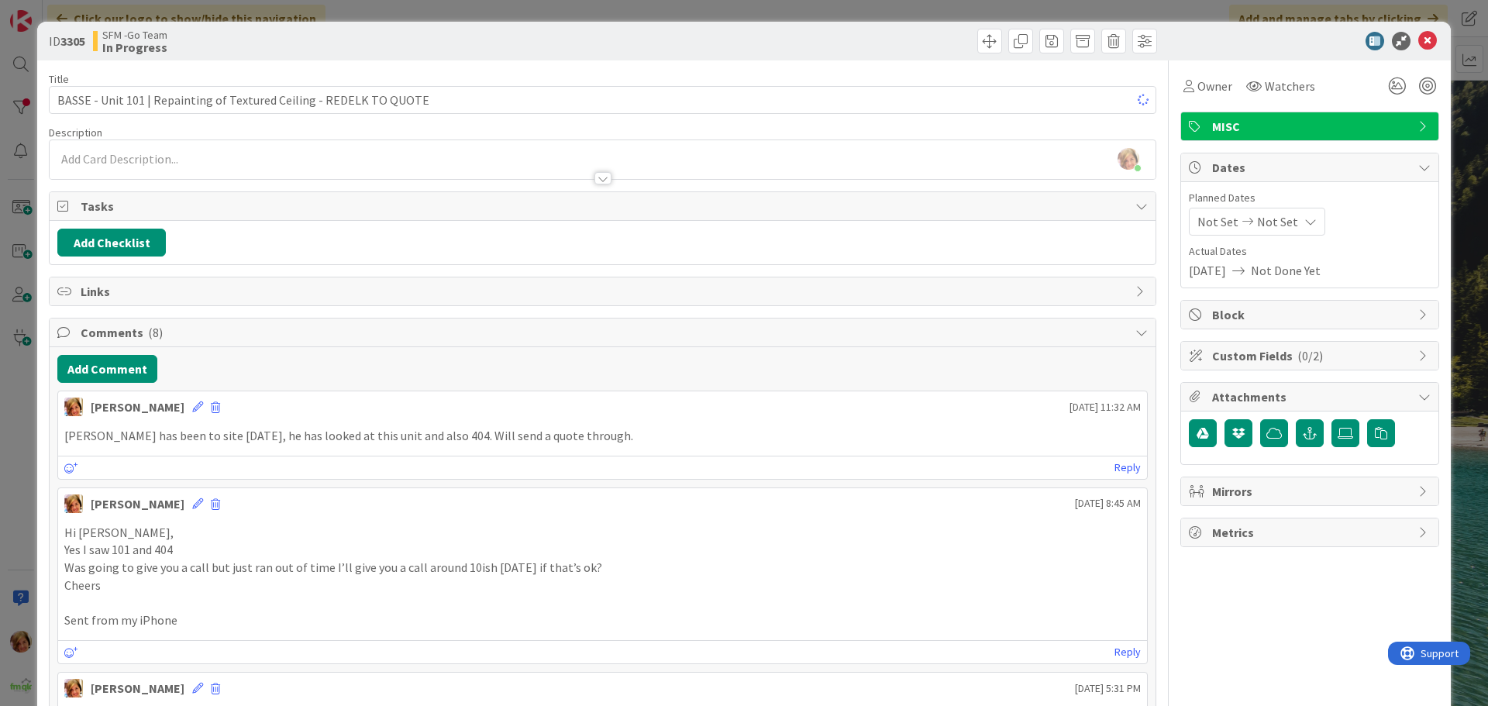
drag, startPoint x: 654, startPoint y: 48, endPoint x: 664, endPoint y: 48, distance: 10.1
click at [655, 48] on div at bounding box center [882, 41] width 550 height 25
click at [1418, 37] on icon at bounding box center [1427, 41] width 19 height 19
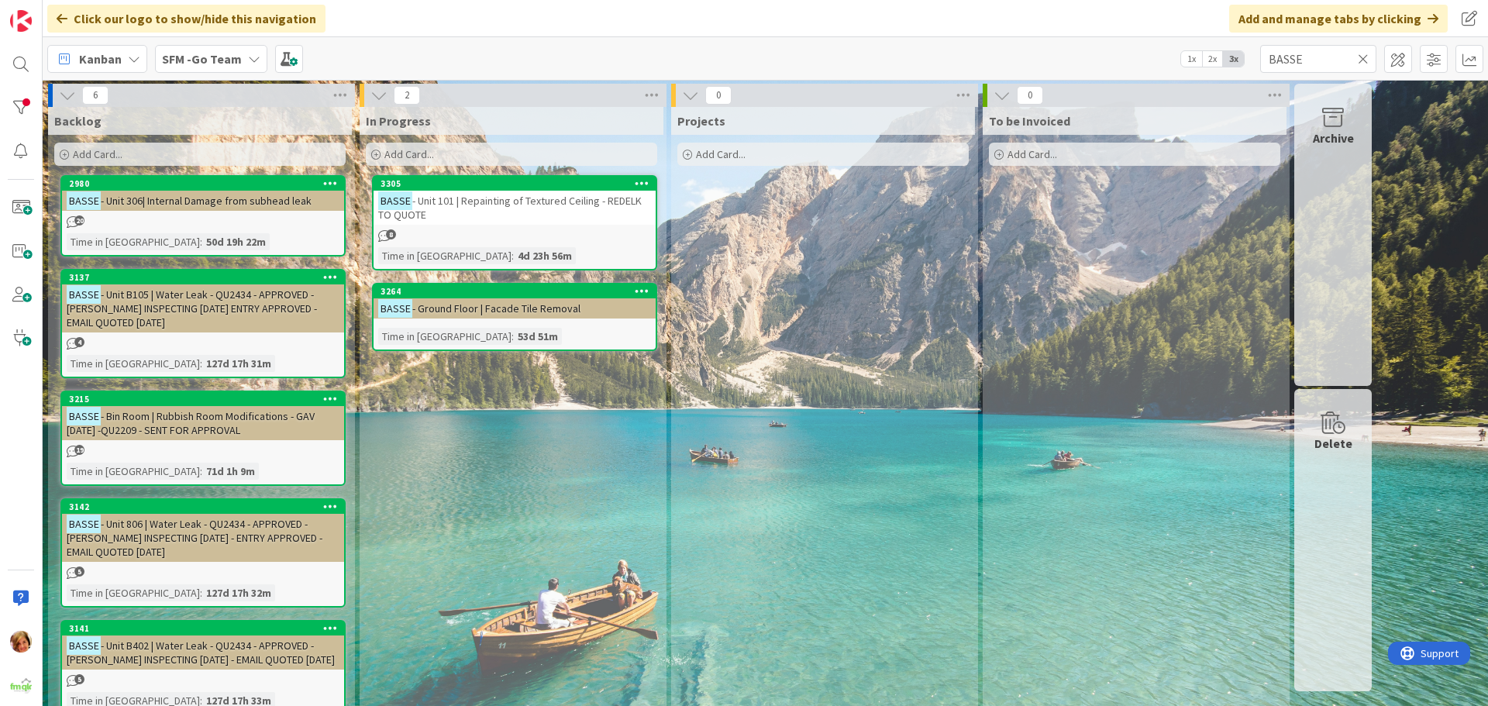
click at [1365, 63] on icon at bounding box center [1363, 59] width 11 height 14
click at [1365, 63] on input "text" at bounding box center [1318, 59] width 116 height 28
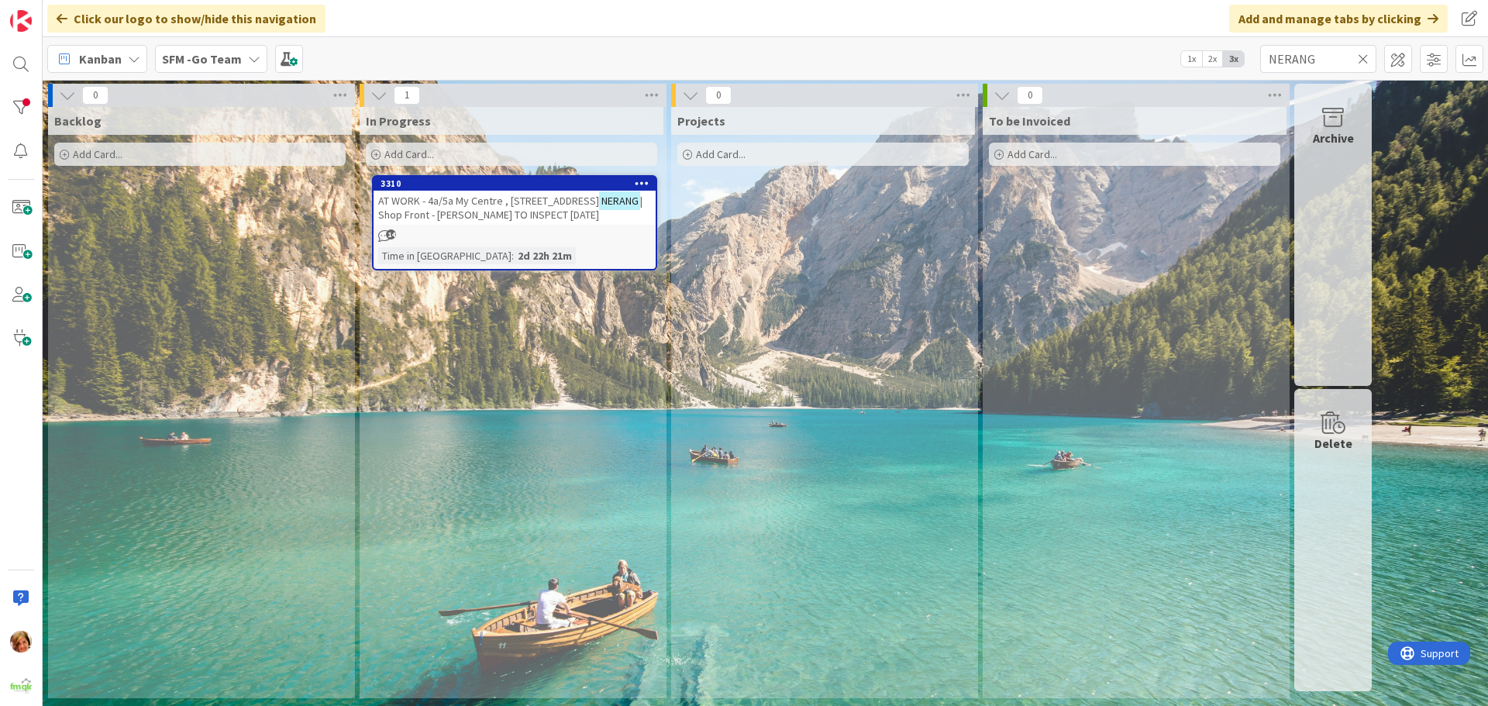
click at [463, 201] on span "AT WORK - 4a/5a My Centre , [STREET_ADDRESS]" at bounding box center [488, 201] width 221 height 14
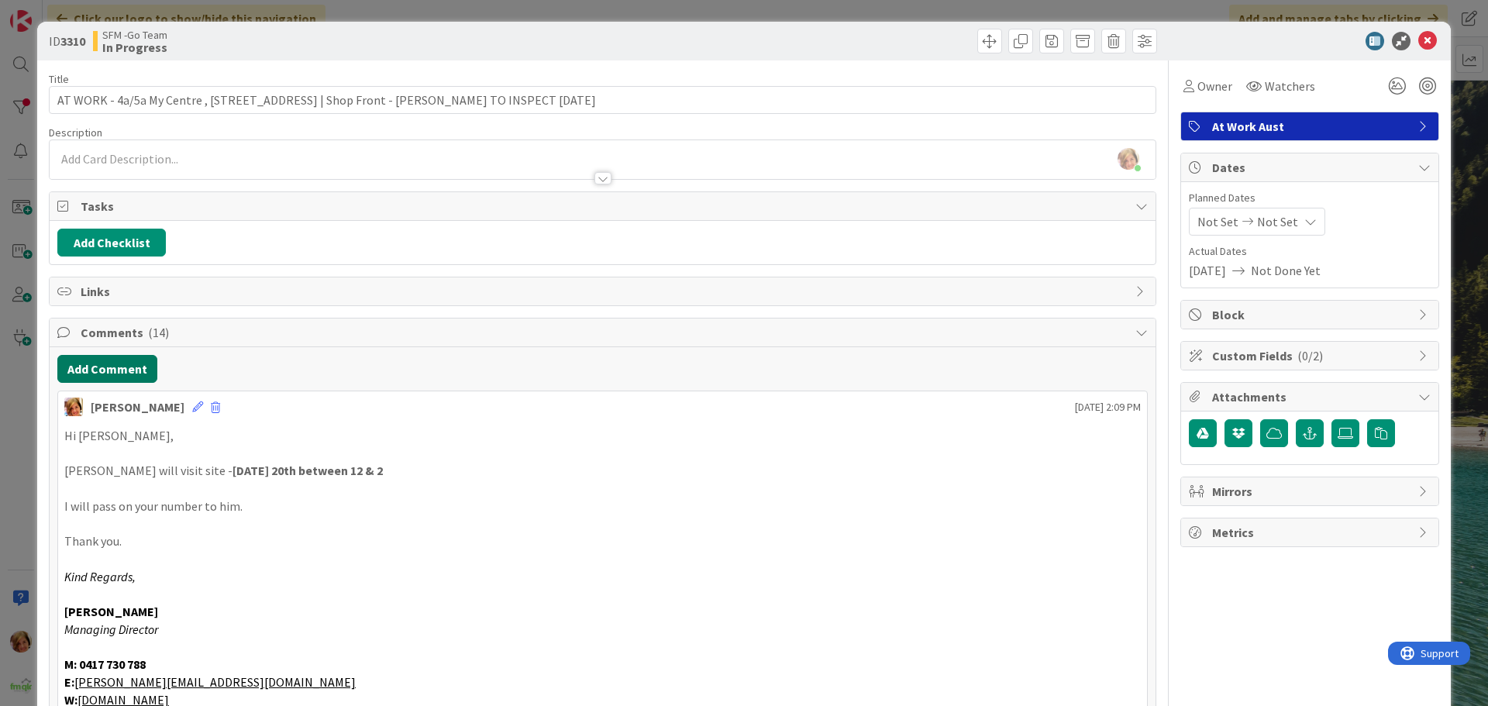
click at [108, 370] on button "Add Comment" at bounding box center [107, 369] width 100 height 28
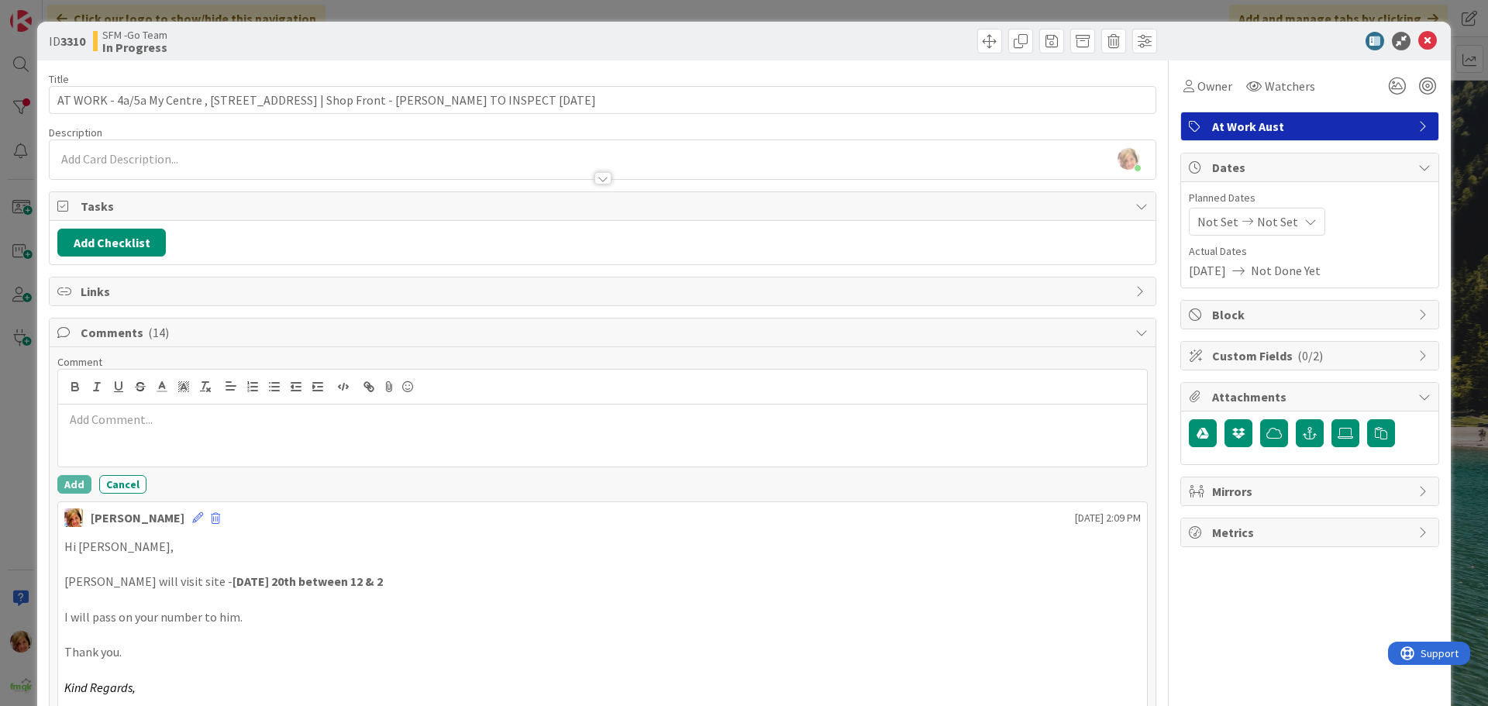
click at [153, 423] on p at bounding box center [602, 420] width 1076 height 18
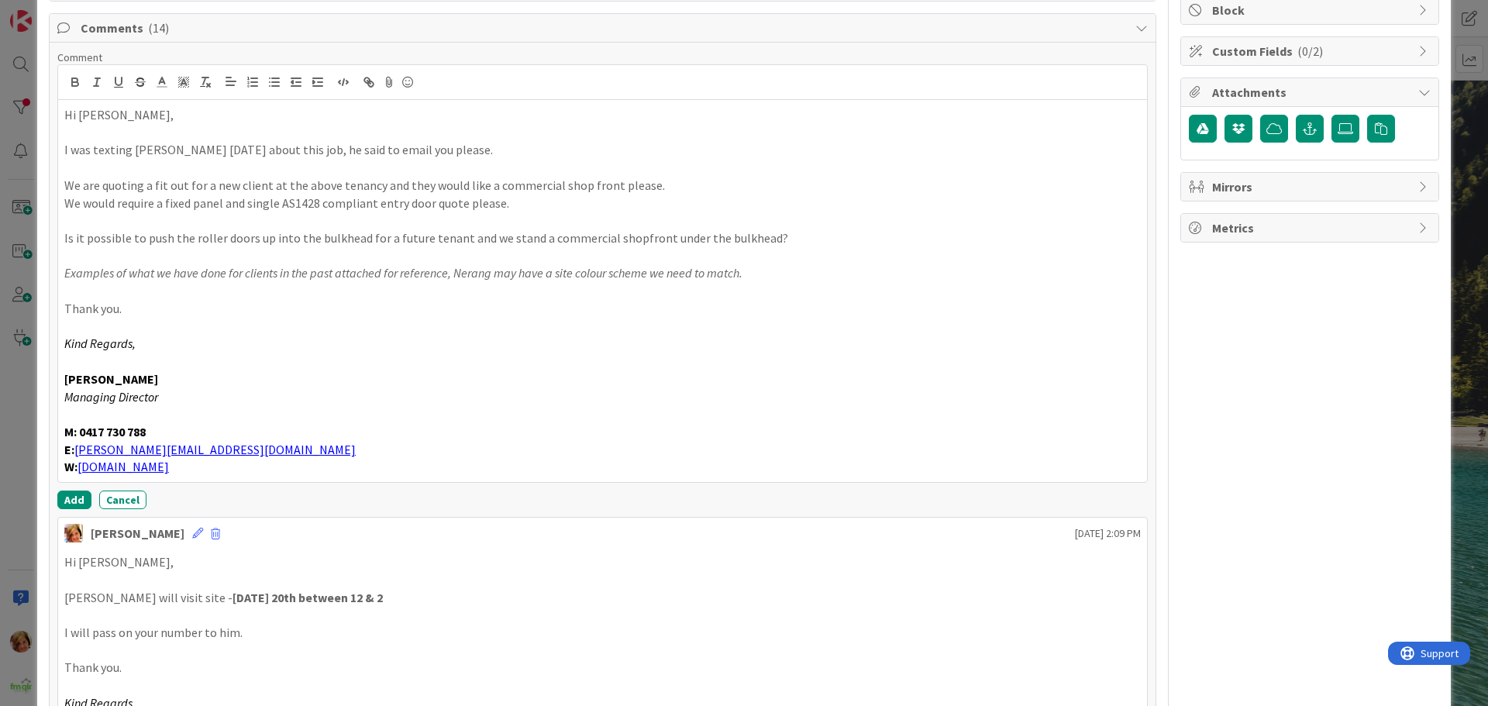
scroll to position [305, 0]
click at [71, 500] on button "Add" at bounding box center [74, 499] width 34 height 19
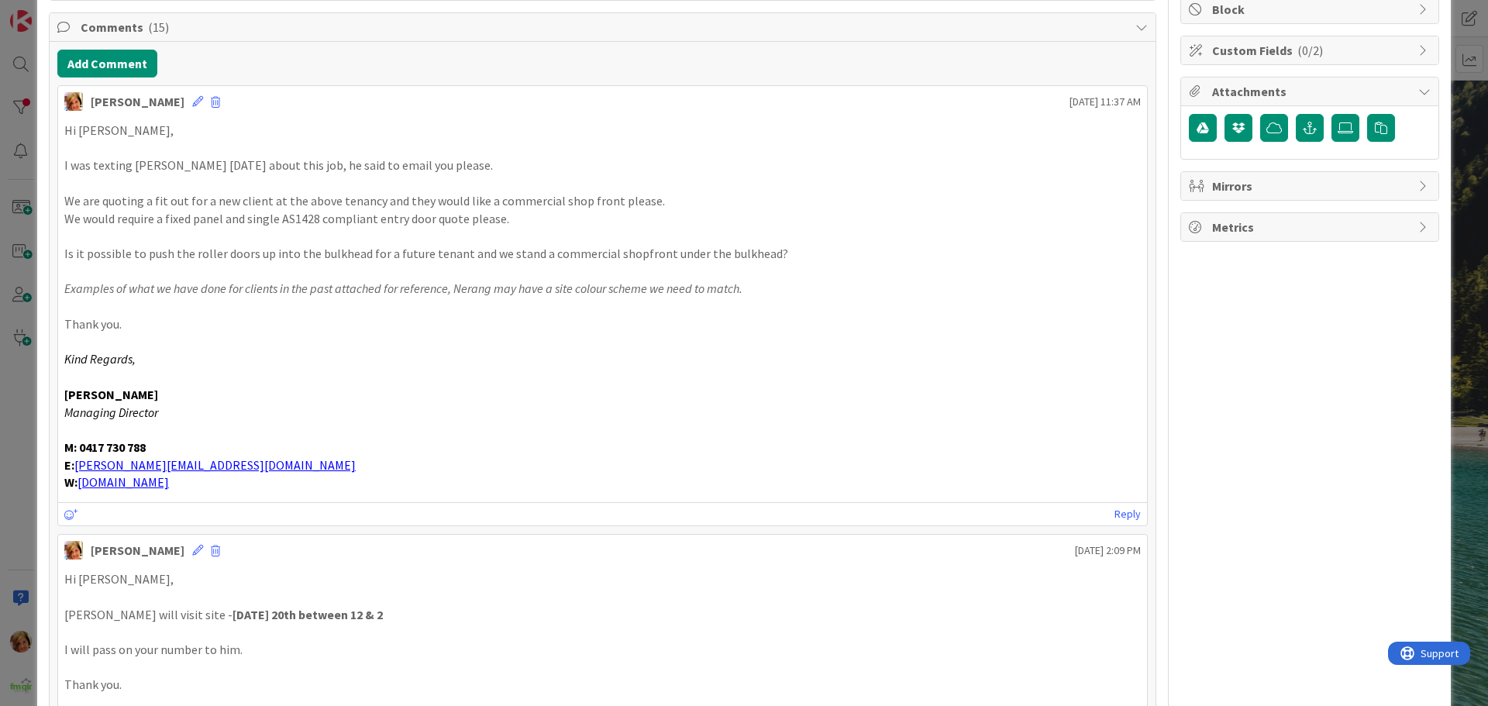
scroll to position [0, 0]
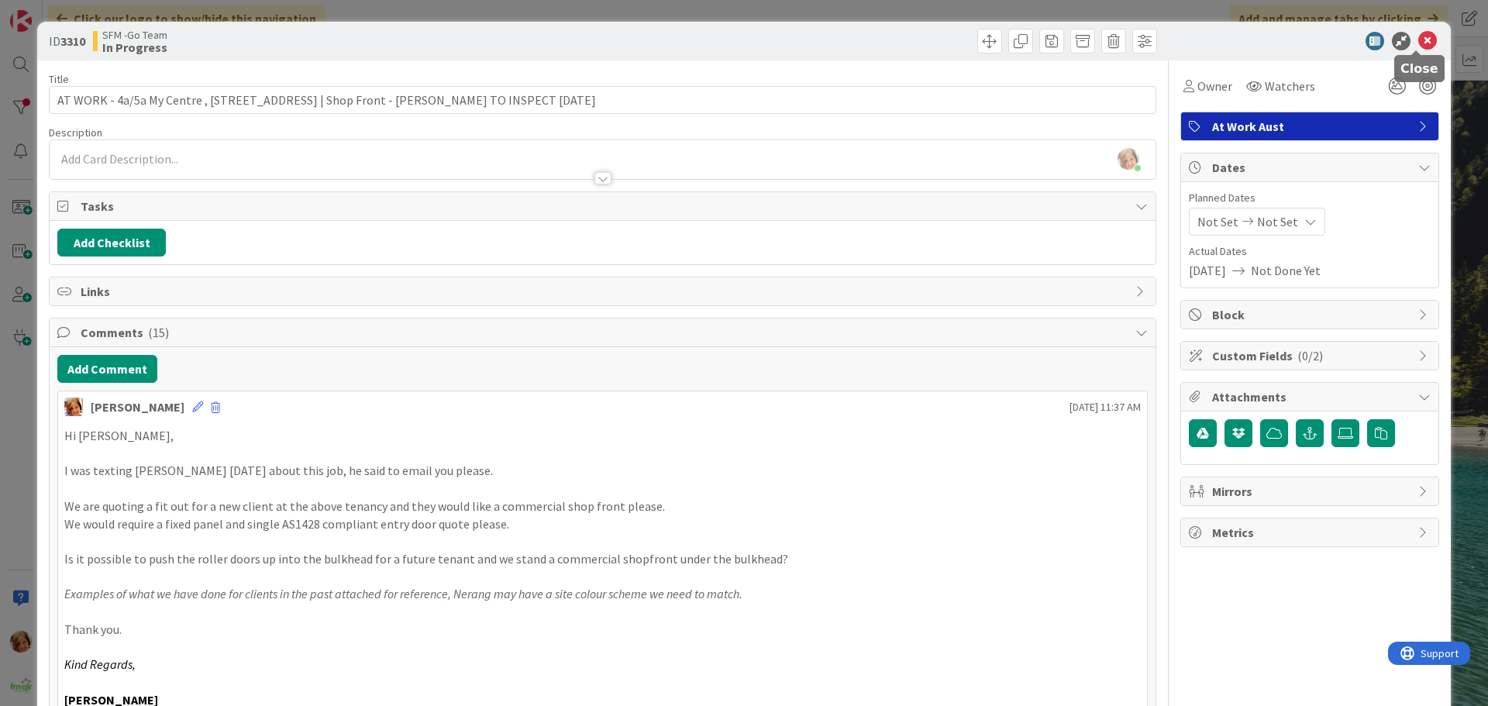
click at [1419, 39] on icon at bounding box center [1427, 41] width 19 height 19
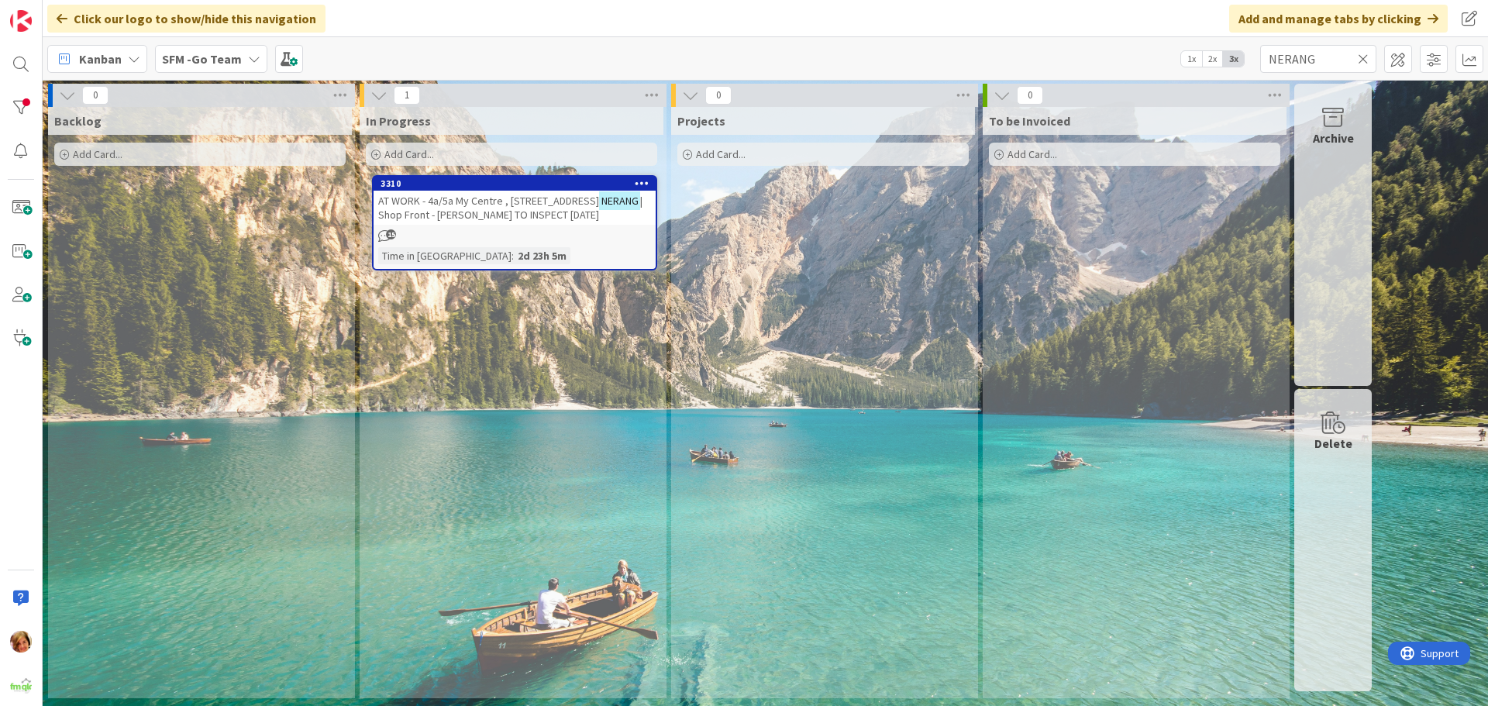
click at [1365, 58] on icon at bounding box center [1363, 59] width 11 height 14
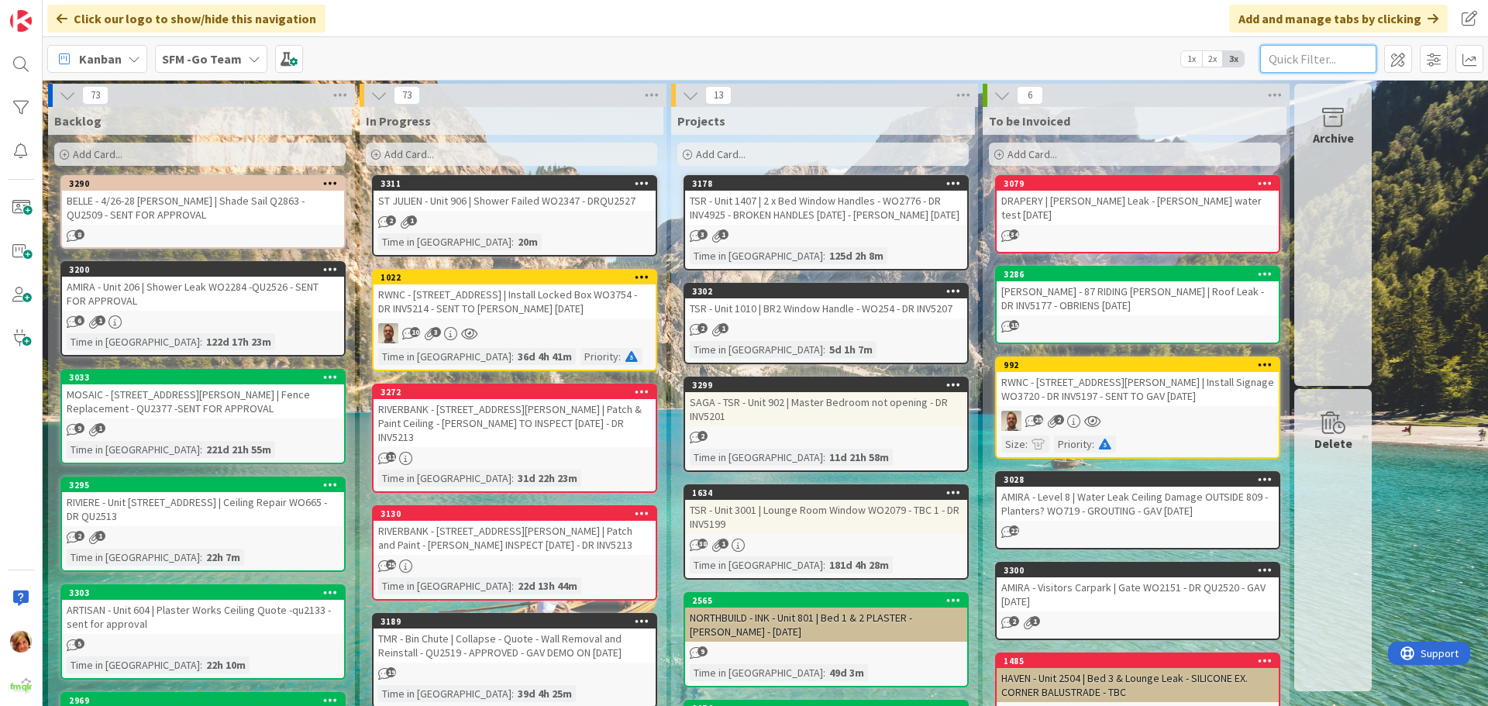
click at [1327, 67] on input "text" at bounding box center [1318, 59] width 116 height 28
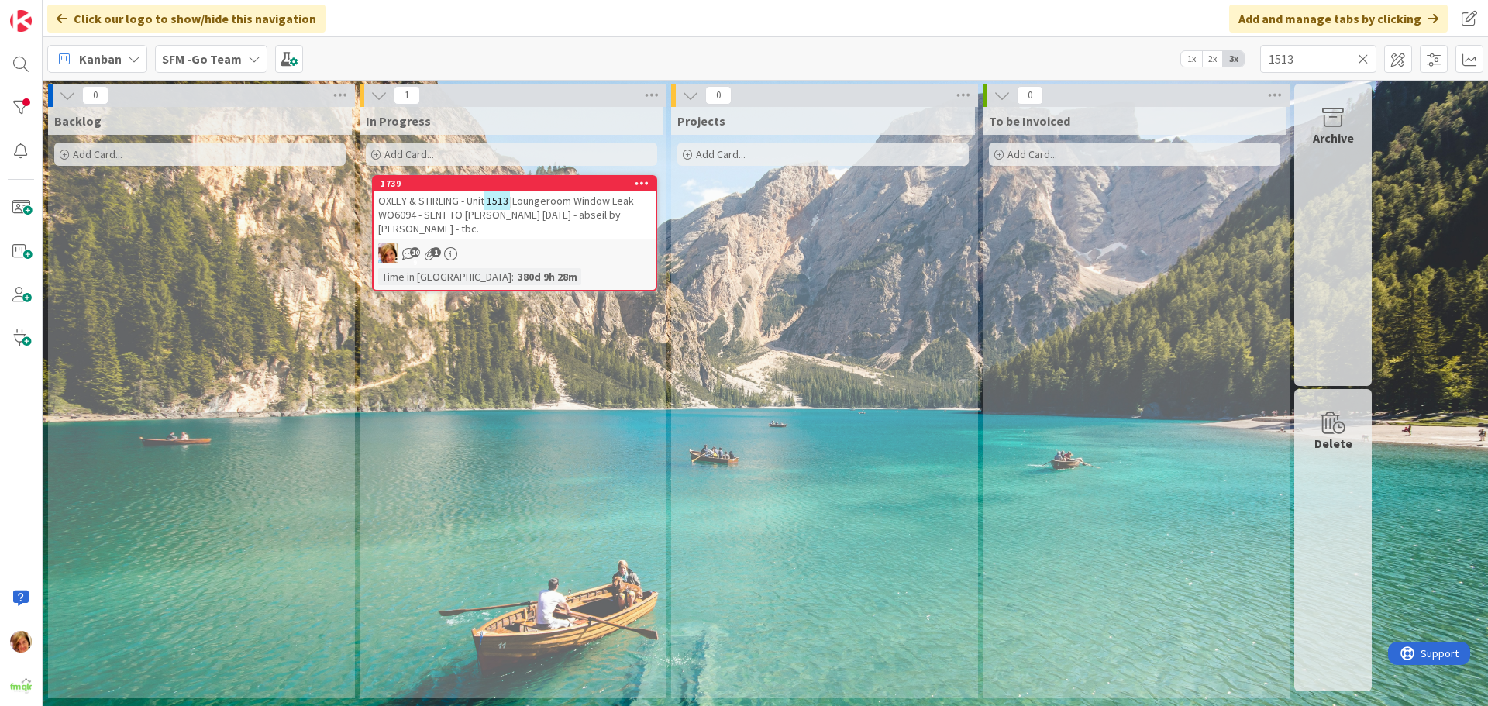
click at [595, 208] on span "|Loungeroom Window Leak WO6094 - SENT TO [PERSON_NAME] [DATE] - abseil by [PERS…" at bounding box center [506, 215] width 256 height 42
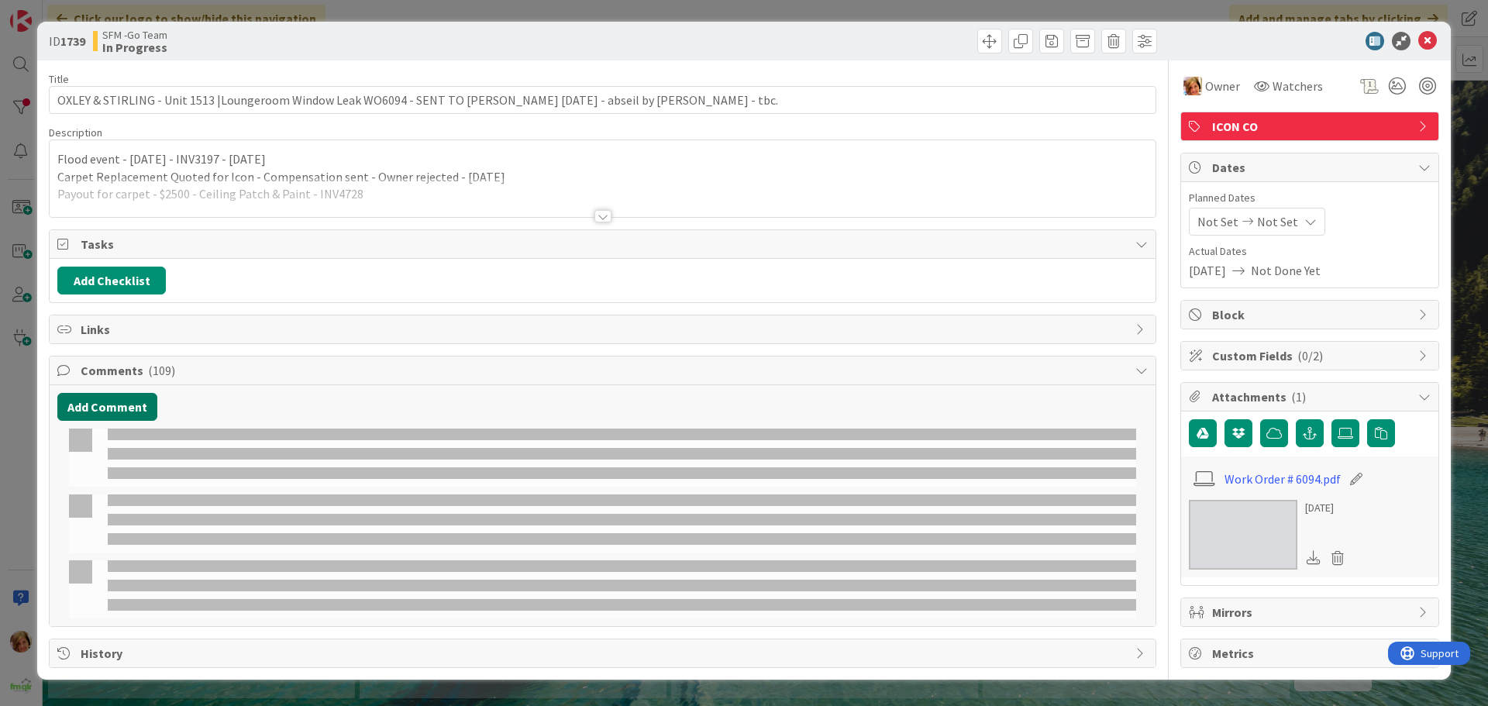
click at [136, 412] on button "Add Comment" at bounding box center [107, 407] width 100 height 28
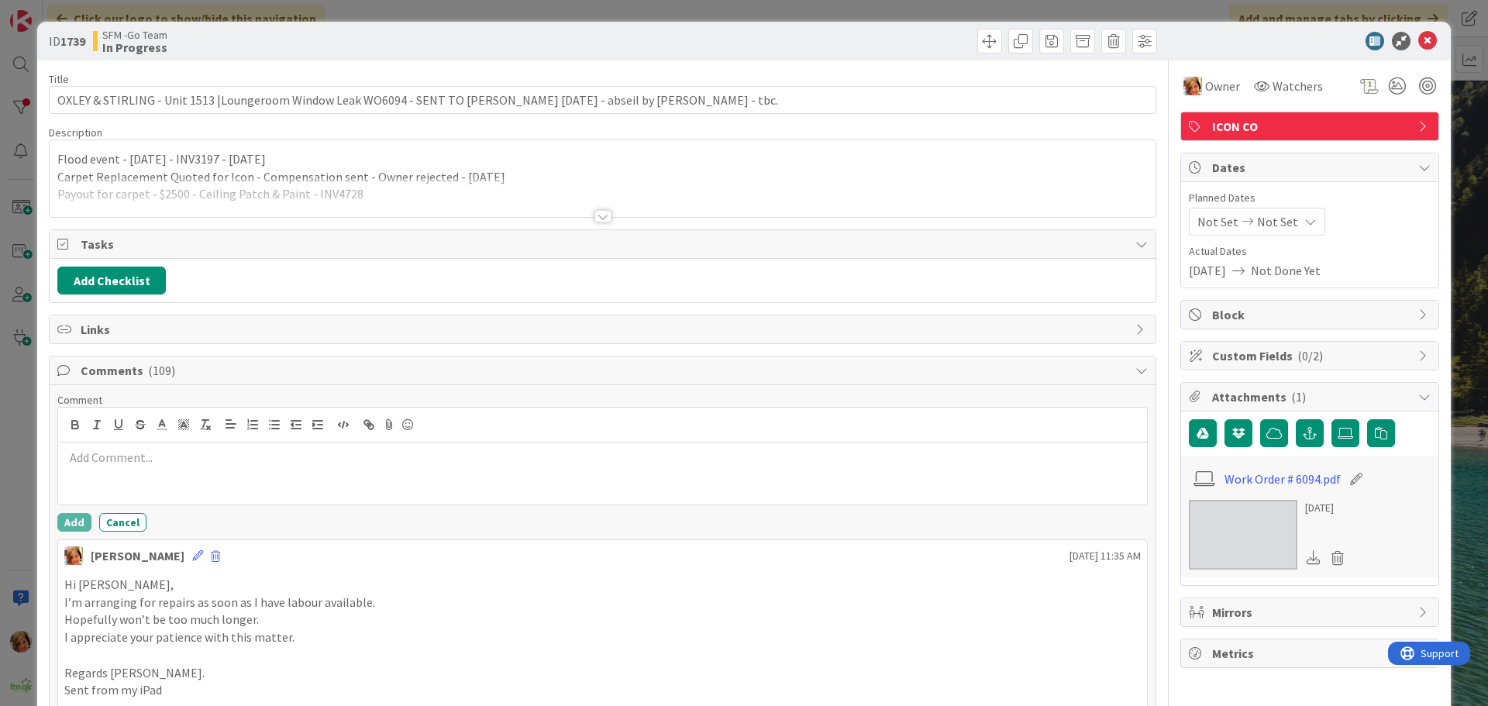
click at [147, 457] on p at bounding box center [602, 458] width 1076 height 18
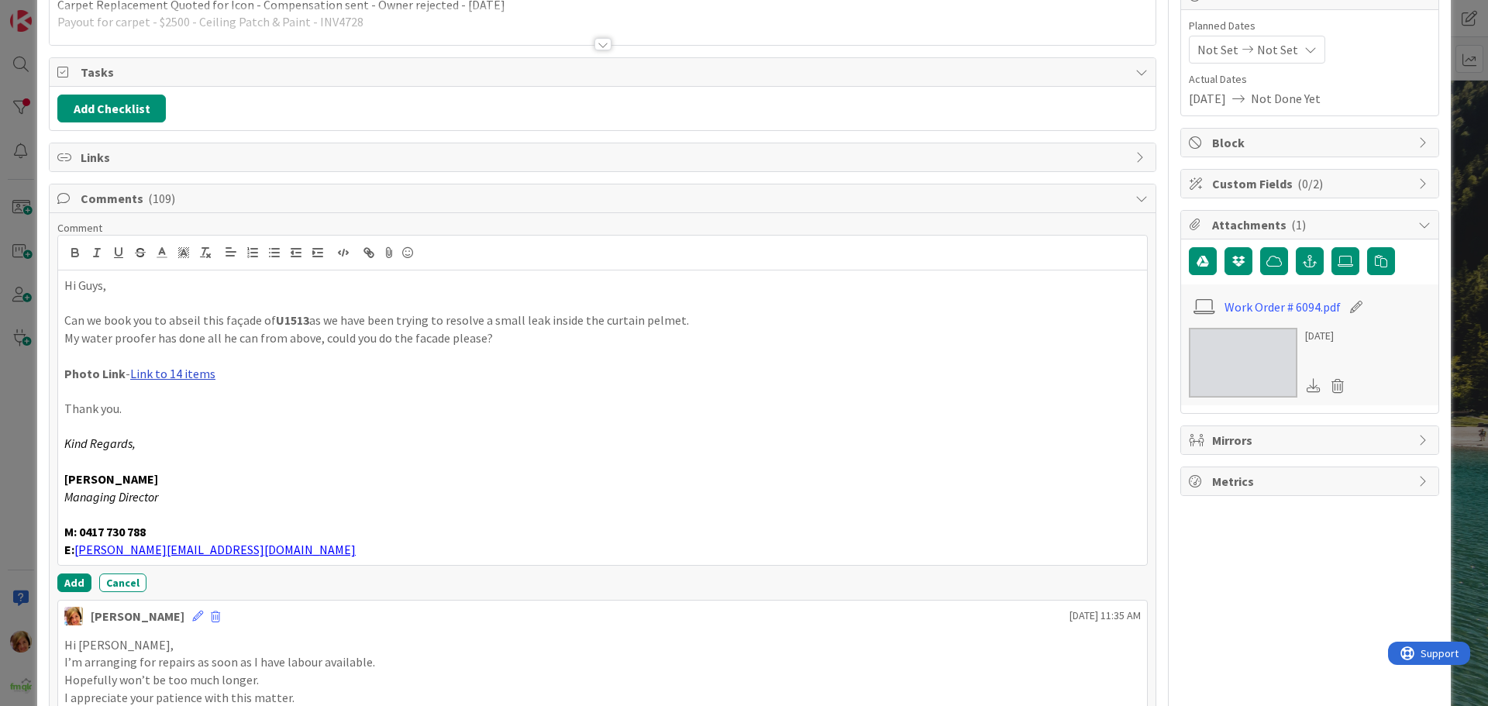
scroll to position [178, 0]
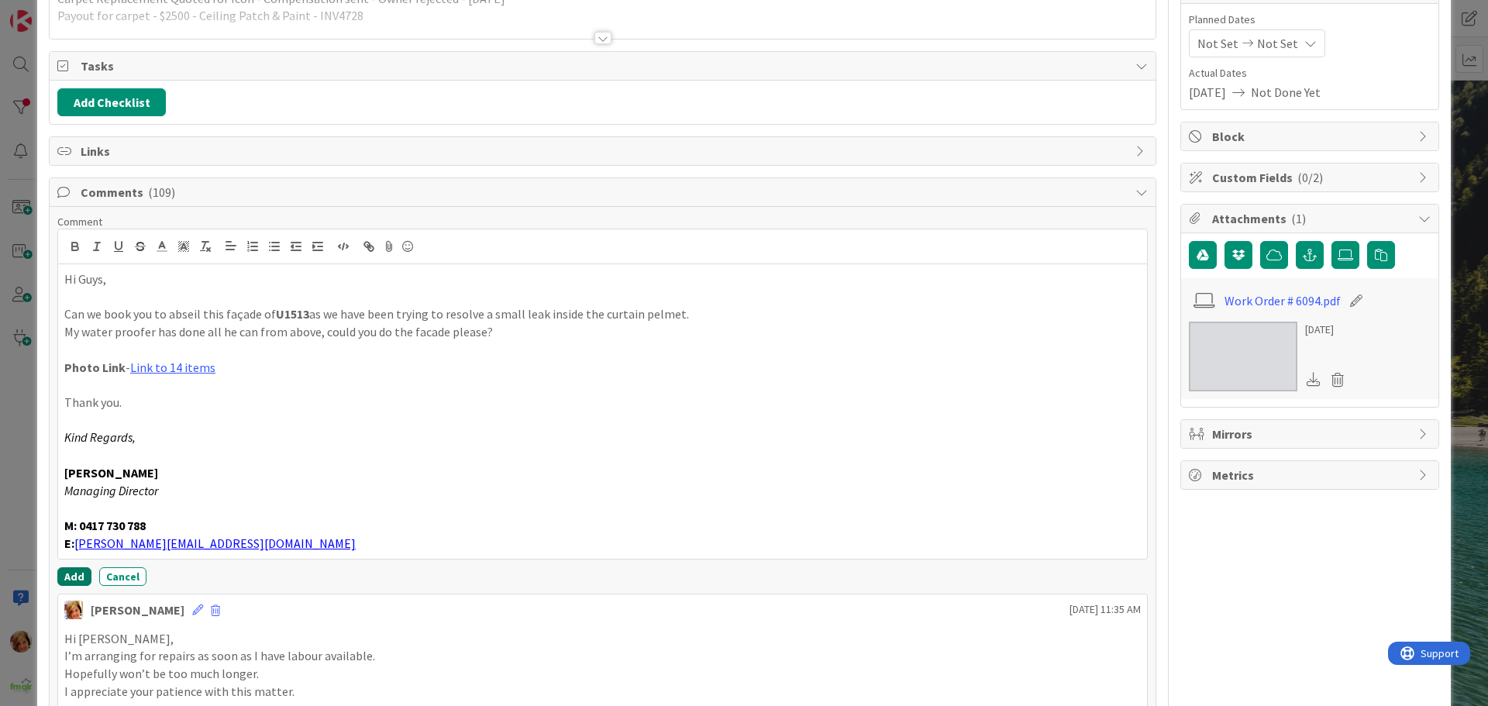
click at [71, 573] on button "Add" at bounding box center [74, 576] width 34 height 19
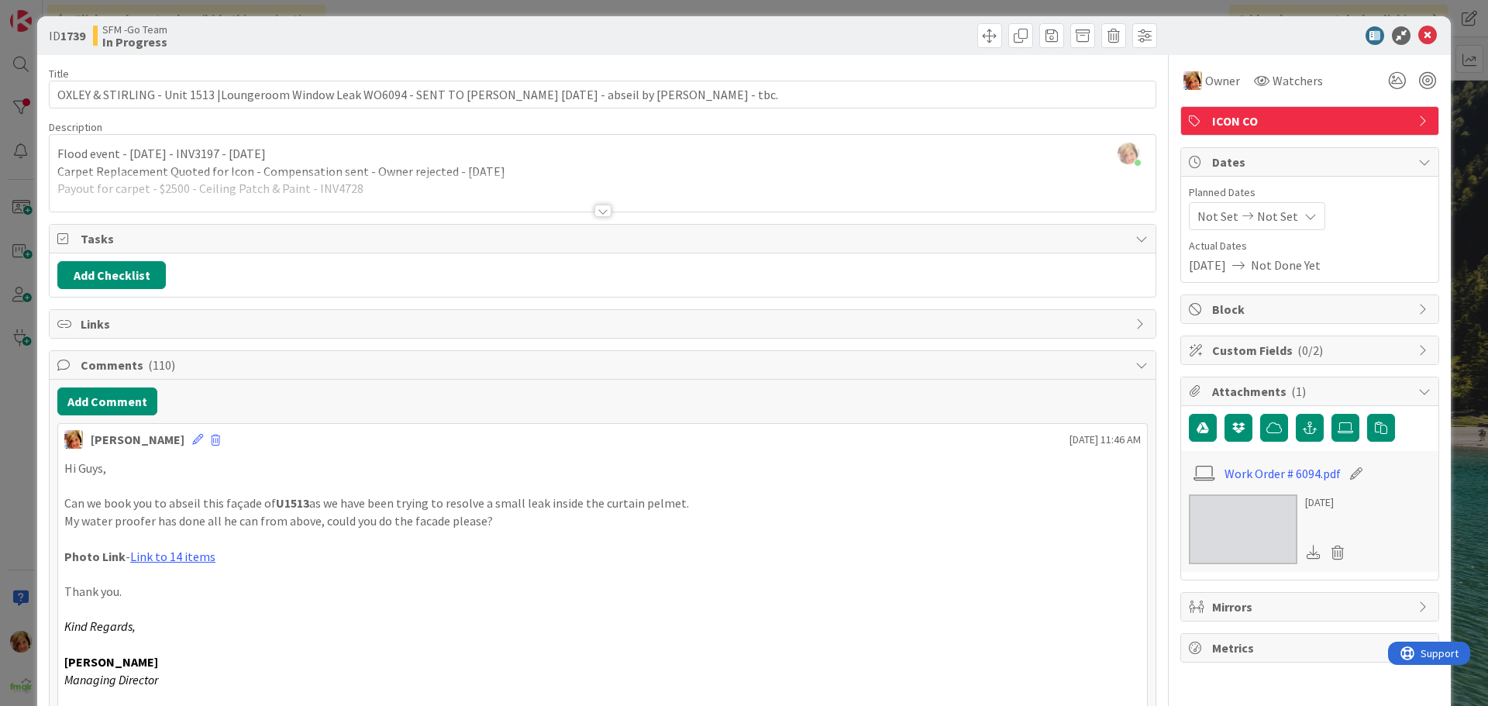
scroll to position [0, 0]
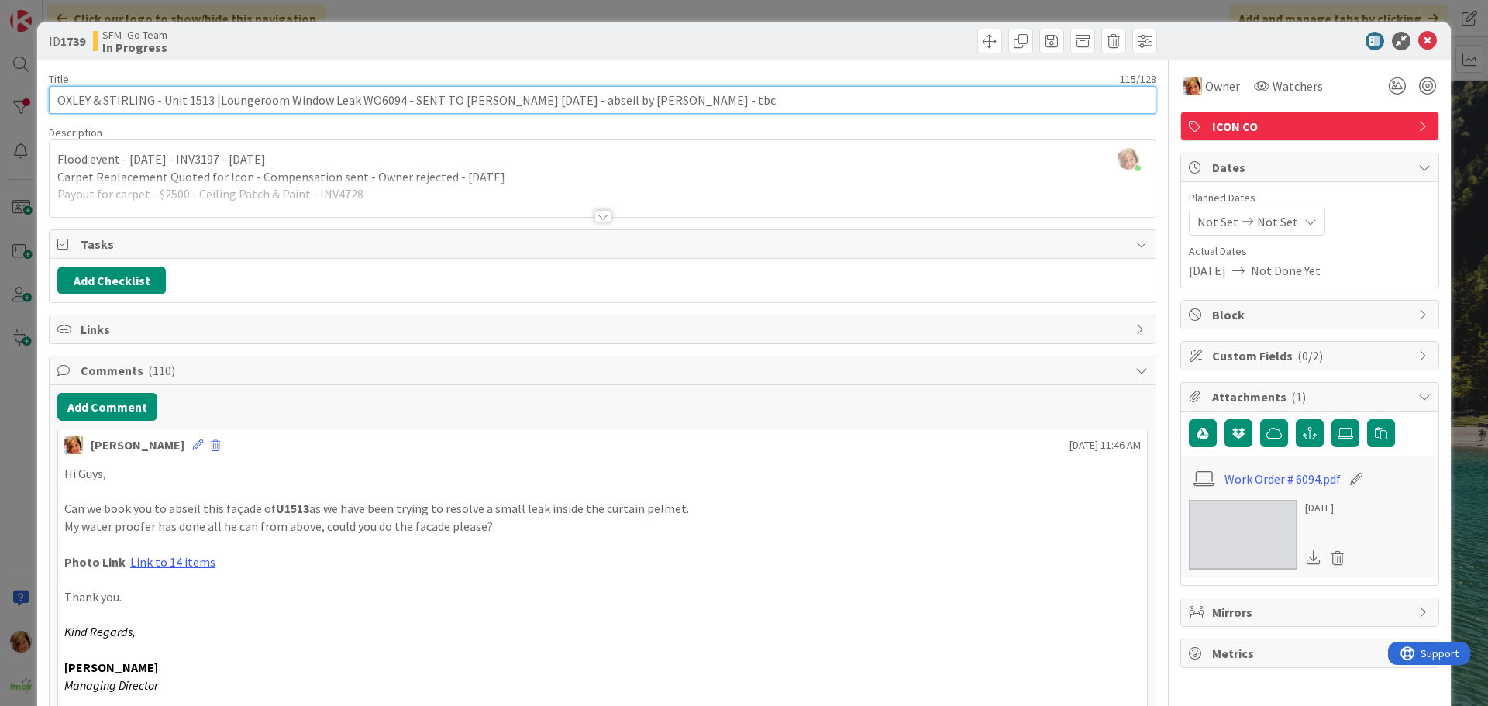
drag, startPoint x: 701, startPoint y: 102, endPoint x: 552, endPoint y: 116, distance: 149.4
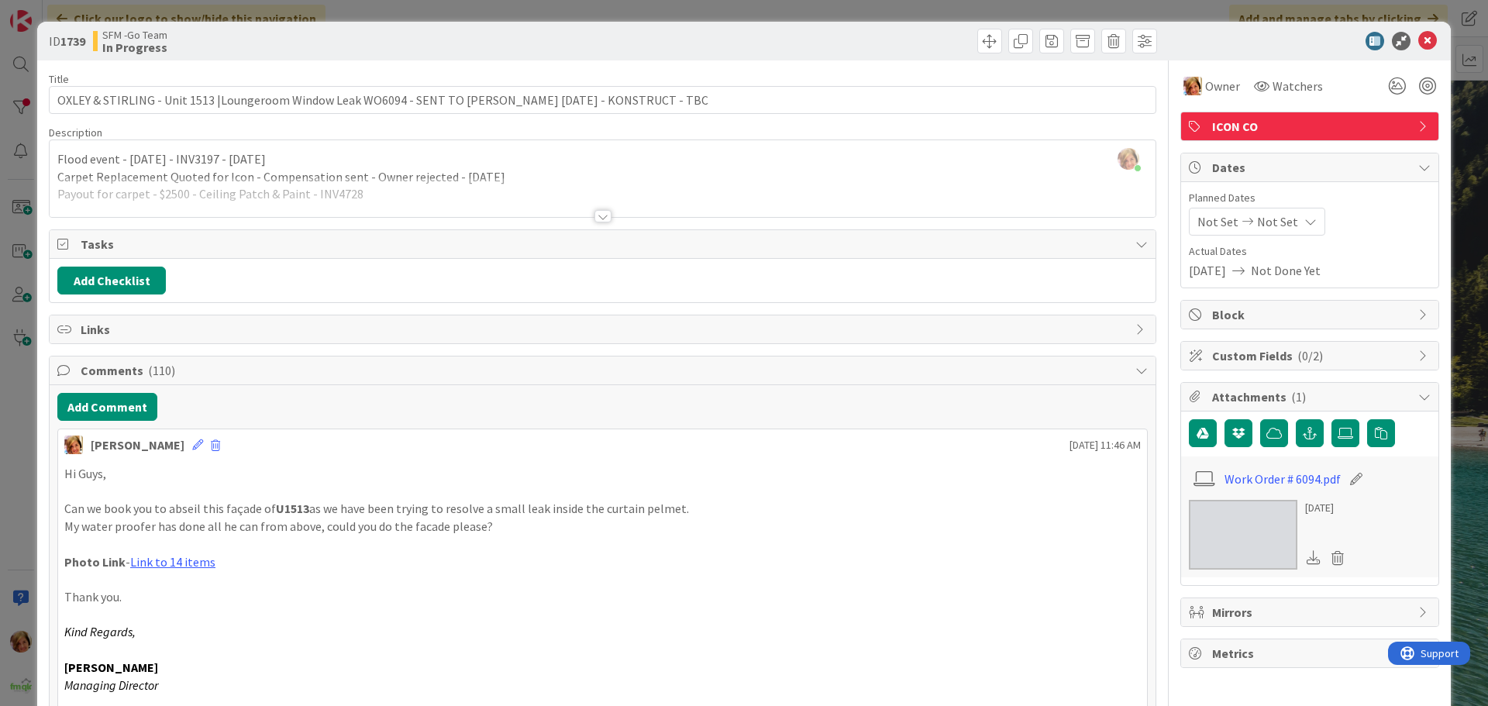
click at [761, 37] on div at bounding box center [882, 41] width 550 height 25
click at [1420, 40] on icon at bounding box center [1427, 41] width 19 height 19
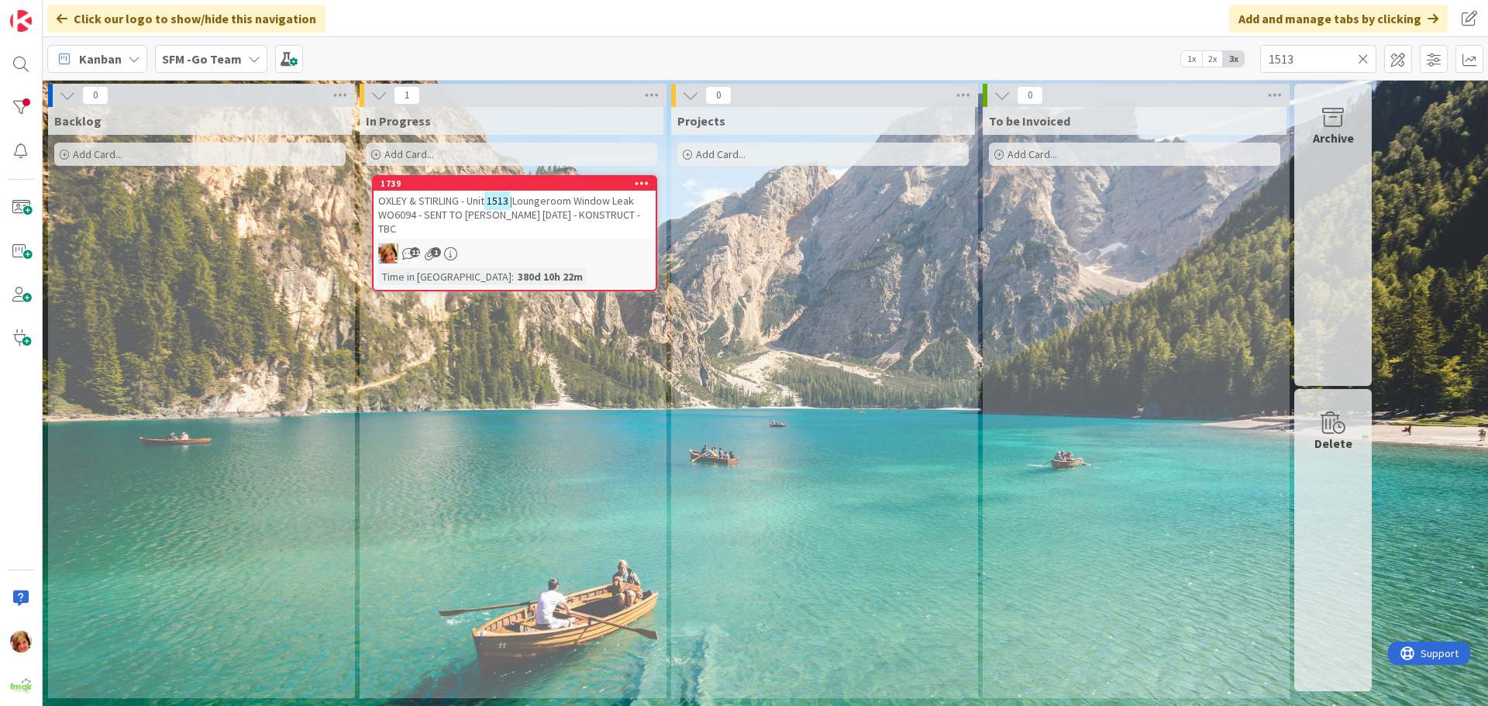
click at [1363, 57] on icon at bounding box center [1363, 59] width 11 height 14
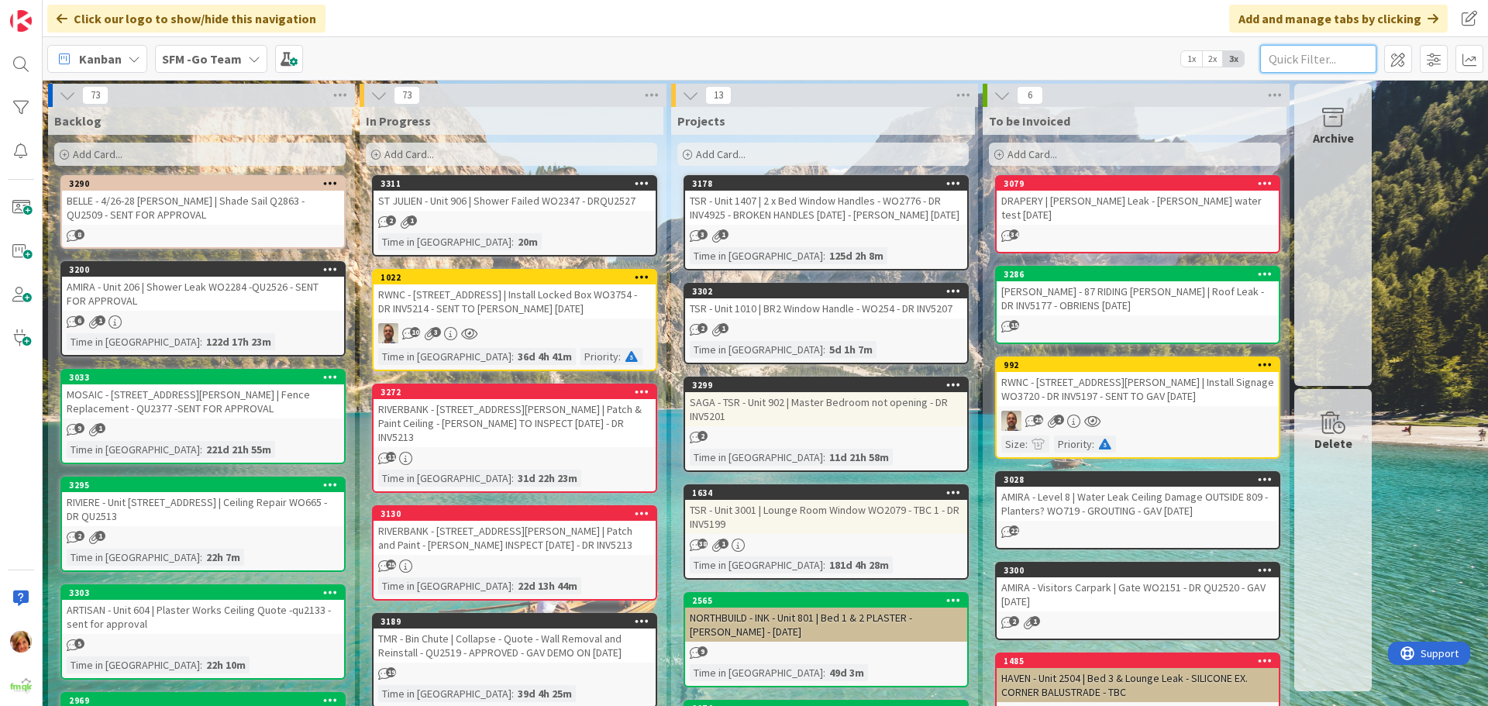
click at [1329, 50] on input "text" at bounding box center [1318, 59] width 116 height 28
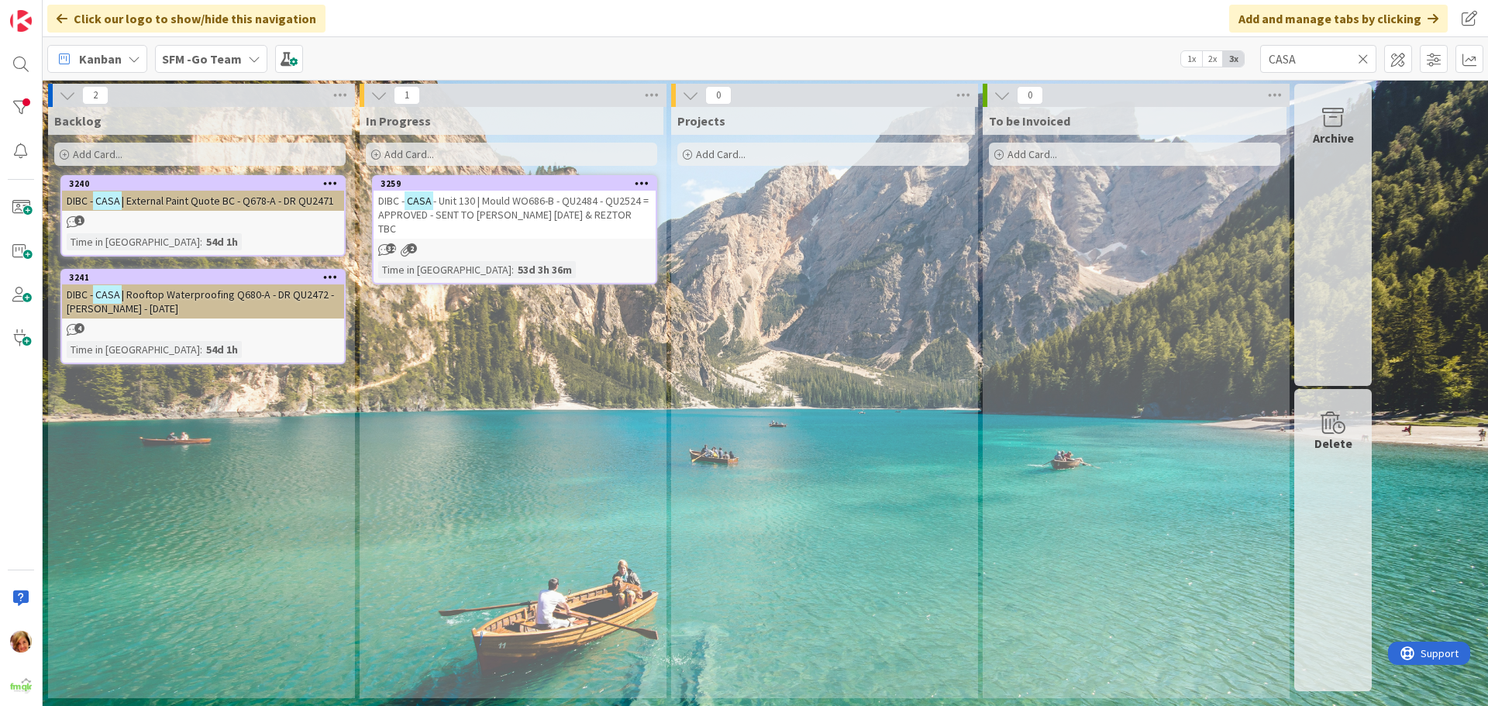
click at [544, 213] on span "- Unit 130 | Mould WO686-B - QU2484 - QU2524 = APPROVED - SENT TO [PERSON_NAME]…" at bounding box center [513, 215] width 270 height 42
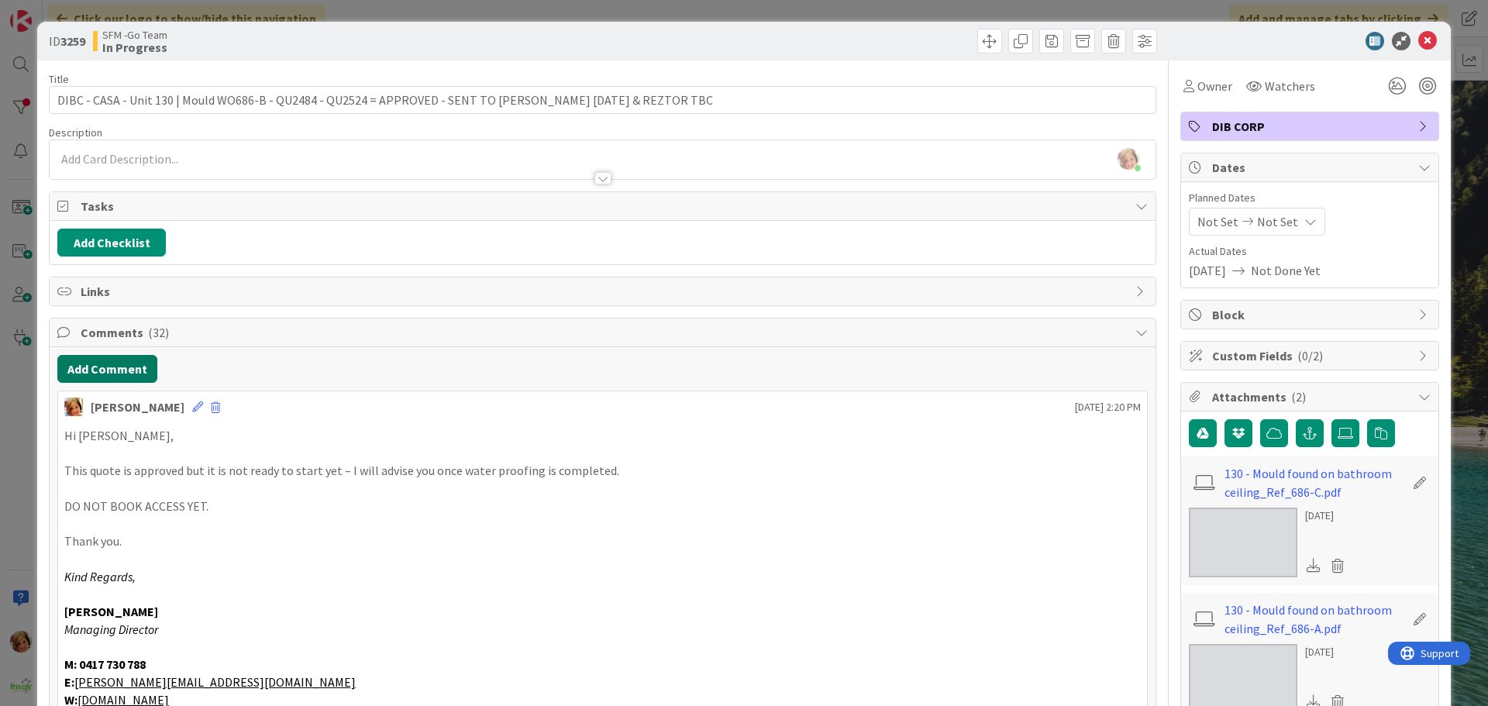
click at [113, 373] on button "Add Comment" at bounding box center [107, 369] width 100 height 28
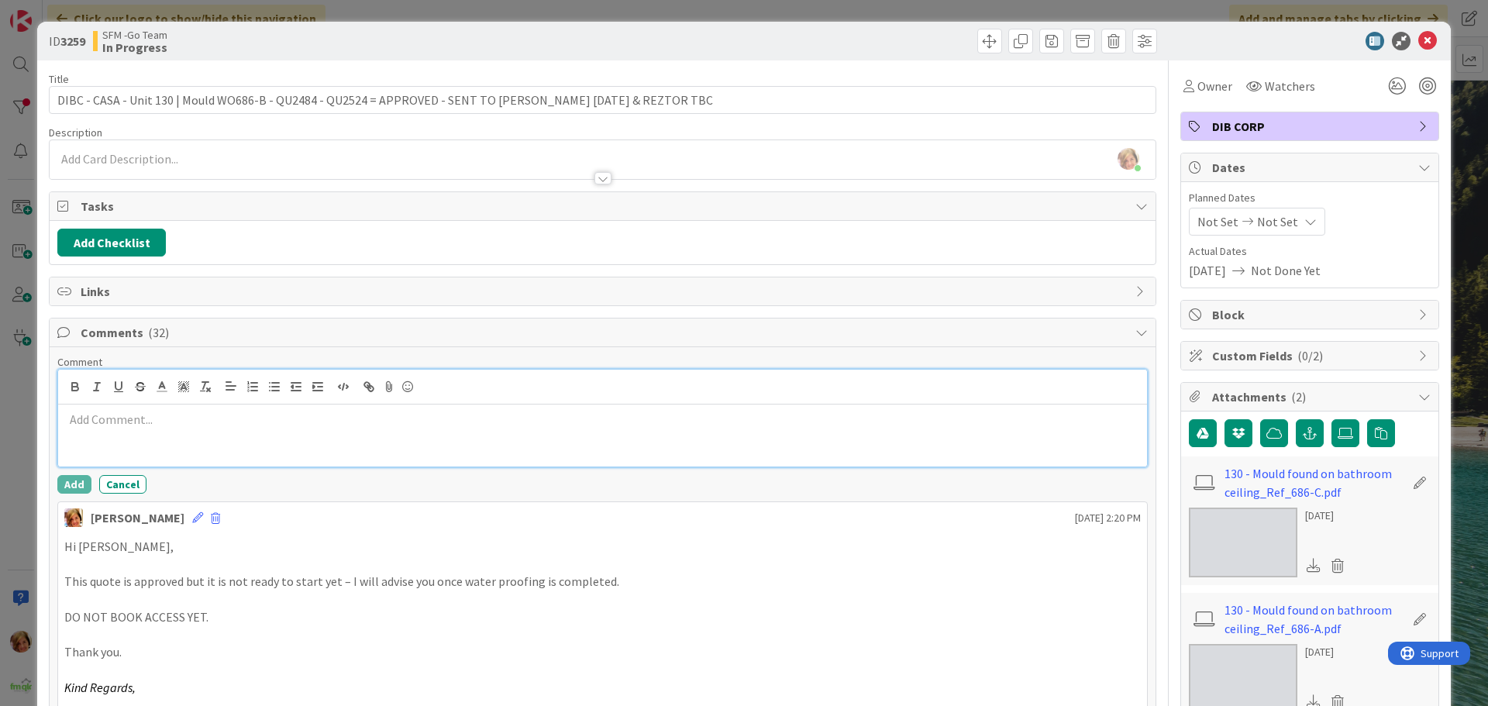
click at [288, 465] on div at bounding box center [602, 435] width 1089 height 62
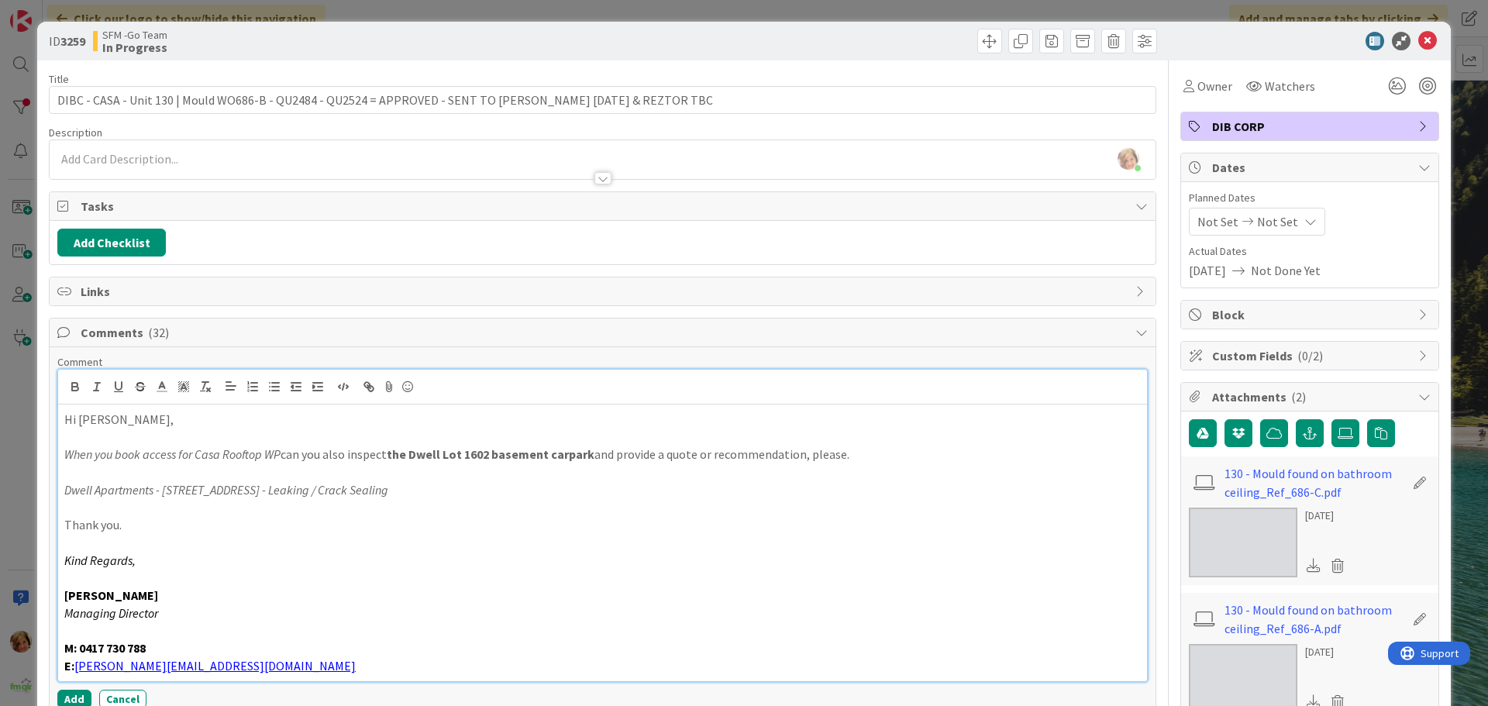
click at [62, 425] on div "Hi [PERSON_NAME], When you book access for Casa Rooftop WP can you also inspect…" at bounding box center [602, 542] width 1089 height 277
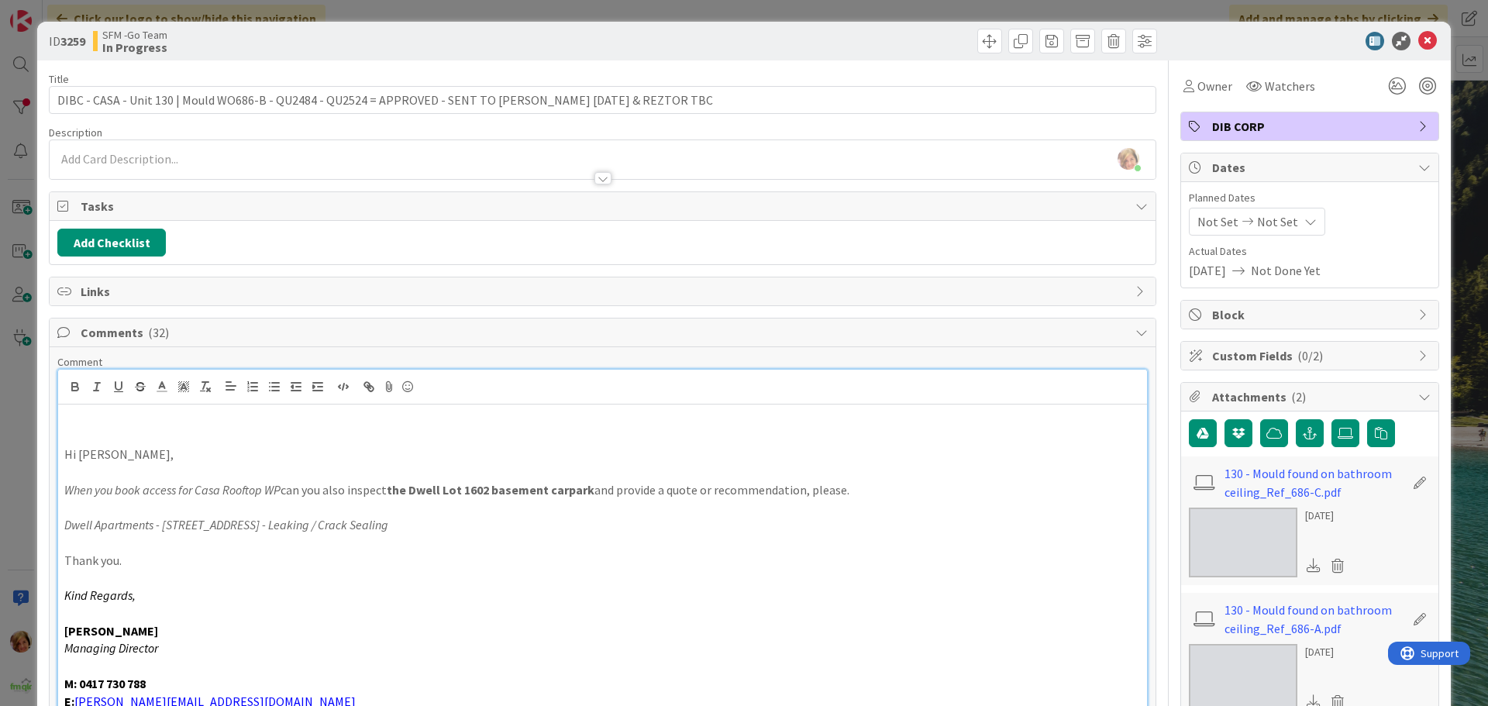
click at [85, 418] on p at bounding box center [602, 420] width 1076 height 18
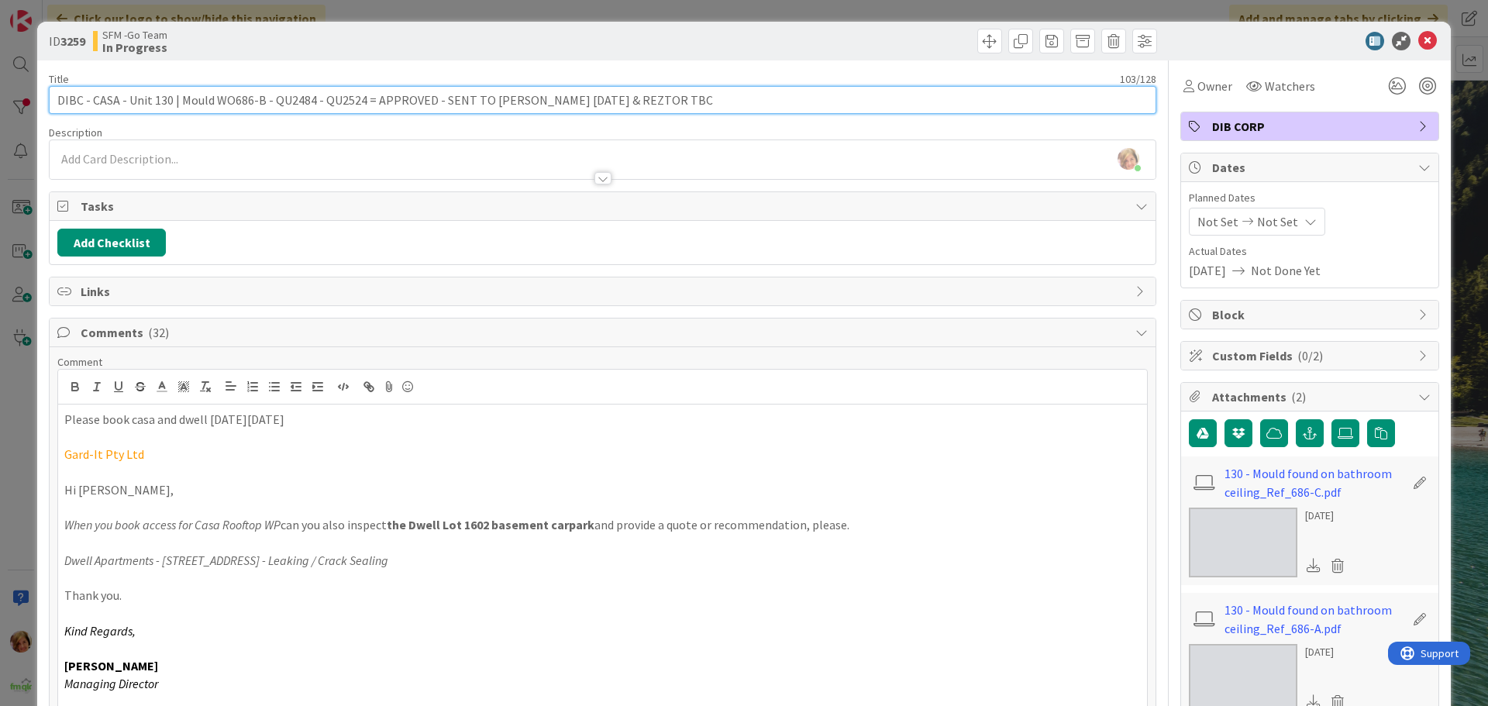
drag, startPoint x: 558, startPoint y: 99, endPoint x: 439, endPoint y: 102, distance: 119.4
click at [439, 102] on input "DIBC - CASA - Unit 130 | Mould WO686-B - QU2484 - QU2524 = APPROVED - SENT TO […" at bounding box center [602, 100] width 1107 height 28
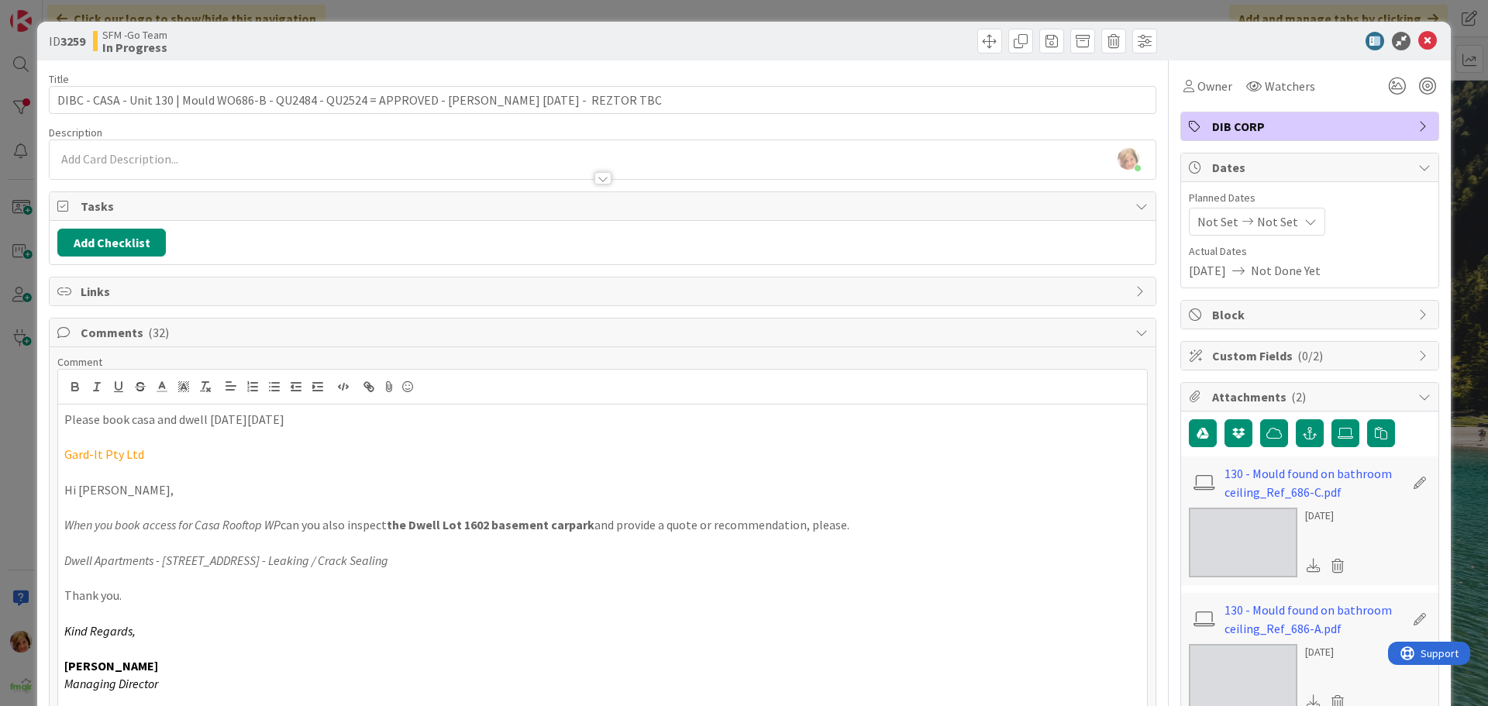
click at [730, 40] on div at bounding box center [882, 41] width 550 height 25
click at [1420, 41] on icon at bounding box center [1427, 41] width 19 height 19
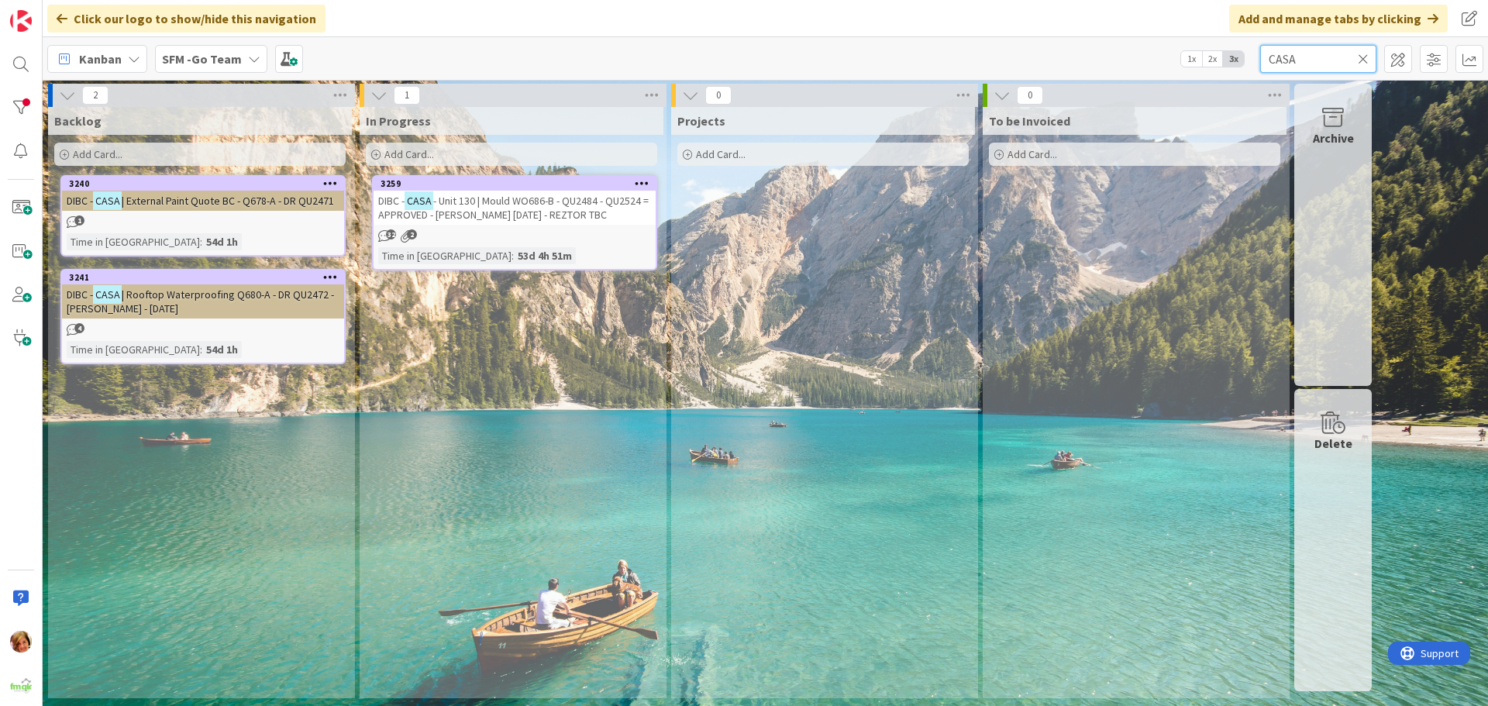
click at [1322, 59] on input "CASA" at bounding box center [1318, 59] width 116 height 28
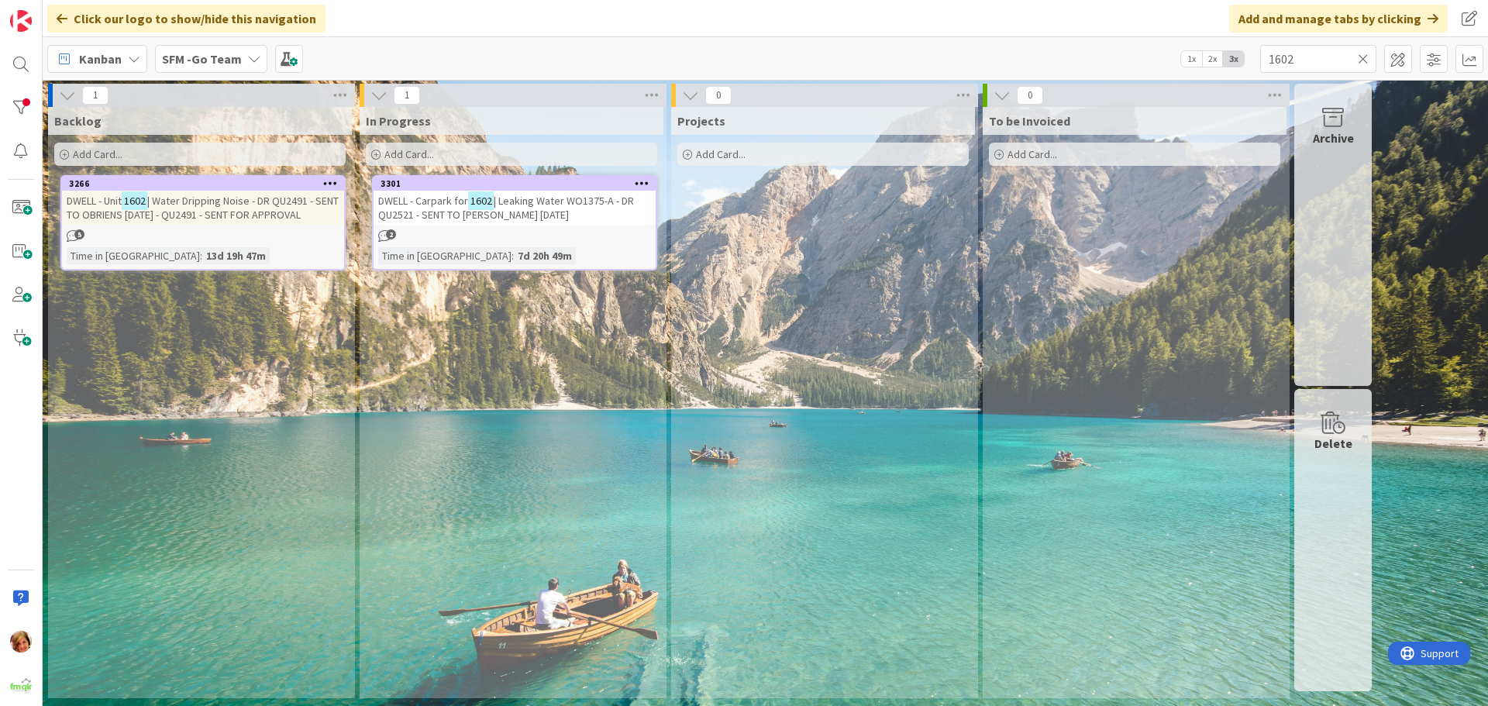
click at [568, 202] on span "| Leaking Water WO1375-A - DR QU2521 - SENT TO [PERSON_NAME] [DATE]" at bounding box center [506, 208] width 256 height 28
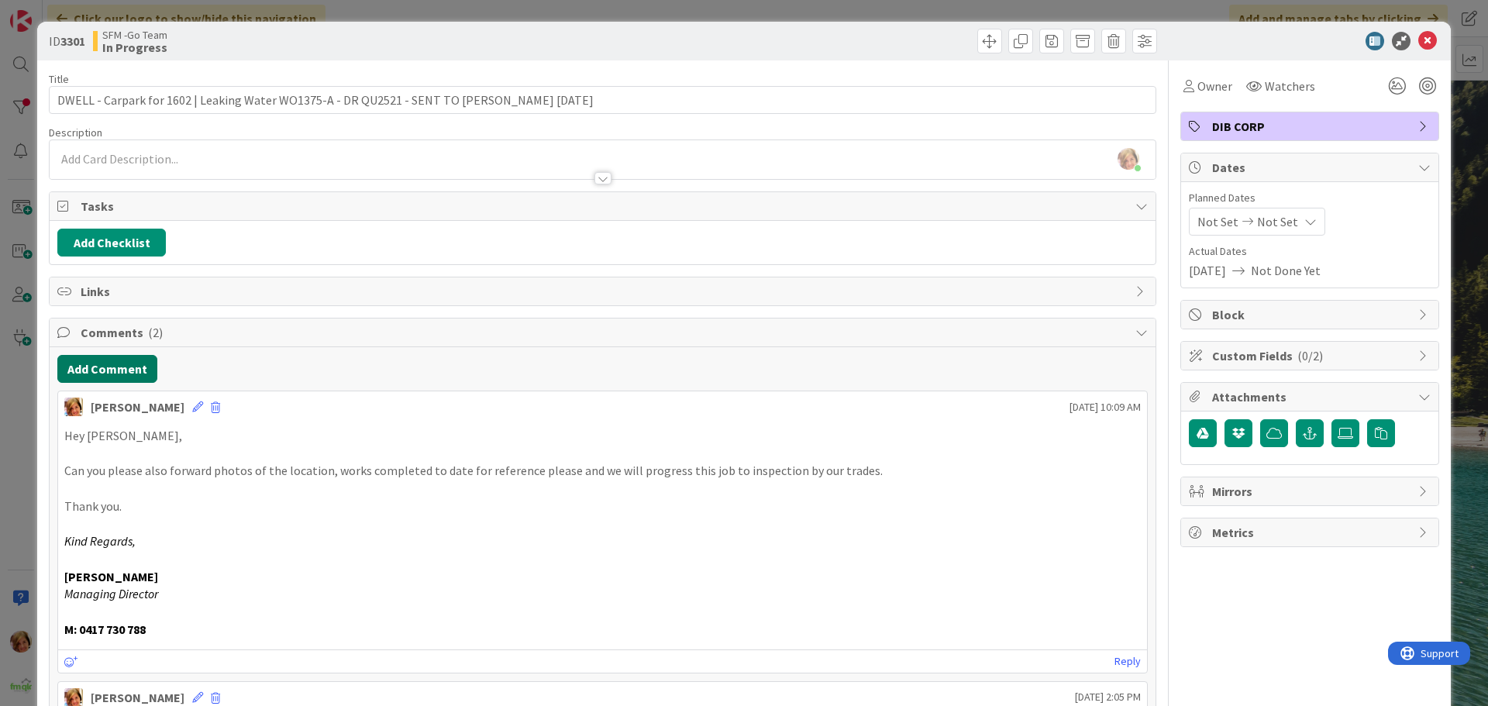
click at [95, 366] on button "Add Comment" at bounding box center [107, 369] width 100 height 28
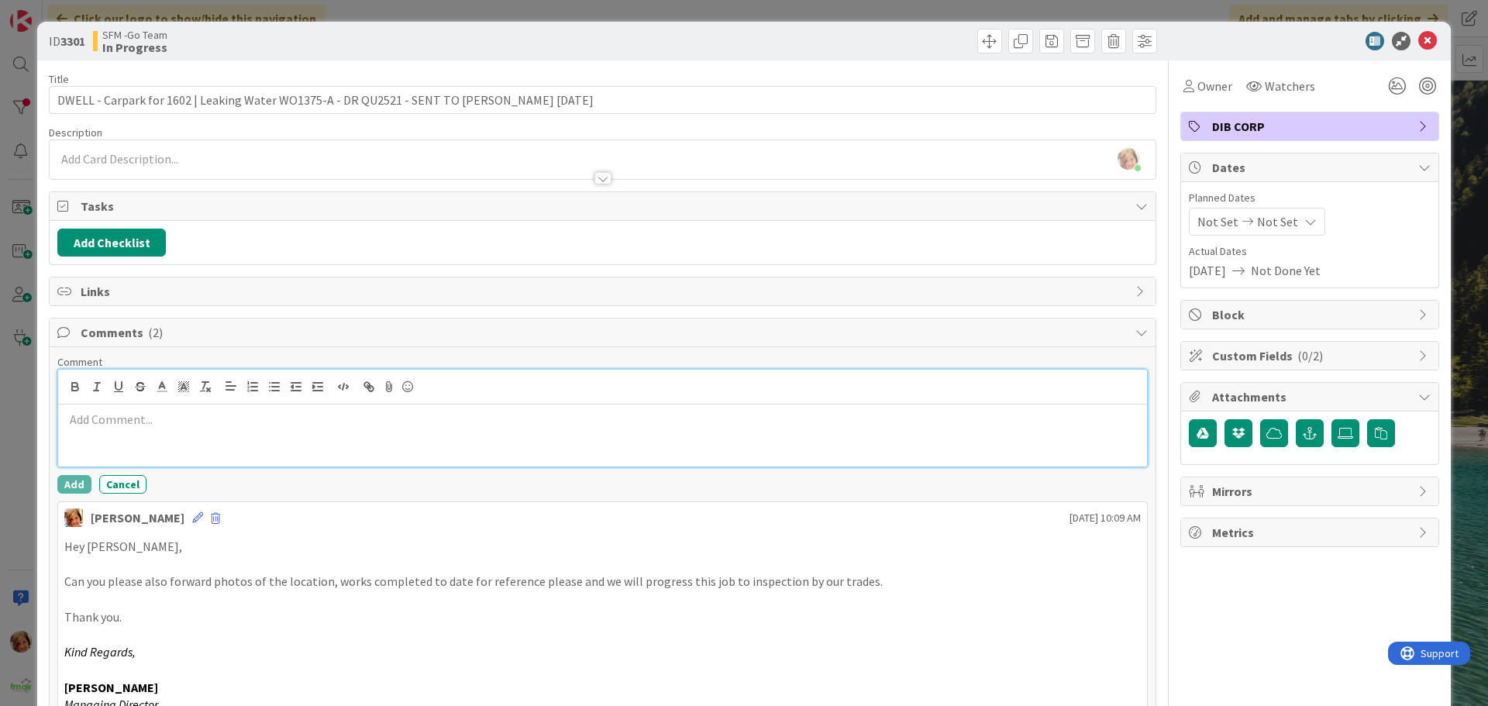
click at [146, 428] on p at bounding box center [602, 420] width 1076 height 18
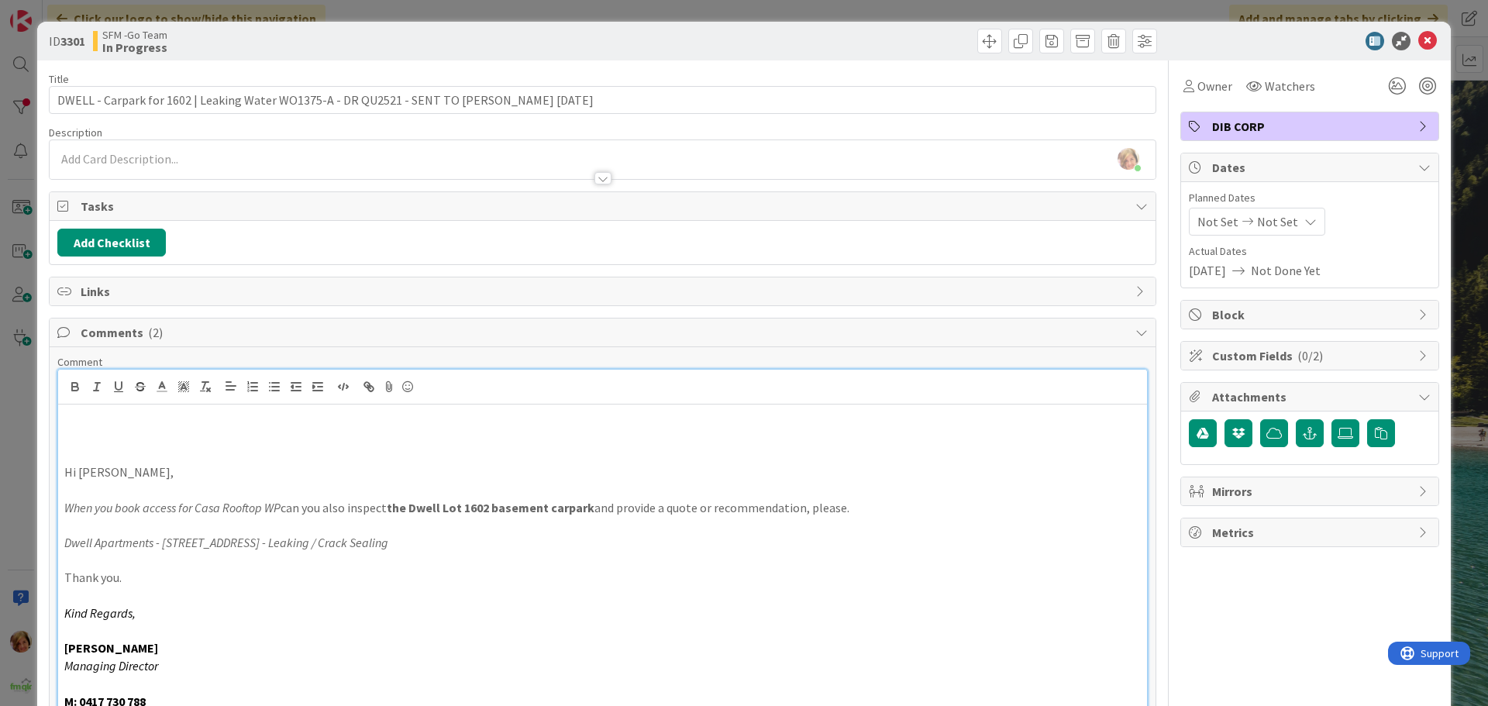
scroll to position [20, 0]
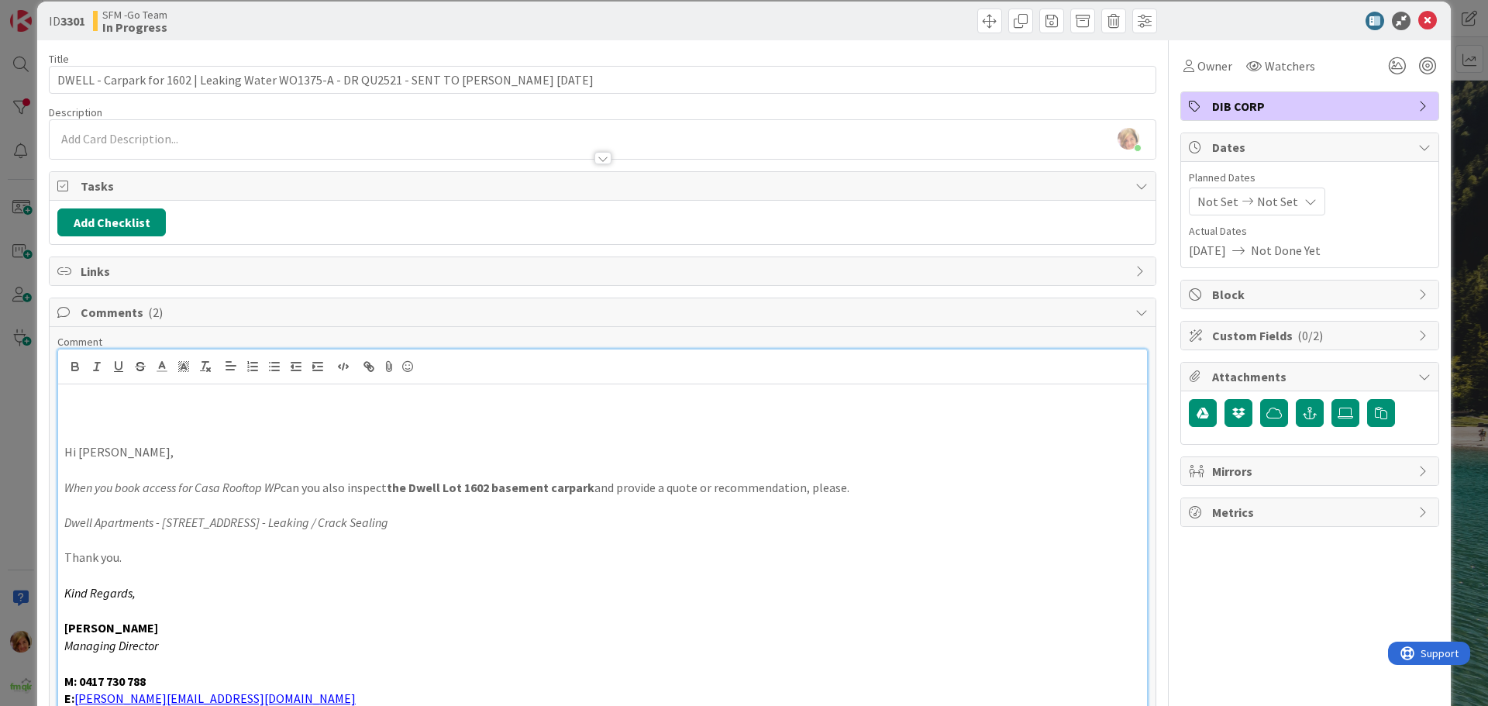
click at [84, 385] on div "Hi [PERSON_NAME], When you book access for Casa Rooftop WP can you also inspect…" at bounding box center [602, 548] width 1089 height 329
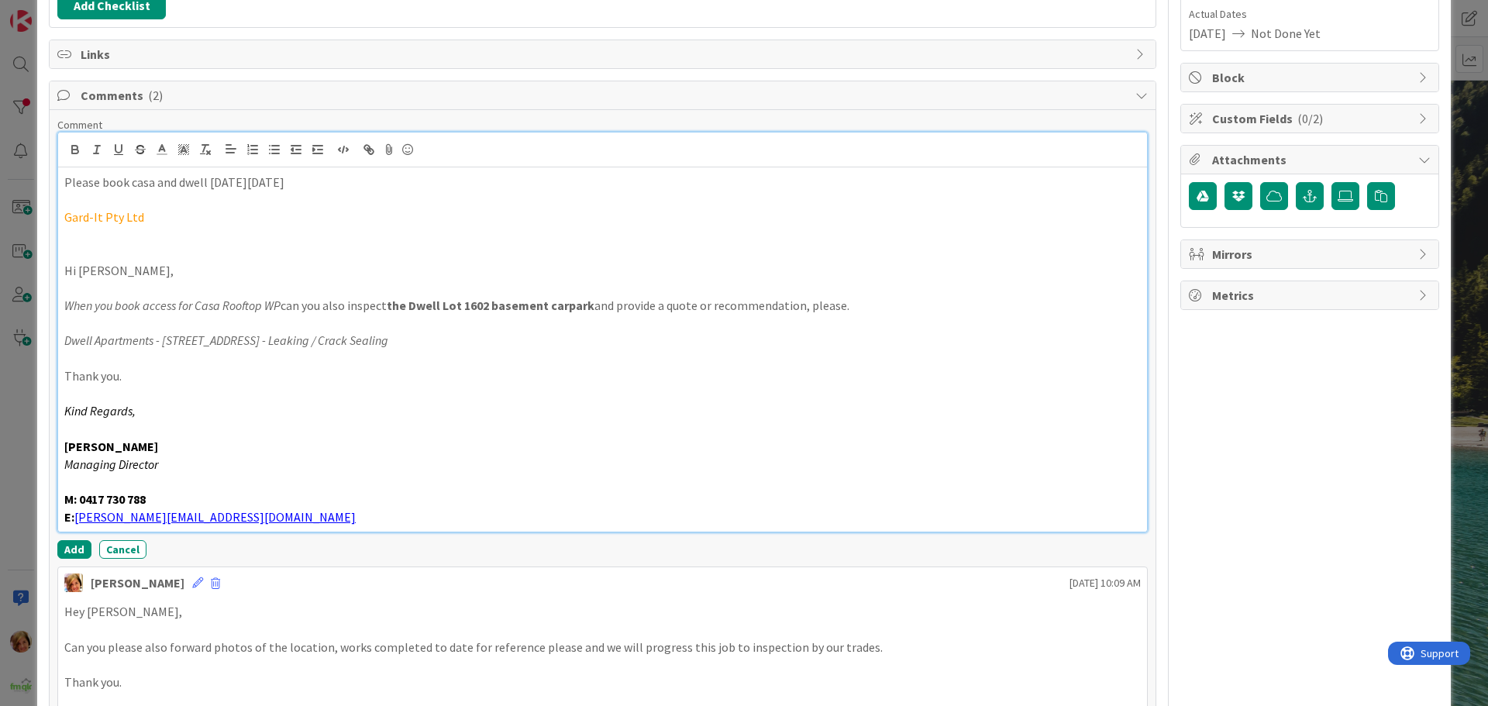
scroll to position [253, 0]
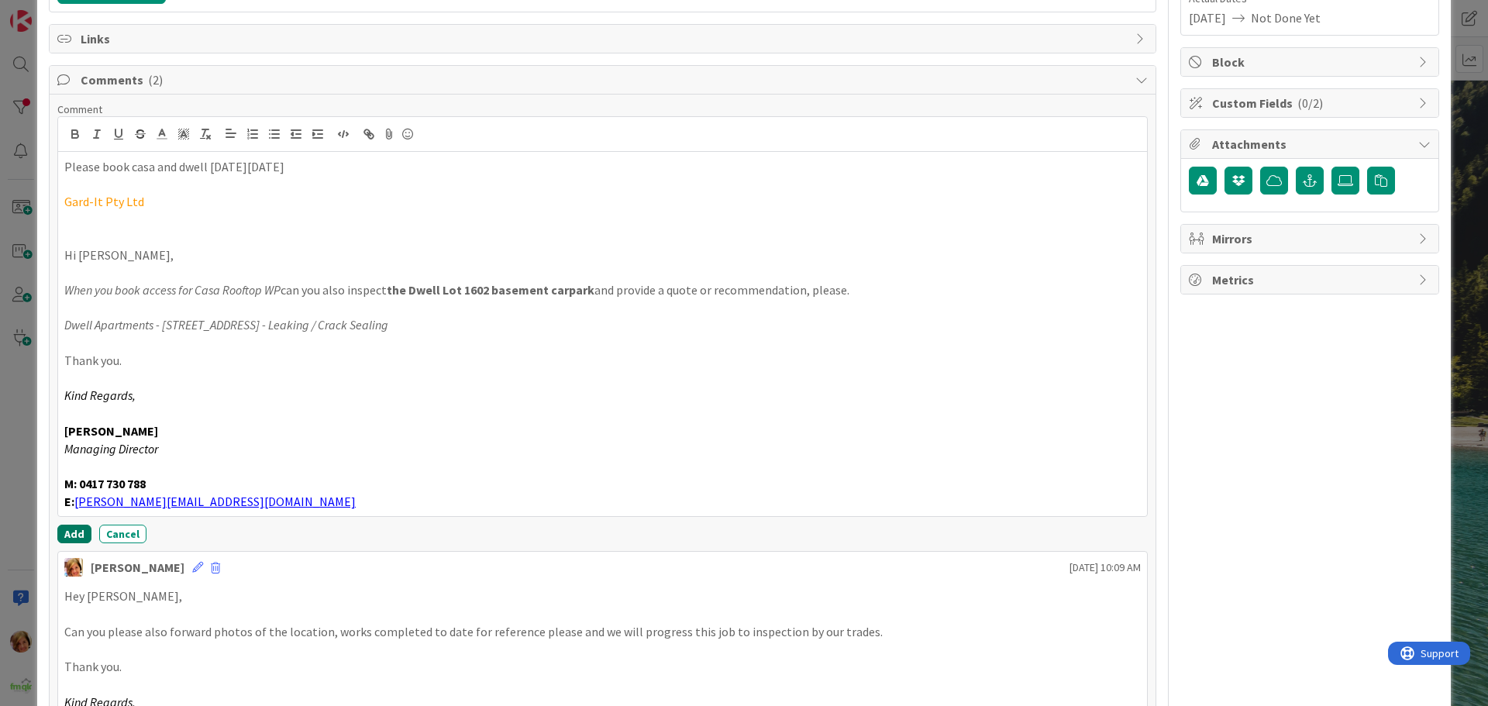
click at [73, 529] on button "Add" at bounding box center [74, 534] width 34 height 19
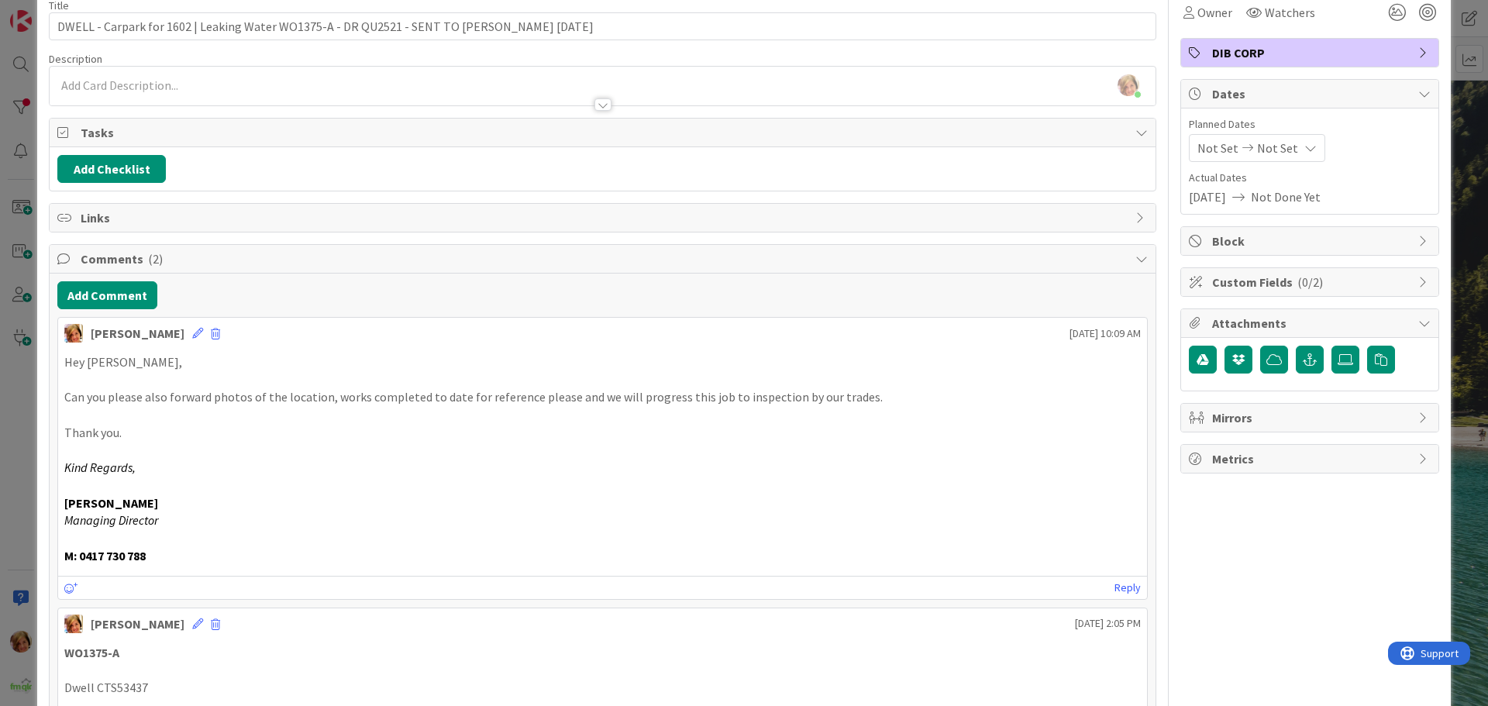
scroll to position [0, 0]
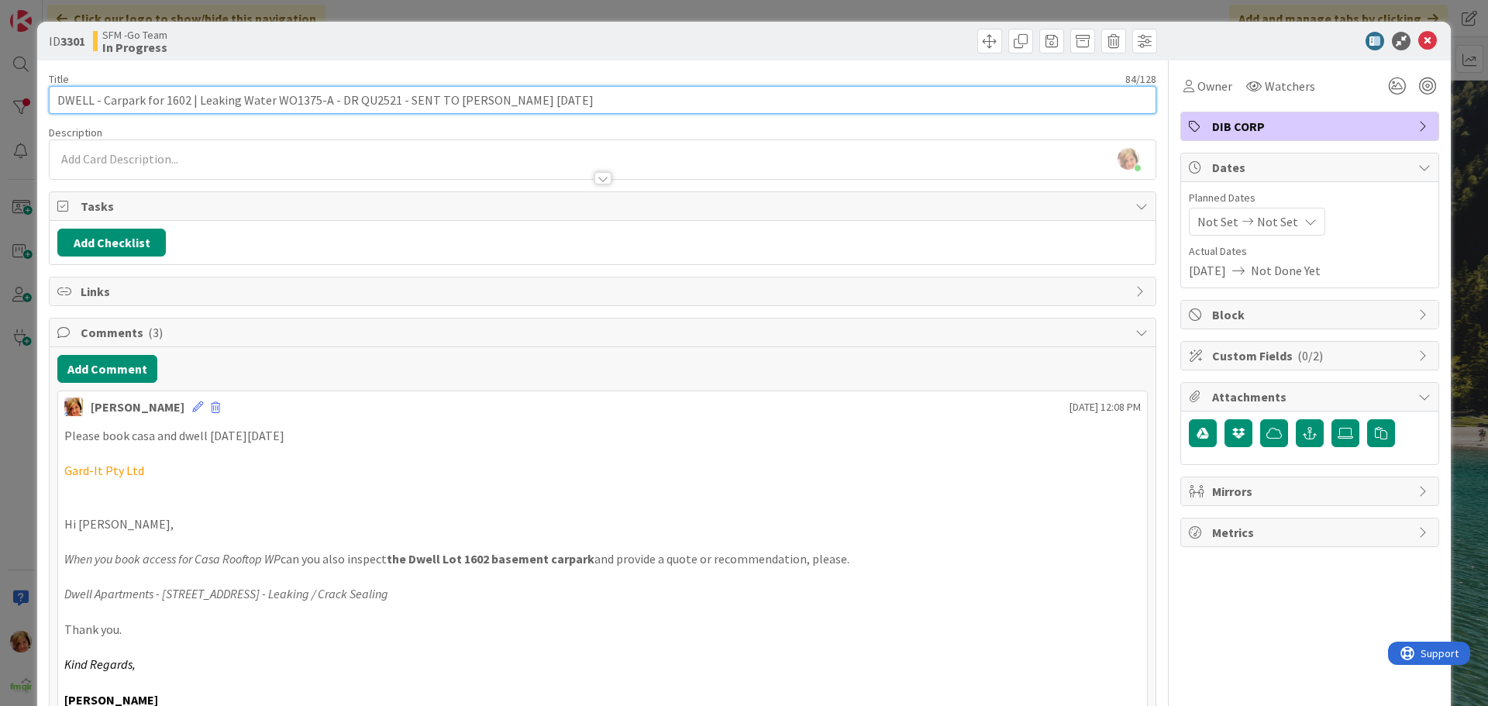
drag, startPoint x: 547, startPoint y: 106, endPoint x: 400, endPoint y: 100, distance: 147.3
click at [400, 100] on input "DWELL - Carpark for 1602 | Leaking Water WO1375-A - DR QU2521 - SENT TO [PERSON…" at bounding box center [602, 100] width 1107 height 28
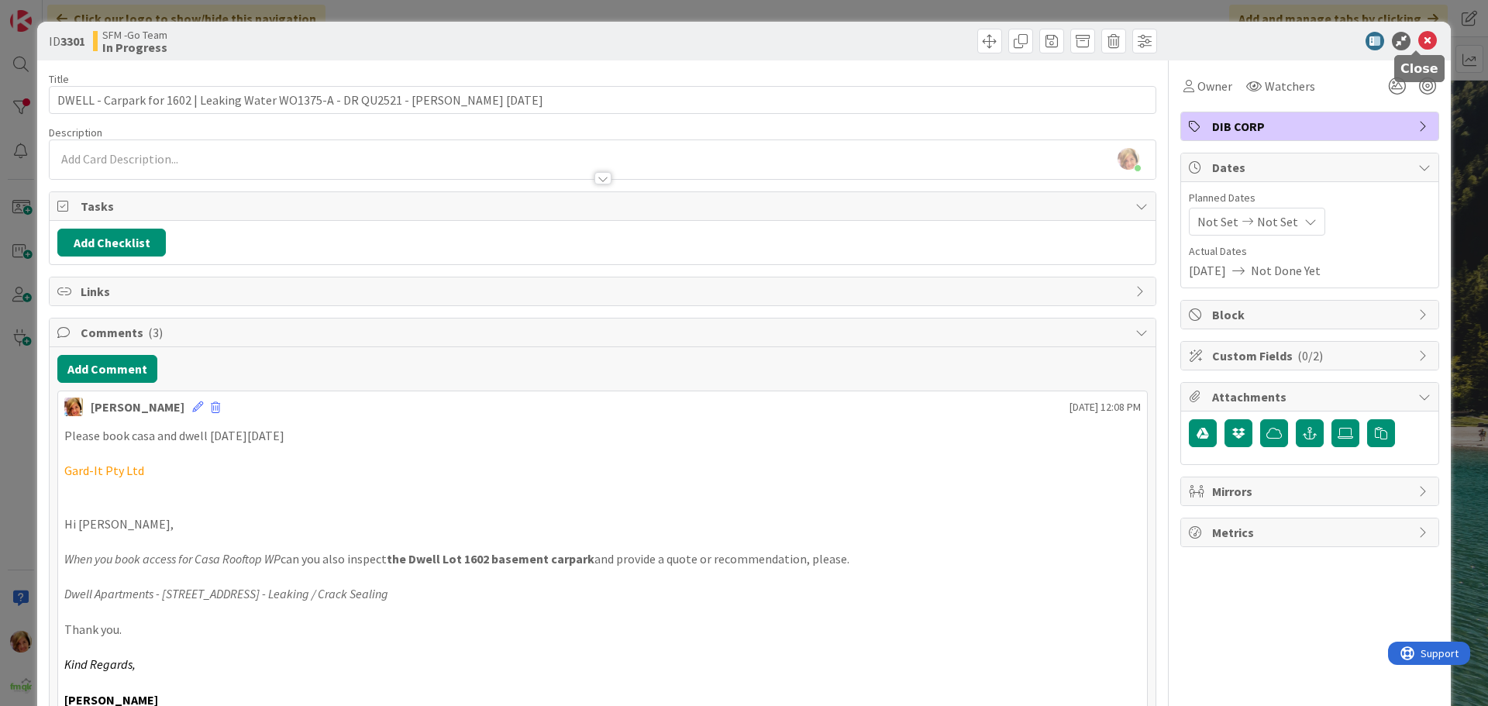
drag, startPoint x: 1416, startPoint y: 39, endPoint x: 439, endPoint y: 53, distance: 978.0
click at [1418, 39] on icon at bounding box center [1427, 41] width 19 height 19
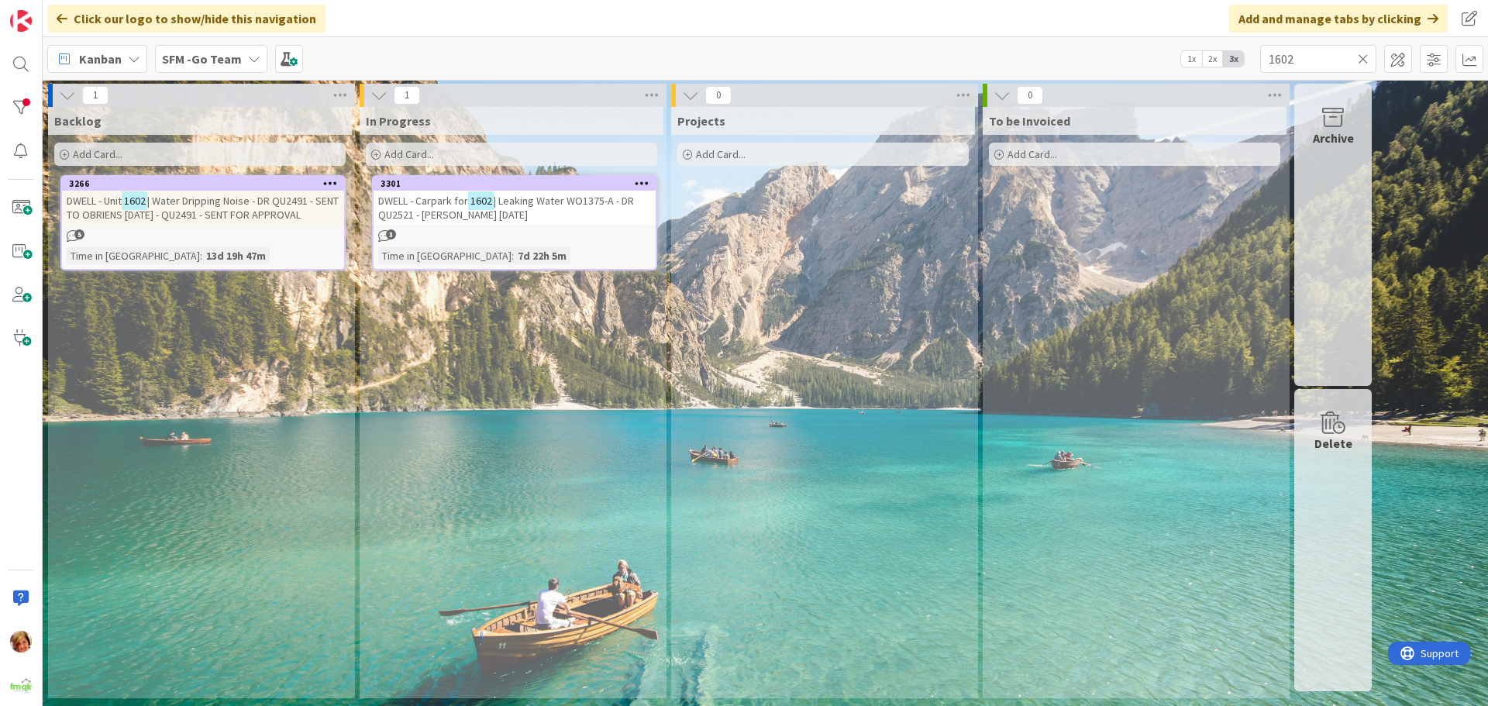
click at [1363, 58] on icon at bounding box center [1363, 59] width 11 height 14
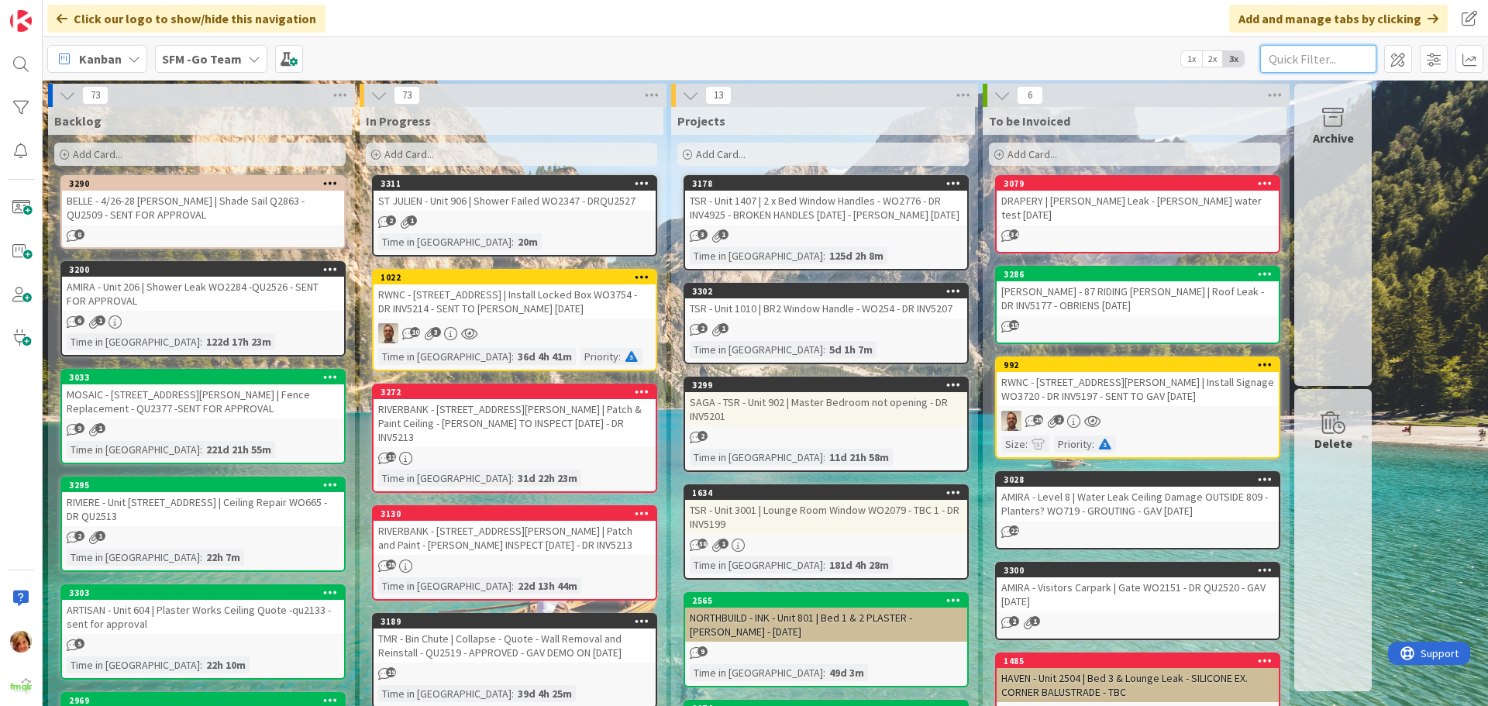
click at [1303, 55] on input "text" at bounding box center [1318, 59] width 116 height 28
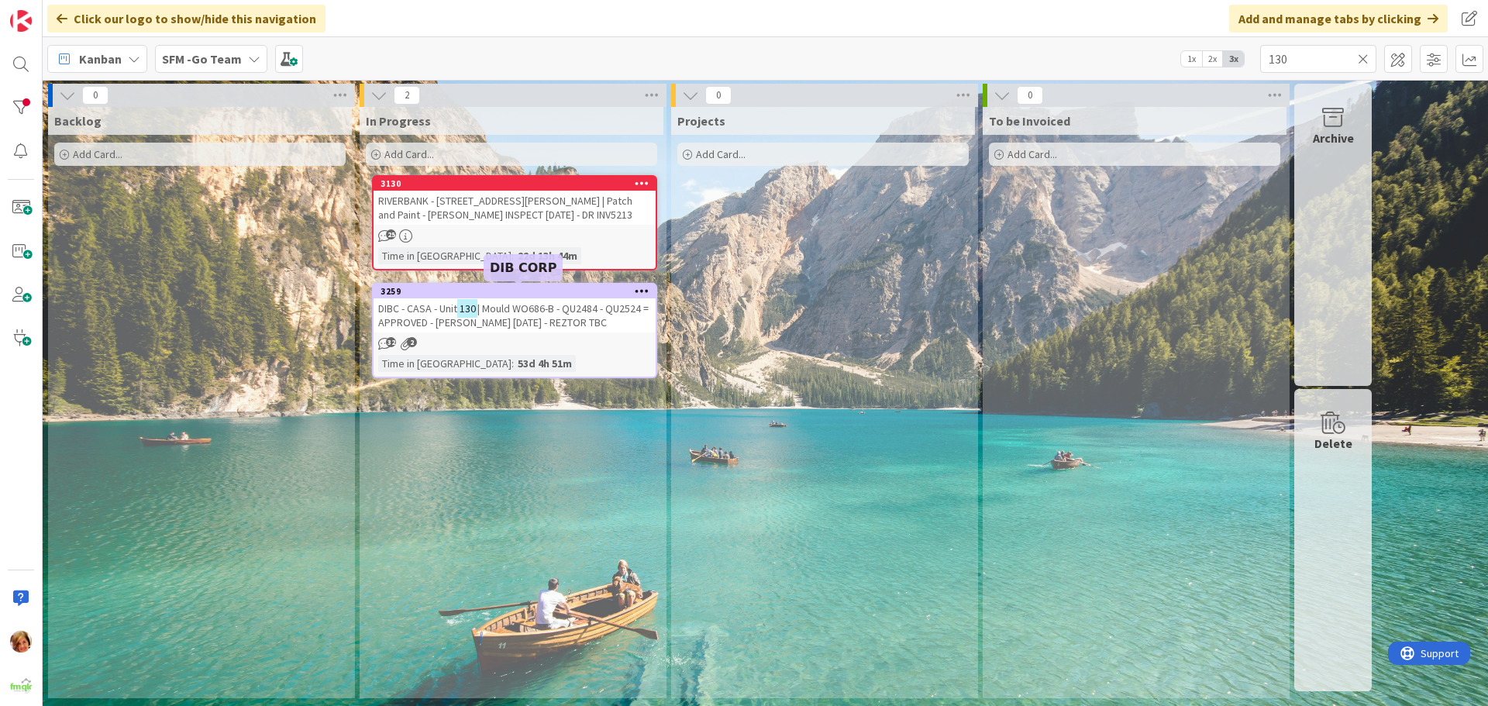
click at [564, 306] on span "| Mould WO686-B - QU2484 - QU2524 = APPROVED - [PERSON_NAME] [DATE] - REZTOR TBC" at bounding box center [513, 315] width 270 height 28
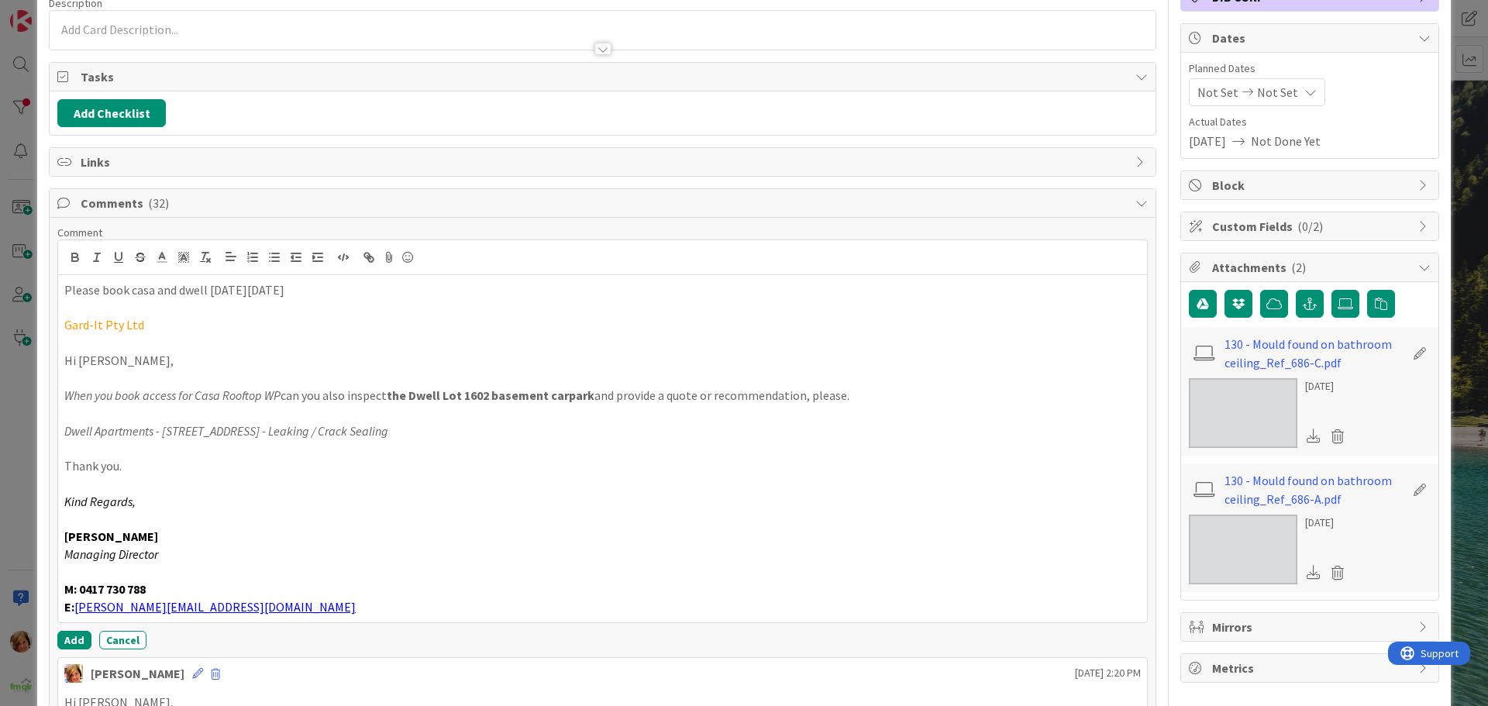
scroll to position [270, 0]
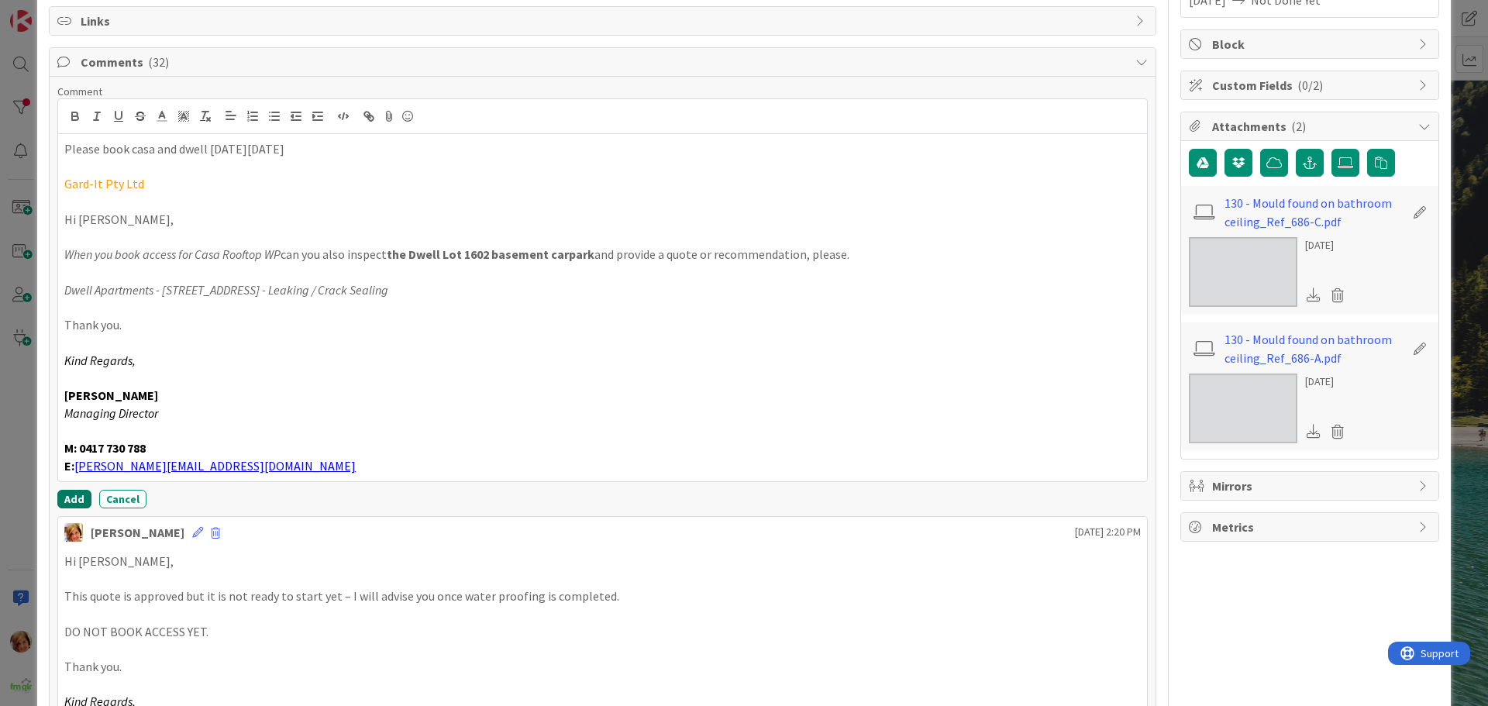
click at [69, 495] on button "Add" at bounding box center [74, 499] width 34 height 19
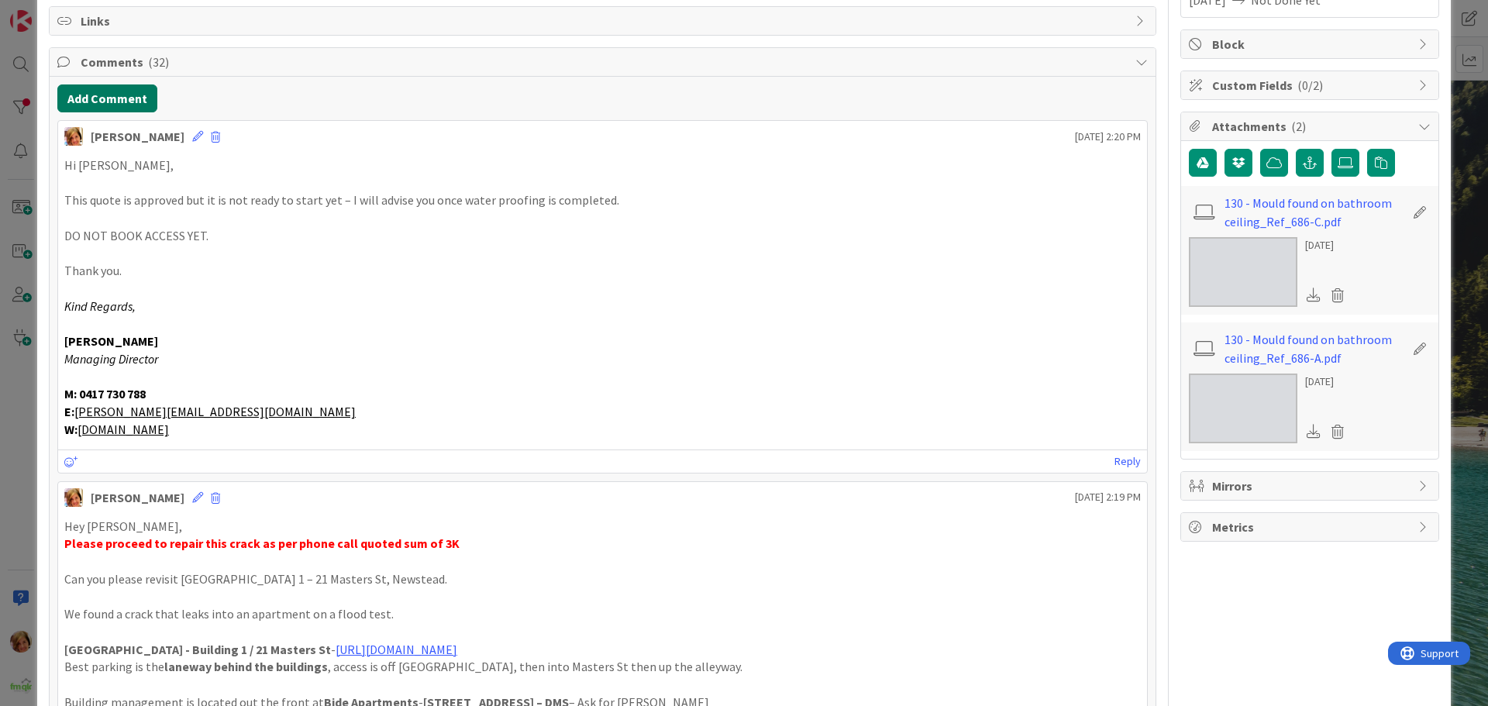
click at [108, 98] on button "Add Comment" at bounding box center [107, 98] width 100 height 28
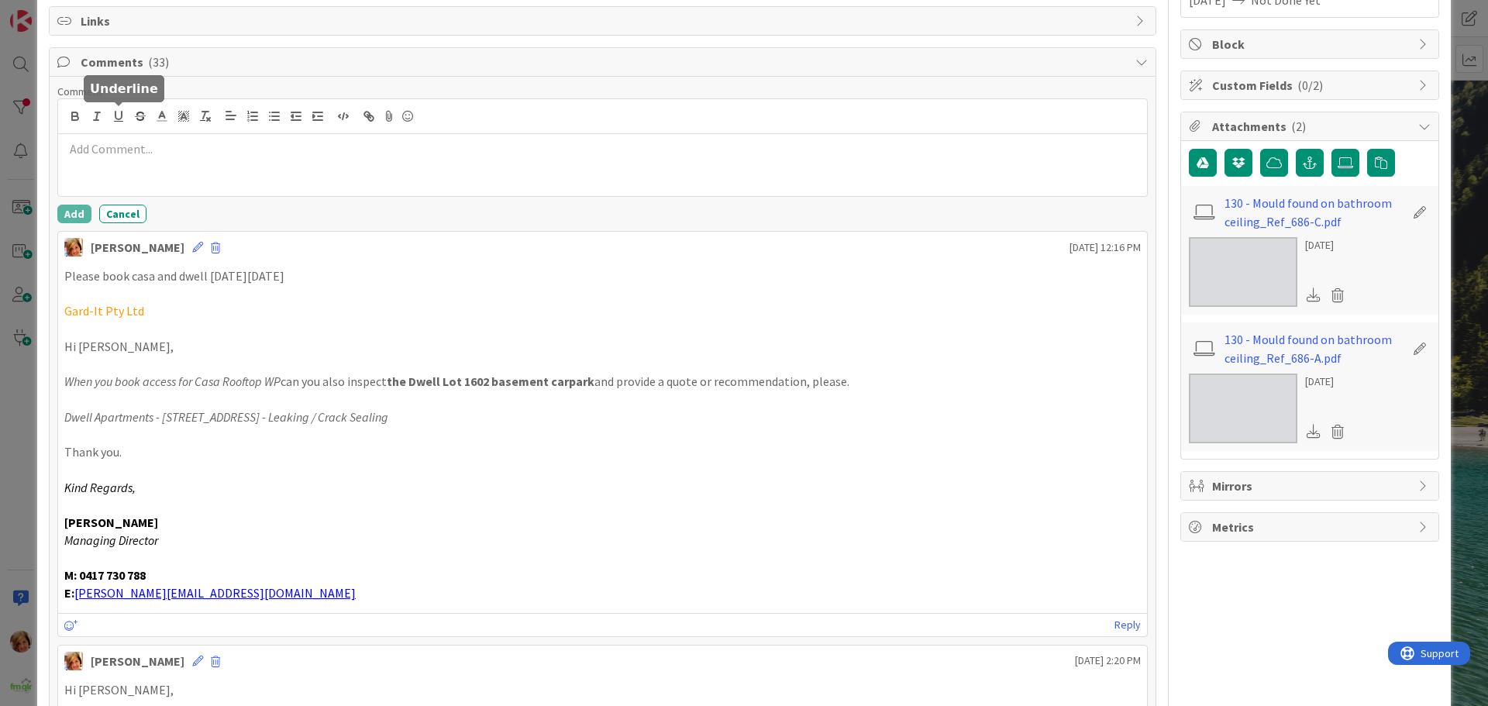
click at [143, 164] on div at bounding box center [602, 165] width 1089 height 62
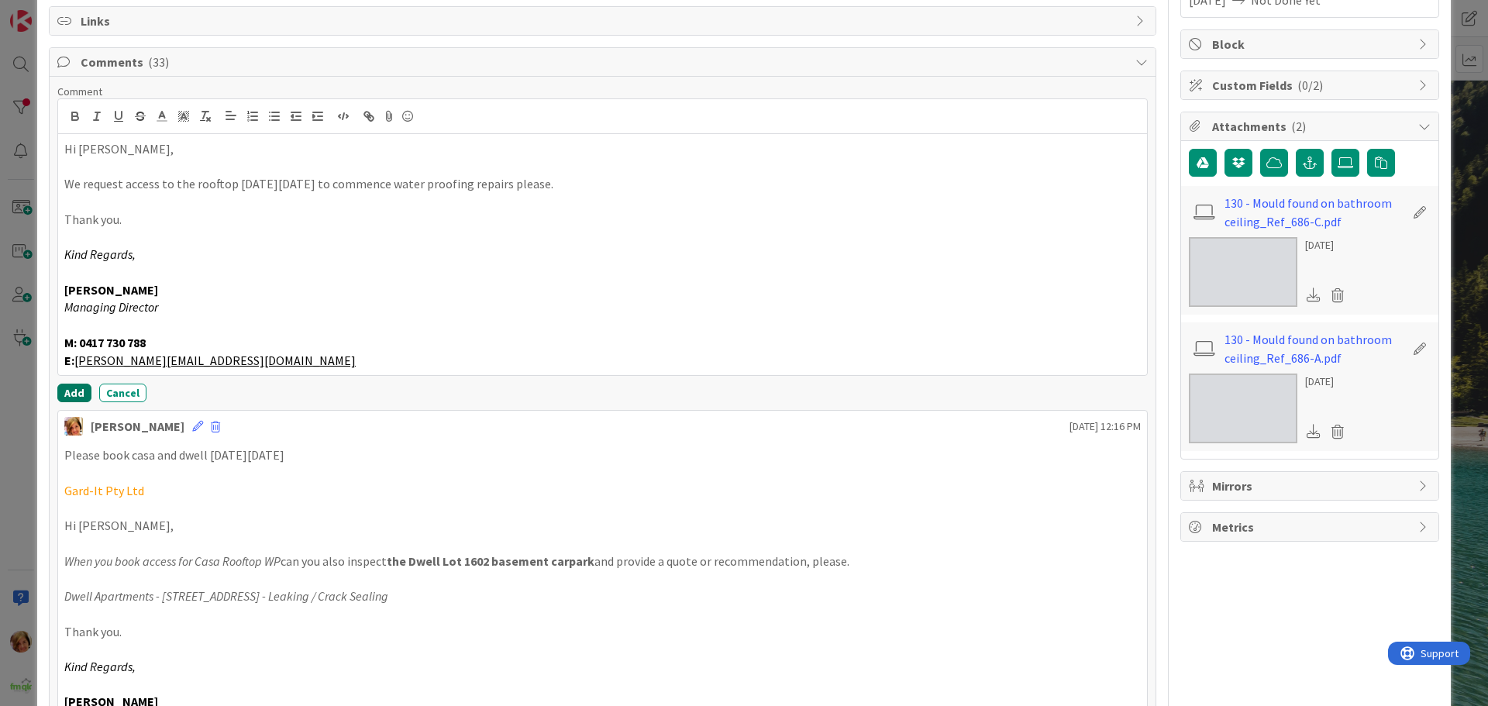
click at [77, 387] on button "Add" at bounding box center [74, 393] width 34 height 19
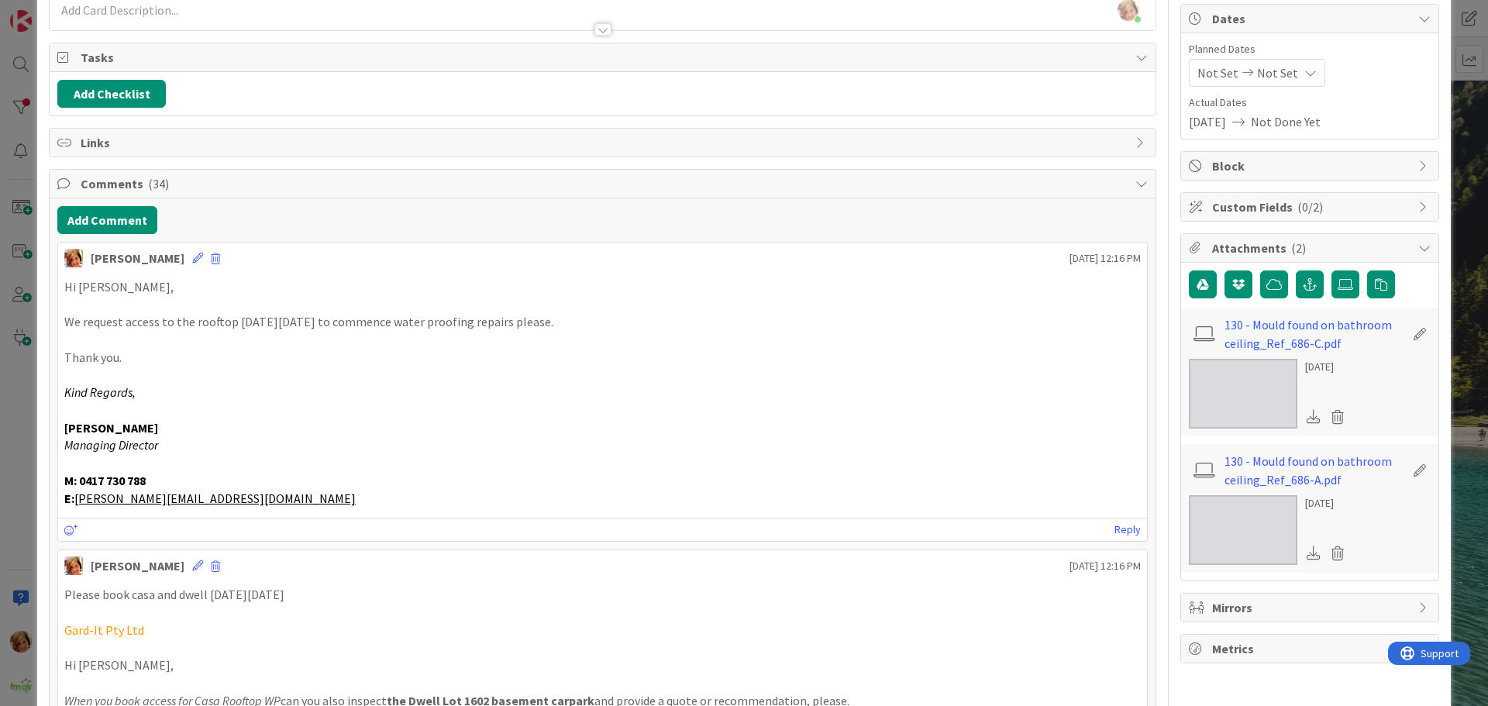
scroll to position [0, 0]
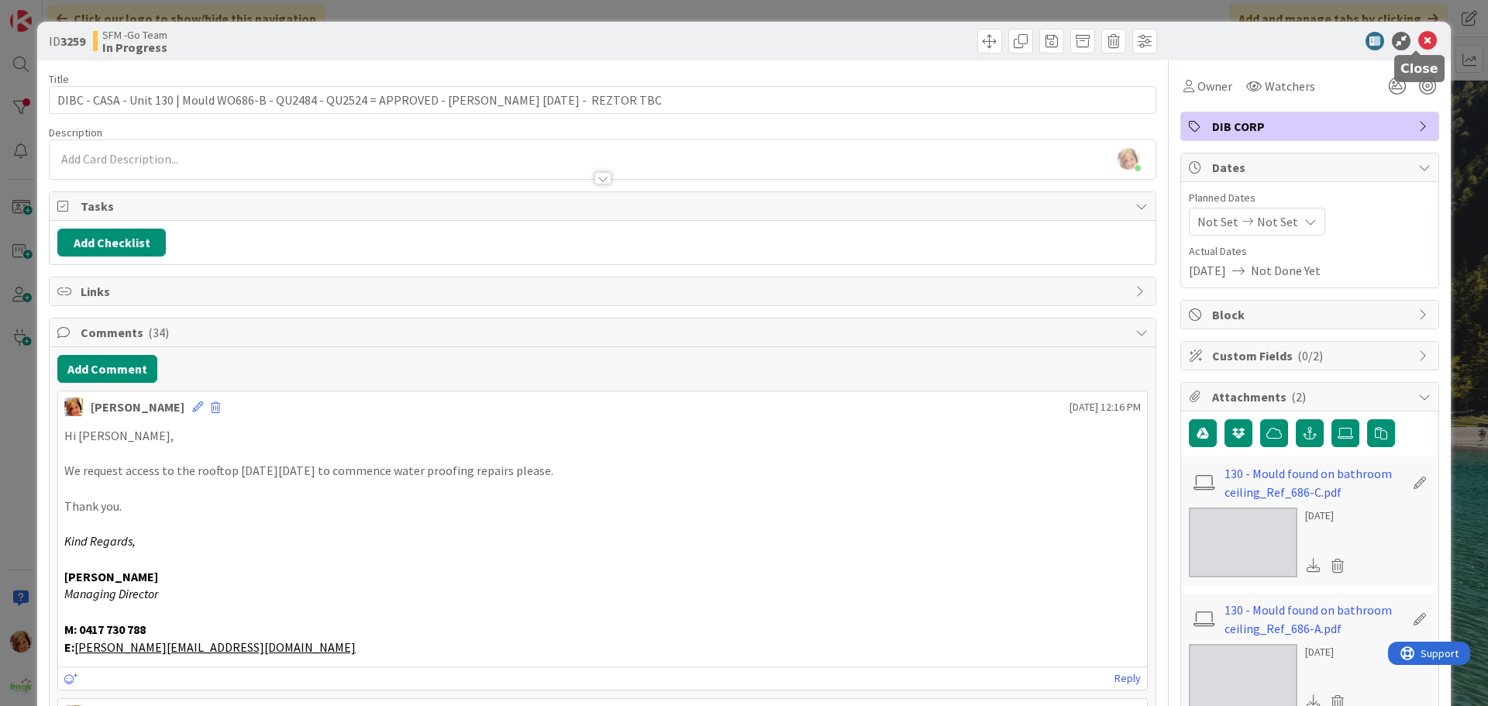
click at [1418, 42] on icon at bounding box center [1427, 41] width 19 height 19
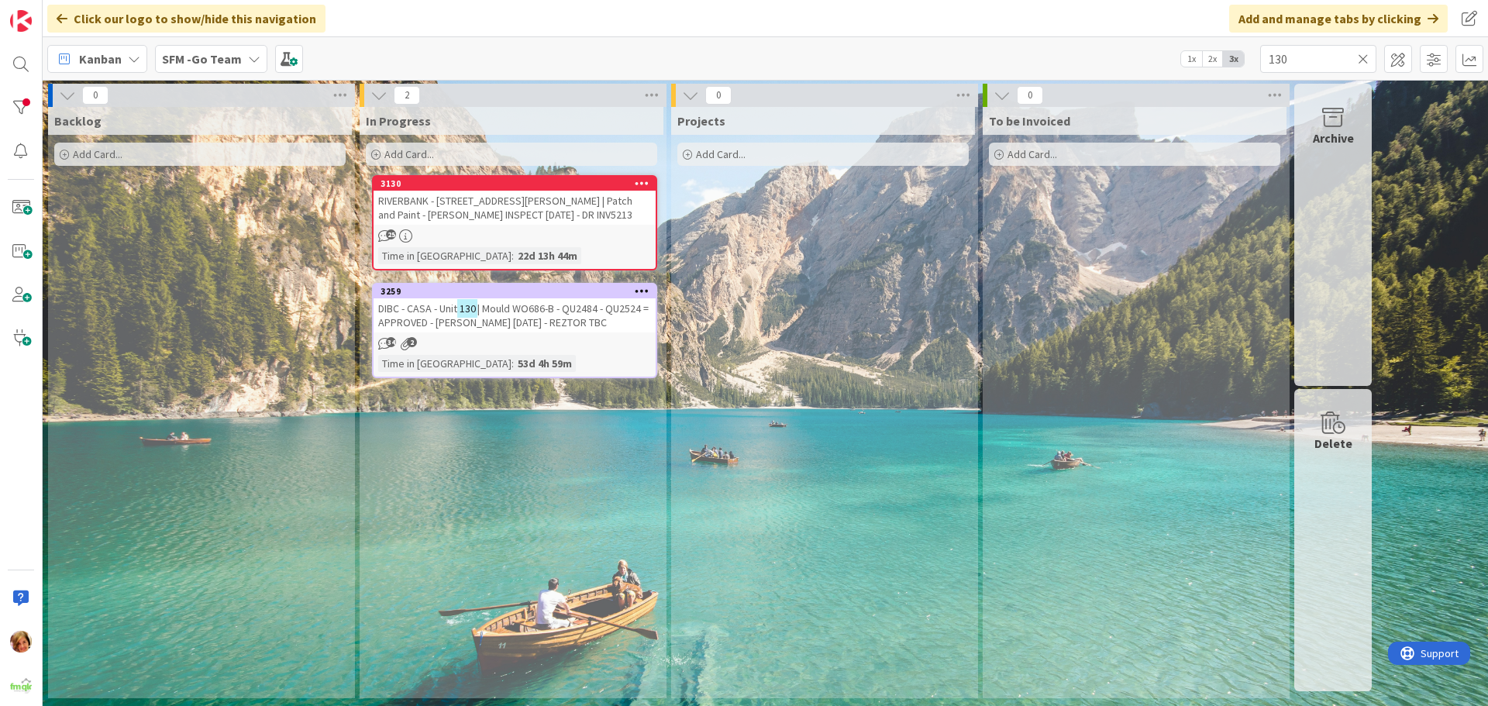
click at [1359, 59] on icon at bounding box center [1363, 59] width 11 height 14
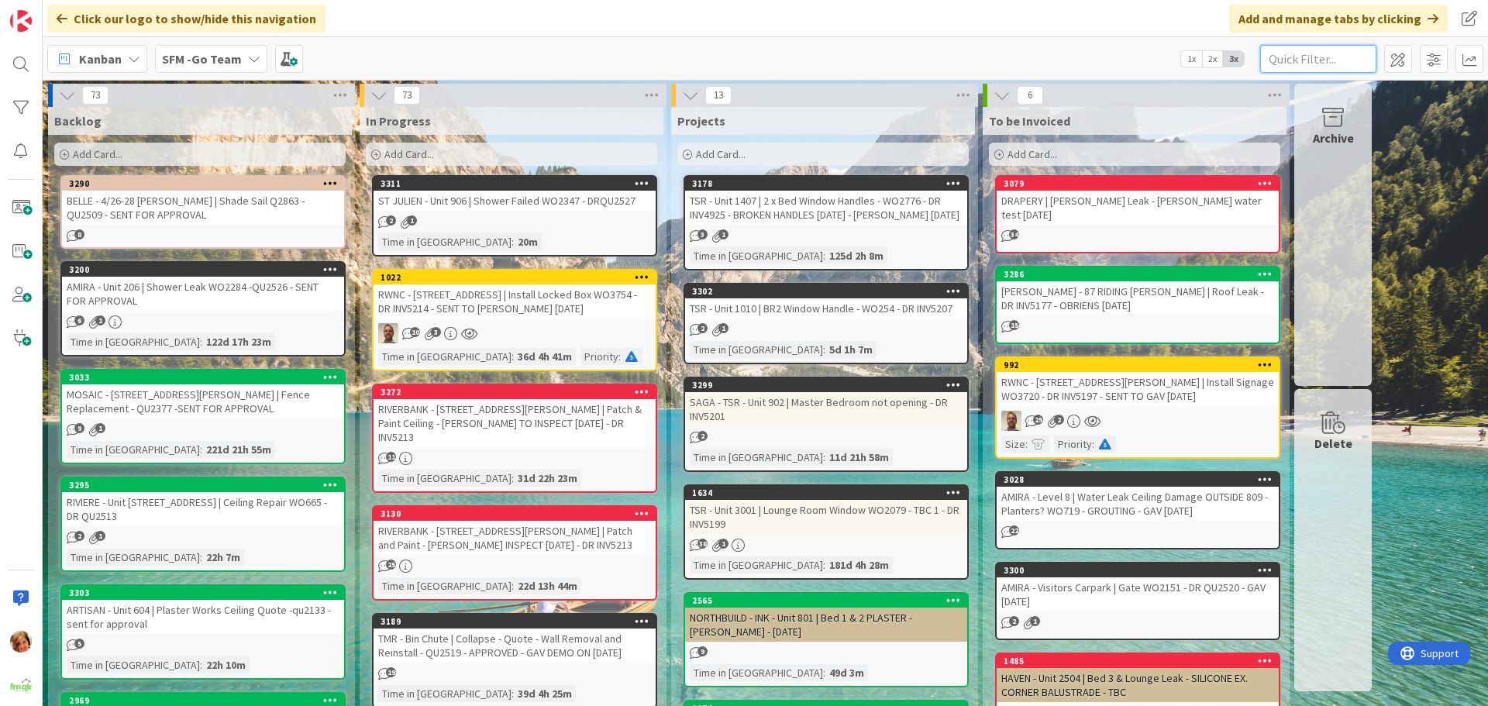
click at [1353, 59] on input "text" at bounding box center [1318, 59] width 116 height 28
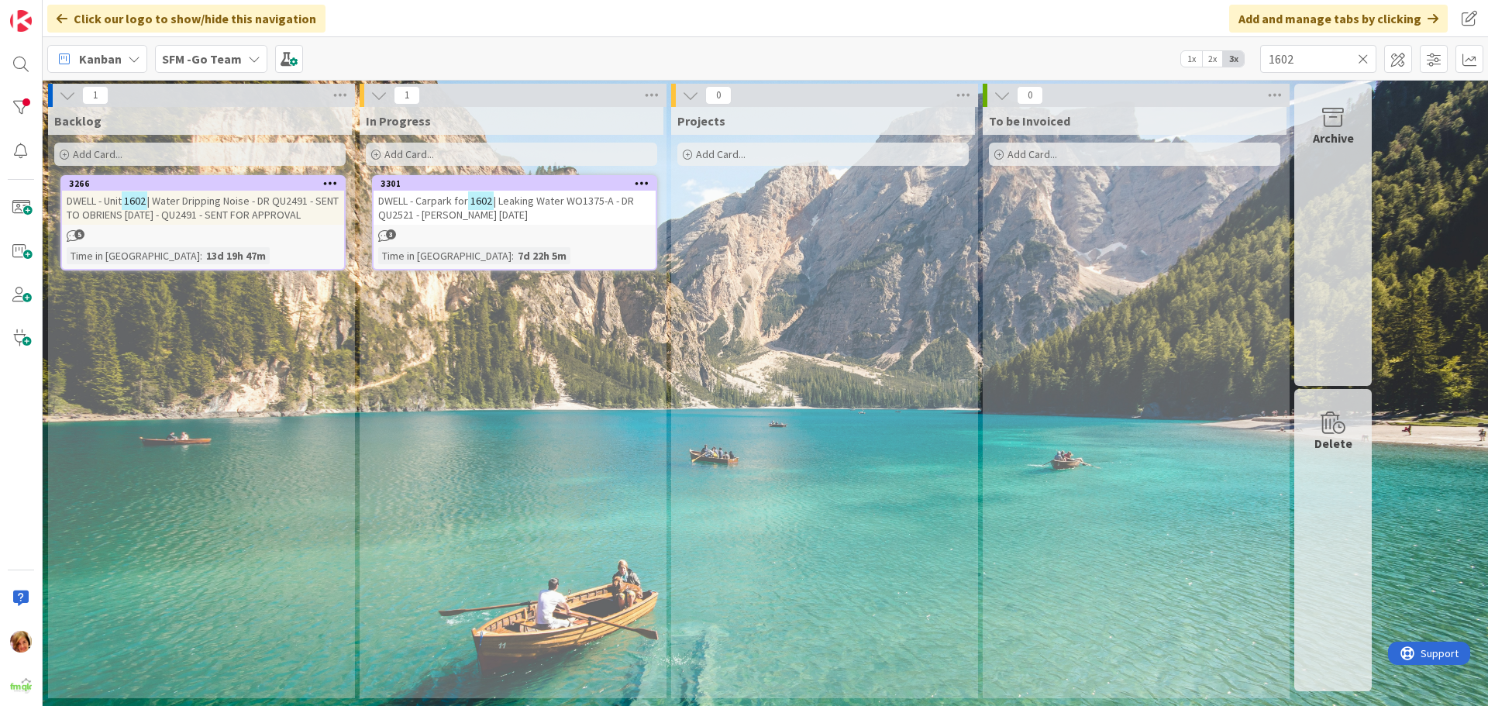
click at [541, 206] on span "| Leaking Water WO1375-A - DR QU2521 - [PERSON_NAME] [DATE]" at bounding box center [506, 208] width 256 height 28
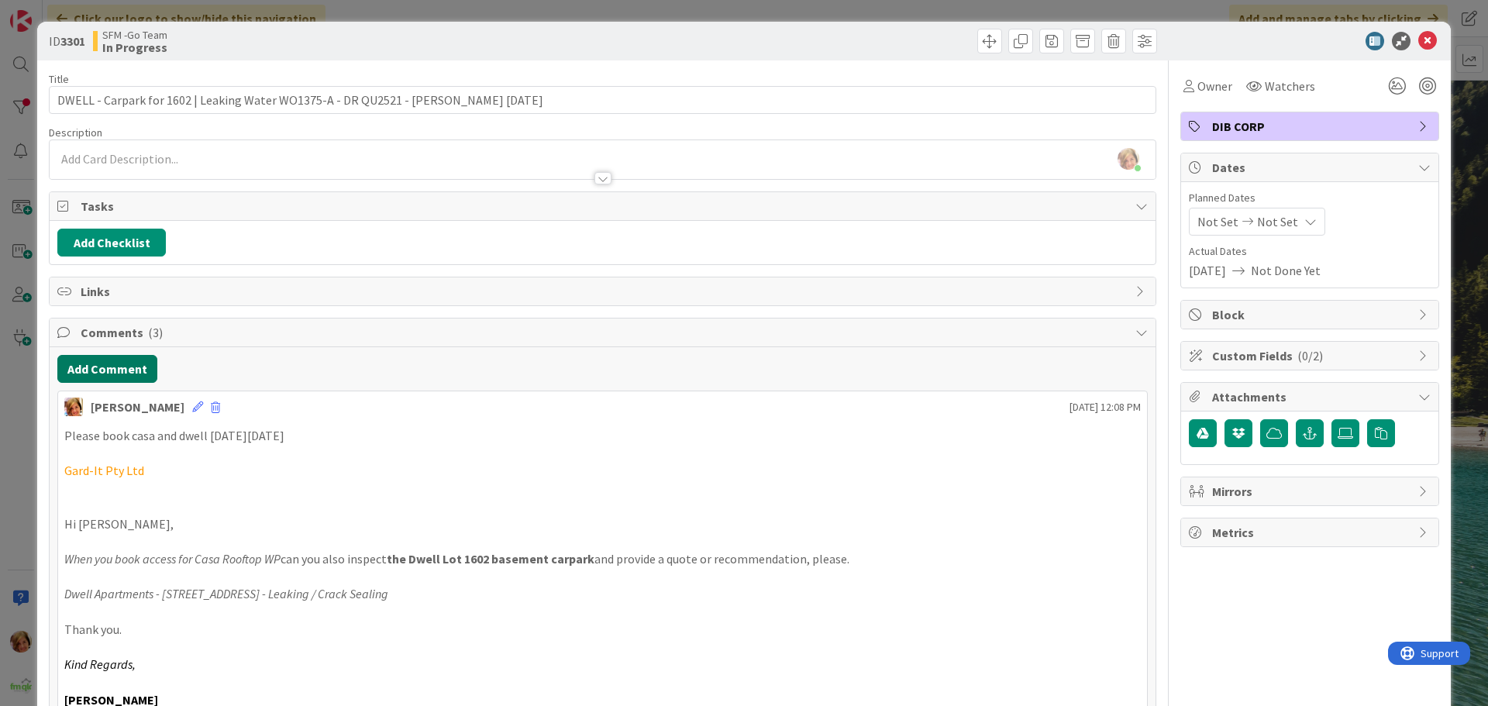
click at [117, 374] on button "Add Comment" at bounding box center [107, 369] width 100 height 28
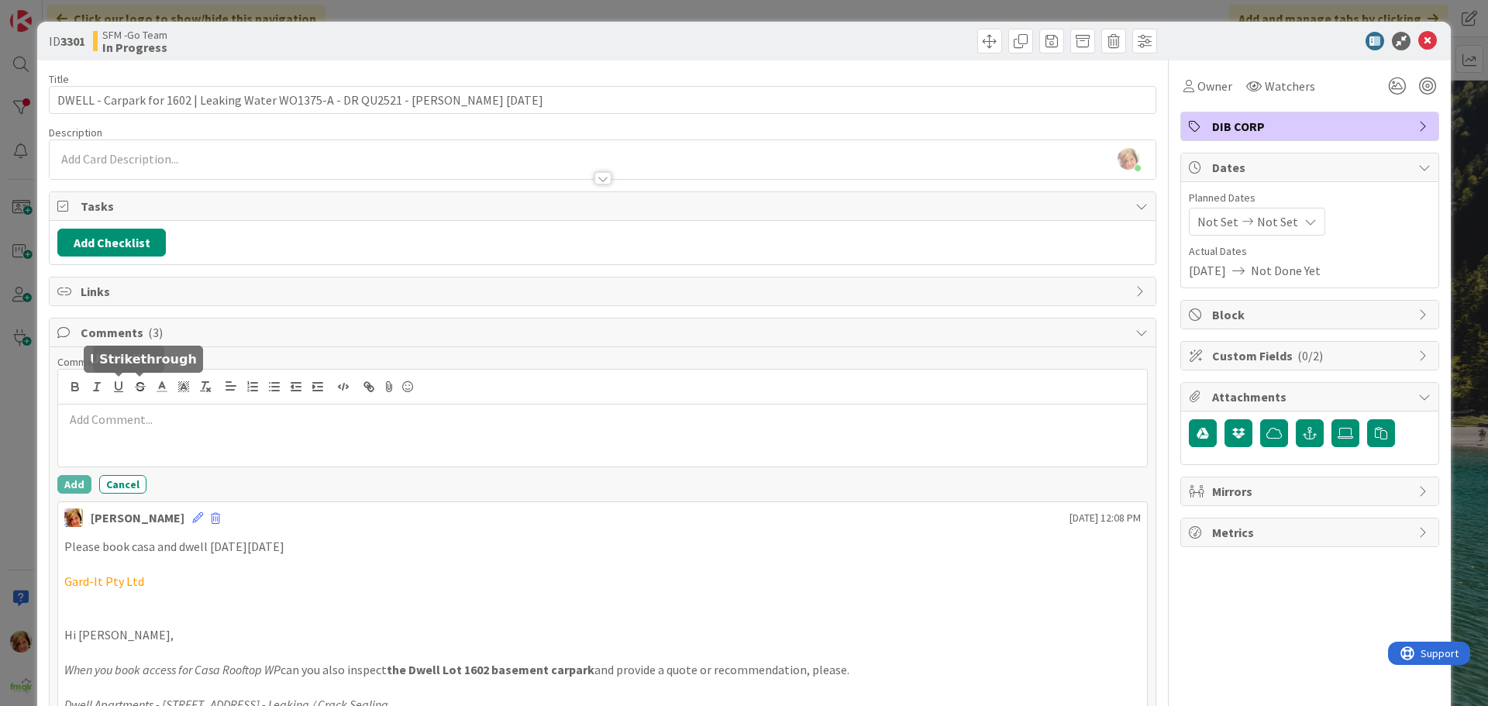
click at [134, 414] on p at bounding box center [602, 420] width 1076 height 18
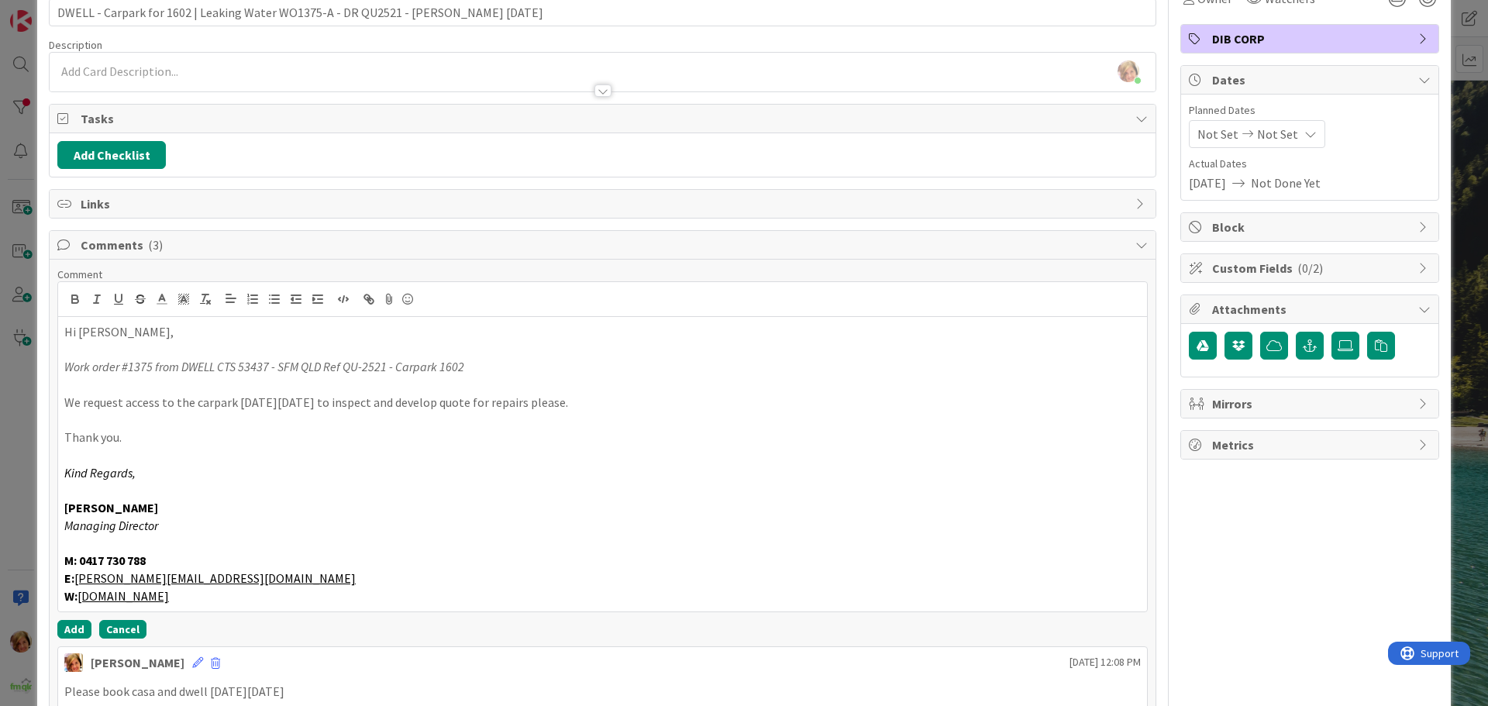
scroll to position [232, 0]
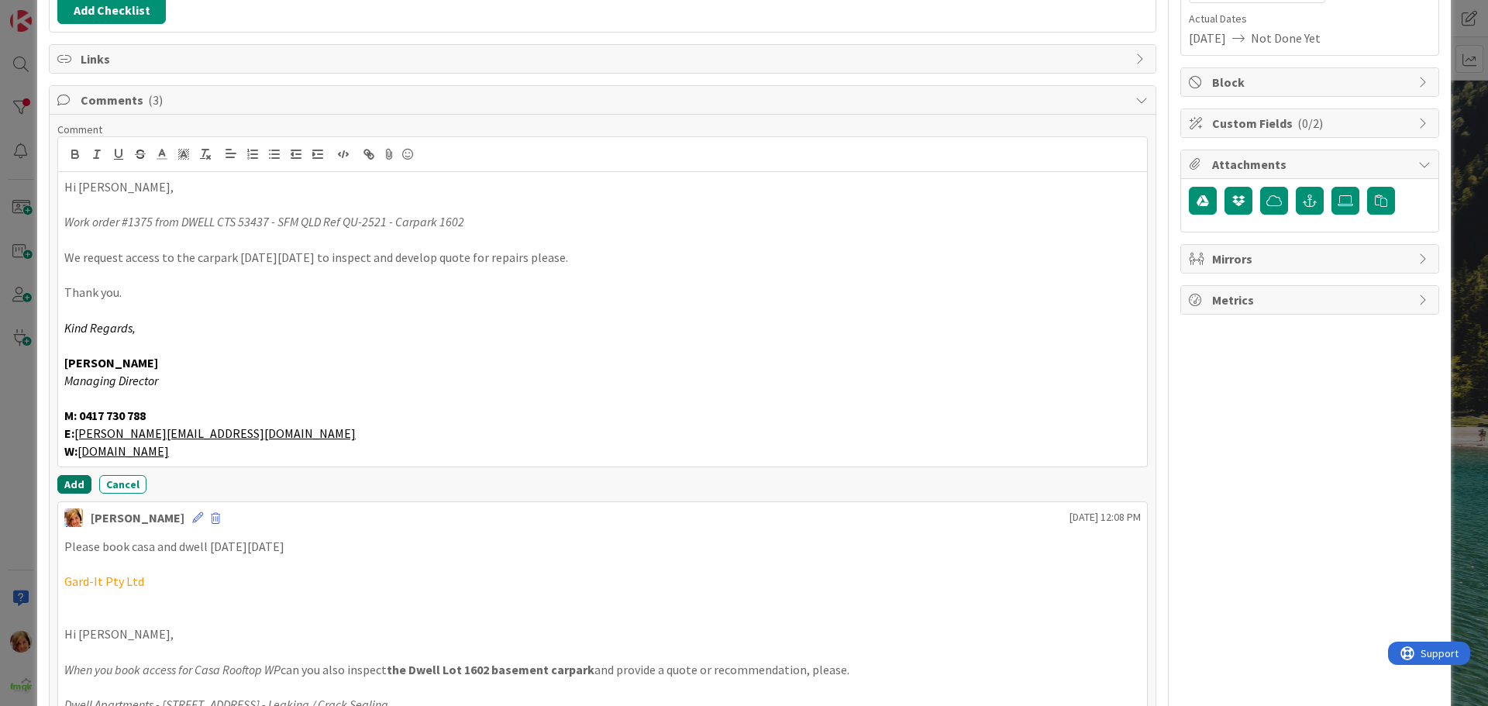
click at [71, 478] on button "Add" at bounding box center [74, 484] width 34 height 19
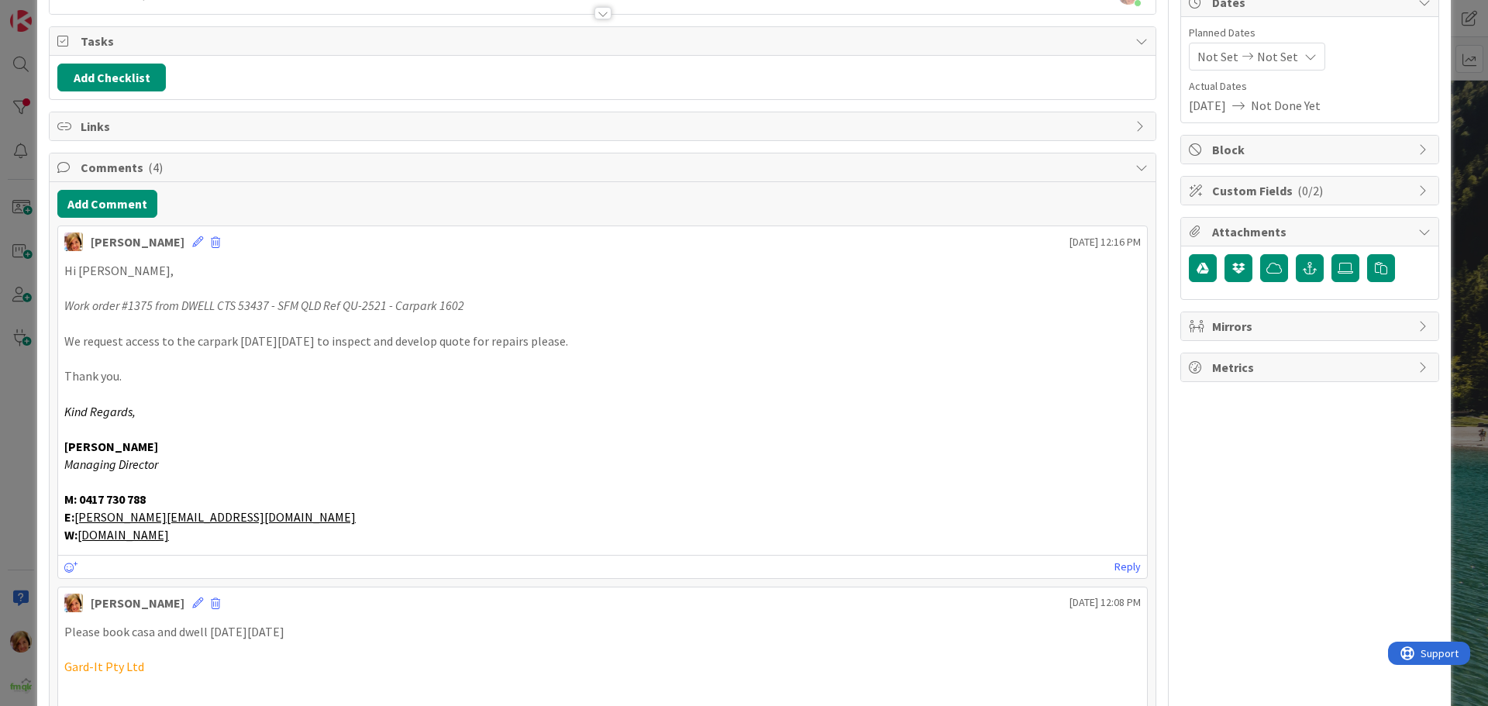
scroll to position [0, 0]
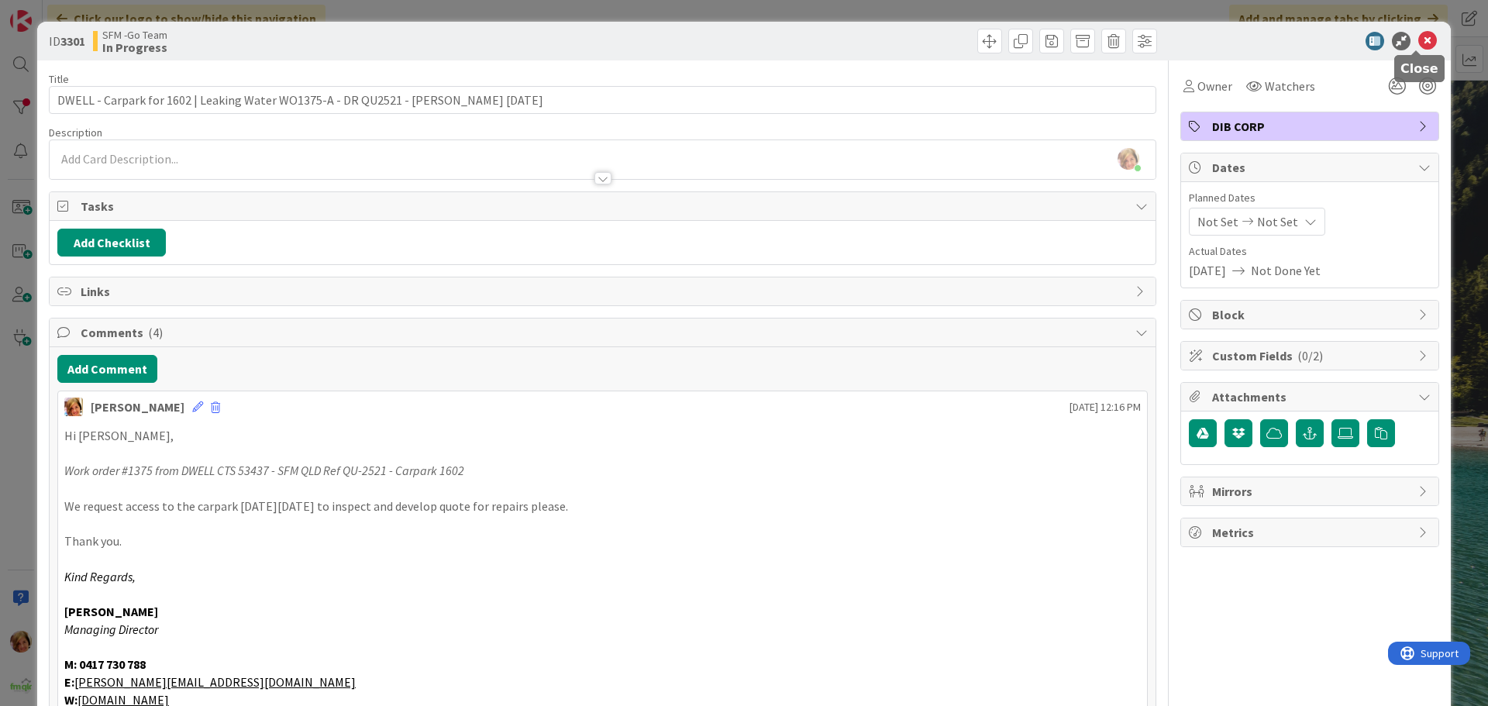
click at [1418, 40] on icon at bounding box center [1427, 41] width 19 height 19
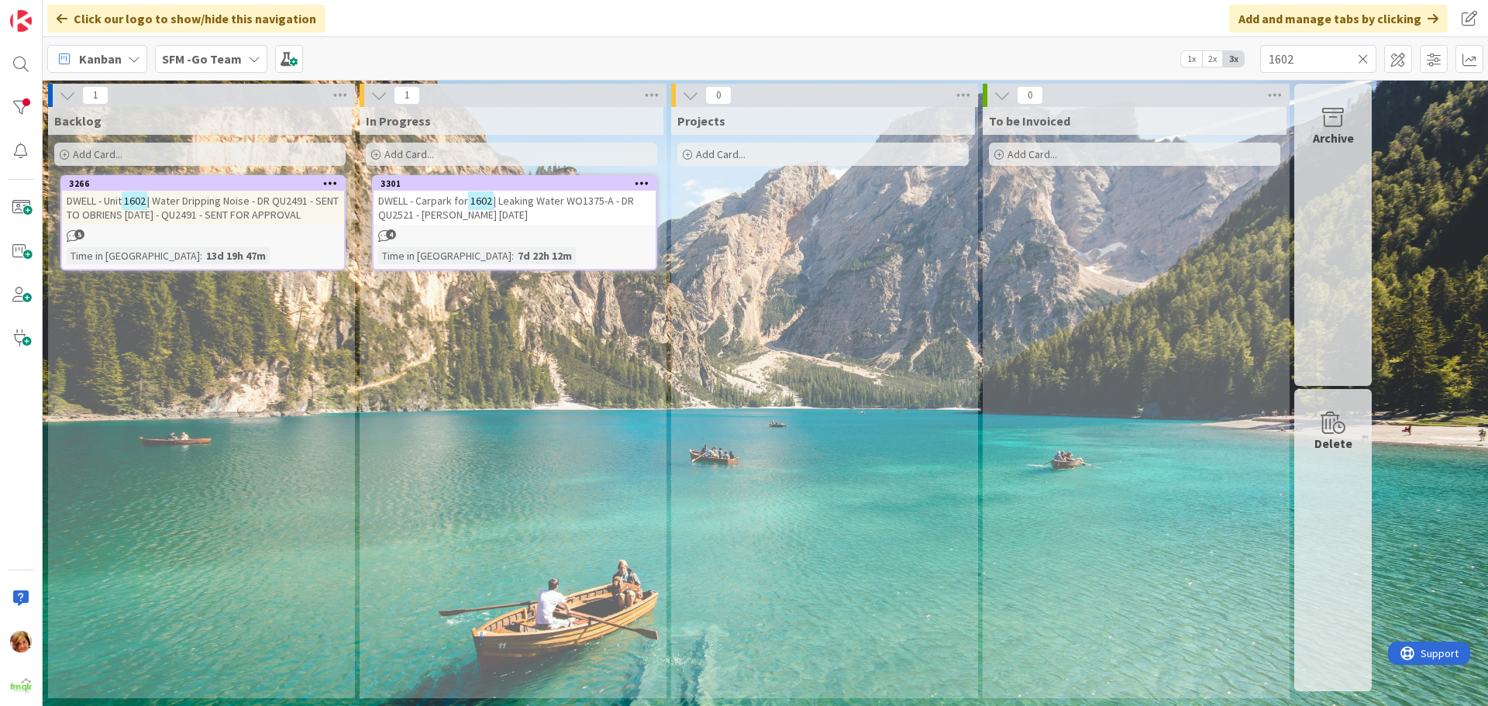
click at [1360, 62] on icon at bounding box center [1363, 59] width 11 height 14
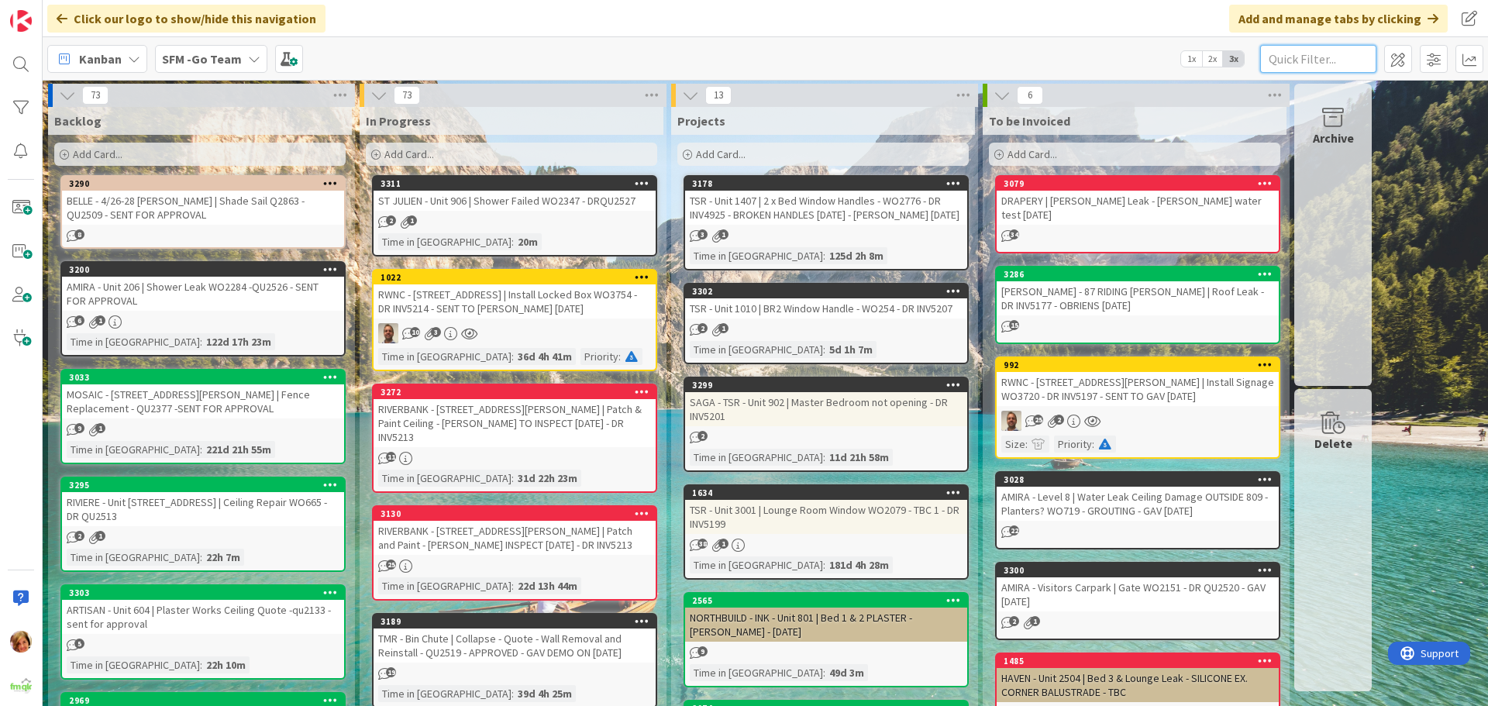
drag, startPoint x: 766, startPoint y: 193, endPoint x: 1313, endPoint y: 59, distance: 563.2
click at [1313, 59] on input "text" at bounding box center [1318, 59] width 116 height 28
